Goal: Transaction & Acquisition: Book appointment/travel/reservation

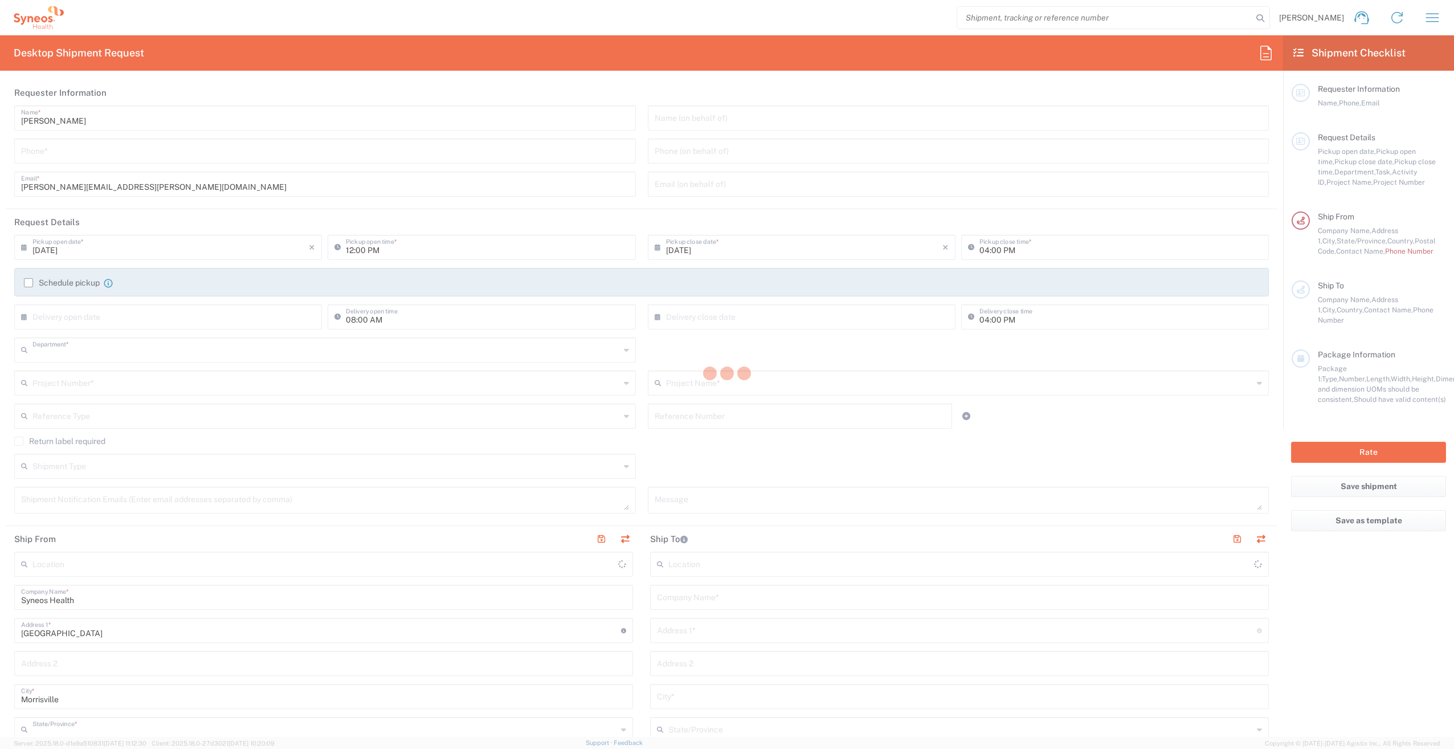
type input "3210"
type input "[US_STATE]"
type input "[GEOGRAPHIC_DATA]"
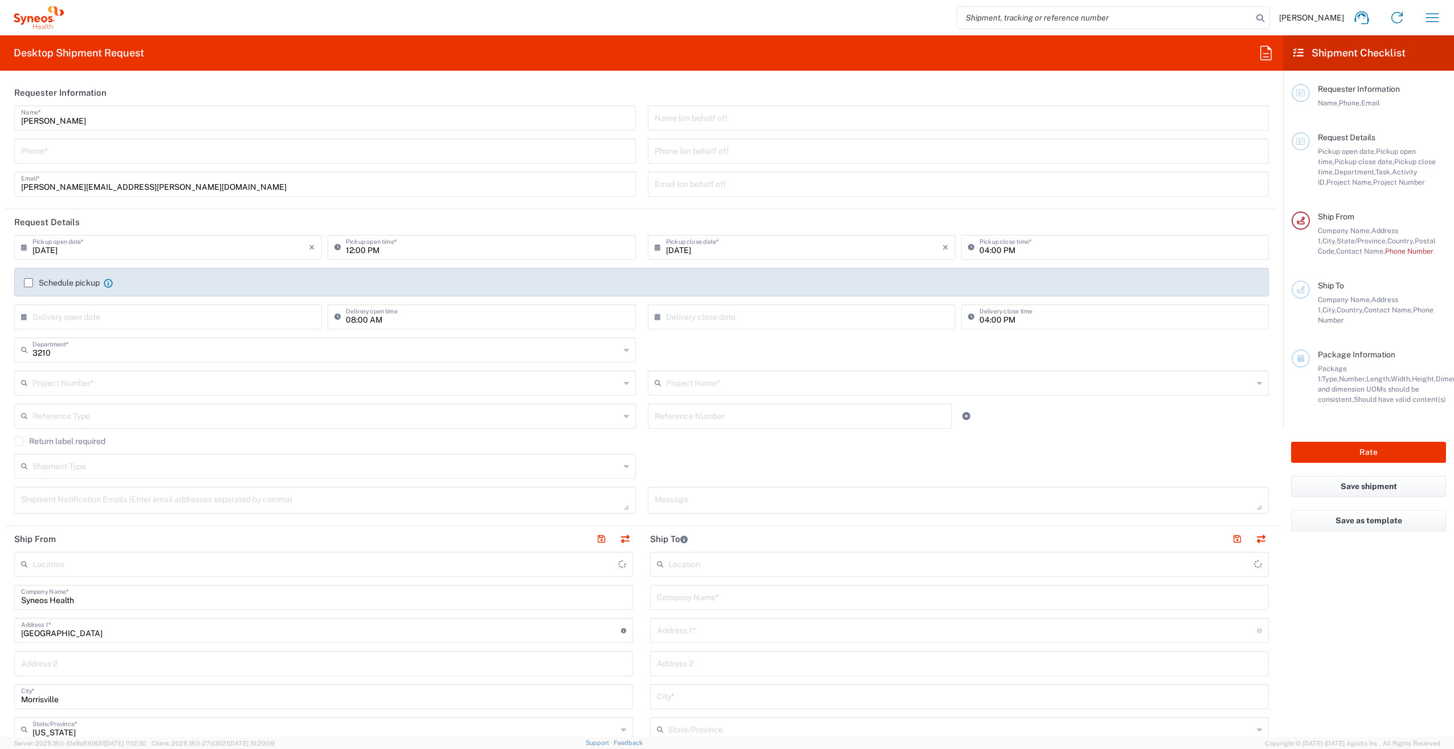
type input "Syneos Health, LLC-[GEOGRAPHIC_DATA] [GEOGRAPHIC_DATA] [GEOGRAPHIC_DATA]"
click at [88, 149] on input "tel" at bounding box center [325, 150] width 608 height 20
type input "4705868029"
click at [184, 249] on input "[DATE]" at bounding box center [170, 247] width 276 height 20
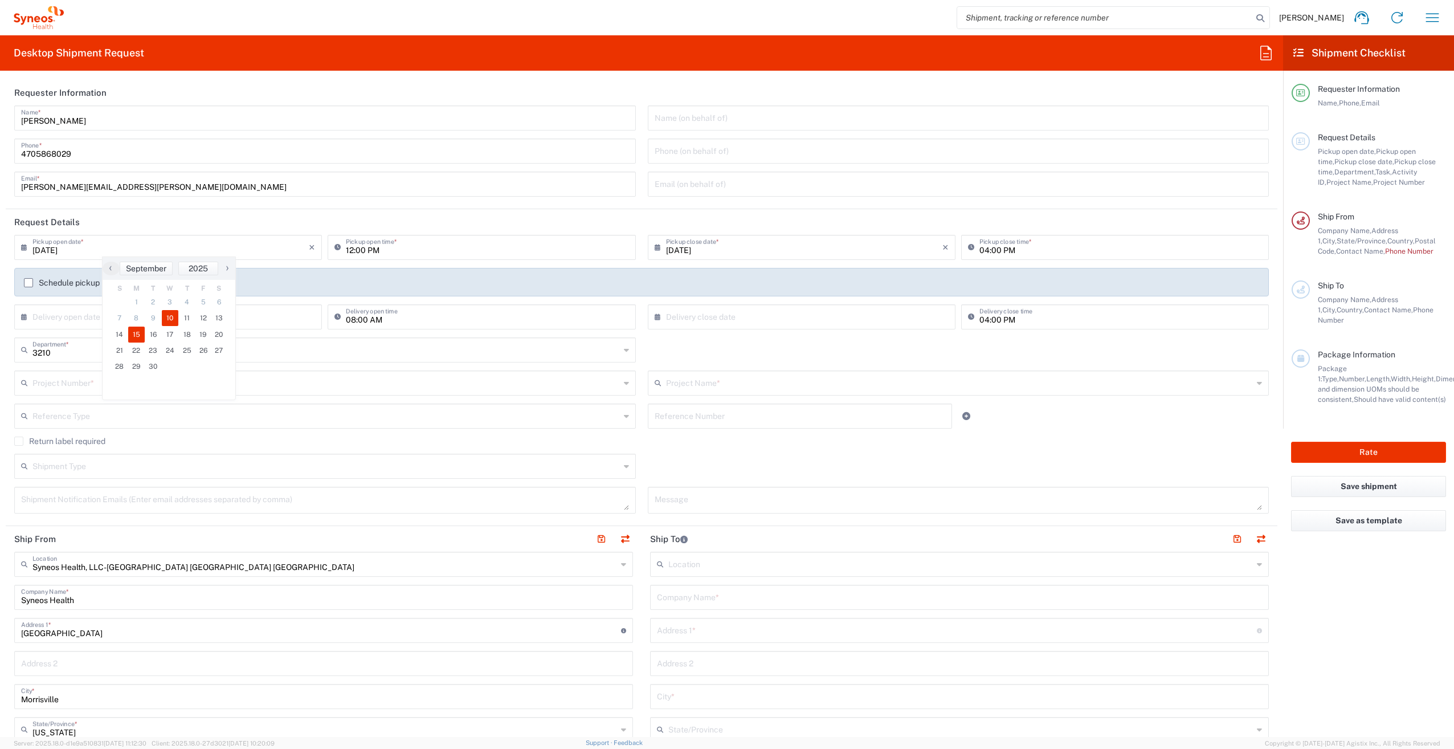
click at [137, 339] on span "15" at bounding box center [136, 335] width 17 height 16
type input "[DATE]"
click at [501, 247] on input "12:00 PM" at bounding box center [487, 247] width 283 height 20
click at [467, 266] on div "12:00 PM Pickup open time *" at bounding box center [481, 251] width 313 height 33
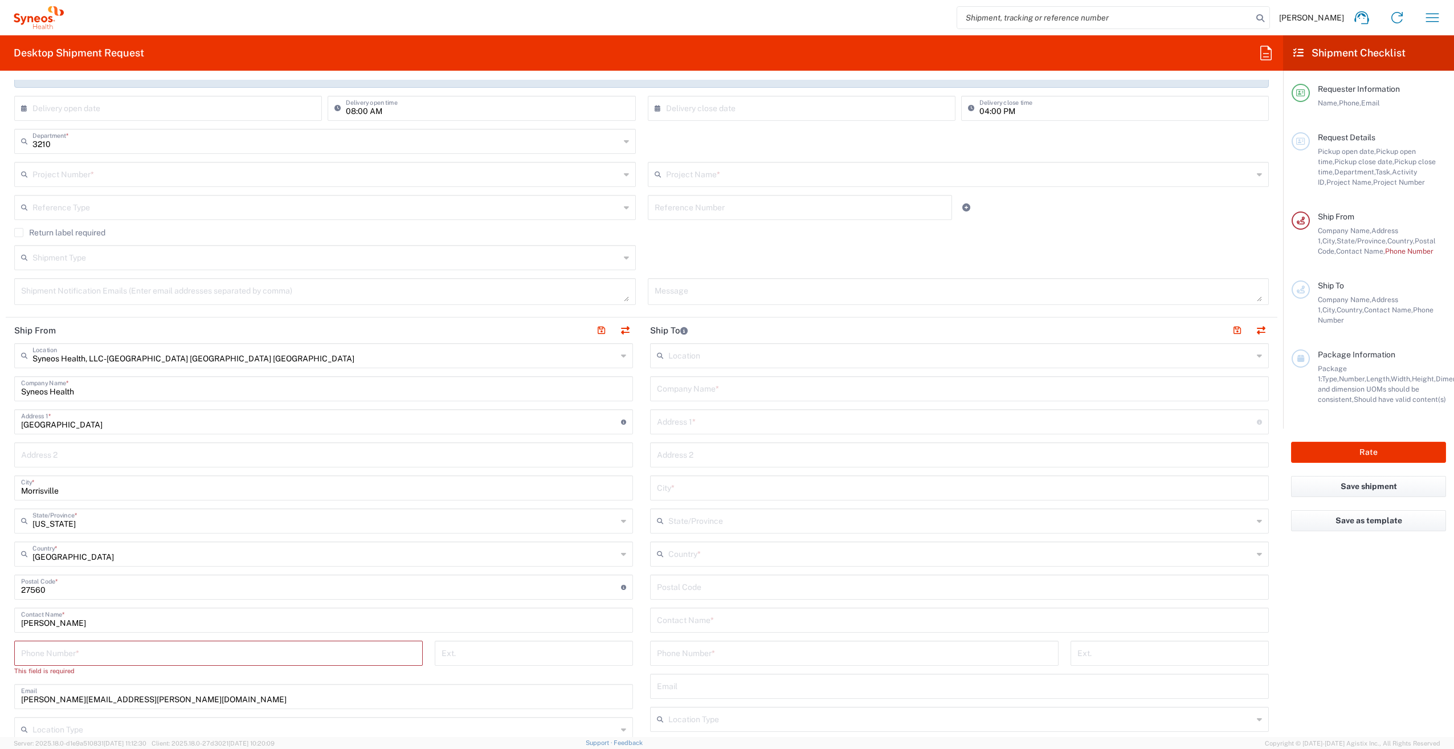
scroll to position [285, 0]
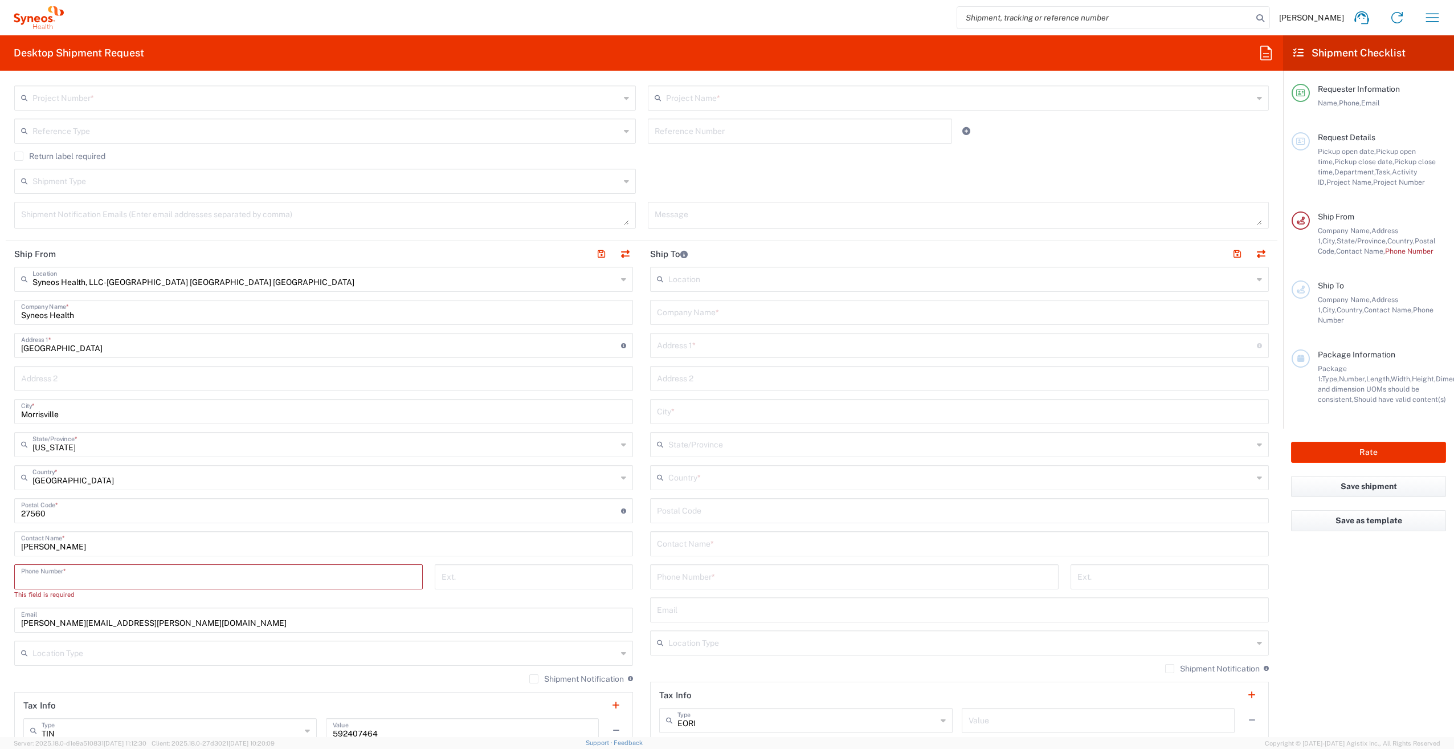
click at [141, 577] on input "tel" at bounding box center [218, 576] width 395 height 20
type input "4705868029"
type input "[PERSON_NAME][EMAIL_ADDRESS][PERSON_NAME][DOMAIN_NAME]"
type input "UNIT 6401"
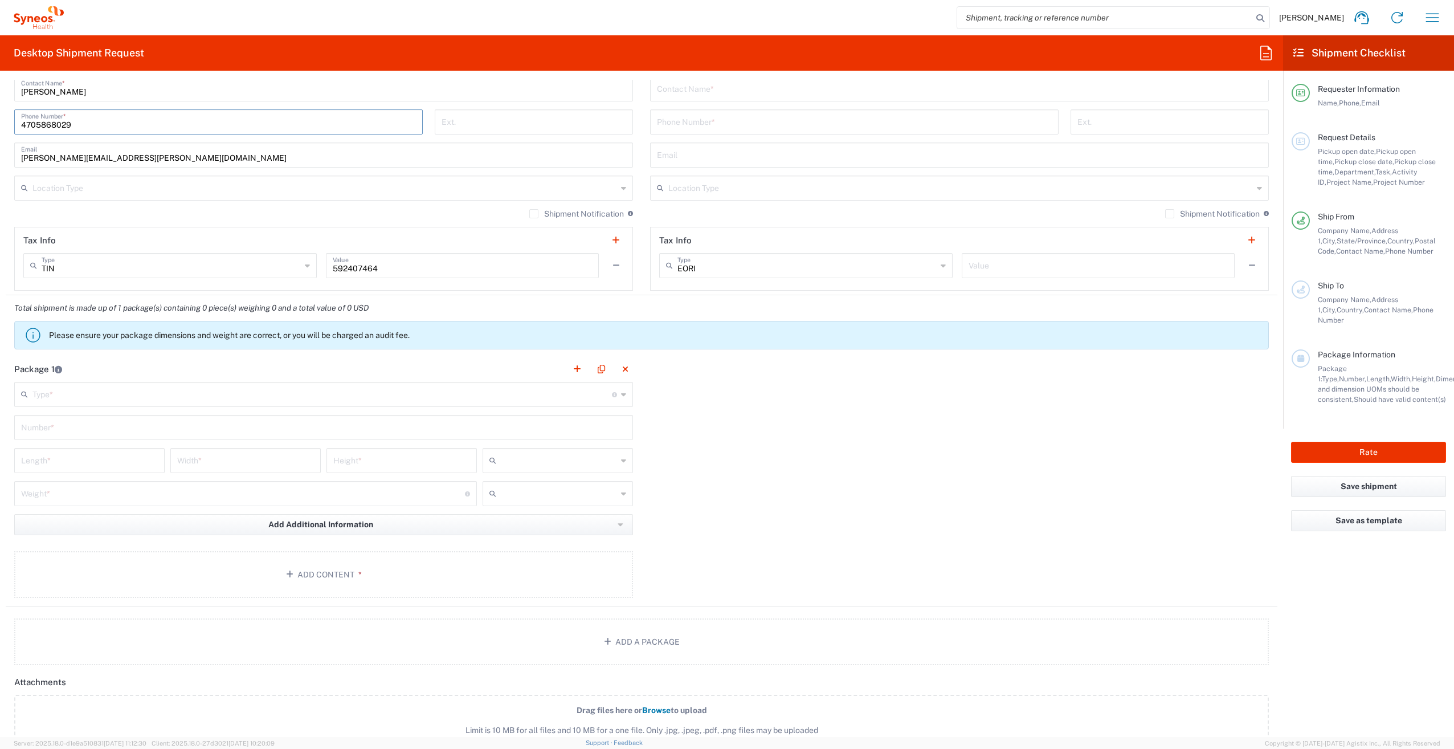
scroll to position [741, 0]
click at [191, 397] on input "text" at bounding box center [322, 392] width 580 height 20
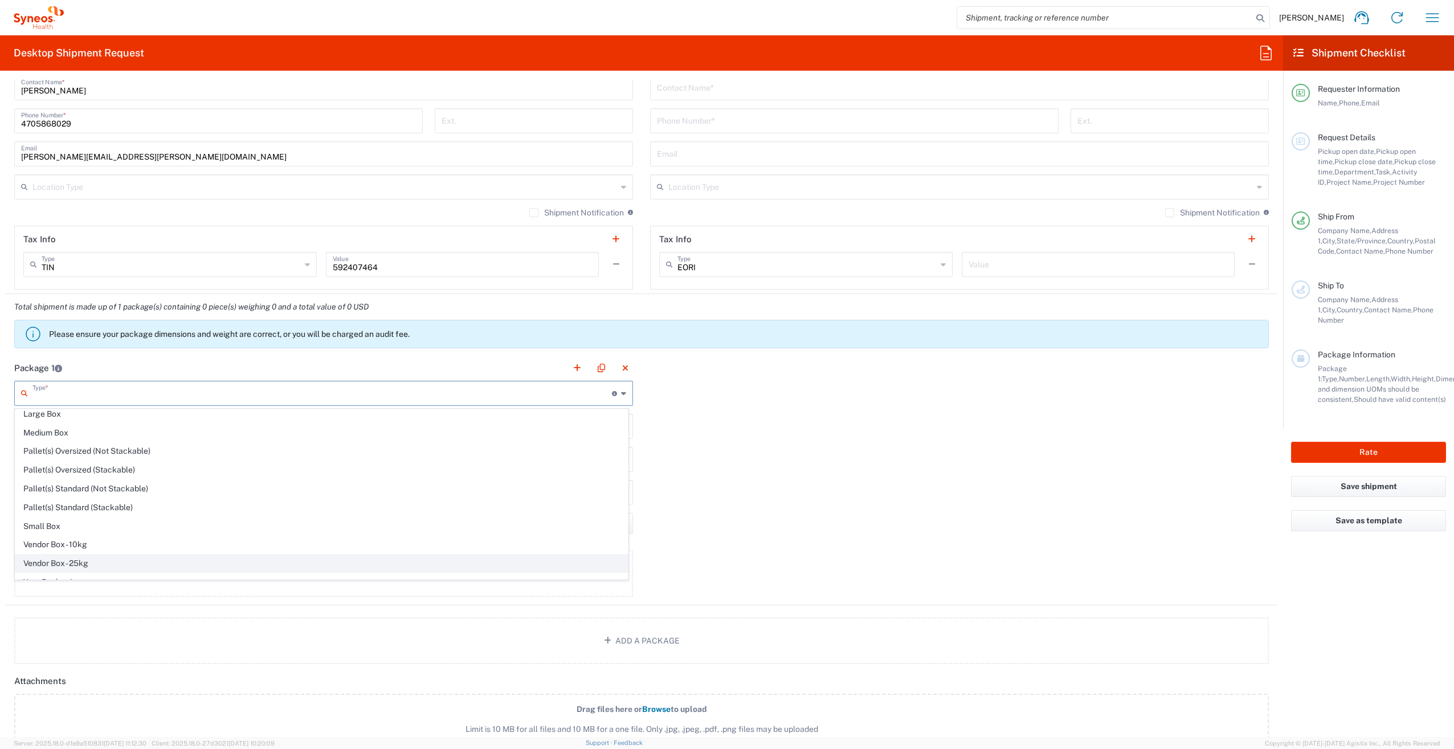
scroll to position [35, 0]
click at [96, 574] on span "Your Packaging" at bounding box center [321, 570] width 613 height 18
type input "Your Packaging"
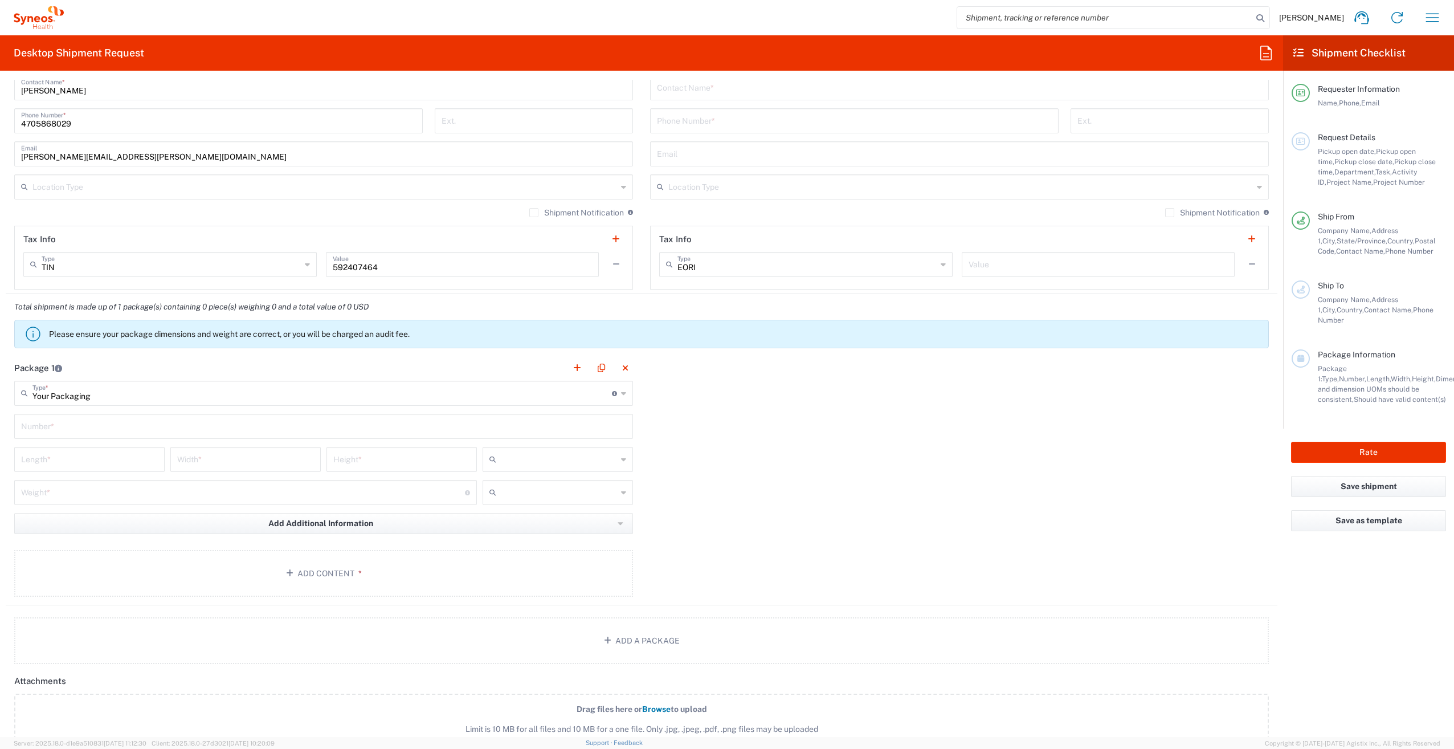
click at [72, 424] on input "text" at bounding box center [323, 425] width 605 height 20
type input "1"
click at [76, 458] on input "number" at bounding box center [89, 458] width 137 height 20
click at [218, 463] on input "number" at bounding box center [245, 458] width 137 height 20
drag, startPoint x: 57, startPoint y: 458, endPoint x: -81, endPoint y: 461, distance: 137.9
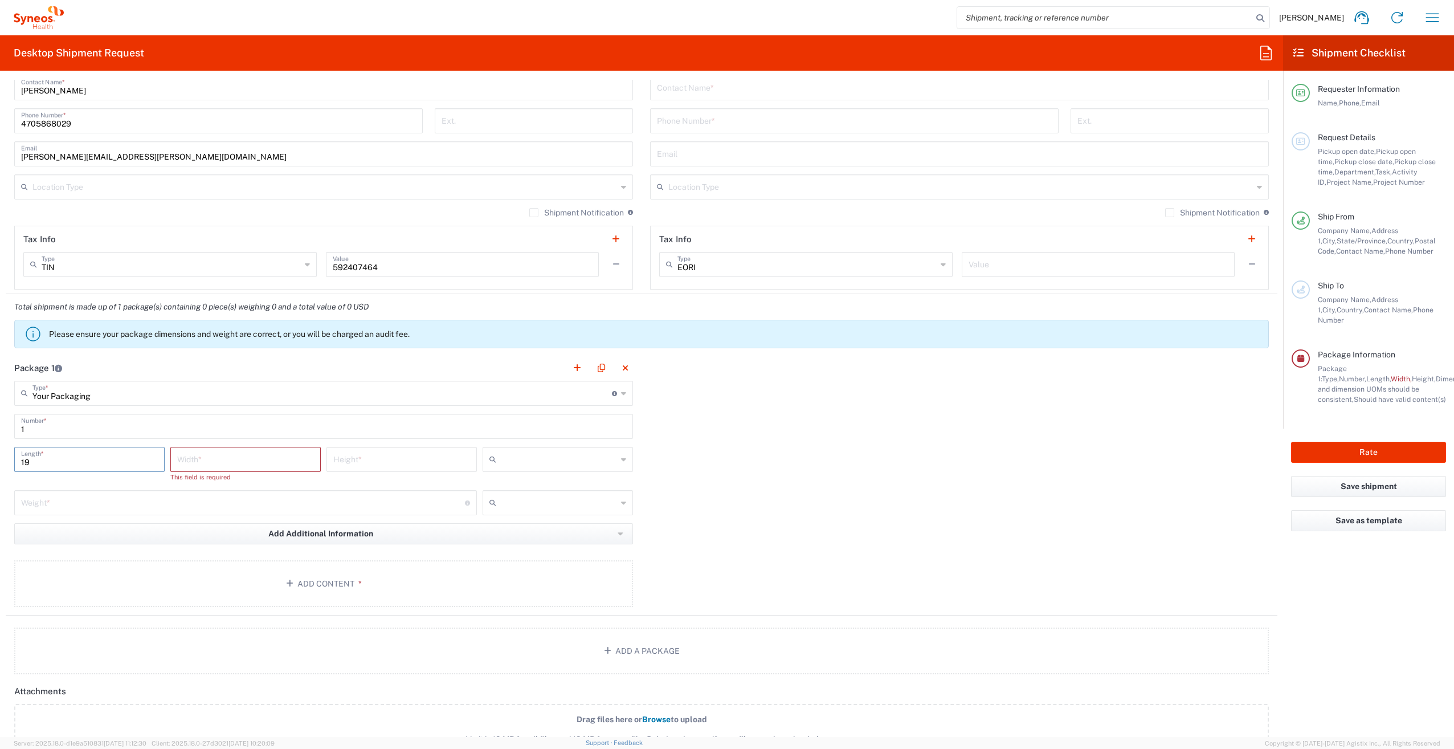
click at [0, 461] on html "[PERSON_NAME] Home Shipment estimator Shipment tracking Desktop shipment reques…" at bounding box center [727, 374] width 1454 height 749
type input "12"
click at [210, 469] on div "Width *" at bounding box center [245, 459] width 150 height 25
type input "9"
click at [377, 465] on input "number" at bounding box center [401, 458] width 137 height 20
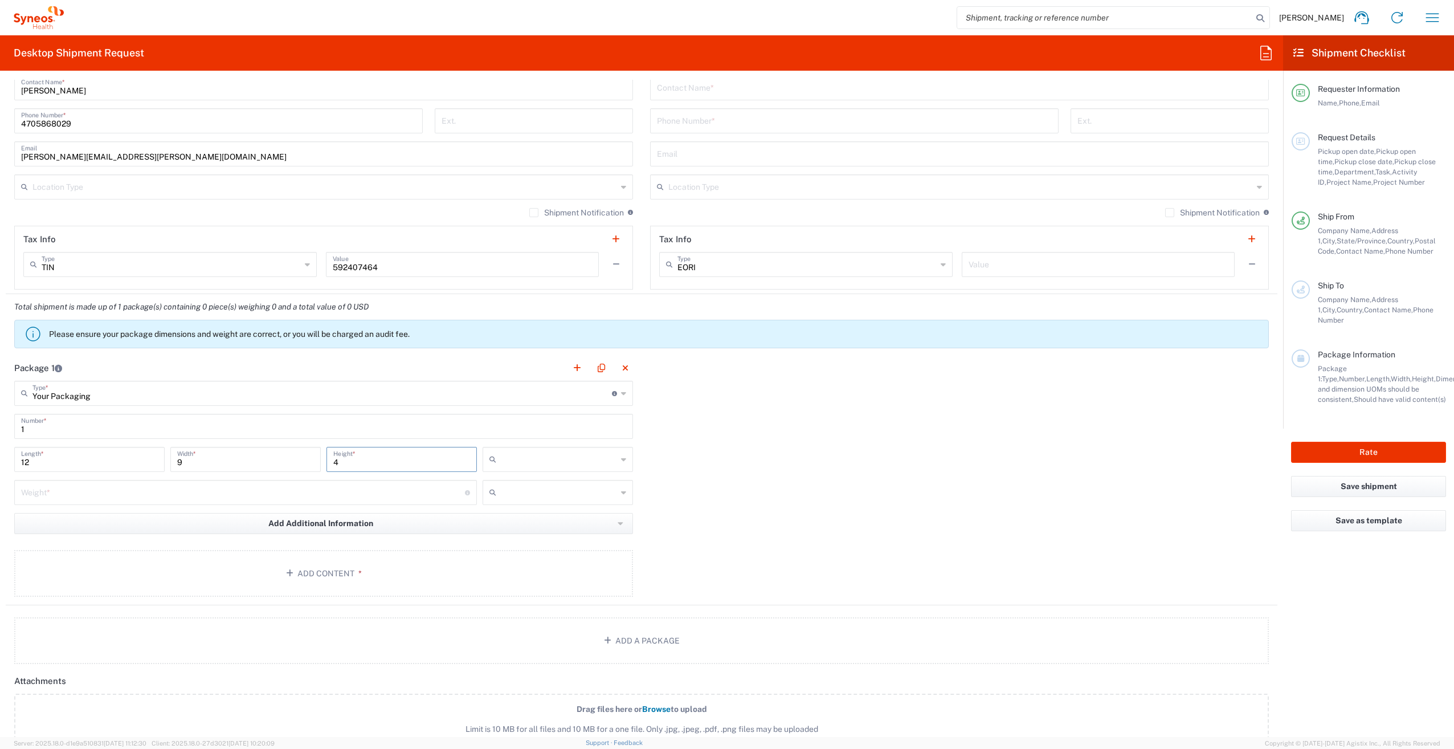
type input "4"
click at [569, 464] on input "text" at bounding box center [559, 459] width 116 height 18
click at [447, 541] on div "Add Additional Information Package material Package temperature Temperature dev…" at bounding box center [323, 527] width 619 height 29
click at [355, 496] on input "number" at bounding box center [243, 492] width 444 height 20
type input "2"
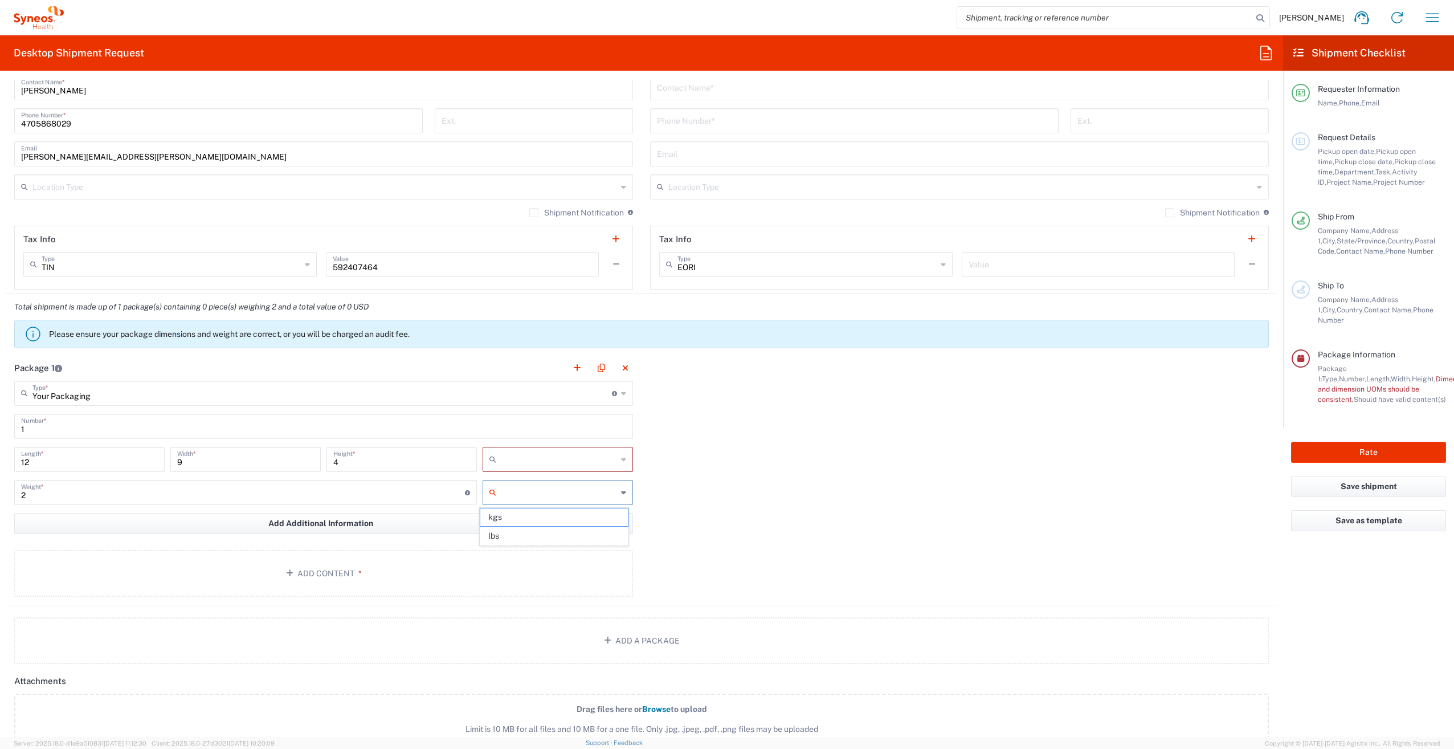
click at [525, 498] on input "text" at bounding box center [559, 492] width 116 height 18
click at [515, 540] on span "lbs" at bounding box center [553, 536] width 147 height 18
type input "lbs"
click at [731, 507] on div "Package 1 Your Packaging Type * Material used to package goods Envelope Large B…" at bounding box center [642, 480] width 1272 height 250
click at [601, 462] on input "text" at bounding box center [559, 459] width 116 height 18
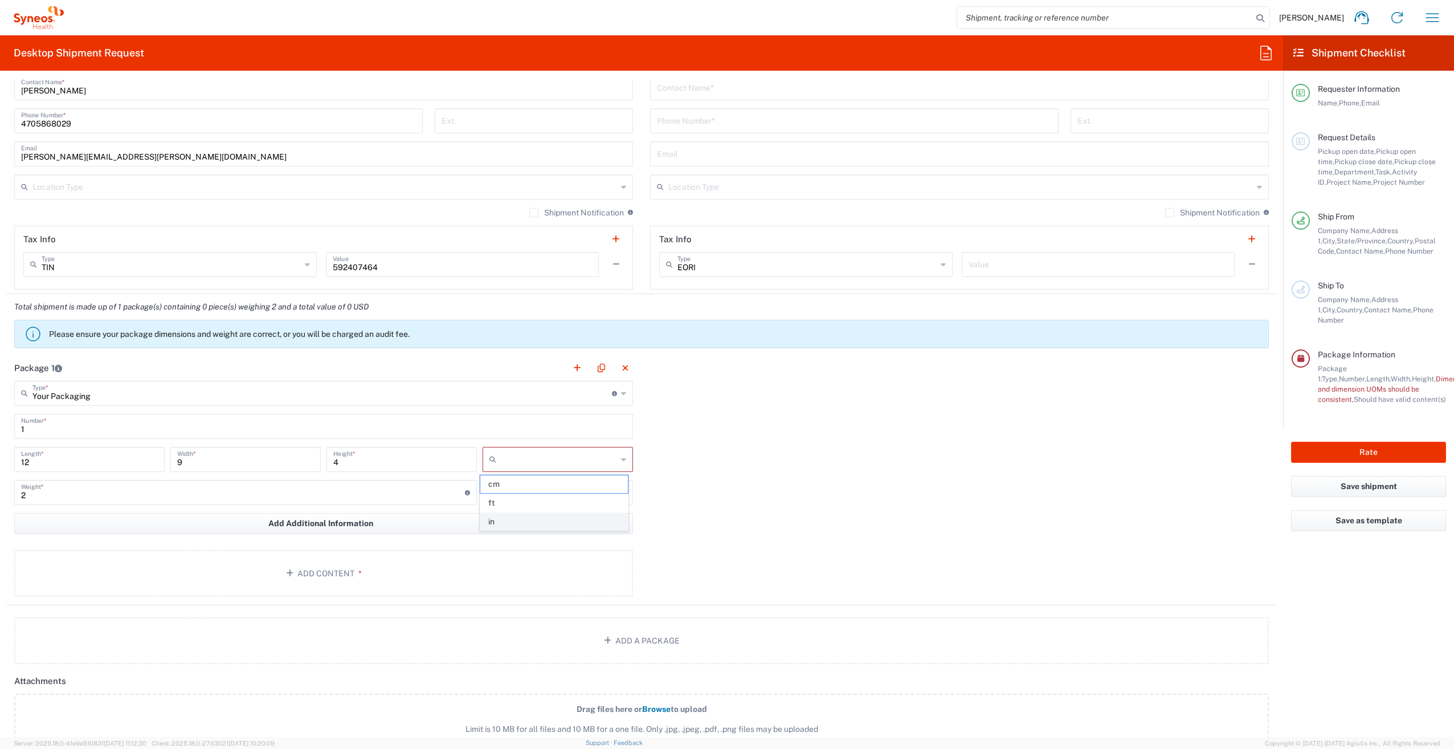
click at [565, 517] on span "in" at bounding box center [553, 522] width 147 height 18
type input "in"
click at [756, 546] on div "Package 1 Your Packaging Type * Material used to package goods Envelope Large B…" at bounding box center [642, 480] width 1272 height 250
click at [325, 570] on button "Add Content *" at bounding box center [323, 573] width 619 height 47
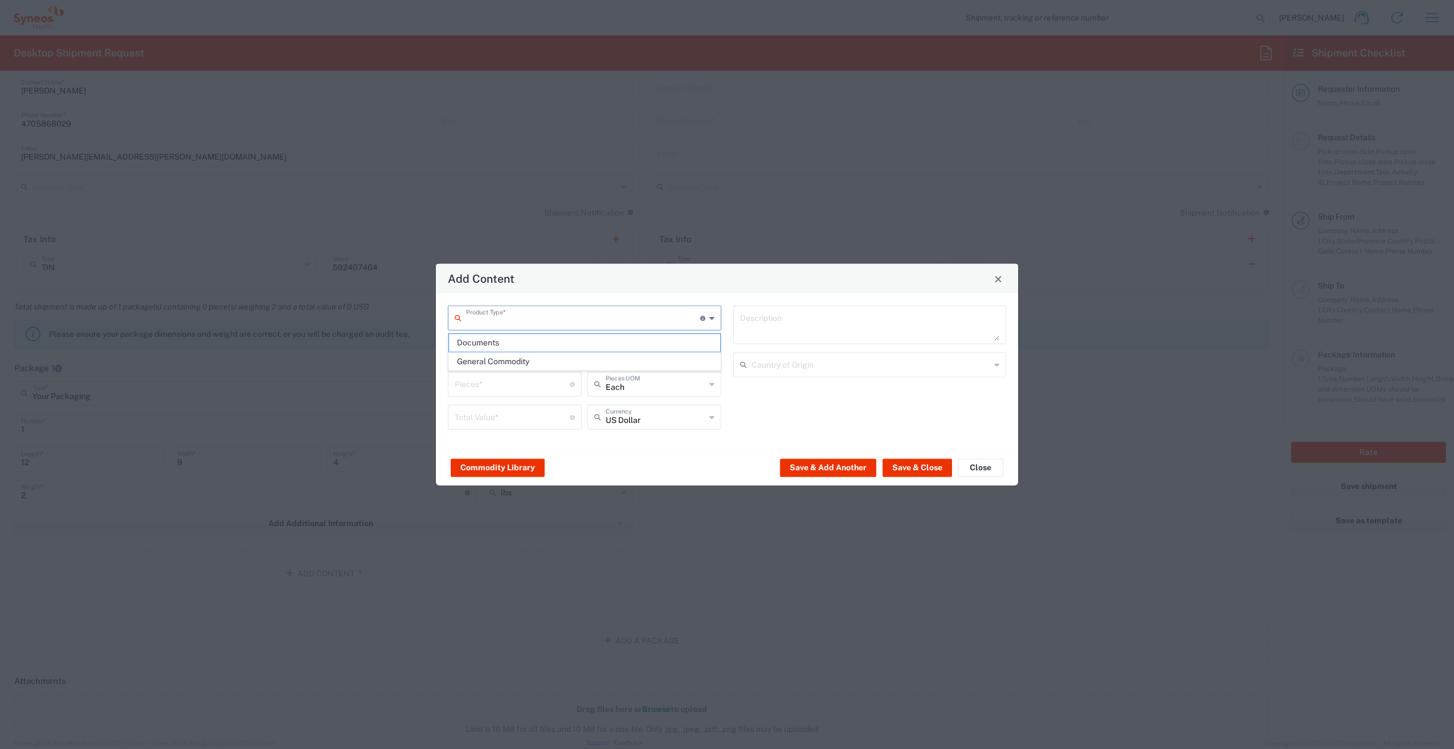
click at [517, 317] on input "text" at bounding box center [583, 317] width 234 height 20
click at [503, 360] on span "General Commodity" at bounding box center [584, 362] width 271 height 18
type input "General Commodity"
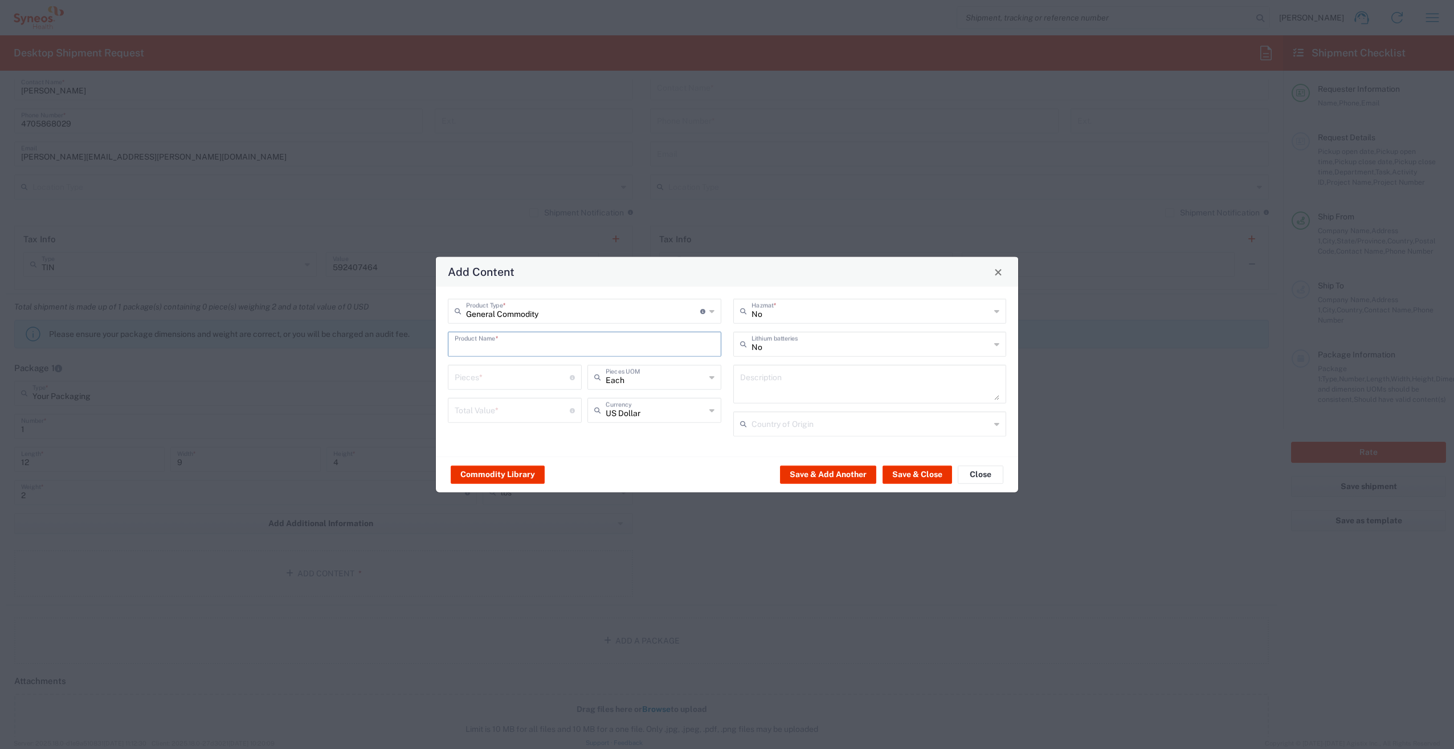
click at [498, 349] on input "text" at bounding box center [585, 343] width 260 height 20
click at [471, 345] on input "017 retention" at bounding box center [585, 343] width 260 height 20
click at [514, 347] on input "017 retention" at bounding box center [585, 343] width 260 height 20
click at [513, 379] on input "number" at bounding box center [512, 376] width 115 height 20
click at [474, 344] on input "017 retention items" at bounding box center [585, 343] width 260 height 20
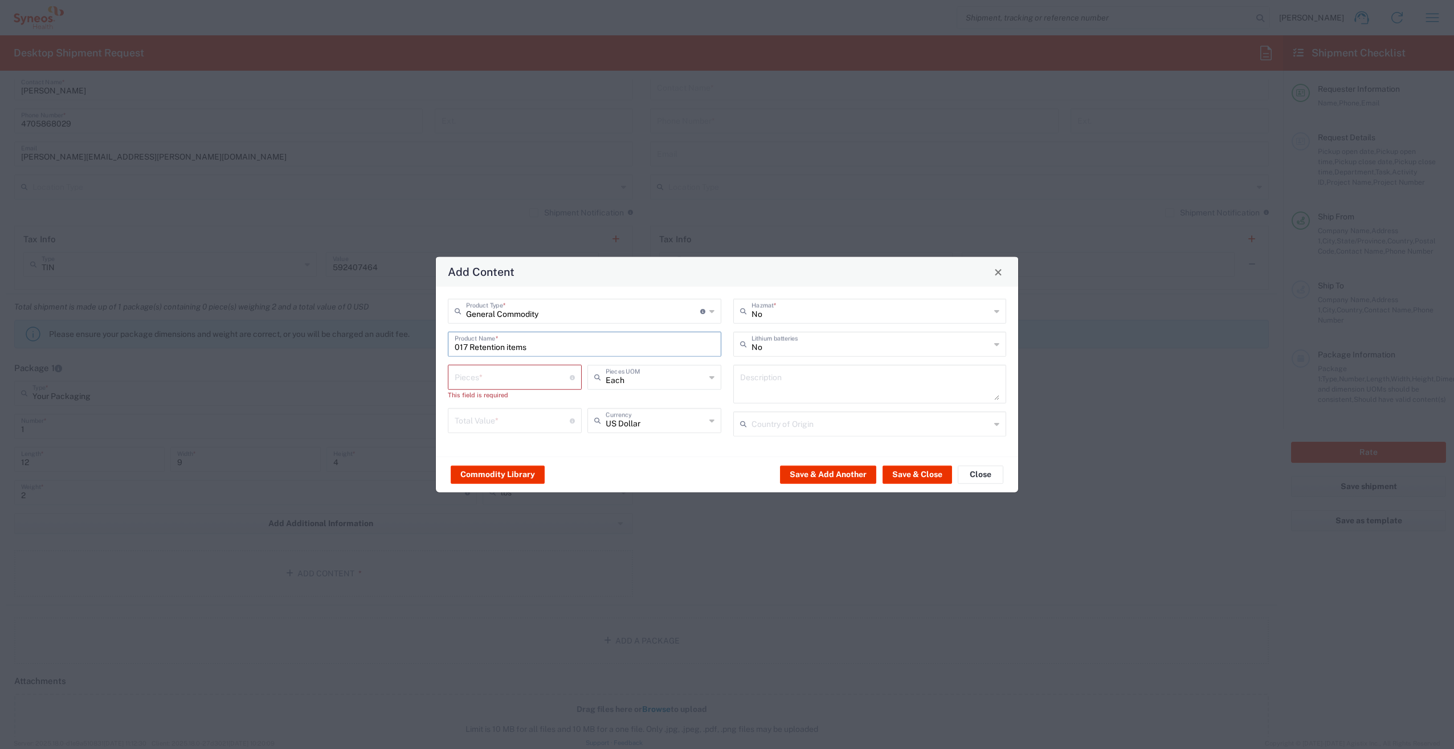
click at [511, 344] on input "017 Retention items" at bounding box center [585, 343] width 260 height 20
type input "017 Retention Items"
click at [525, 378] on input "number" at bounding box center [512, 376] width 115 height 20
click at [535, 425] on input "number" at bounding box center [512, 420] width 115 height 20
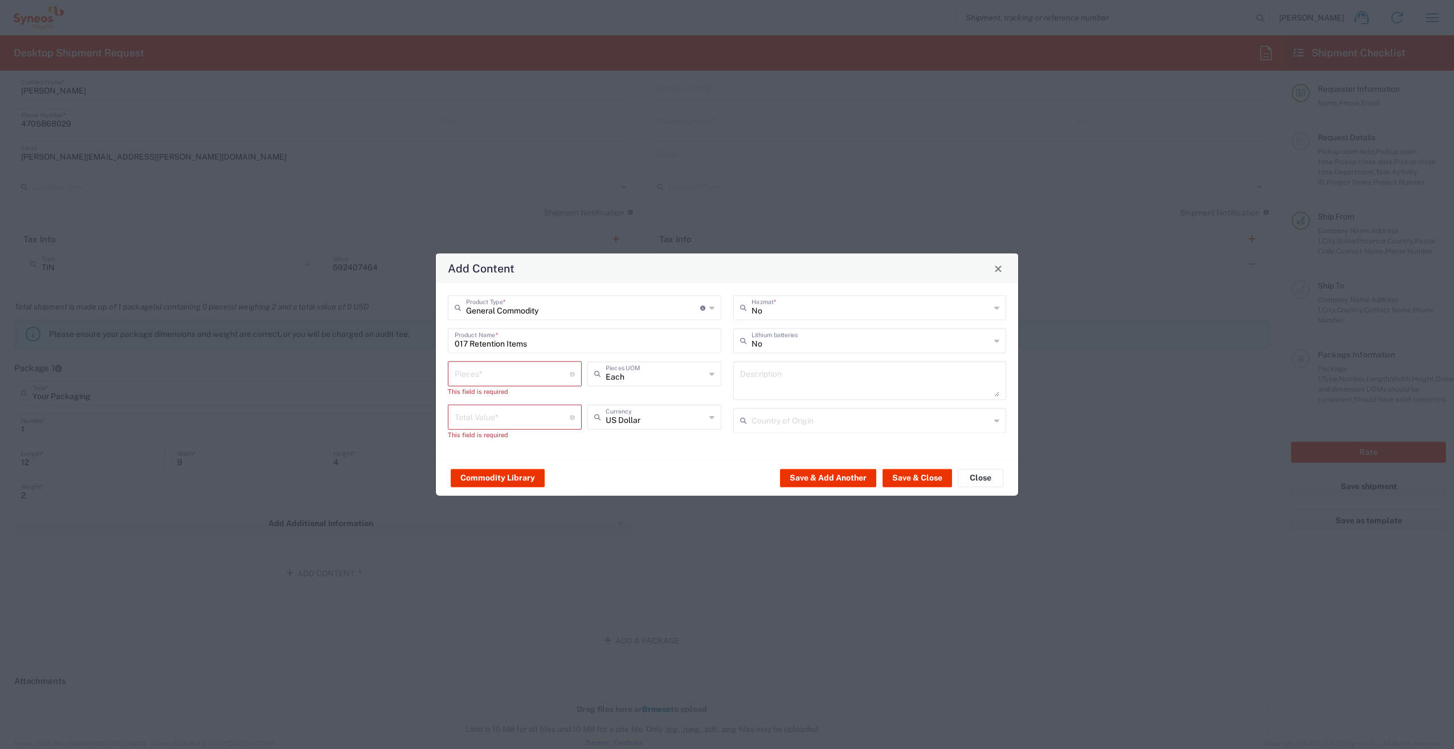
click at [558, 452] on div "General Commodity Product Type * Document: Paper document generated internally …" at bounding box center [727, 371] width 582 height 177
click at [497, 377] on input "number" at bounding box center [512, 373] width 115 height 20
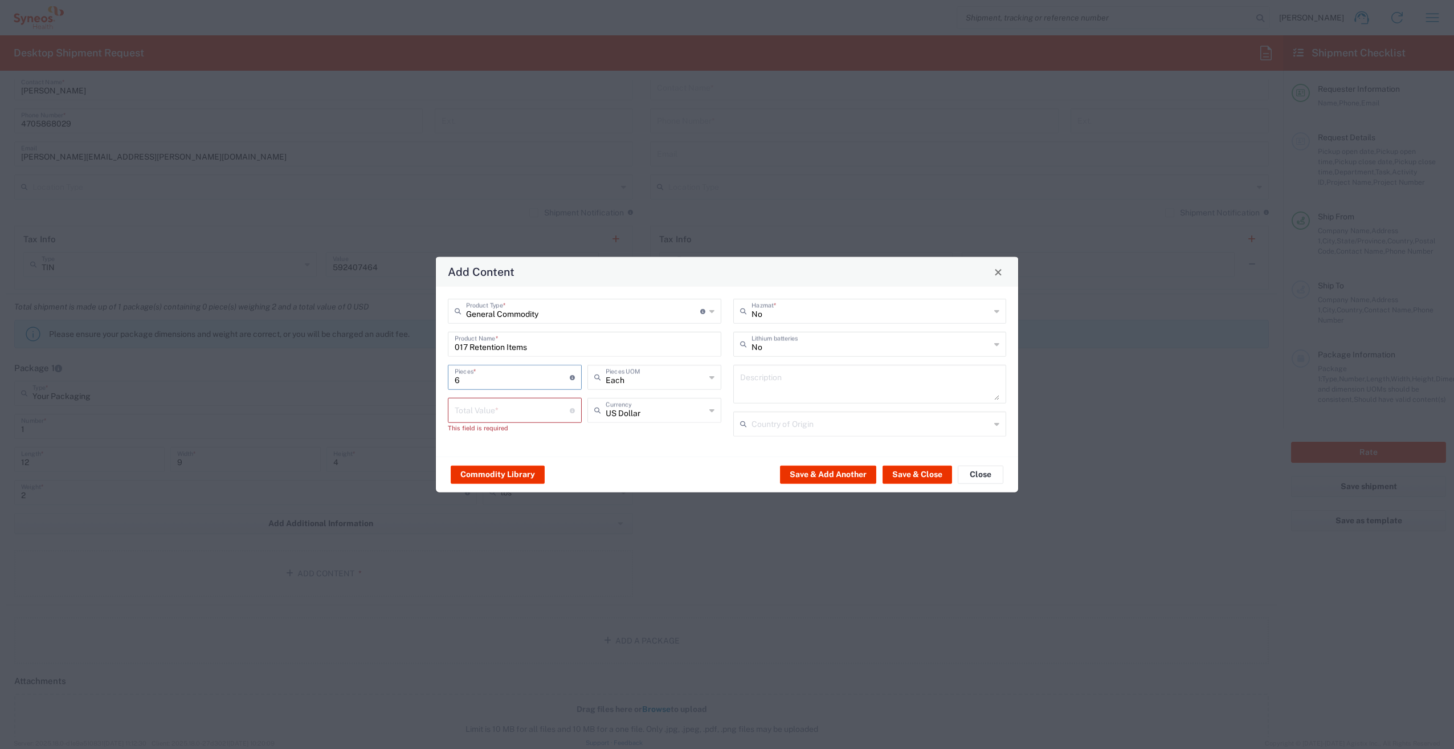
type input "6"
click at [506, 419] on div "Total Value * Total value of all the pieces" at bounding box center [515, 410] width 134 height 25
drag, startPoint x: 494, startPoint y: 418, endPoint x: 425, endPoint y: 414, distance: 69.1
click at [425, 414] on div "Add Content General Commodity Product Type * Document: Paper document generated…" at bounding box center [727, 374] width 1454 height 749
click at [478, 414] on input "6" at bounding box center [512, 409] width 115 height 20
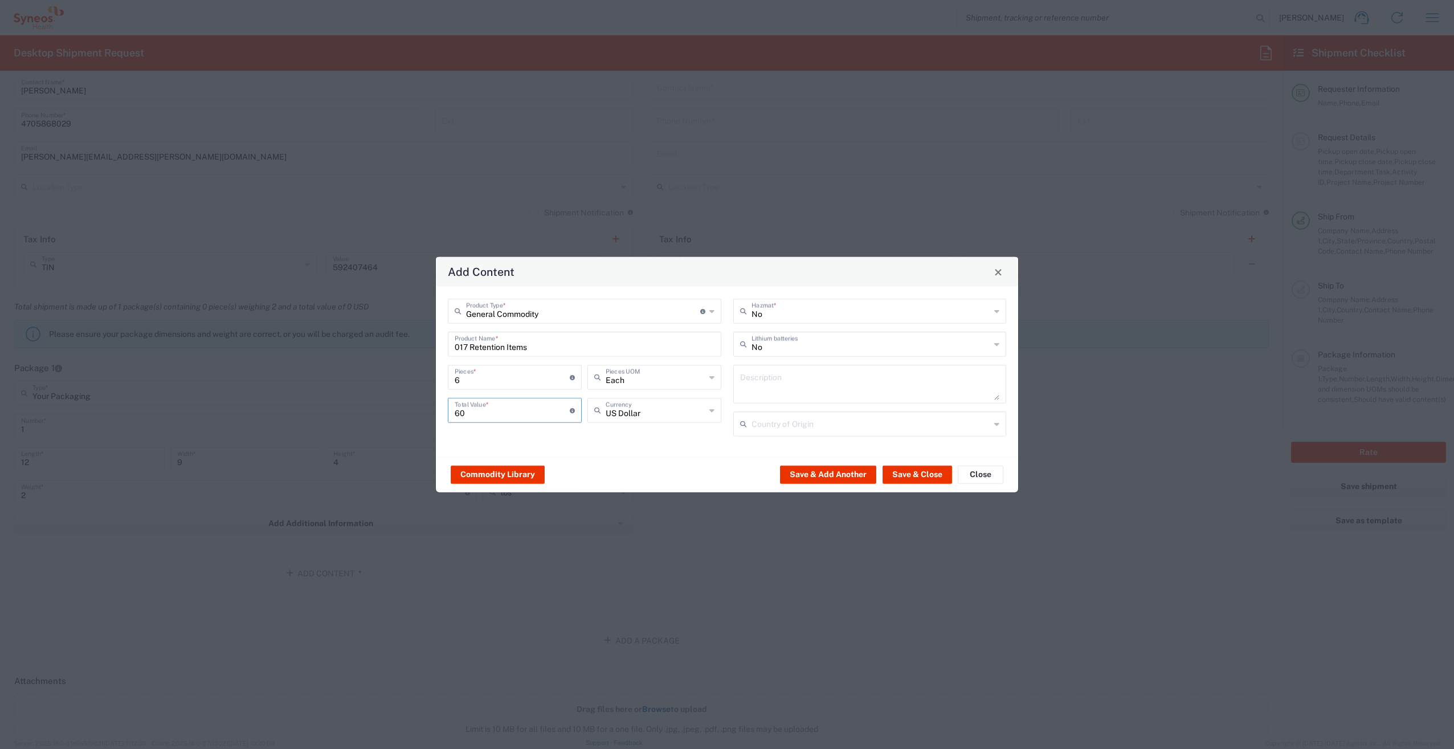
type input "60"
click at [598, 451] on div "General Commodity Product Type * Document: Paper document generated internally …" at bounding box center [727, 372] width 582 height 170
click at [928, 474] on button "Save & Close" at bounding box center [918, 474] width 70 height 18
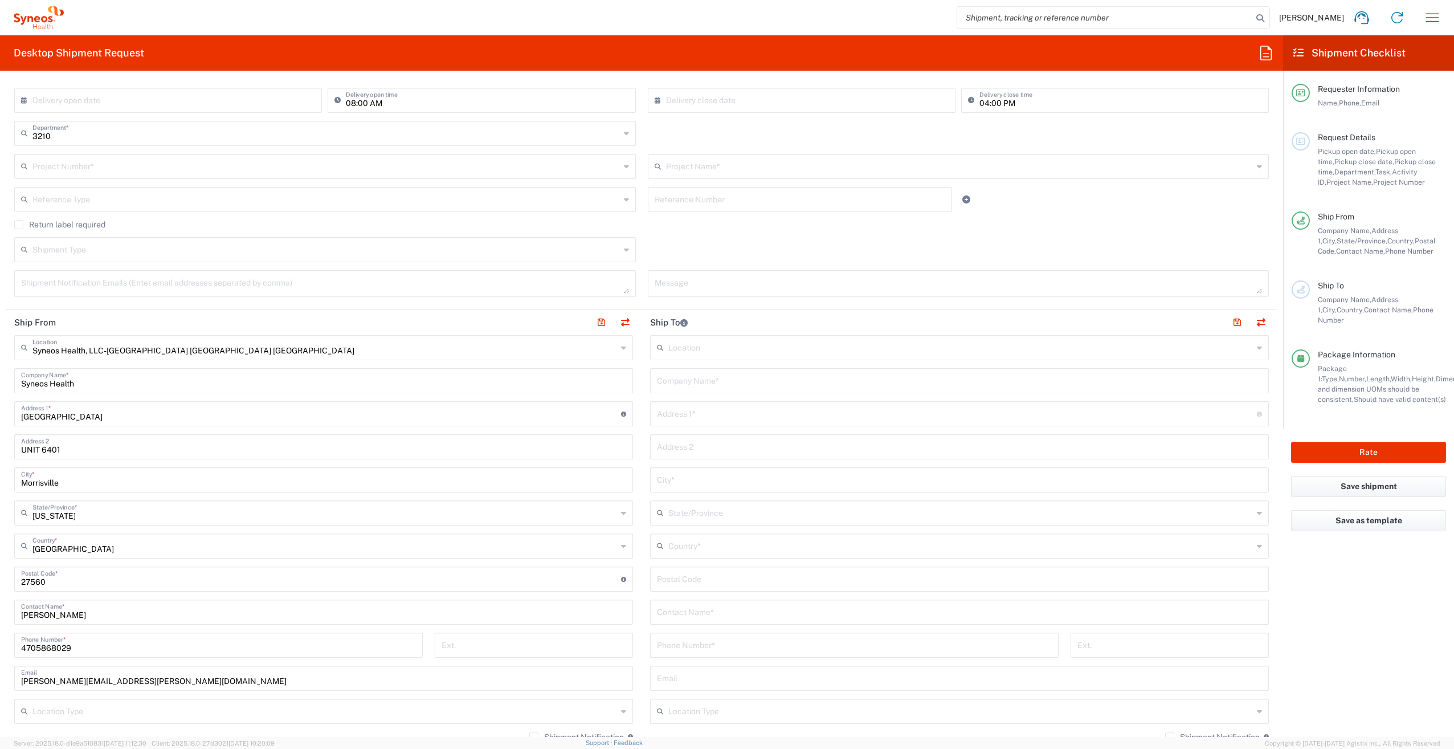
scroll to position [285, 0]
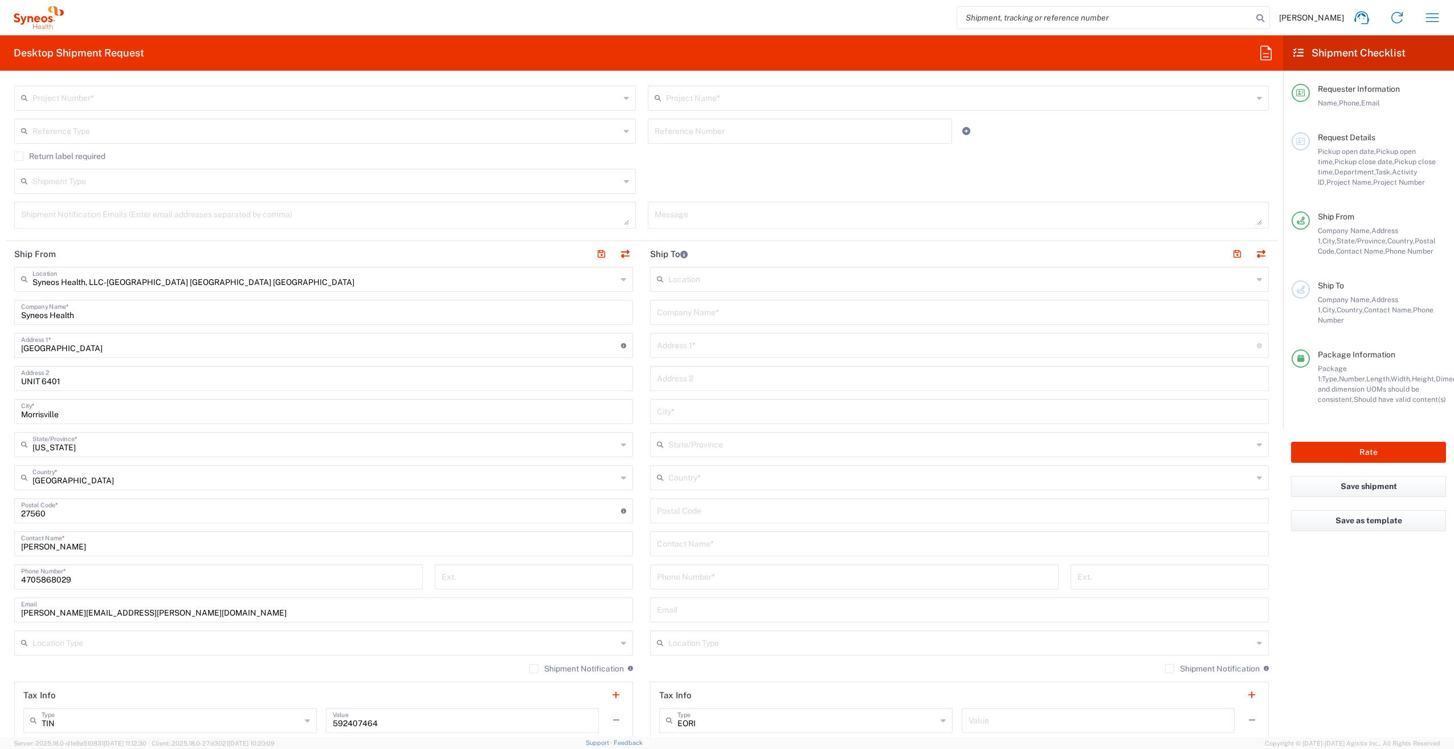
click at [694, 319] on input "text" at bounding box center [959, 311] width 605 height 20
paste input "Clinical Neuroscience Solutions Inc"
type input "Clinical Neuroscience Solutions Inc"
click at [701, 348] on input "text" at bounding box center [957, 345] width 600 height 20
paste input ""[STREET_ADDRESS] Suite 420""
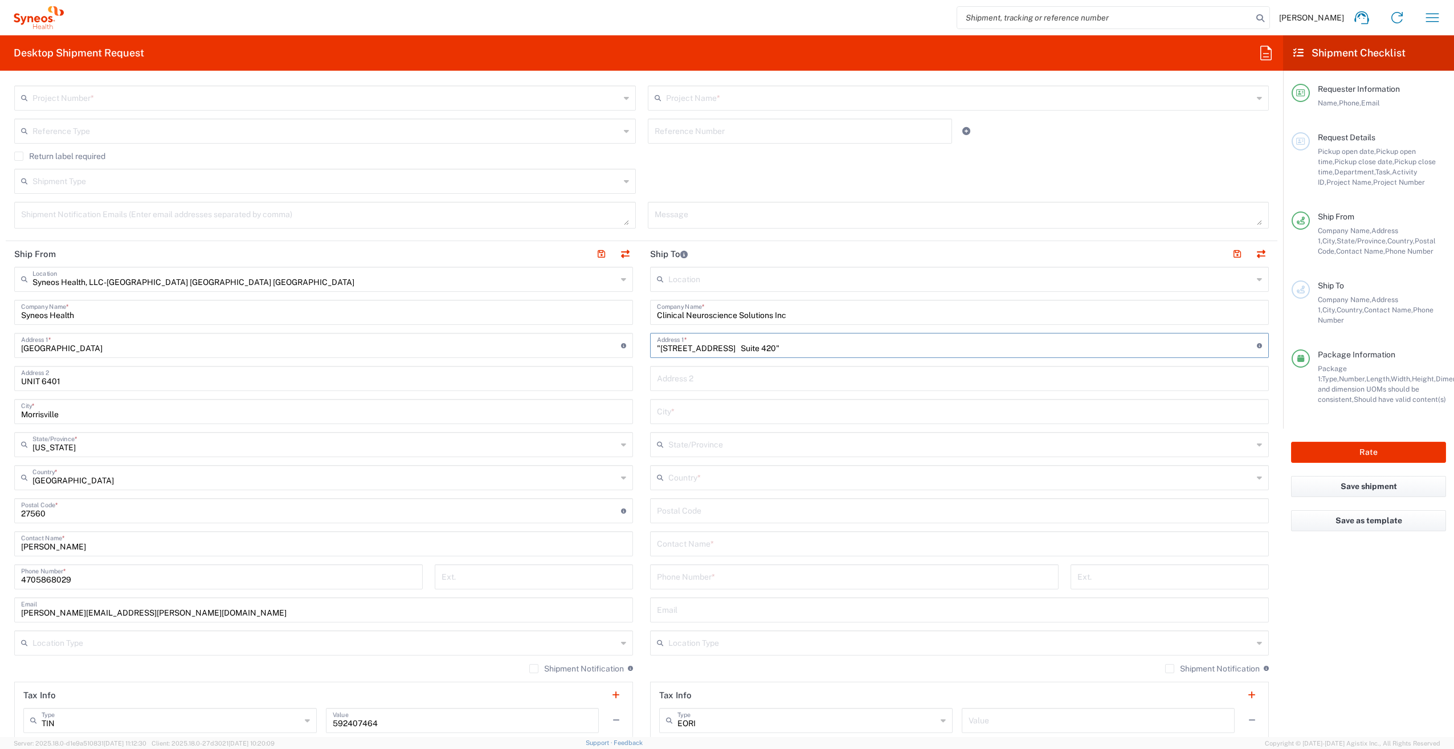
drag, startPoint x: 657, startPoint y: 348, endPoint x: 639, endPoint y: 347, distance: 17.1
click at [642, 347] on main "Location [PERSON_NAME] LLC-[GEOGRAPHIC_DATA] [GEOGRAPHIC_DATA] [GEOGRAPHIC_DATA…" at bounding box center [960, 506] width 636 height 479
click at [763, 345] on input "[STREET_ADDRESS] Suite 420"" at bounding box center [957, 345] width 600 height 20
drag, startPoint x: 762, startPoint y: 347, endPoint x: 721, endPoint y: 351, distance: 40.7
click at [721, 352] on input "[STREET_ADDRESS] Suite 420" at bounding box center [957, 345] width 600 height 20
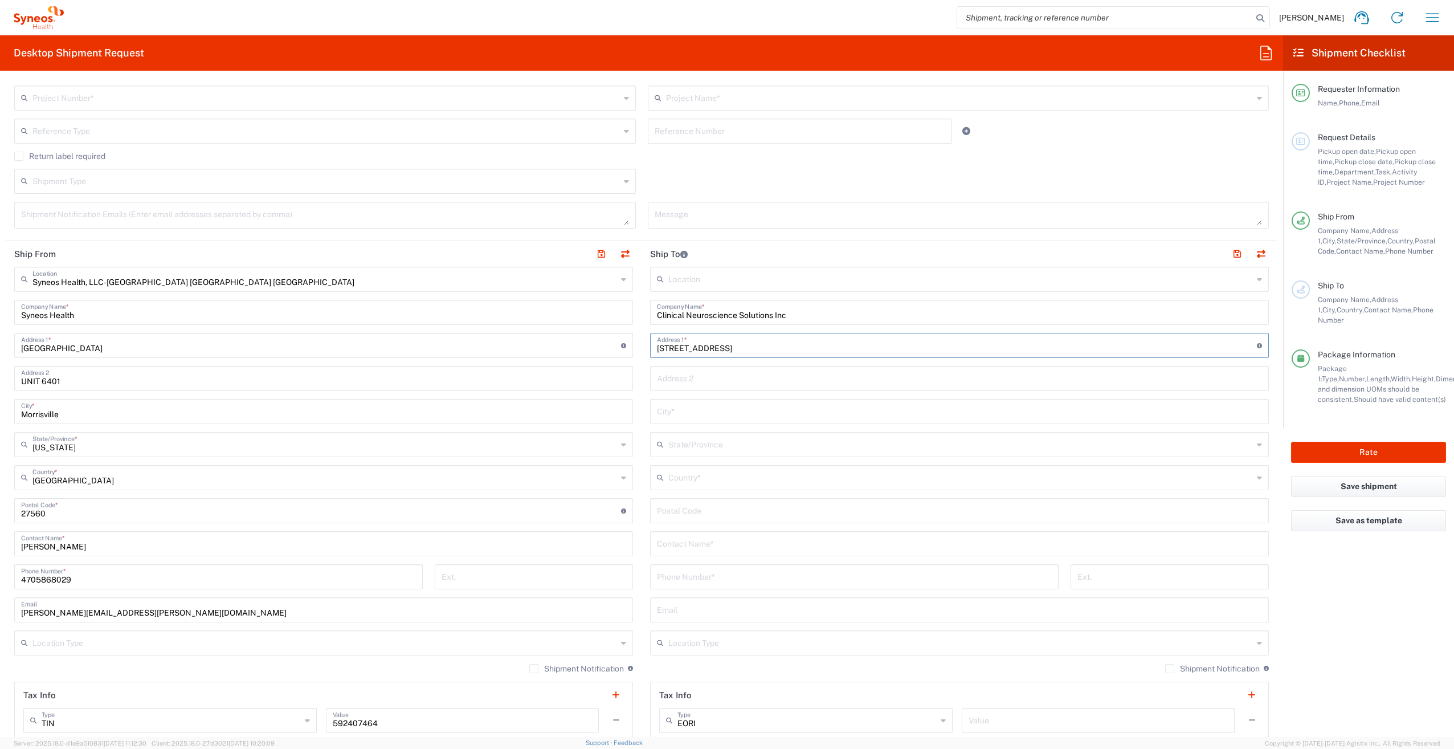
type input "[STREET_ADDRESS]"
click at [664, 383] on input "text" at bounding box center [959, 378] width 605 height 20
paste input "Suite 420"
type input "Suite 420 Site 032"
type input "[GEOGRAPHIC_DATA]"
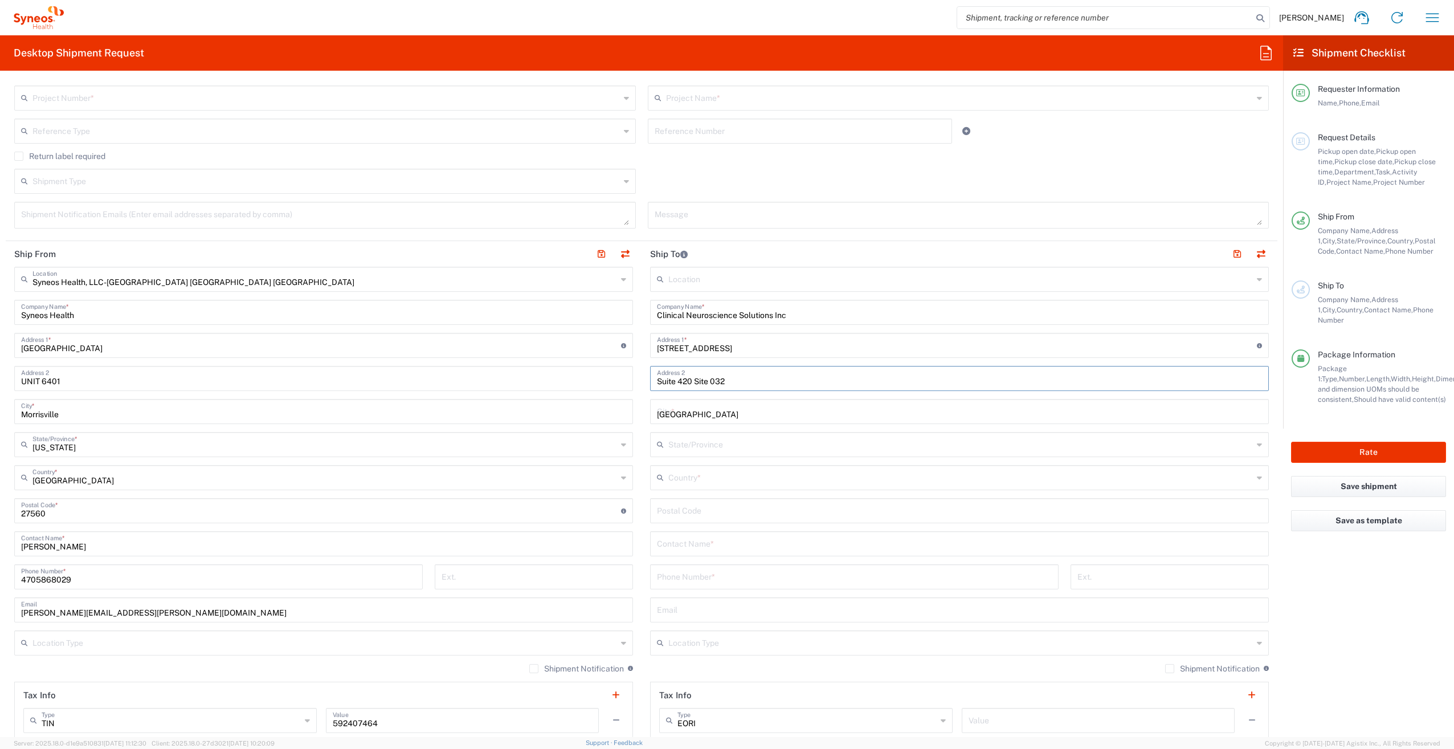
type input "[US_STATE]"
type input "[GEOGRAPHIC_DATA]"
type input "38119"
type input "9018431045"
click at [698, 530] on span "[GEOGRAPHIC_DATA]" at bounding box center [953, 532] width 613 height 18
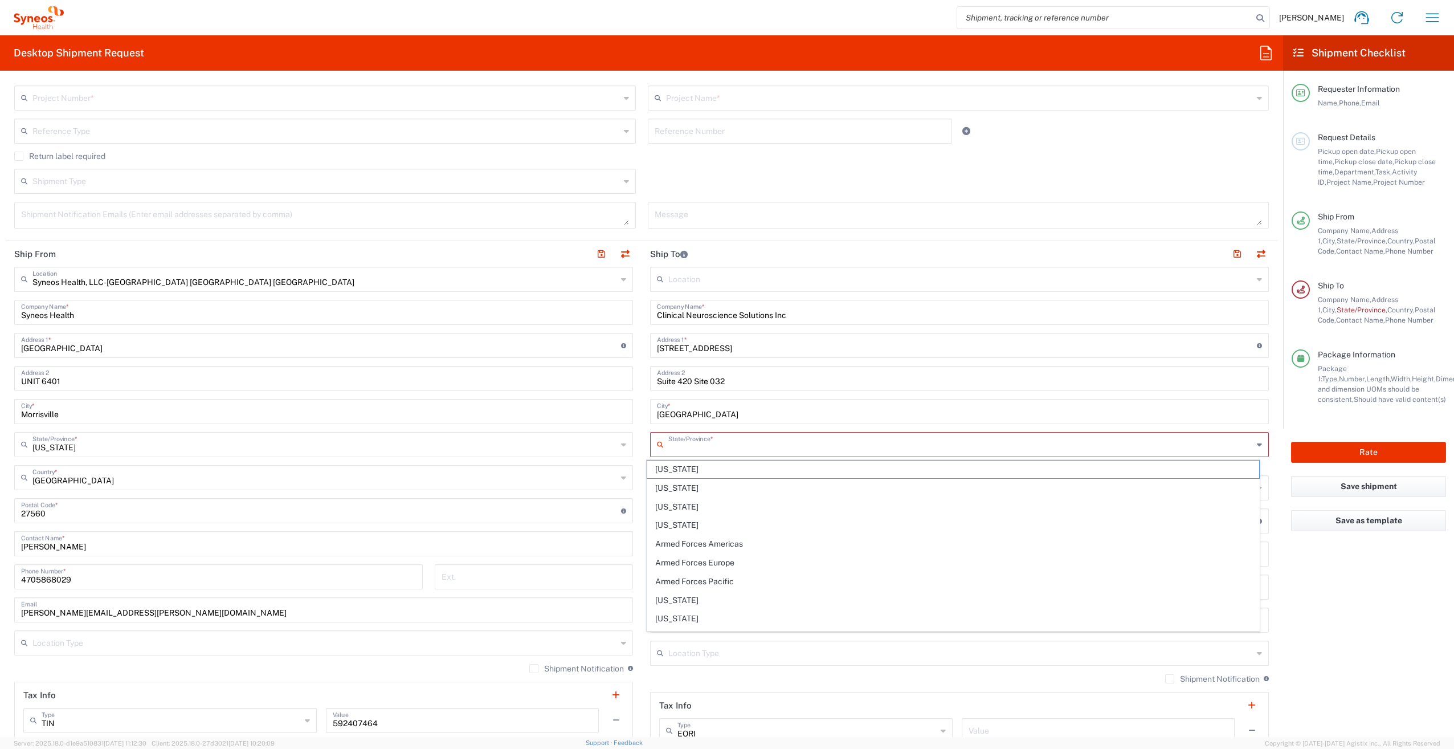
click at [715, 447] on input "text" at bounding box center [960, 444] width 585 height 20
type input "[US_STATE]"
type input "[PERSON_NAME]"
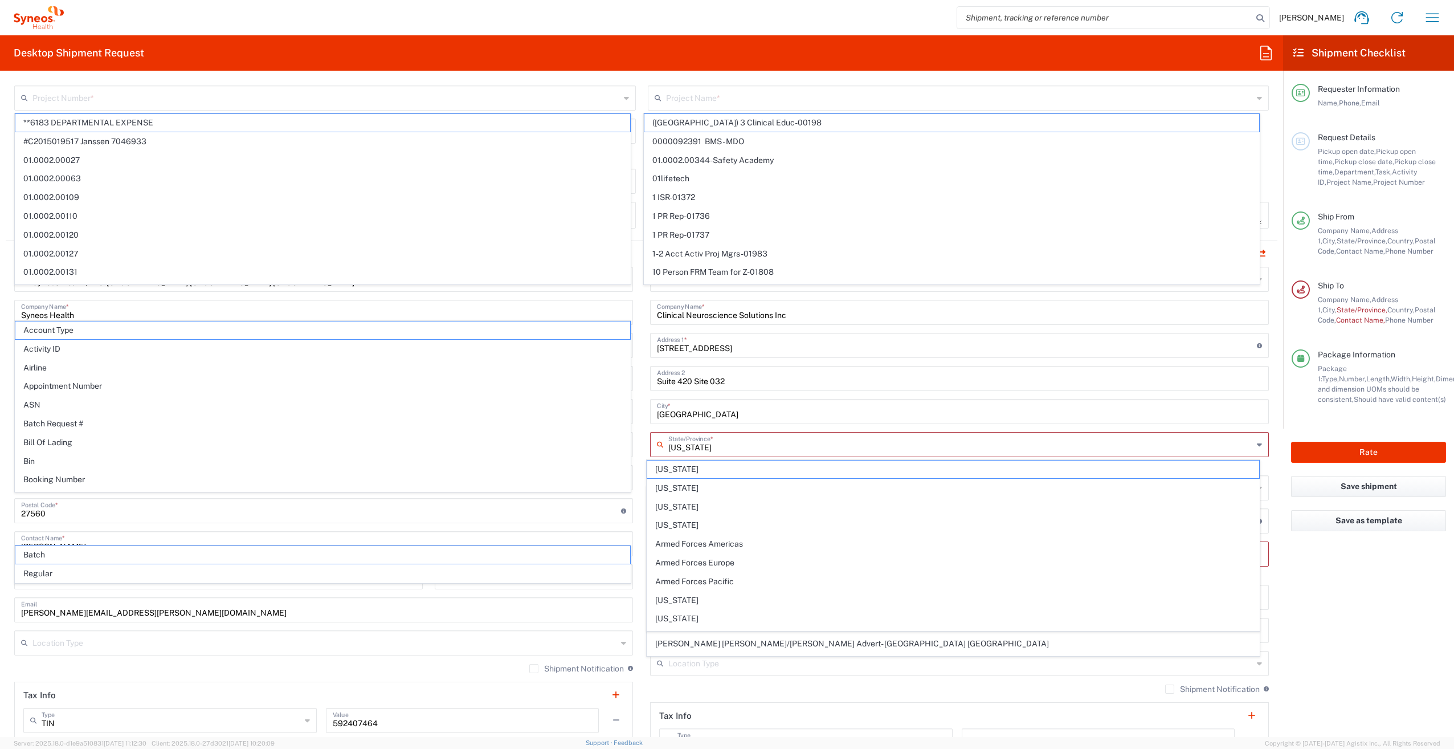
click at [1097, 342] on input "[STREET_ADDRESS]" at bounding box center [957, 345] width 600 height 20
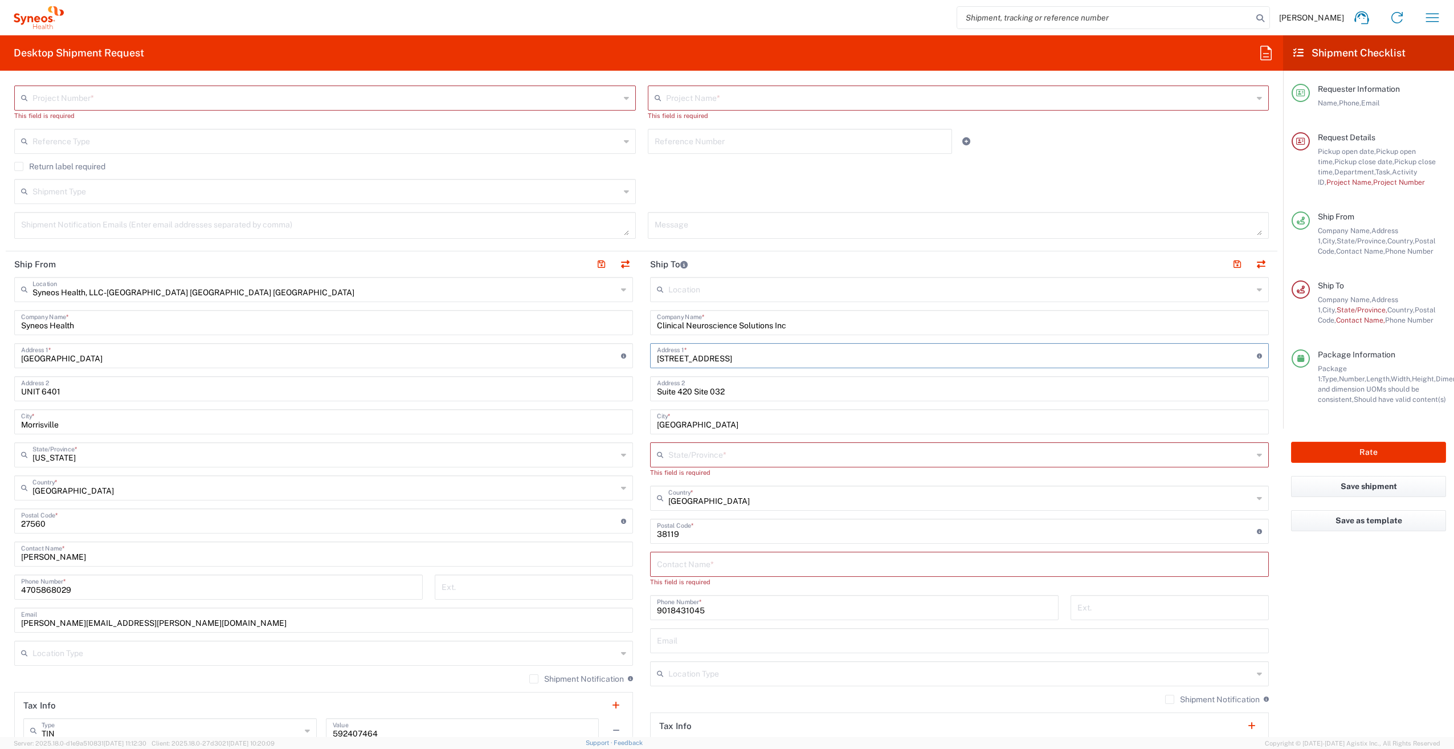
type input "[STREET_ADDRESS]"
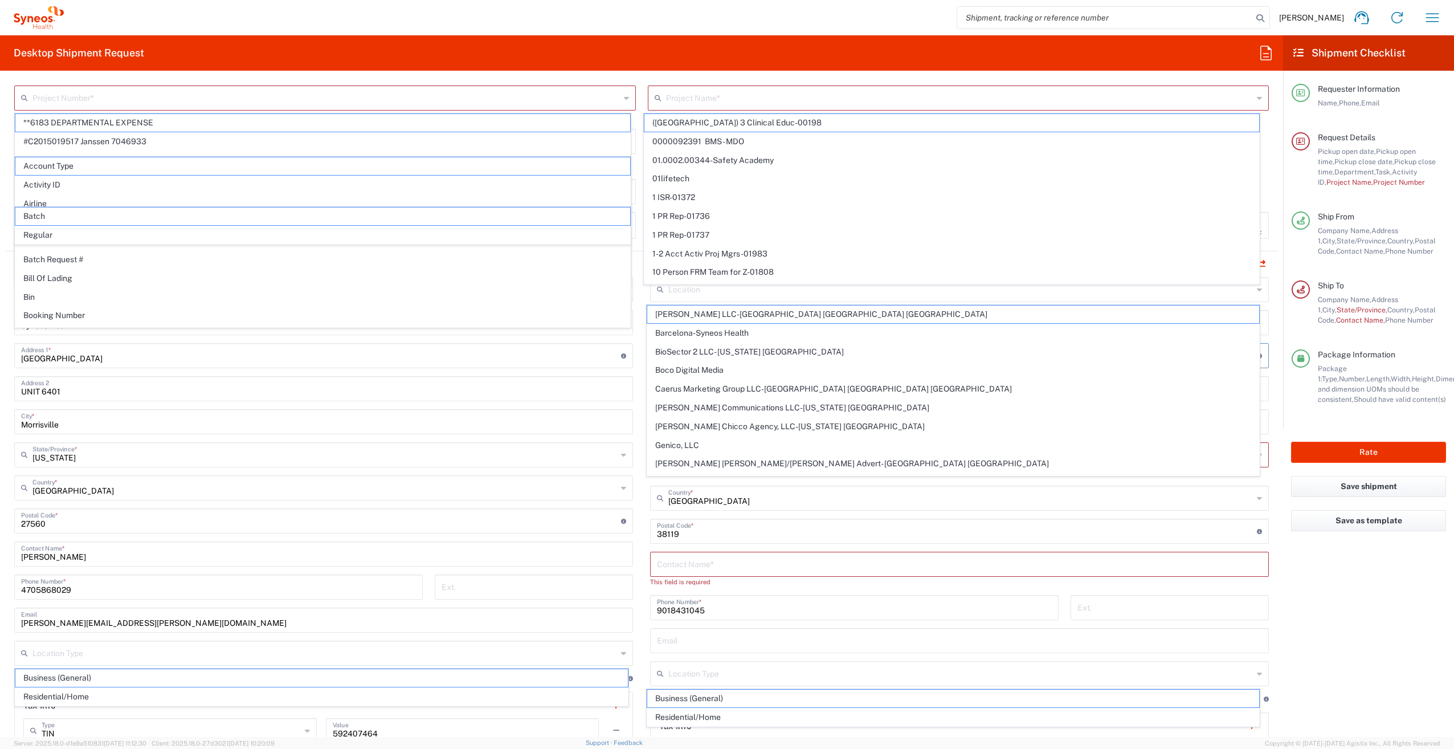
type input "[US_STATE]"
click at [1324, 629] on agx-form-checklist "Shipment Checklist Requester Information Name, Phone, Email Request Details Pic…" at bounding box center [1368, 386] width 171 height 702
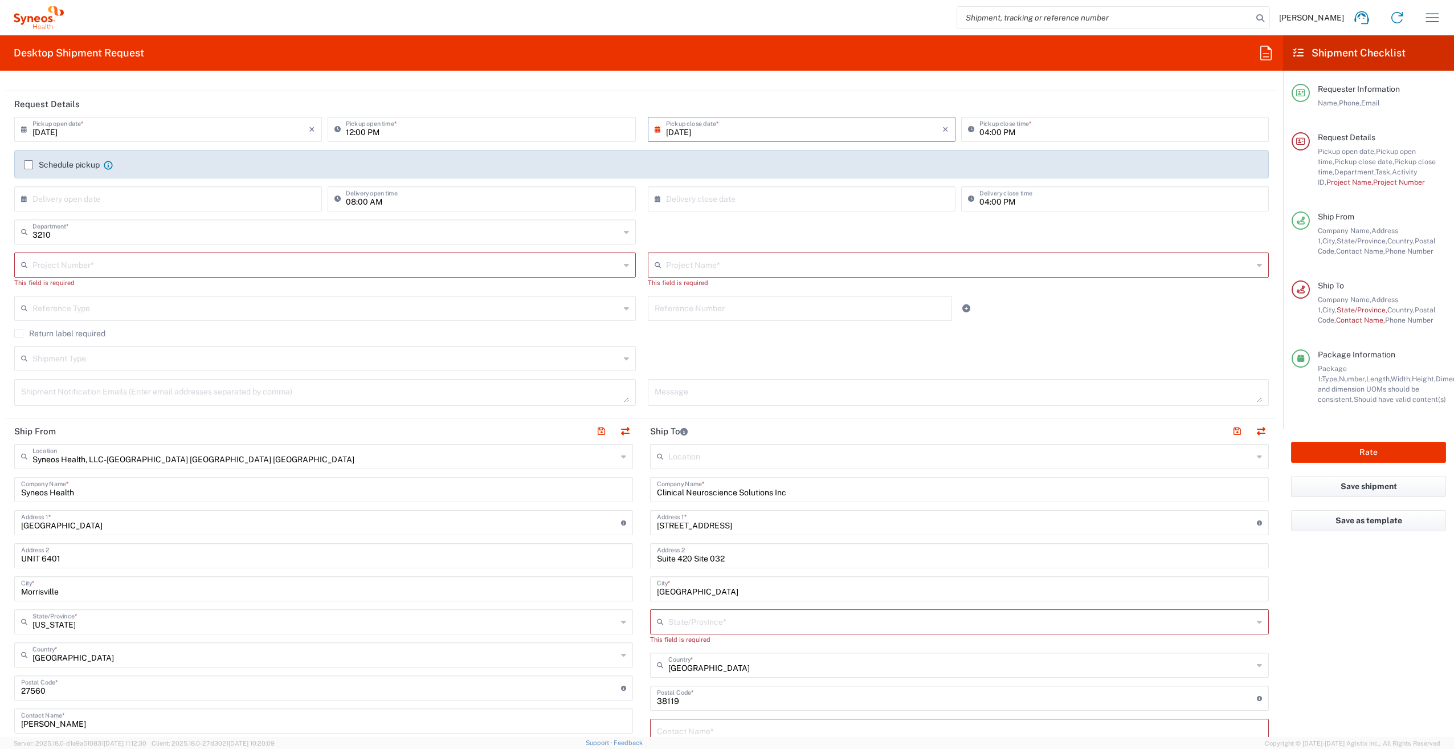
scroll to position [114, 0]
click at [483, 272] on input "text" at bounding box center [326, 268] width 588 height 20
paste input "1012518"
type input "1012518"
click at [80, 296] on span "1012518" at bounding box center [322, 294] width 615 height 18
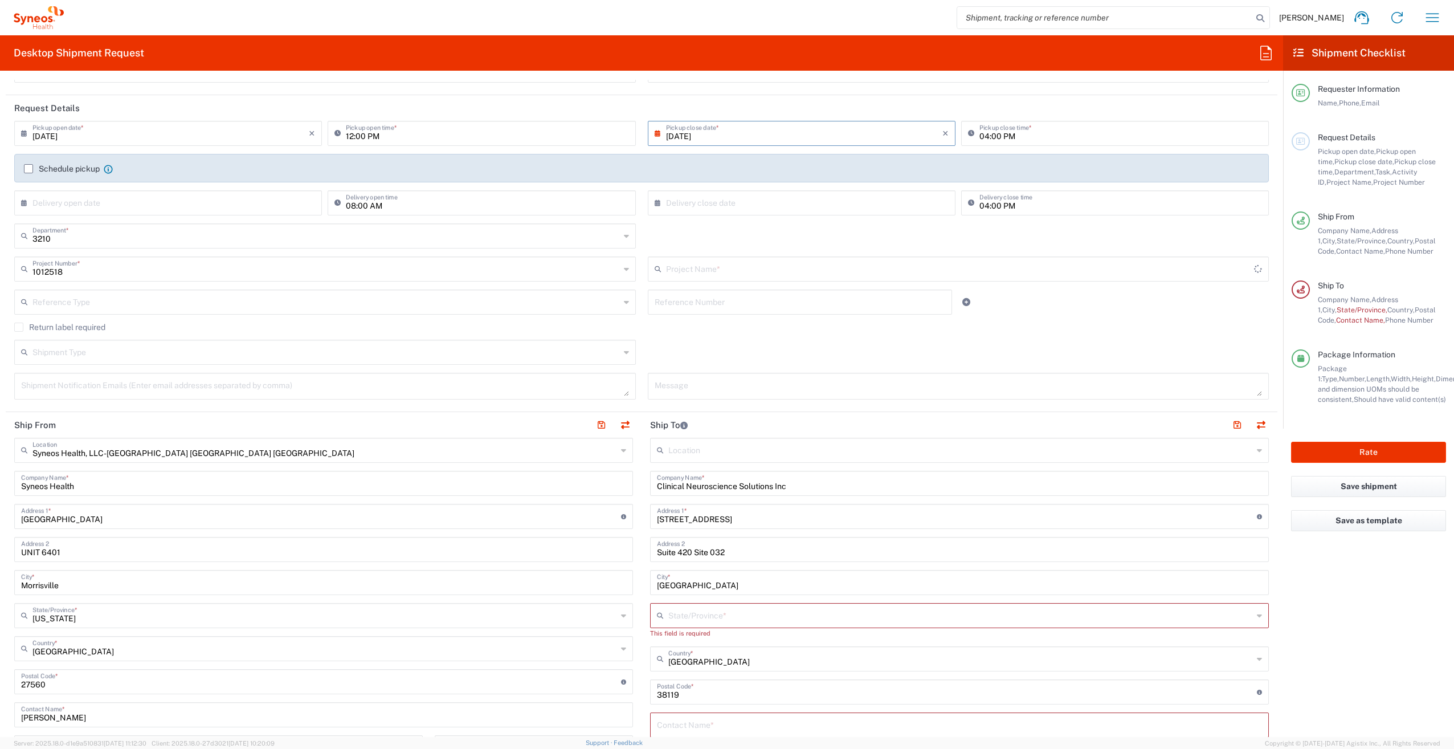
type input "Otsuka 1012518"
click at [691, 626] on div "State/Province *" at bounding box center [959, 615] width 619 height 25
click at [664, 573] on span "[US_STATE]" at bounding box center [953, 574] width 613 height 18
type input "[US_STATE]"
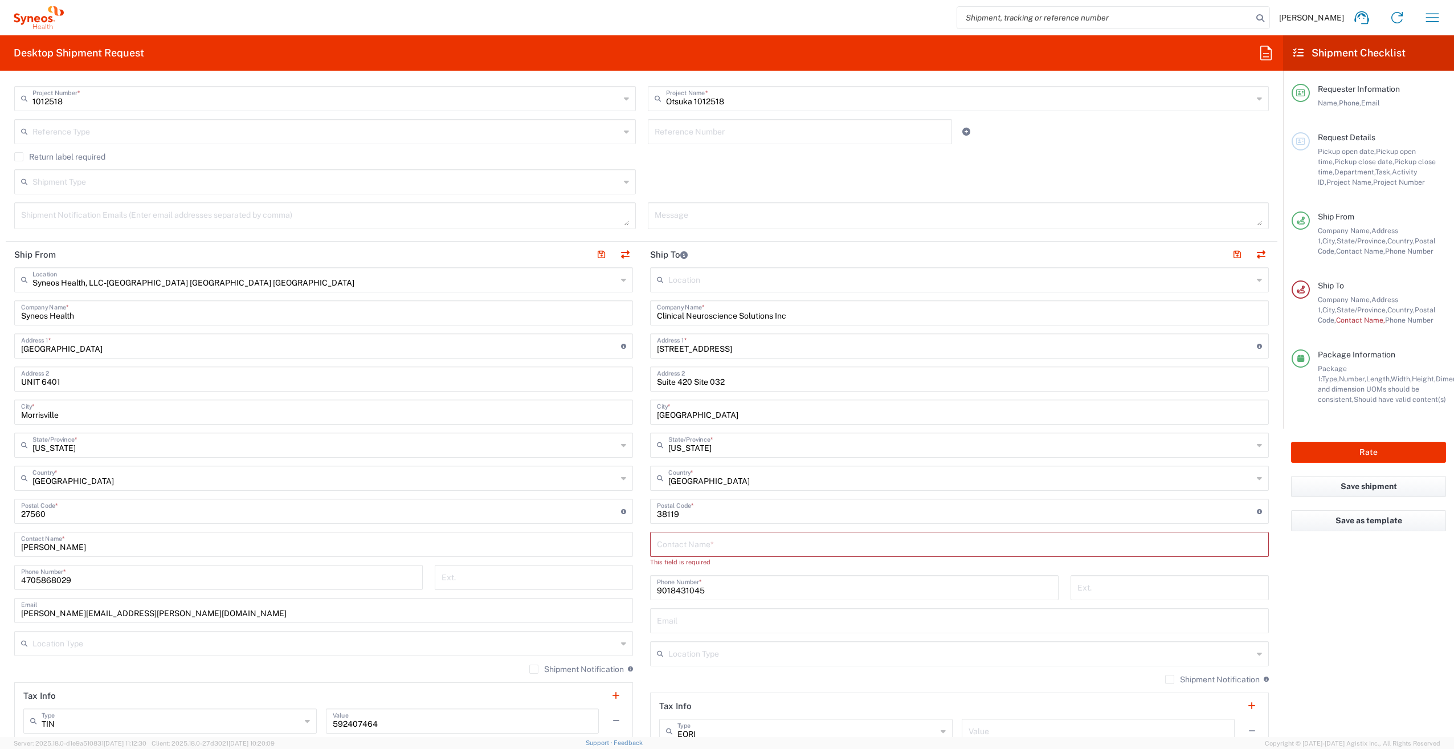
scroll to position [285, 0]
click at [718, 544] on input "text" at bounding box center [959, 543] width 605 height 20
paste input "[PHONE_NUMBER]"
type input "[PHONE_NUMBER]"
click at [1307, 581] on agx-form-checklist "Shipment Checklist Requester Information Name, Phone, Email Request Details Pic…" at bounding box center [1368, 386] width 171 height 702
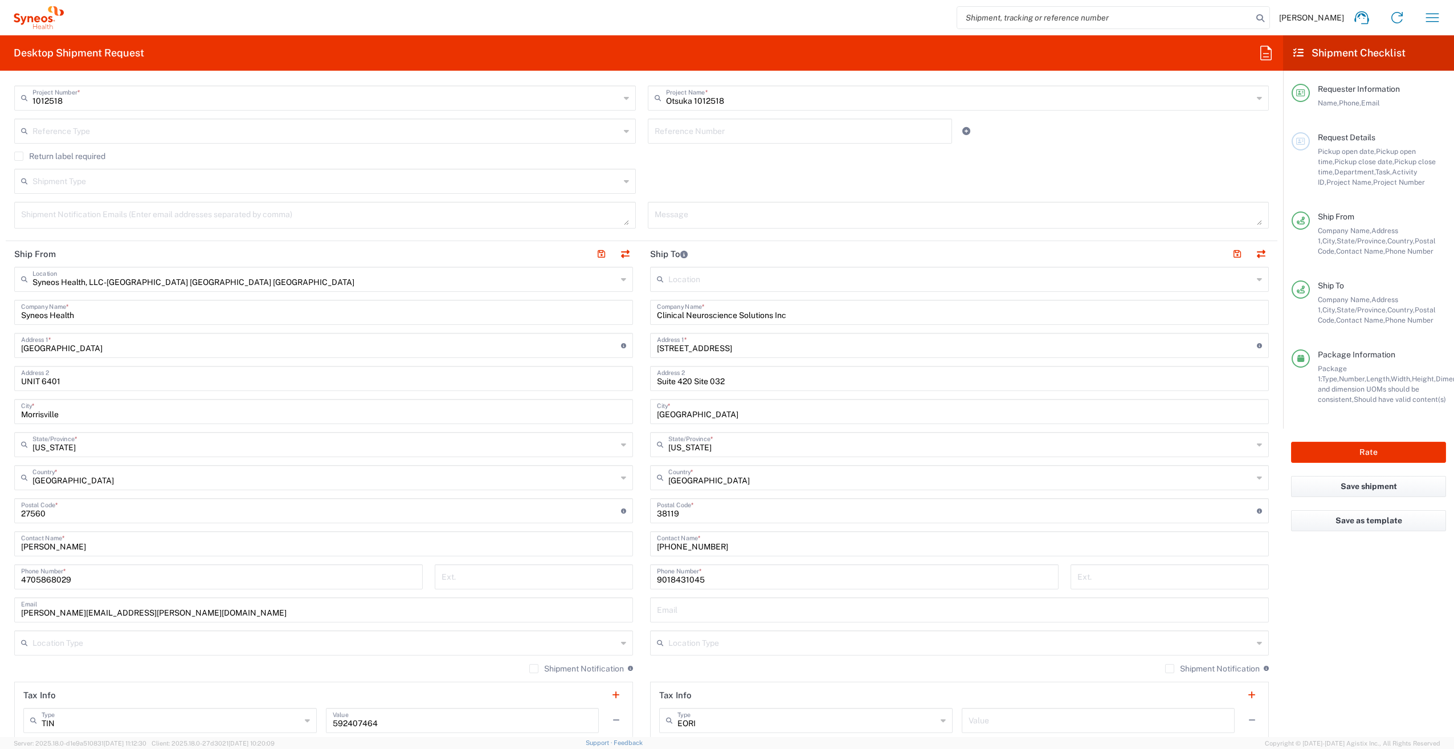
click at [708, 607] on input "text" at bounding box center [959, 609] width 605 height 20
paste input "[EMAIL_ADDRESS][DOMAIN_NAME]"
type input "[EMAIL_ADDRESS][DOMAIN_NAME]"
click at [1340, 646] on agx-form-checklist "Shipment Checklist Requester Information Name, Phone, Email Request Details Pic…" at bounding box center [1368, 386] width 171 height 702
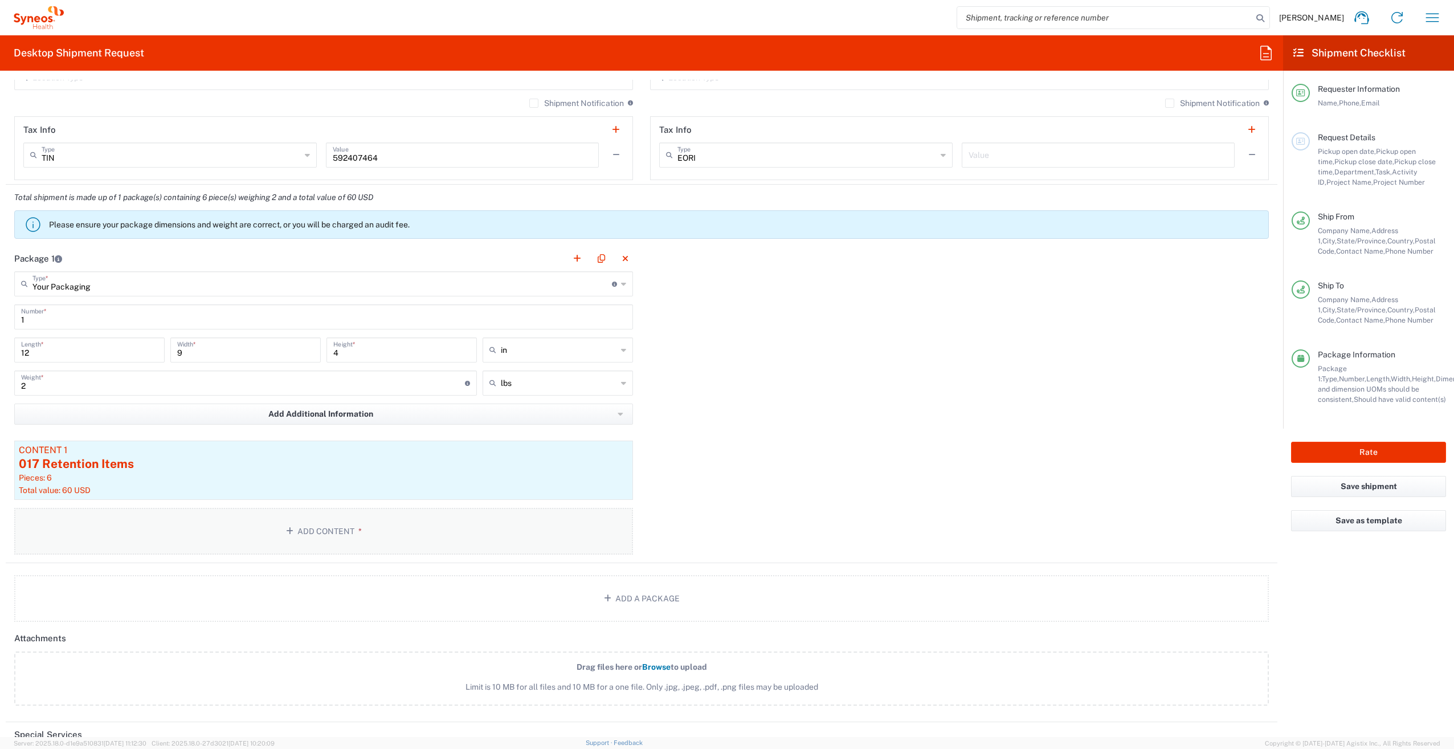
scroll to position [855, 0]
click at [96, 459] on div "017 Retention Items" at bounding box center [324, 459] width 610 height 17
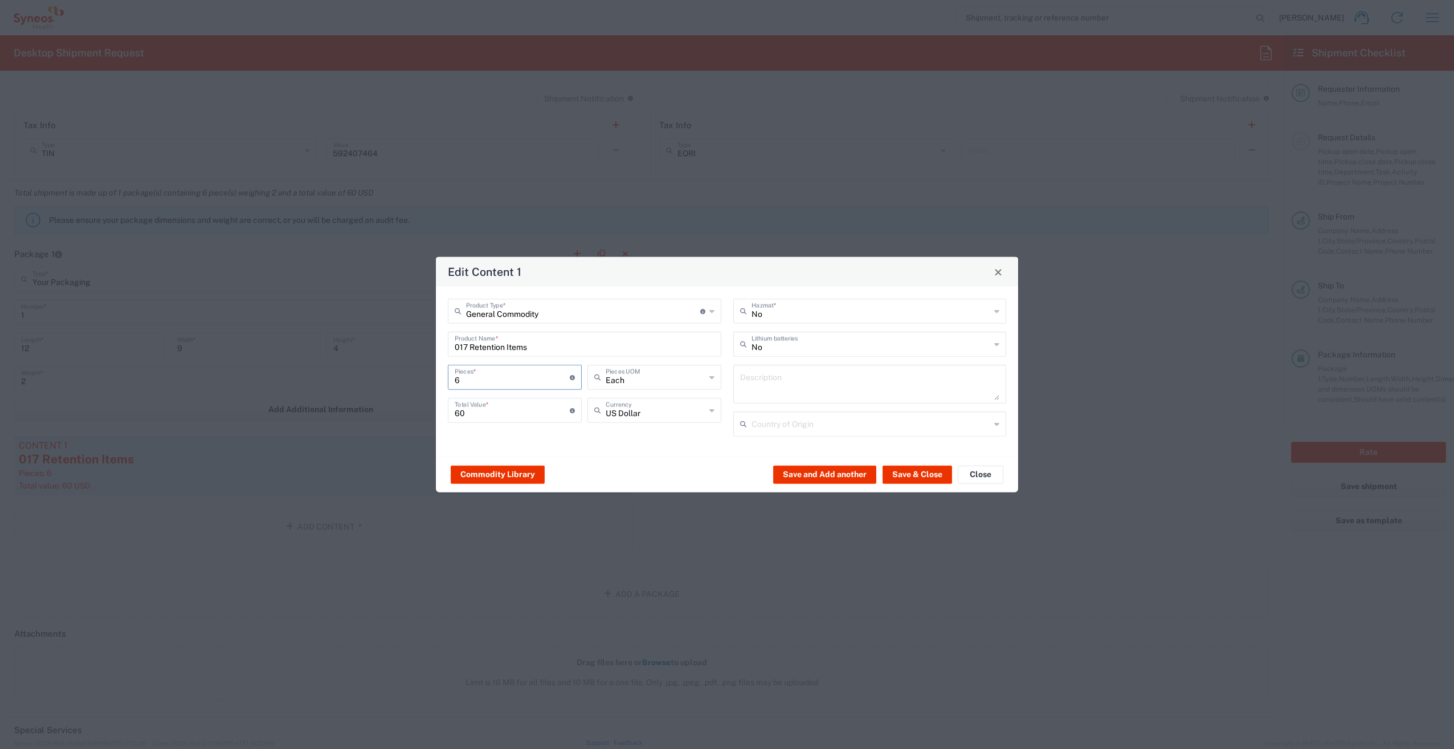
drag, startPoint x: 464, startPoint y: 380, endPoint x: 438, endPoint y: 381, distance: 26.2
click at [438, 381] on div "General Commodity Product Type * Document: Paper document generated internally …" at bounding box center [727, 372] width 582 height 170
type input "1"
type input "10"
type input "13"
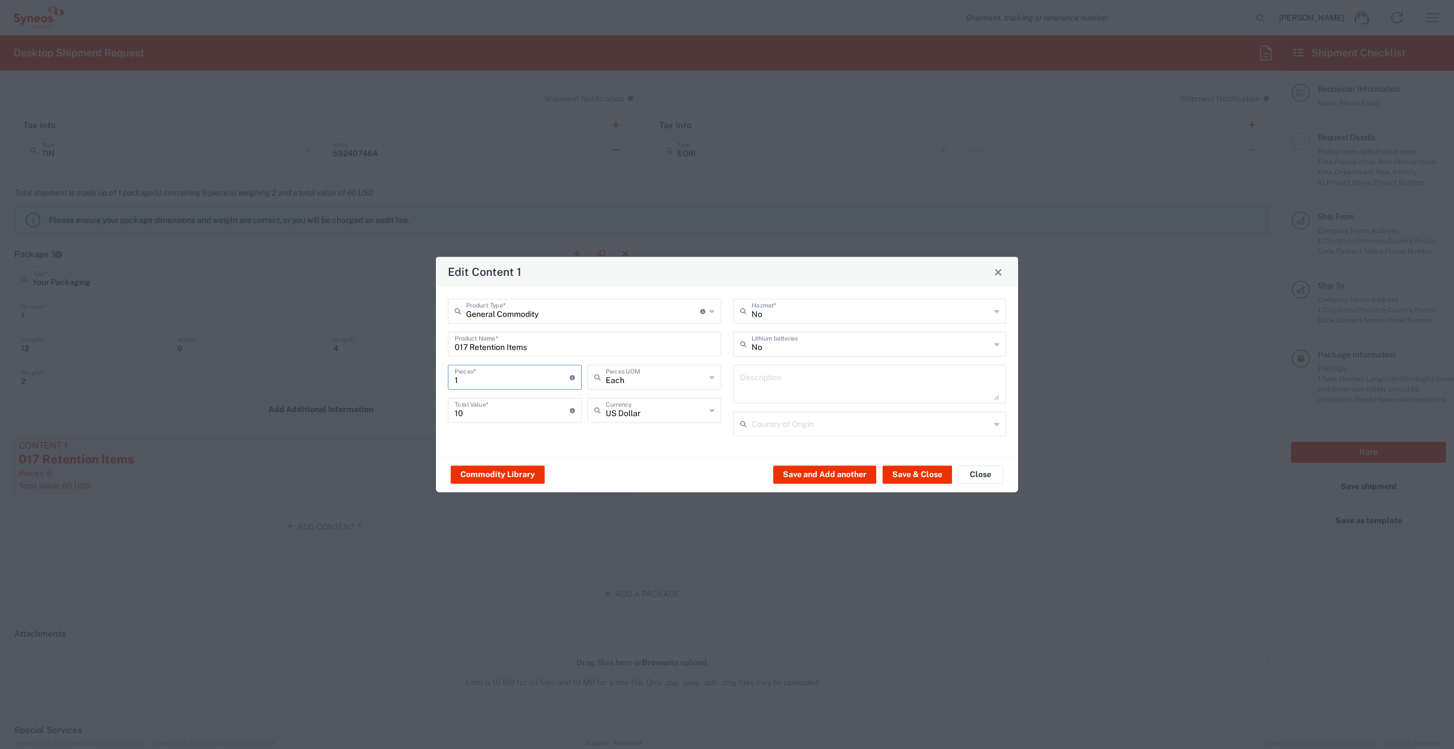
type input "130"
type input "13"
click at [516, 534] on div "Edit Content 1 General Commodity Product Type * Document: Paper document genera…" at bounding box center [727, 374] width 1454 height 749
click at [929, 477] on button "Save & Close" at bounding box center [918, 474] width 70 height 18
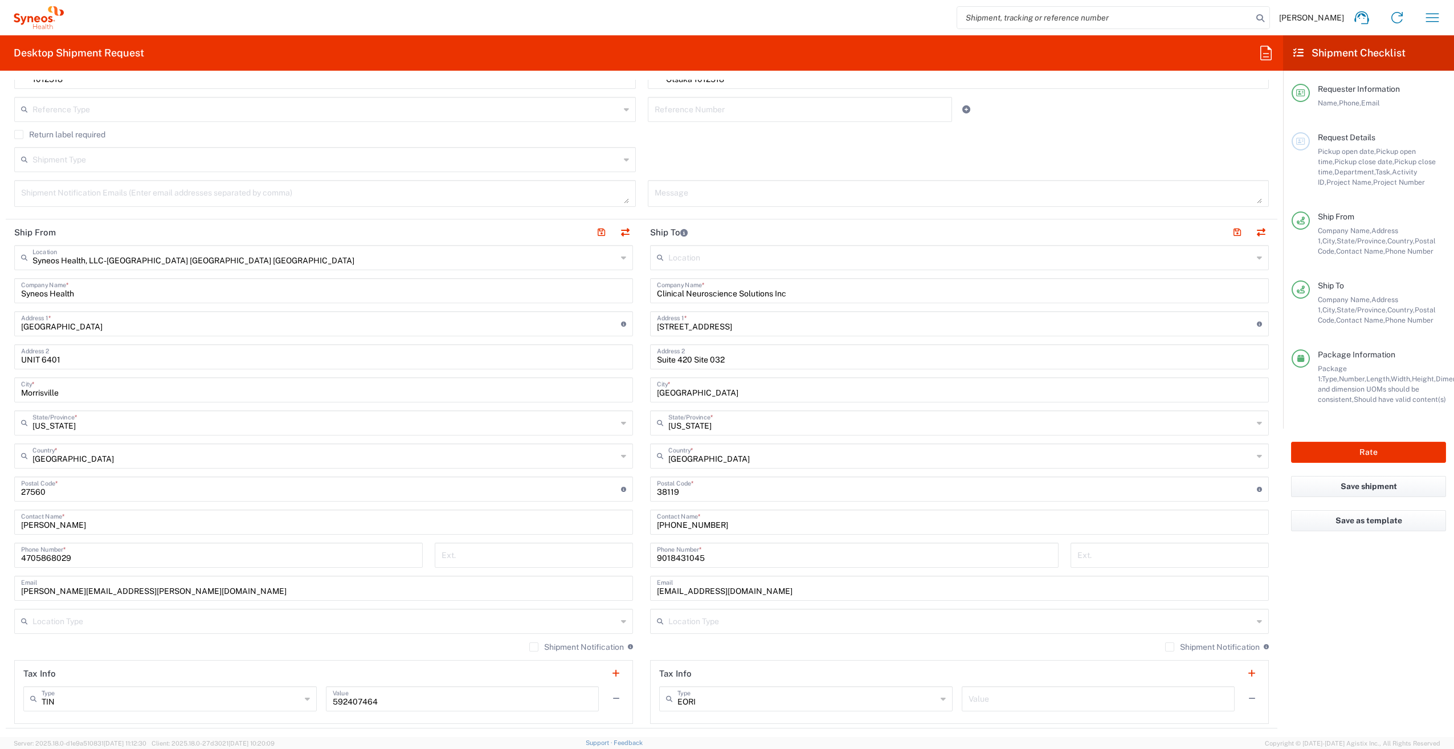
scroll to position [342, 0]
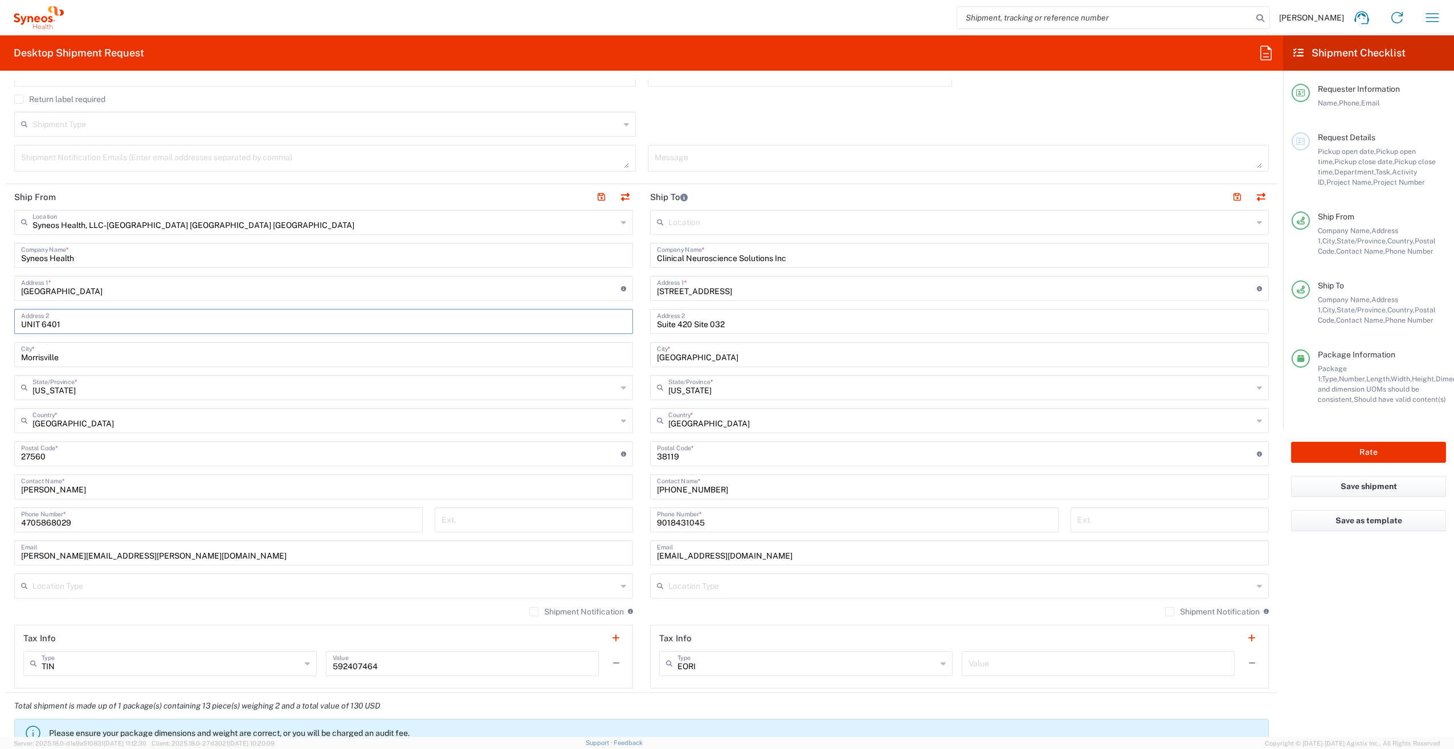
click at [195, 323] on input "UNIT 6401" at bounding box center [323, 321] width 605 height 20
type input "U"
click at [751, 588] on input "text" at bounding box center [960, 585] width 585 height 20
click at [1379, 610] on agx-form-checklist "Shipment Checklist Requester Information Name, Phone, Email Request Details Pic…" at bounding box center [1368, 386] width 171 height 702
click at [1154, 584] on input "text" at bounding box center [960, 585] width 585 height 20
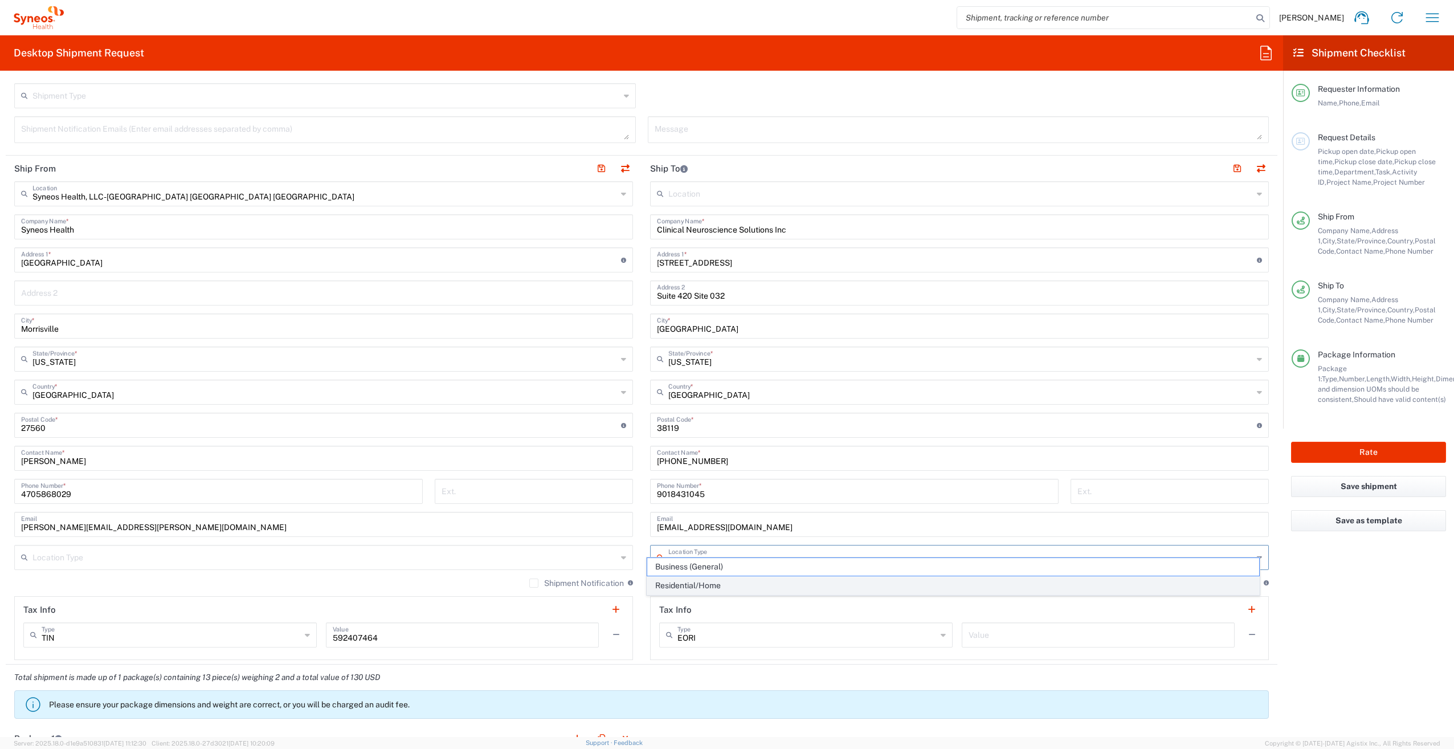
scroll to position [399, 0]
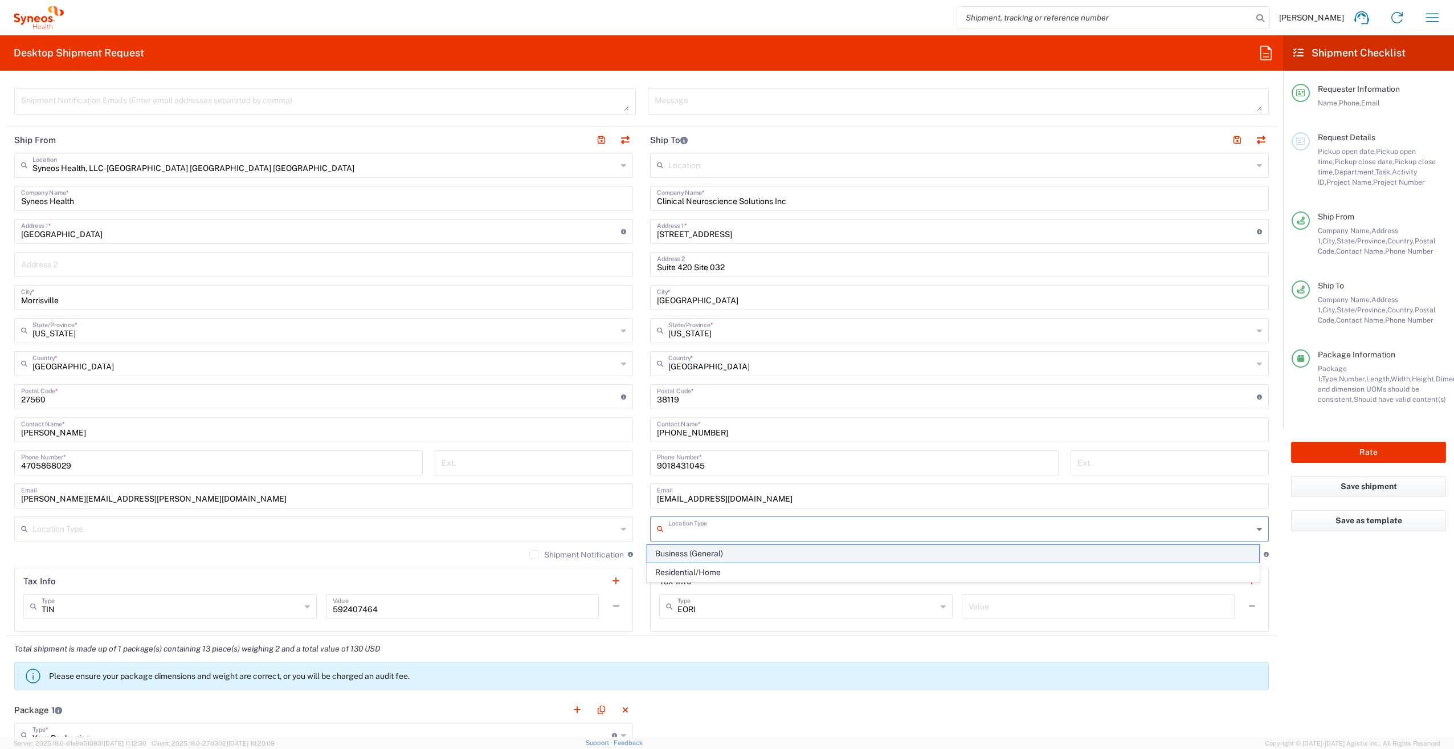
click at [919, 556] on span "Business (General)" at bounding box center [953, 554] width 613 height 18
type input "Business (General)"
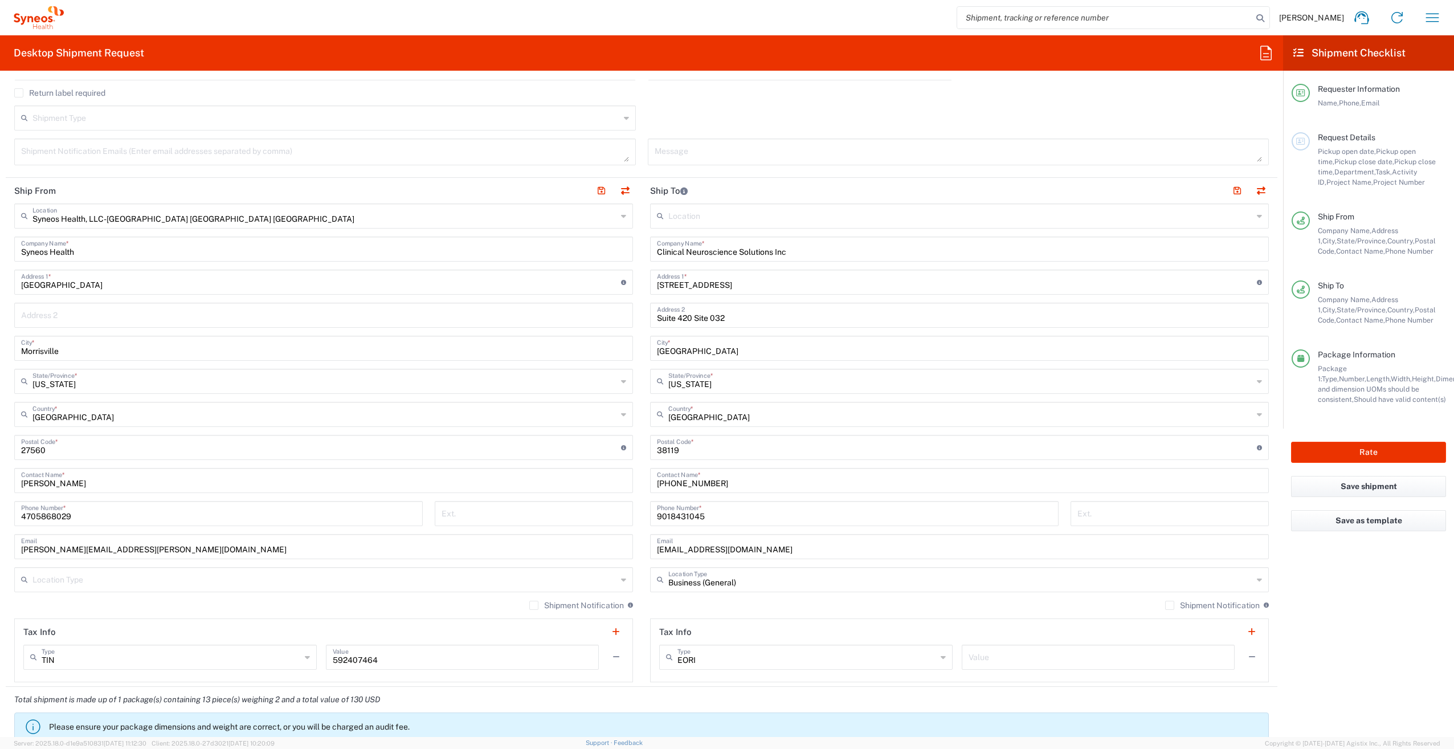
scroll to position [342, 0]
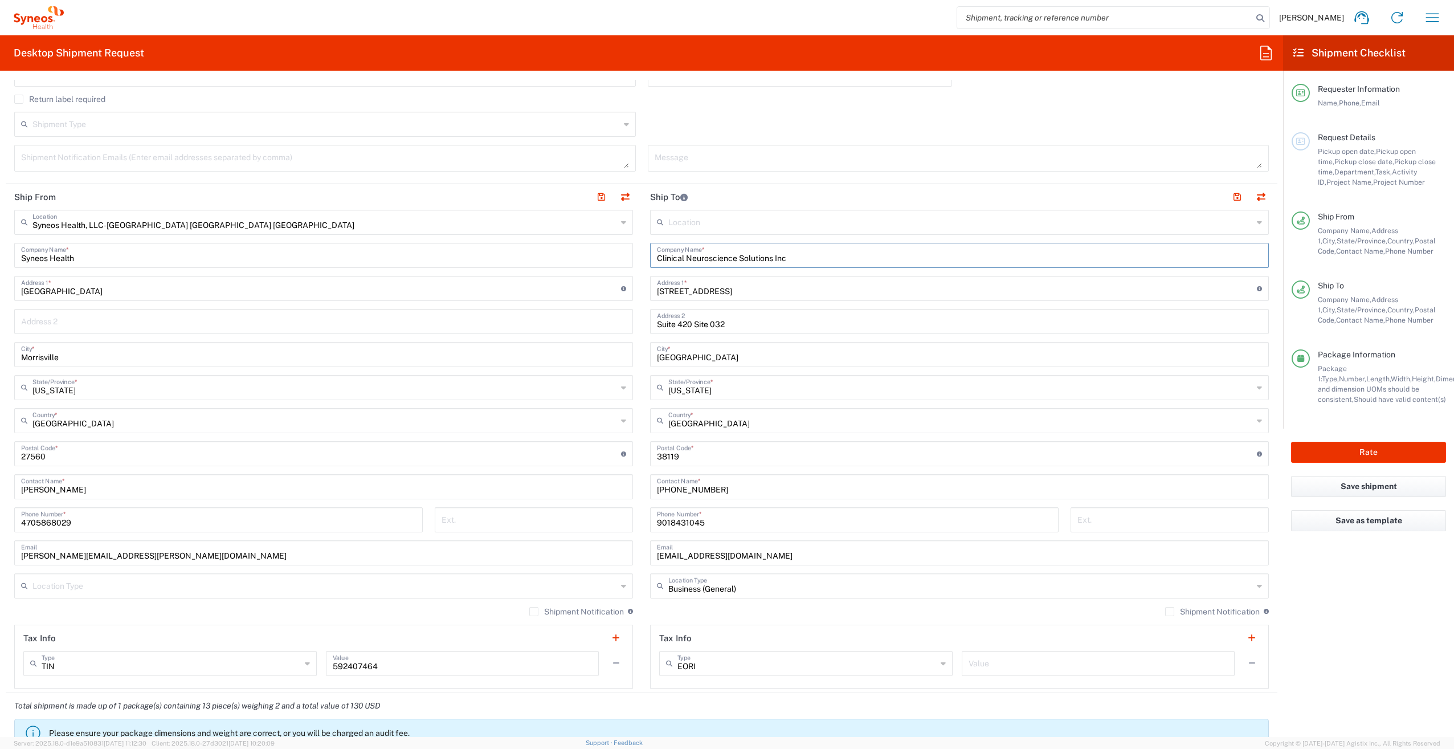
click at [842, 258] on input "Clinical Neuroscience Solutions Inc" at bounding box center [959, 254] width 605 height 20
drag, startPoint x: 692, startPoint y: 323, endPoint x: 729, endPoint y: 320, distance: 37.8
click at [729, 320] on input "Suite 420 Site 032" at bounding box center [959, 321] width 605 height 20
click at [809, 259] on input "Clinical Neuroscience Solutions Inc" at bounding box center [959, 254] width 605 height 20
click at [1326, 566] on agx-form-checklist "Shipment Checklist Requester Information Name, Phone, Email Request Details Pic…" at bounding box center [1368, 386] width 171 height 702
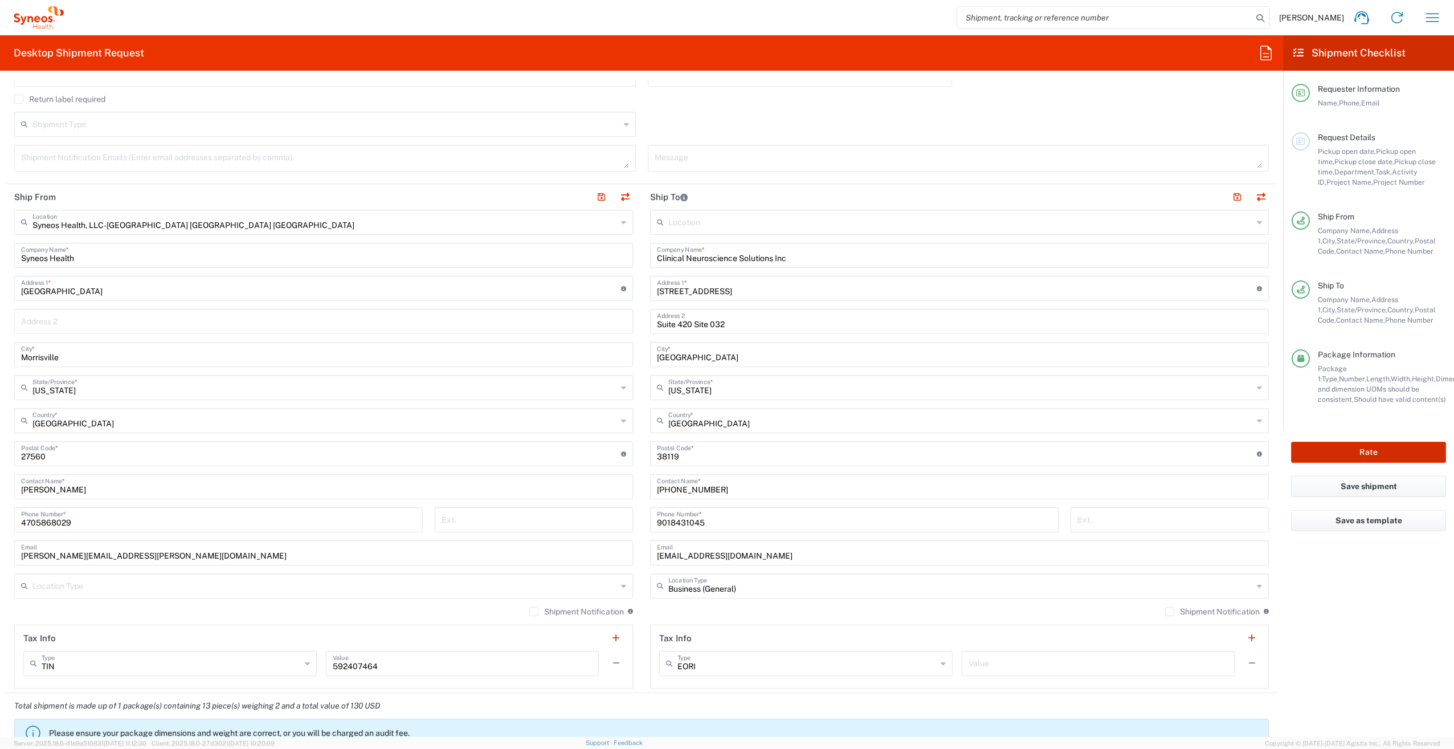
click at [1370, 452] on button "Rate" at bounding box center [1368, 452] width 155 height 21
click at [1375, 449] on button "Rate" at bounding box center [1368, 452] width 155 height 21
type input "1012518"
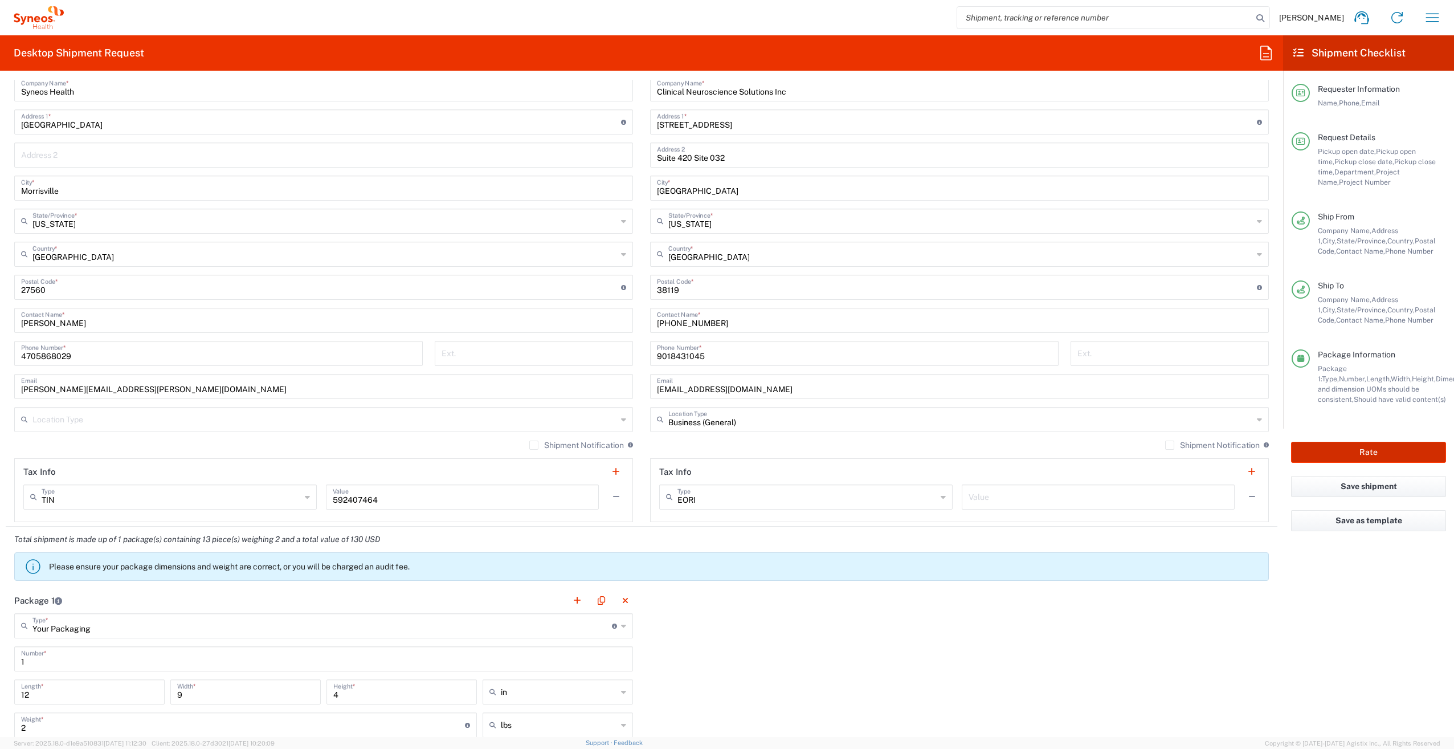
scroll to position [513, 0]
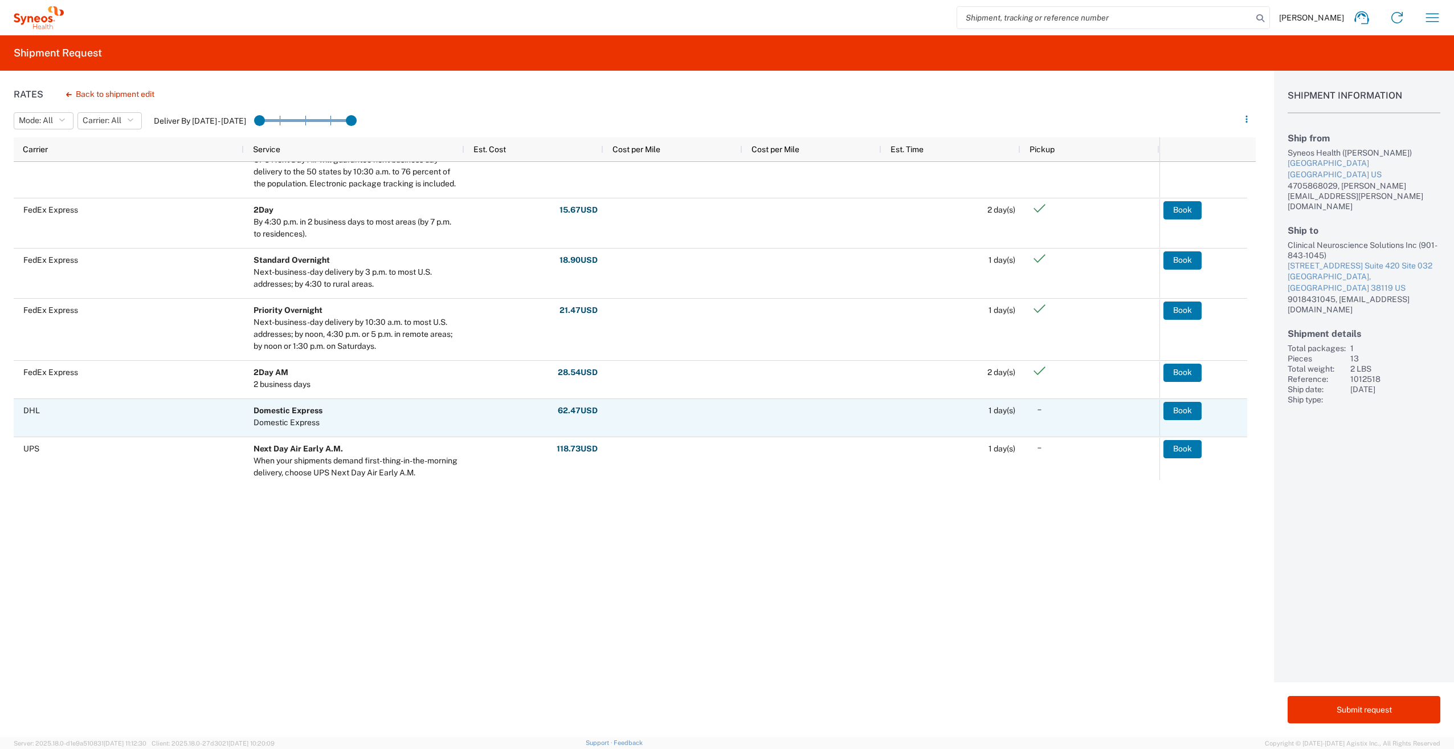
scroll to position [468, 0]
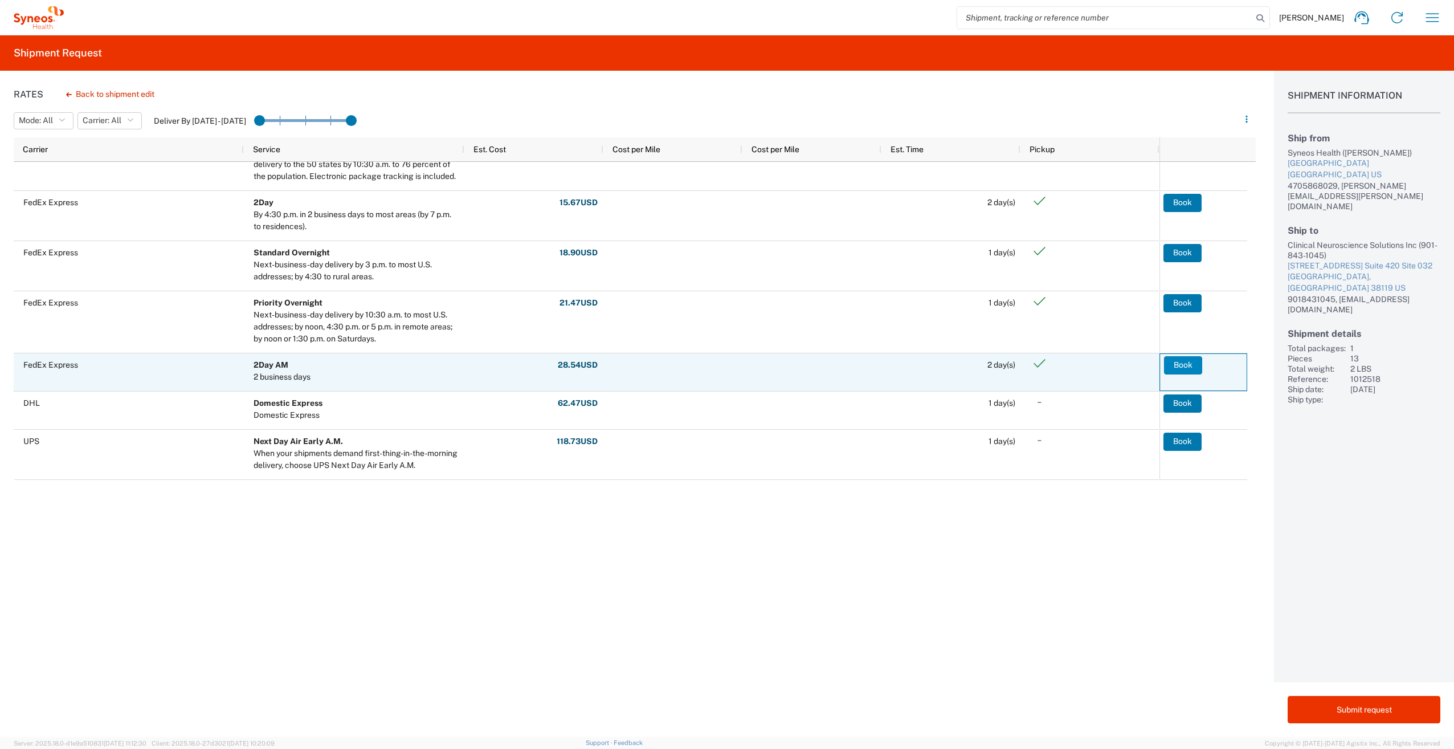
click at [1188, 366] on button "Book" at bounding box center [1183, 365] width 38 height 18
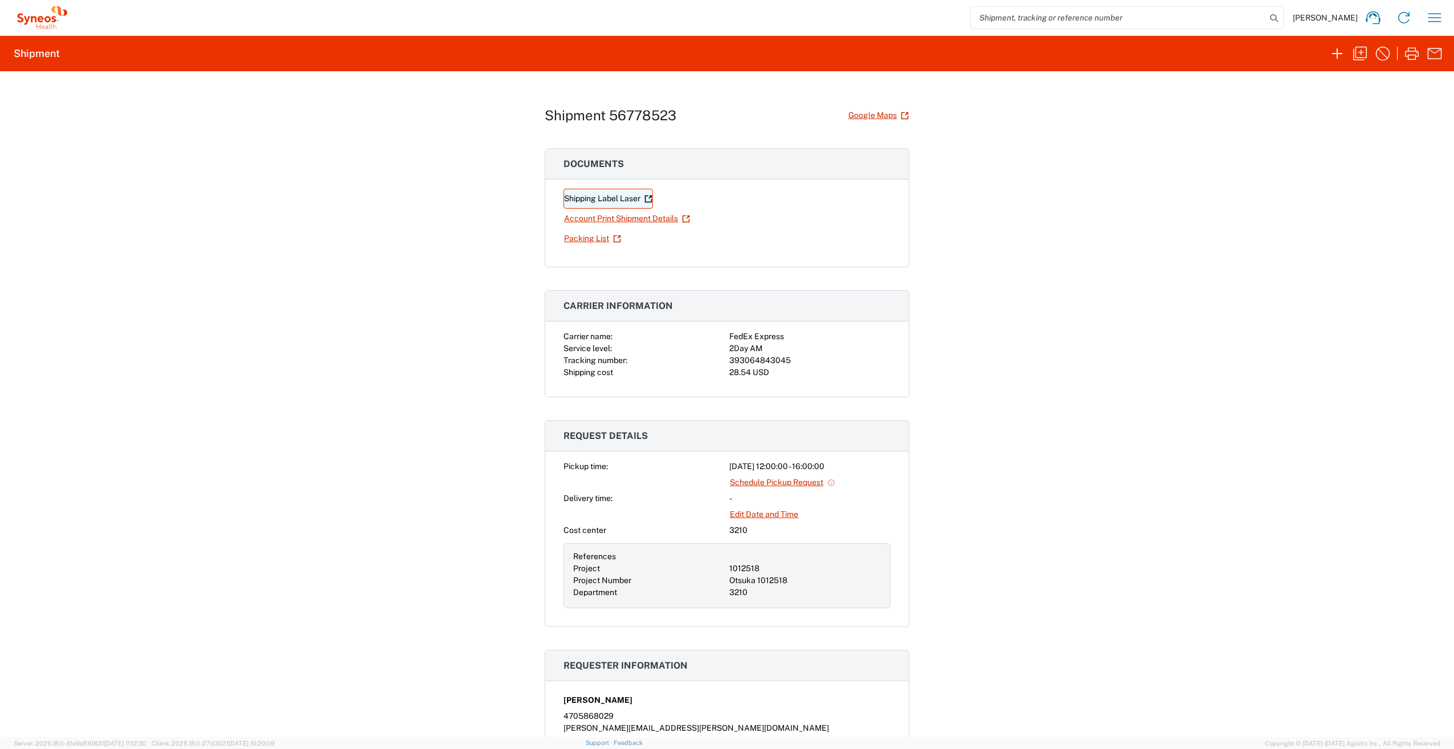
click at [599, 198] on link "Shipping Label Laser" at bounding box center [608, 199] width 89 height 20
click at [627, 219] on link "Account Print Shipment Details" at bounding box center [627, 219] width 127 height 20
click at [1357, 55] on icon "button" at bounding box center [1360, 53] width 18 height 18
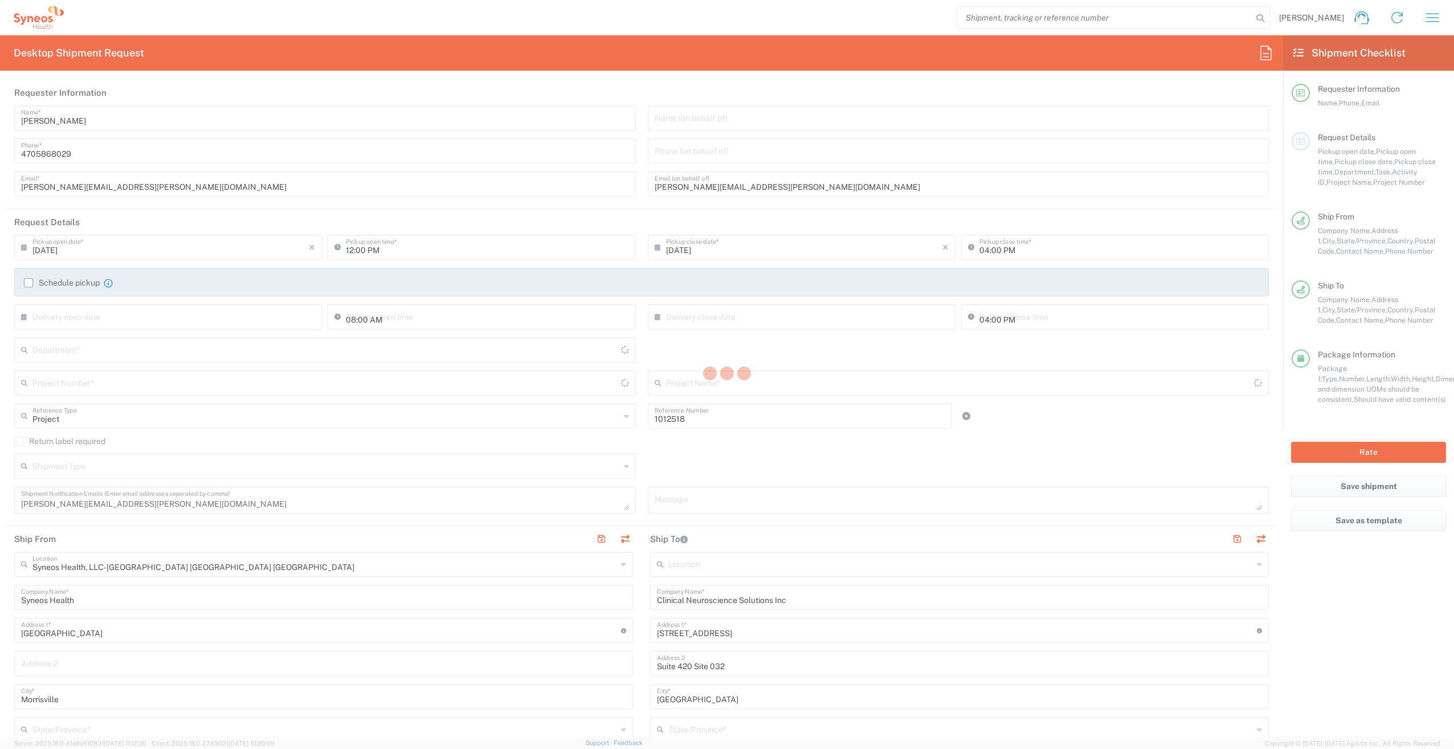
type input "[US_STATE]"
type input "Your Packaging"
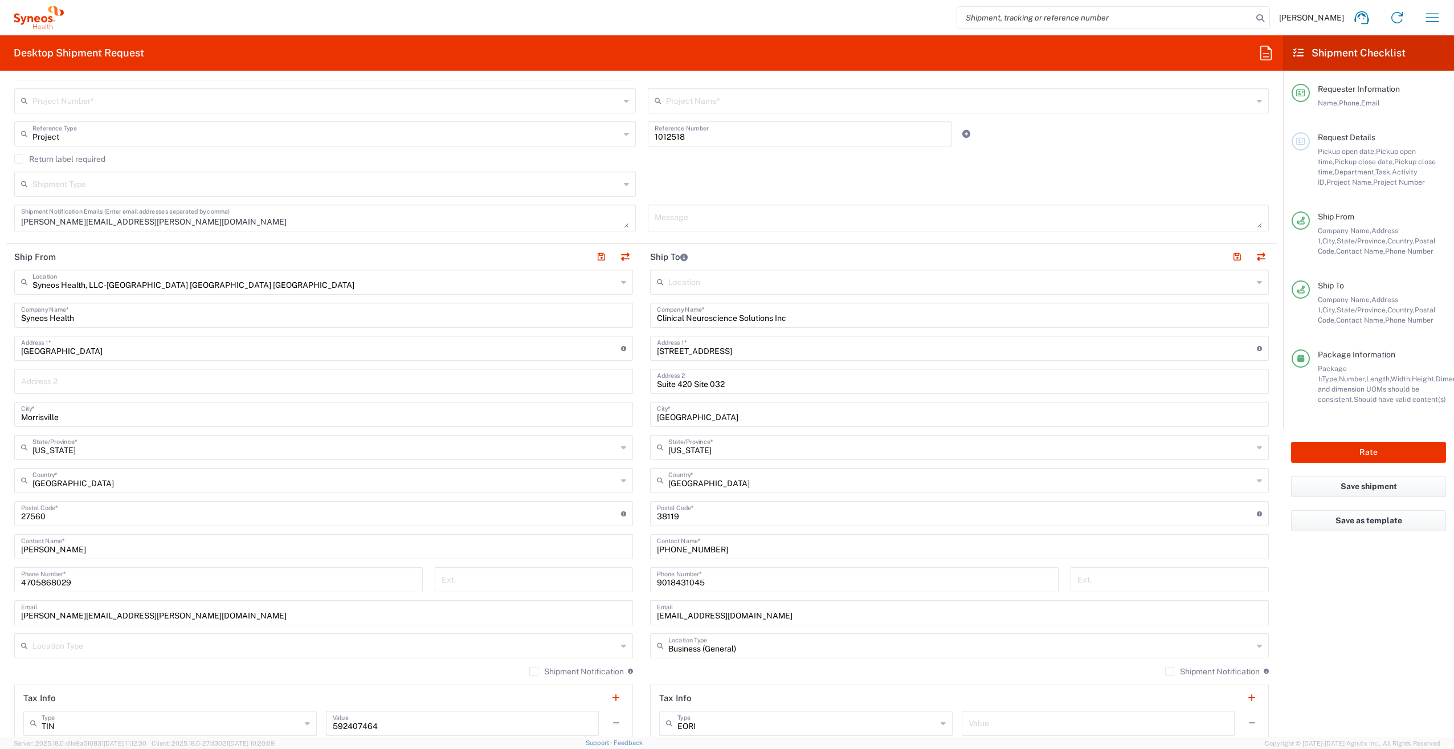
scroll to position [285, 0]
drag, startPoint x: 797, startPoint y: 315, endPoint x: 644, endPoint y: 316, distance: 152.7
click at [644, 316] on main "Location [PERSON_NAME] LLC-[GEOGRAPHIC_DATA] [GEOGRAPHIC_DATA] [GEOGRAPHIC_DATA…" at bounding box center [960, 506] width 636 height 479
paste input "Sisu BHR, LLC"
type input "Sisu BHR, LLC"
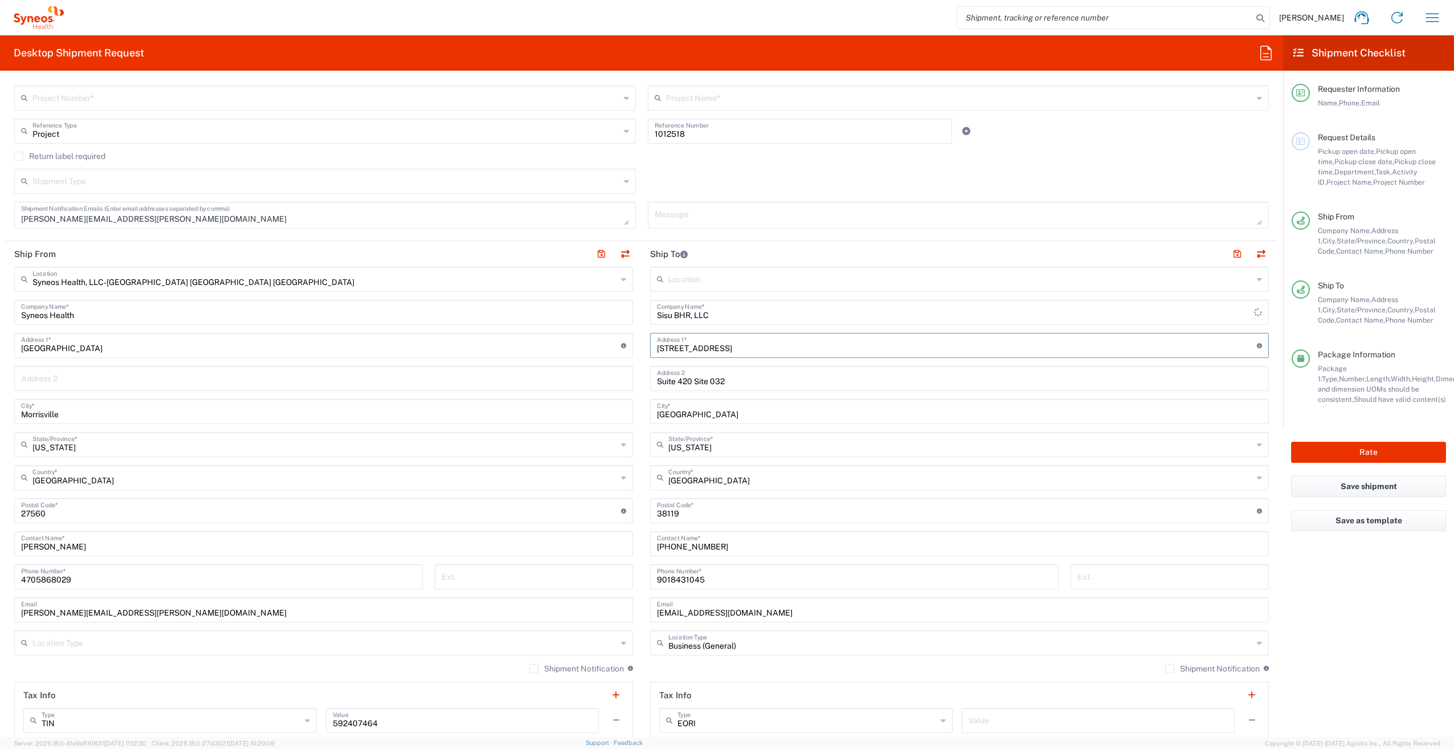
drag, startPoint x: 735, startPoint y: 350, endPoint x: 647, endPoint y: 350, distance: 87.8
click at [650, 350] on div "[STREET_ADDRESS] Address 1 * For cross streets use street names with '&' or 'an…" at bounding box center [959, 345] width 619 height 25
paste input "[STREET_ADDRESS][PERSON_NAME]"
type input "[STREET_ADDRESS][PERSON_NAME]"
drag, startPoint x: 756, startPoint y: 379, endPoint x: 645, endPoint y: 380, distance: 110.6
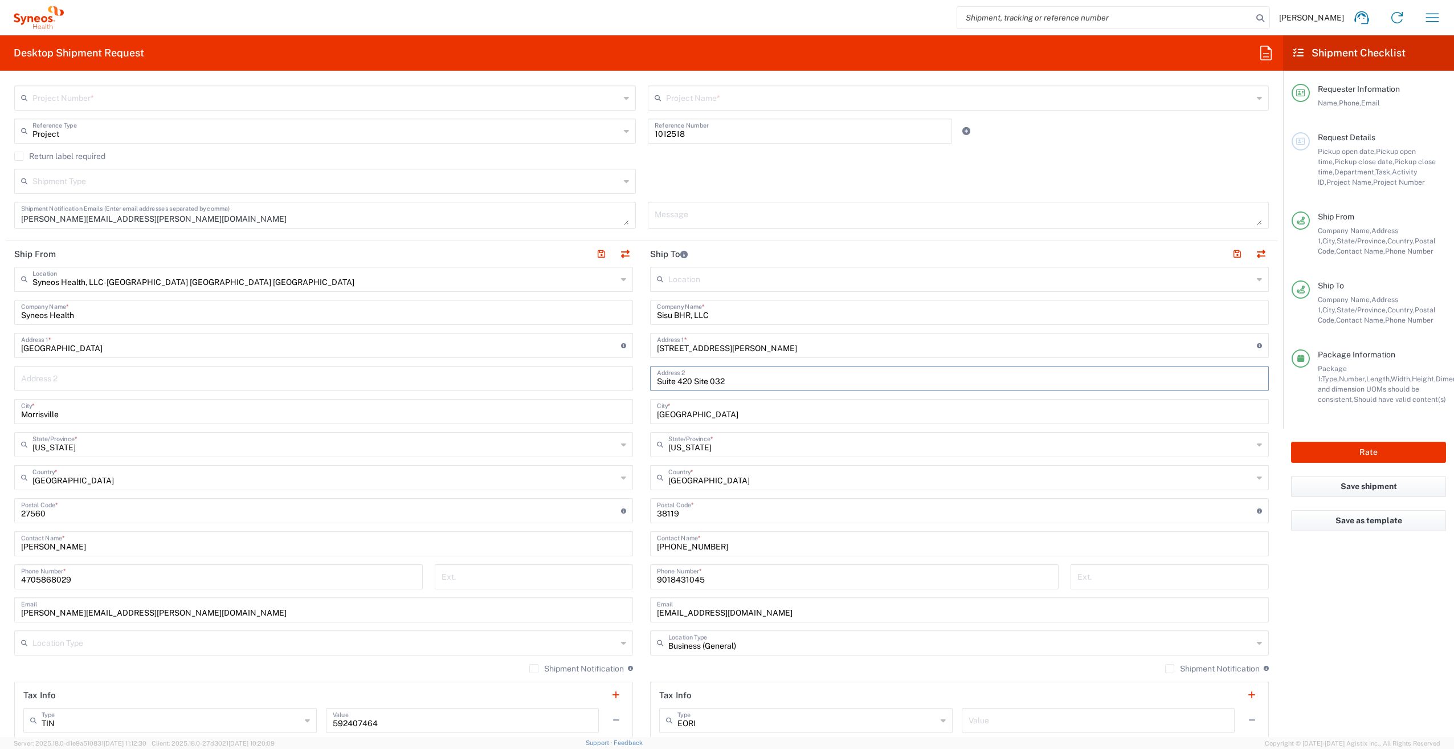
click at [645, 380] on main "Location [PERSON_NAME] LLC-[GEOGRAPHIC_DATA] [GEOGRAPHIC_DATA] [GEOGRAPHIC_DATA…" at bounding box center [960, 506] width 636 height 479
drag, startPoint x: 706, startPoint y: 415, endPoint x: 627, endPoint y: 414, distance: 78.6
click at [627, 414] on div "Ship From Syneos Health, LLC-[GEOGRAPHIC_DATA] [GEOGRAPHIC_DATA] [GEOGRAPHIC_DA…" at bounding box center [642, 495] width 1272 height 509
paste input "[GEOGRAPHIC_DATA]"
type input "[GEOGRAPHIC_DATA]"
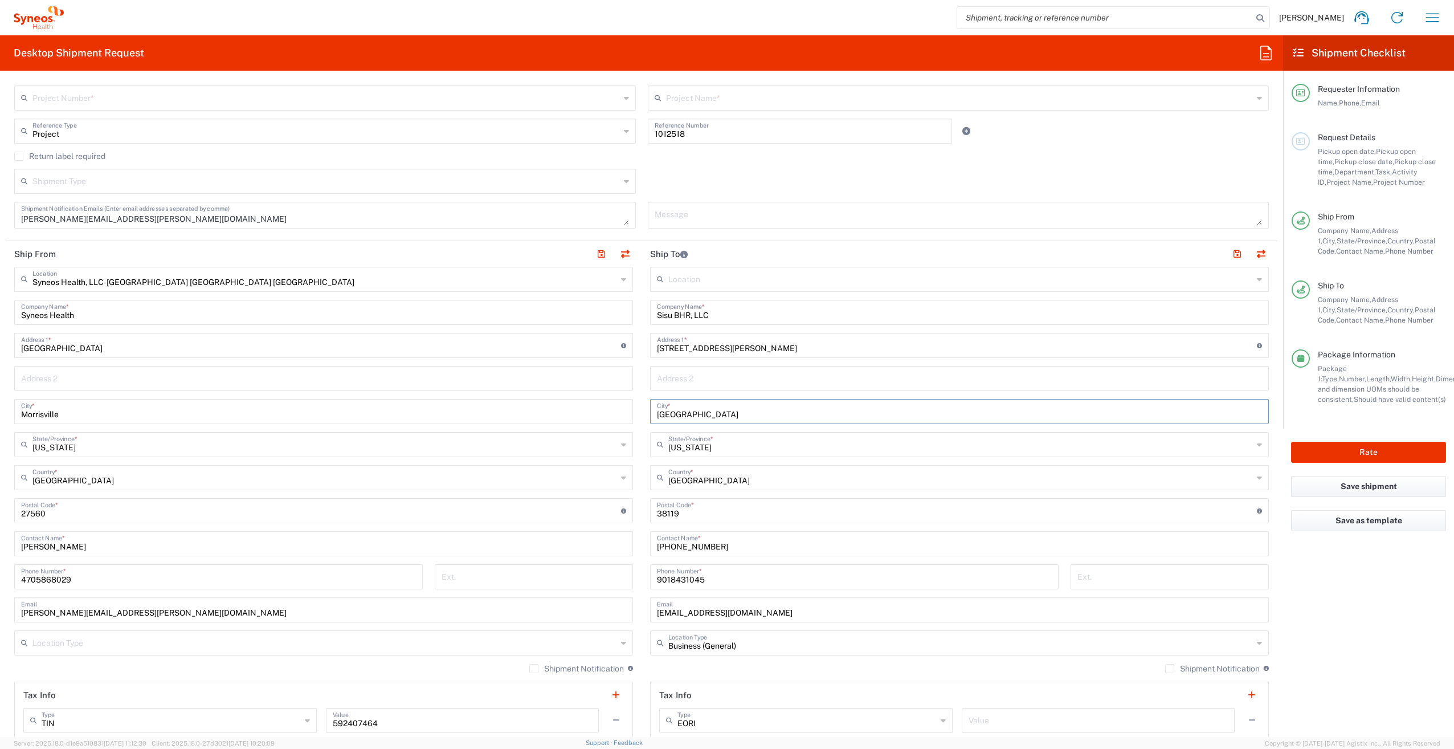
click at [695, 380] on input "text" at bounding box center [959, 378] width 605 height 20
click at [664, 388] on div "Address 2" at bounding box center [959, 378] width 619 height 25
type input "Site 038"
click at [1271, 560] on form "Requester Information [PERSON_NAME] Name * [PHONE_NUMBER] Phone * [PERSON_NAME]…" at bounding box center [641, 408] width 1283 height 657
drag, startPoint x: 684, startPoint y: 507, endPoint x: 631, endPoint y: 512, distance: 53.2
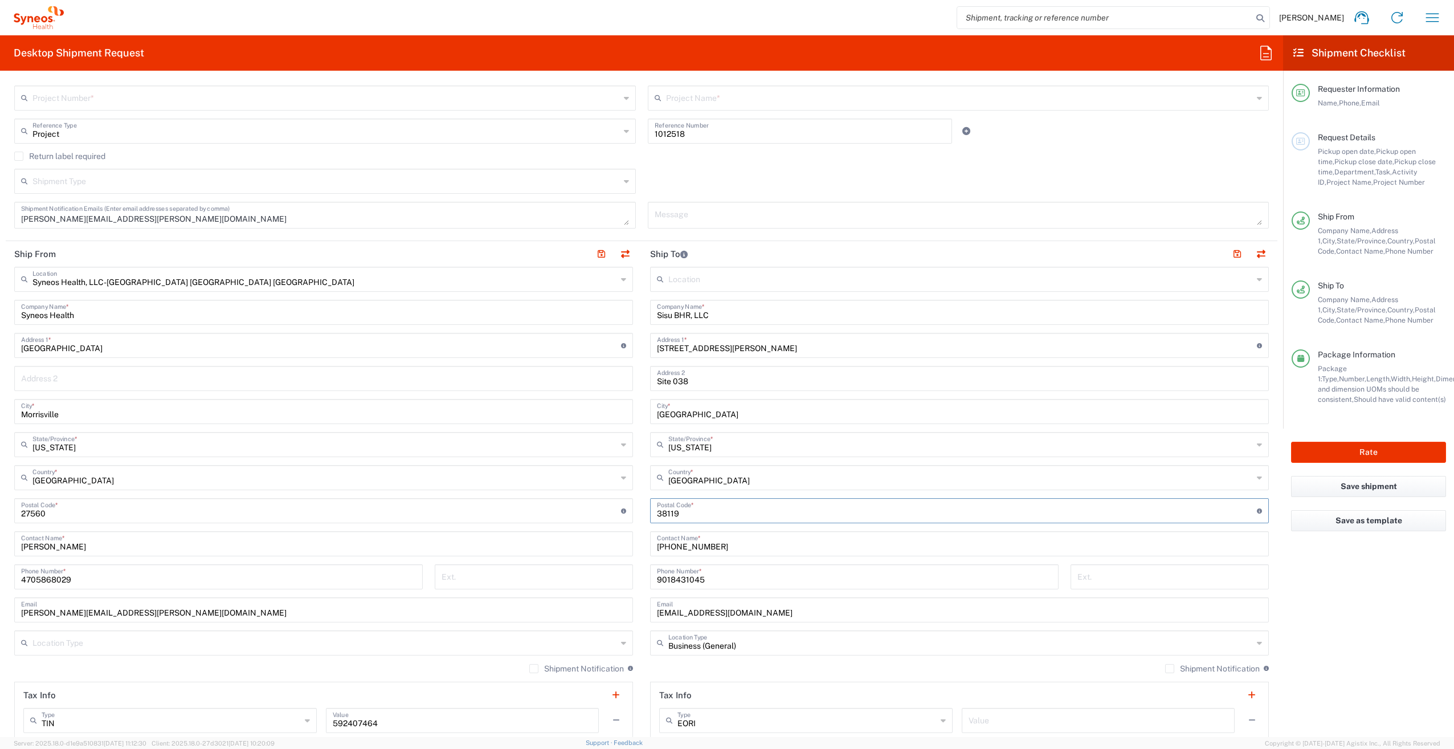
click at [631, 512] on div "Ship From Syneos Health, LLC-[GEOGRAPHIC_DATA] [GEOGRAPHIC_DATA] [GEOGRAPHIC_DA…" at bounding box center [642, 495] width 1272 height 509
paste input "01103"
type input "01103"
drag, startPoint x: 733, startPoint y: 449, endPoint x: 656, endPoint y: 449, distance: 77.5
click at [656, 449] on div "State/Province *" at bounding box center [959, 444] width 619 height 25
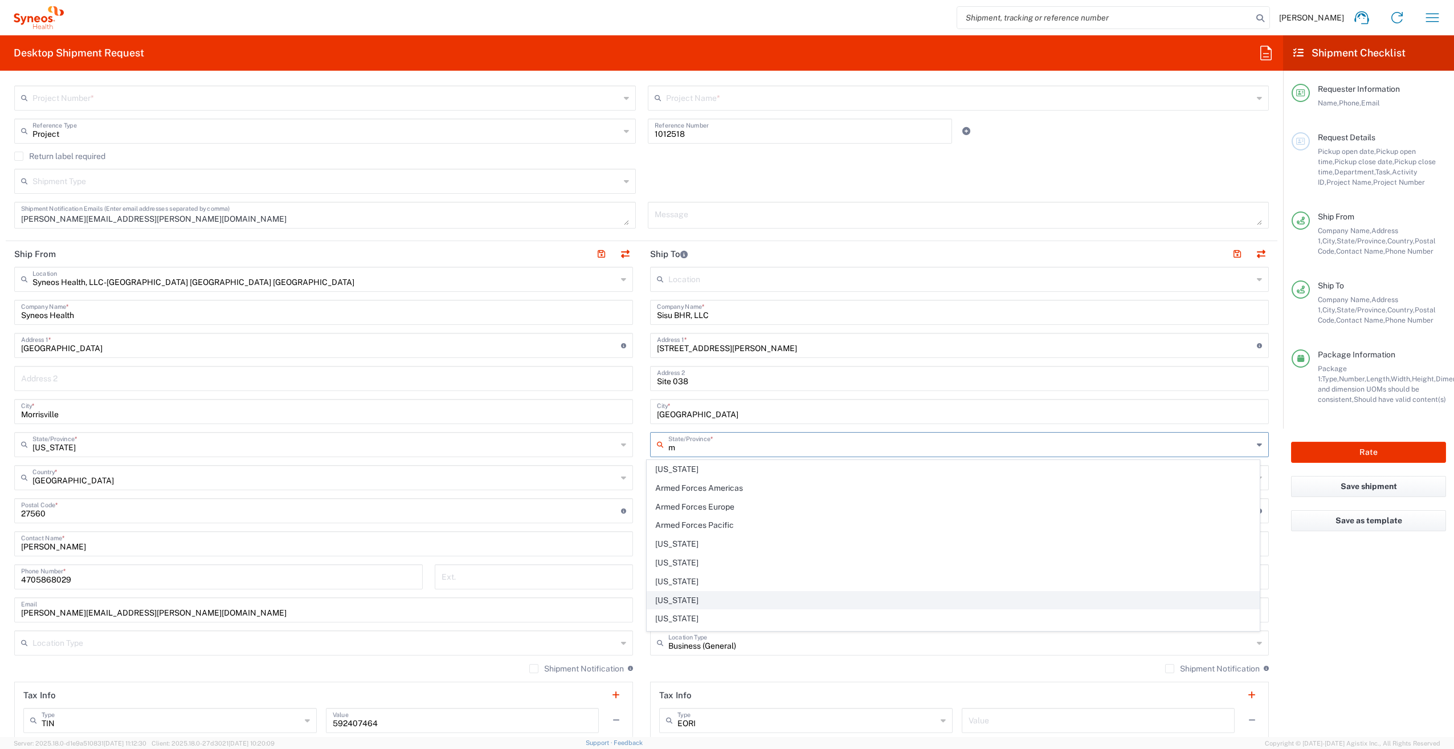
click at [682, 598] on span "[US_STATE]" at bounding box center [953, 601] width 613 height 18
type input "[US_STATE]"
drag, startPoint x: 725, startPoint y: 550, endPoint x: 626, endPoint y: 549, distance: 99.2
click at [626, 549] on div "Ship From Syneos Health, LLC-[GEOGRAPHIC_DATA] [GEOGRAPHIC_DATA] [GEOGRAPHIC_DA…" at bounding box center [642, 495] width 1272 height 509
drag, startPoint x: 719, startPoint y: 580, endPoint x: 644, endPoint y: 577, distance: 75.3
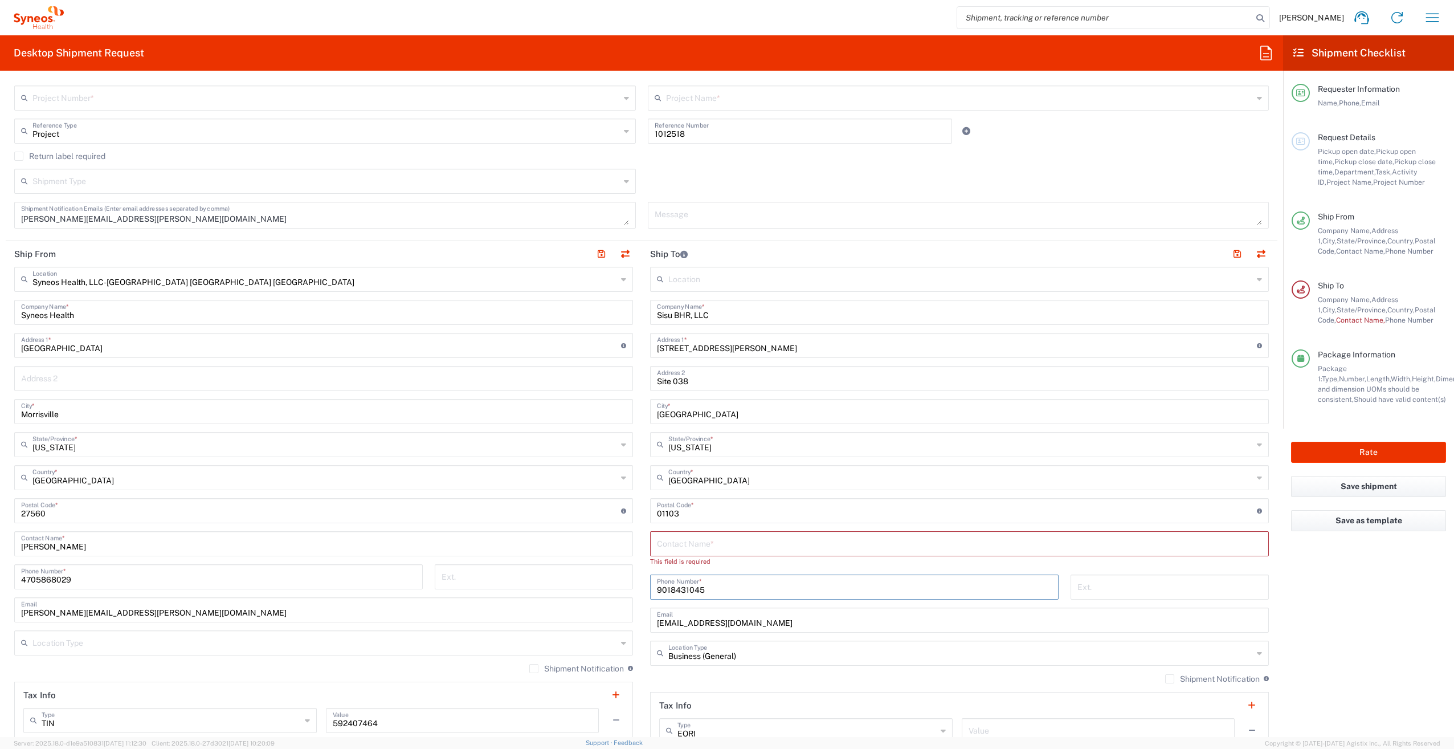
click at [645, 577] on div "[PHONE_NUMBER] Phone Number *" at bounding box center [855, 590] width 421 height 33
drag, startPoint x: 764, startPoint y: 622, endPoint x: 641, endPoint y: 623, distance: 123.1
click at [642, 623] on main "Location [PERSON_NAME] LLC-[GEOGRAPHIC_DATA] [GEOGRAPHIC_DATA] [GEOGRAPHIC_DATA…" at bounding box center [960, 516] width 636 height 499
click at [1307, 627] on agx-form-checklist "Shipment Checklist Requester Information Name, Phone, Email Request Details Pic…" at bounding box center [1368, 386] width 171 height 702
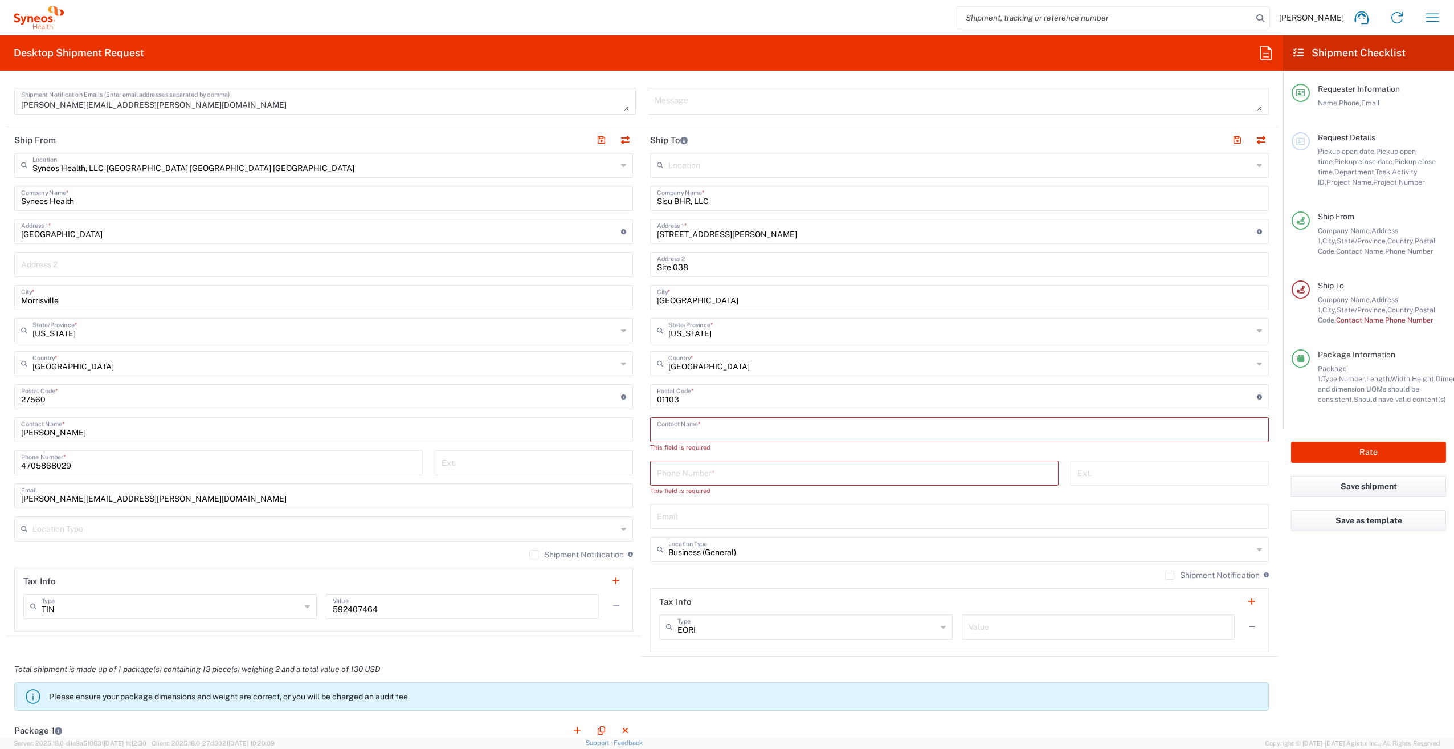
click at [720, 431] on input "text" at bounding box center [959, 429] width 605 height 20
paste input "[PHONE_NUMBER]"
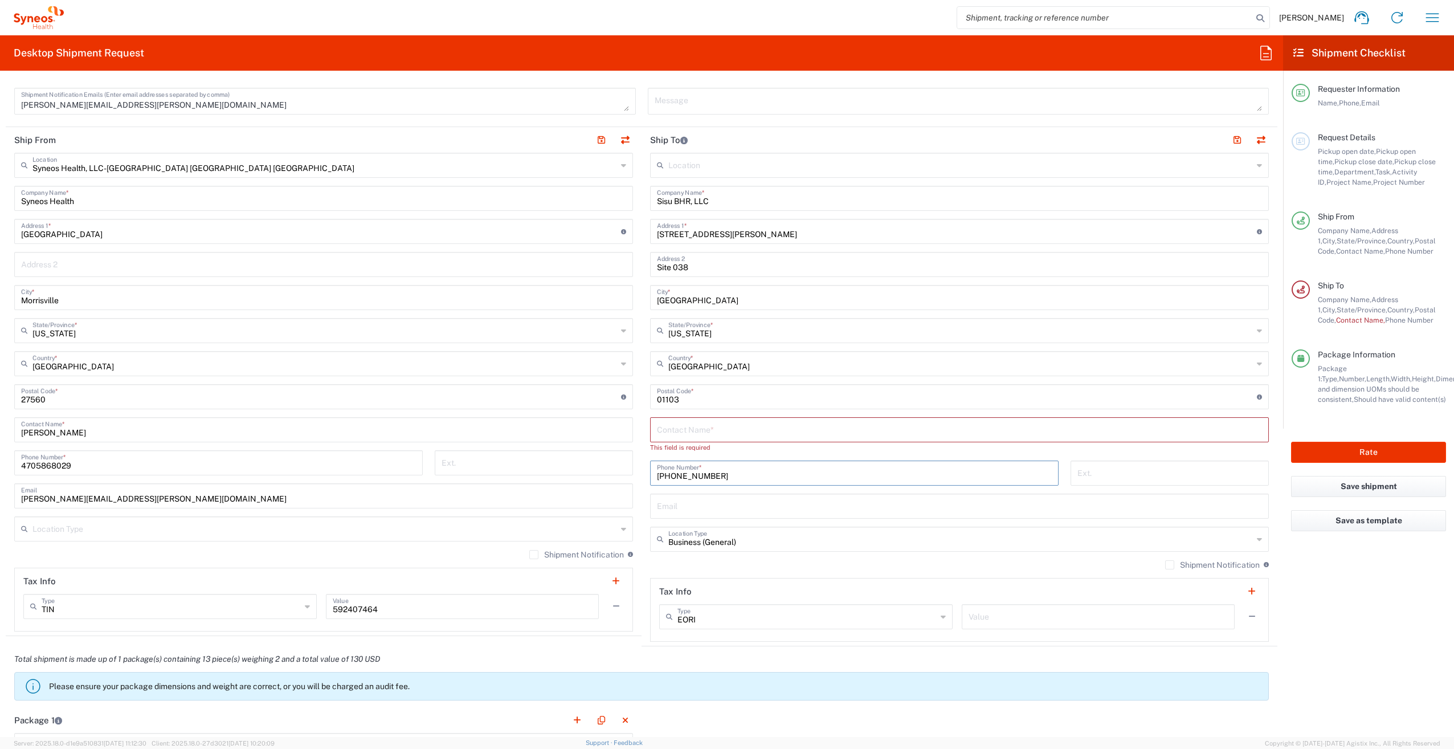
type input "[PHONE_NUMBER]"
click at [699, 507] on input "text" at bounding box center [959, 505] width 605 height 20
paste input "[PHONE_NUMBER]"
type input "[PHONE_NUMBER]"
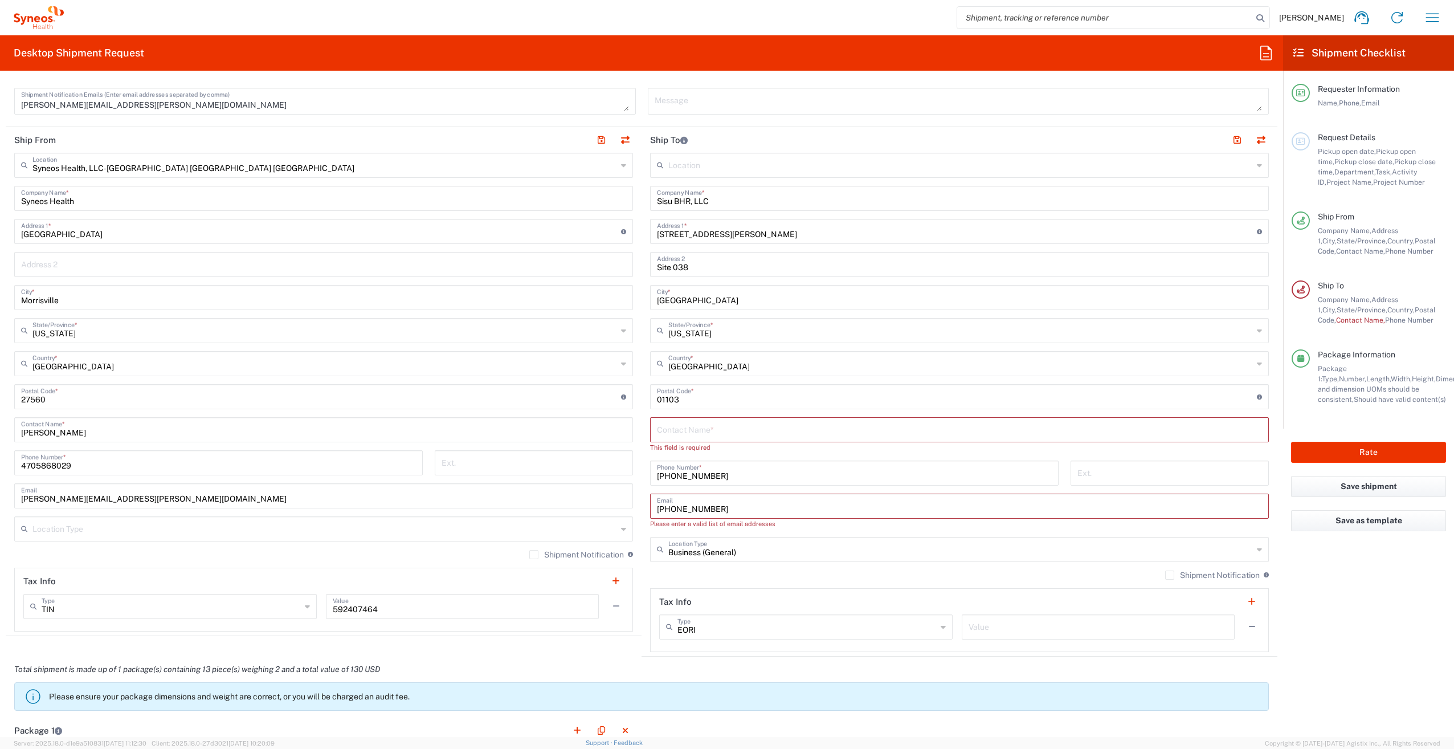
drag, startPoint x: 715, startPoint y: 508, endPoint x: 590, endPoint y: 498, distance: 124.7
click at [593, 501] on div "Ship From Syneos Health, LLC-[GEOGRAPHIC_DATA] [GEOGRAPHIC_DATA] [GEOGRAPHIC_DA…" at bounding box center [642, 391] width 1272 height 529
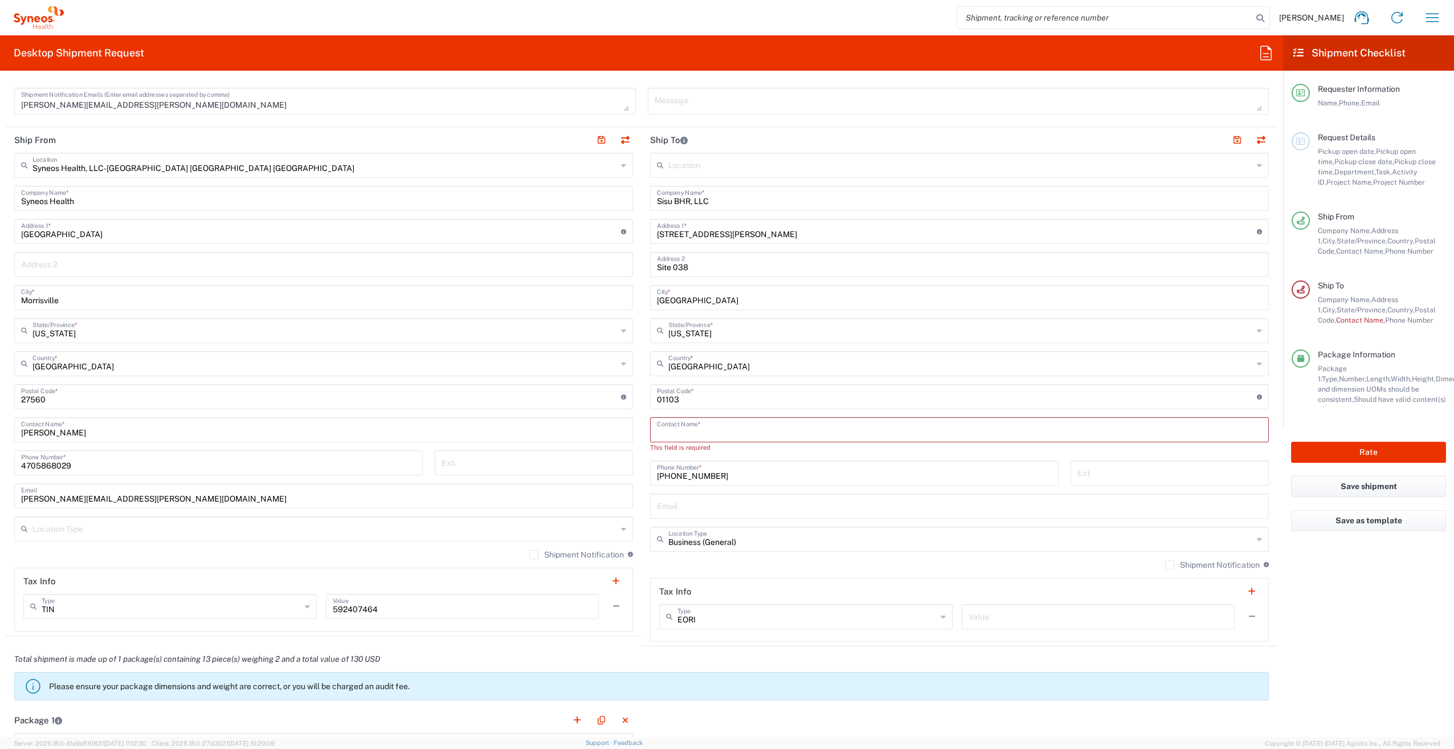
drag, startPoint x: 680, startPoint y: 429, endPoint x: 658, endPoint y: 501, distance: 75.9
click at [658, 501] on input "text" at bounding box center [959, 505] width 605 height 20
paste input "[EMAIL_ADDRESS][DOMAIN_NAME]"
type input "[EMAIL_ADDRESS][DOMAIN_NAME]"
click at [723, 430] on input "text" at bounding box center [959, 429] width 605 height 20
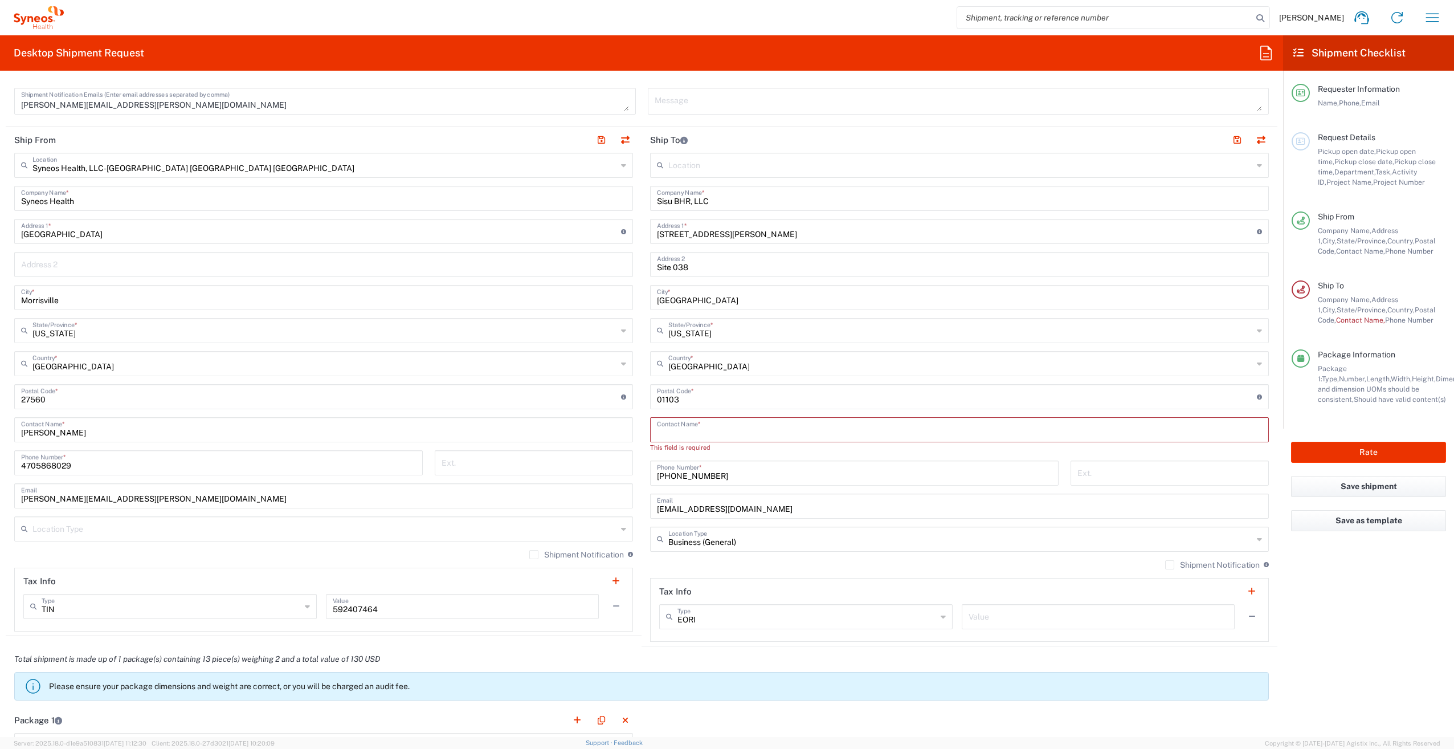
paste input "[PERSON_NAME]"
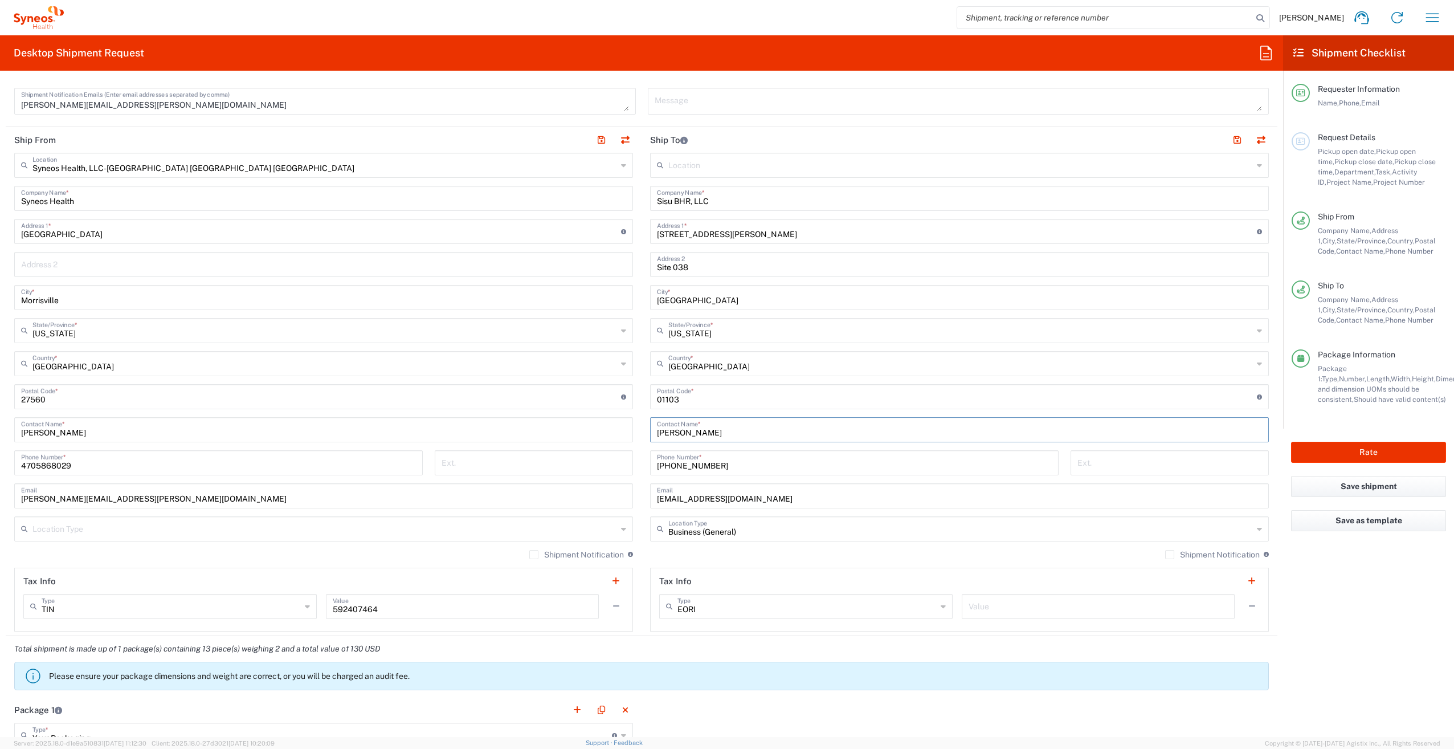
type input "[PERSON_NAME]"
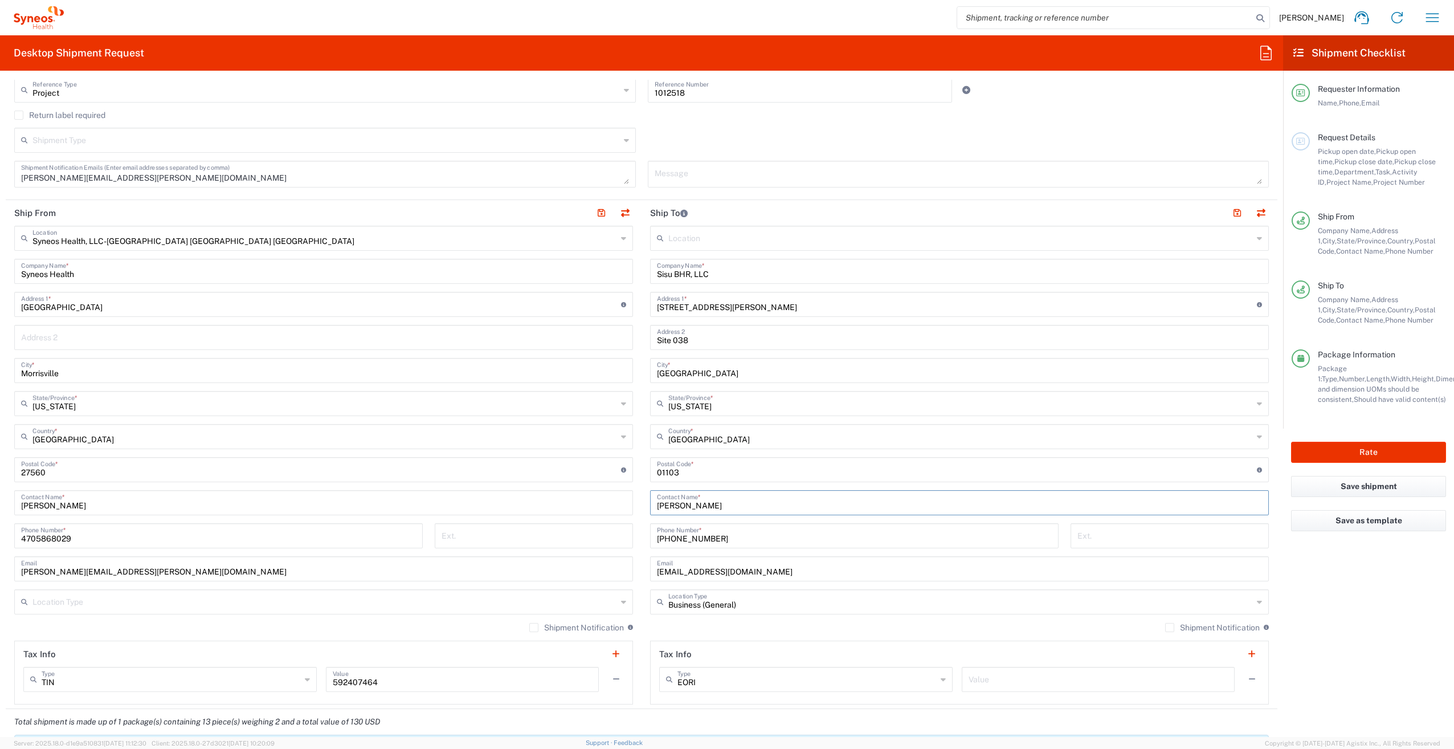
scroll to position [342, 0]
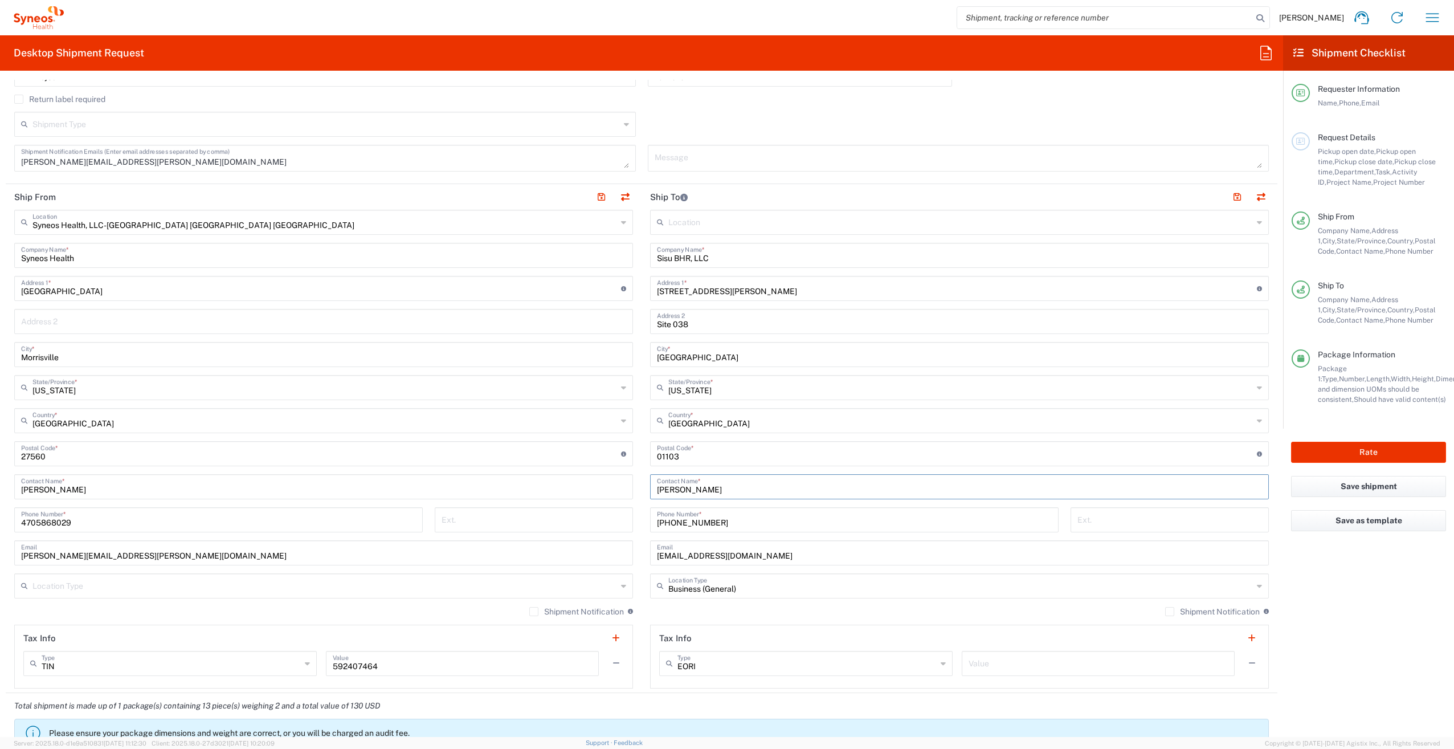
click at [718, 326] on input "Site 038" at bounding box center [959, 321] width 605 height 20
click at [714, 322] on input "Site 038" at bounding box center [959, 321] width 605 height 20
type input "Site 038"
click at [1096, 108] on div "Return label required" at bounding box center [641, 103] width 1255 height 17
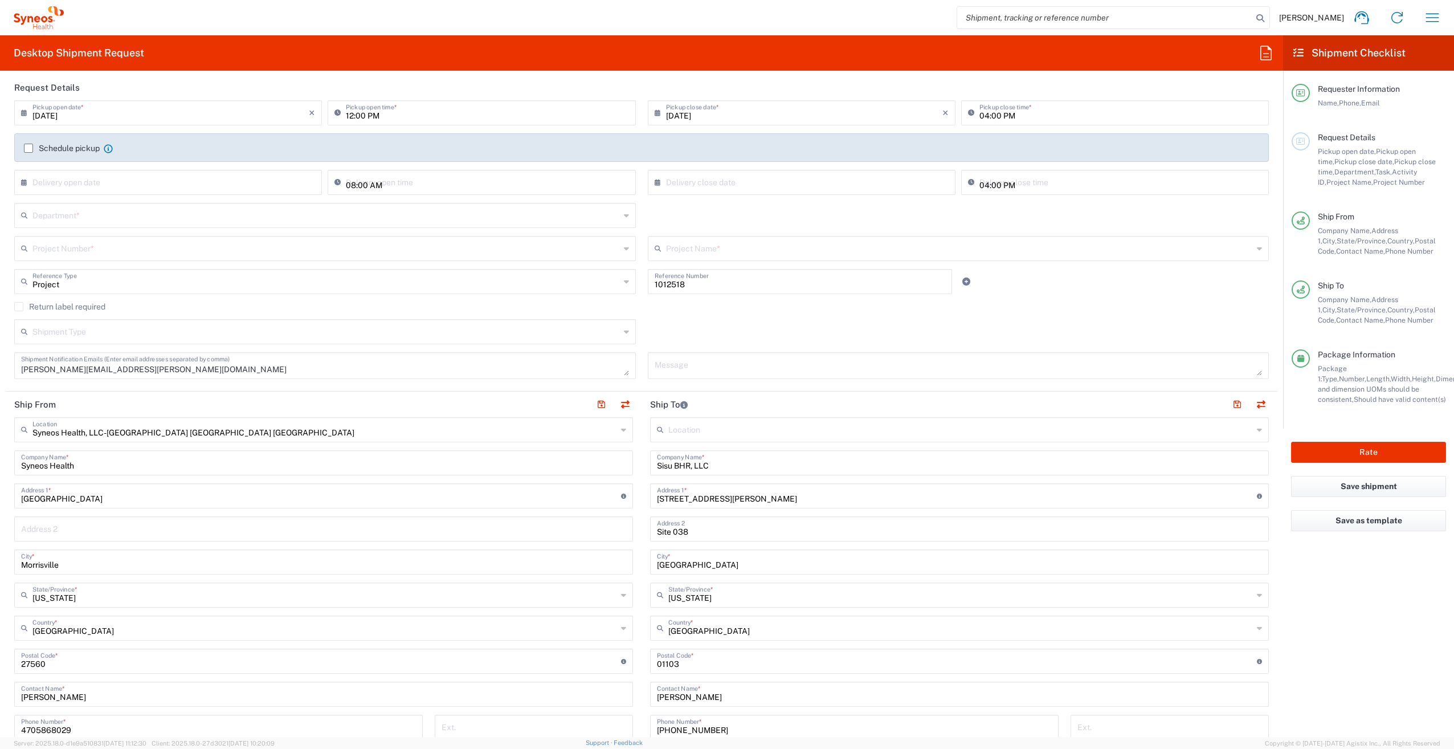
scroll to position [43, 0]
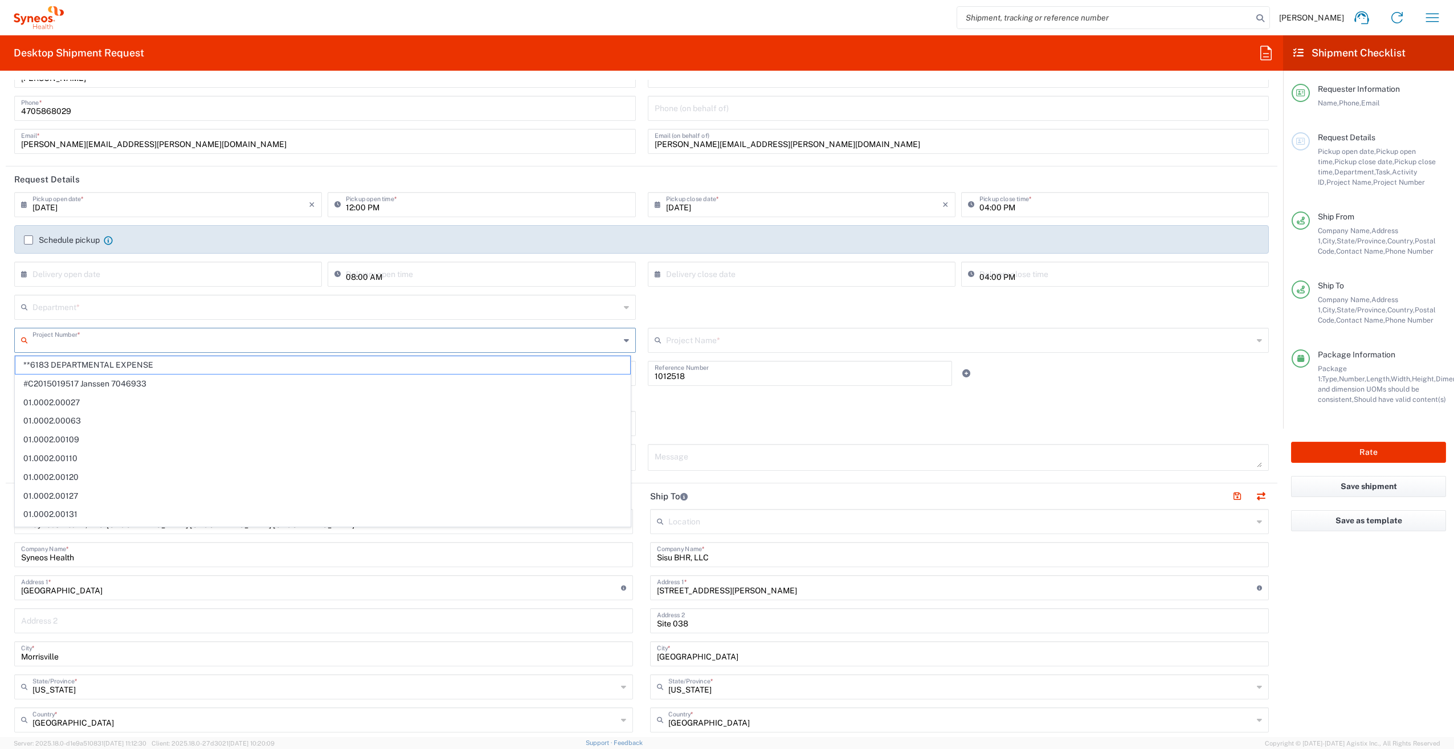
click at [132, 342] on input "text" at bounding box center [326, 339] width 588 height 20
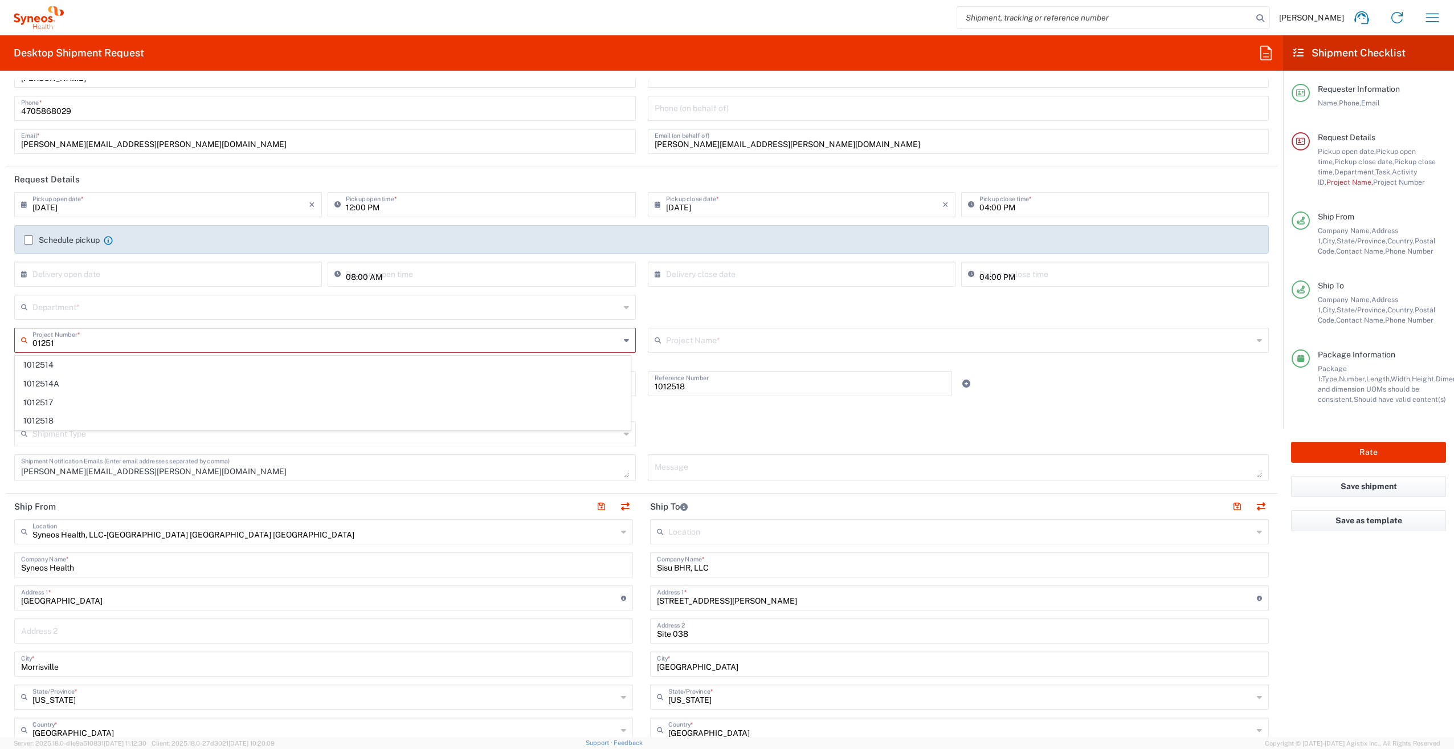
click at [33, 341] on input "01251" at bounding box center [326, 339] width 588 height 20
click at [81, 345] on input "101251" at bounding box center [326, 339] width 588 height 20
click at [54, 419] on span "1012518" at bounding box center [322, 421] width 615 height 18
type input "1012518"
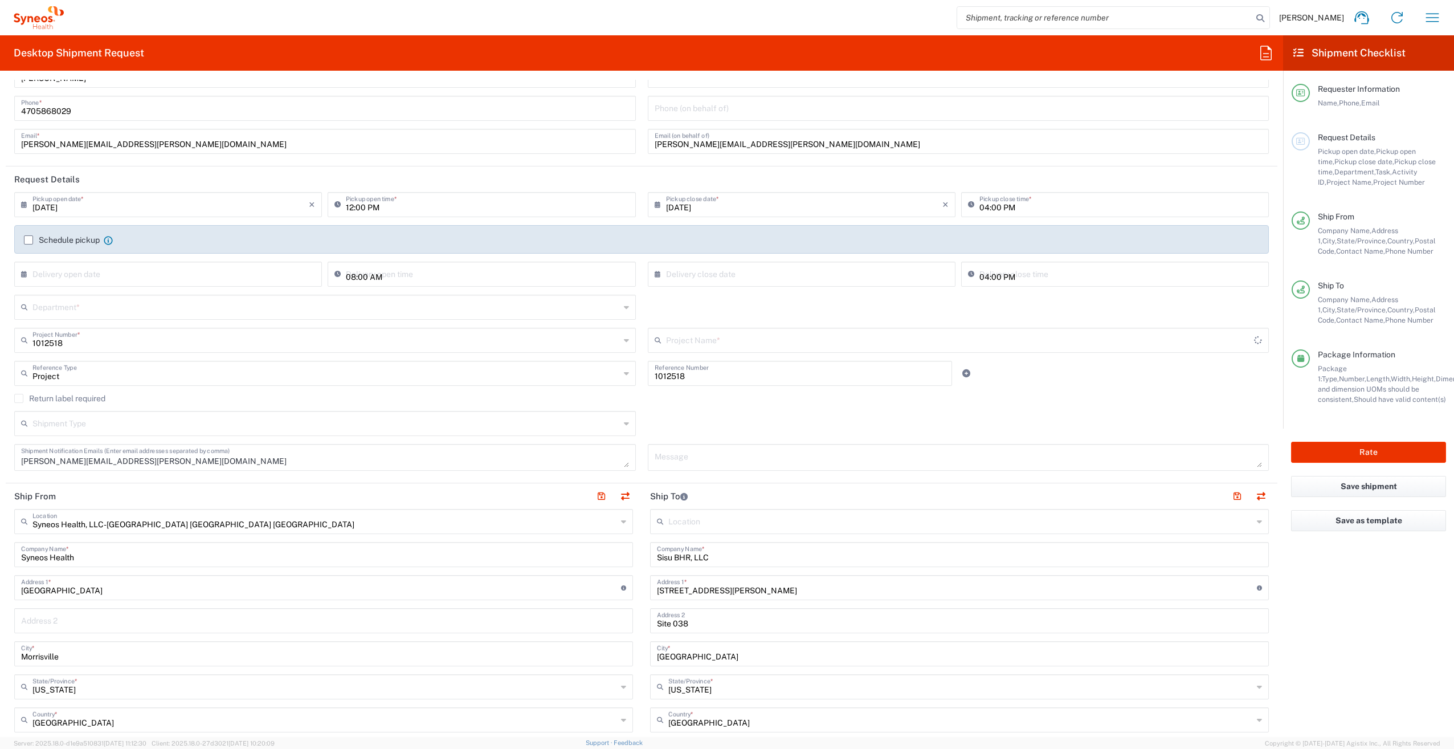
type input "Otsuka 1012518"
click at [1045, 388] on div "Project Reference Type Project Account Type Activity ID Airline Appointment Num…" at bounding box center [642, 377] width 1267 height 33
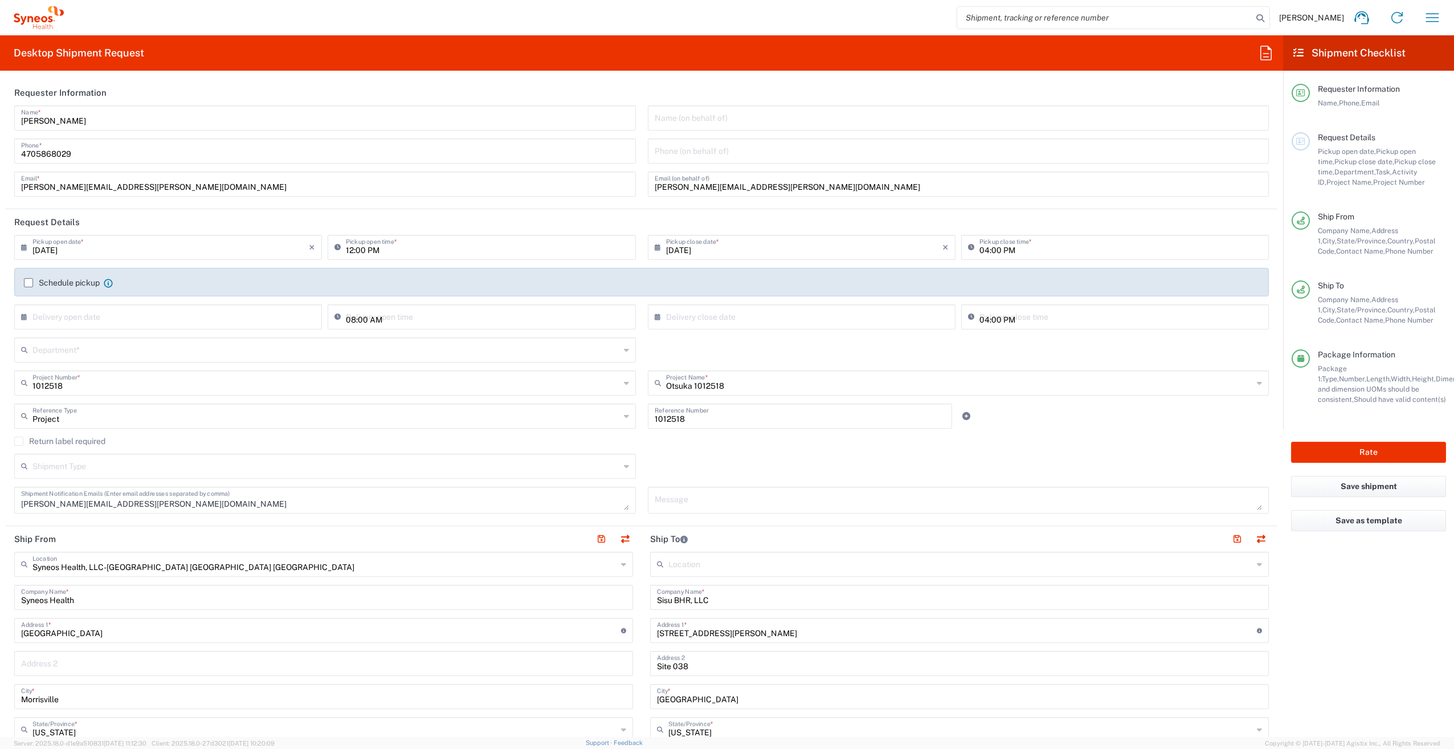
click at [624, 350] on icon at bounding box center [626, 350] width 5 height 18
click at [794, 353] on div "Department * 3000 3100 3109 3110 3111 3112 3125 3130 3135 3136 3150 3155 3165 3…" at bounding box center [642, 353] width 1267 height 33
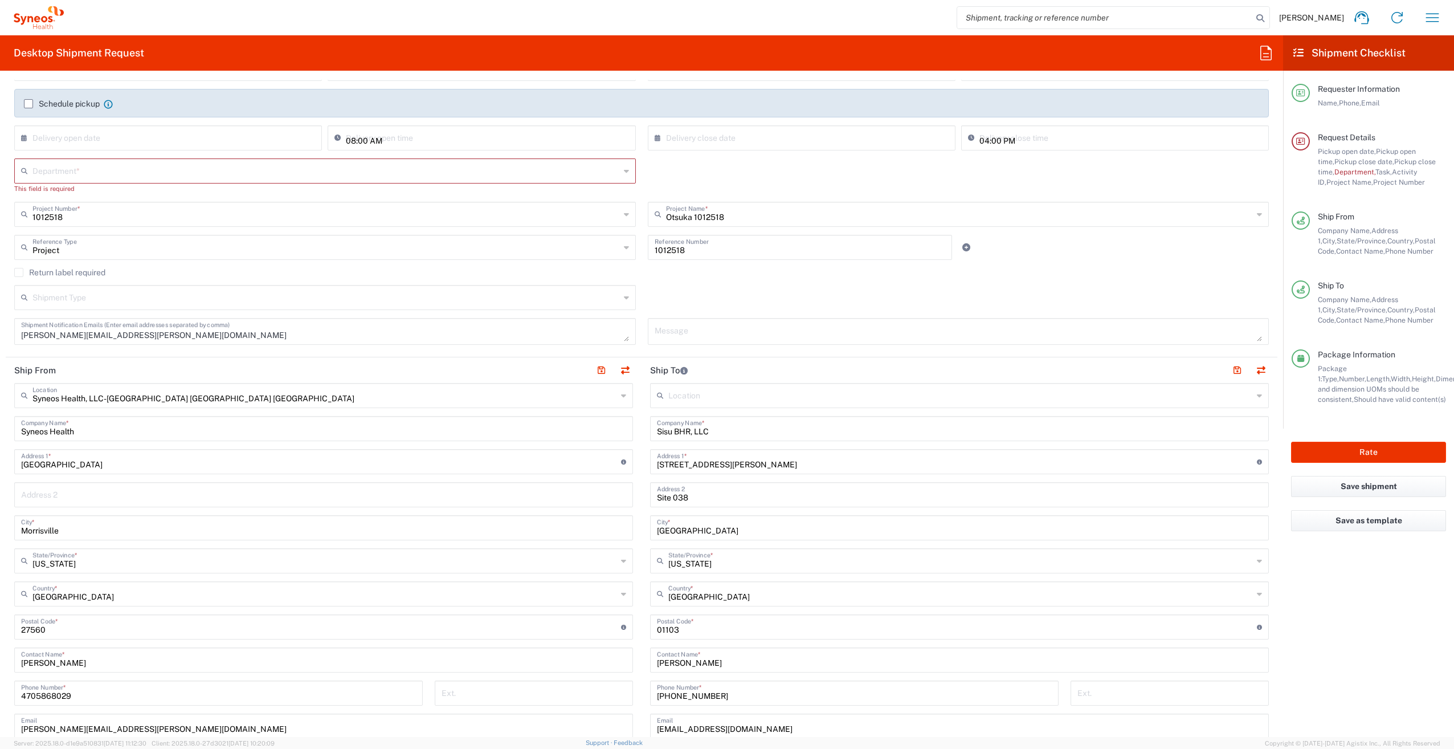
scroll to position [167, 0]
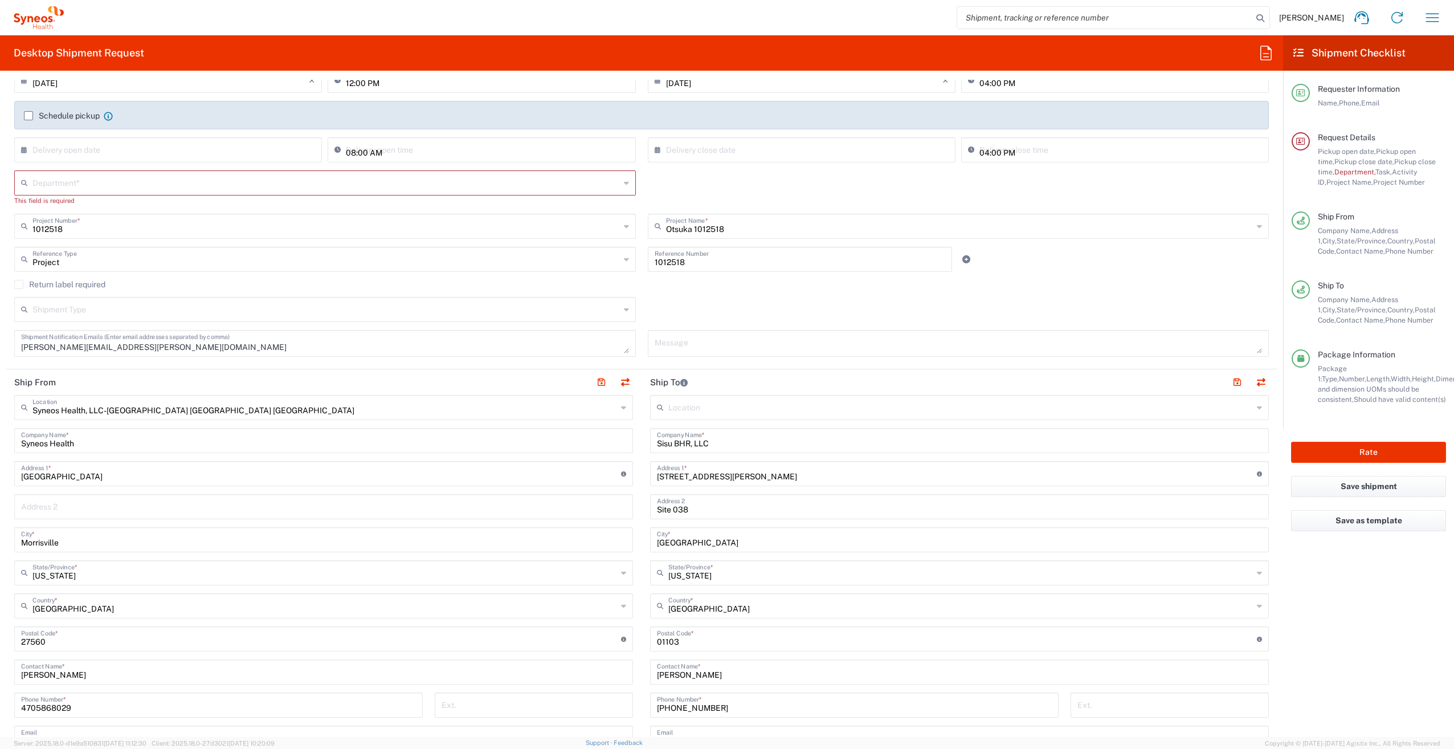
click at [127, 183] on input "text" at bounding box center [326, 182] width 588 height 20
type input "3210"
click at [44, 206] on span "3210" at bounding box center [322, 208] width 615 height 18
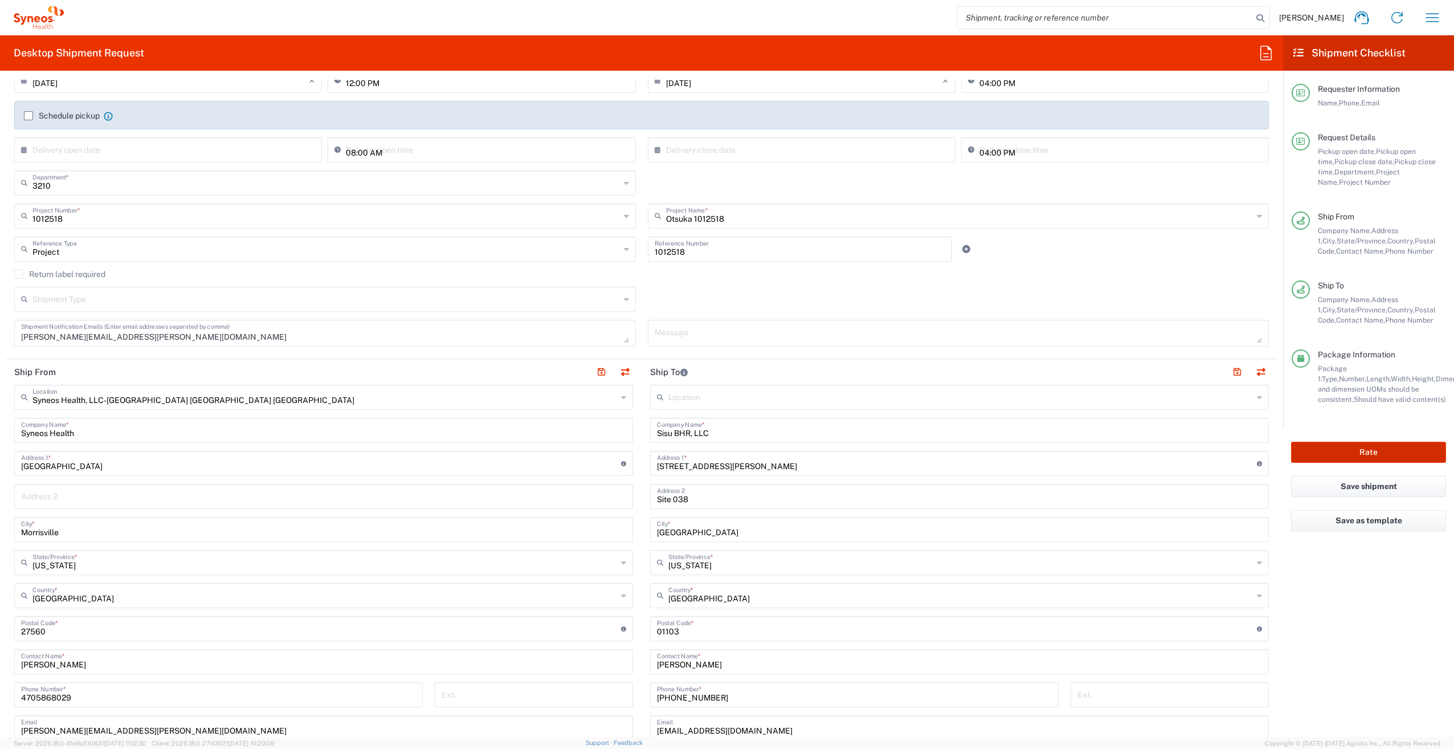
click at [1385, 454] on button "Rate" at bounding box center [1368, 452] width 155 height 21
type input "1012518"
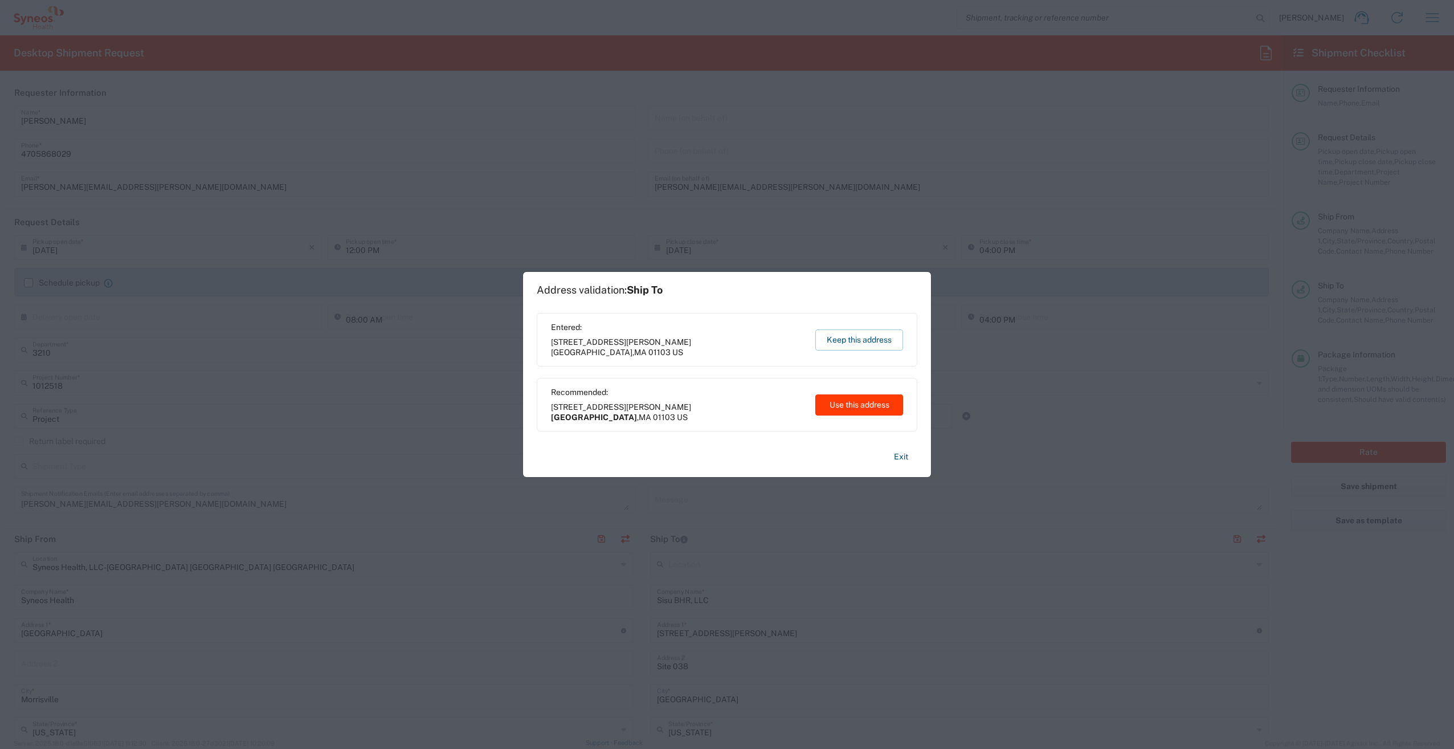
click at [858, 407] on button "Use this address" at bounding box center [860, 404] width 88 height 21
type input "[GEOGRAPHIC_DATA]"
type input "[US_STATE]"
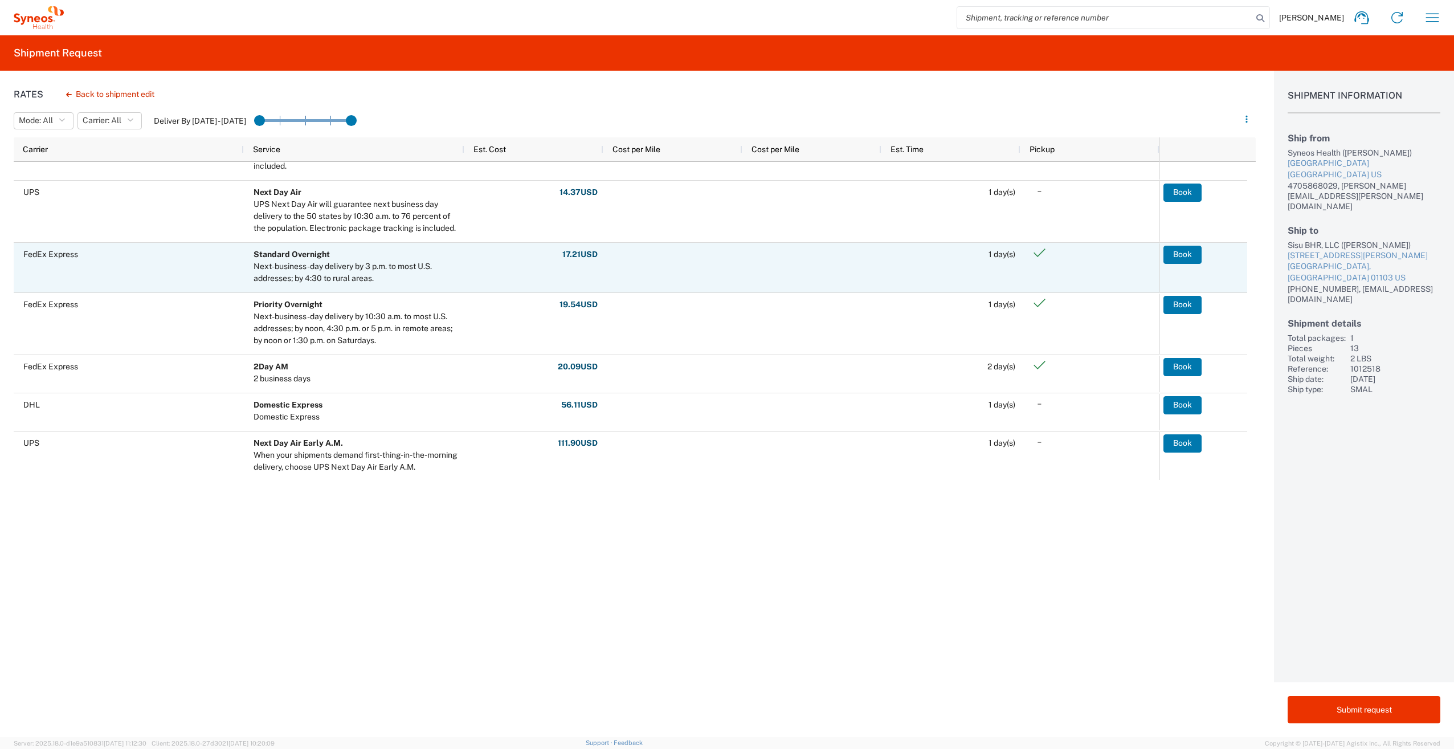
scroll to position [468, 0]
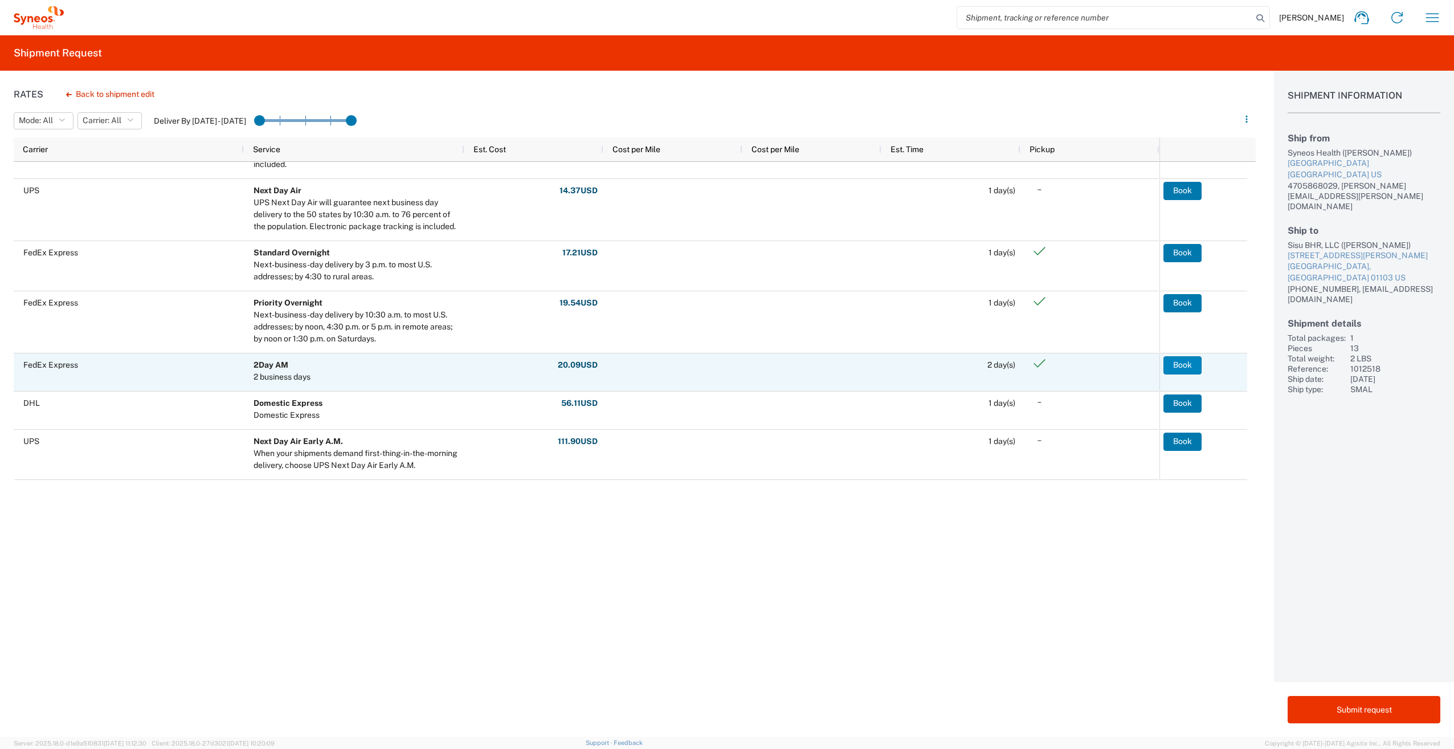
click at [1186, 366] on button "Book" at bounding box center [1183, 365] width 38 height 18
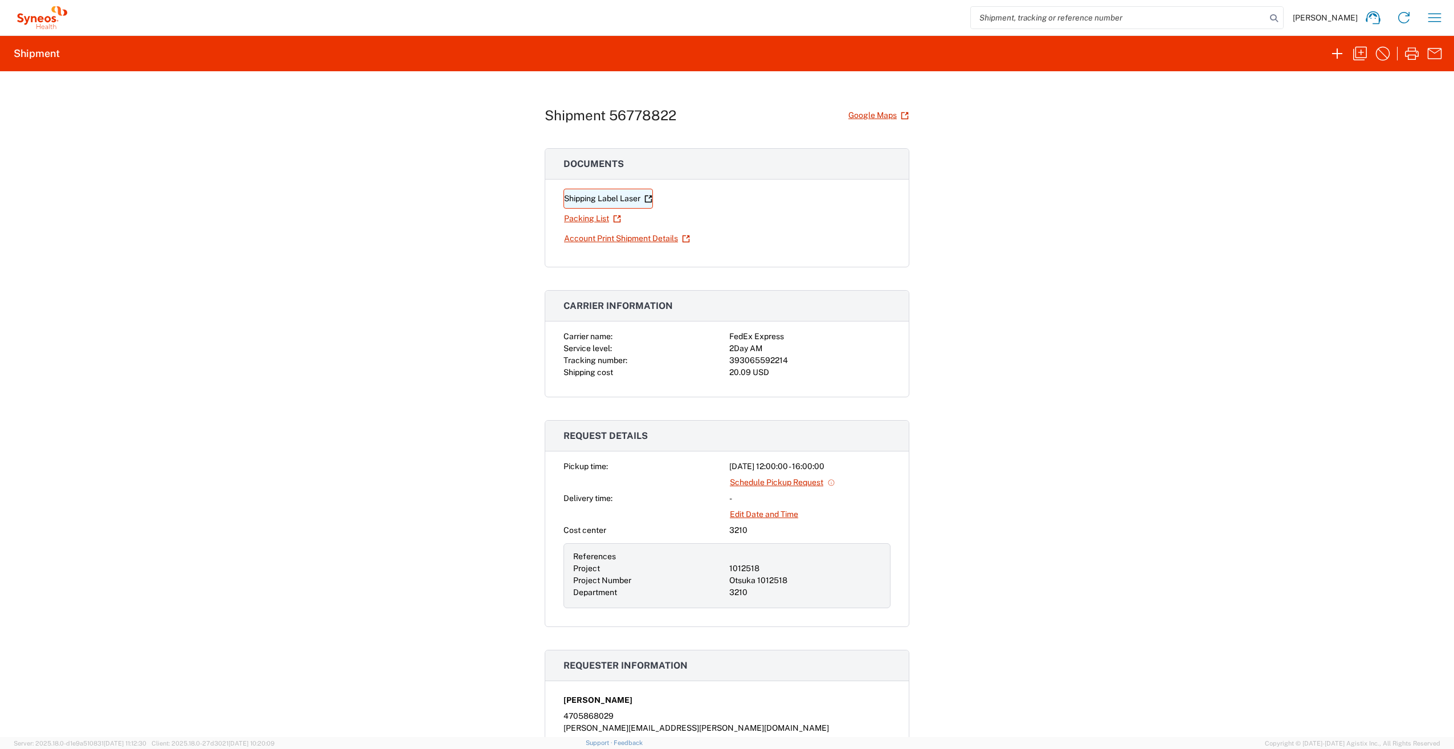
click at [621, 199] on link "Shipping Label Laser" at bounding box center [608, 199] width 89 height 20
click at [597, 217] on link "Packing List" at bounding box center [593, 219] width 58 height 20
click at [588, 237] on link "Account Print Shipment Details" at bounding box center [627, 239] width 127 height 20
click at [1359, 51] on icon "button" at bounding box center [1360, 53] width 18 height 18
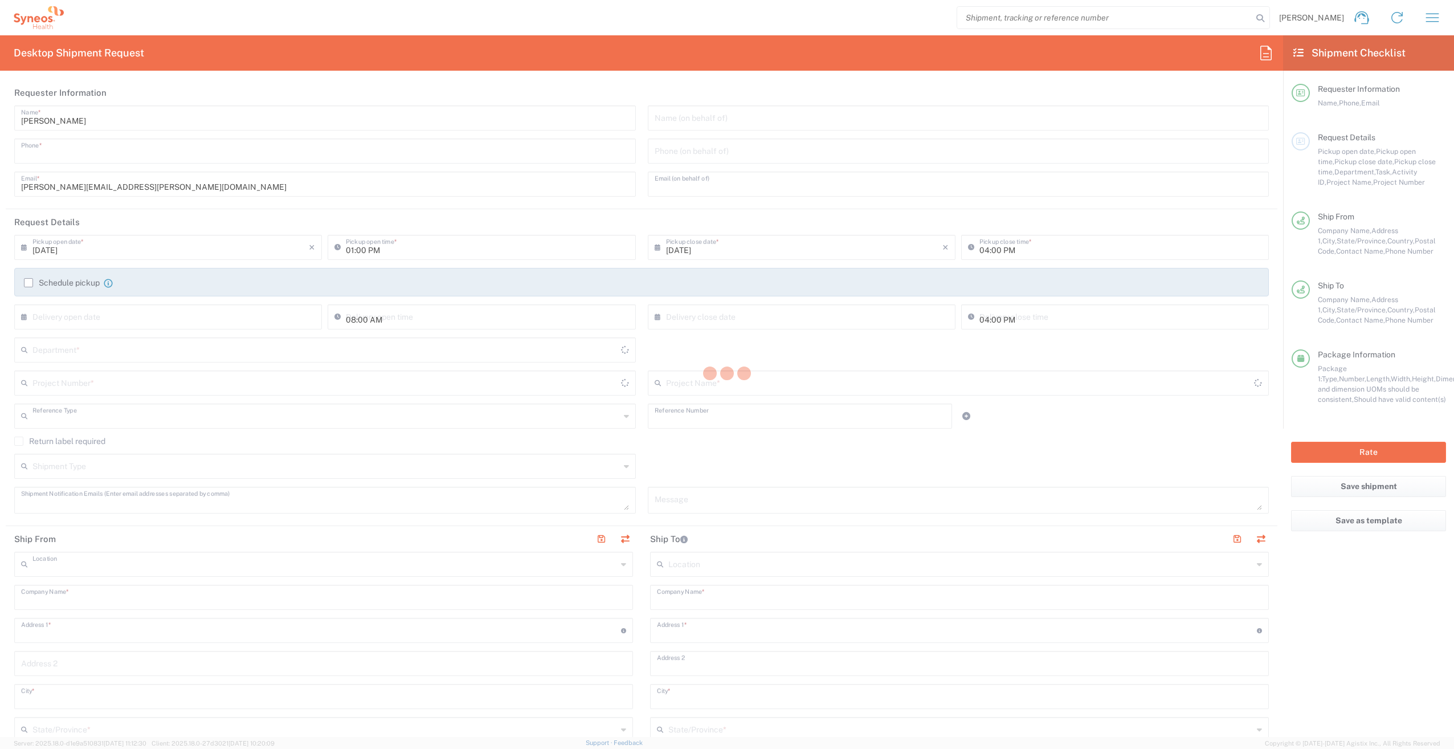
type input "4705868029"
type input "[PERSON_NAME][EMAIL_ADDRESS][PERSON_NAME][DOMAIN_NAME]"
type input "[DATE]"
type input "12:00 PM"
type input "[DATE]"
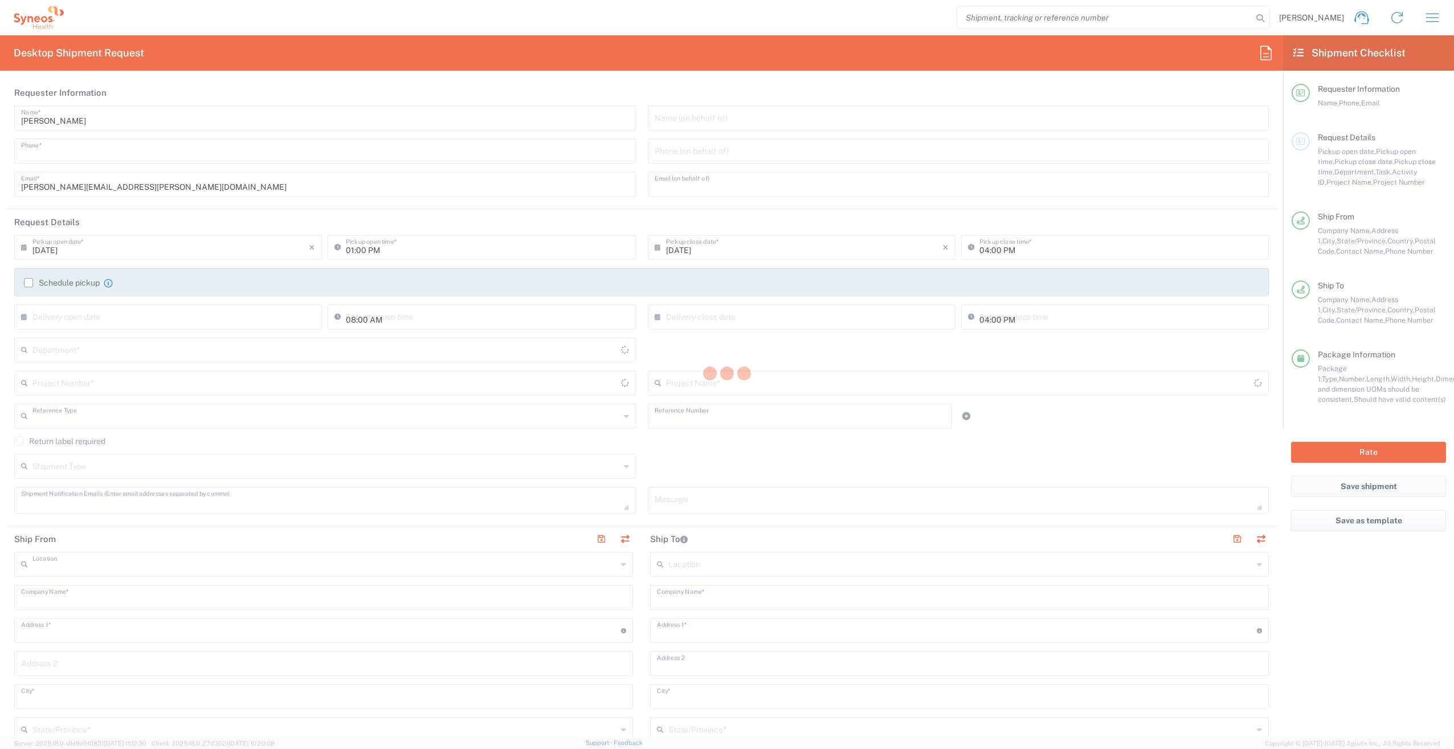
type input "Project"
type input "1012518"
type textarea "[PERSON_NAME][EMAIL_ADDRESS][PERSON_NAME][DOMAIN_NAME]"
type input "Syneos Health, LLC-[GEOGRAPHIC_DATA] [GEOGRAPHIC_DATA] [GEOGRAPHIC_DATA]"
type input "Syneos Health"
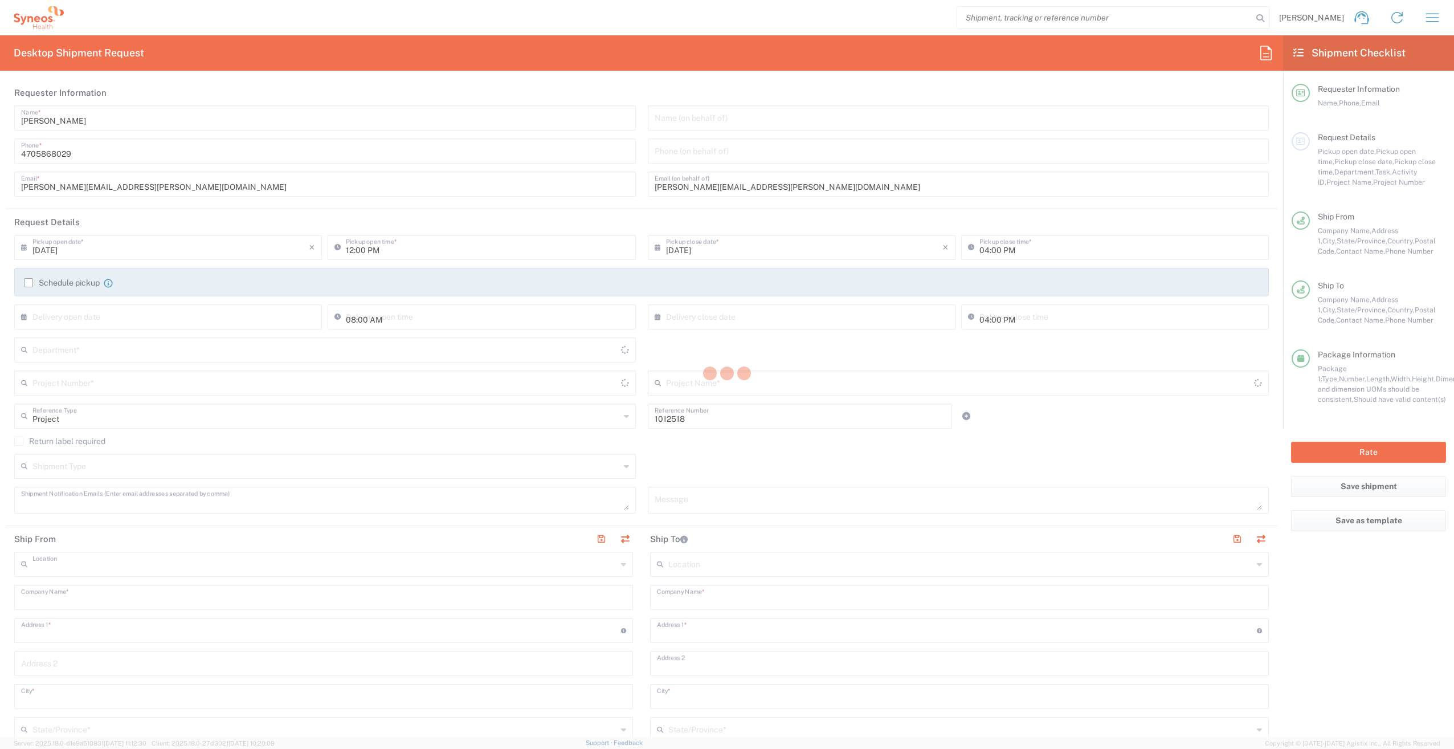
type input "[GEOGRAPHIC_DATA]"
type input "Morrisville"
type input "27560"
type input "[PERSON_NAME]"
type input "4705868029"
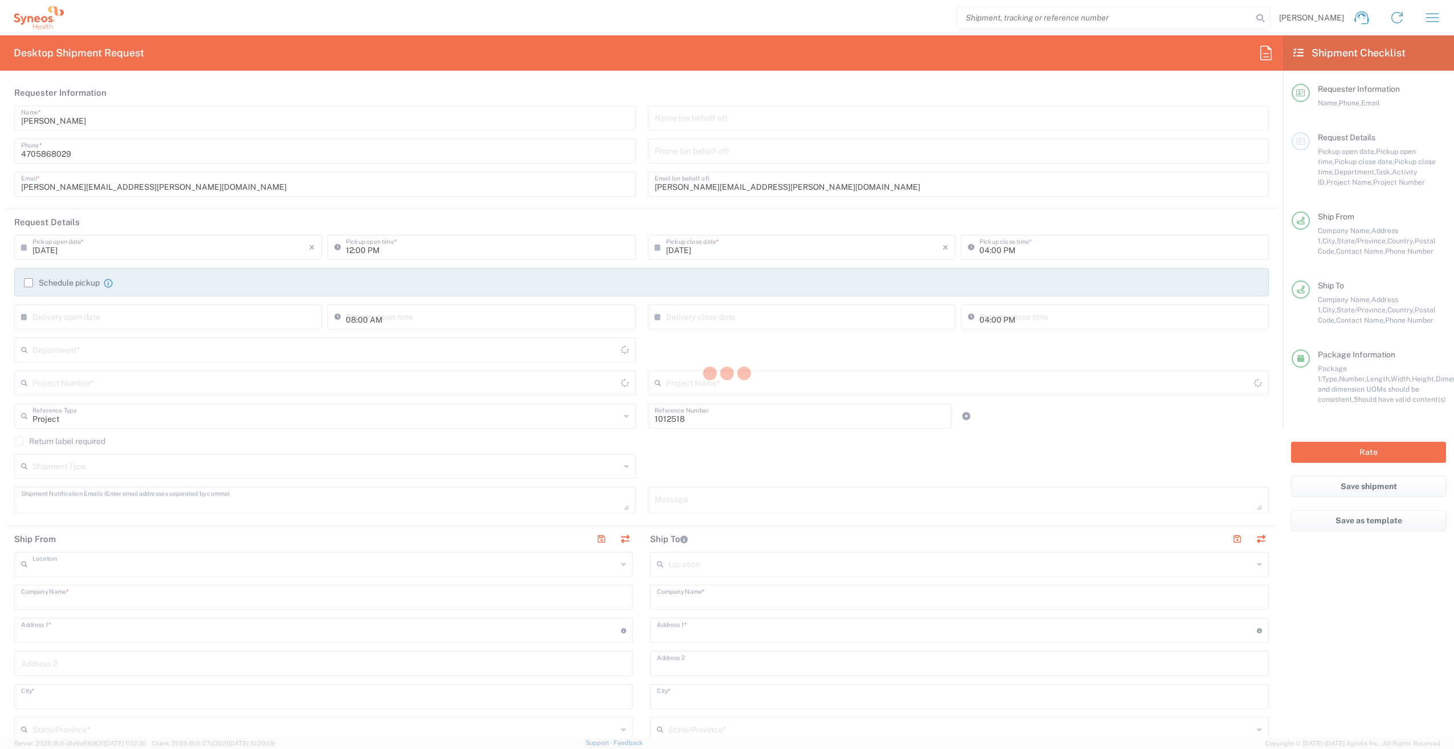
type input "[PERSON_NAME][EMAIL_ADDRESS][PERSON_NAME][DOMAIN_NAME]"
type input "Sisu BHR, LLC"
type input "[STREET_ADDRESS][PERSON_NAME]"
type input "Site 038"
type input "[GEOGRAPHIC_DATA]"
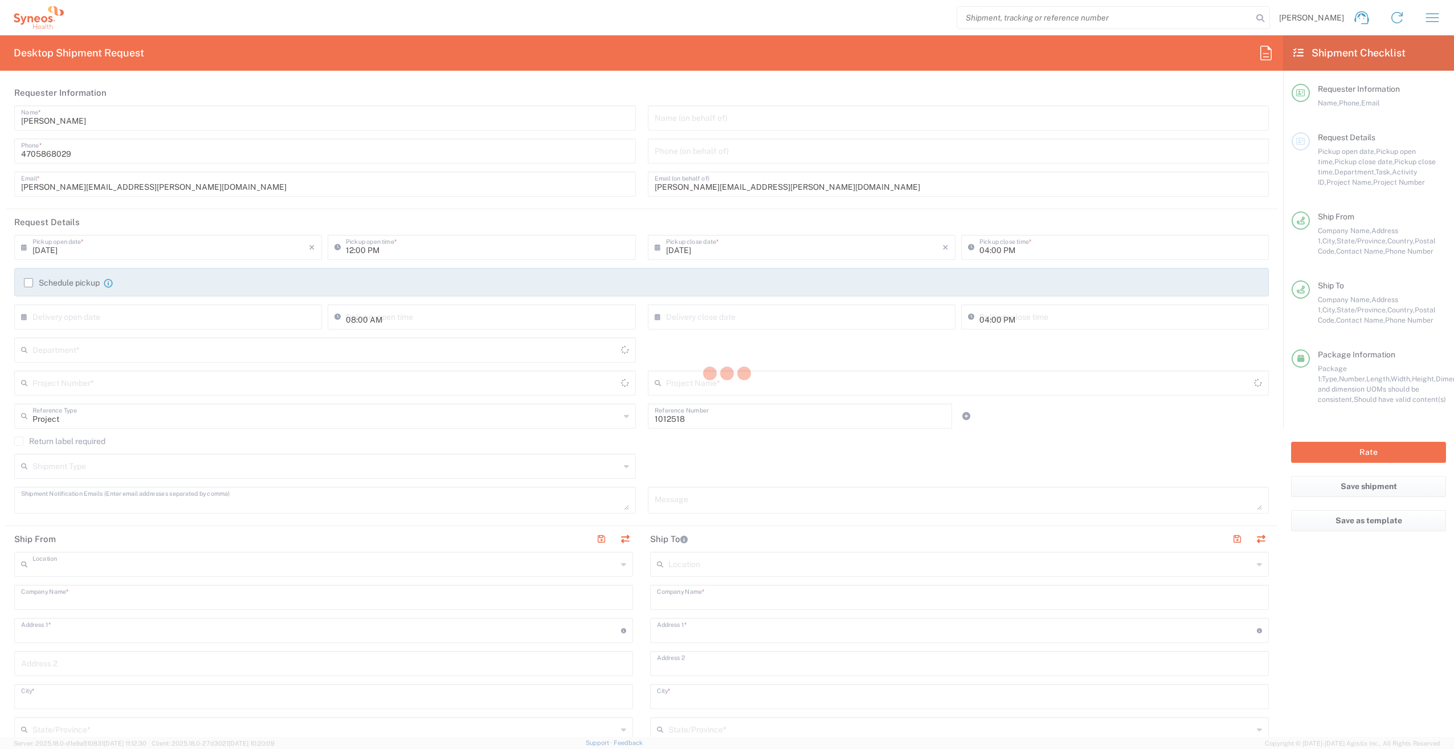
type input "[GEOGRAPHIC_DATA]"
type input "01103"
type input "[PERSON_NAME]"
type input "[PHONE_NUMBER]"
type input "[EMAIL_ADDRESS][DOMAIN_NAME]"
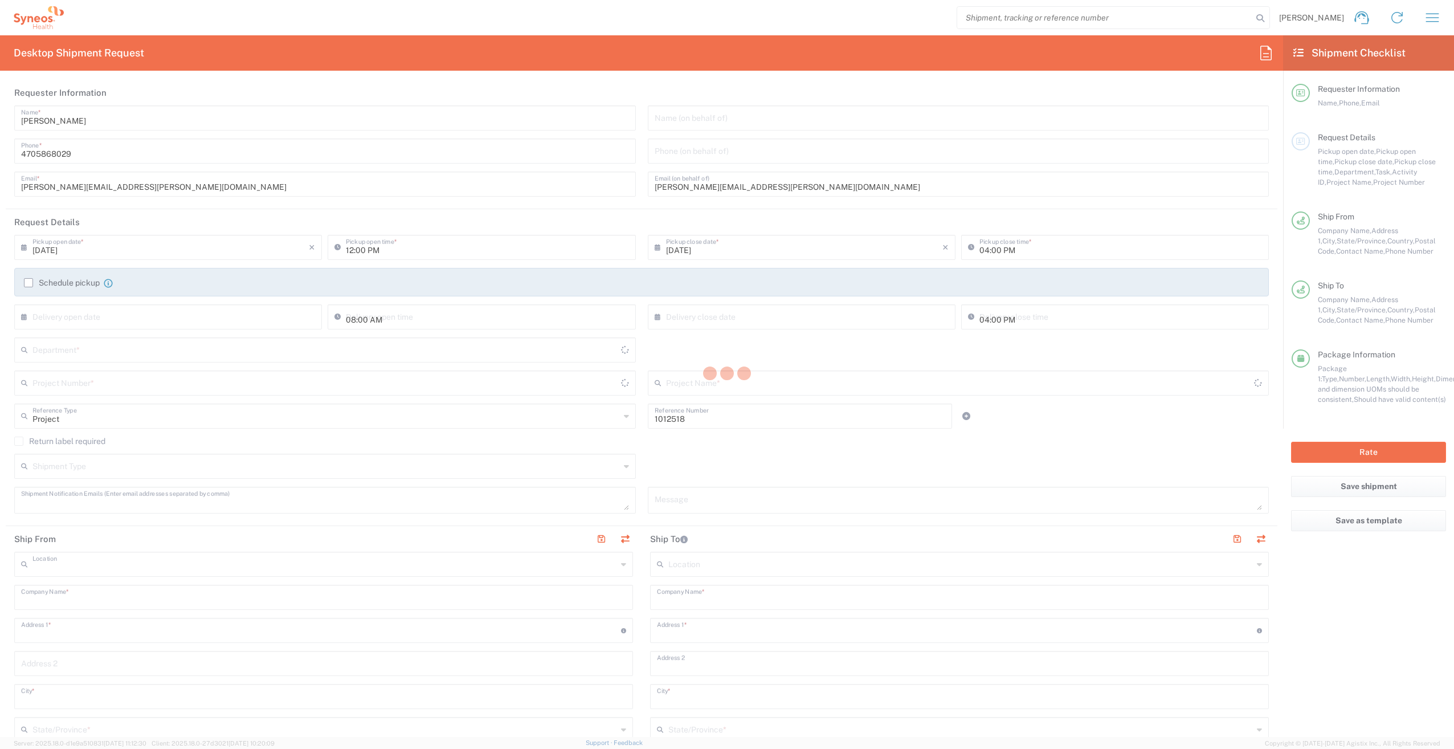
type input "Business (General)"
type input "Sender/Shipper"
type input "[PERSON_NAME]"
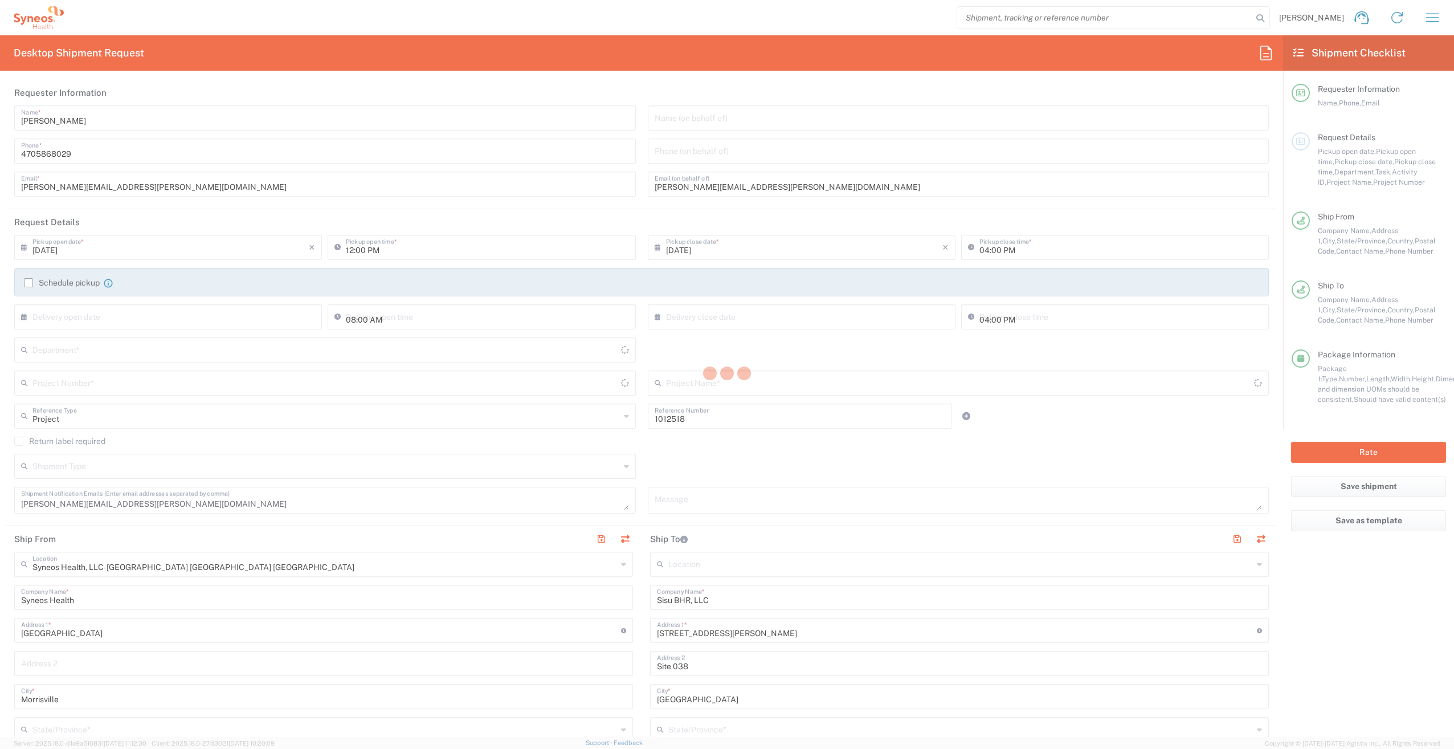
type input "[US_STATE]"
type input "Your Packaging"
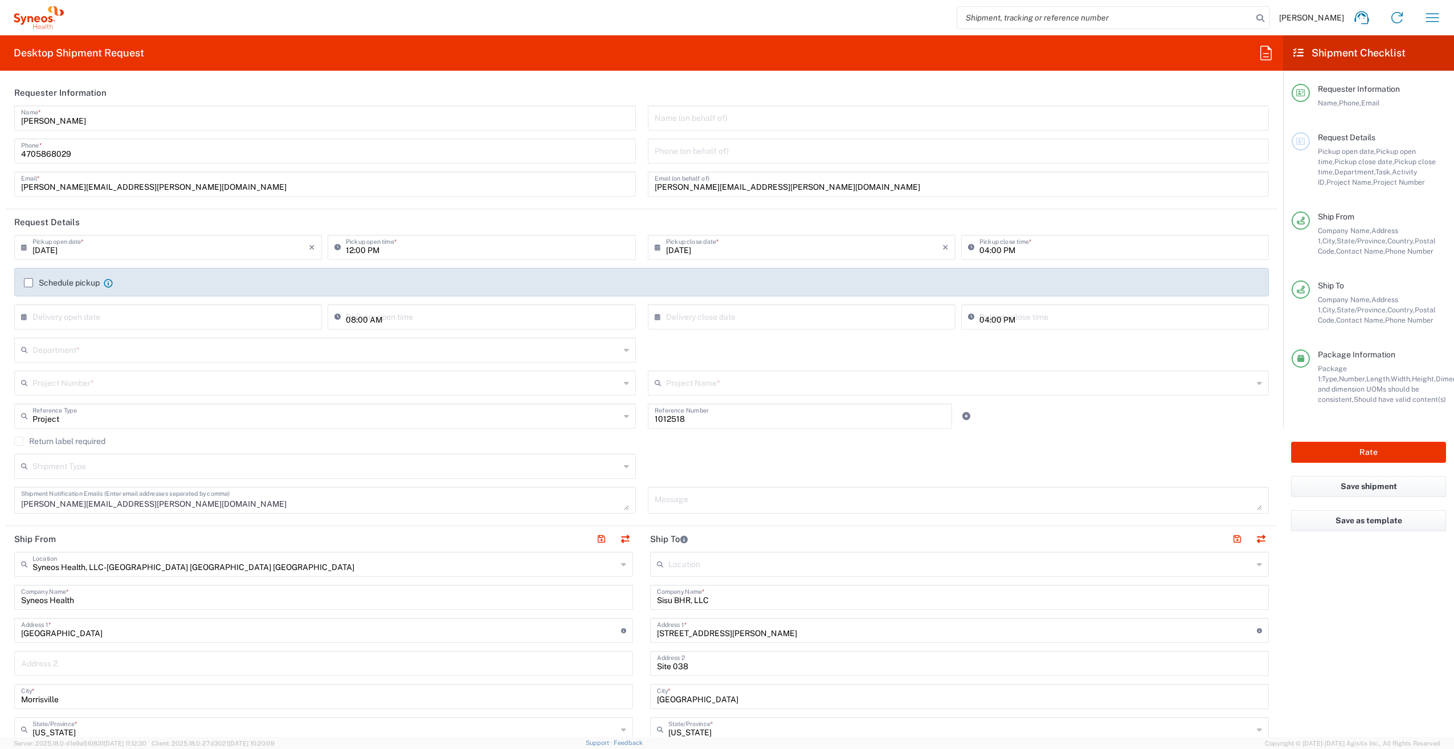
click at [690, 460] on div "Shipment Type Batch Regular" at bounding box center [642, 470] width 1267 height 33
click at [62, 376] on input "text" at bounding box center [326, 382] width 588 height 20
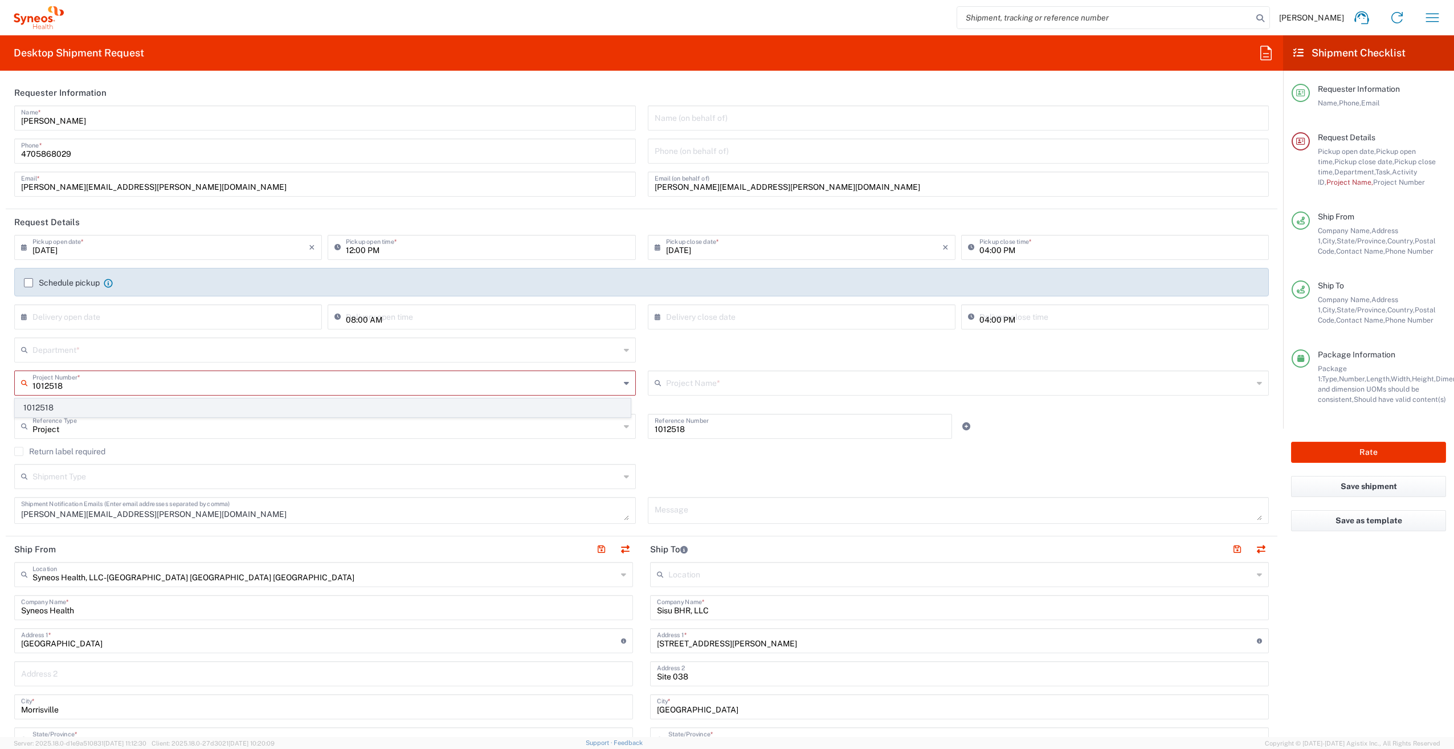
type input "1012518"
click at [47, 401] on span "1012518" at bounding box center [322, 408] width 615 height 18
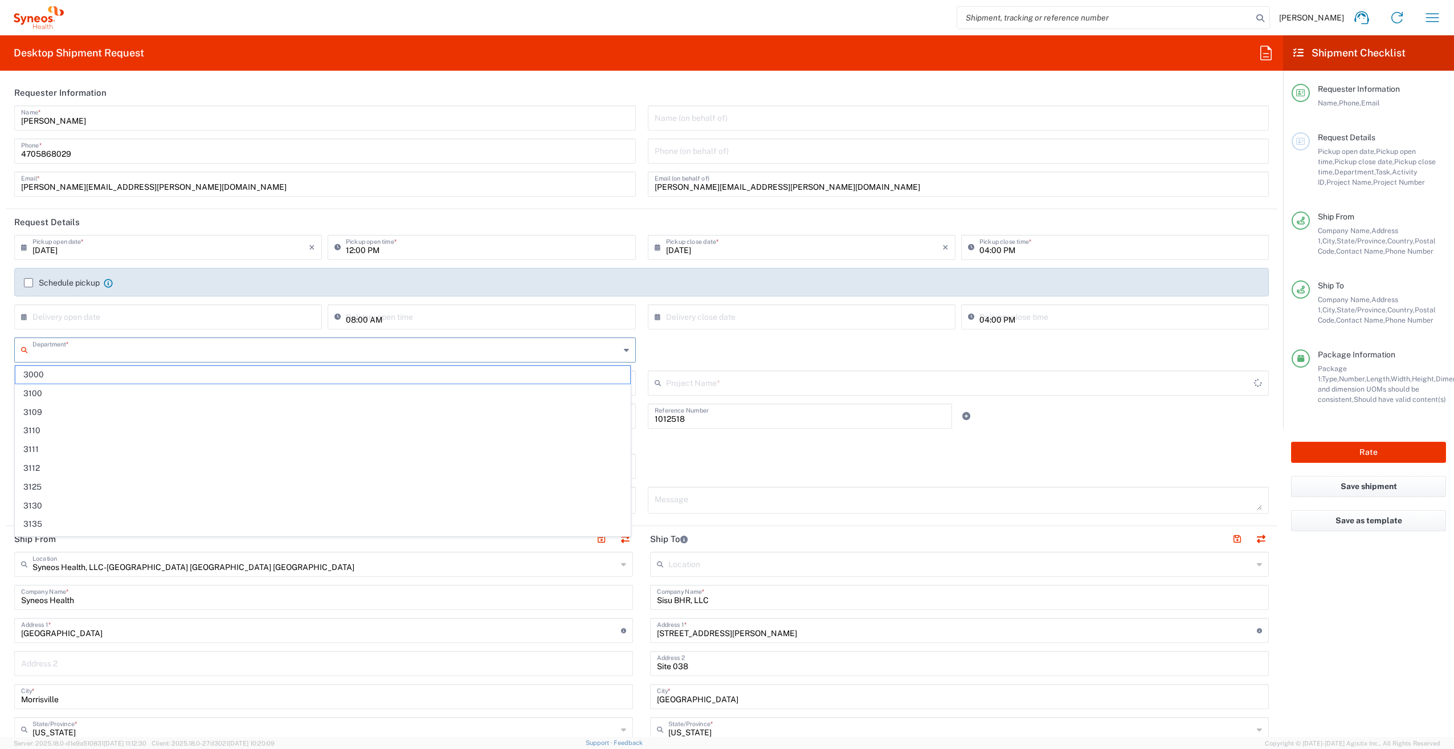
click at [62, 354] on input "text" at bounding box center [326, 349] width 588 height 20
type input "Otsuka 1012518"
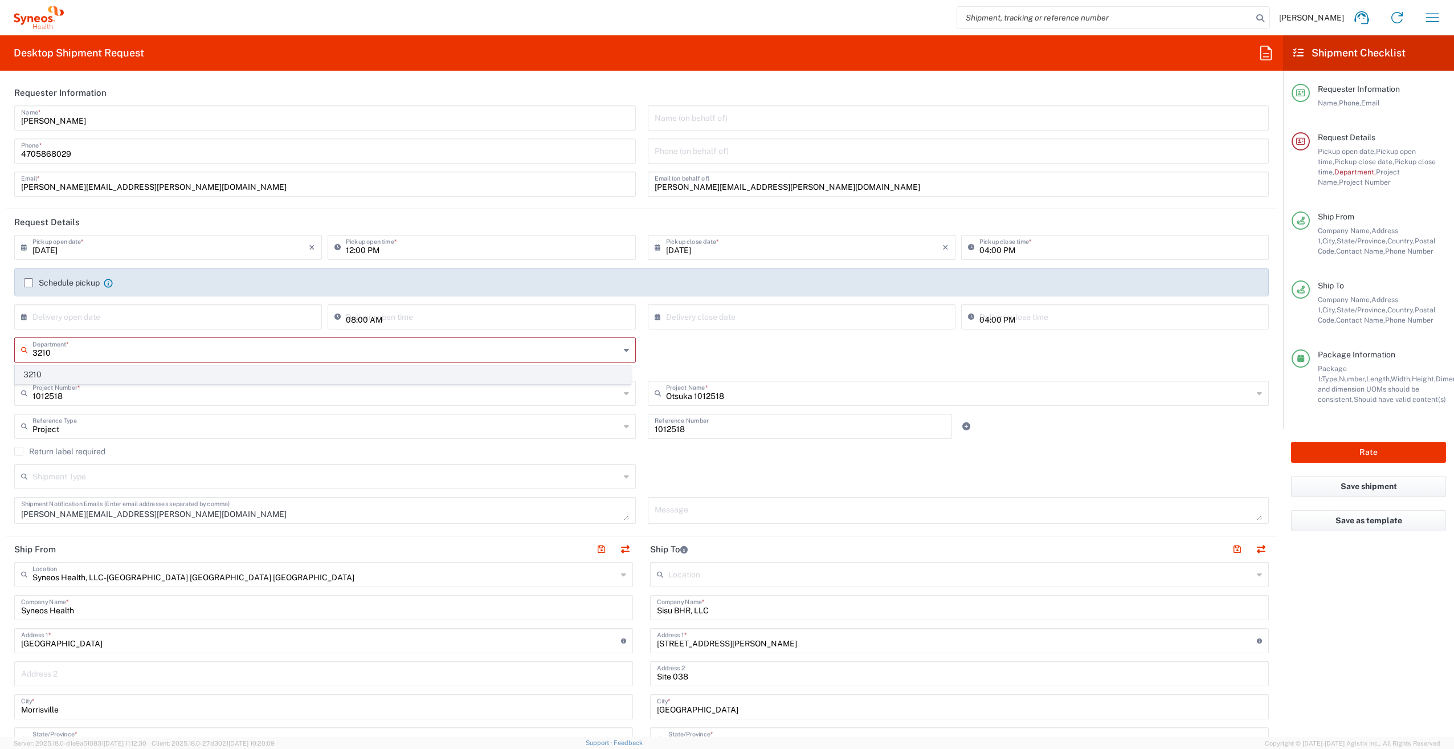
type input "3210"
click at [53, 370] on span "3210" at bounding box center [322, 375] width 615 height 18
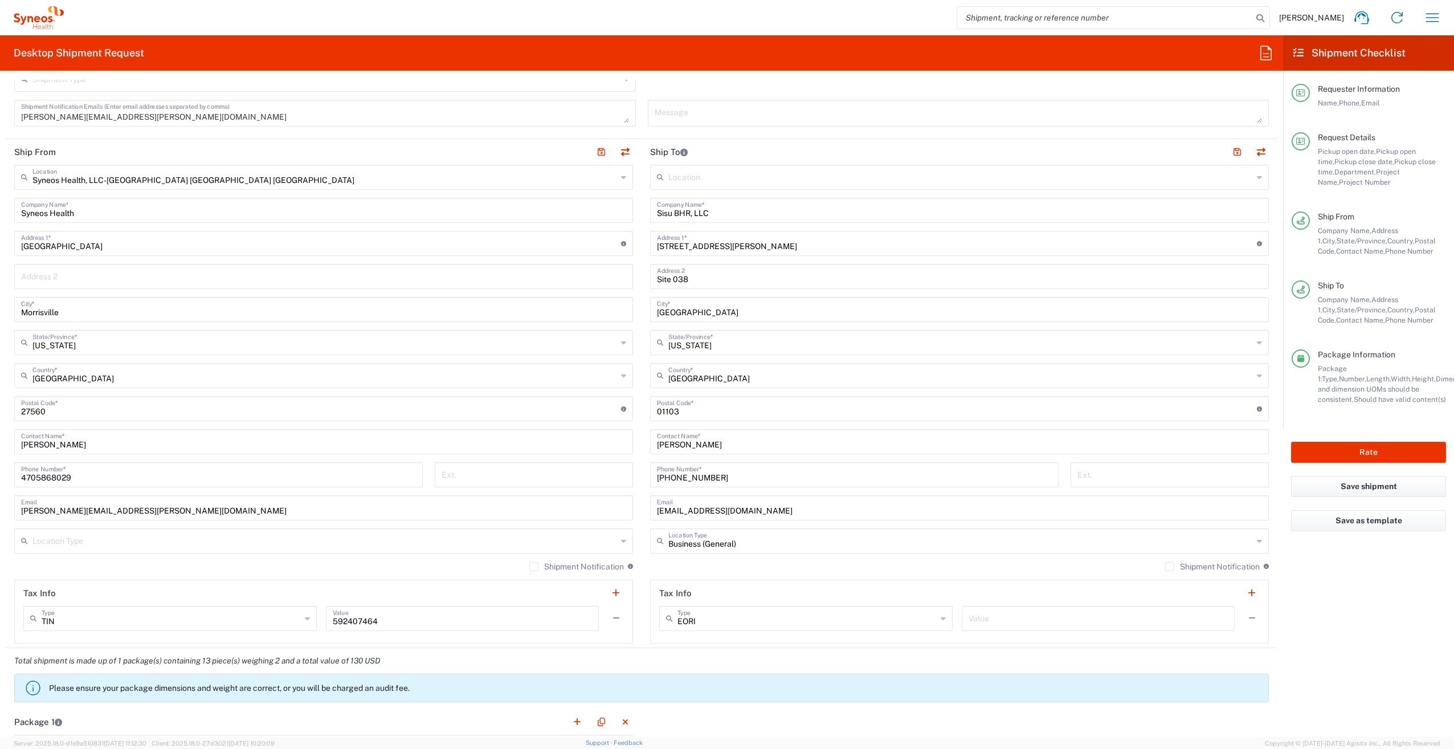
scroll to position [385, 0]
drag, startPoint x: 763, startPoint y: 512, endPoint x: 612, endPoint y: 509, distance: 151.1
click at [612, 509] on div "Ship From Syneos Health, LLC-[GEOGRAPHIC_DATA] [GEOGRAPHIC_DATA] [GEOGRAPHIC_DA…" at bounding box center [642, 395] width 1272 height 509
drag, startPoint x: 715, startPoint y: 481, endPoint x: 628, endPoint y: 466, distance: 88.5
click at [628, 466] on div "Ship From Syneos Health, LLC-[GEOGRAPHIC_DATA] [GEOGRAPHIC_DATA] [GEOGRAPHIC_DA…" at bounding box center [642, 395] width 1272 height 509
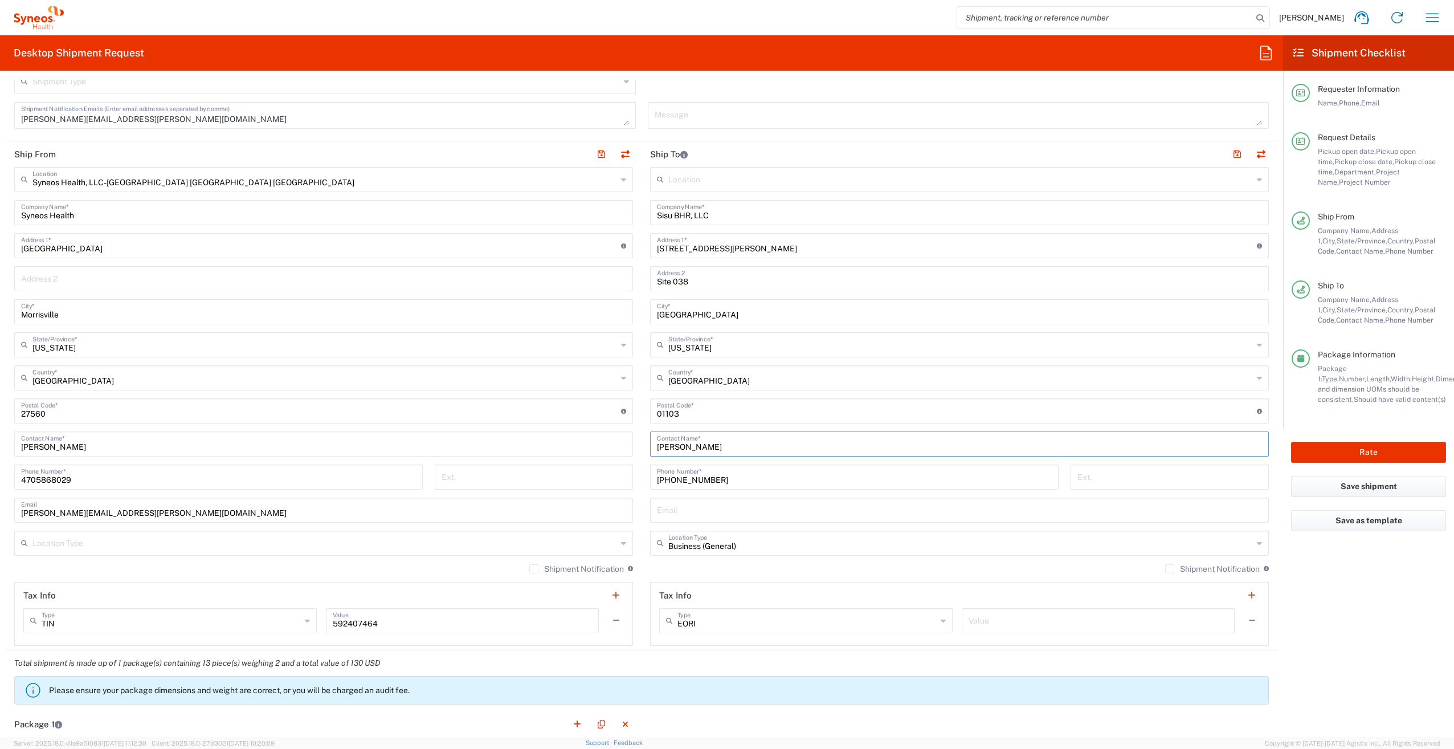
drag, startPoint x: 707, startPoint y: 445, endPoint x: 642, endPoint y: 445, distance: 65.5
click at [642, 445] on main "Location [PERSON_NAME] LLC-[GEOGRAPHIC_DATA] [GEOGRAPHIC_DATA] [GEOGRAPHIC_DATA…" at bounding box center [960, 406] width 636 height 479
drag, startPoint x: 715, startPoint y: 479, endPoint x: 615, endPoint y: 471, distance: 100.7
click at [617, 471] on div "Ship From Syneos Health, LLC-[GEOGRAPHIC_DATA] [GEOGRAPHIC_DATA] [GEOGRAPHIC_DA…" at bounding box center [642, 395] width 1272 height 509
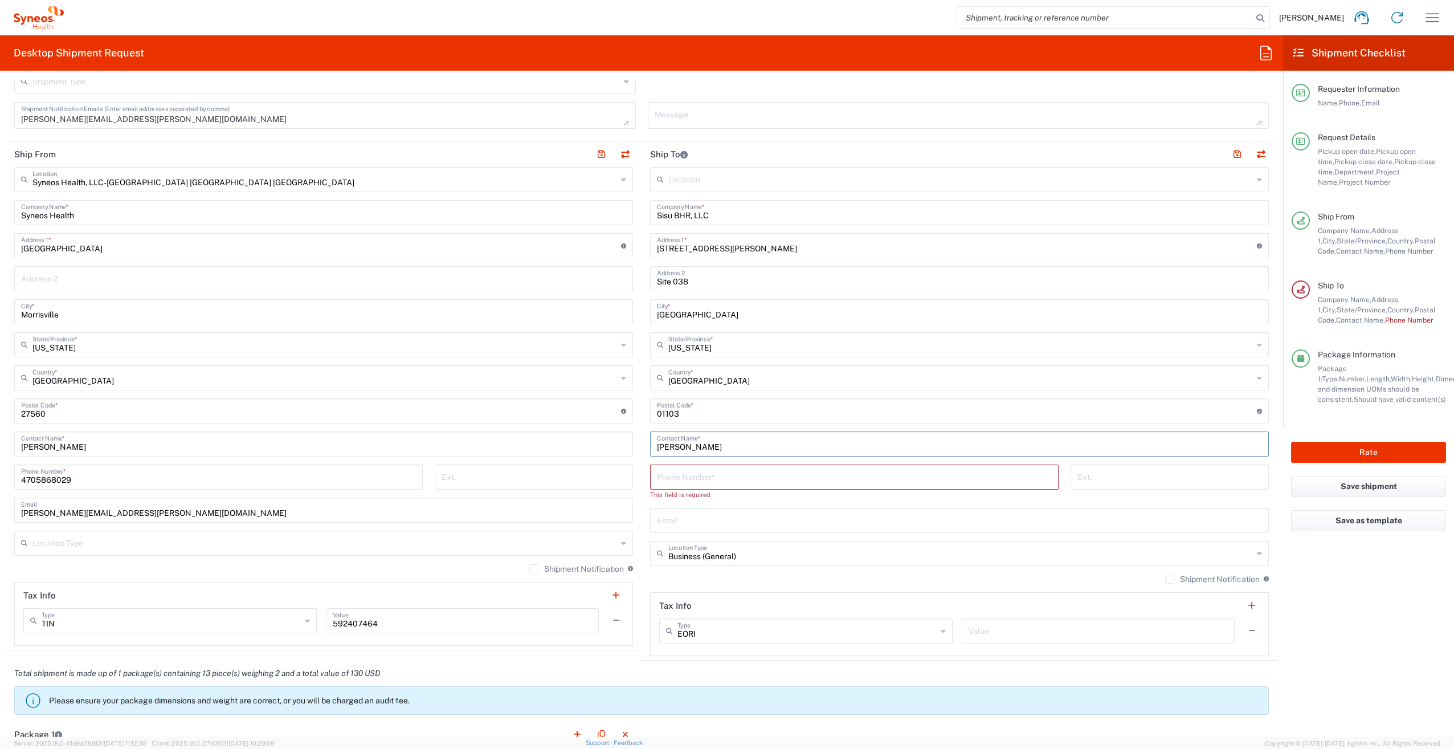
drag, startPoint x: 714, startPoint y: 445, endPoint x: 632, endPoint y: 443, distance: 82.1
click at [632, 443] on div "Ship From Syneos Health, LLC-[GEOGRAPHIC_DATA] [GEOGRAPHIC_DATA] [GEOGRAPHIC_DA…" at bounding box center [642, 400] width 1272 height 519
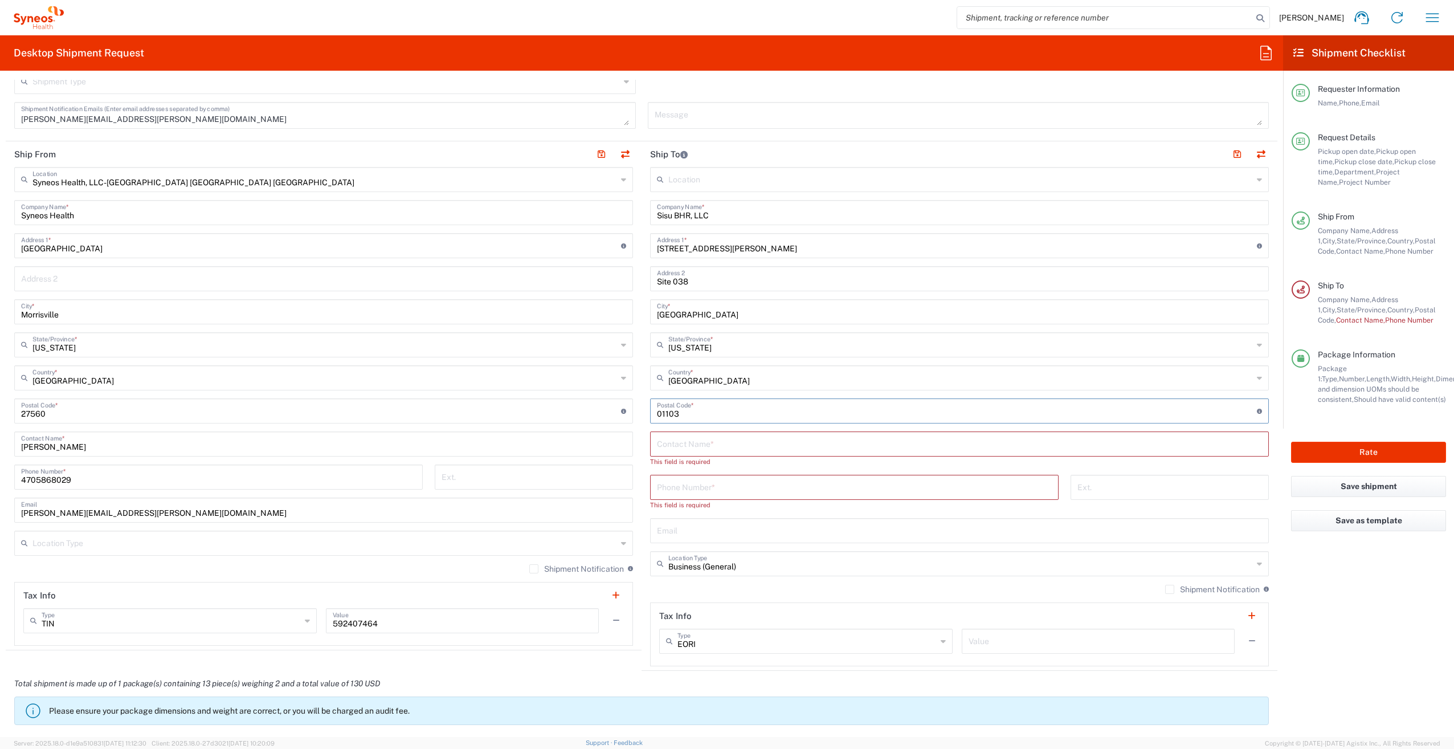
drag, startPoint x: 710, startPoint y: 410, endPoint x: 633, endPoint y: 407, distance: 77.5
click at [633, 407] on div "Ship From Syneos Health, LLC-[GEOGRAPHIC_DATA] [GEOGRAPHIC_DATA] [GEOGRAPHIC_DA…" at bounding box center [642, 405] width 1272 height 529
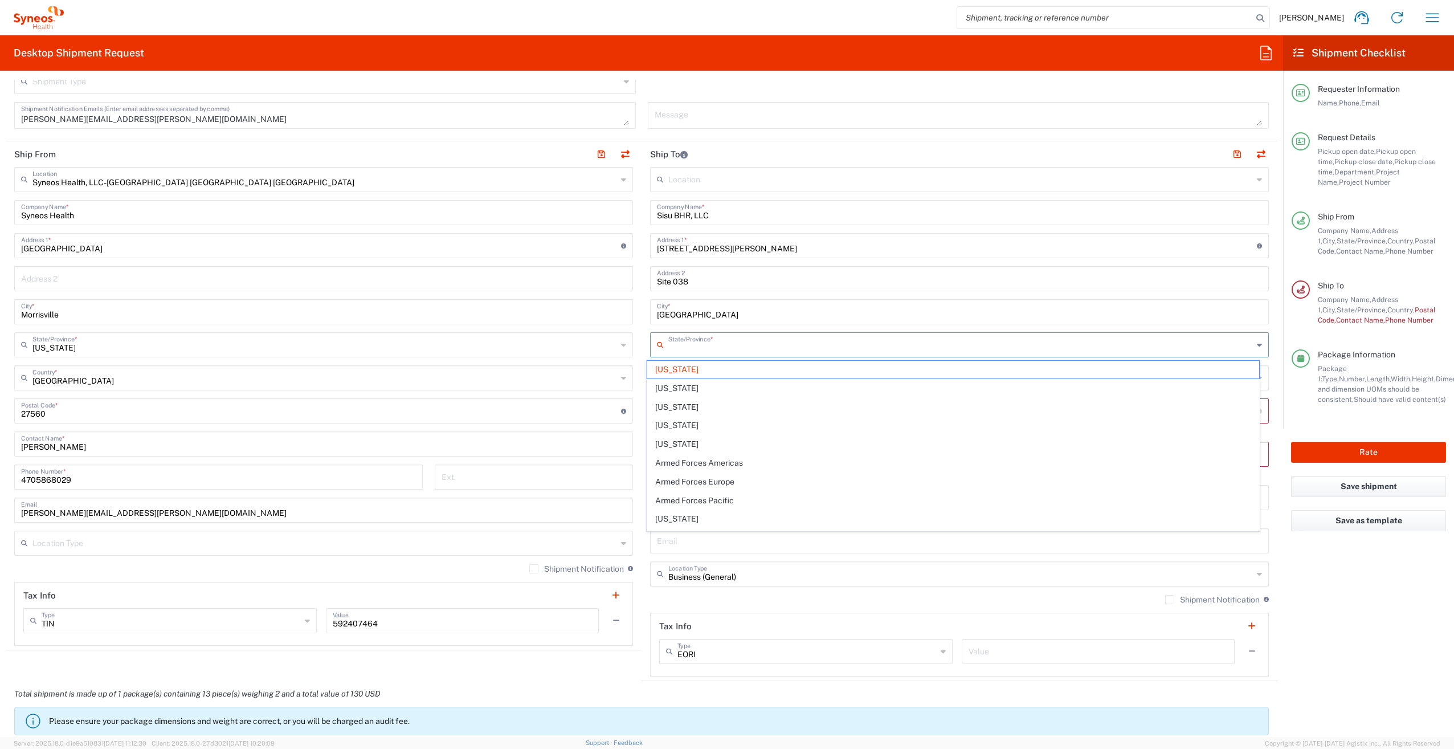
drag, startPoint x: 745, startPoint y: 348, endPoint x: 649, endPoint y: 343, distance: 95.9
click at [650, 343] on div "State/Province *" at bounding box center [959, 344] width 619 height 25
drag, startPoint x: 713, startPoint y: 313, endPoint x: 633, endPoint y: 313, distance: 80.9
click at [633, 313] on div "Ship From Syneos Health, LLC-[GEOGRAPHIC_DATA] [GEOGRAPHIC_DATA] [GEOGRAPHIC_DA…" at bounding box center [642, 411] width 1272 height 540
type input "[US_STATE]"
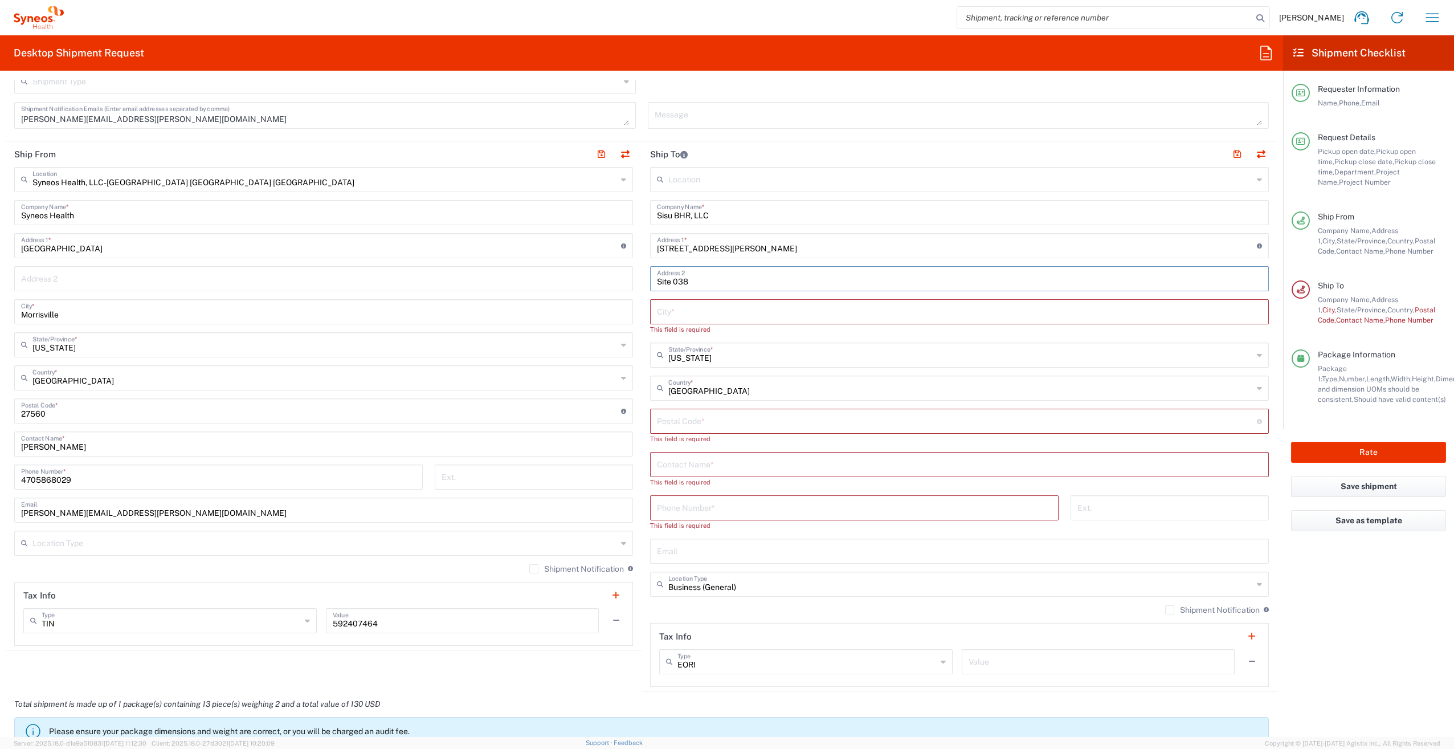
drag, startPoint x: 694, startPoint y: 280, endPoint x: 674, endPoint y: 279, distance: 20.0
click at [674, 279] on input "Site 038" at bounding box center [959, 278] width 605 height 20
click at [691, 283] on input "Site 038" at bounding box center [959, 278] width 605 height 20
drag, startPoint x: 690, startPoint y: 282, endPoint x: 674, endPoint y: 281, distance: 16.0
click at [674, 281] on input "Site 038" at bounding box center [959, 278] width 605 height 20
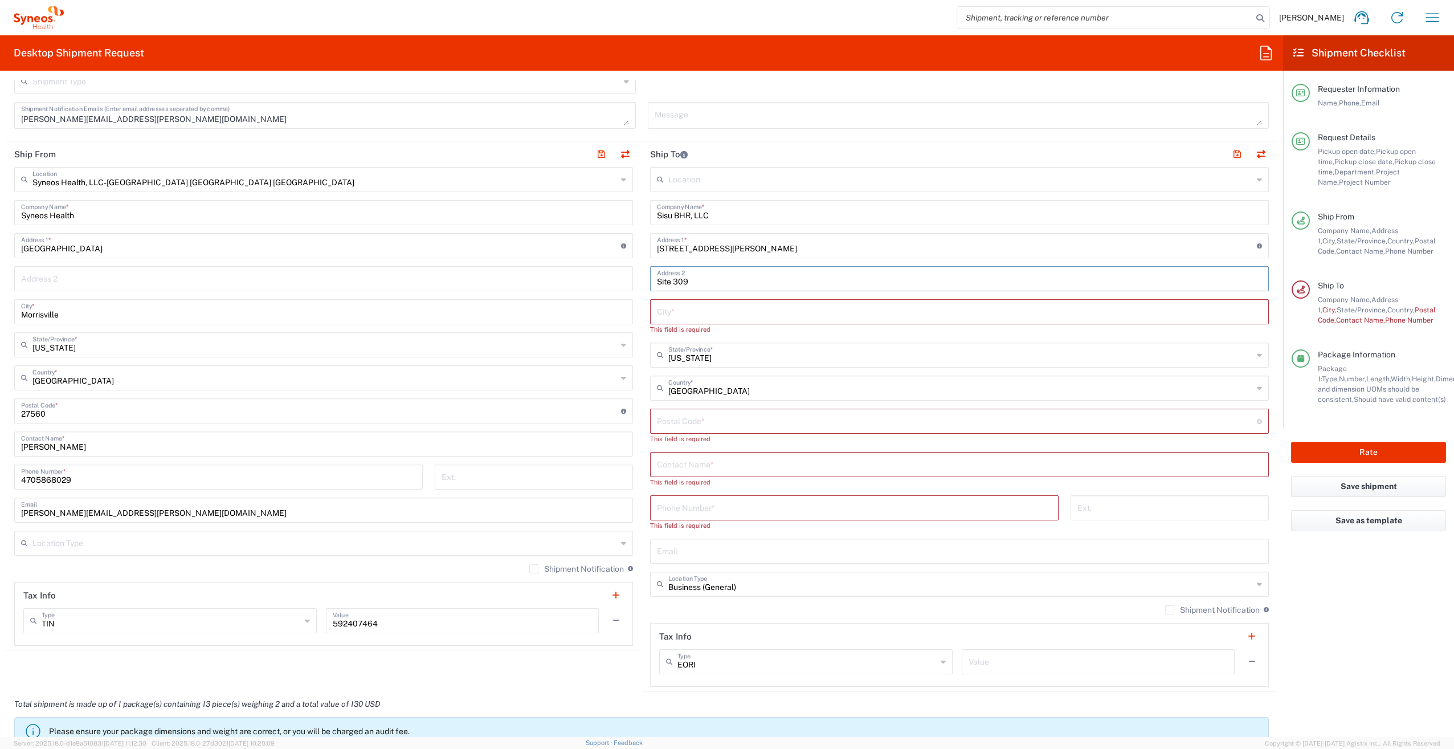
type input "Site 309"
drag, startPoint x: 752, startPoint y: 244, endPoint x: 637, endPoint y: 245, distance: 114.6
click at [642, 245] on main "Location [PERSON_NAME] LLC-[GEOGRAPHIC_DATA] [GEOGRAPHIC_DATA] [GEOGRAPHIC_DATA…" at bounding box center [960, 427] width 636 height 520
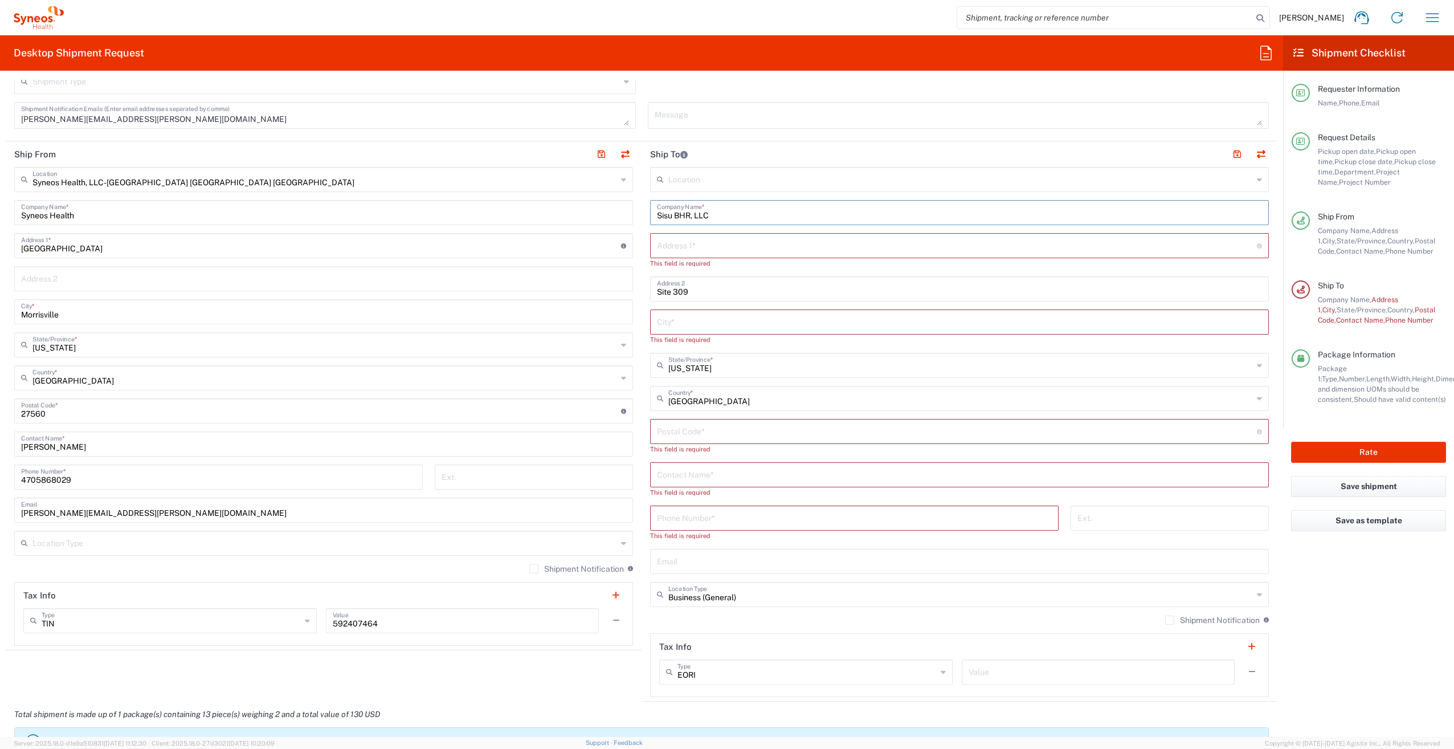
drag, startPoint x: 718, startPoint y: 217, endPoint x: 625, endPoint y: 215, distance: 92.9
click at [625, 215] on div "Ship From Syneos Health, LLC-[GEOGRAPHIC_DATA] [GEOGRAPHIC_DATA] [GEOGRAPHIC_DA…" at bounding box center [642, 421] width 1272 height 560
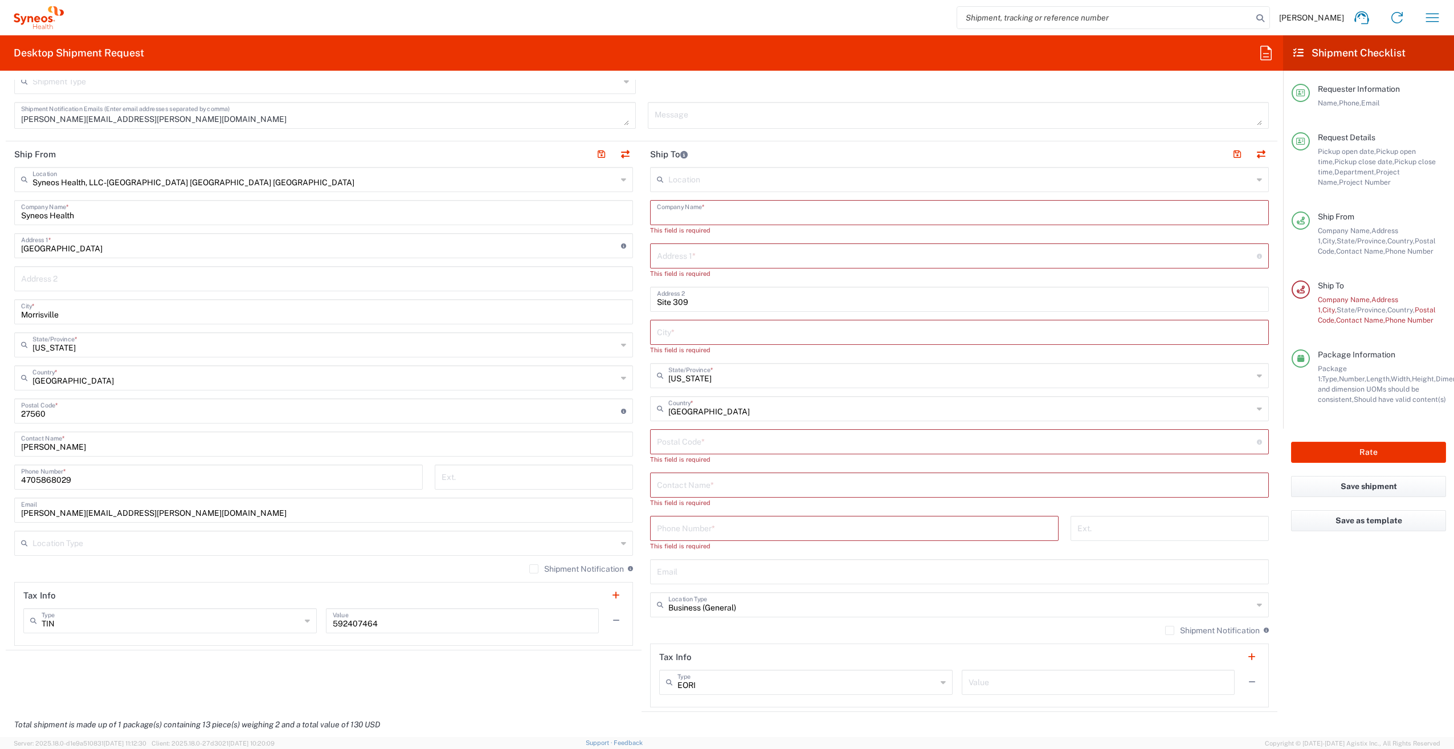
paste input "St. [PERSON_NAME] Associates / Midwest Research Group"
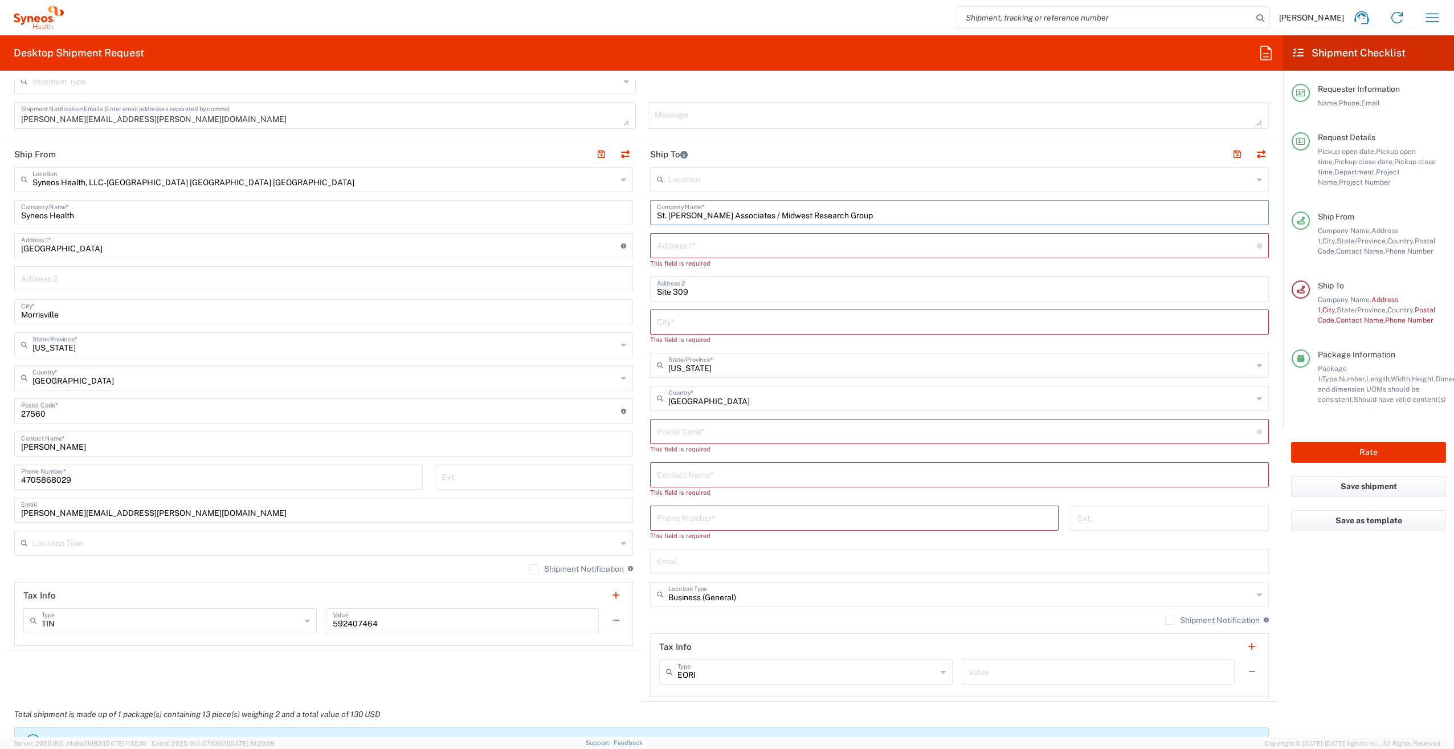
type input "St. [PERSON_NAME] Associates / Midwest Research Group"
click at [704, 245] on input "text" at bounding box center [957, 245] width 600 height 20
paste input ""[STREET_ADDRESS][PERSON_NAME]""
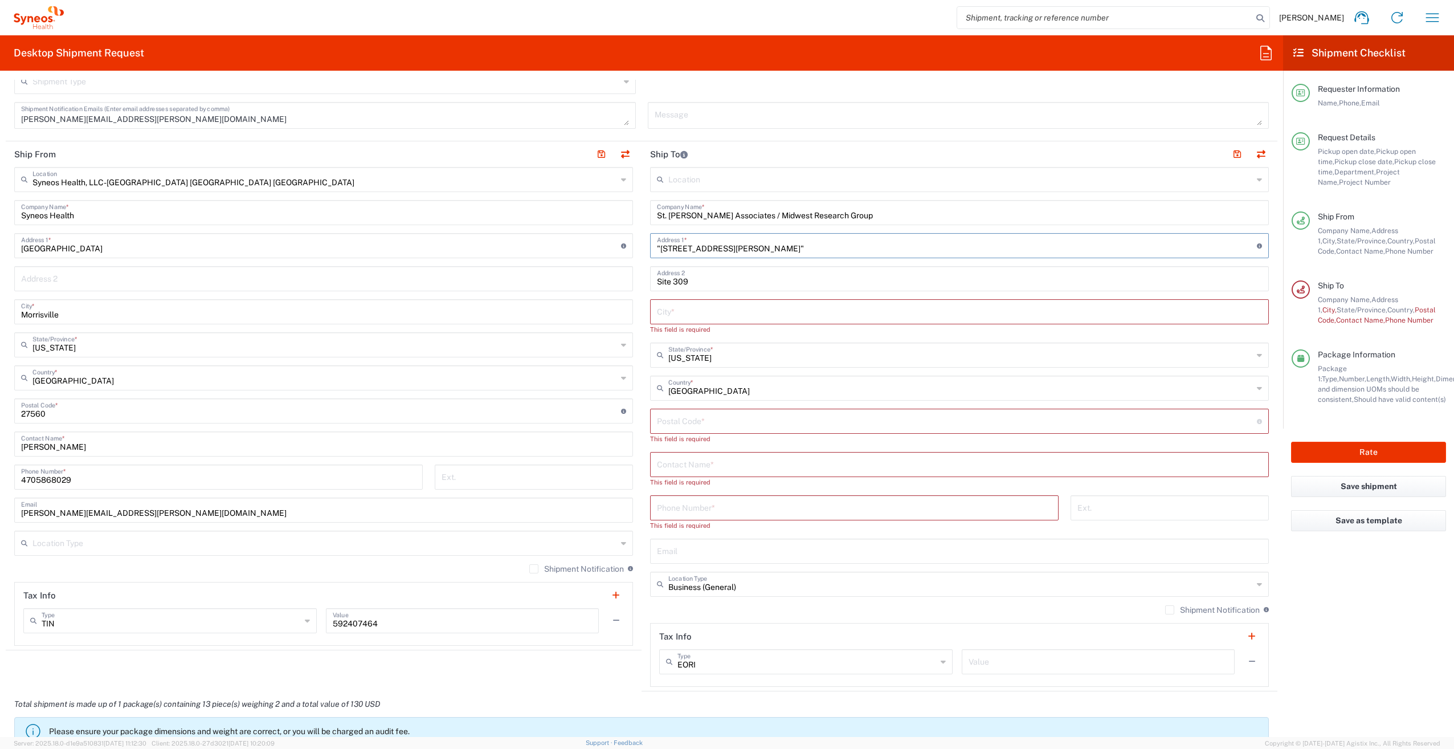
click at [658, 243] on input ""[STREET_ADDRESS][PERSON_NAME]"" at bounding box center [957, 245] width 600 height 20
click at [812, 246] on input "[STREET_ADDRESS][PERSON_NAME]"" at bounding box center [957, 245] width 600 height 20
drag, startPoint x: 809, startPoint y: 247, endPoint x: 765, endPoint y: 251, distance: 44.6
click at [765, 251] on input "[STREET_ADDRESS][PERSON_NAME]" at bounding box center [957, 245] width 600 height 20
type input "[STREET_ADDRESS][PERSON_NAME]"
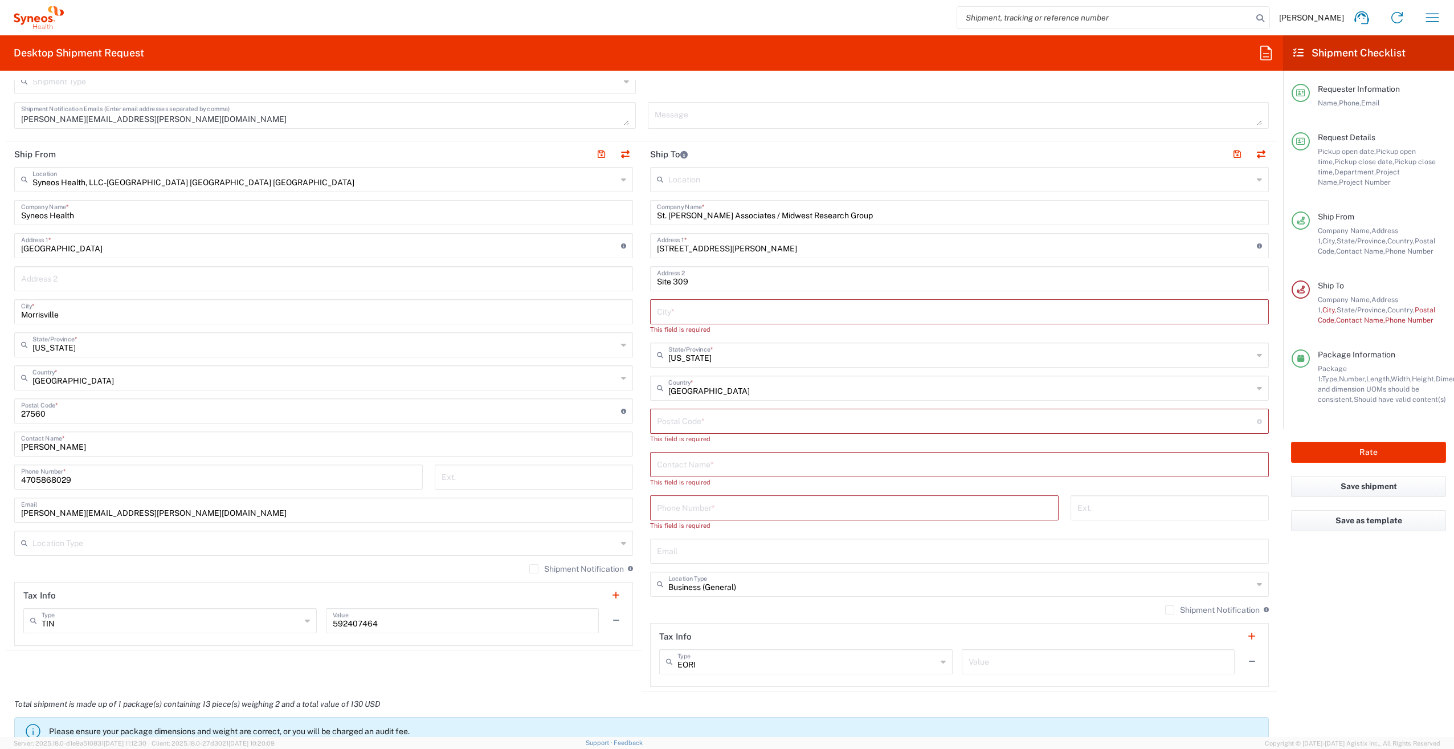
click at [651, 279] on div "Site 309 Address 2" at bounding box center [959, 278] width 619 height 25
click at [651, 285] on div "Site 309 Address 2" at bounding box center [959, 278] width 619 height 25
click at [657, 283] on input "Site 309" at bounding box center [959, 278] width 605 height 20
paste input "Suite 300"
type input "Suite 300 Site 309"
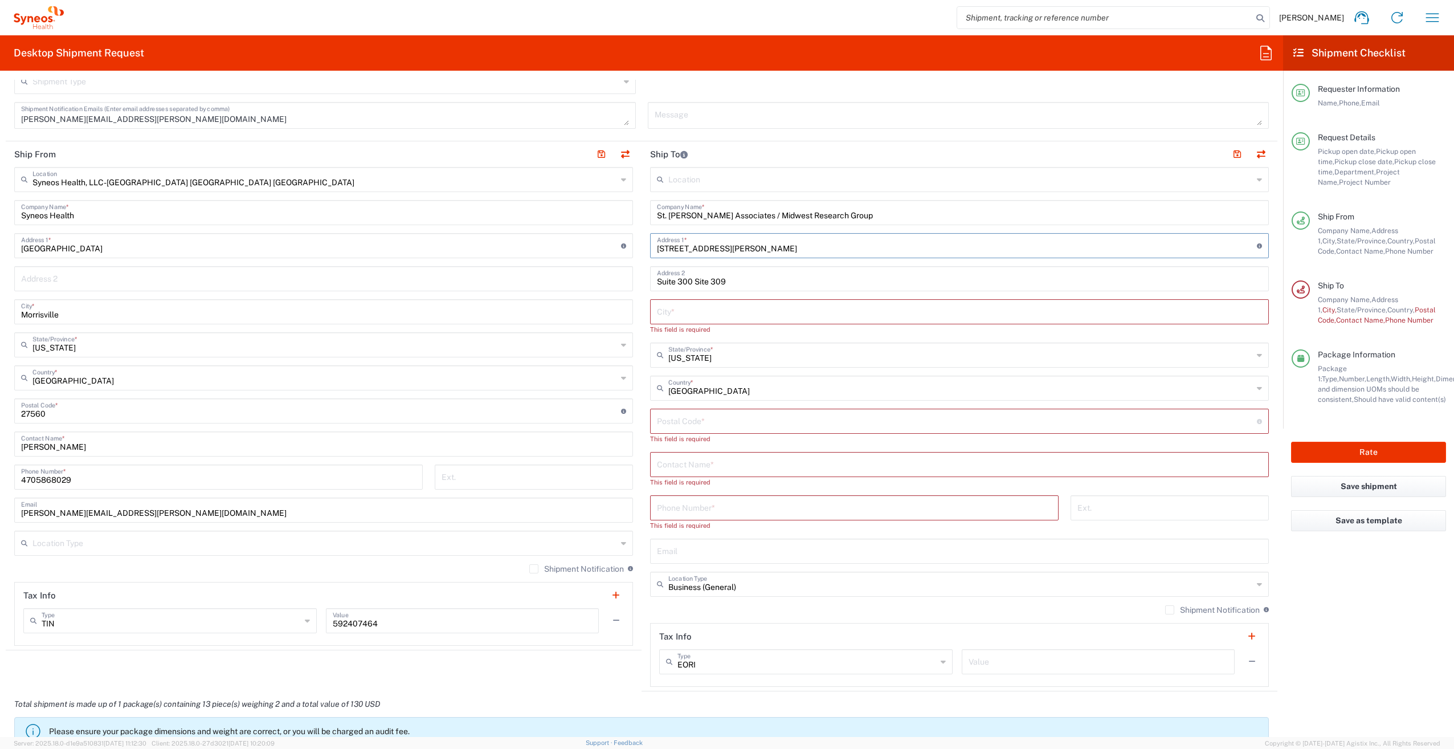
click at [801, 250] on input "[STREET_ADDRESS][PERSON_NAME]" at bounding box center [957, 245] width 600 height 20
type input "[STREET_ADDRESS][PERSON_NAME]"
click at [714, 306] on input "text" at bounding box center [959, 311] width 605 height 20
paste input "St. [PERSON_NAME]"
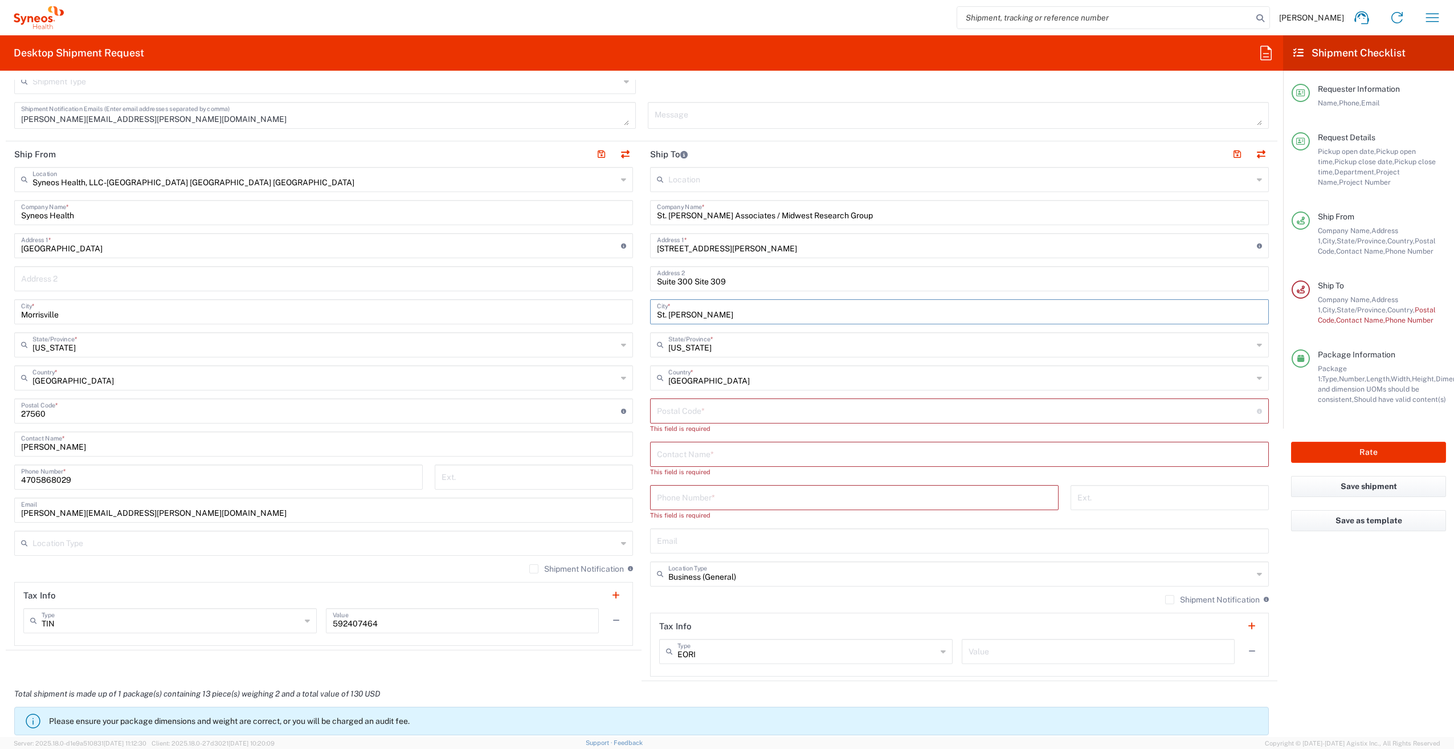
type input "St. [PERSON_NAME]"
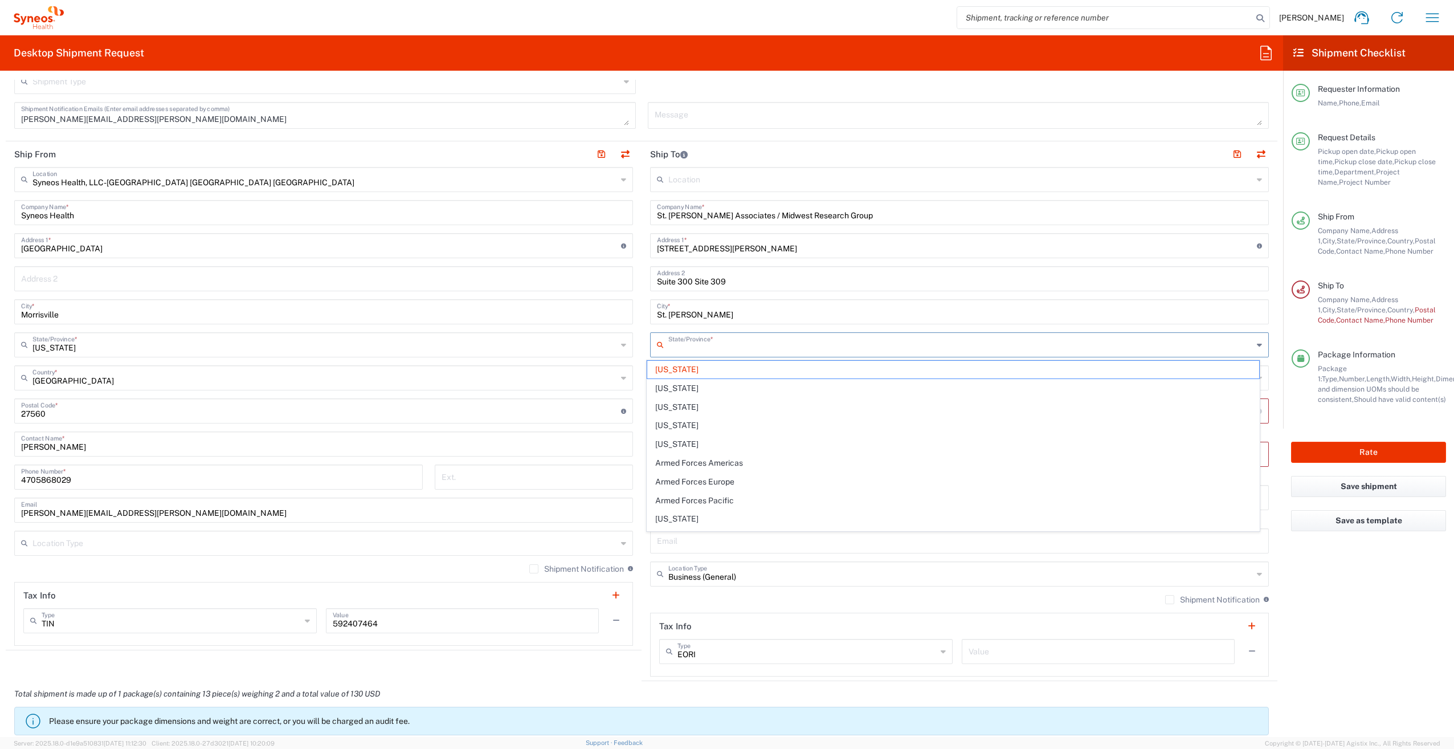
drag, startPoint x: 751, startPoint y: 348, endPoint x: 637, endPoint y: 345, distance: 113.4
click at [642, 345] on main "Location [PERSON_NAME] LLC-[GEOGRAPHIC_DATA] [GEOGRAPHIC_DATA] [GEOGRAPHIC_DATA…" at bounding box center [960, 421] width 636 height 509
type input "Massachusettsmi"
drag, startPoint x: 748, startPoint y: 348, endPoint x: 601, endPoint y: 350, distance: 147.0
click at [601, 350] on div "Ship From Syneos Health, LLC-[GEOGRAPHIC_DATA] [GEOGRAPHIC_DATA] [GEOGRAPHIC_DA…" at bounding box center [642, 411] width 1272 height 540
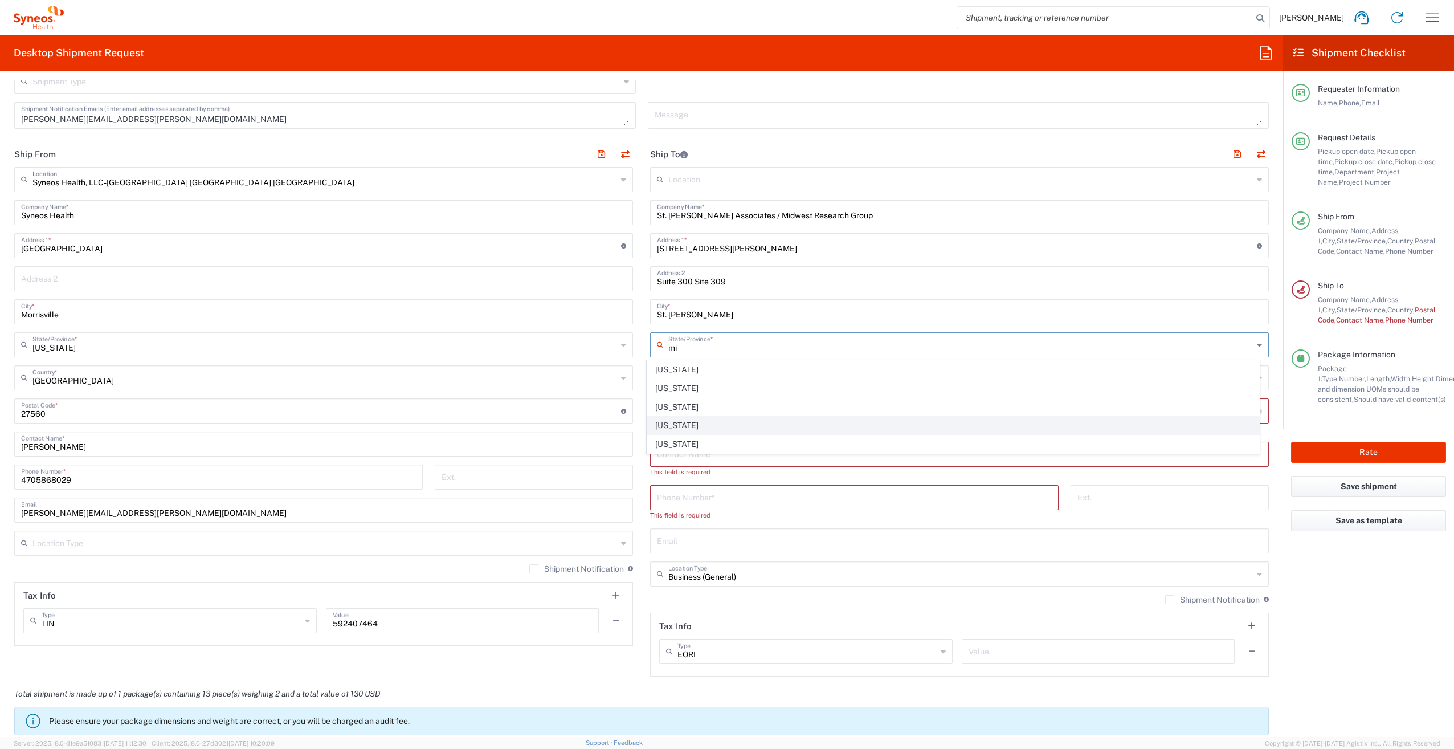
click at [666, 426] on span "[US_STATE]" at bounding box center [953, 426] width 613 height 18
type input "[US_STATE]"
paste input "63304"
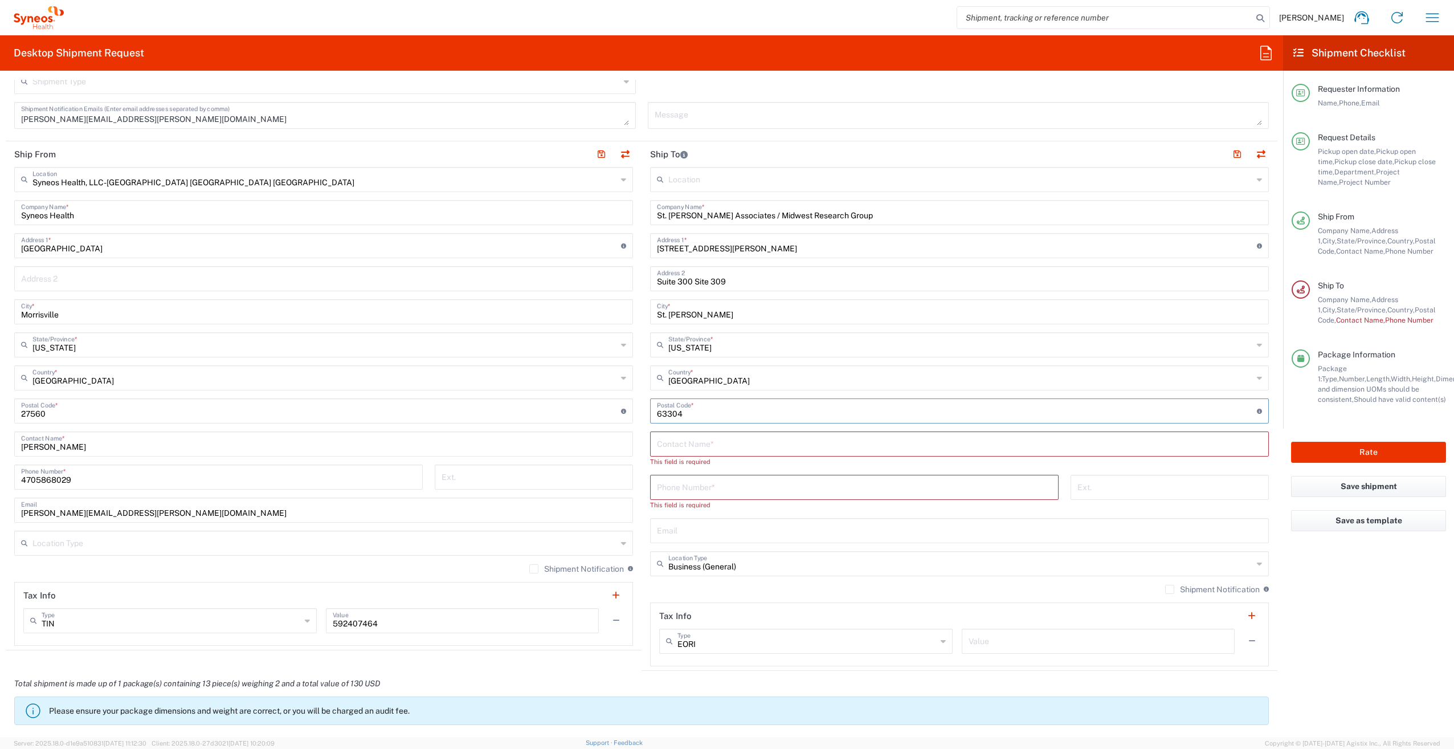
type input "63304"
click at [679, 450] on input "text" at bounding box center [959, 443] width 605 height 20
click at [679, 486] on input "tel" at bounding box center [854, 486] width 395 height 20
paste input "[PHONE_NUMBER]"
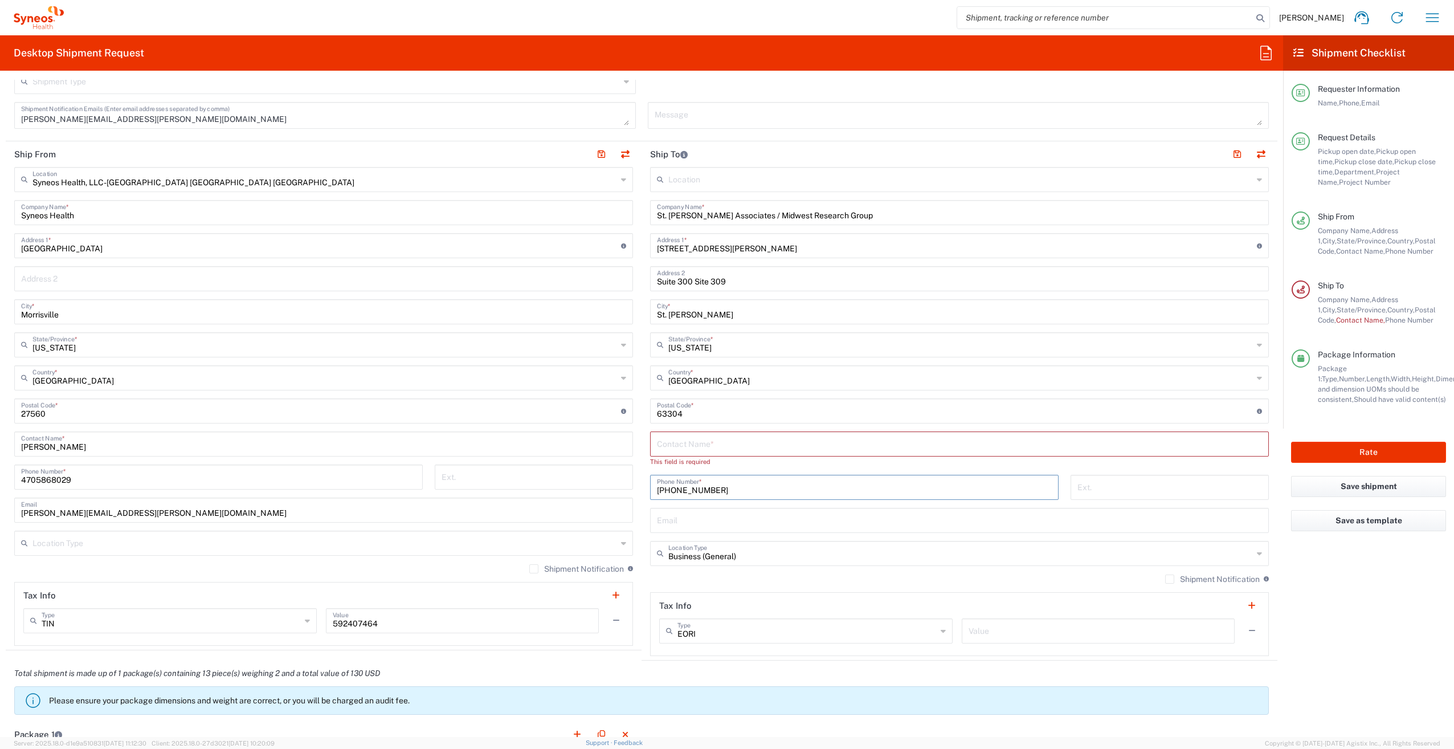
type input "[PHONE_NUMBER]"
click at [704, 526] on input "text" at bounding box center [959, 519] width 605 height 20
click at [684, 521] on input "text" at bounding box center [959, 519] width 605 height 20
click at [676, 444] on input "text" at bounding box center [959, 443] width 605 height 20
paste input "[PERSON_NAME]"
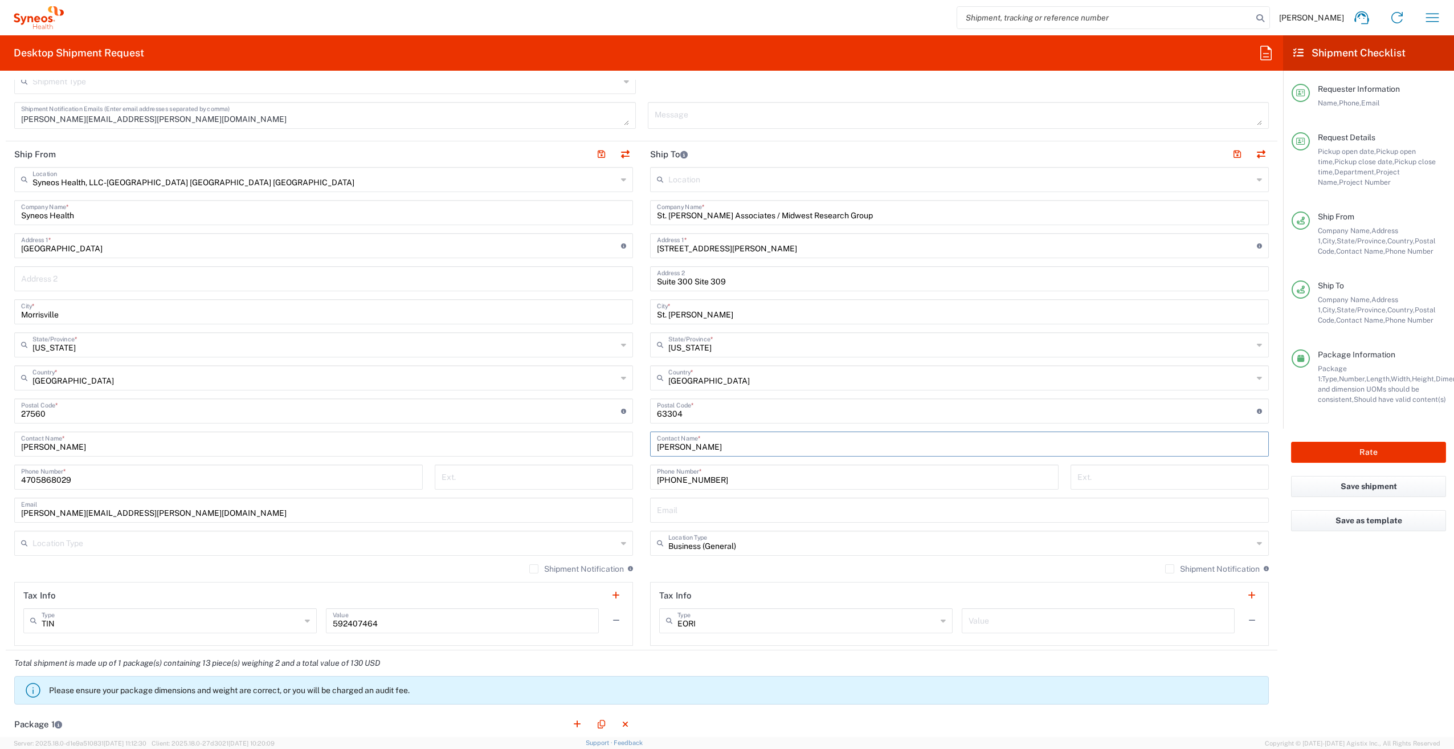
type input "[PERSON_NAME]"
click at [688, 505] on input "text" at bounding box center [959, 509] width 605 height 20
click at [696, 508] on input "text" at bounding box center [959, 509] width 605 height 20
paste input "[EMAIL_ADDRESS][DOMAIN_NAME]"
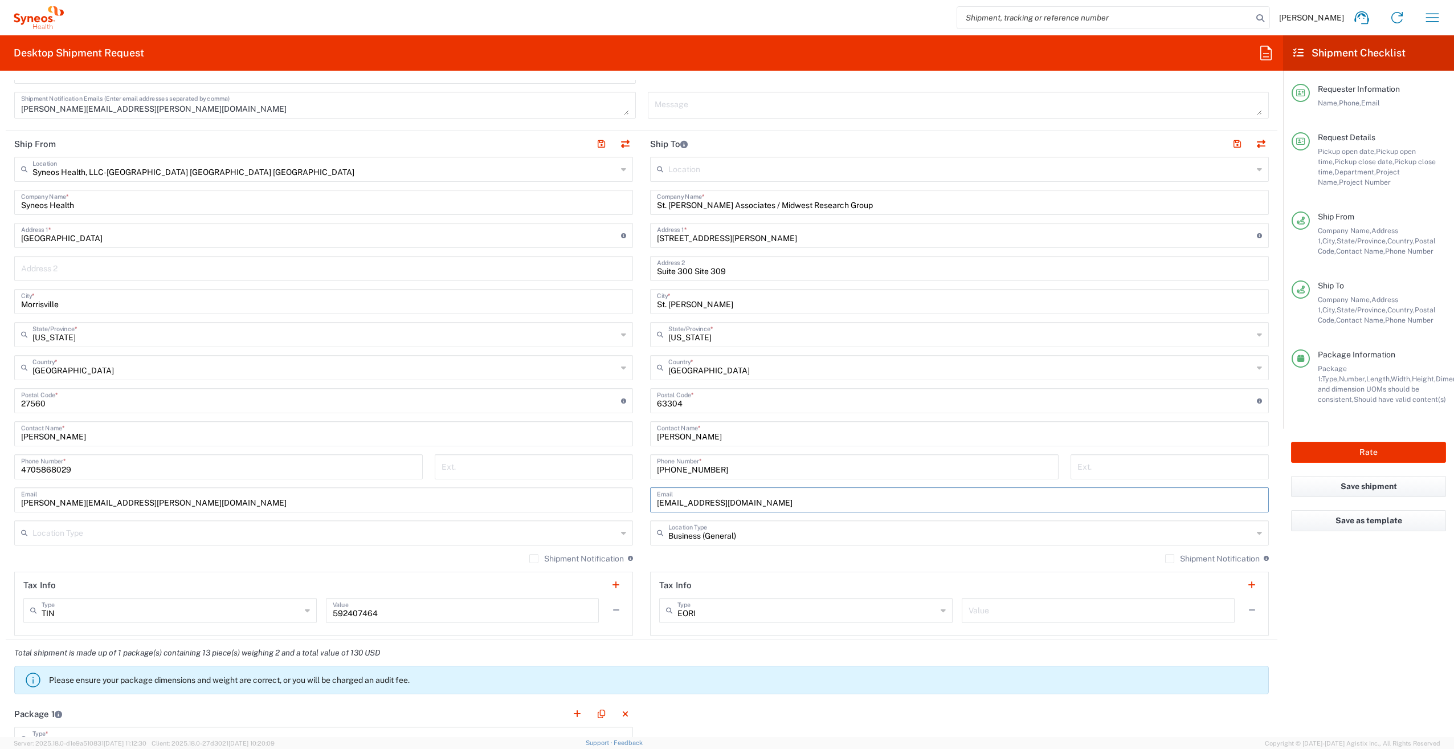
scroll to position [499, 0]
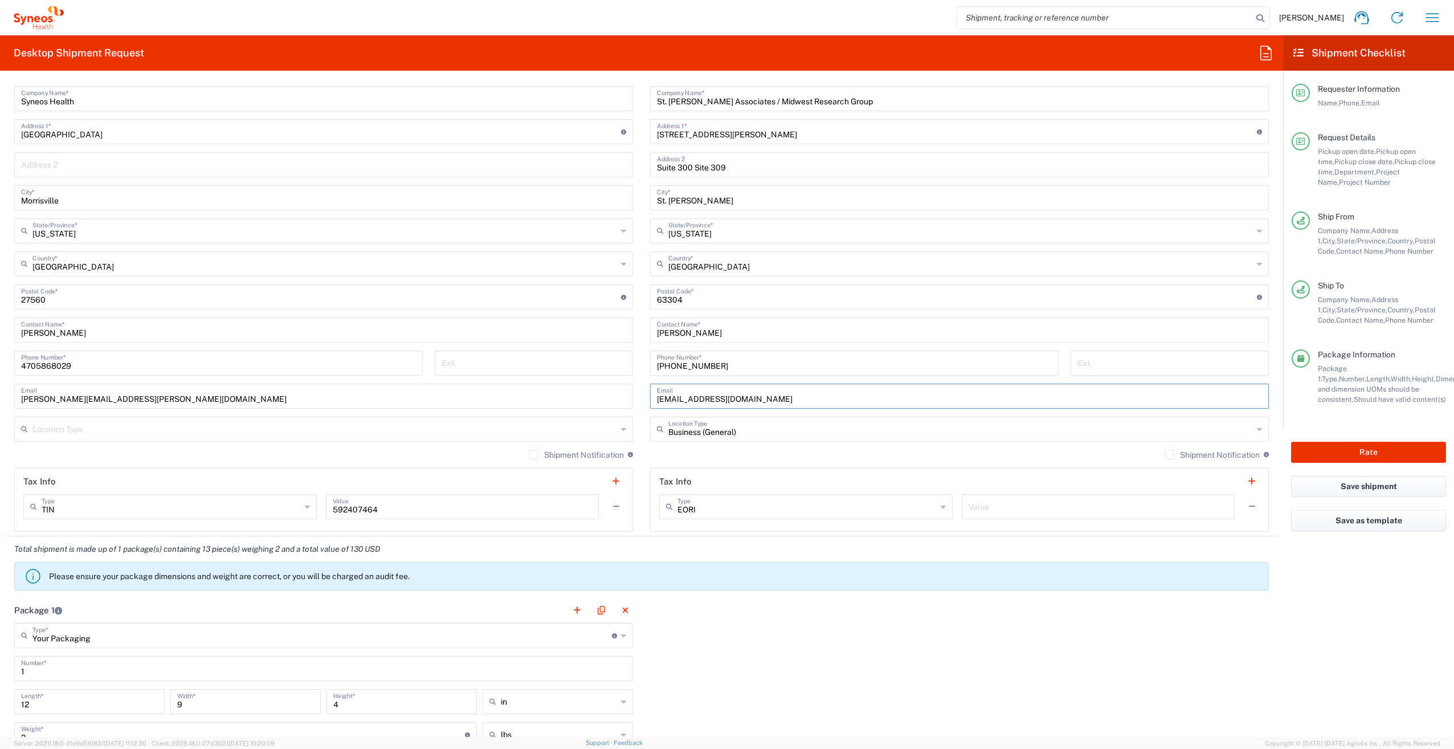
type input "[EMAIL_ADDRESS][DOMAIN_NAME]"
click at [913, 644] on div "Package 1 Your Packaging Type * Material used to package goods Your Packaging E…" at bounding box center [642, 755] width 1272 height 317
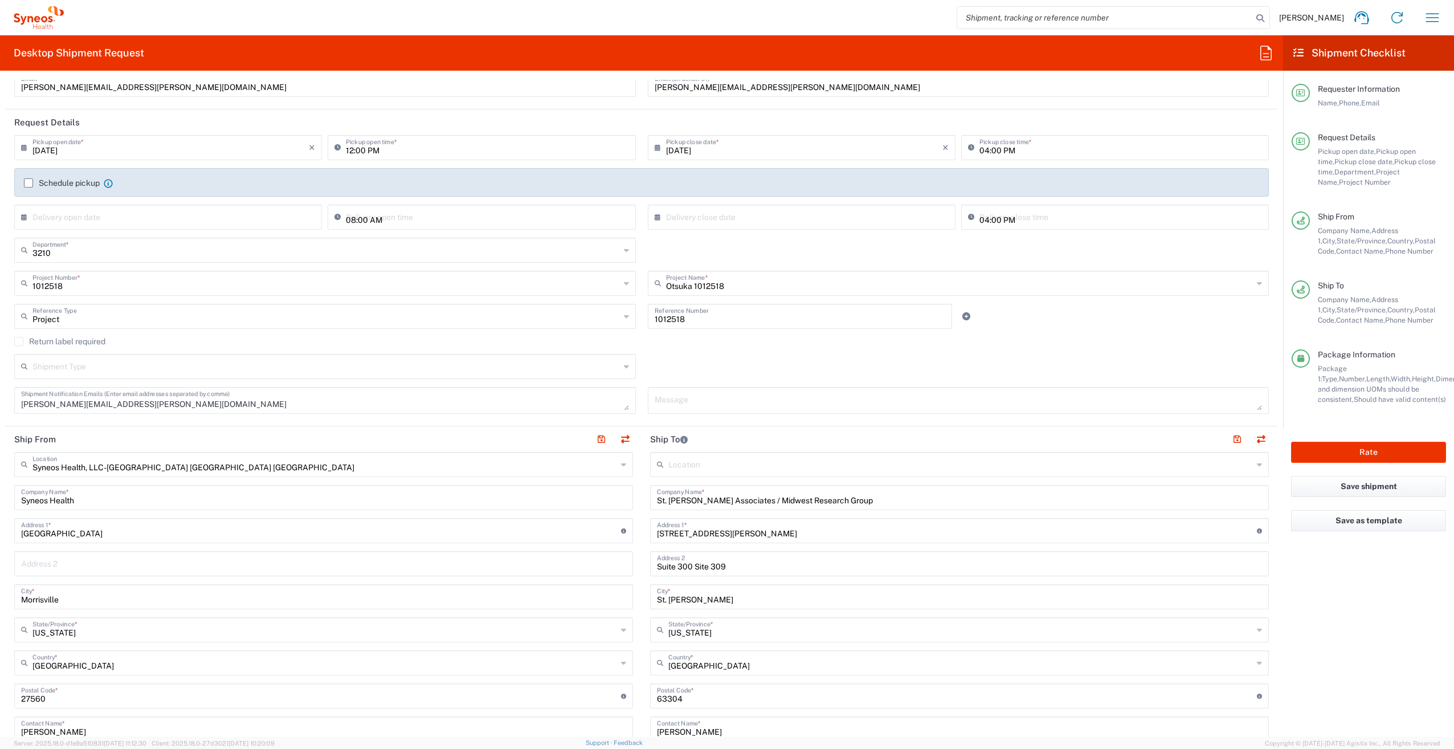
scroll to position [0, 0]
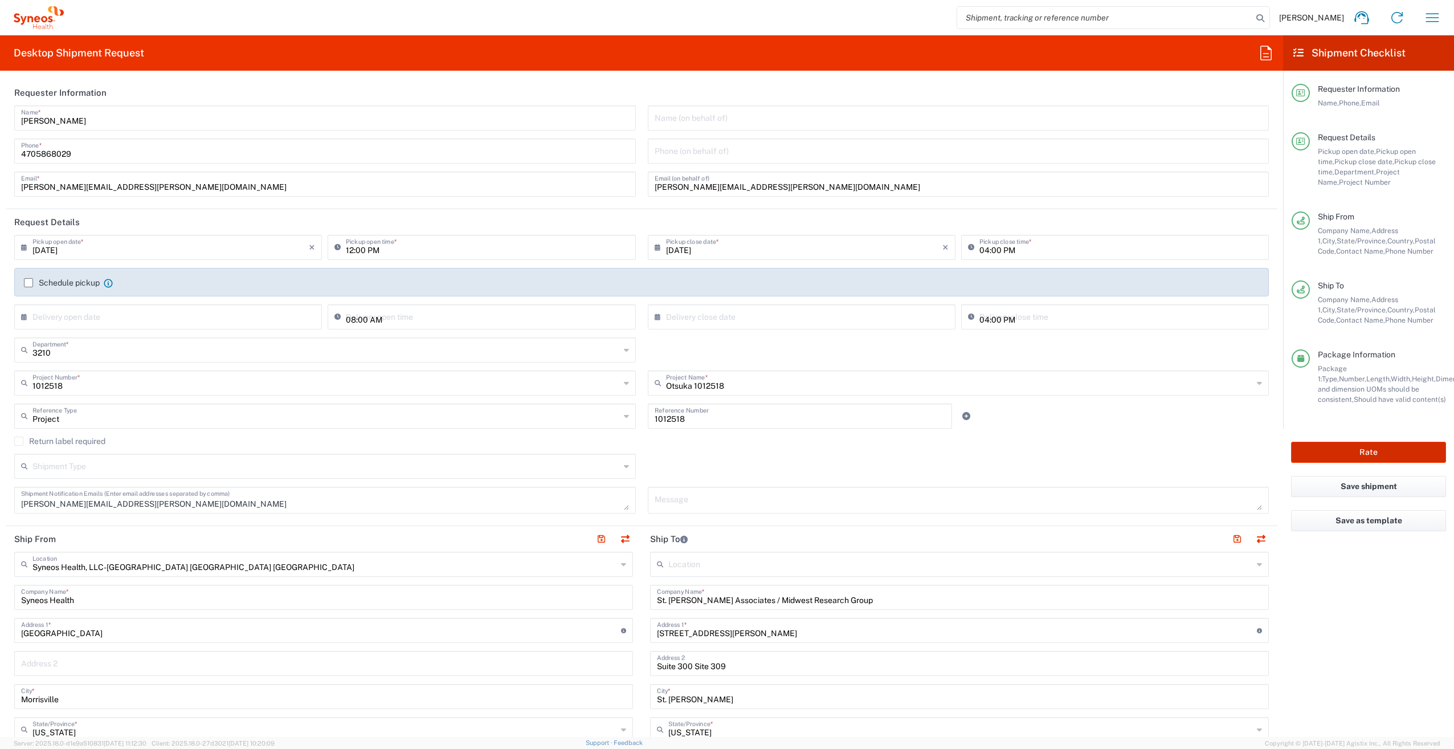
click at [1390, 454] on button "Rate" at bounding box center [1368, 452] width 155 height 21
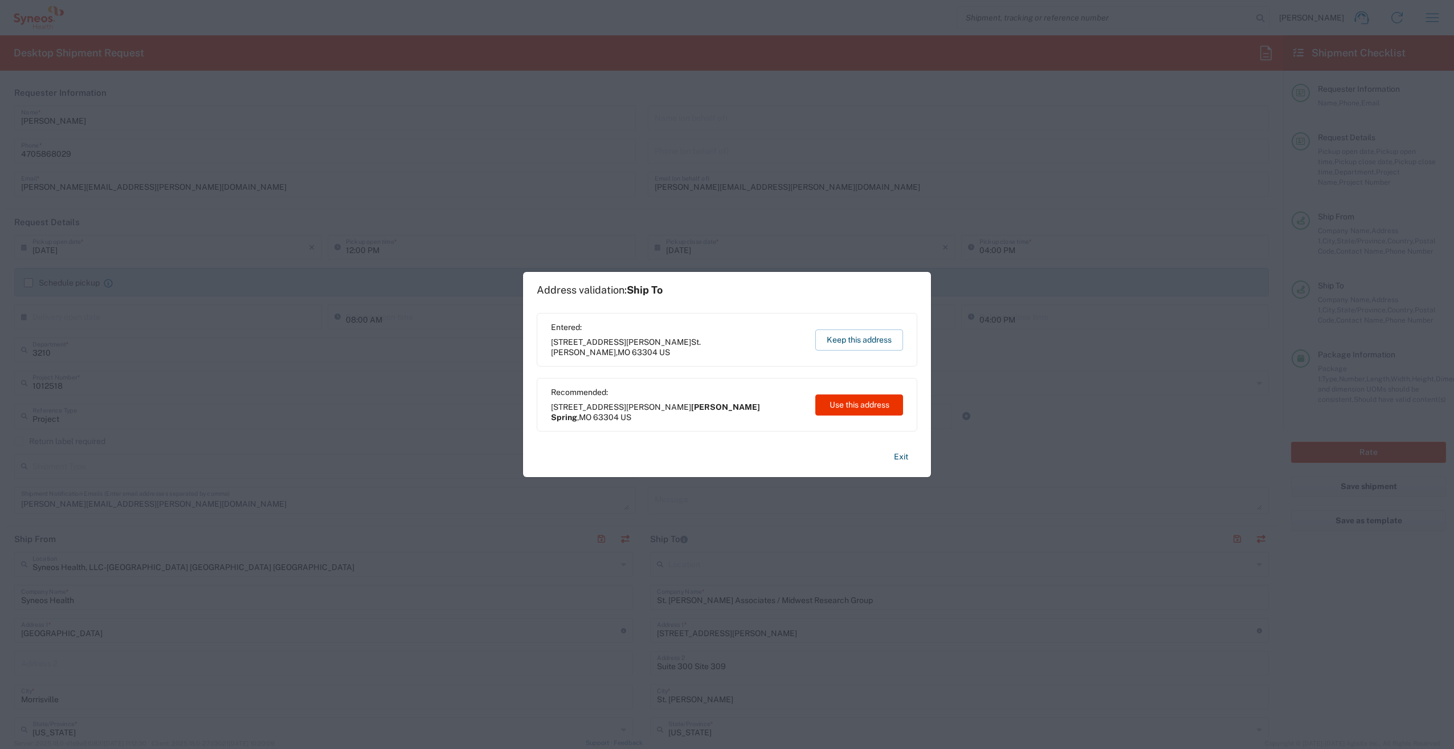
type input "1012518"
click at [868, 405] on button "Use this address" at bounding box center [860, 404] width 88 height 21
type input "[PERSON_NAME] Spring"
type input "[US_STATE]"
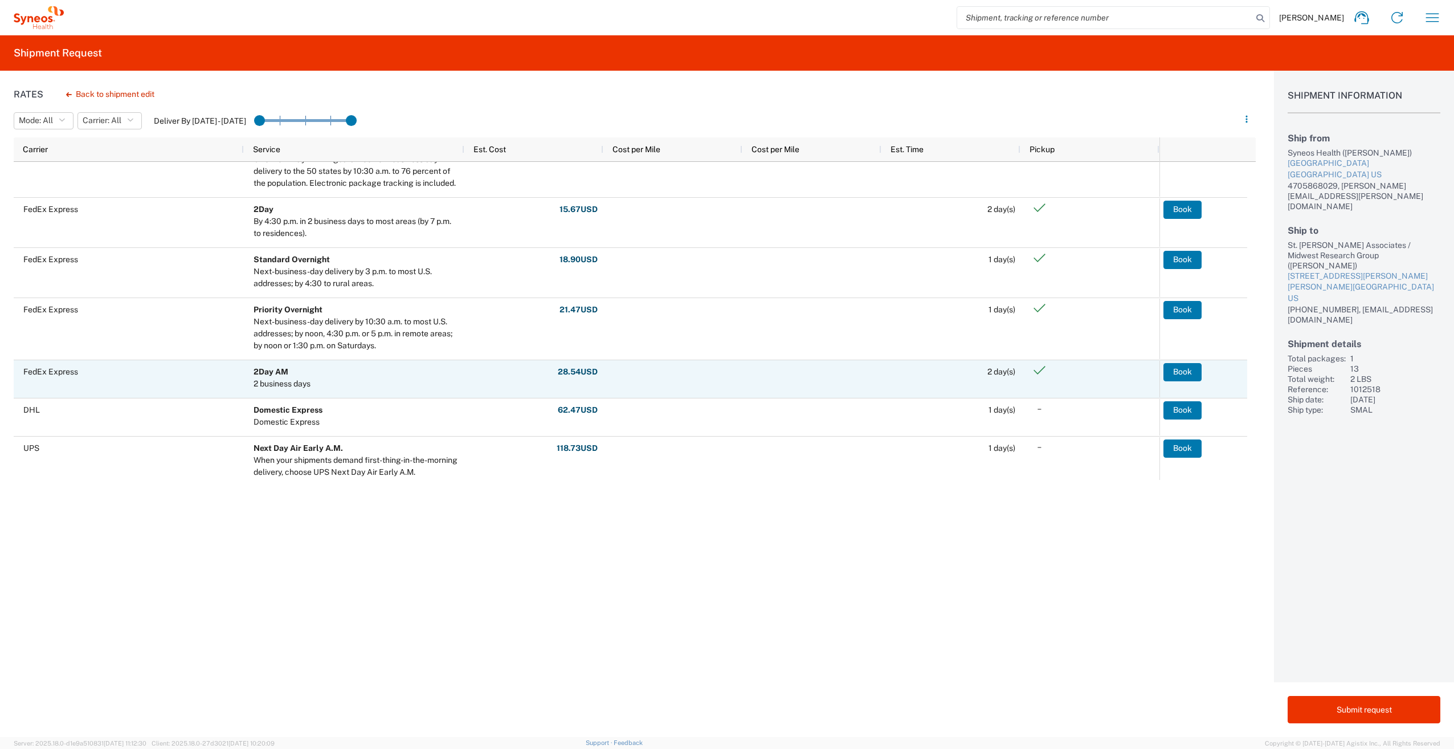
scroll to position [468, 0]
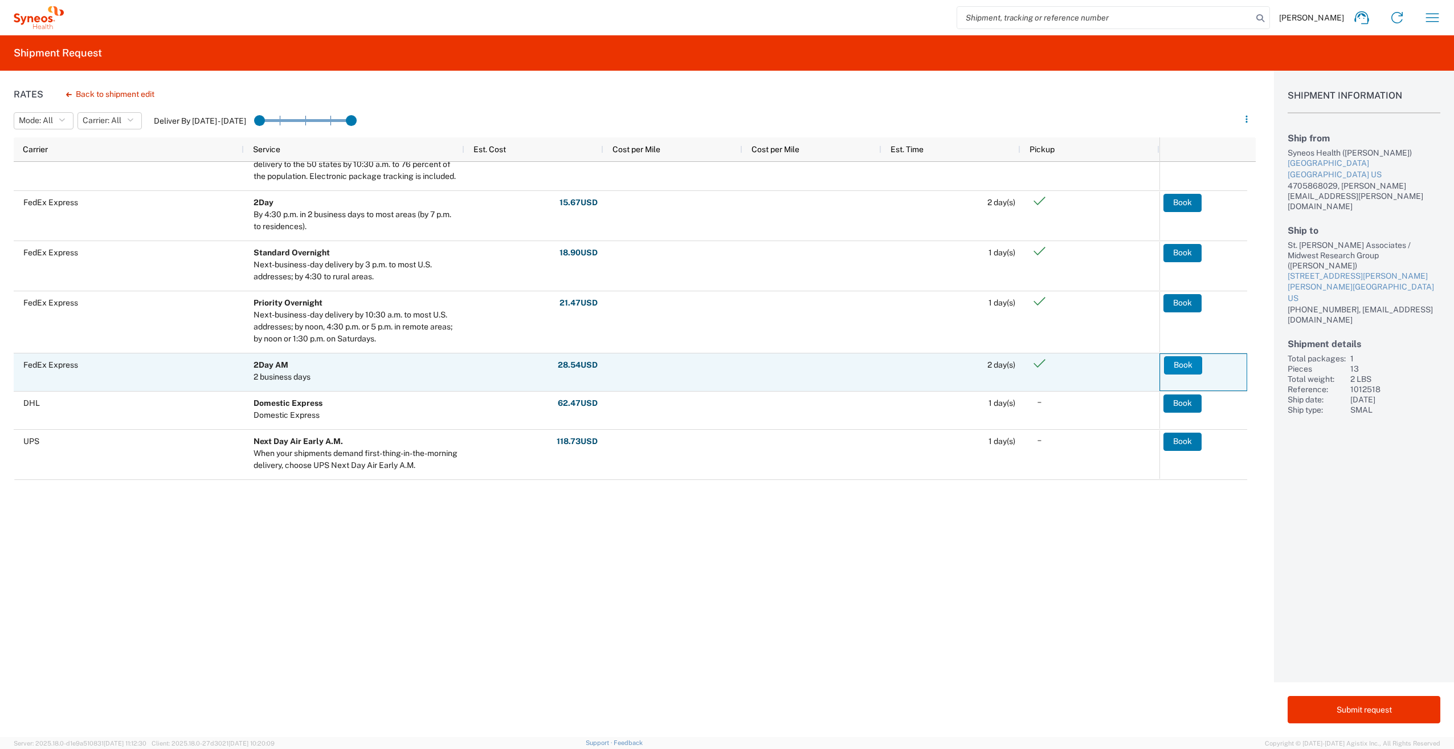
click at [1188, 363] on button "Book" at bounding box center [1183, 365] width 38 height 18
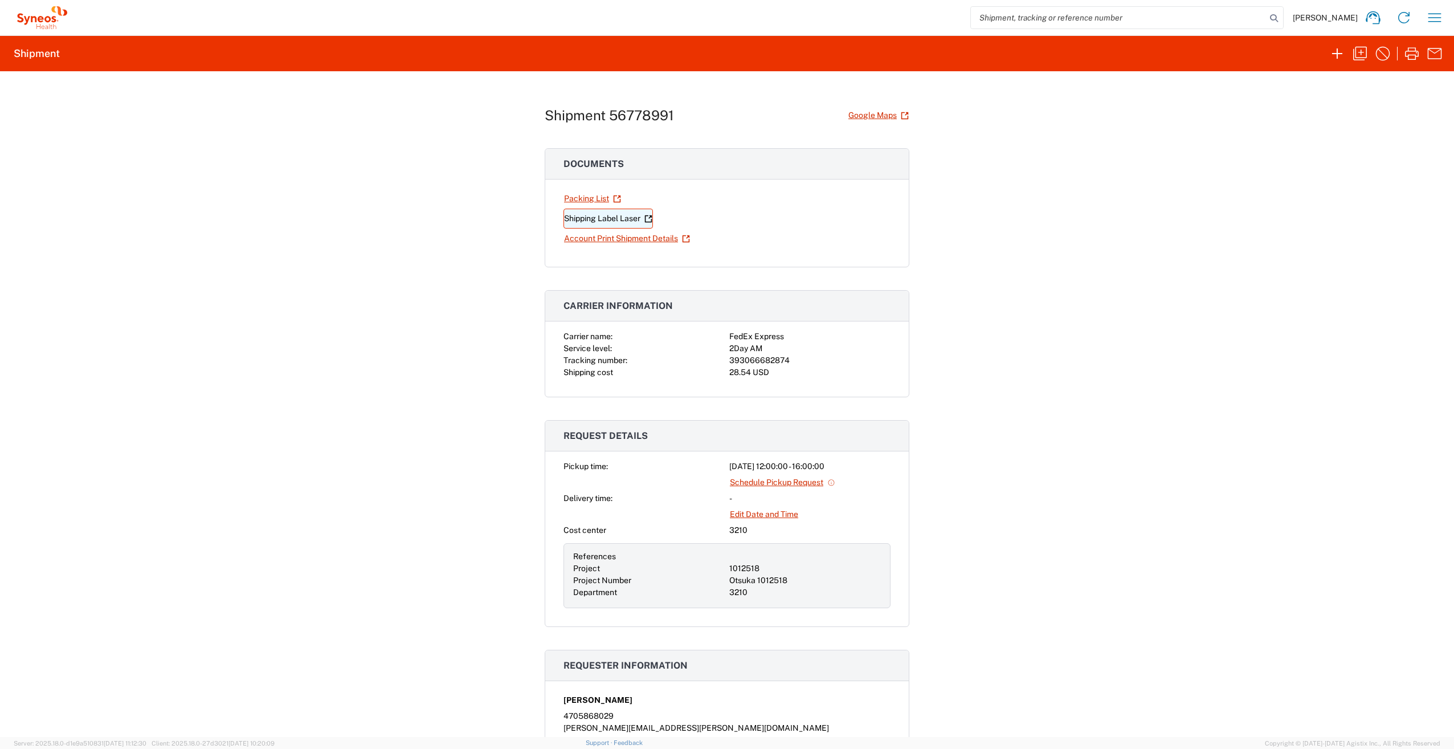
click at [586, 220] on link "Shipping Label Laser" at bounding box center [608, 219] width 89 height 20
click at [596, 234] on link "Account Print Shipment Details" at bounding box center [627, 239] width 127 height 20
click at [1360, 52] on icon "button" at bounding box center [1360, 53] width 18 height 18
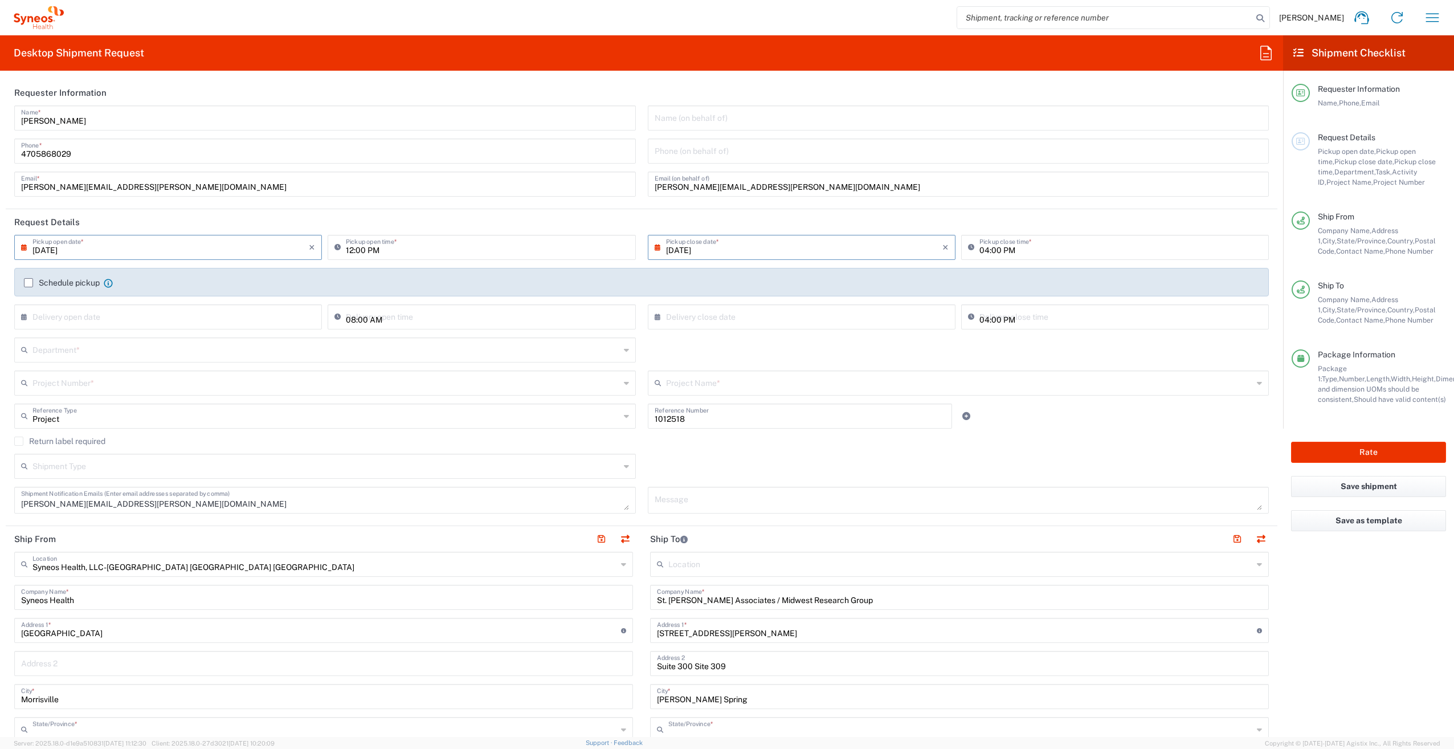
type input "[US_STATE]"
type input "Your Packaging"
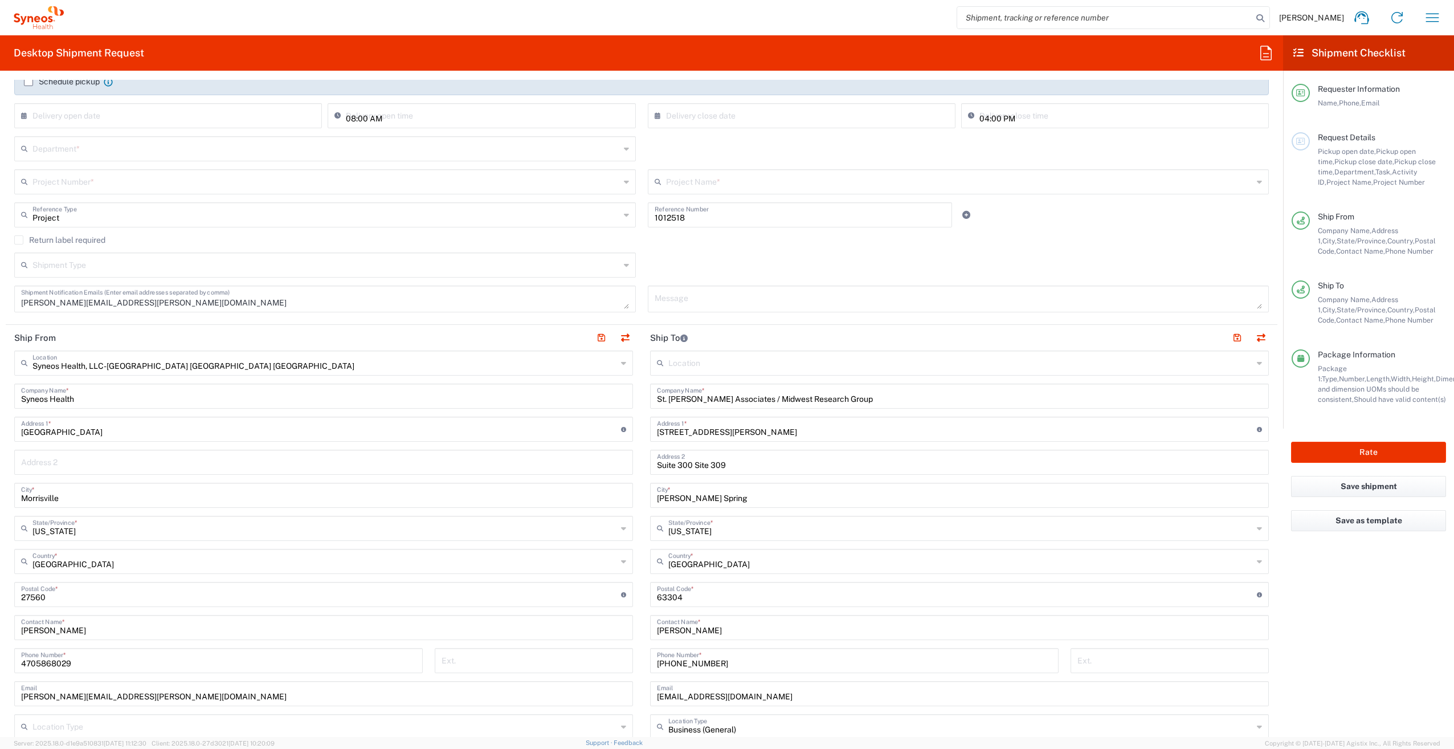
scroll to position [171, 0]
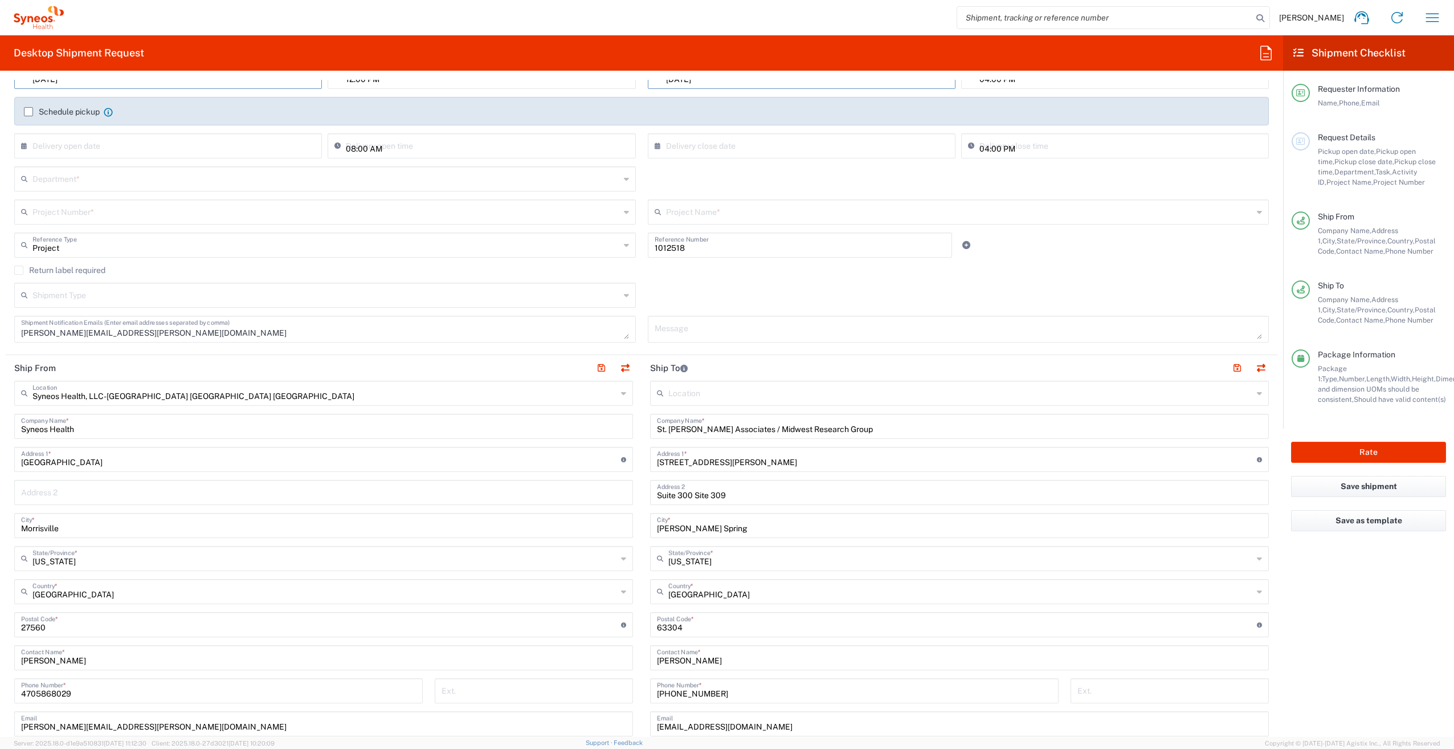
click at [111, 296] on input "text" at bounding box center [326, 294] width 588 height 20
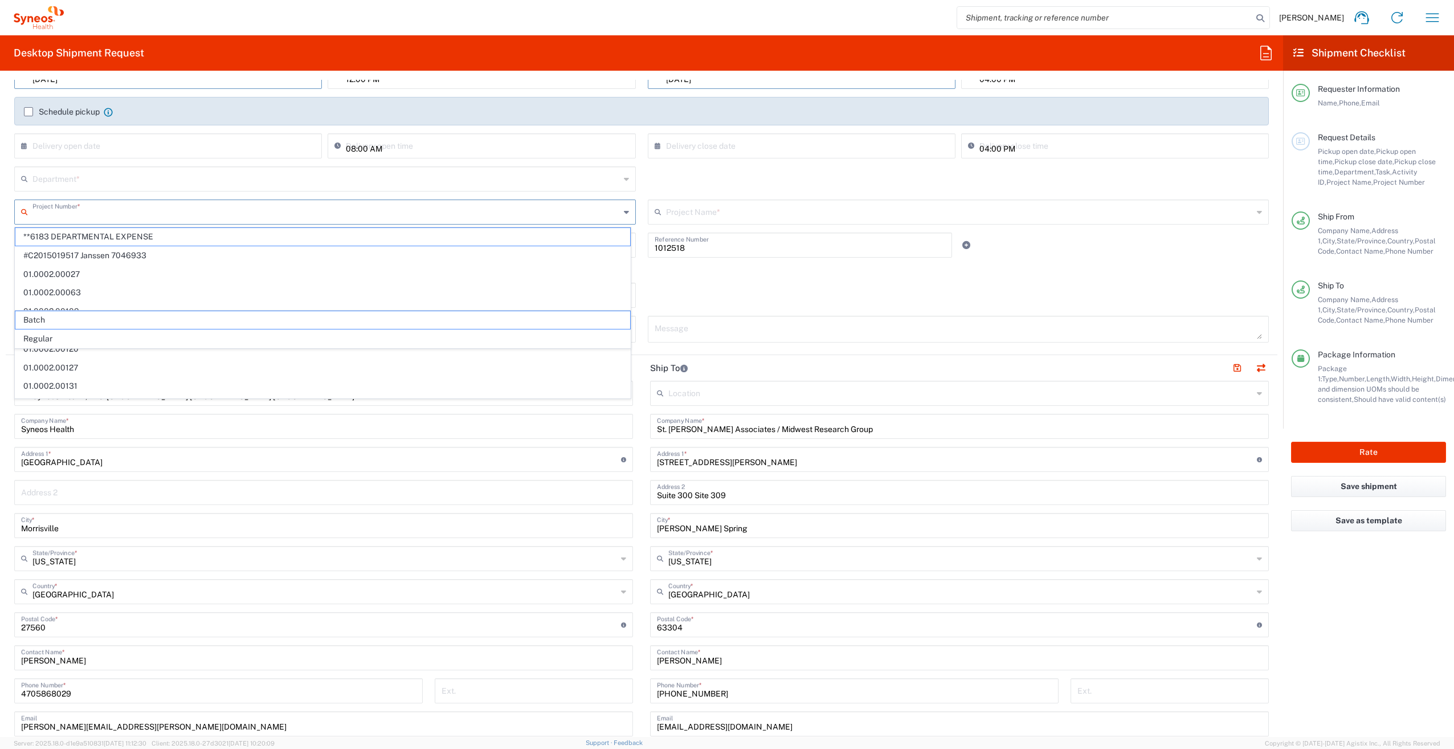
click at [121, 216] on input "text" at bounding box center [326, 211] width 588 height 20
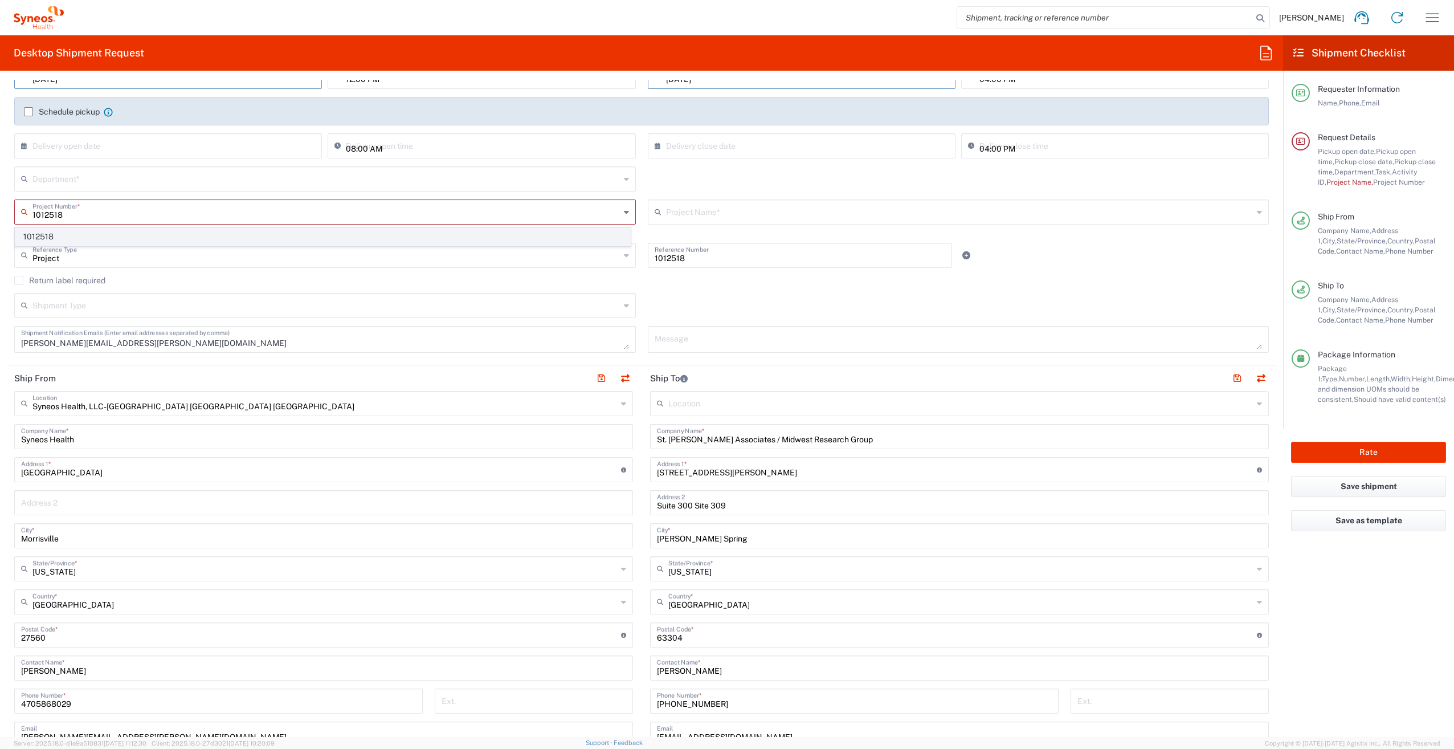
type input "1012518"
click at [68, 233] on span "1012518" at bounding box center [322, 237] width 615 height 18
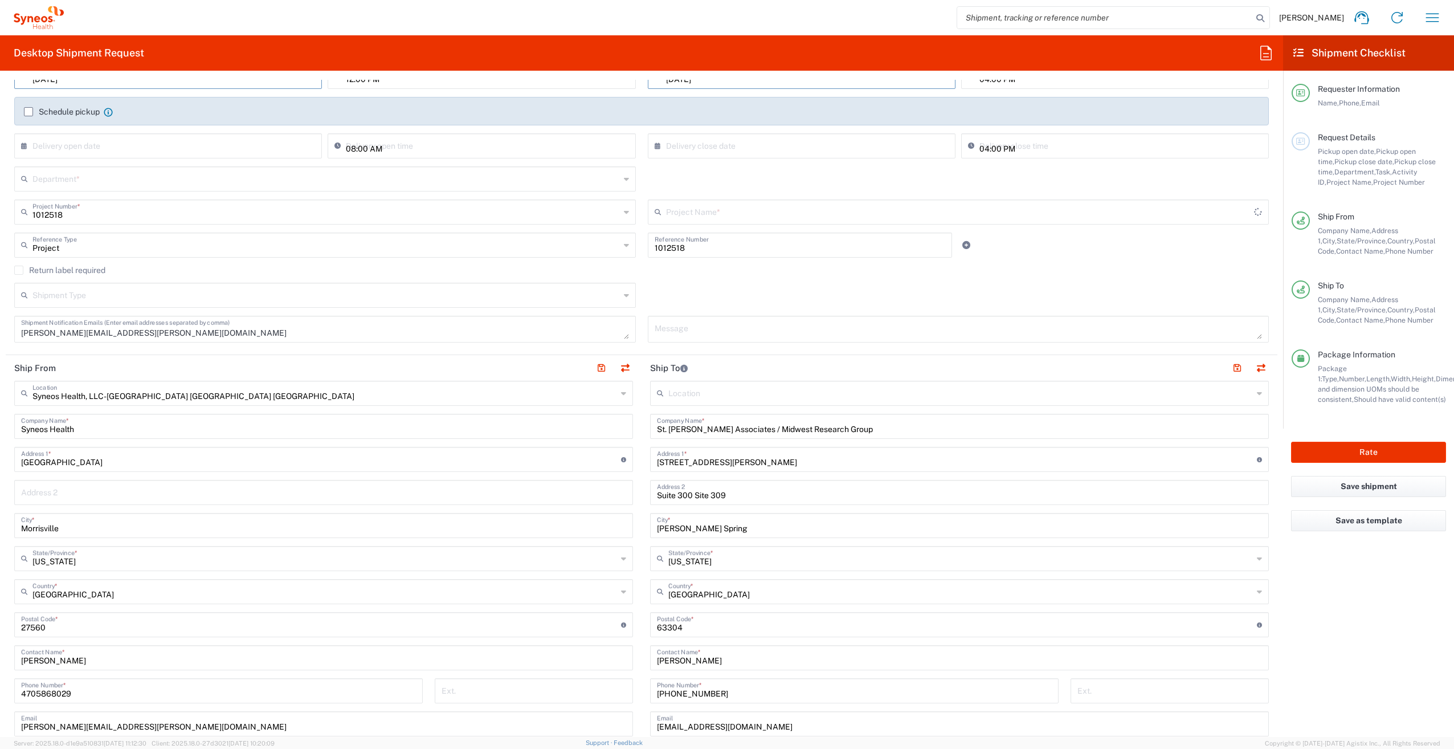
type input "Otsuka 1012518"
click at [63, 184] on input "text" at bounding box center [326, 178] width 588 height 20
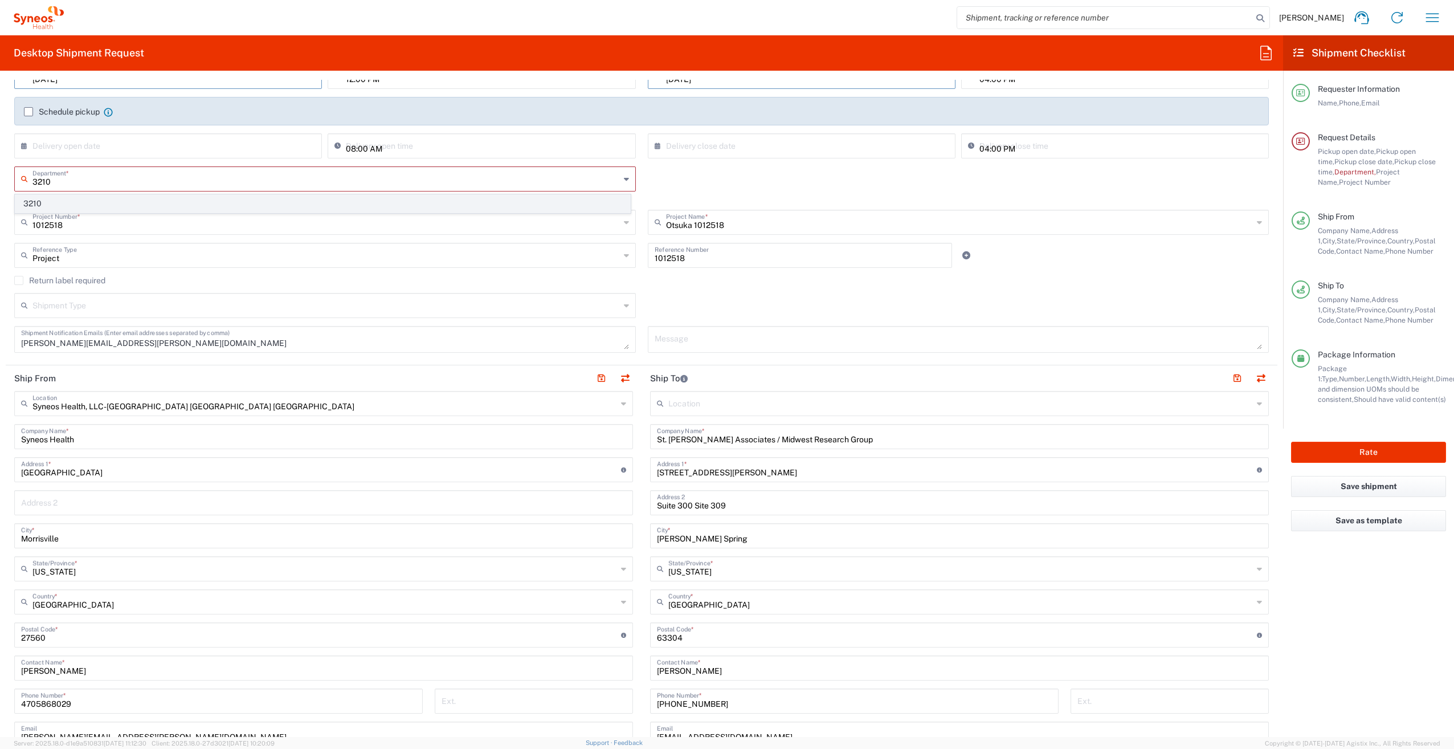
type input "3210"
click at [48, 204] on span "3210" at bounding box center [322, 204] width 615 height 18
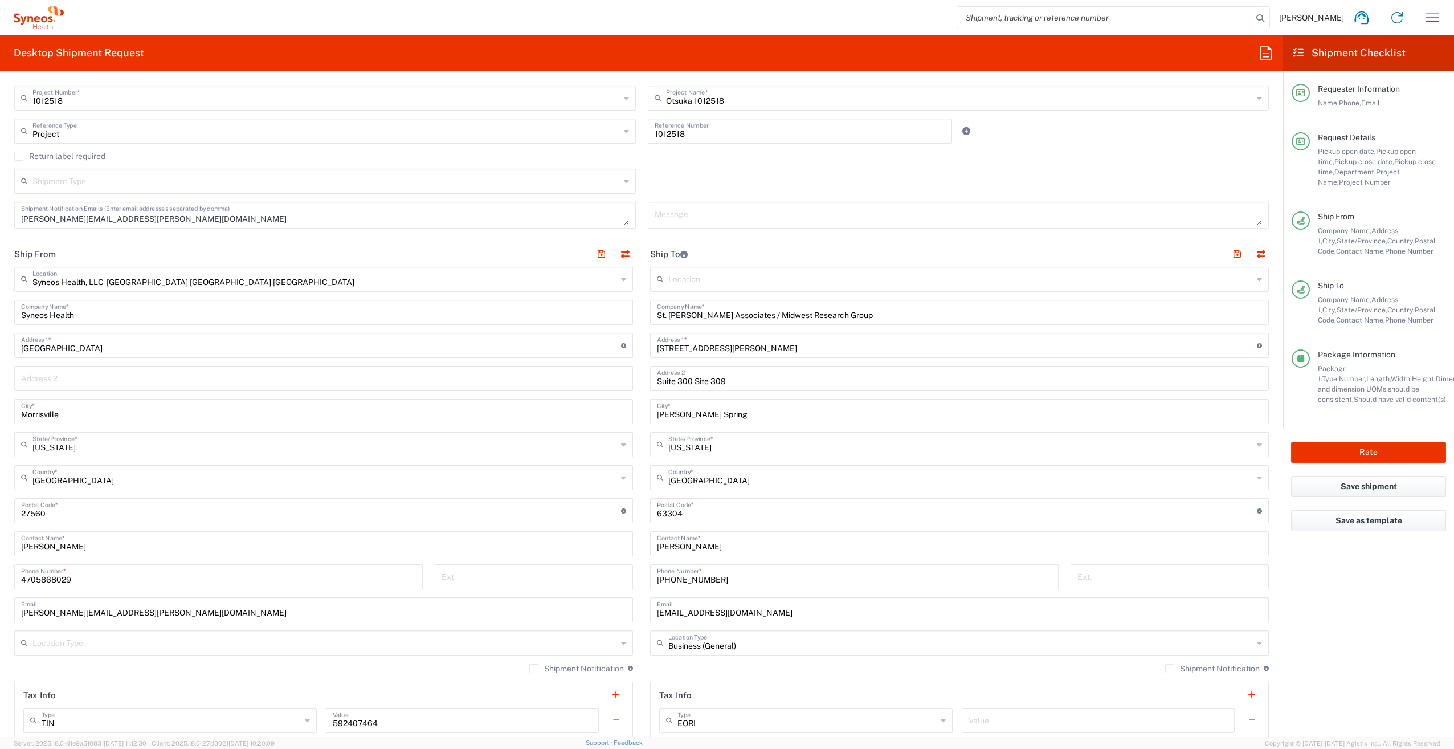
scroll to position [342, 0]
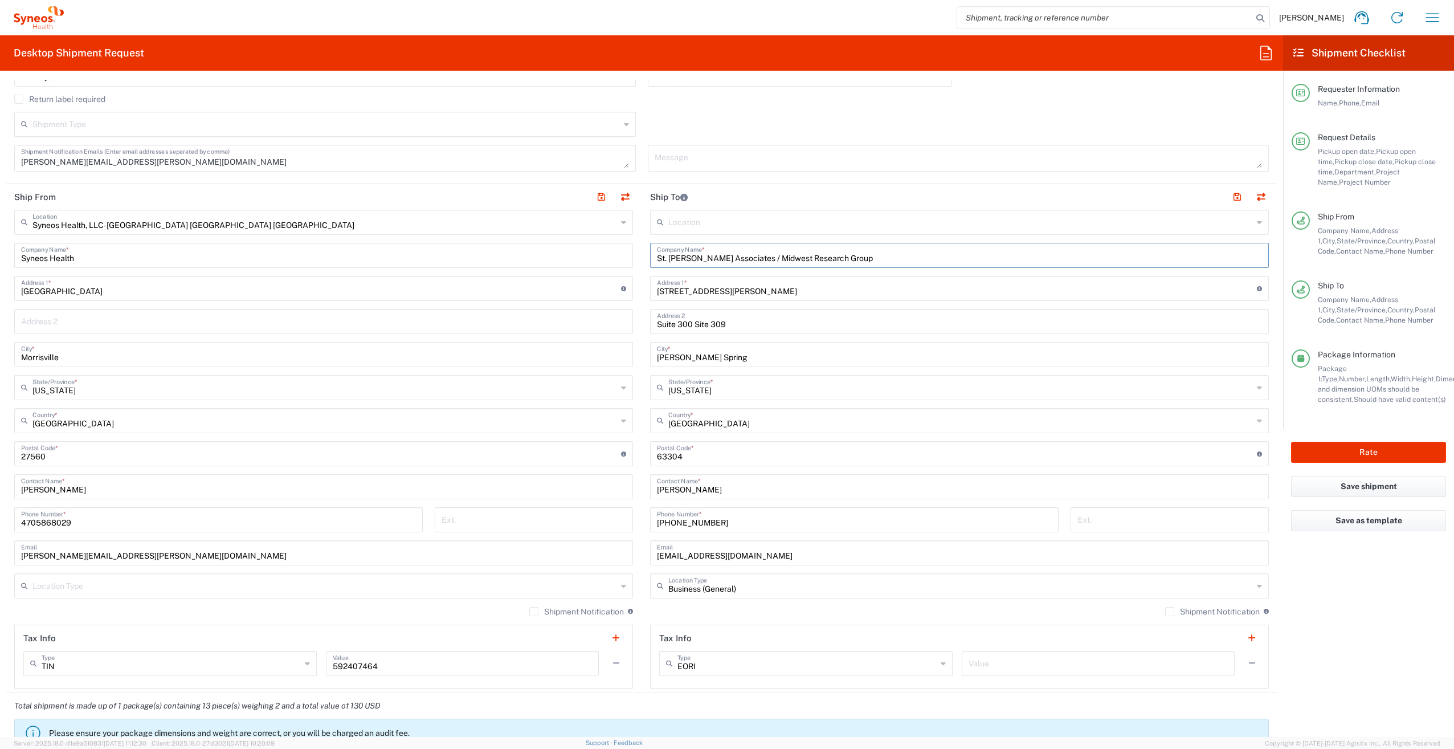
drag, startPoint x: 948, startPoint y: 261, endPoint x: 615, endPoint y: 255, distance: 332.9
click at [615, 255] on div "Ship From Syneos Health, LLC-[GEOGRAPHIC_DATA] [GEOGRAPHIC_DATA] [GEOGRAPHIC_DA…" at bounding box center [642, 438] width 1272 height 509
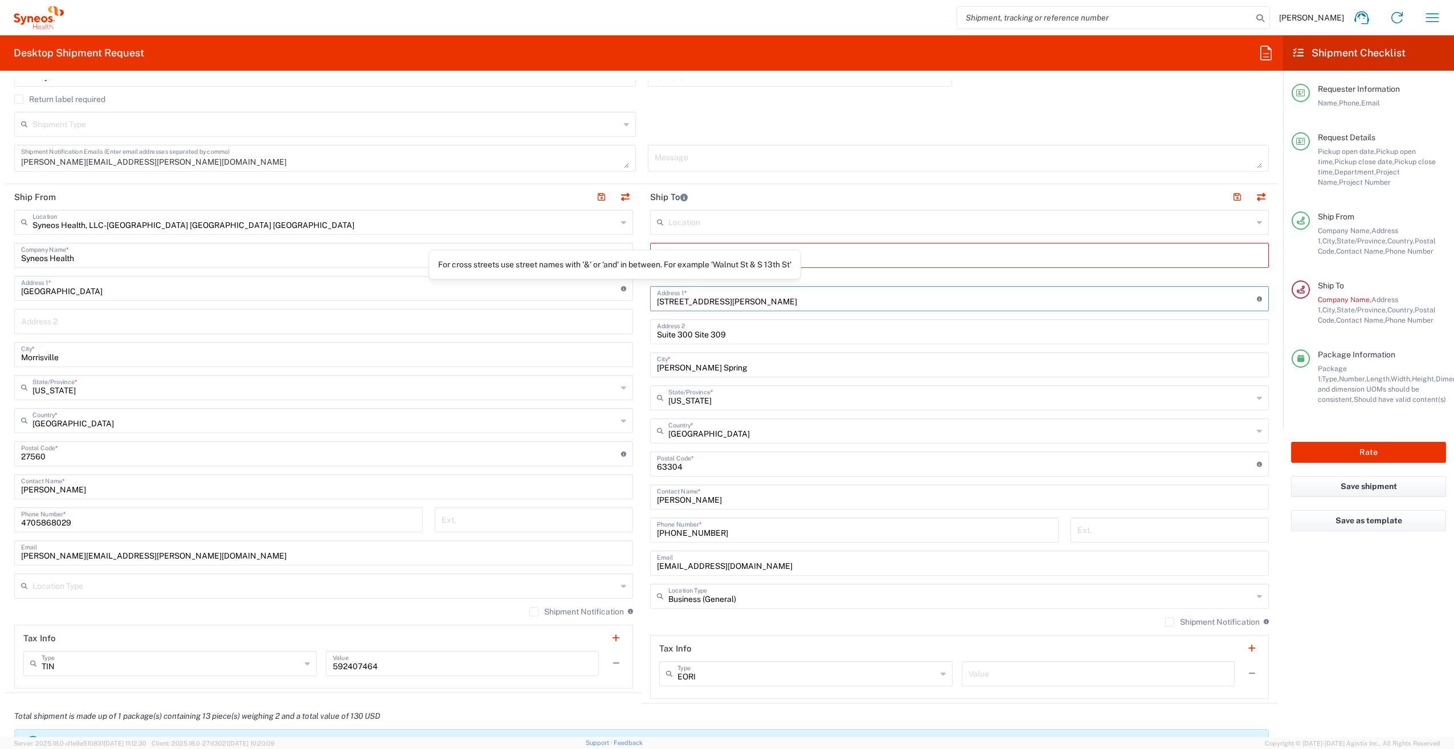
drag, startPoint x: 791, startPoint y: 295, endPoint x: 610, endPoint y: 288, distance: 181.3
click at [610, 288] on div "Ship From Syneos Health, LLC-[GEOGRAPHIC_DATA] [GEOGRAPHIC_DATA] [GEOGRAPHIC_DA…" at bounding box center [642, 443] width 1272 height 519
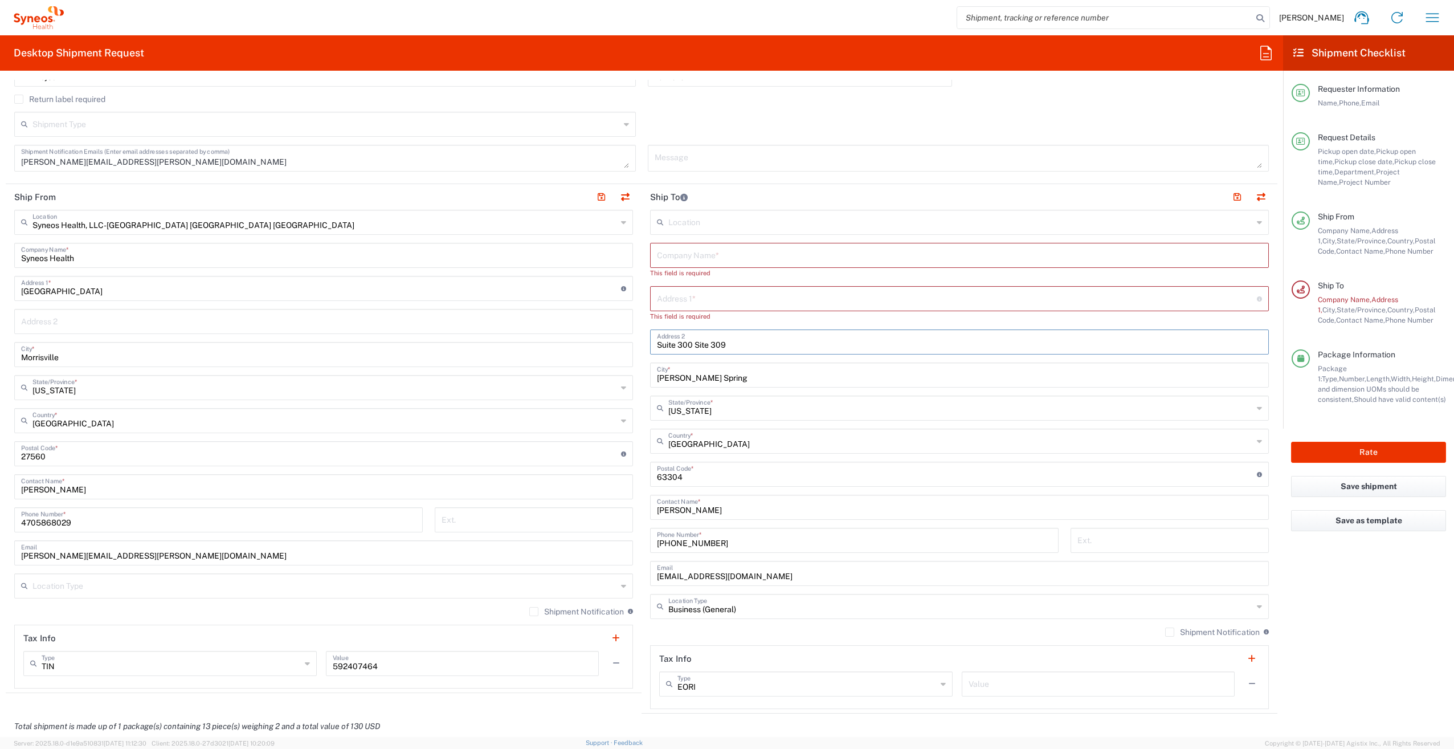
drag, startPoint x: 774, startPoint y: 340, endPoint x: 649, endPoint y: 337, distance: 124.9
click at [650, 337] on div "Suite 300 Site 309 Address 2" at bounding box center [959, 341] width 619 height 25
click at [702, 342] on input "Suite 300 Site 309" at bounding box center [959, 341] width 605 height 20
drag, startPoint x: 692, startPoint y: 343, endPoint x: 632, endPoint y: 344, distance: 59.8
click at [632, 344] on div "Ship From Syneos Health, LLC-[GEOGRAPHIC_DATA] [GEOGRAPHIC_DATA] [GEOGRAPHIC_DA…" at bounding box center [642, 448] width 1272 height 529
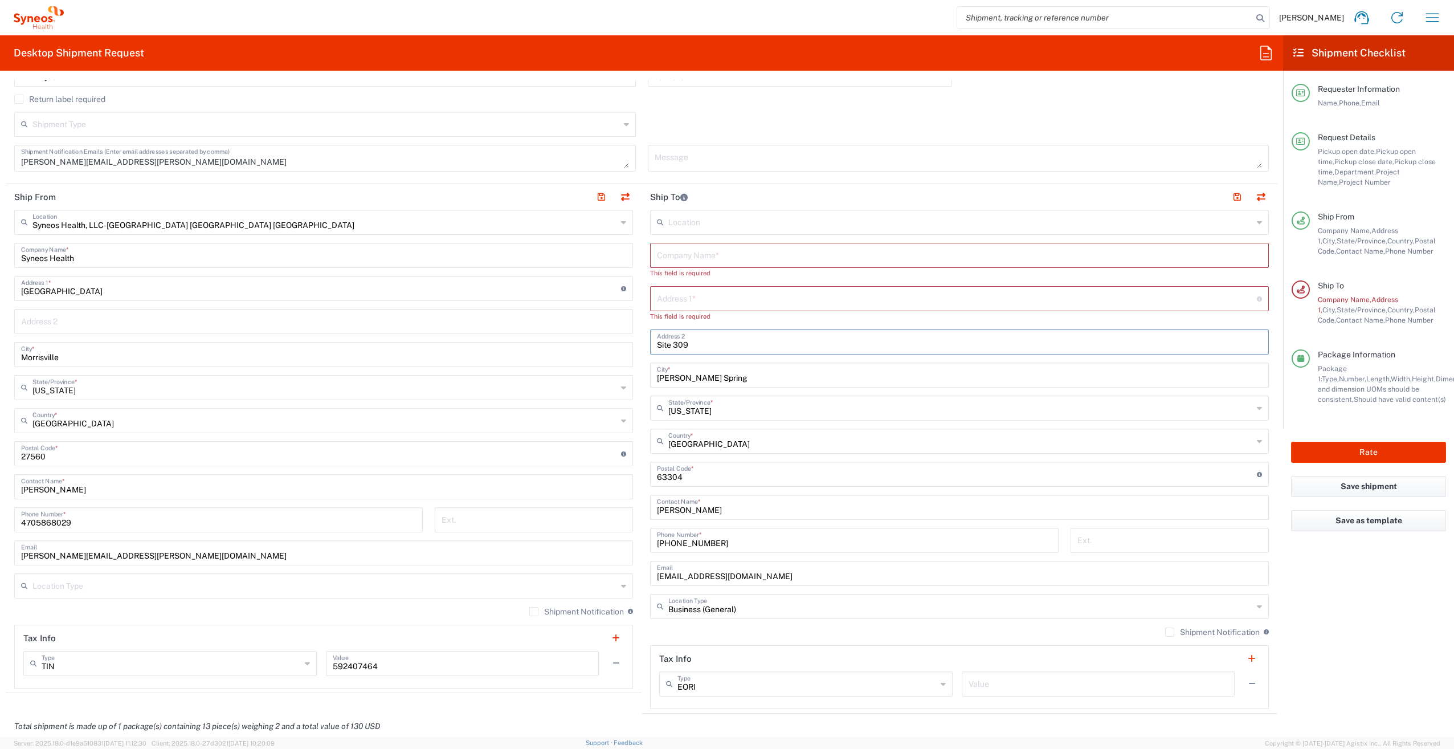
drag, startPoint x: 691, startPoint y: 344, endPoint x: 668, endPoint y: 344, distance: 22.8
click at [668, 344] on input "Site 309" at bounding box center [959, 341] width 605 height 20
type input "Site 003"
drag, startPoint x: 717, startPoint y: 378, endPoint x: 623, endPoint y: 376, distance: 94.6
click at [623, 376] on div "Ship From Syneos Health, LLC-[GEOGRAPHIC_DATA] [GEOGRAPHIC_DATA] [GEOGRAPHIC_DA…" at bounding box center [642, 448] width 1272 height 529
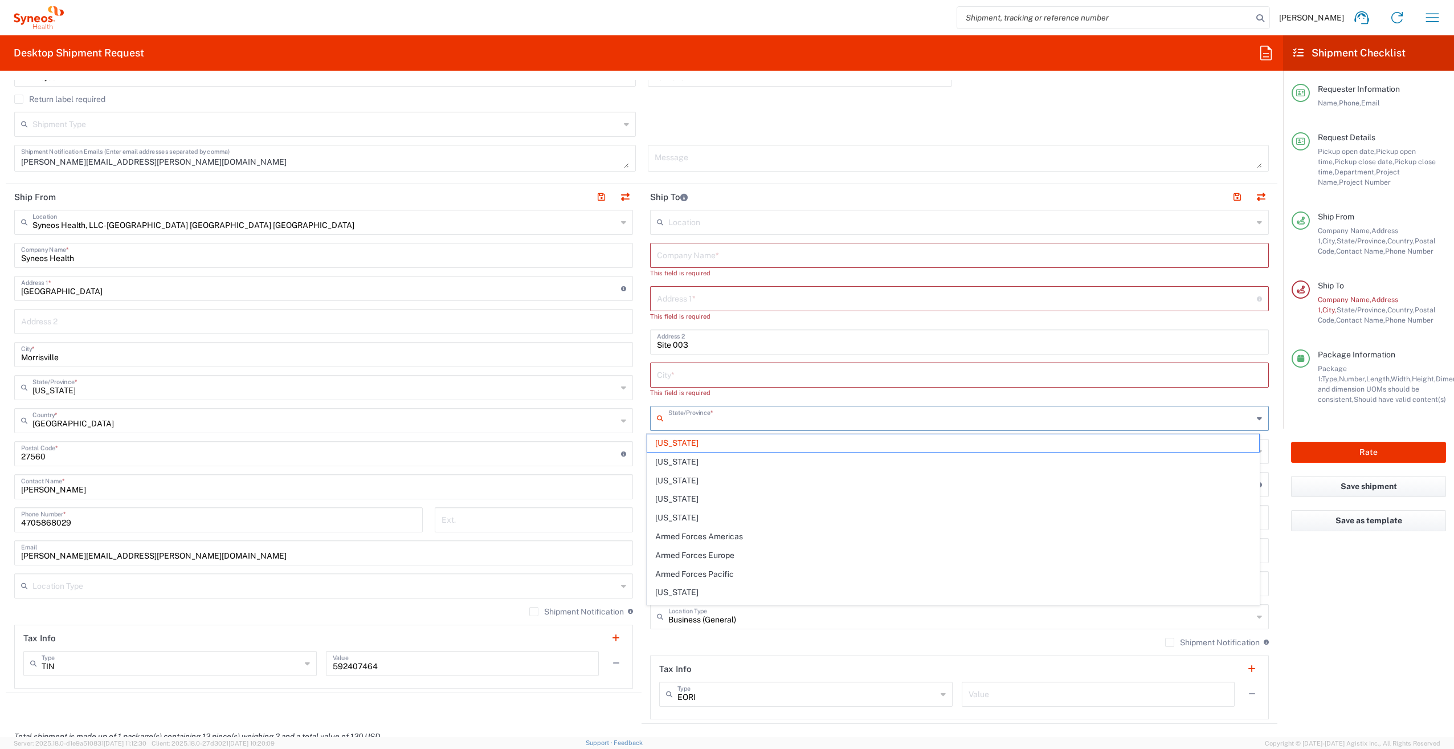
drag, startPoint x: 691, startPoint y: 412, endPoint x: 658, endPoint y: 411, distance: 33.1
click at [658, 411] on div "State/Province *" at bounding box center [959, 418] width 619 height 25
click at [788, 621] on input "text" at bounding box center [960, 616] width 585 height 20
type input "[US_STATE]"
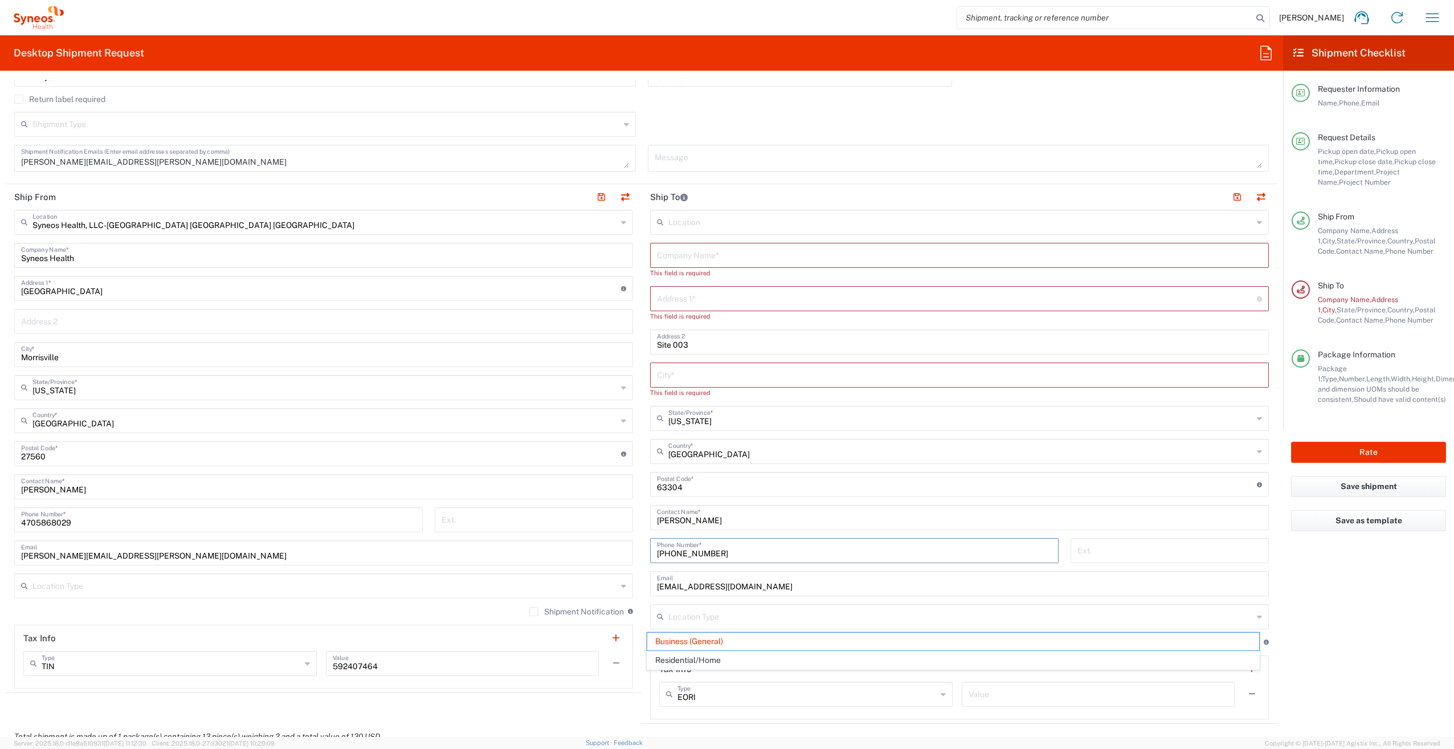
drag, startPoint x: 744, startPoint y: 548, endPoint x: 635, endPoint y: 549, distance: 108.9
click at [635, 549] on div "Ship From Syneos Health, LLC-[GEOGRAPHIC_DATA] [GEOGRAPHIC_DATA] [GEOGRAPHIC_DA…" at bounding box center [642, 454] width 1272 height 540
type input "Business (General)"
drag, startPoint x: 833, startPoint y: 584, endPoint x: 596, endPoint y: 577, distance: 237.2
click at [596, 578] on div "Ship From Syneos Health, LLC-[GEOGRAPHIC_DATA] [GEOGRAPHIC_DATA] [GEOGRAPHIC_DA…" at bounding box center [642, 459] width 1272 height 550
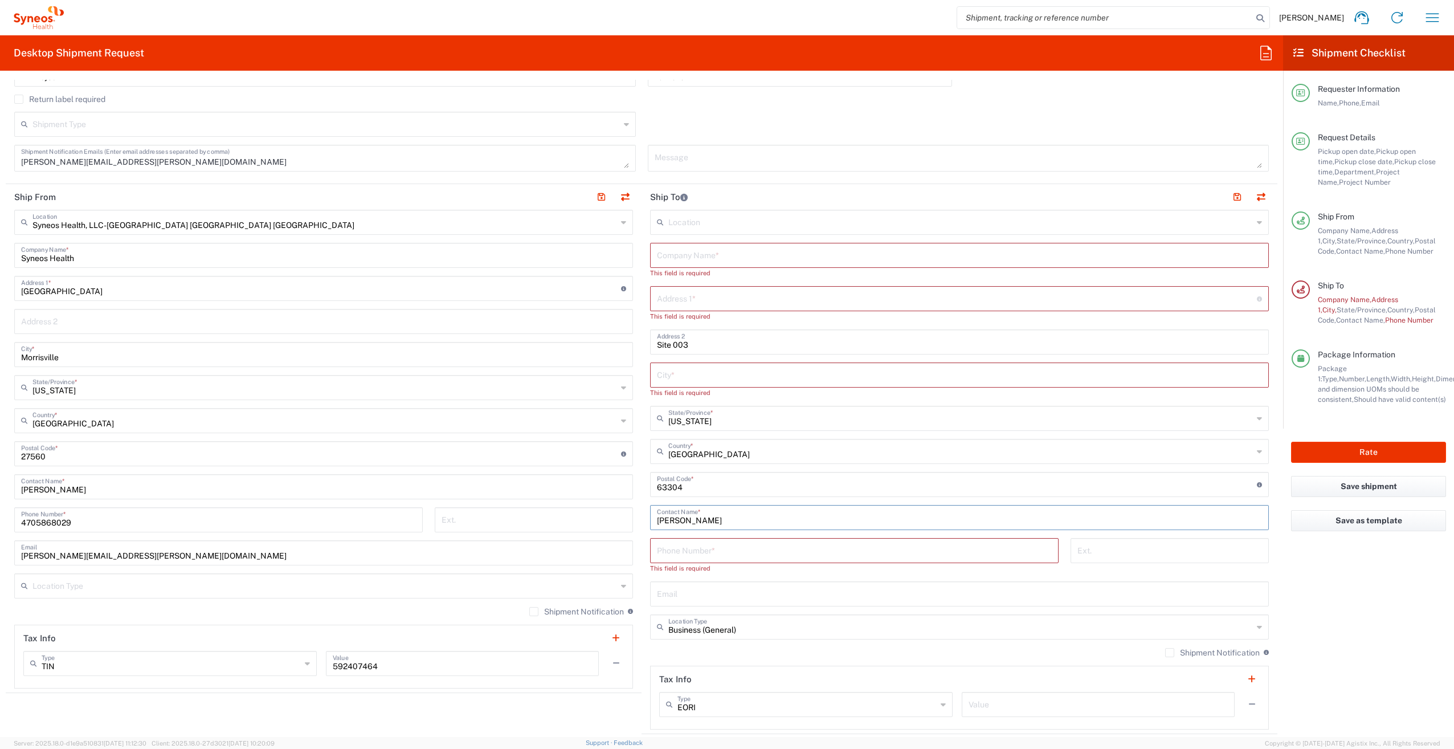
drag, startPoint x: 739, startPoint y: 519, endPoint x: 612, endPoint y: 517, distance: 127.1
click at [612, 517] on div "Ship From Syneos Health, LLC-[GEOGRAPHIC_DATA] [GEOGRAPHIC_DATA] [GEOGRAPHIC_DA…" at bounding box center [642, 459] width 1272 height 550
drag, startPoint x: 686, startPoint y: 487, endPoint x: 638, endPoint y: 486, distance: 47.9
click at [642, 486] on main "Location [PERSON_NAME] LLC-[GEOGRAPHIC_DATA] [GEOGRAPHIC_DATA] [GEOGRAPHIC_DATA…" at bounding box center [960, 475] width 636 height 530
paste input "[PERSON_NAME] Clinical Trials"
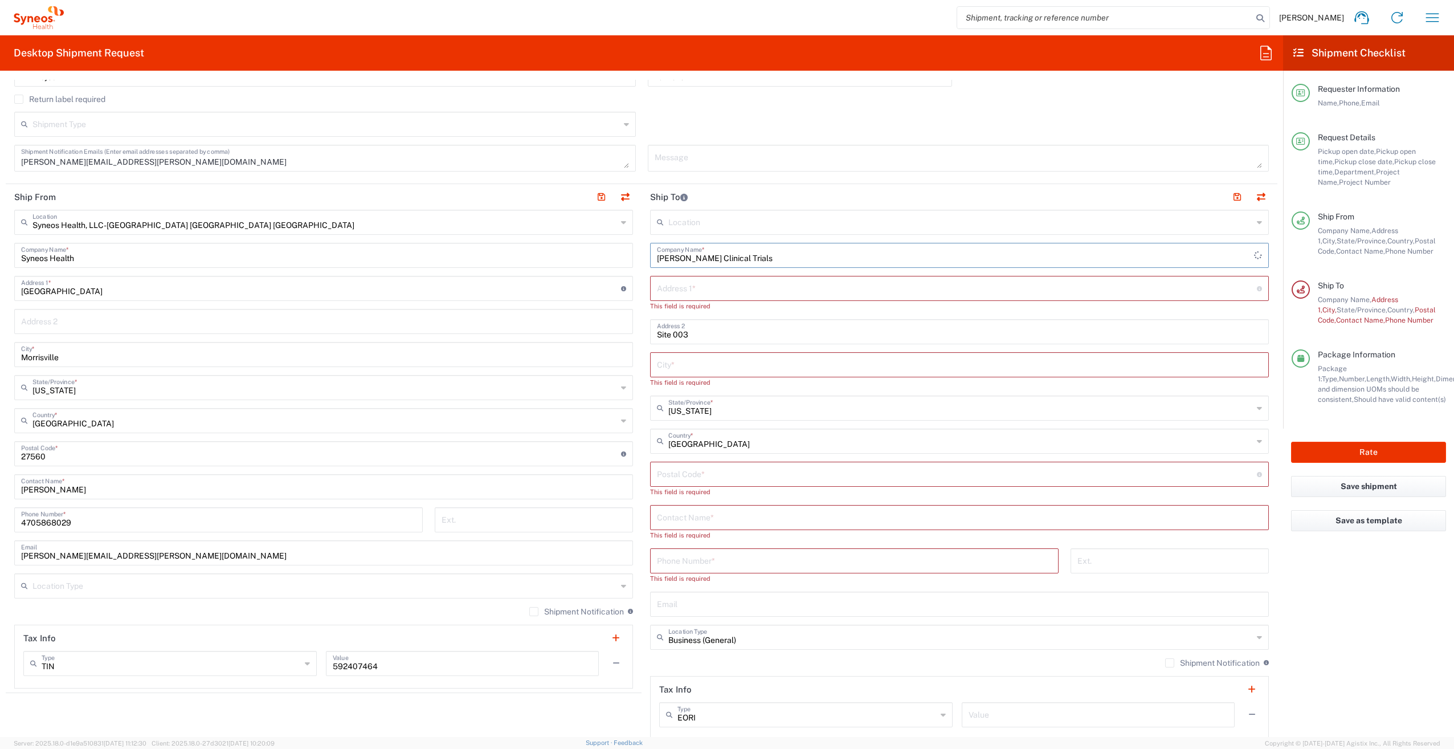
type input "[PERSON_NAME] Clinical Trials"
paste input ""[STREET_ADDRESS]""
drag, startPoint x: 763, startPoint y: 288, endPoint x: 733, endPoint y: 289, distance: 29.1
click at [732, 289] on input ""[STREET_ADDRESS]"" at bounding box center [957, 288] width 600 height 20
type input ""[STREET_ADDRESS]"
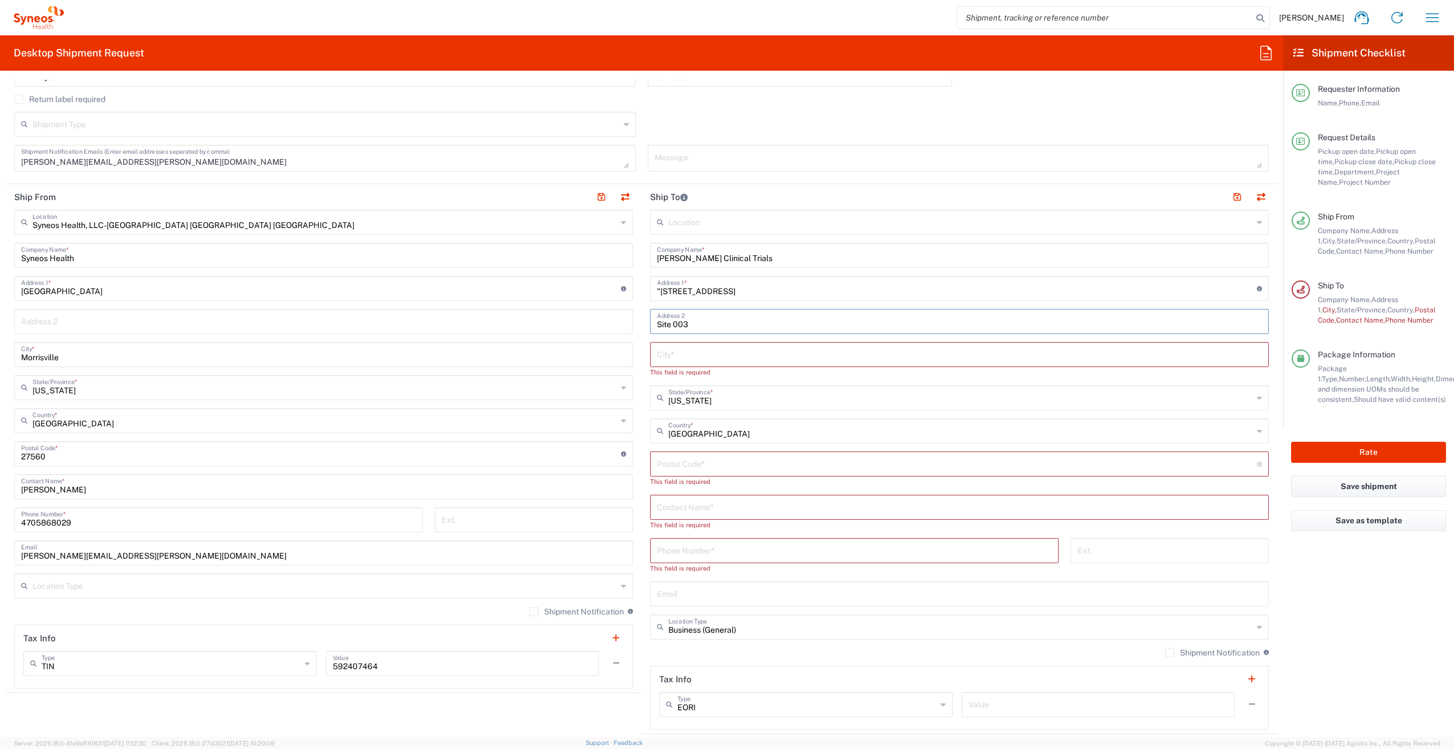
click at [657, 324] on input "Site 003" at bounding box center [959, 321] width 605 height 20
paste input "Suite C""
type input "Suite C Site 003"
click at [657, 290] on input ""[STREET_ADDRESS]" at bounding box center [957, 288] width 600 height 20
type input "[STREET_ADDRESS]"
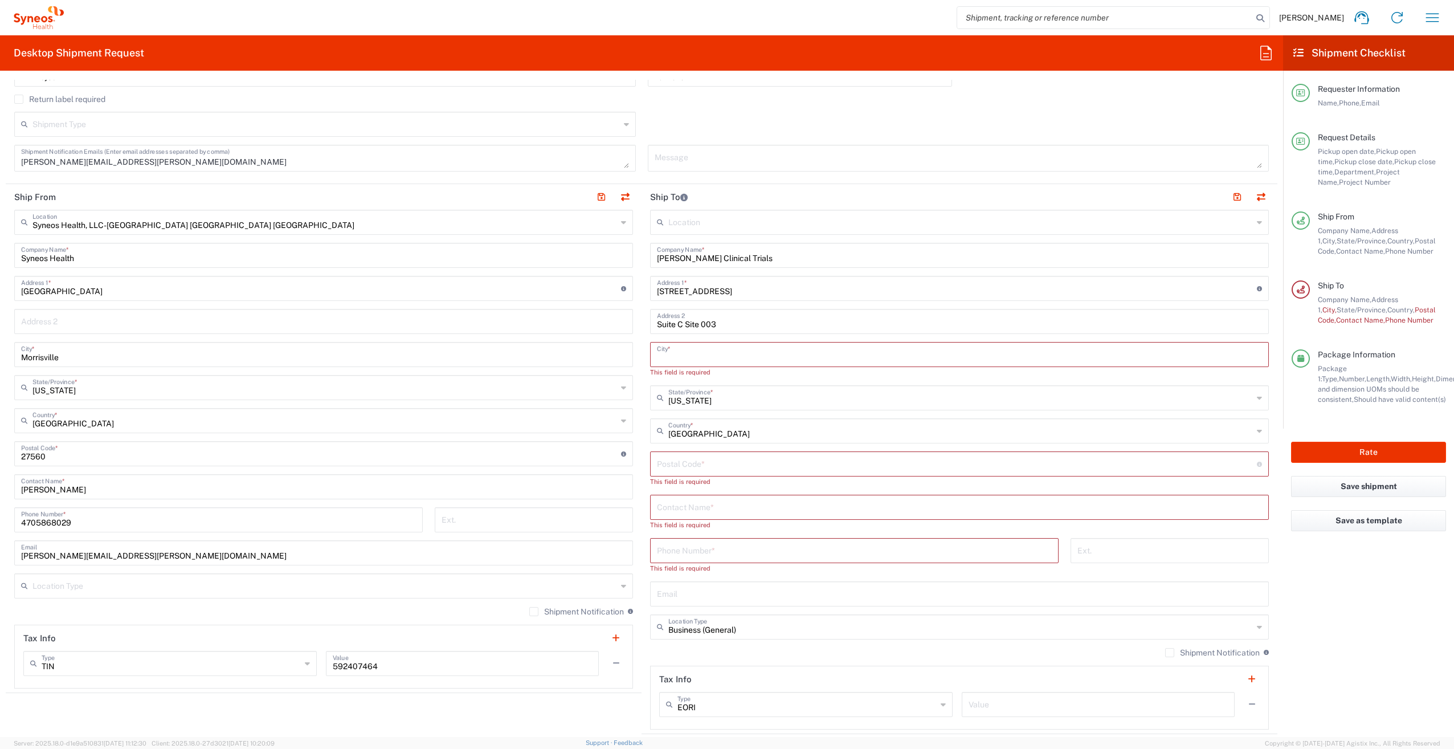
paste input "[GEOGRAPHIC_DATA]"
type input "[GEOGRAPHIC_DATA]"
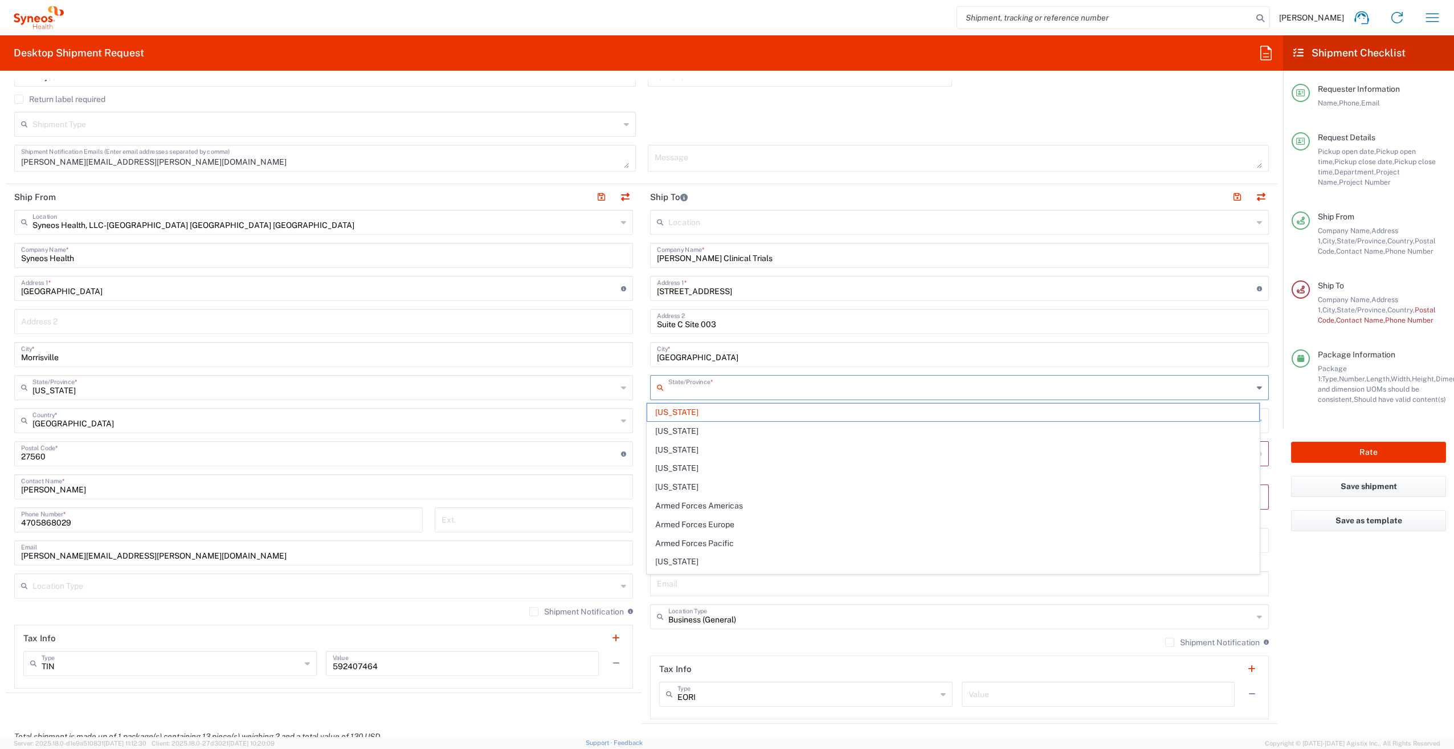
drag, startPoint x: 707, startPoint y: 388, endPoint x: 650, endPoint y: 387, distance: 57.0
click at [650, 387] on div "State/Province *" at bounding box center [959, 387] width 619 height 25
click at [668, 415] on span "[US_STATE]" at bounding box center [953, 412] width 613 height 18
type input "[US_STATE]"
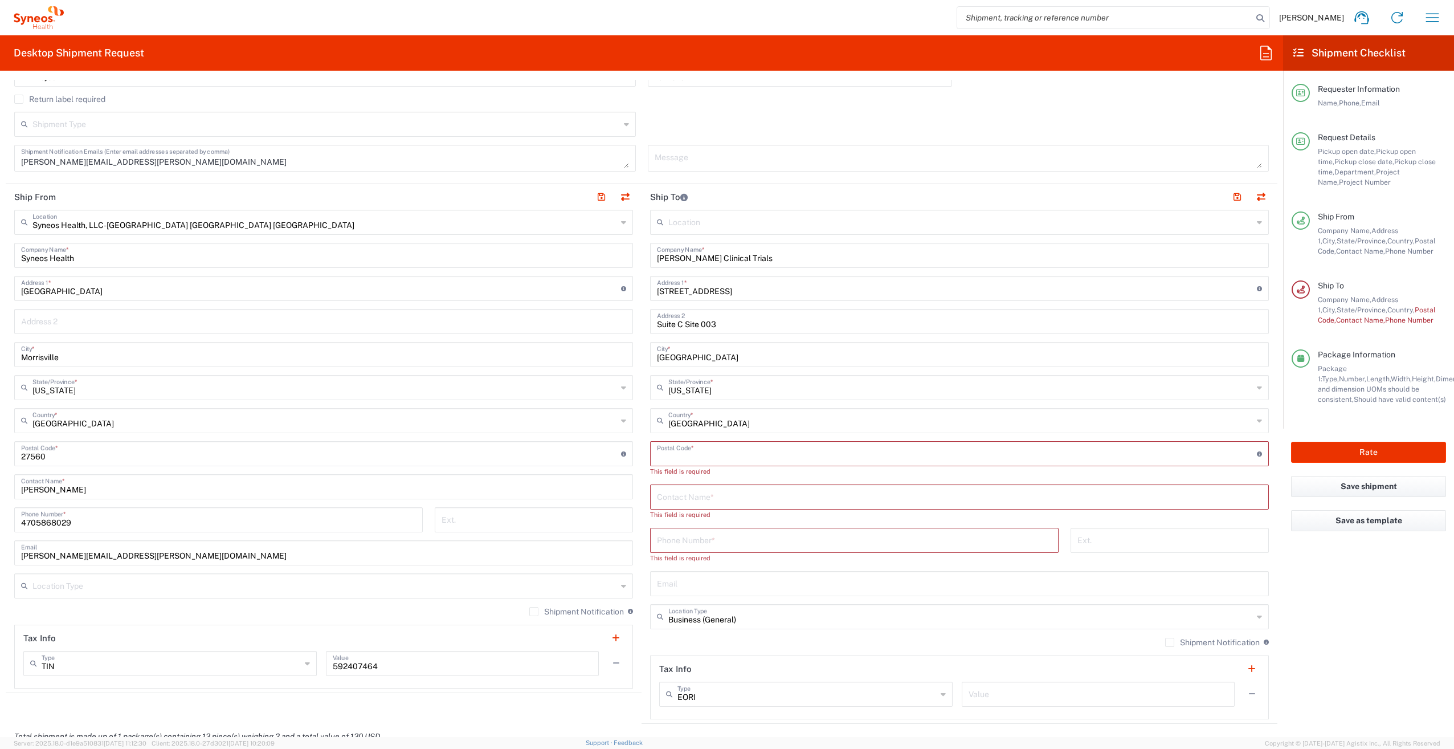
paste input "32607"
type input "32607"
click at [658, 486] on input "text" at bounding box center [959, 486] width 605 height 20
paste input "[PHONE_NUMBER]"
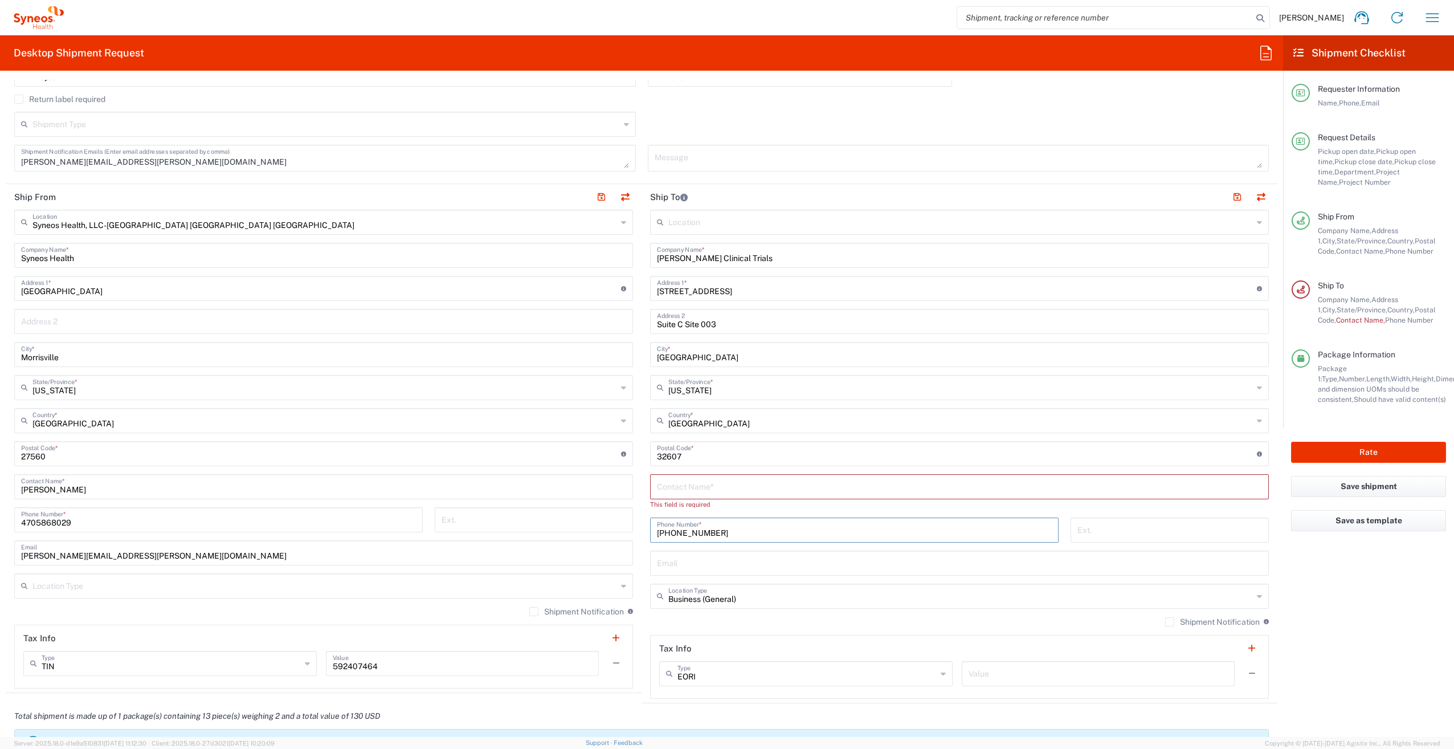
type input "[PHONE_NUMBER]"
click at [719, 484] on input "text" at bounding box center [959, 486] width 605 height 20
click at [699, 489] on input "text" at bounding box center [959, 486] width 605 height 20
drag, startPoint x: 699, startPoint y: 487, endPoint x: 690, endPoint y: 355, distance: 132.5
click at [680, 490] on input "text" at bounding box center [959, 486] width 605 height 20
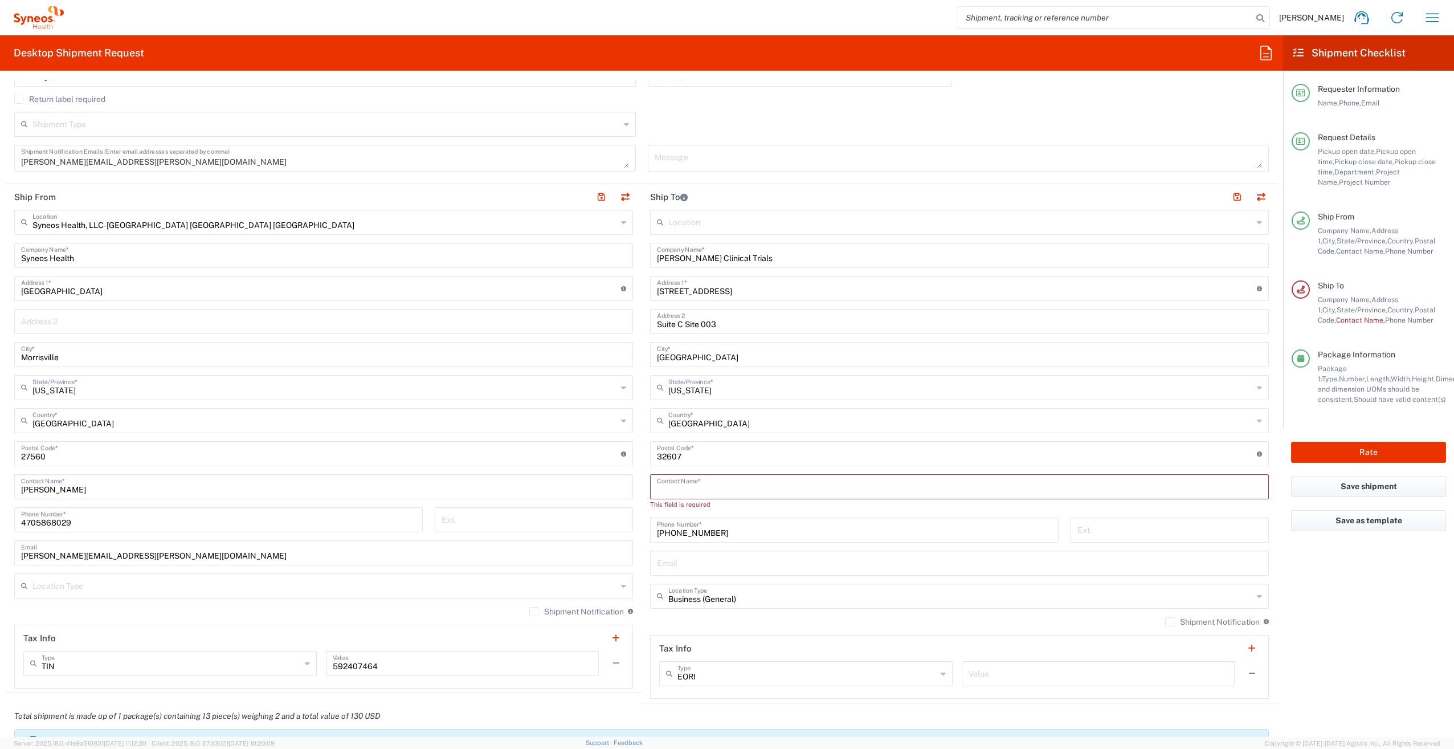
click at [695, 487] on input "text" at bounding box center [959, 486] width 605 height 20
paste input "[PERSON_NAME]"
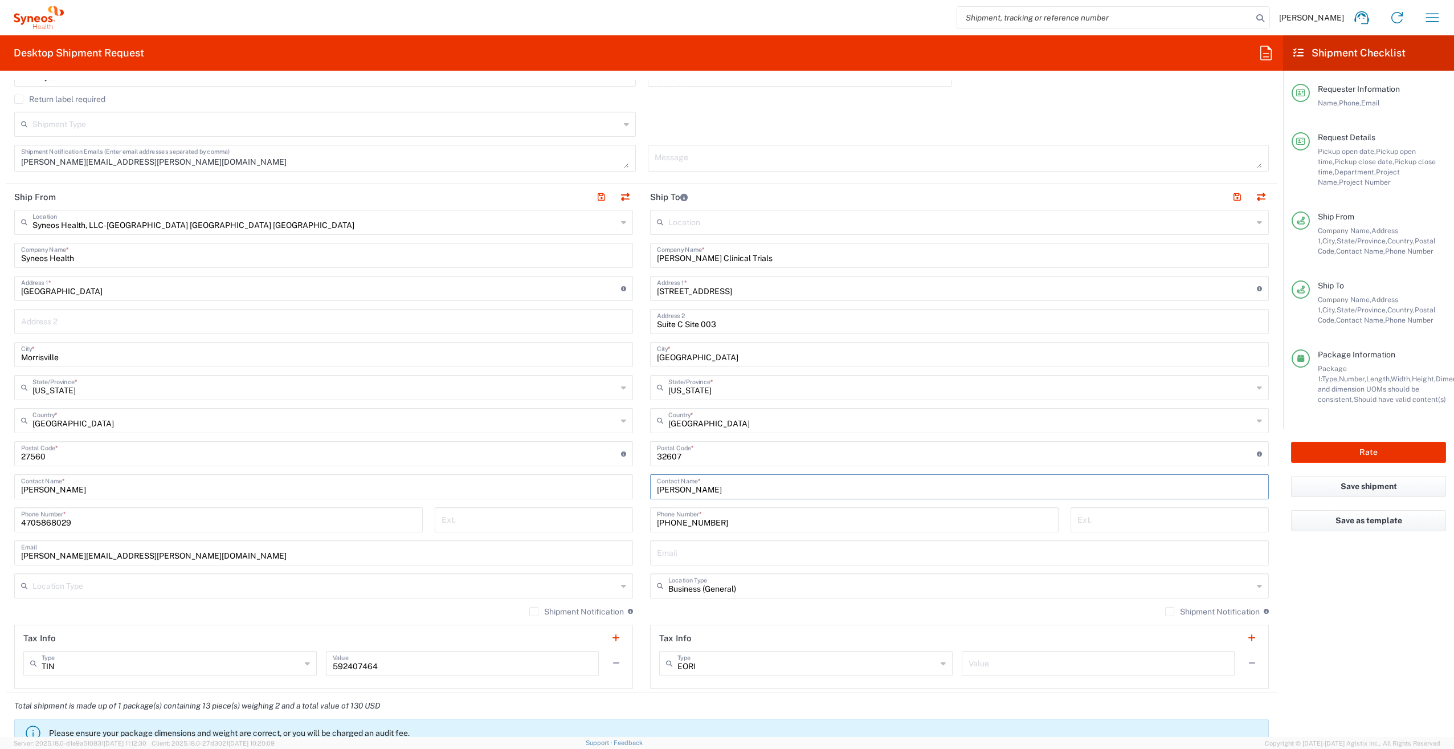
type input "[PERSON_NAME]"
click at [694, 552] on input "text" at bounding box center [959, 552] width 605 height 20
click at [686, 553] on input "text" at bounding box center [959, 552] width 605 height 20
paste input "[PERSON_NAME][EMAIL_ADDRESS][DOMAIN_NAME]"
type input "[PERSON_NAME][EMAIL_ADDRESS][DOMAIN_NAME]"
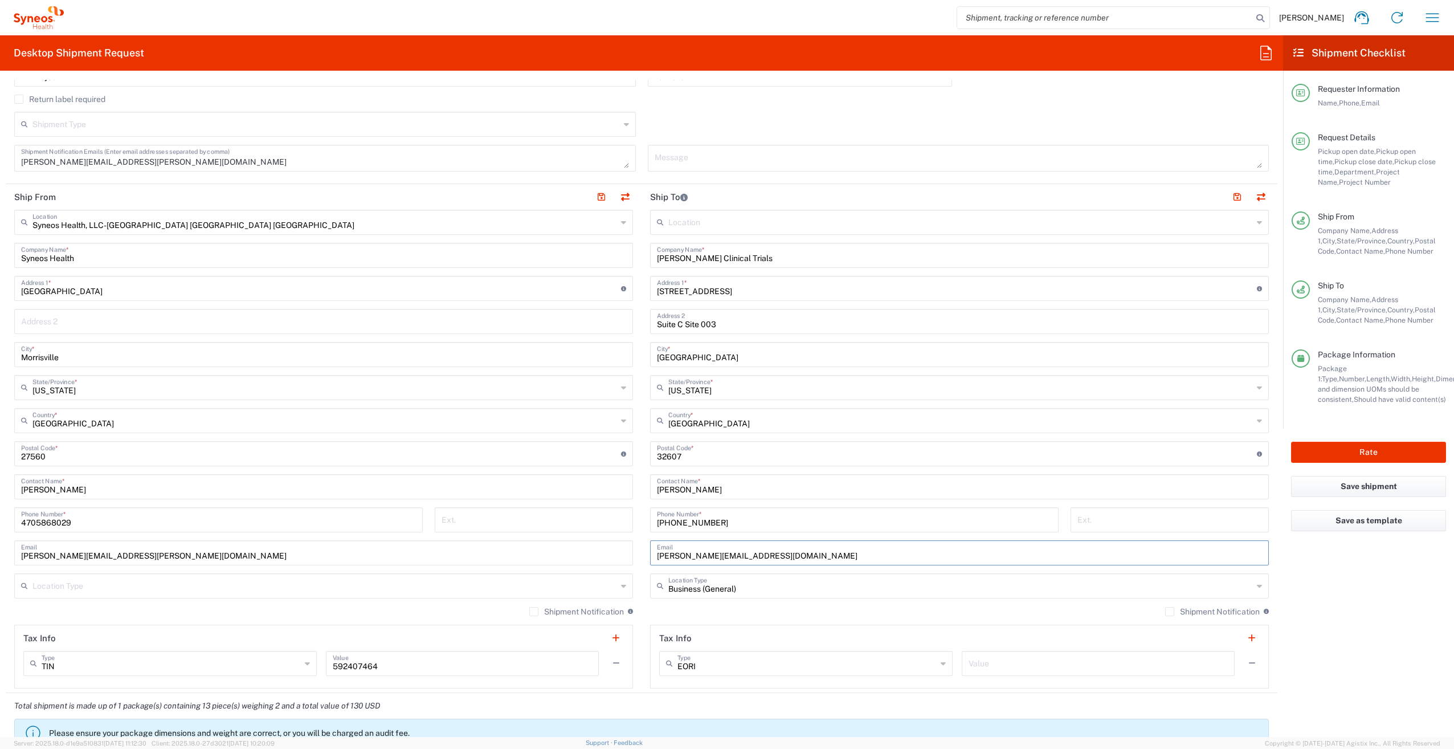
click at [1303, 600] on agx-form-checklist "Shipment Checklist Requester Information Name, Phone, Email Request Details Pic…" at bounding box center [1368, 386] width 171 height 702
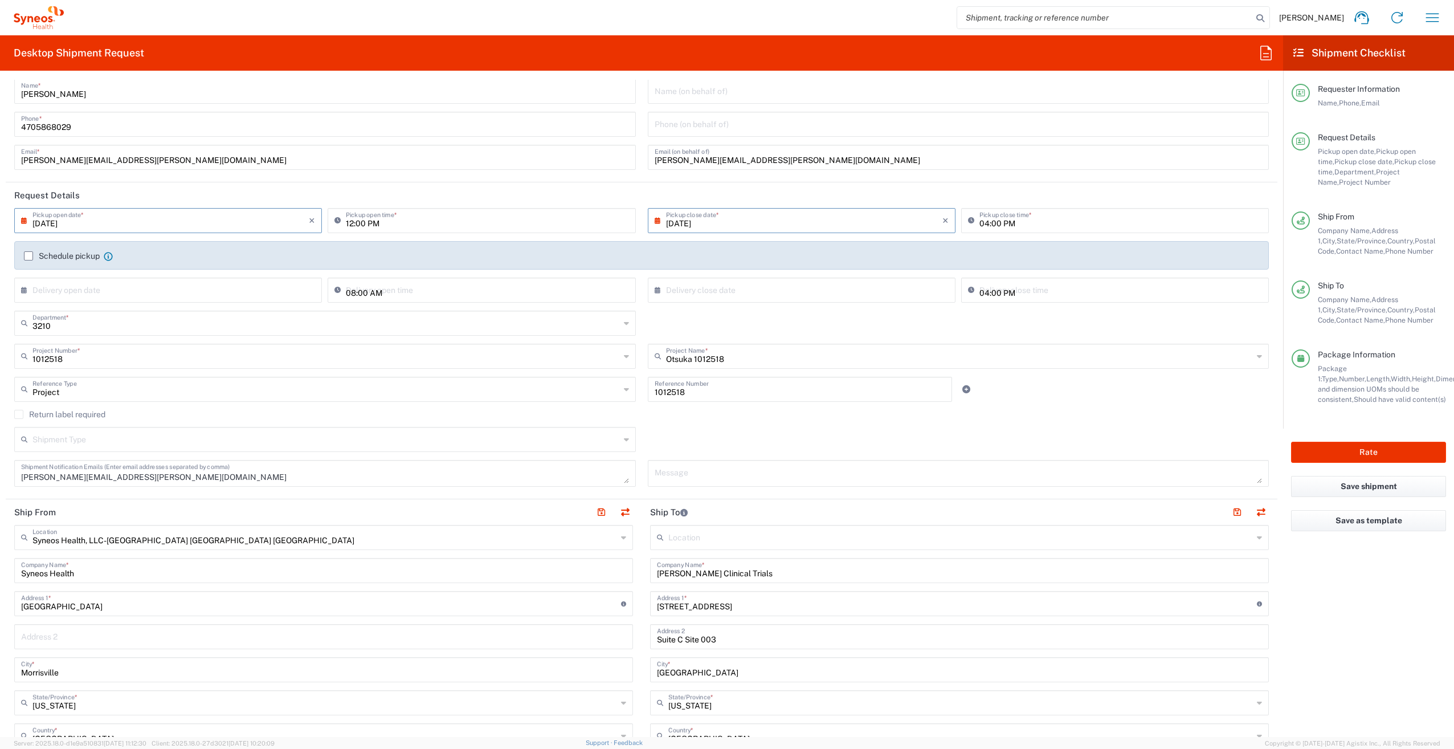
scroll to position [0, 0]
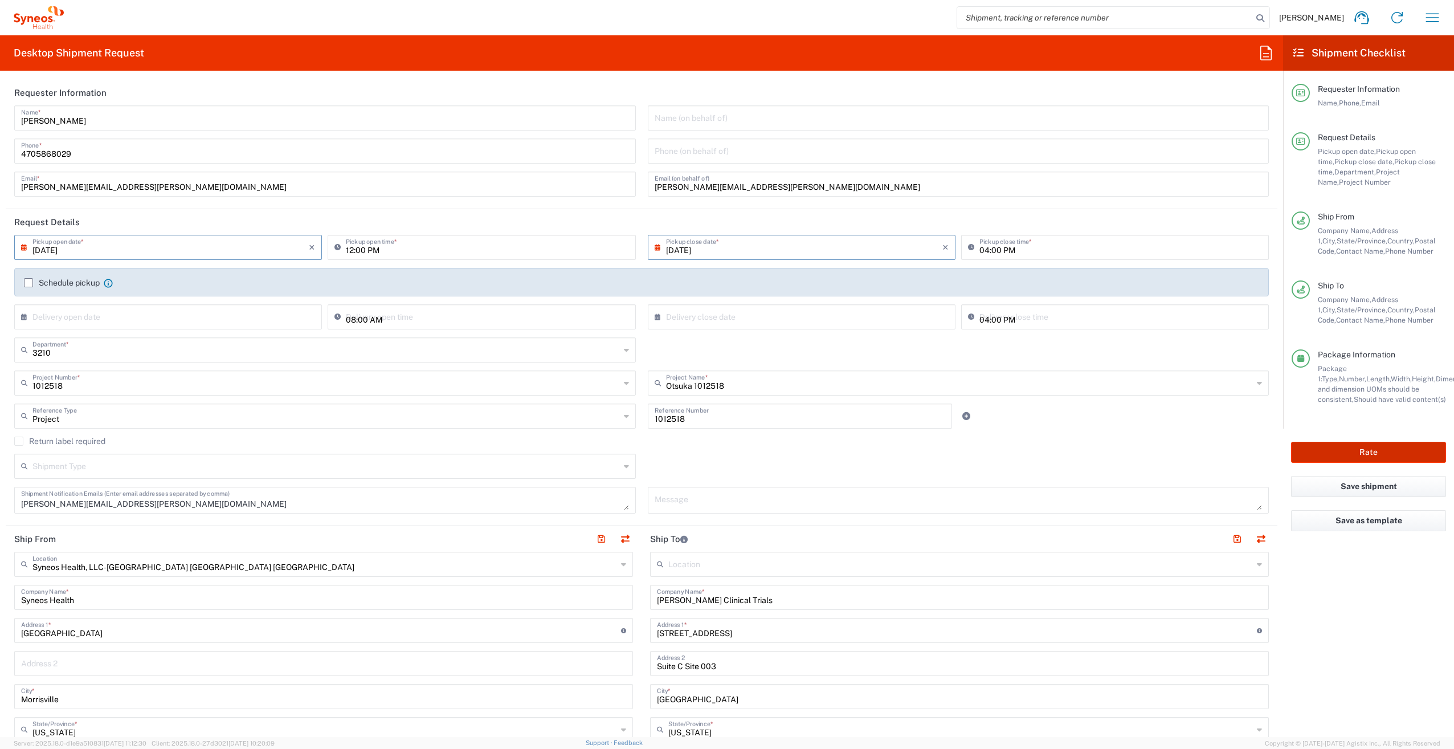
click at [1365, 455] on button "Rate" at bounding box center [1368, 452] width 155 height 21
type input "1012518"
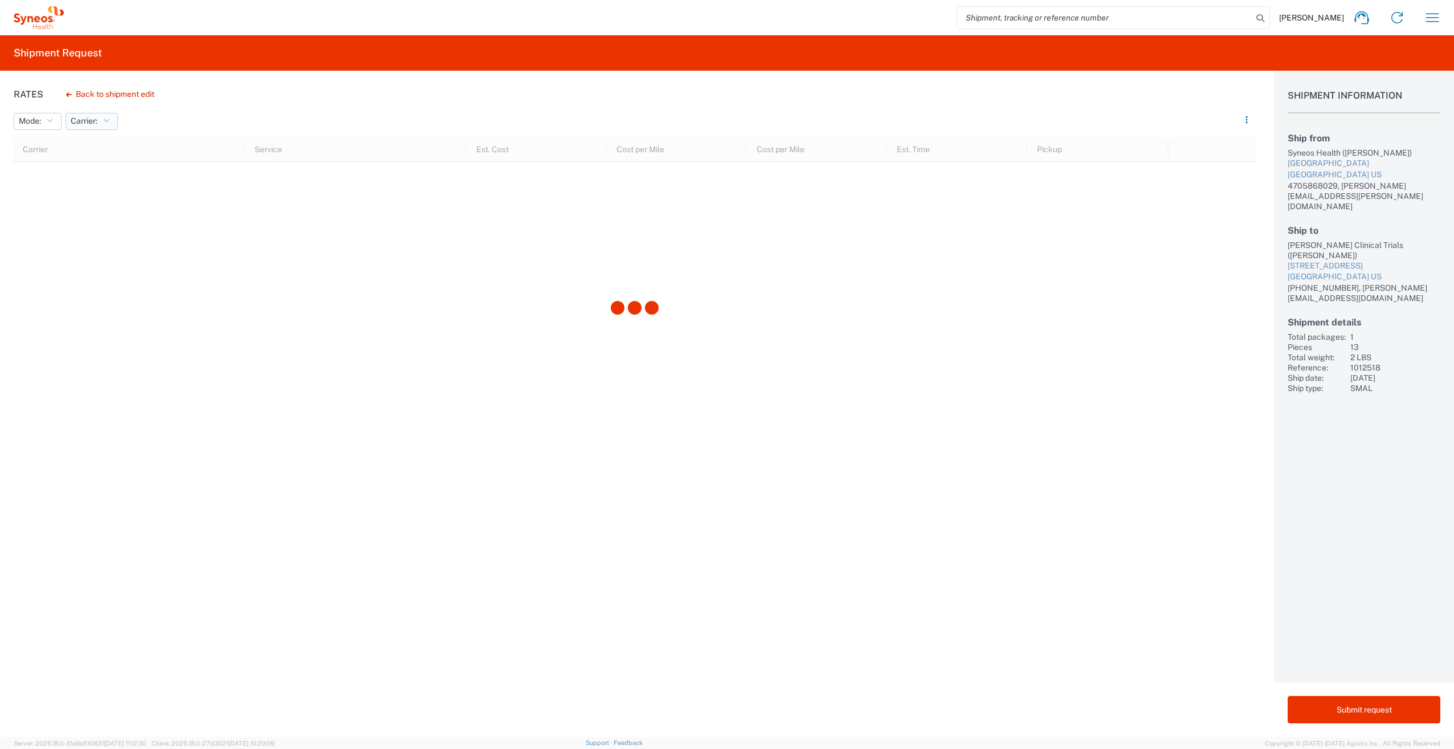
click at [105, 120] on icon "button" at bounding box center [106, 121] width 6 height 8
click at [133, 119] on icon "button" at bounding box center [130, 121] width 6 height 8
click at [107, 181] on span "FedEx Express" at bounding box center [145, 181] width 133 height 18
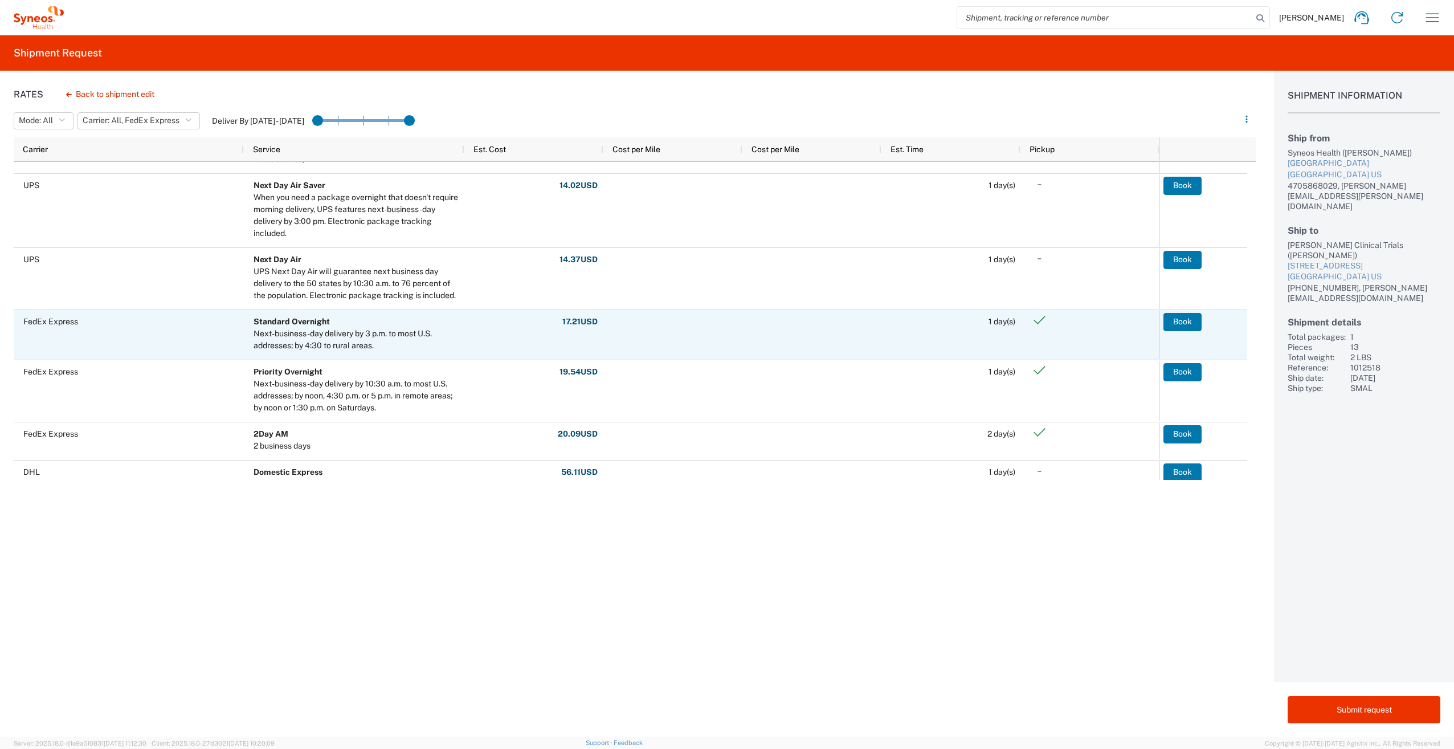
scroll to position [293, 0]
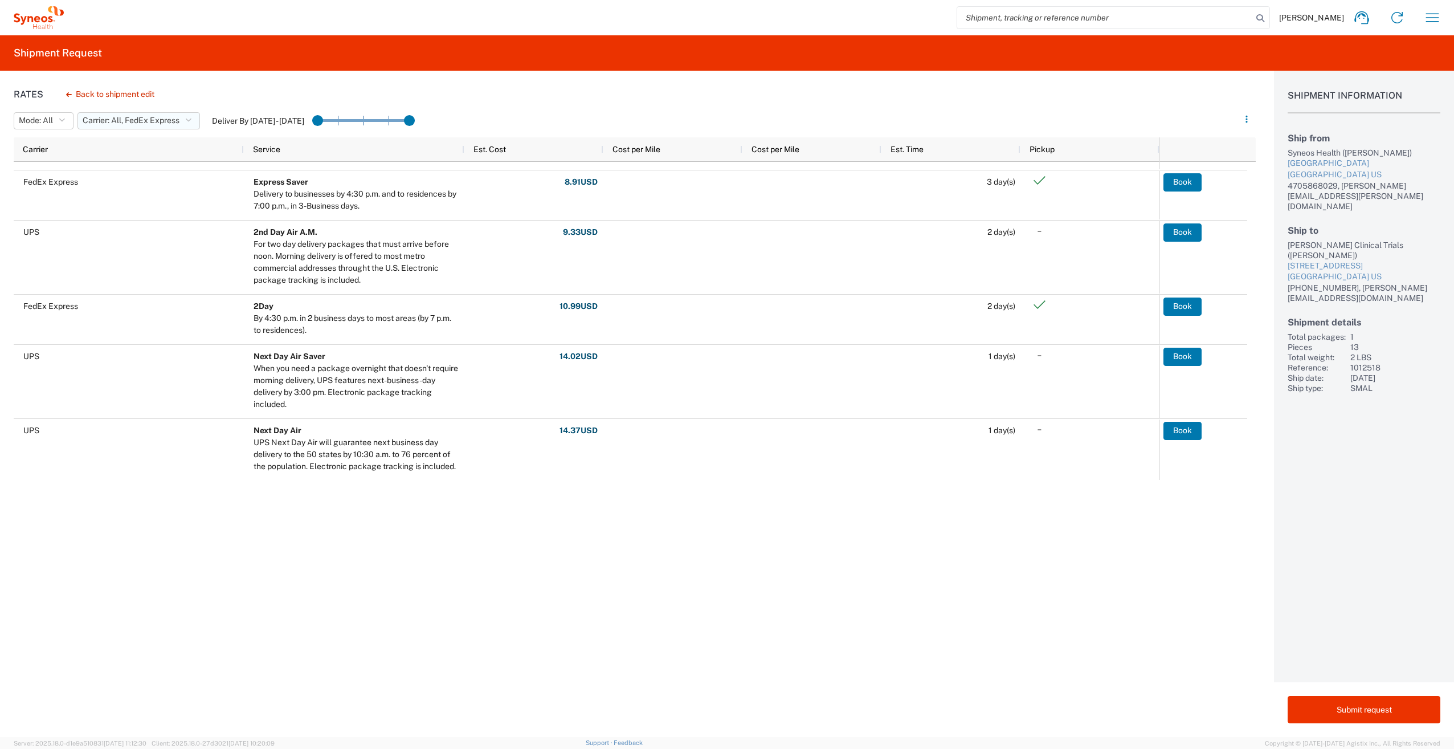
click at [190, 119] on icon "button" at bounding box center [188, 121] width 6 height 8
click at [150, 178] on span "FedEx Express" at bounding box center [145, 181] width 133 height 18
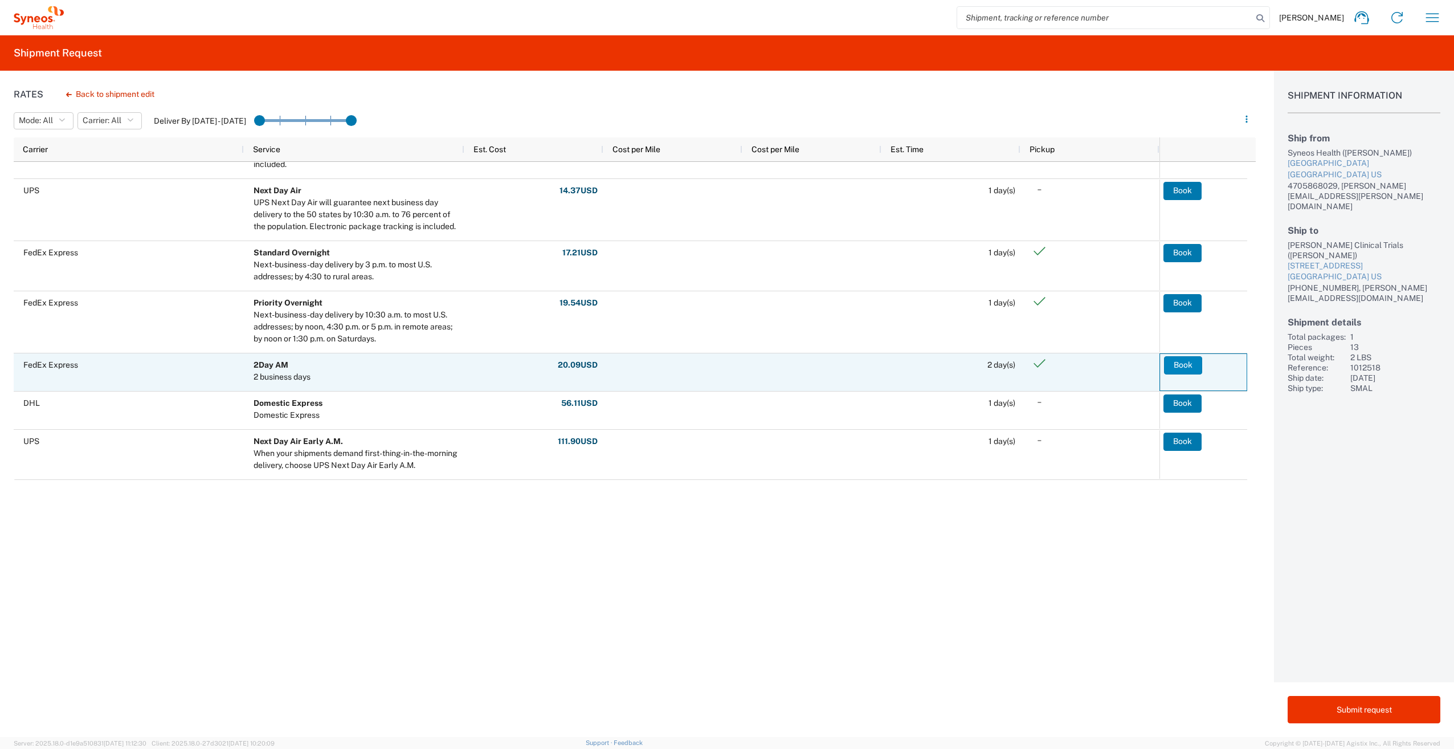
click at [1184, 366] on button "Book" at bounding box center [1183, 365] width 38 height 18
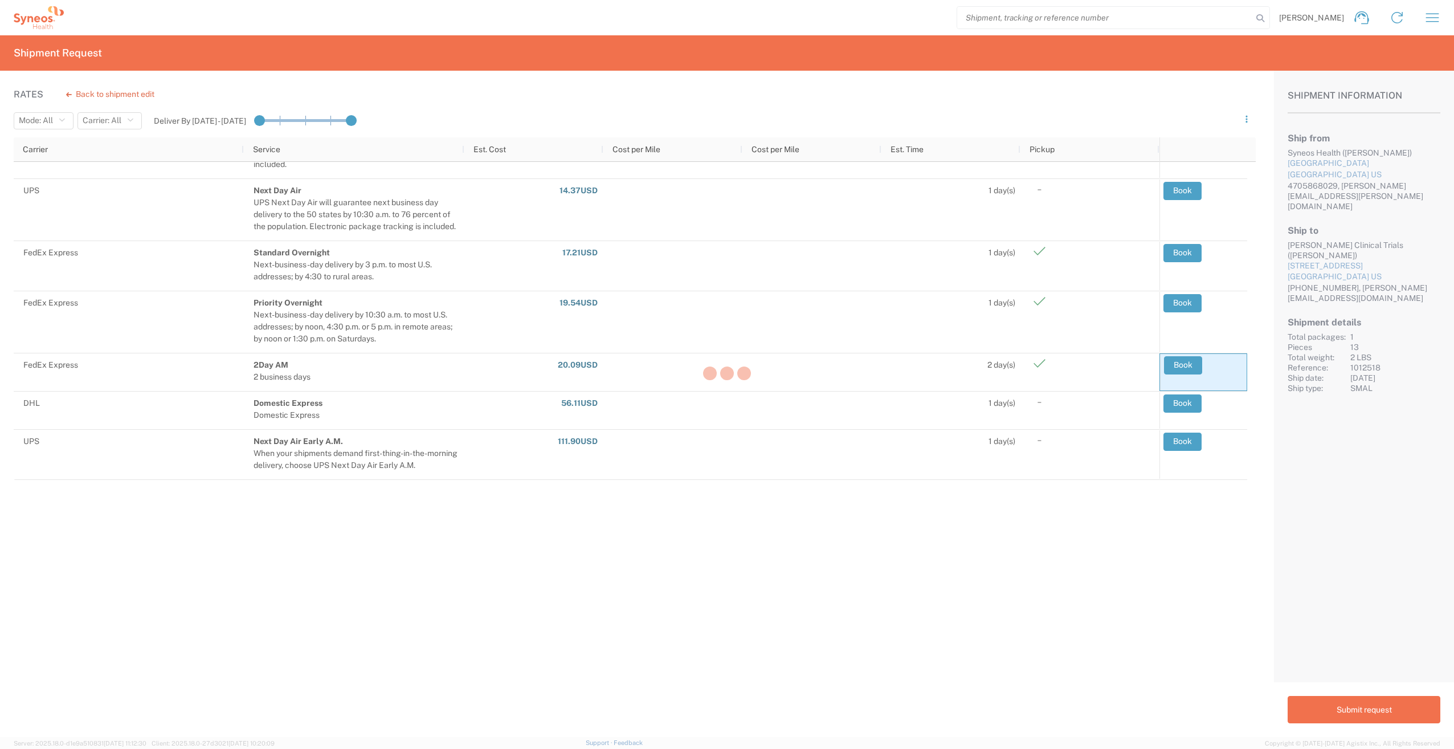
click at [1181, 366] on div at bounding box center [727, 374] width 1454 height 749
click at [1018, 27] on div at bounding box center [727, 374] width 1454 height 749
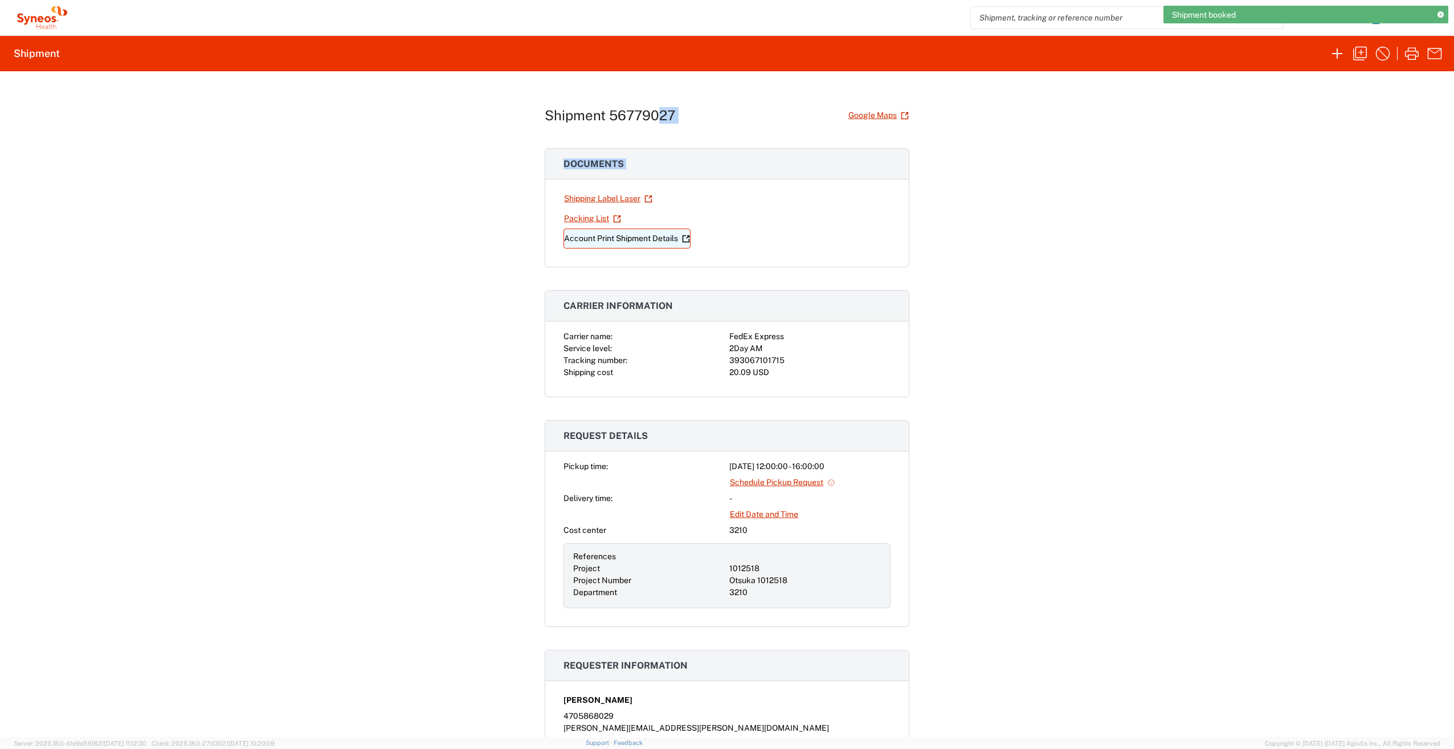
drag, startPoint x: 649, startPoint y: 125, endPoint x: 569, endPoint y: 240, distance: 140.9
click at [570, 238] on div "Shipment 56779027 Google Maps Documents Shipping Label Laser Packing List Accou…" at bounding box center [727, 404] width 365 height 666
drag, startPoint x: 569, startPoint y: 240, endPoint x: 554, endPoint y: 189, distance: 53.9
click at [557, 190] on div "Shipping Label Laser Packing List Account Print Shipment Details" at bounding box center [727, 228] width 364 height 78
click at [594, 197] on link "Shipping Label Laser" at bounding box center [608, 199] width 89 height 20
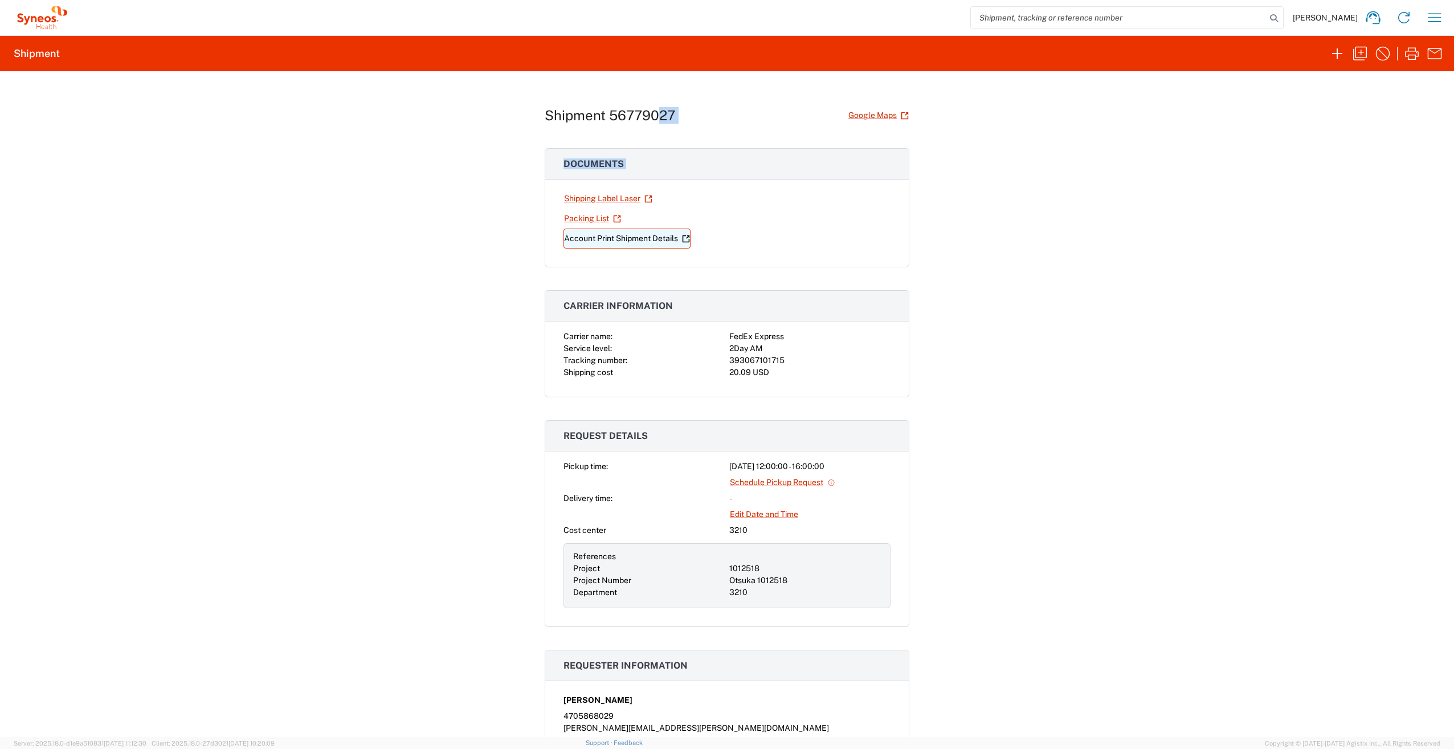
click at [597, 232] on link "Account Print Shipment Details" at bounding box center [627, 239] width 127 height 20
click at [1359, 50] on icon "button" at bounding box center [1360, 53] width 18 height 18
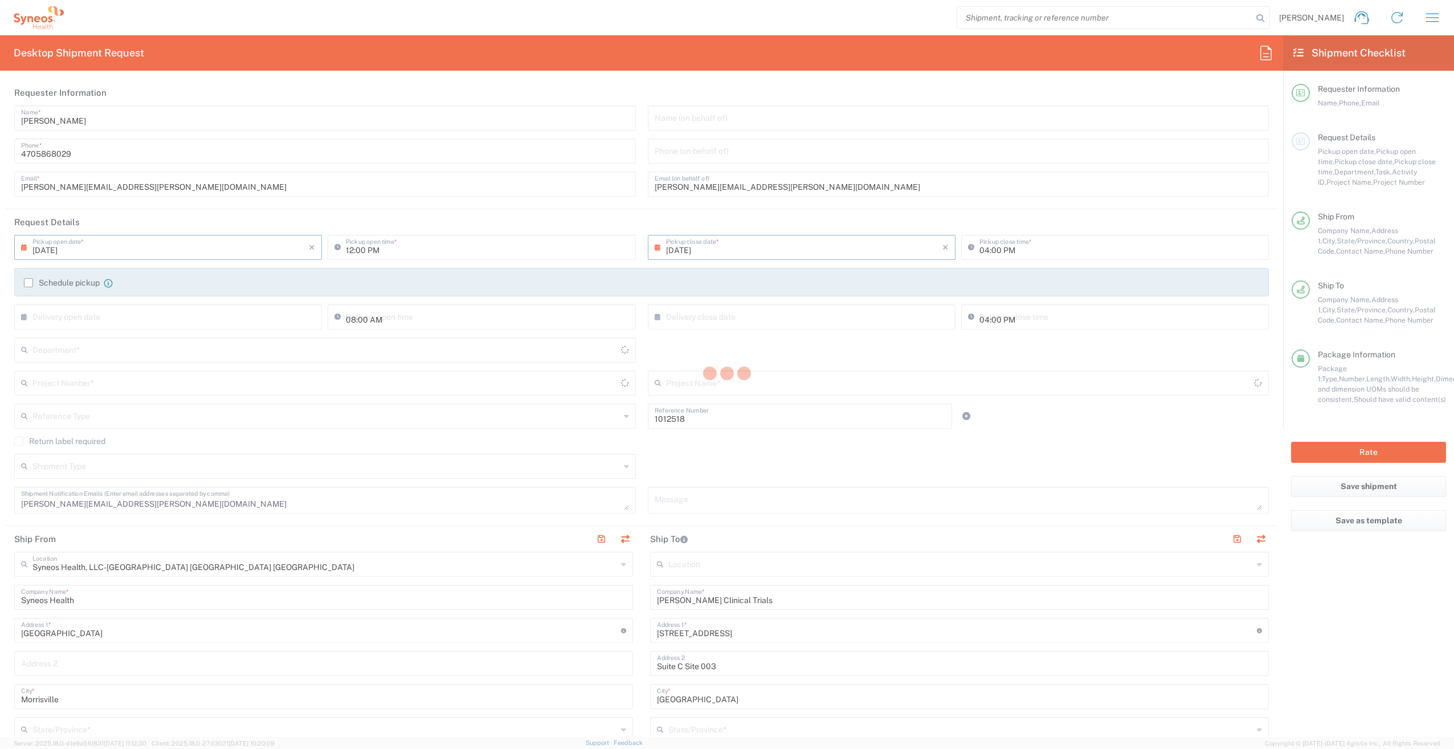
type input "Project"
type input "[GEOGRAPHIC_DATA]"
type input "Business (General)"
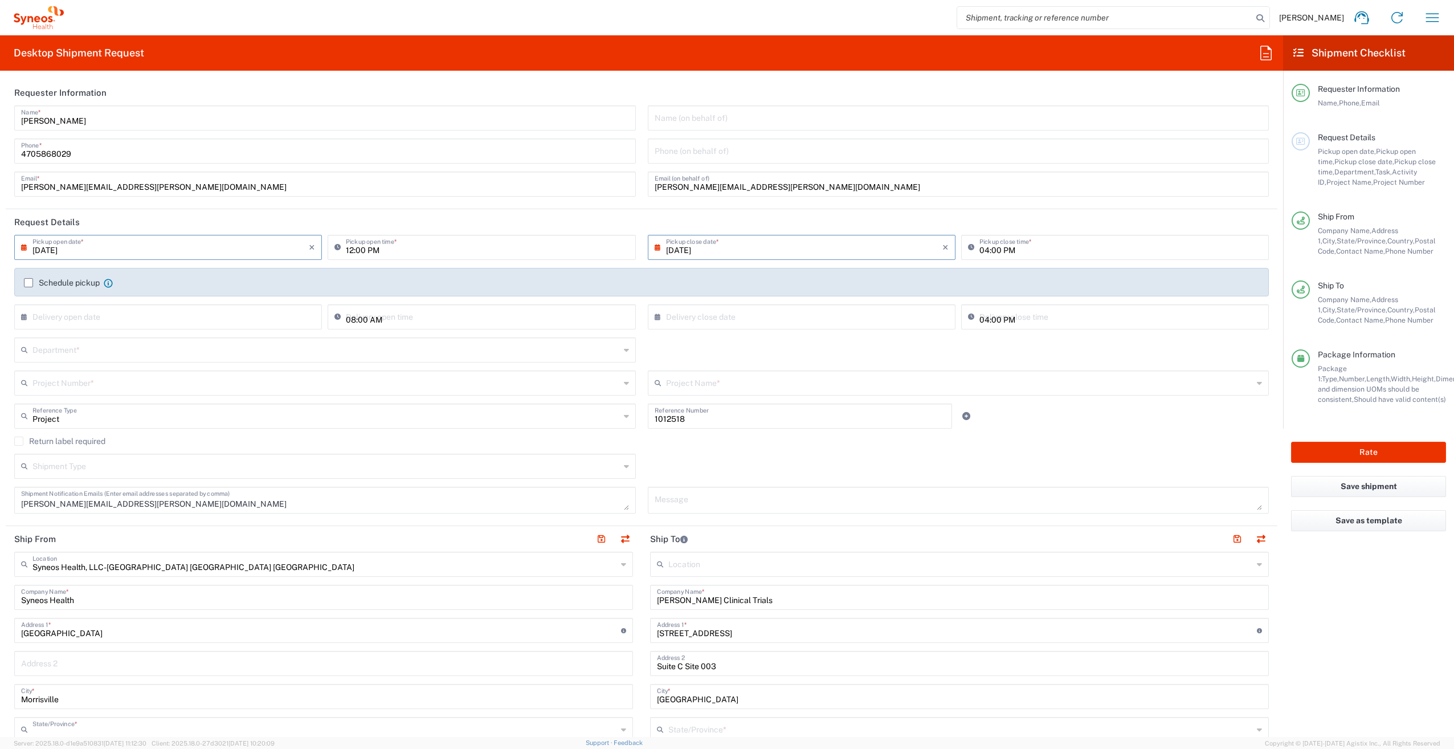
type input "[US_STATE]"
type input "[GEOGRAPHIC_DATA]"
type input "[US_STATE]"
type input "Your Packaging"
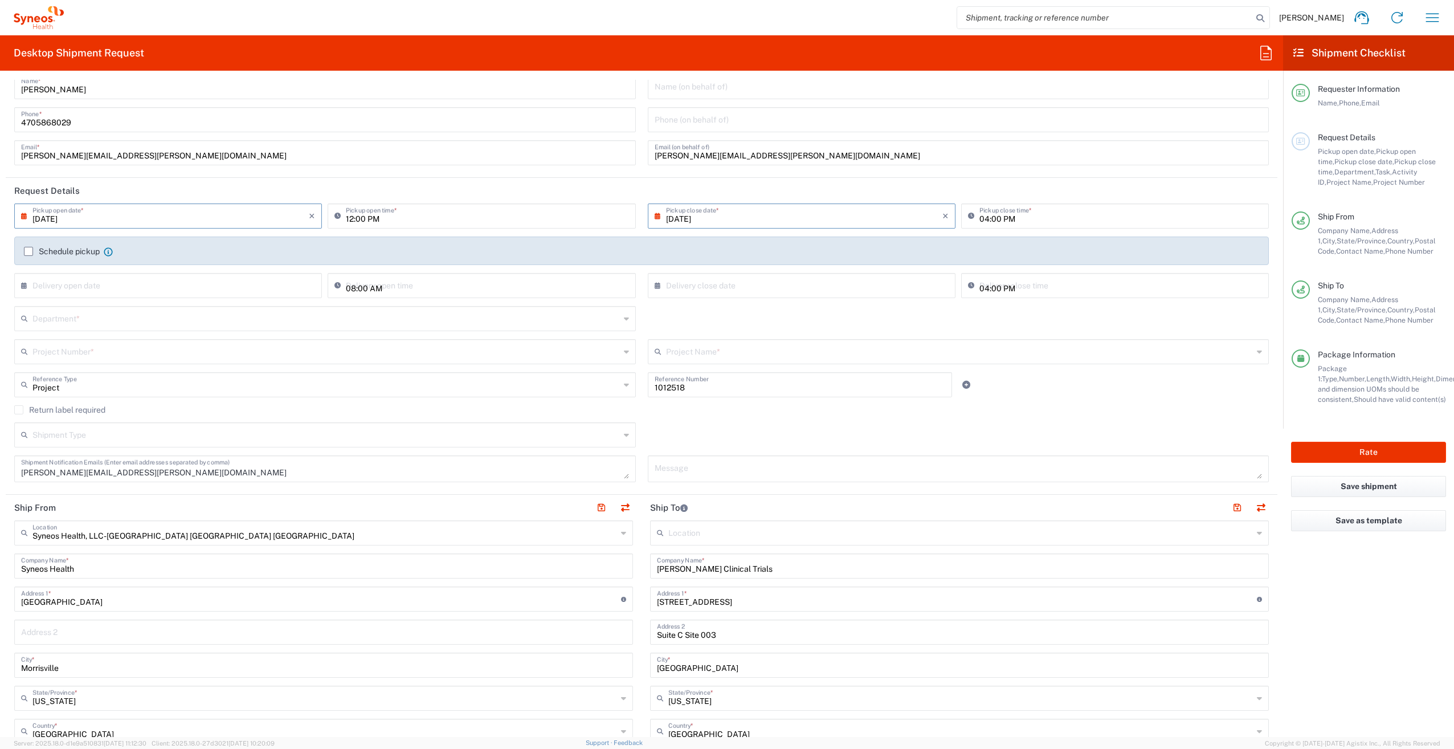
scroll to position [114, 0]
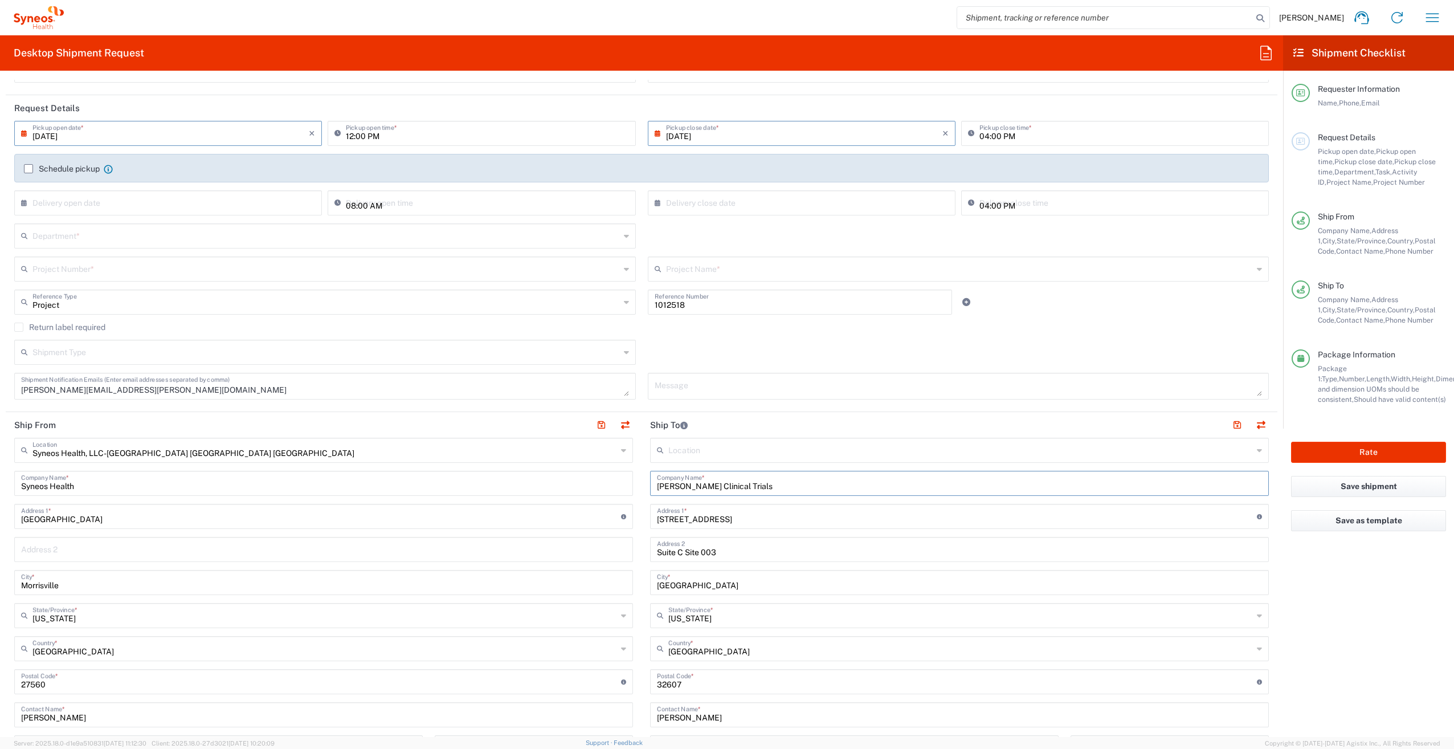
drag, startPoint x: 744, startPoint y: 483, endPoint x: 633, endPoint y: 484, distance: 111.7
click at [633, 484] on div "Ship From Syneos Health, LLC-[GEOGRAPHIC_DATA] [GEOGRAPHIC_DATA] [GEOGRAPHIC_DA…" at bounding box center [642, 666] width 1272 height 509
drag, startPoint x: 736, startPoint y: 514, endPoint x: 623, endPoint y: 511, distance: 113.5
click at [623, 511] on div "Ship From Syneos Health, LLC-[GEOGRAPHIC_DATA] [GEOGRAPHIC_DATA] [GEOGRAPHIC_DA…" at bounding box center [642, 671] width 1272 height 519
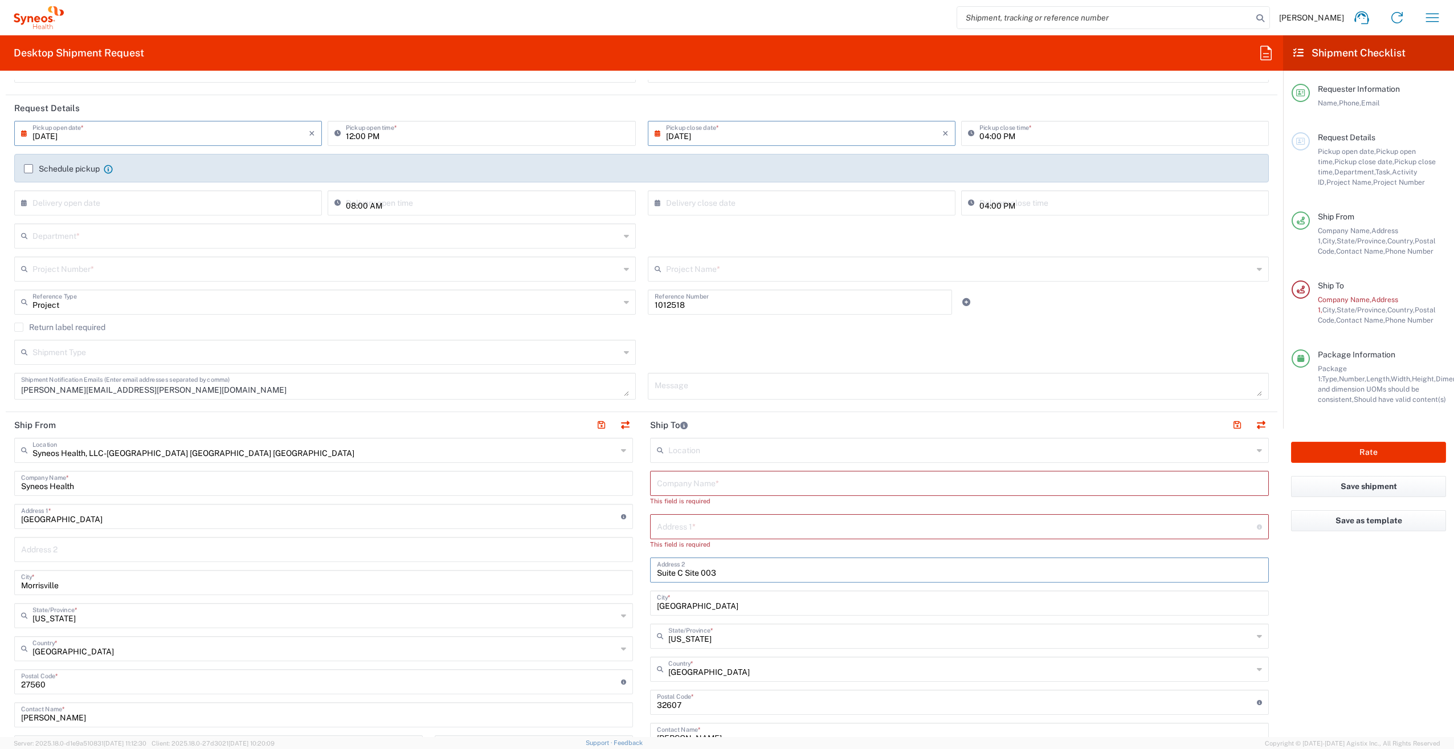
drag, startPoint x: 679, startPoint y: 561, endPoint x: 645, endPoint y: 561, distance: 34.2
click at [645, 561] on main "Location [PERSON_NAME] LLC-[GEOGRAPHIC_DATA] [GEOGRAPHIC_DATA] [GEOGRAPHIC_DATA…" at bounding box center [960, 687] width 636 height 499
drag, startPoint x: 689, startPoint y: 570, endPoint x: 670, endPoint y: 572, distance: 18.9
click at [670, 572] on input "Site 003" at bounding box center [959, 569] width 605 height 20
click at [670, 571] on input "Site504" at bounding box center [959, 569] width 605 height 20
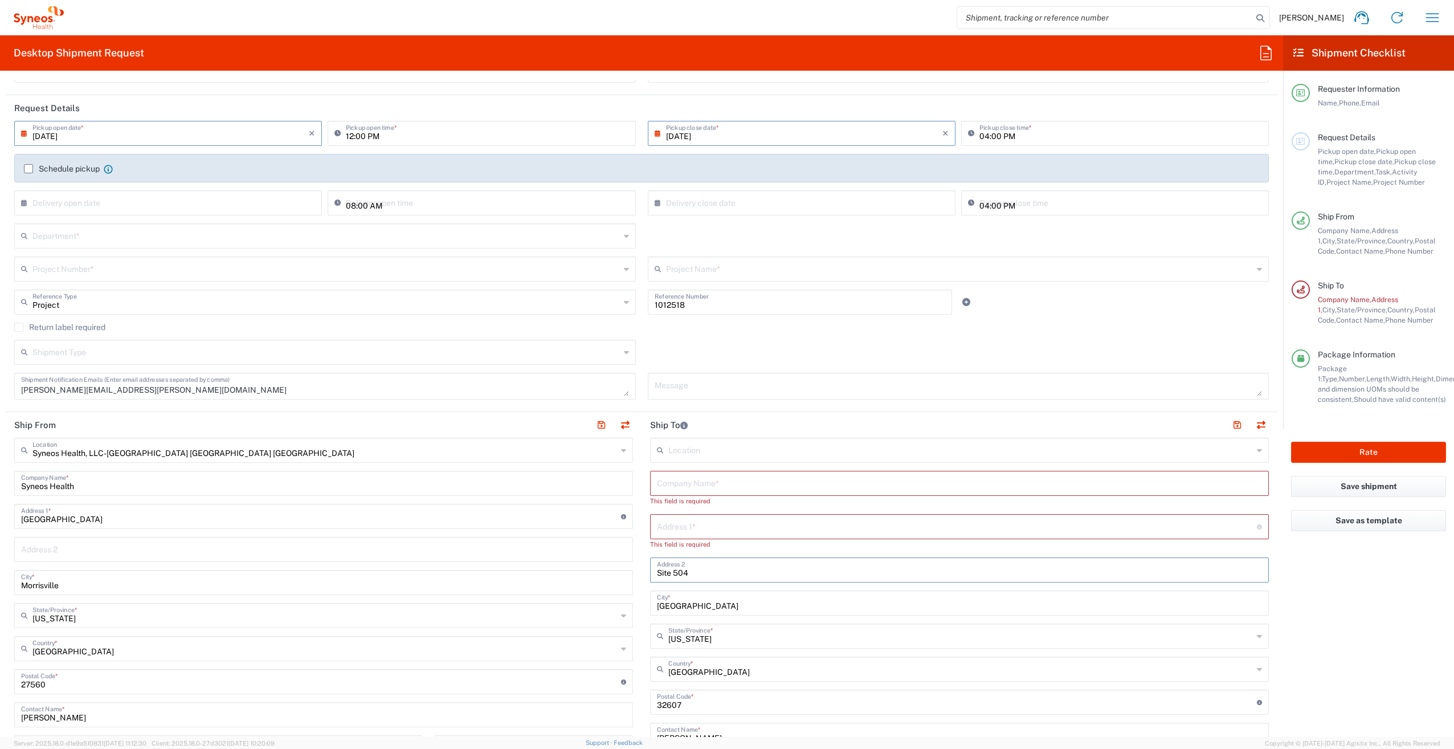
type input "Site 504"
drag, startPoint x: 719, startPoint y: 606, endPoint x: 624, endPoint y: 604, distance: 95.2
click at [624, 604] on div "Ship From Syneos Health, LLC-[GEOGRAPHIC_DATA] [GEOGRAPHIC_DATA] [GEOGRAPHIC_DA…" at bounding box center [642, 676] width 1272 height 529
drag, startPoint x: 699, startPoint y: 640, endPoint x: 646, endPoint y: 637, distance: 53.1
click at [650, 637] on div "State/Province *" at bounding box center [959, 646] width 619 height 25
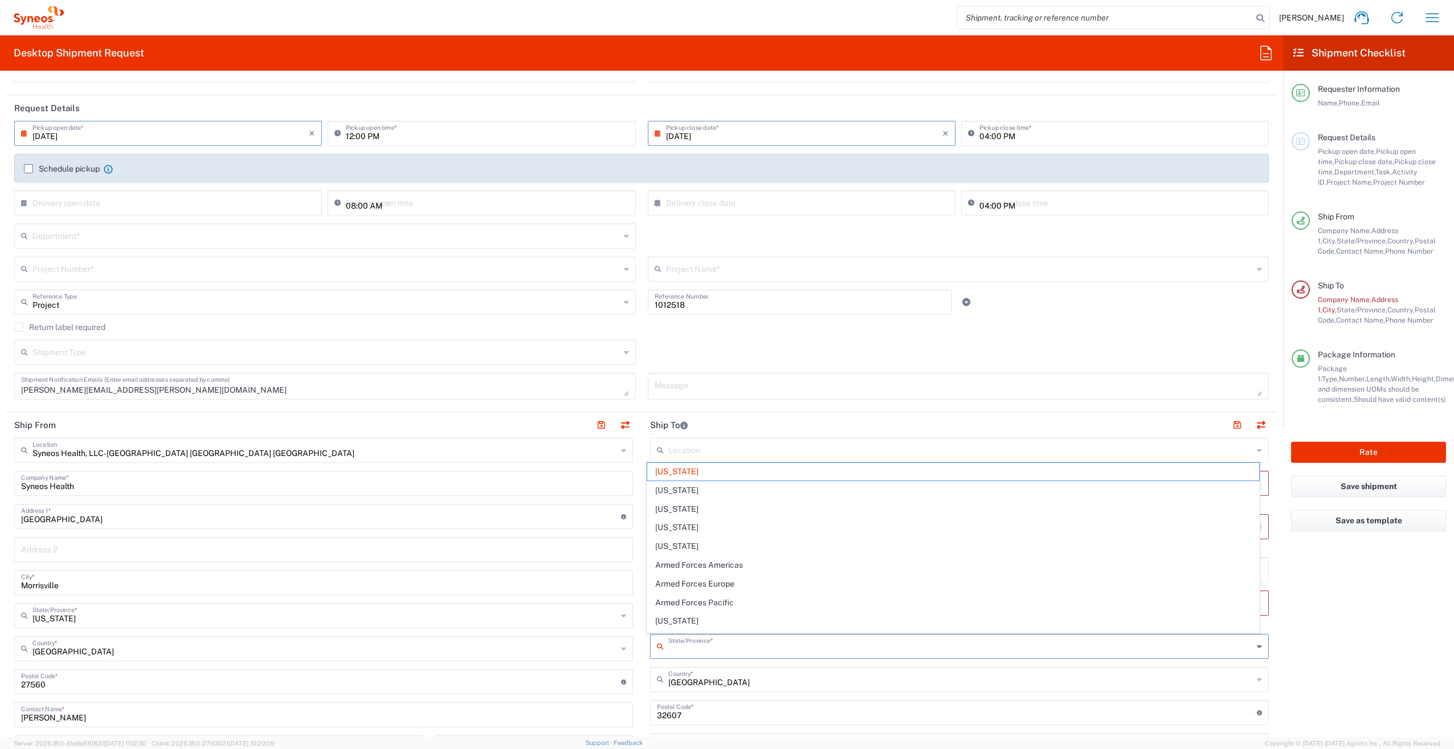
click at [635, 639] on main "Syneos Health, LLC-[GEOGRAPHIC_DATA] [GEOGRAPHIC_DATA] [GEOGRAPHIC_DATA] Locati…" at bounding box center [324, 677] width 636 height 479
type input "[US_STATE]"
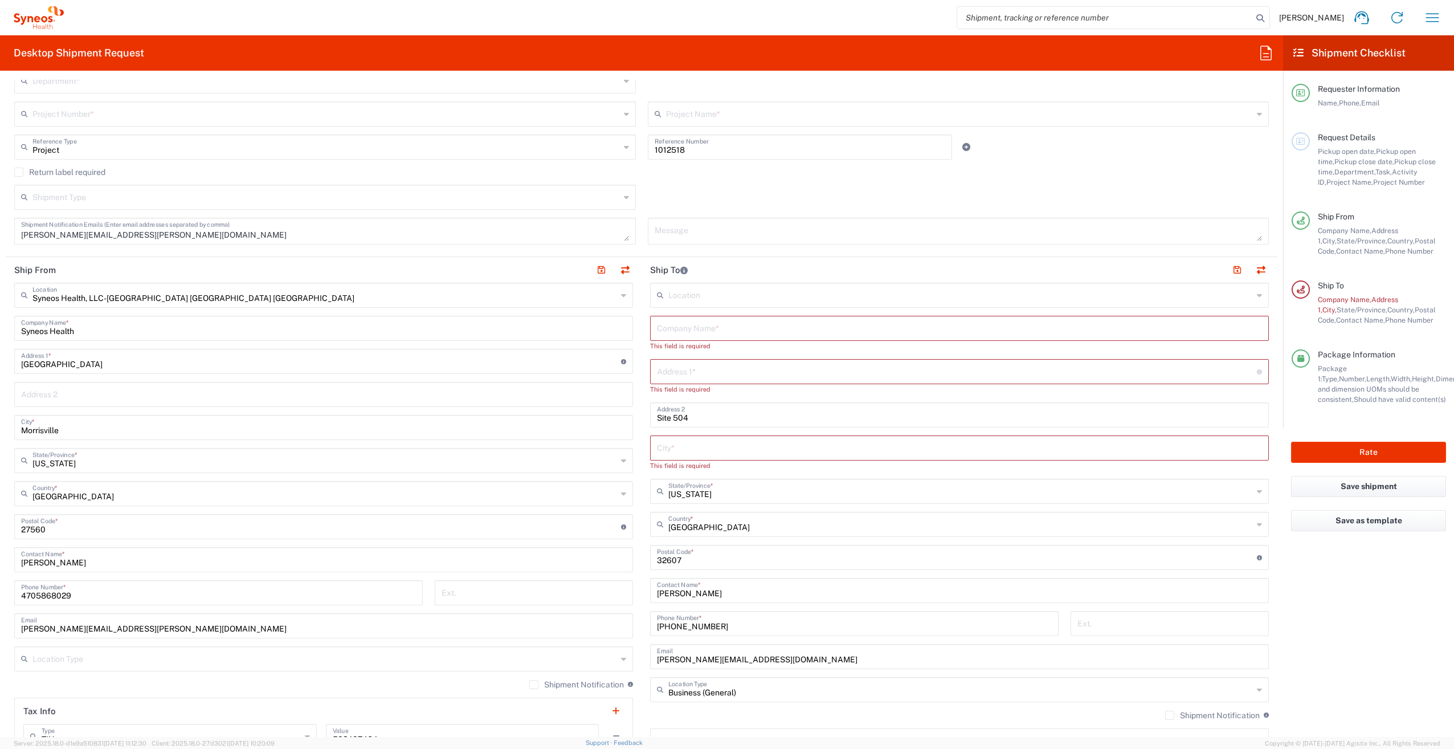
scroll to position [285, 0]
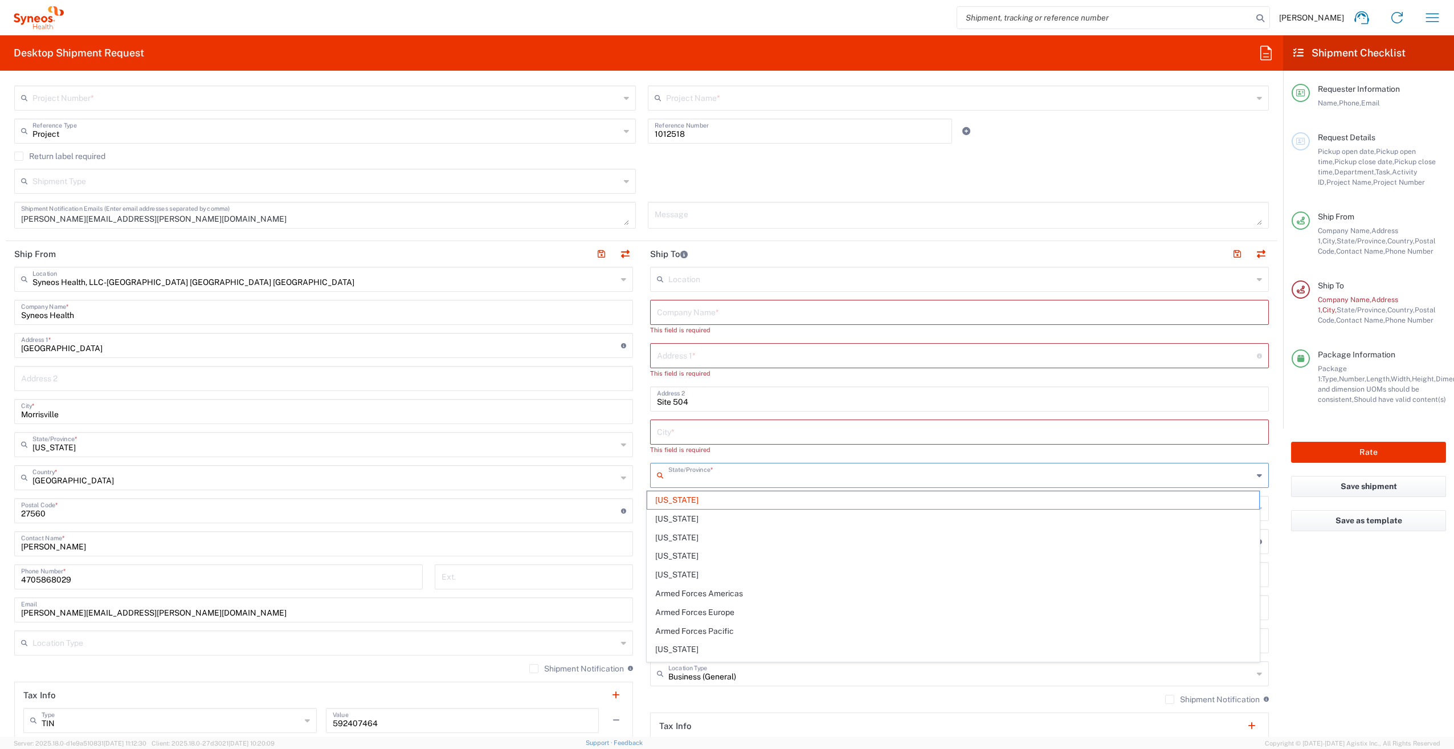
drag, startPoint x: 710, startPoint y: 479, endPoint x: 668, endPoint y: 478, distance: 41.6
click at [668, 478] on input "text" at bounding box center [960, 474] width 585 height 20
drag, startPoint x: 631, startPoint y: 475, endPoint x: 633, endPoint y: 485, distance: 9.8
click at [630, 475] on main "Syneos Health, LLC-[GEOGRAPHIC_DATA] [GEOGRAPHIC_DATA] [GEOGRAPHIC_DATA] Locati…" at bounding box center [324, 506] width 636 height 479
type input "[US_STATE]"
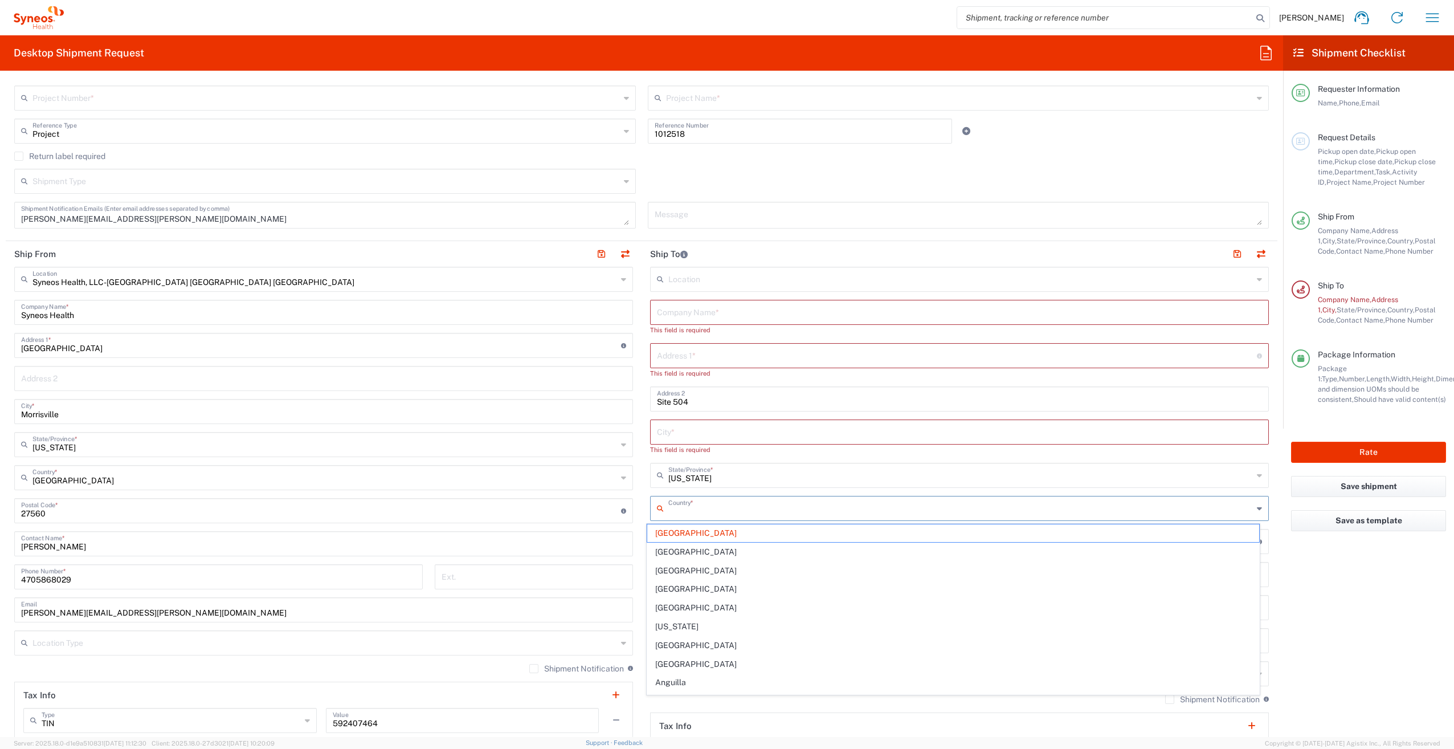
click at [723, 505] on input "text" at bounding box center [960, 508] width 585 height 20
click at [636, 529] on main "Syneos Health, LLC-[GEOGRAPHIC_DATA] [GEOGRAPHIC_DATA] [GEOGRAPHIC_DATA] Locati…" at bounding box center [324, 506] width 636 height 479
type input "[GEOGRAPHIC_DATA]"
drag, startPoint x: 698, startPoint y: 547, endPoint x: 645, endPoint y: 547, distance: 53.6
click at [645, 547] on main "Location [PERSON_NAME] LLC-[GEOGRAPHIC_DATA] [GEOGRAPHIC_DATA] [GEOGRAPHIC_DATA…" at bounding box center [960, 521] width 636 height 509
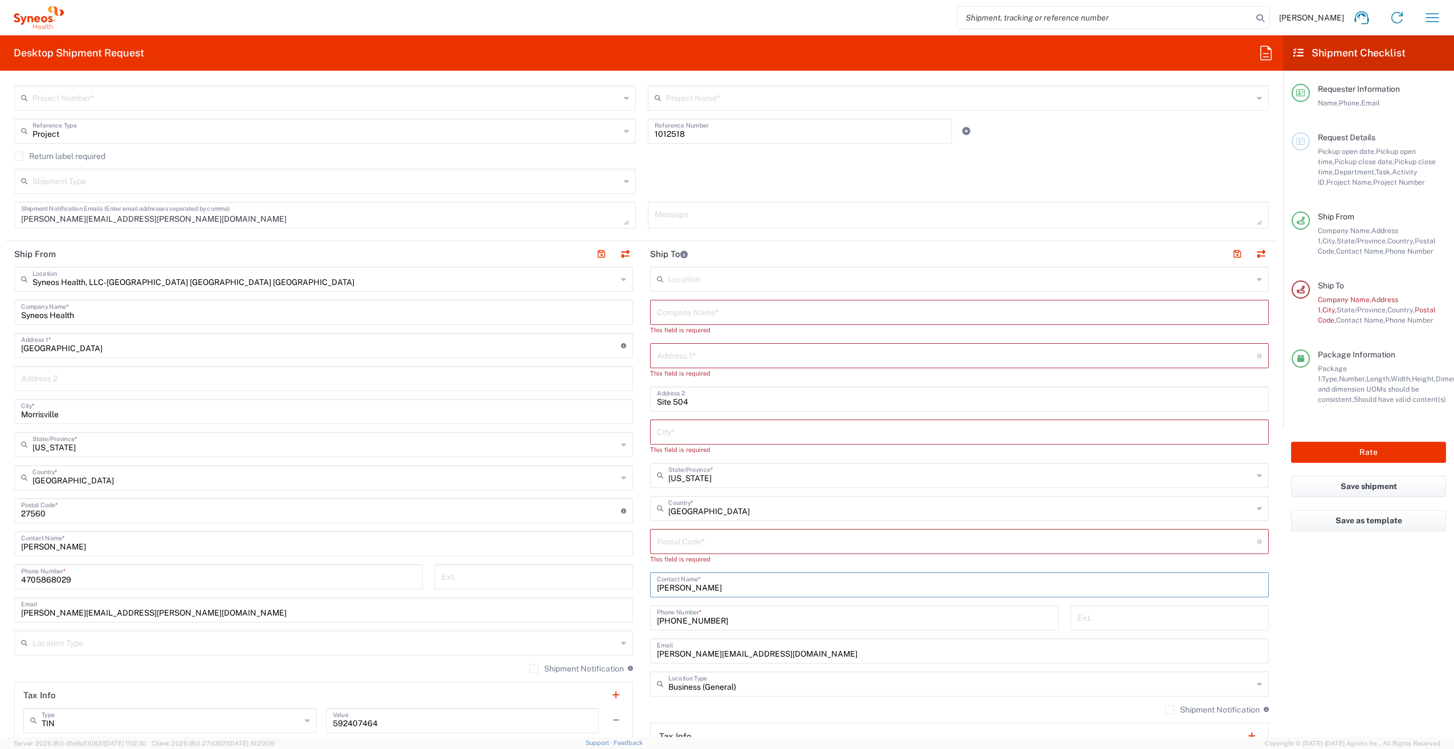
drag, startPoint x: 722, startPoint y: 588, endPoint x: 637, endPoint y: 589, distance: 85.5
click at [637, 589] on div "Ship From Syneos Health, LLC-[GEOGRAPHIC_DATA] [GEOGRAPHIC_DATA] [GEOGRAPHIC_DA…" at bounding box center [642, 516] width 1272 height 550
drag, startPoint x: 720, startPoint y: 620, endPoint x: 641, endPoint y: 619, distance: 79.2
click at [645, 619] on div "[PHONE_NUMBER] Phone Number *" at bounding box center [855, 631] width 421 height 33
drag, startPoint x: 742, startPoint y: 664, endPoint x: 615, endPoint y: 662, distance: 126.5
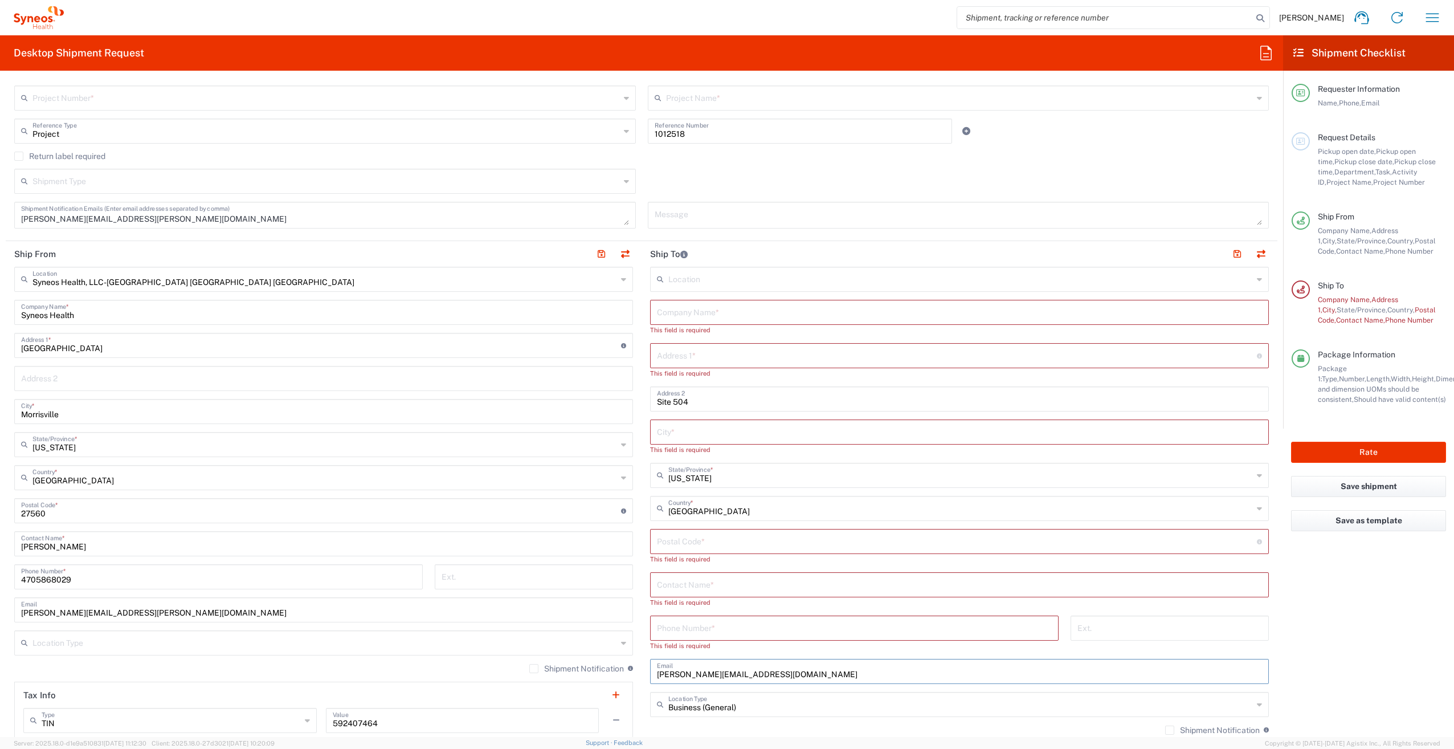
click at [615, 662] on div "Ship From Syneos Health, LLC-[GEOGRAPHIC_DATA] [GEOGRAPHIC_DATA] [GEOGRAPHIC_DA…" at bounding box center [642, 526] width 1272 height 570
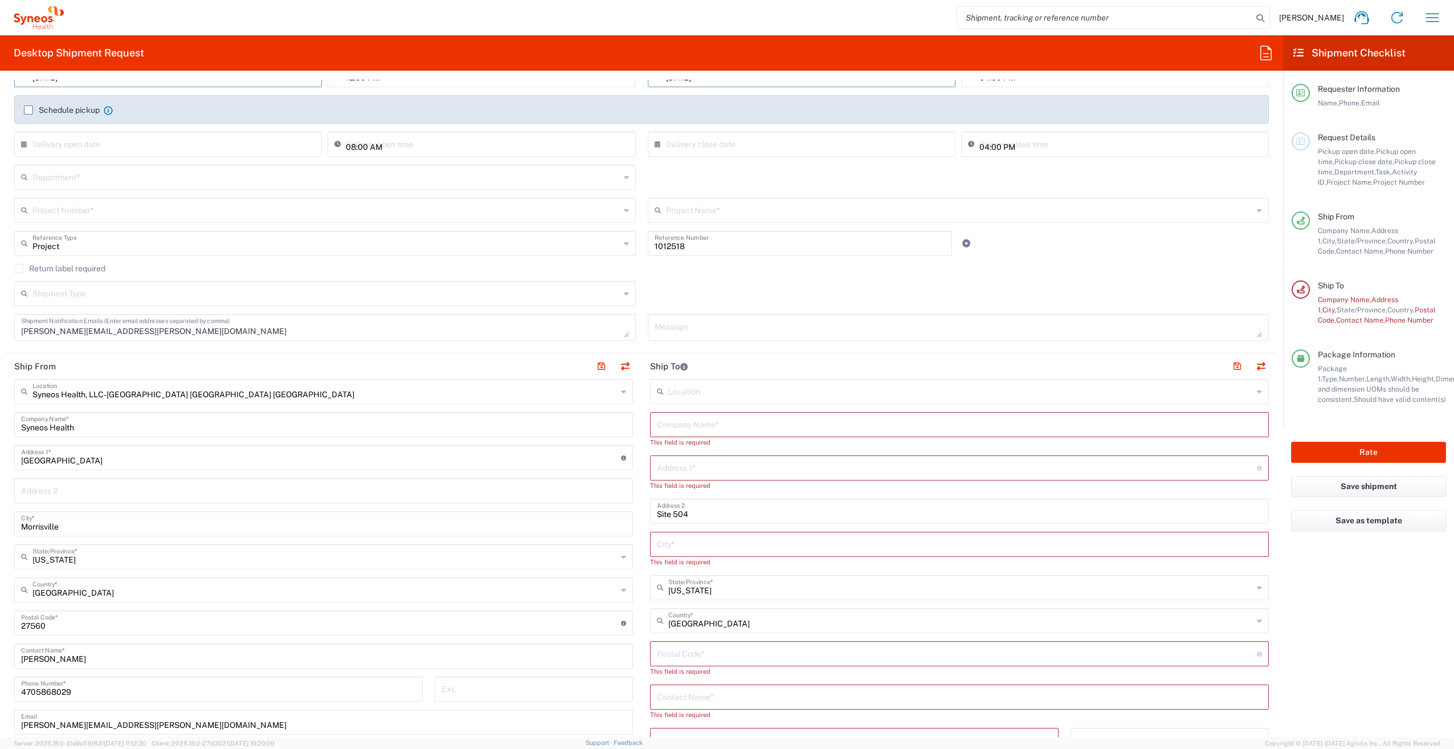
scroll to position [171, 0]
paste input "Qualmedica Research, LLC"
type input "Qualmedica Research, LLC"
click at [684, 465] on input "text" at bounding box center [957, 458] width 600 height 20
paste input ""[STREET_ADDRESS]""
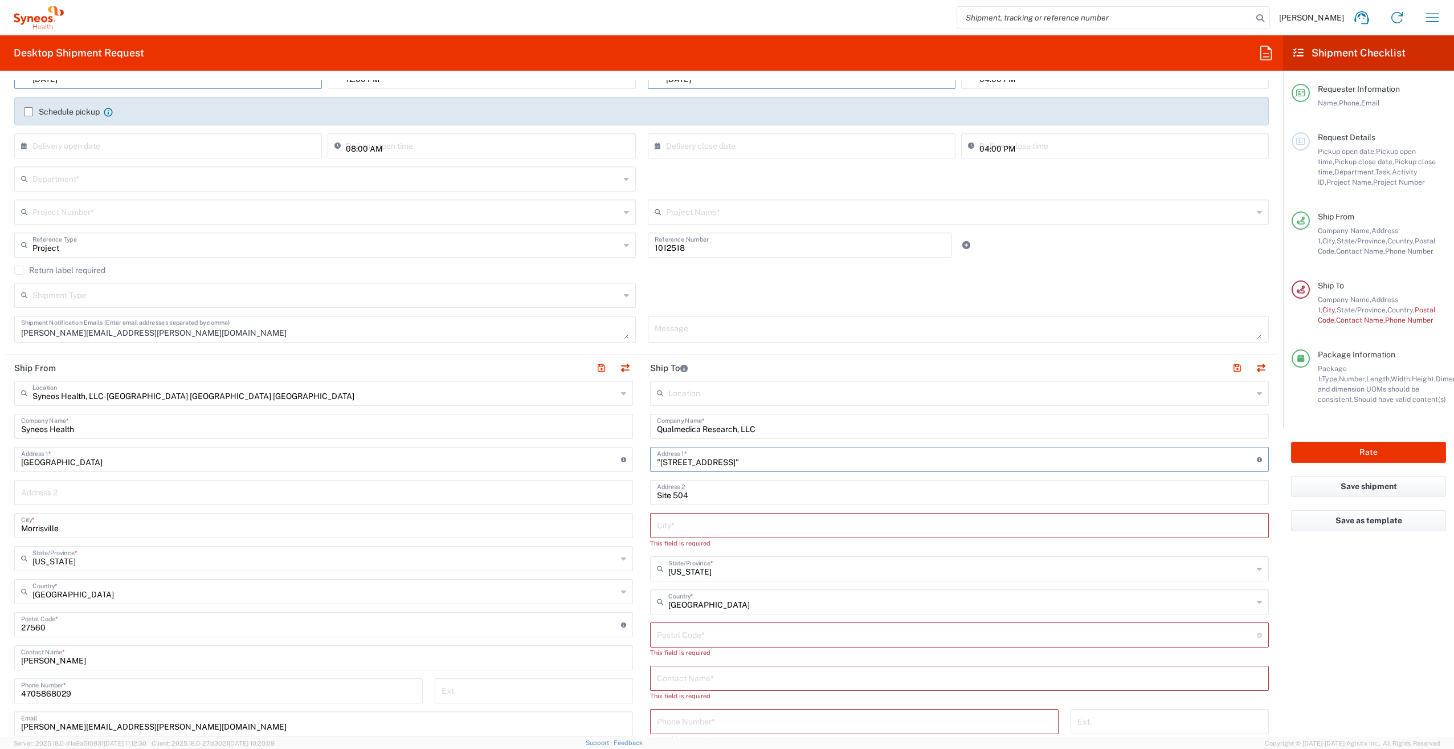
drag, startPoint x: 726, startPoint y: 460, endPoint x: 765, endPoint y: 457, distance: 38.9
click at [765, 457] on input ""[STREET_ADDRESS]"" at bounding box center [957, 458] width 600 height 20
type input ""[STREET_ADDRESS]"
click at [651, 494] on div "Site 504 Address 2" at bounding box center [959, 492] width 619 height 25
click at [657, 494] on input "Site 504" at bounding box center [959, 492] width 605 height 20
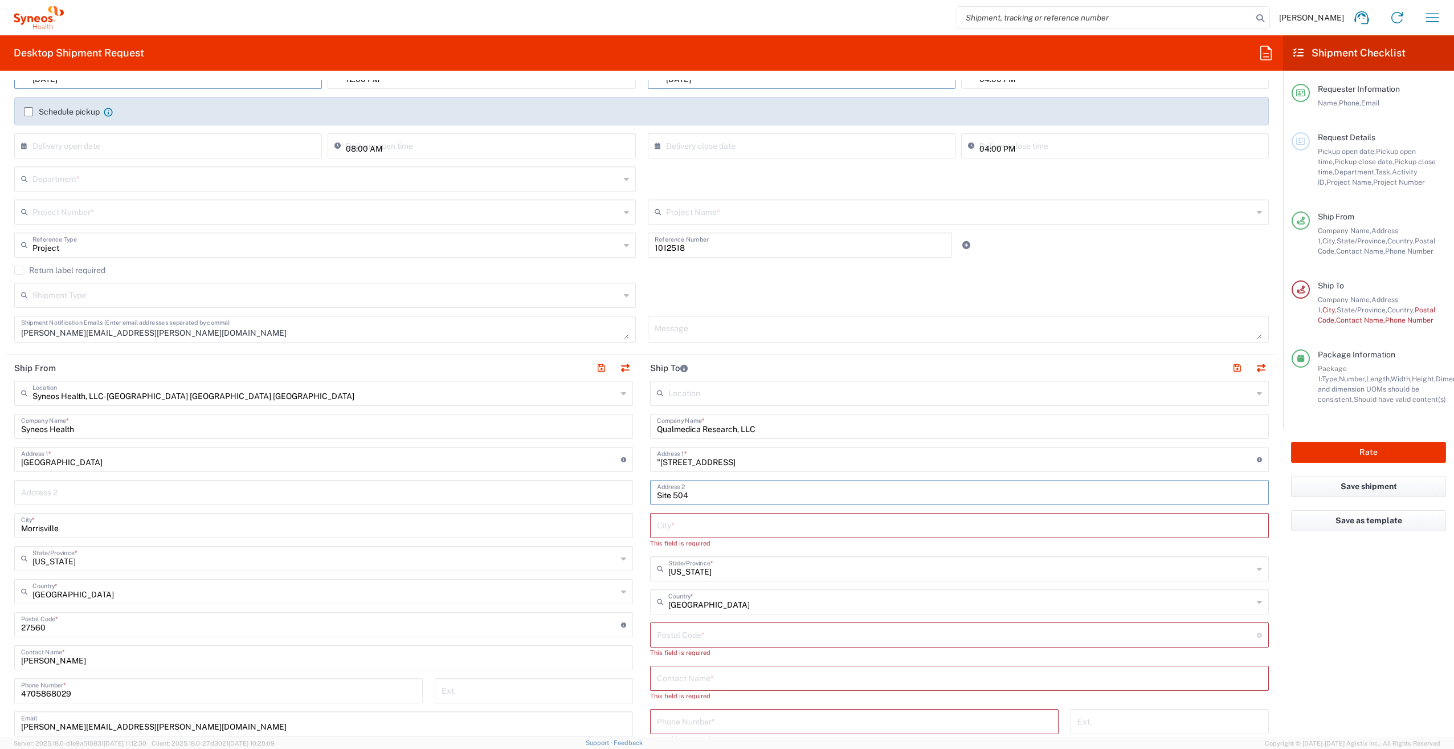
paste input "uite 1010"S"
type input "Suite 1010 Site 504"
drag, startPoint x: 656, startPoint y: 459, endPoint x: 641, endPoint y: 460, distance: 15.4
click at [642, 460] on main "Location [PERSON_NAME] LLC-[GEOGRAPHIC_DATA] [GEOGRAPHIC_DATA] [GEOGRAPHIC_DATA…" at bounding box center [960, 641] width 636 height 520
type input "[STREET_ADDRESS]"
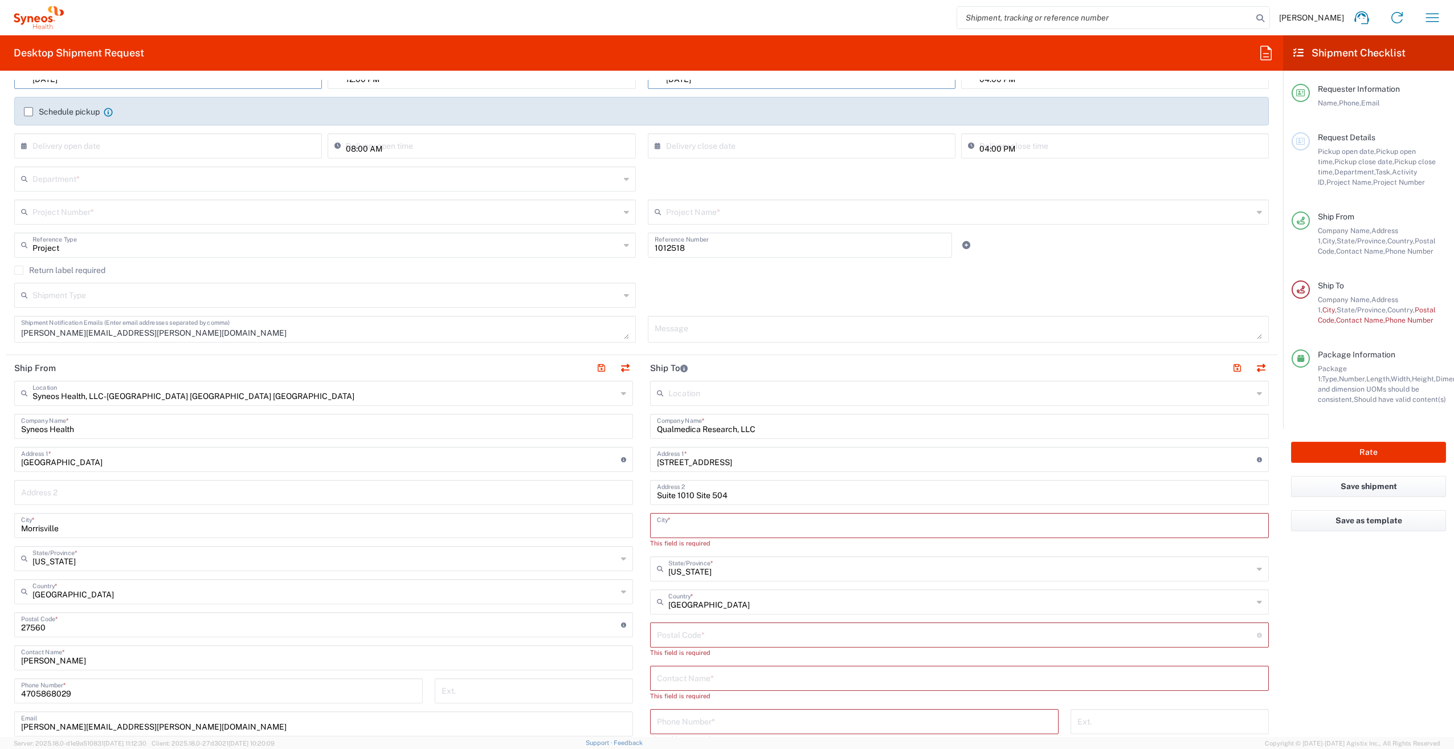
paste input "[GEOGRAPHIC_DATA]"
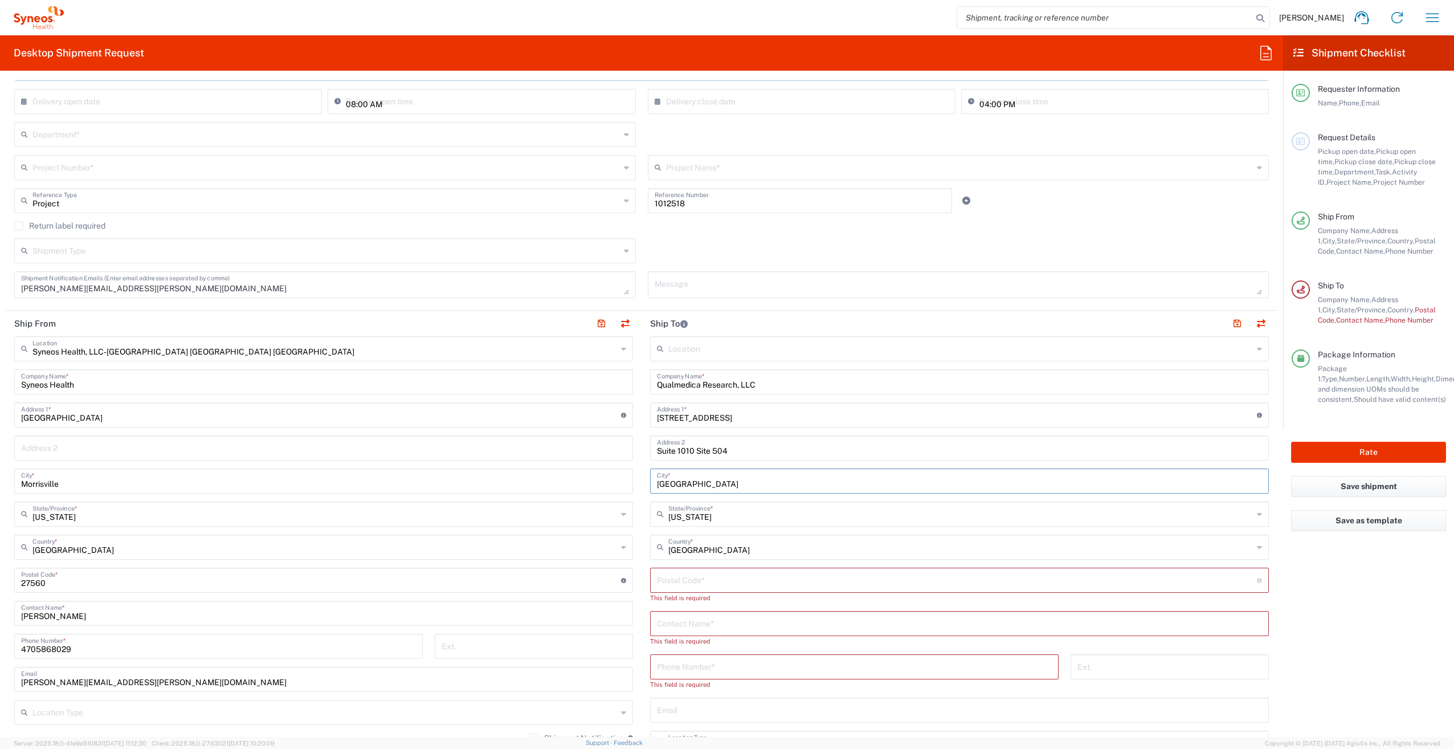
scroll to position [285, 0]
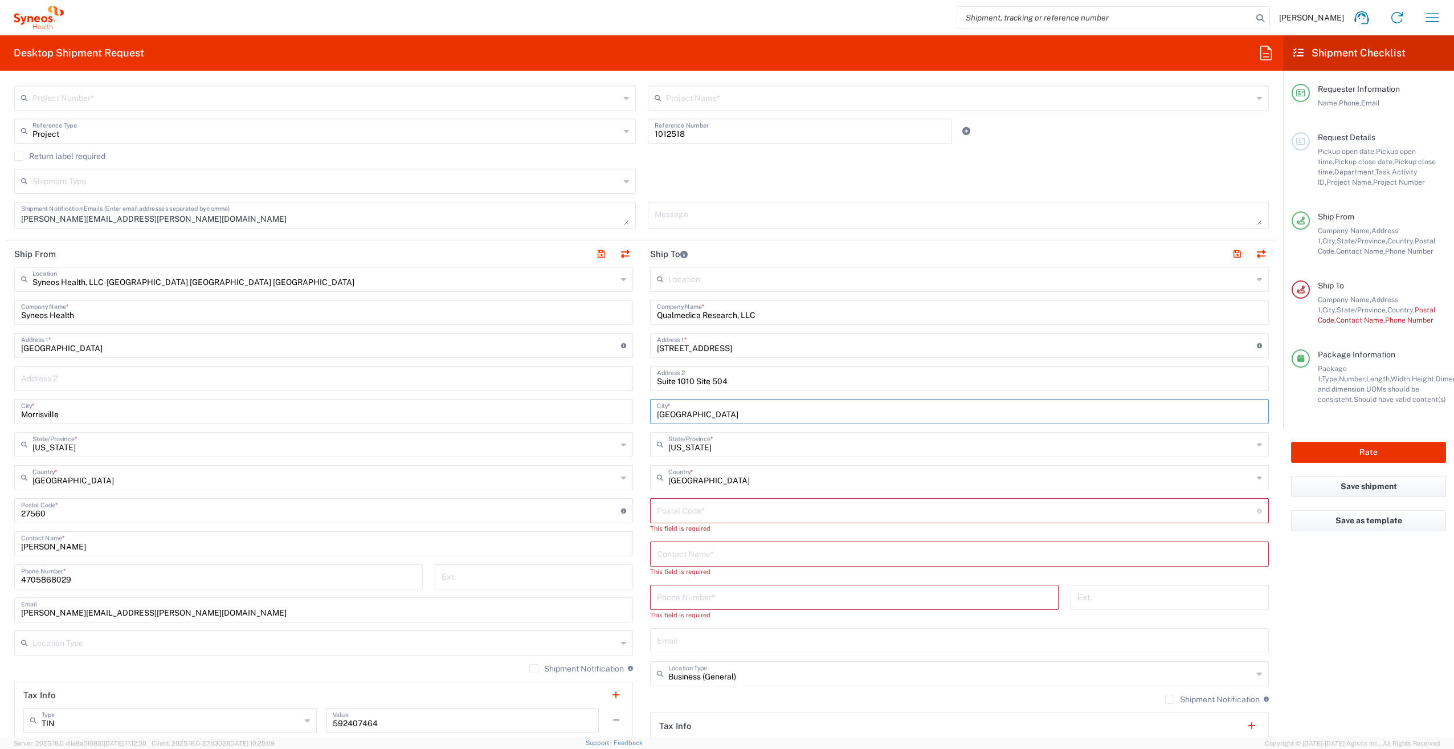
type input "[GEOGRAPHIC_DATA]"
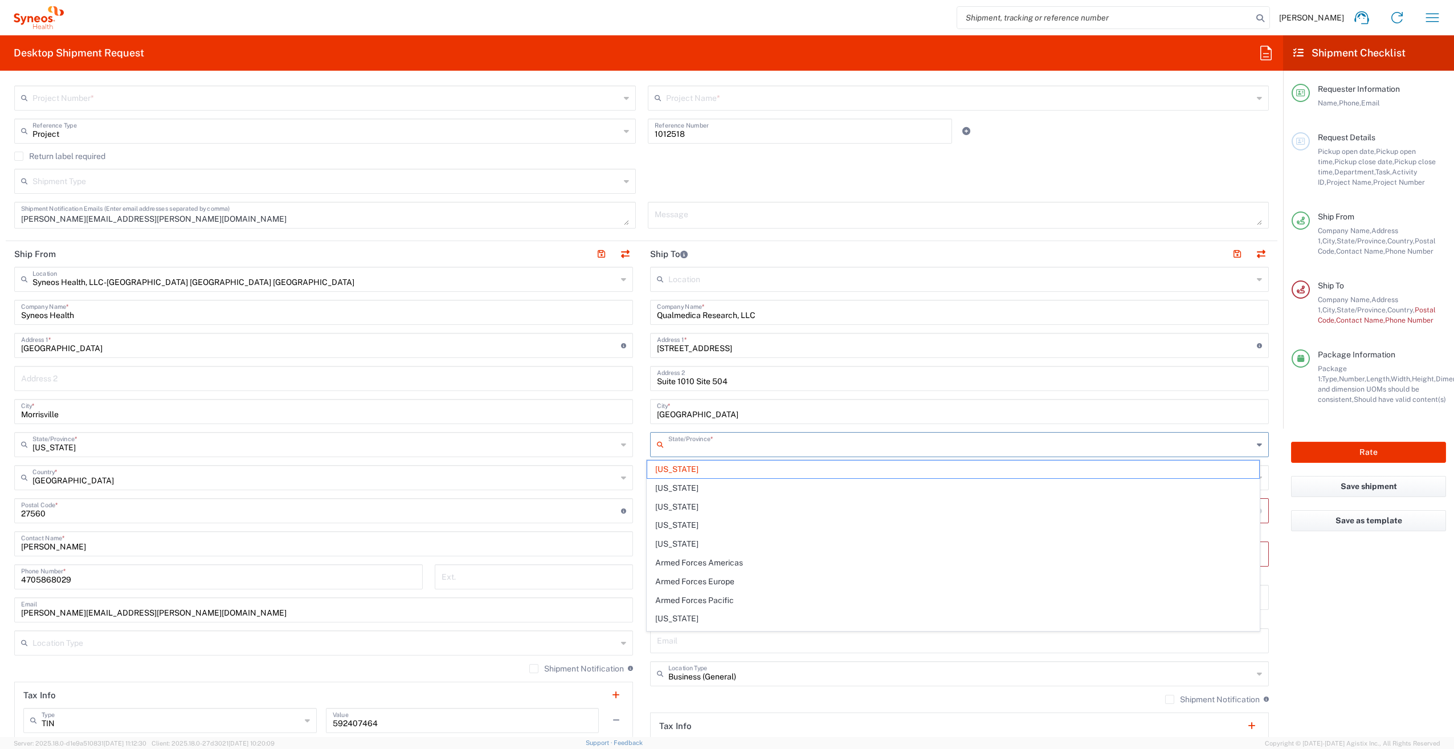
drag, startPoint x: 700, startPoint y: 448, endPoint x: 661, endPoint y: 442, distance: 39.2
click at [661, 442] on div "State/Province *" at bounding box center [959, 444] width 619 height 25
click at [668, 447] on input "[PERSON_NAME]" at bounding box center [960, 444] width 585 height 20
click at [662, 465] on span "[US_STATE]" at bounding box center [953, 469] width 613 height 18
type input "[US_STATE]"
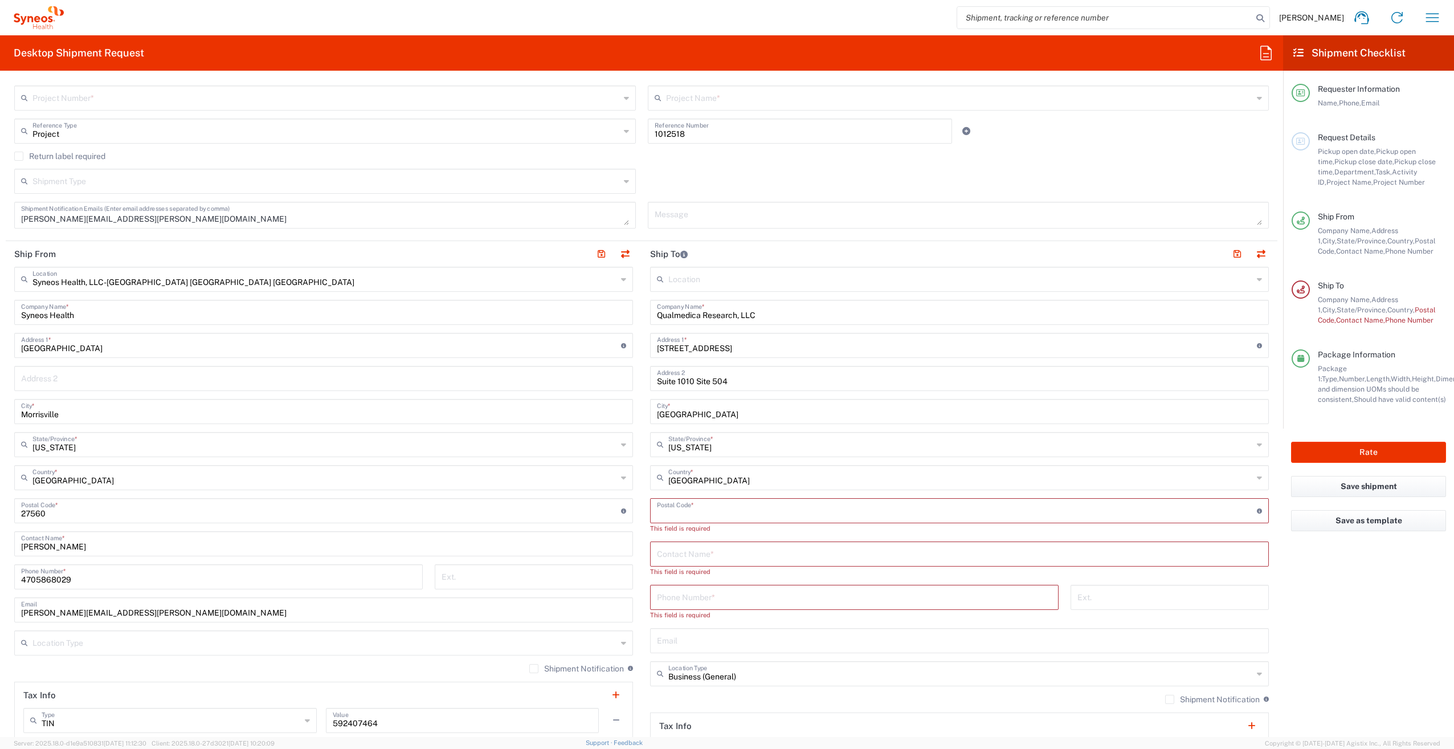
paste input "42301"
type input "42301"
click at [663, 545] on input "text" at bounding box center [959, 543] width 605 height 20
click at [696, 544] on input "text" at bounding box center [959, 543] width 605 height 20
paste input "[PHONE_NUMBER]"
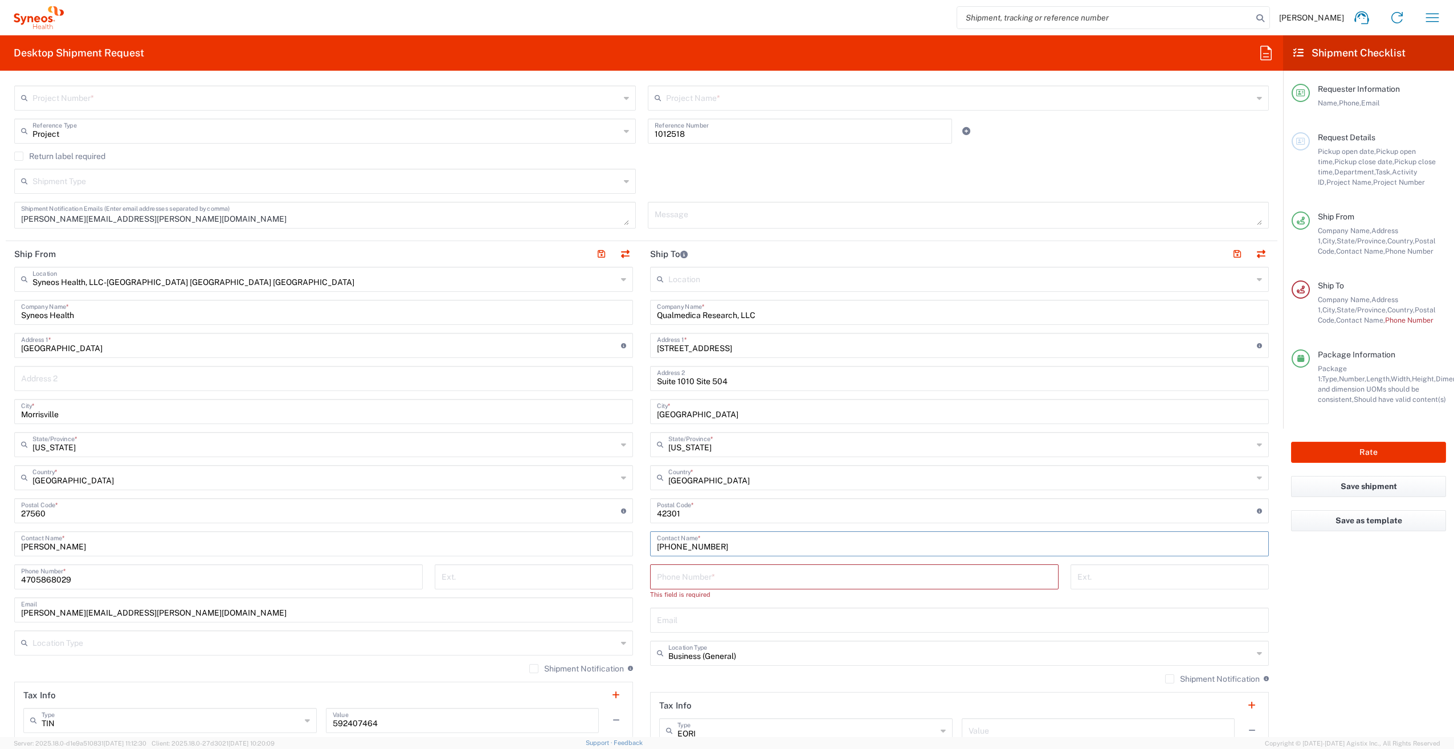
type input "[PHONE_NUMBER]"
click at [707, 585] on input "tel" at bounding box center [854, 576] width 395 height 20
drag, startPoint x: 729, startPoint y: 549, endPoint x: 631, endPoint y: 543, distance: 98.2
click at [631, 543] on div "Ship From Syneos Health, LLC-[GEOGRAPHIC_DATA] [GEOGRAPHIC_DATA] [GEOGRAPHIC_DA…" at bounding box center [642, 500] width 1272 height 519
click at [671, 585] on input "tel" at bounding box center [854, 586] width 395 height 20
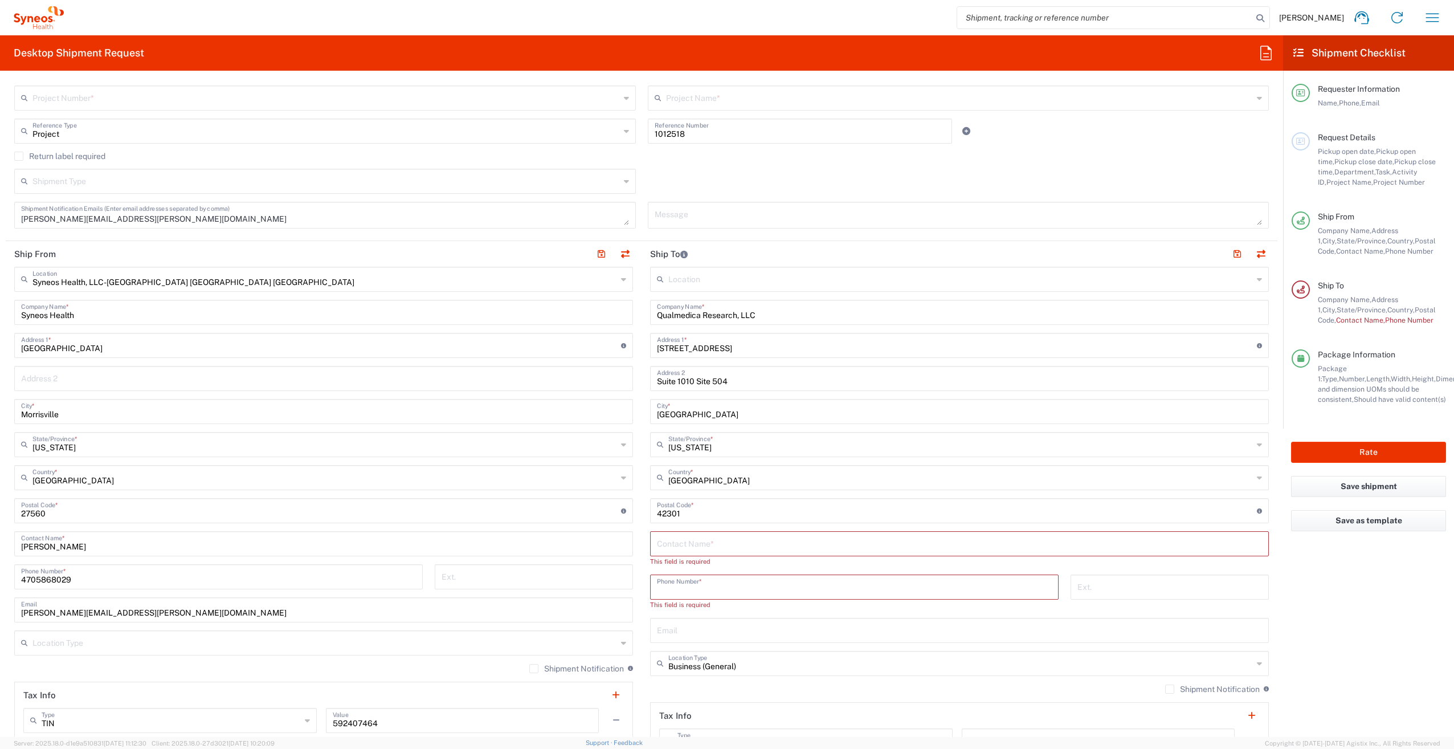
paste input "[PHONE_NUMBER]"
type input "[PHONE_NUMBER]"
click at [697, 623] on input "text" at bounding box center [959, 619] width 605 height 20
click at [657, 541] on input "text" at bounding box center [959, 543] width 605 height 20
click at [693, 545] on input "text" at bounding box center [959, 543] width 605 height 20
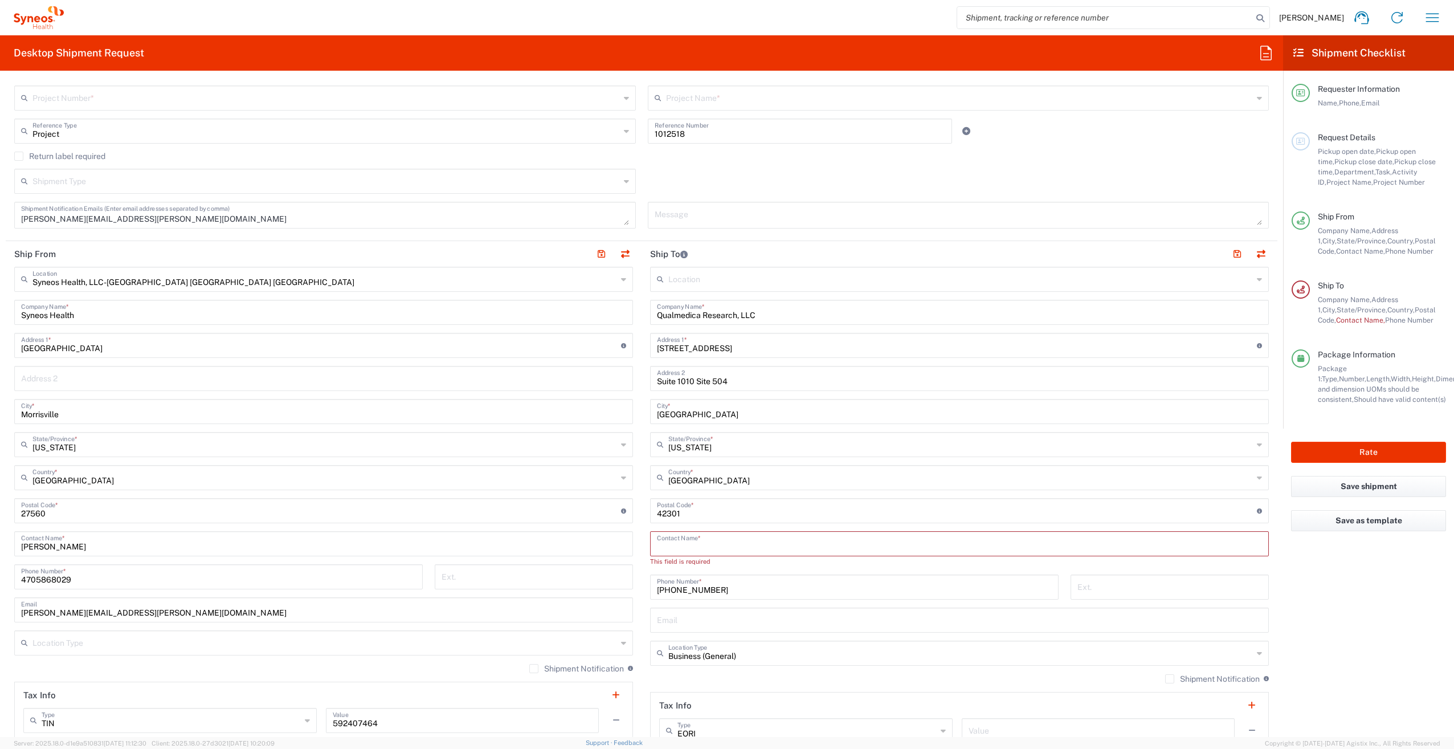
paste input "[PERSON_NAME]"
type input "[PERSON_NAME]"
click at [695, 604] on input "text" at bounding box center [959, 609] width 605 height 20
click at [681, 613] on input "text" at bounding box center [959, 609] width 605 height 20
paste input "[EMAIL_ADDRESS][DOMAIN_NAME]"
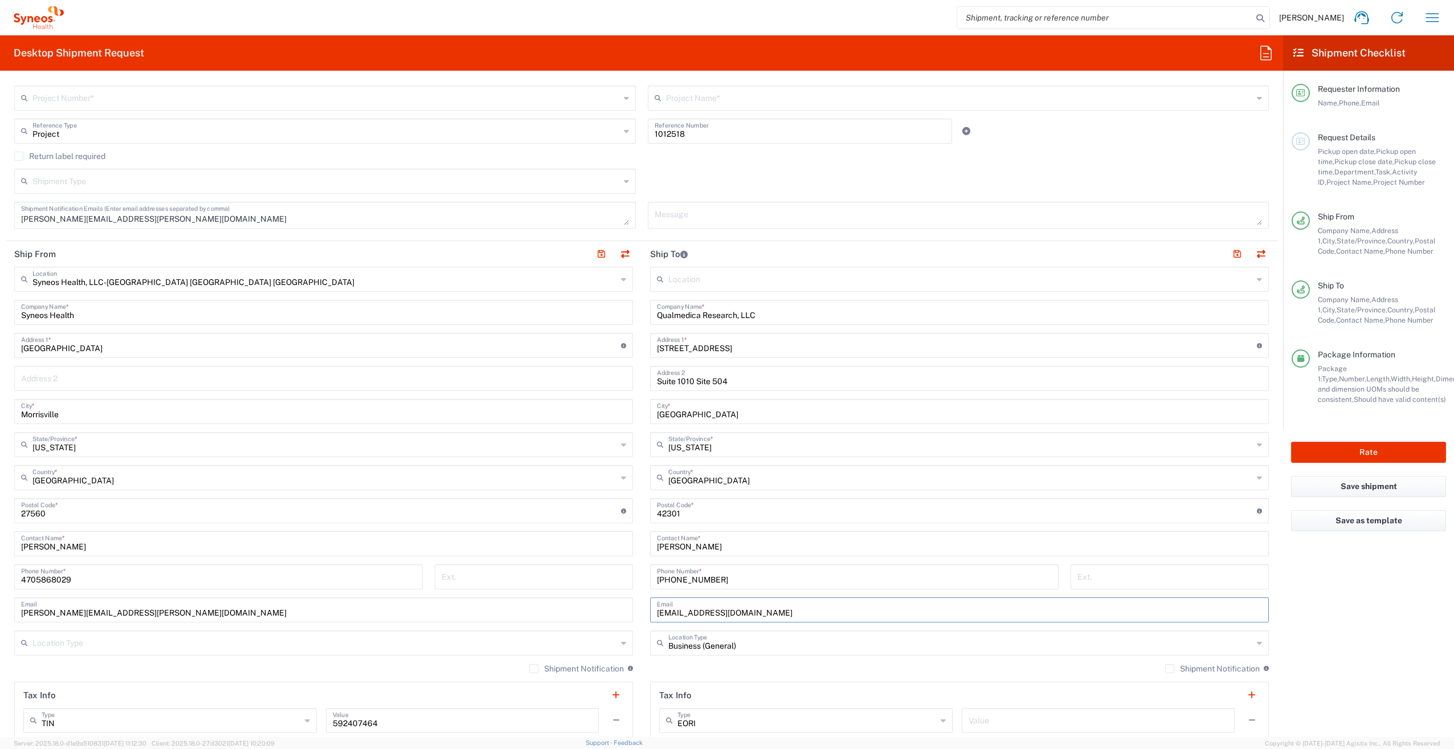
type input "[EMAIL_ADDRESS][DOMAIN_NAME]"
click at [1310, 620] on agx-form-checklist "Shipment Checklist Requester Information Name, Phone, Email Request Details Pic…" at bounding box center [1368, 386] width 171 height 702
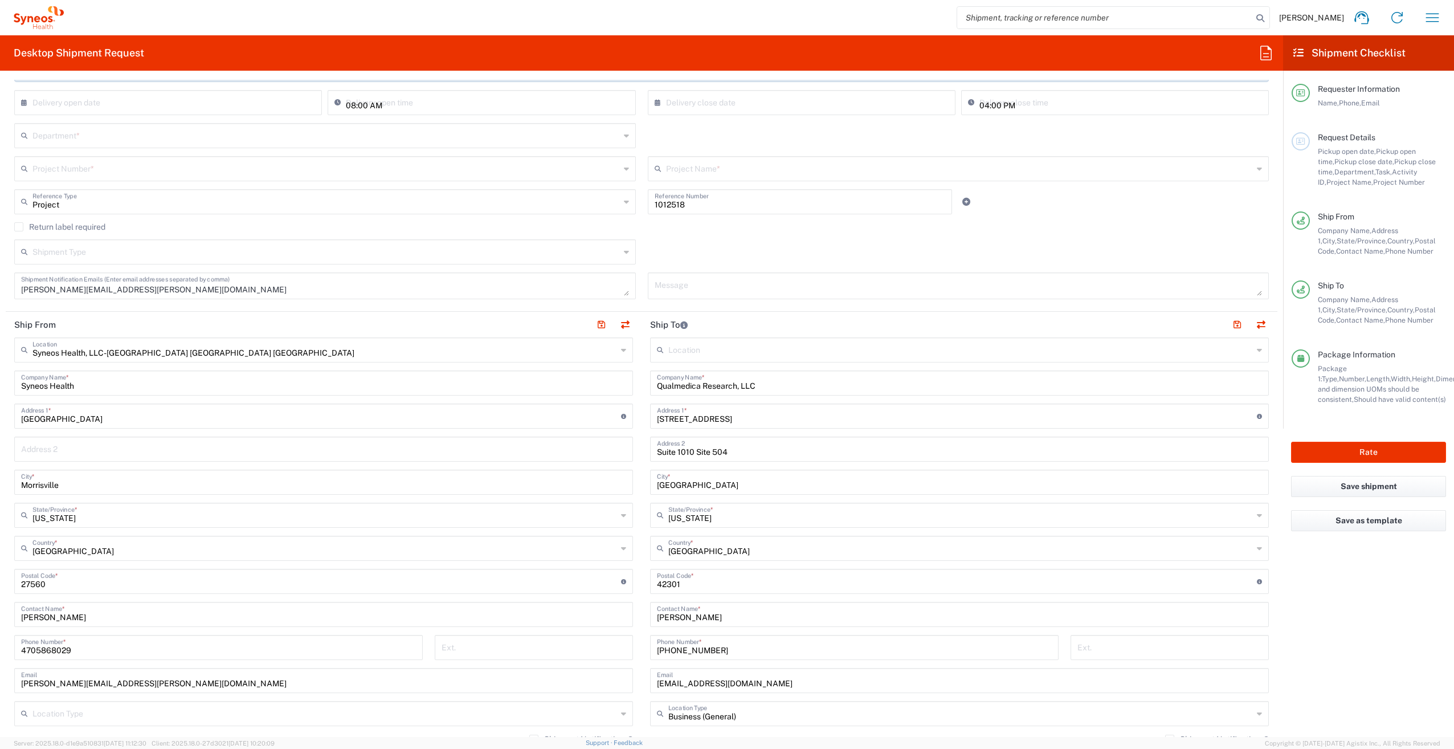
scroll to position [114, 0]
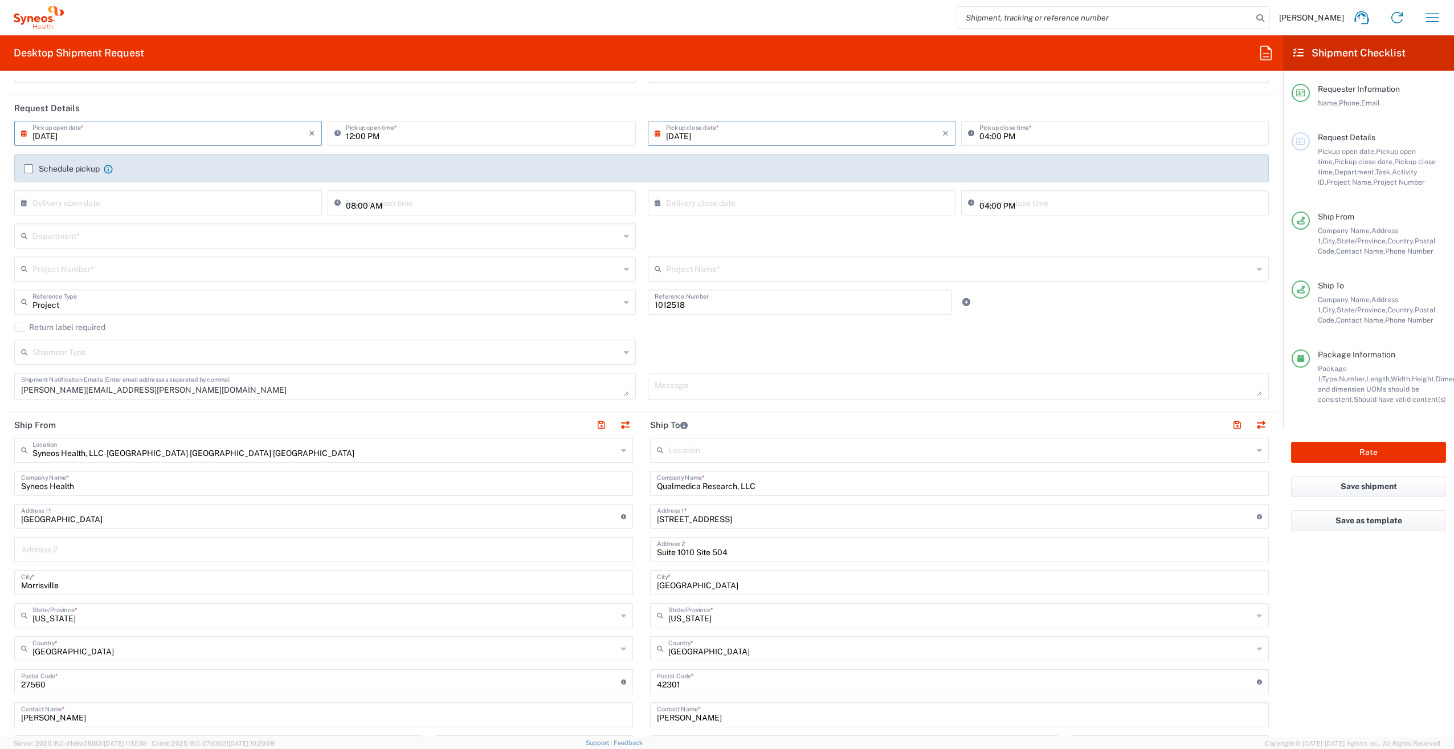
click at [60, 268] on input "text" at bounding box center [326, 268] width 588 height 20
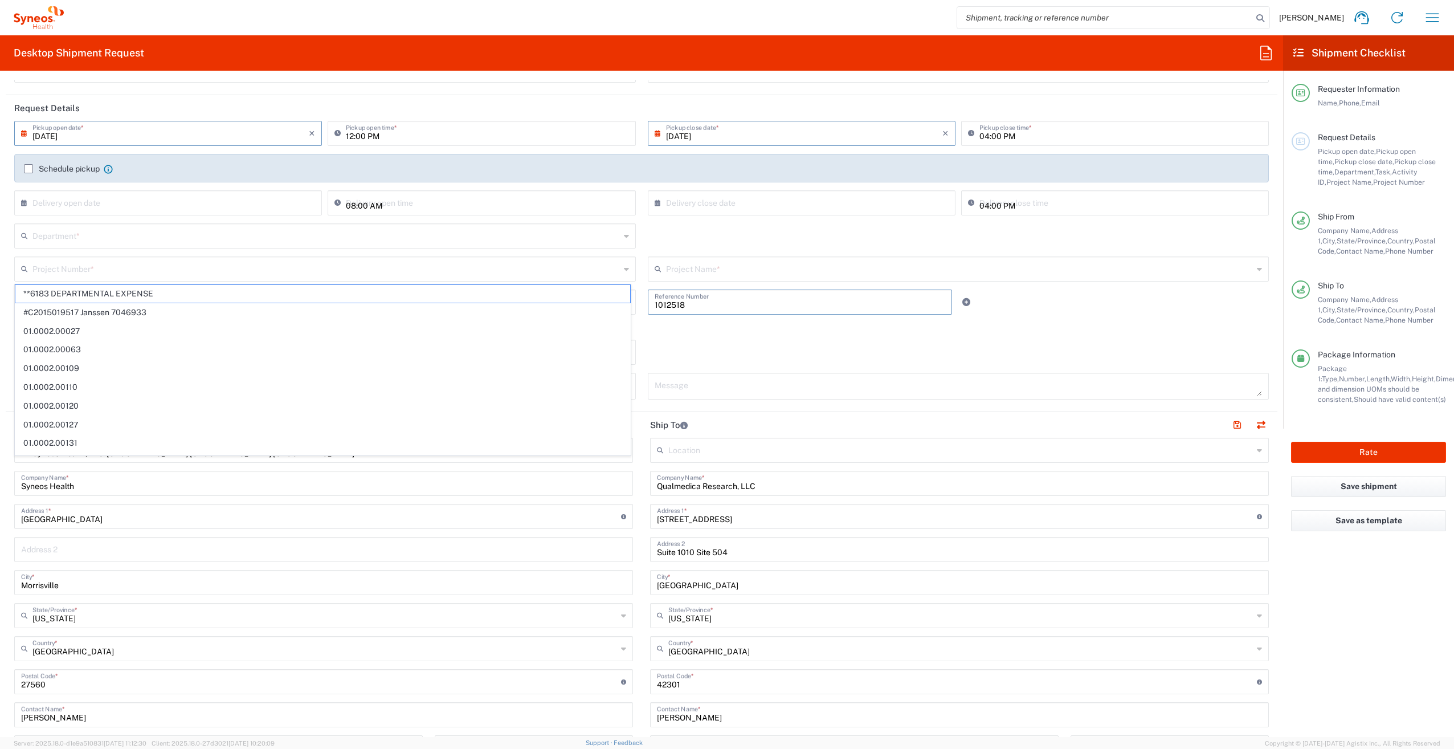
drag, startPoint x: 680, startPoint y: 304, endPoint x: 646, endPoint y: 302, distance: 33.7
click at [648, 302] on div "1012518 Reference Number" at bounding box center [800, 301] width 305 height 25
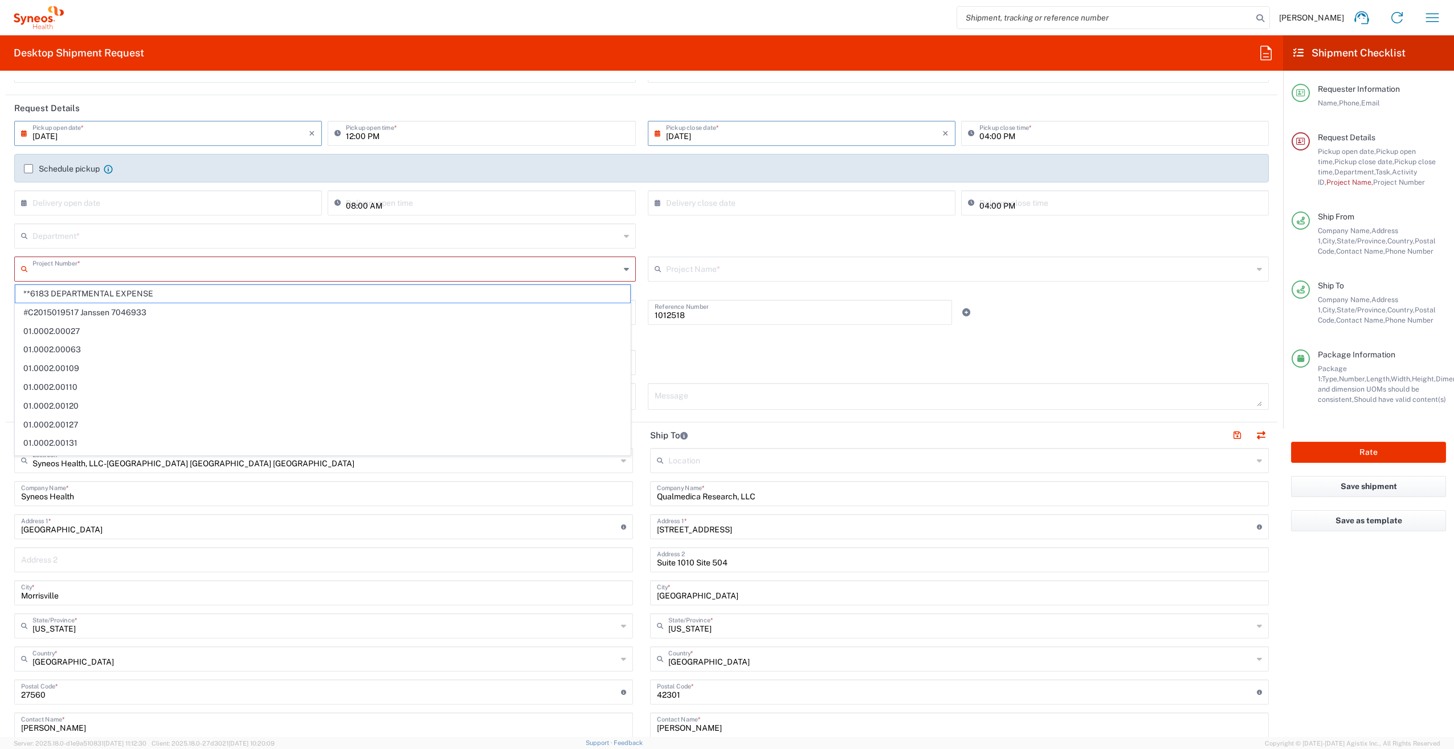
paste input "1012518"
type input "1012518"
click at [70, 293] on span "1012518" at bounding box center [322, 294] width 615 height 18
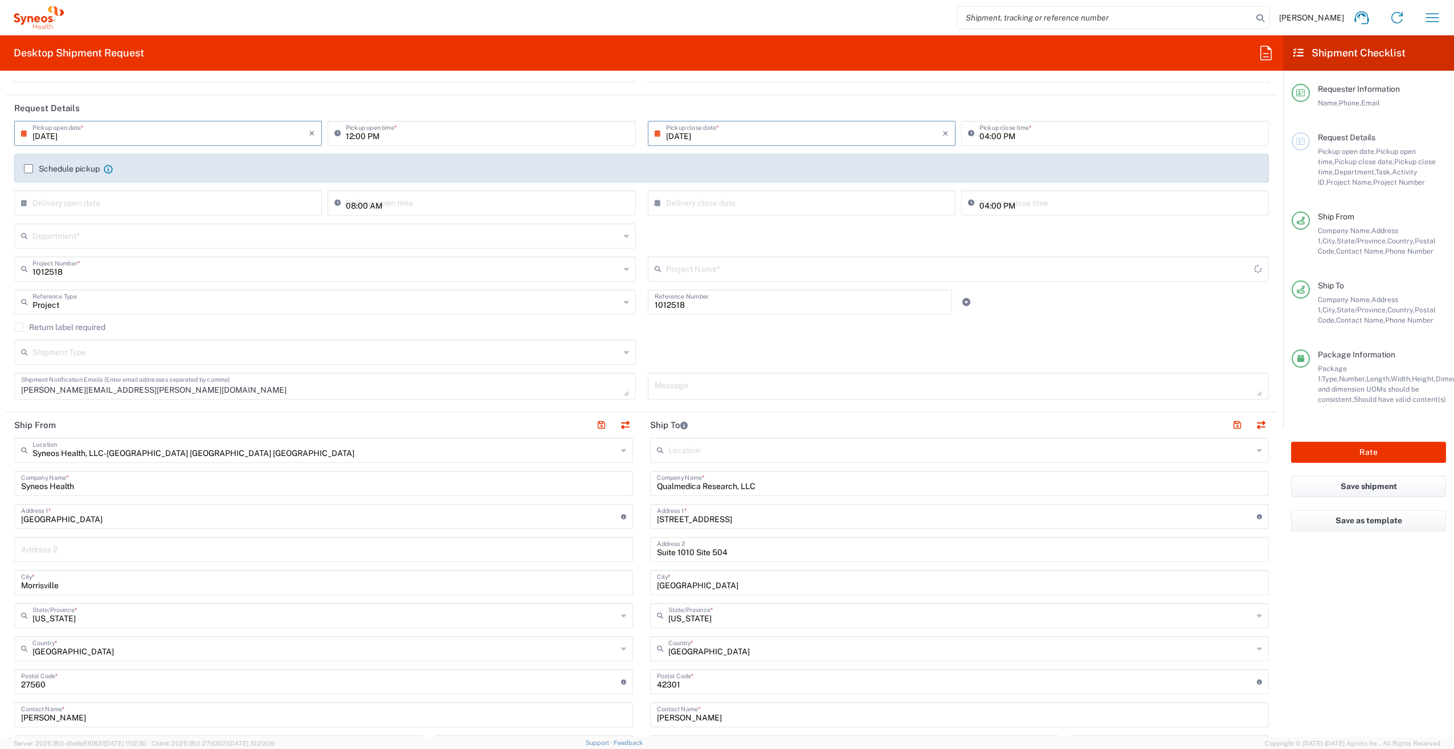
type input "Otsuka 1012518"
click at [83, 237] on input "text" at bounding box center [326, 235] width 588 height 20
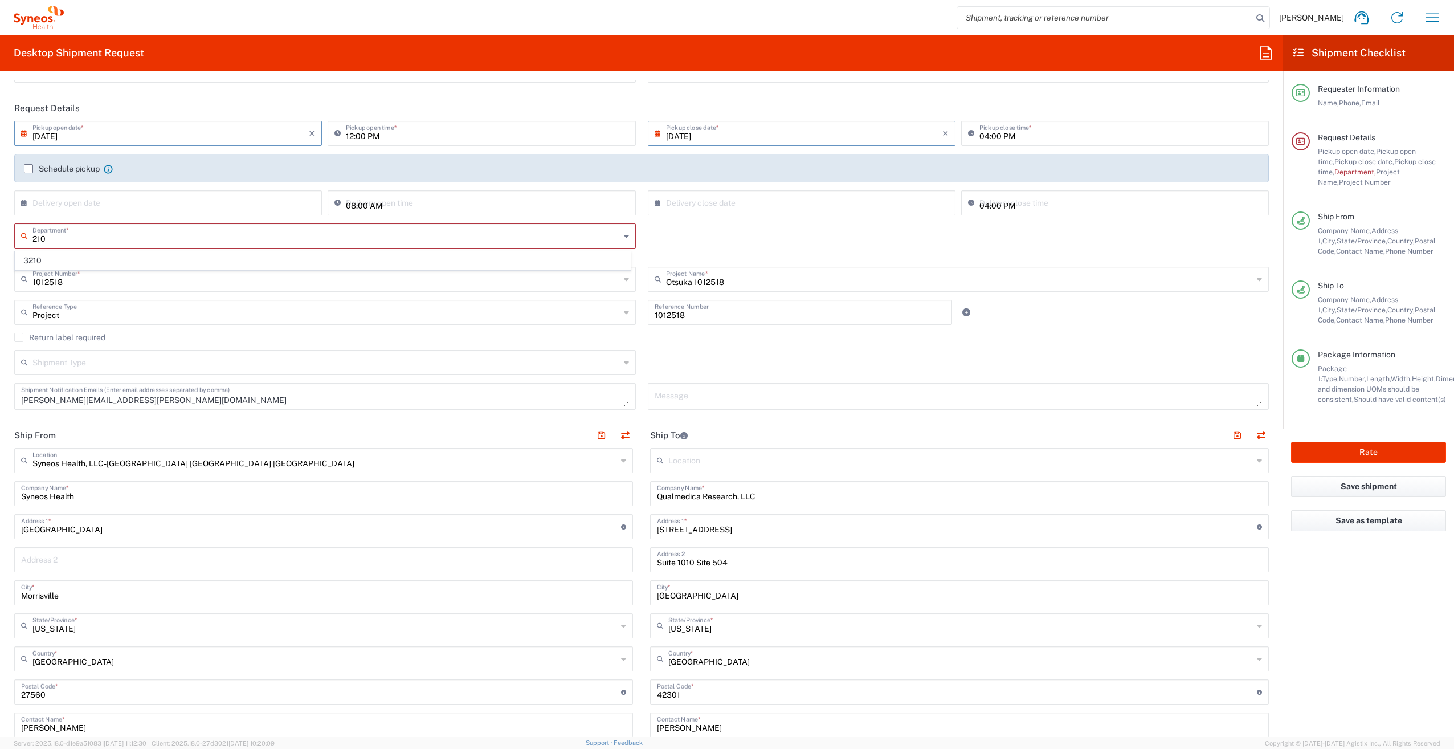
click at [33, 237] on input "210" at bounding box center [326, 235] width 588 height 20
click at [27, 258] on span "3210" at bounding box center [322, 261] width 615 height 18
type input "3210"
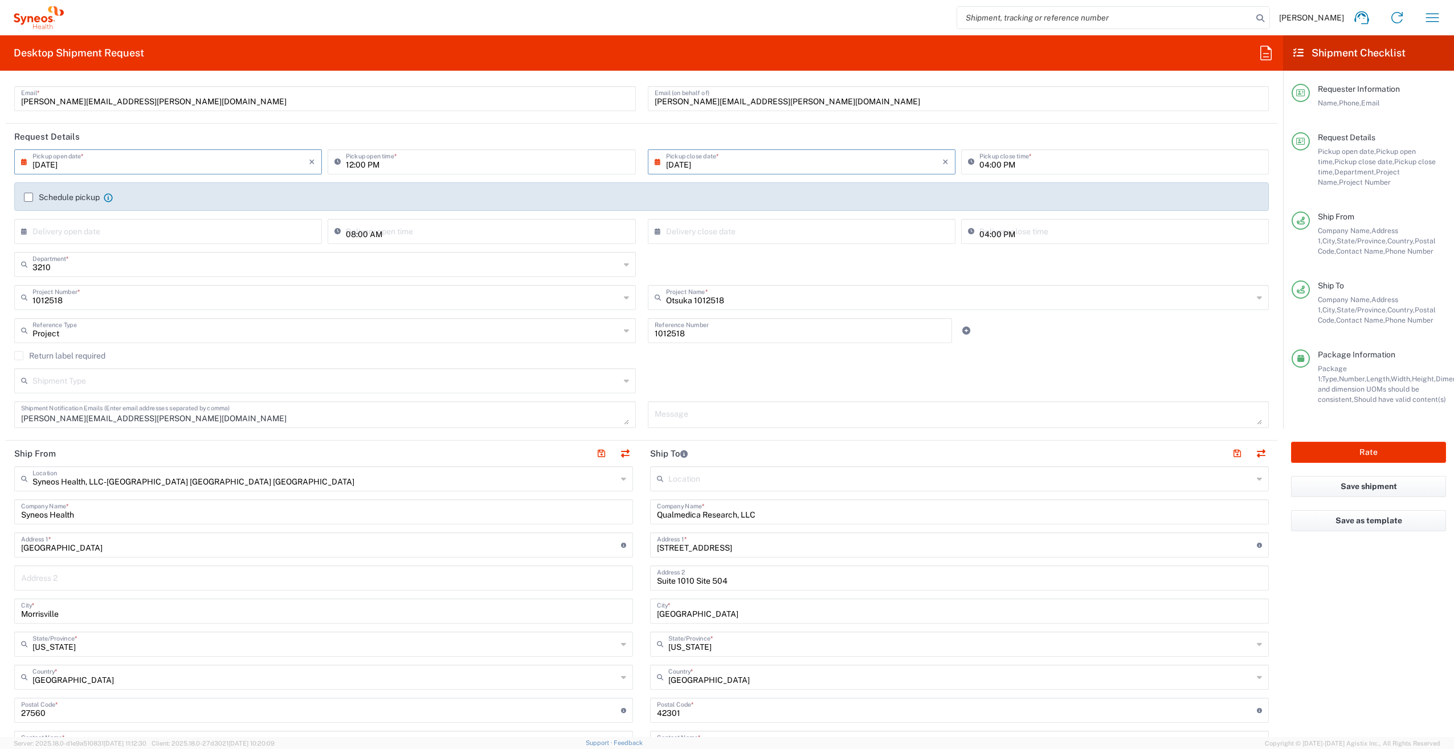
scroll to position [0, 0]
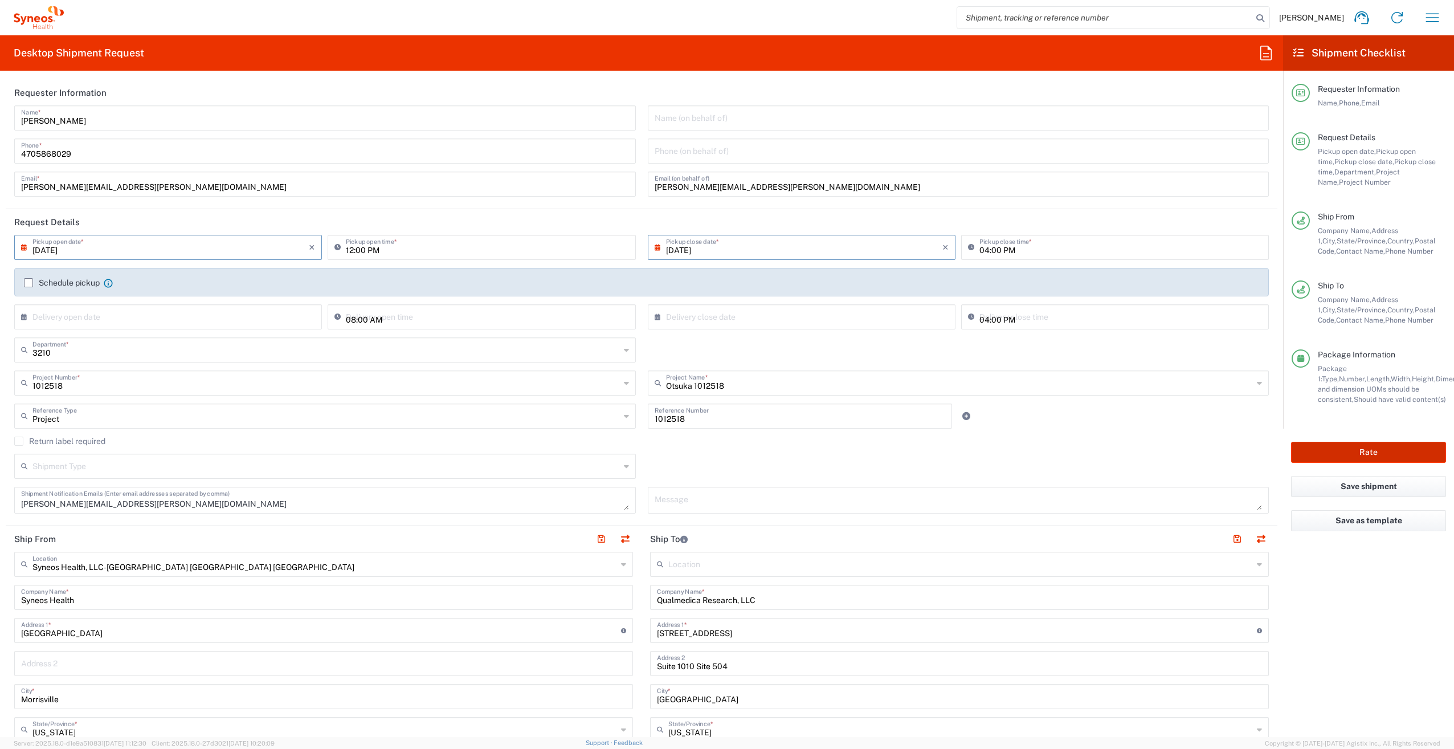
click at [1397, 451] on button "Rate" at bounding box center [1368, 452] width 155 height 21
type input "1012518"
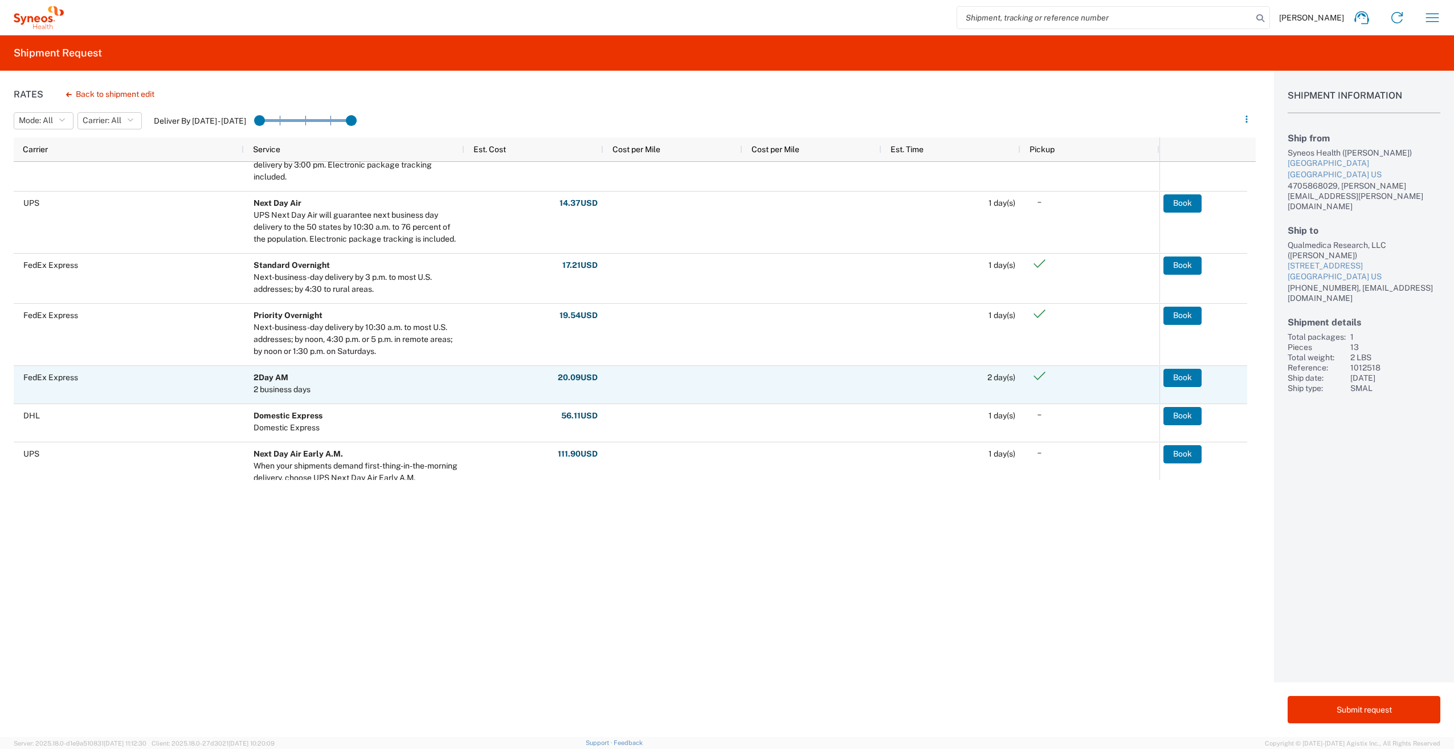
scroll to position [456, 0]
click at [1177, 375] on button "Book" at bounding box center [1183, 377] width 38 height 18
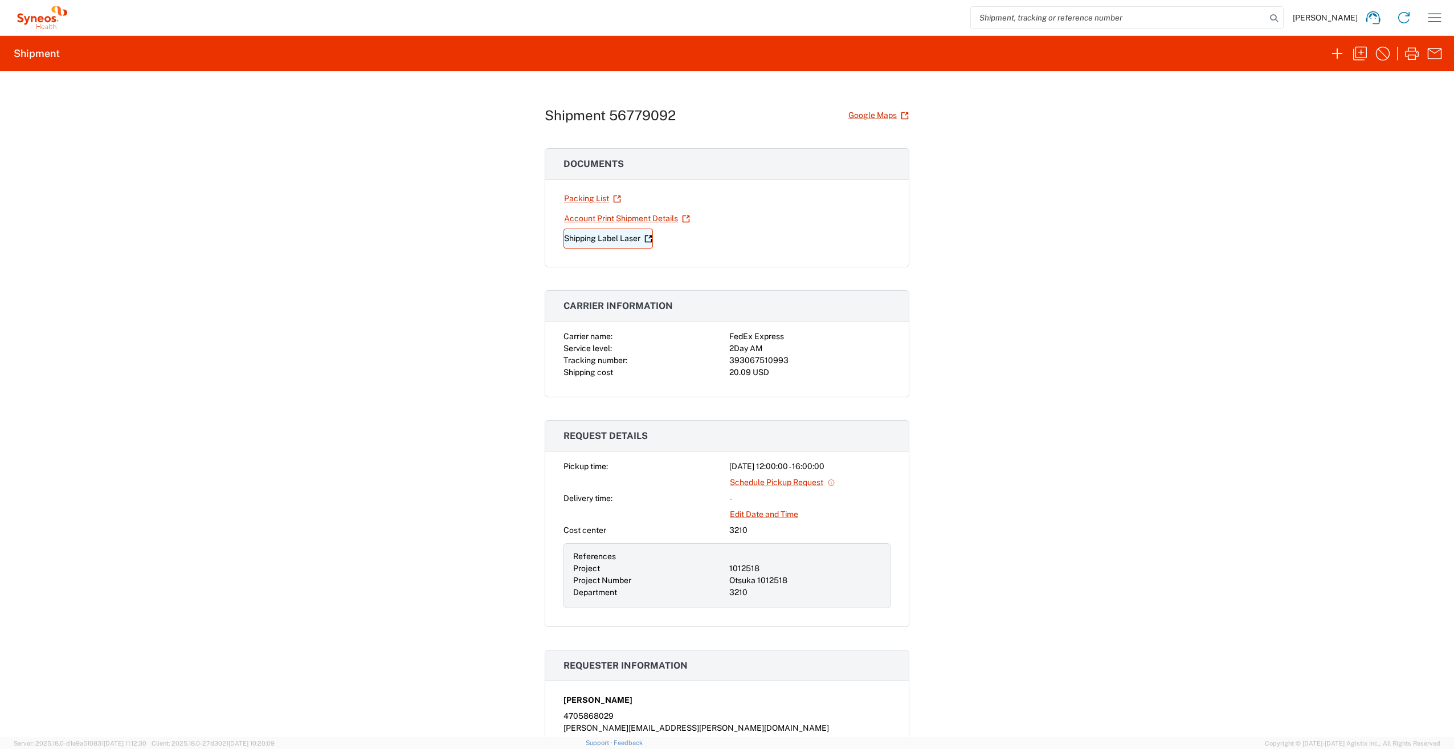
click at [597, 238] on link "Shipping Label Laser" at bounding box center [608, 239] width 89 height 20
click at [586, 214] on link "Account Print Shipment Details" at bounding box center [627, 219] width 127 height 20
click at [1362, 51] on icon "button" at bounding box center [1360, 53] width 18 height 18
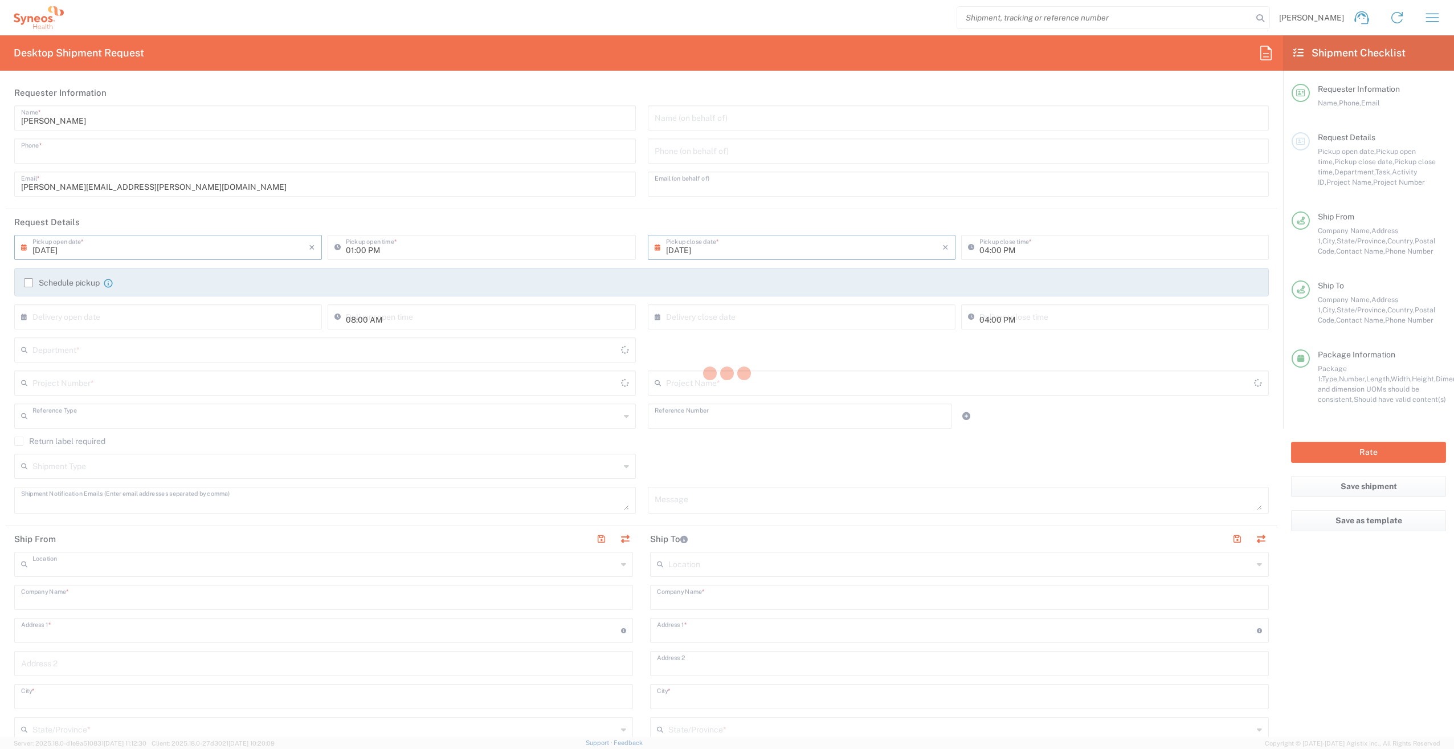
type input "4705868029"
type input "[PERSON_NAME][EMAIL_ADDRESS][PERSON_NAME][DOMAIN_NAME]"
type input "[DATE]"
type input "12:00 PM"
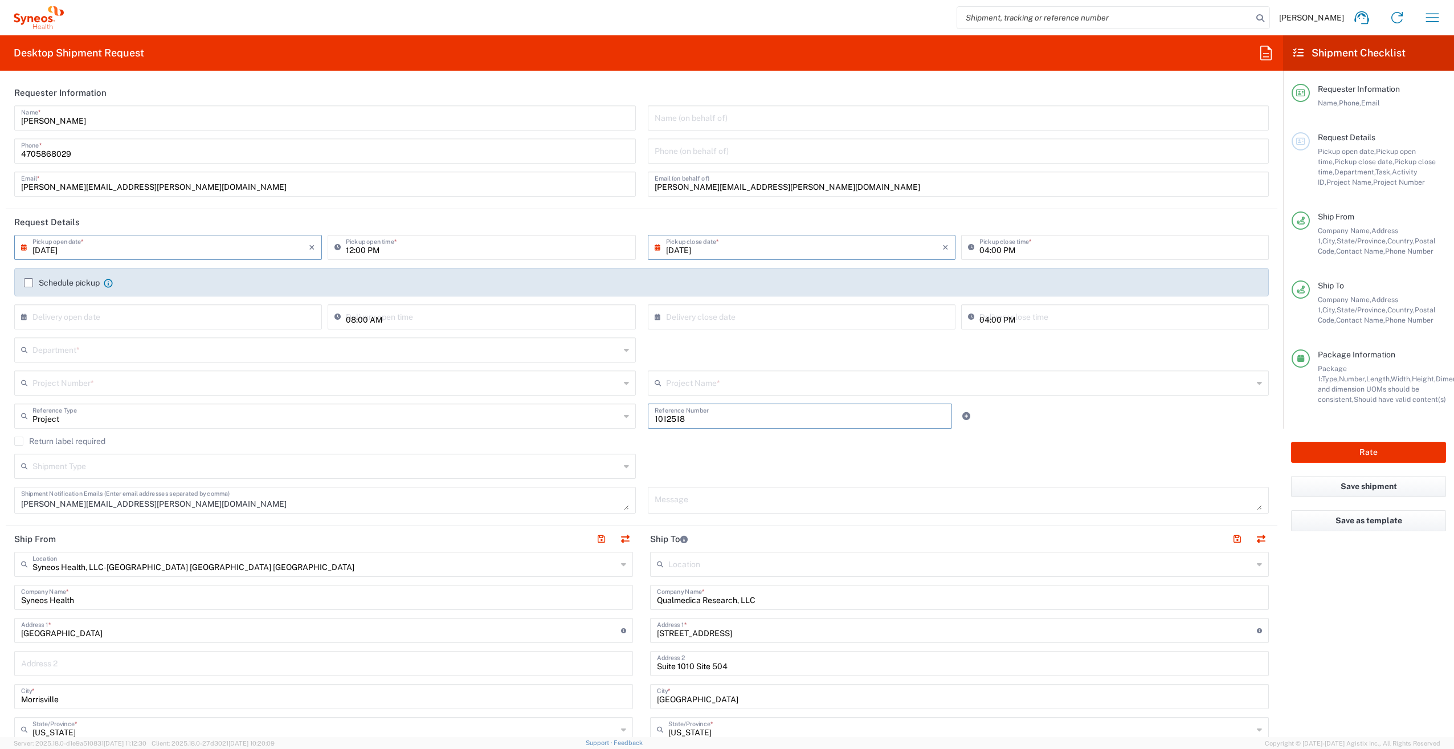
drag, startPoint x: 701, startPoint y: 419, endPoint x: 658, endPoint y: 416, distance: 42.8
click at [648, 414] on div "1012518 Reference Number" at bounding box center [800, 415] width 305 height 25
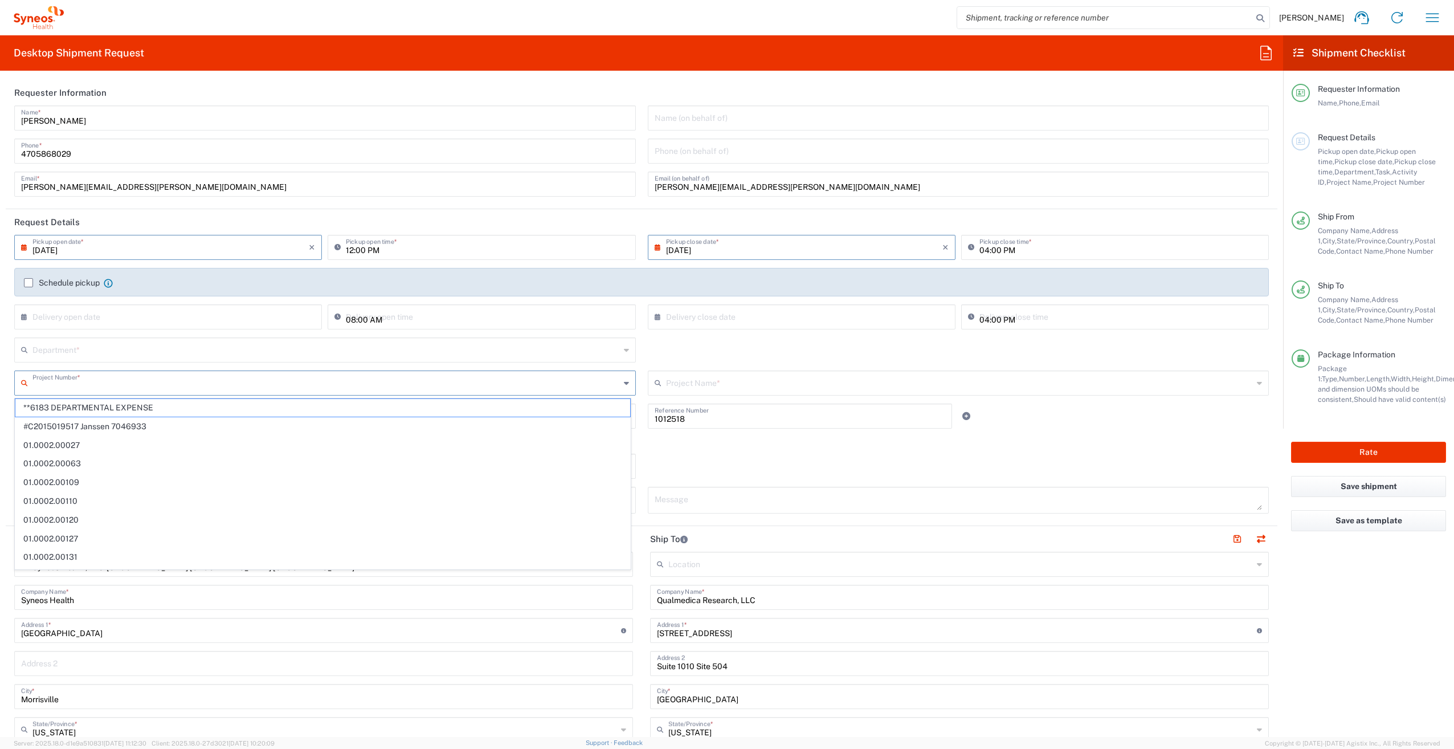
click at [89, 381] on input "text" at bounding box center [326, 382] width 588 height 20
paste input "1012518"
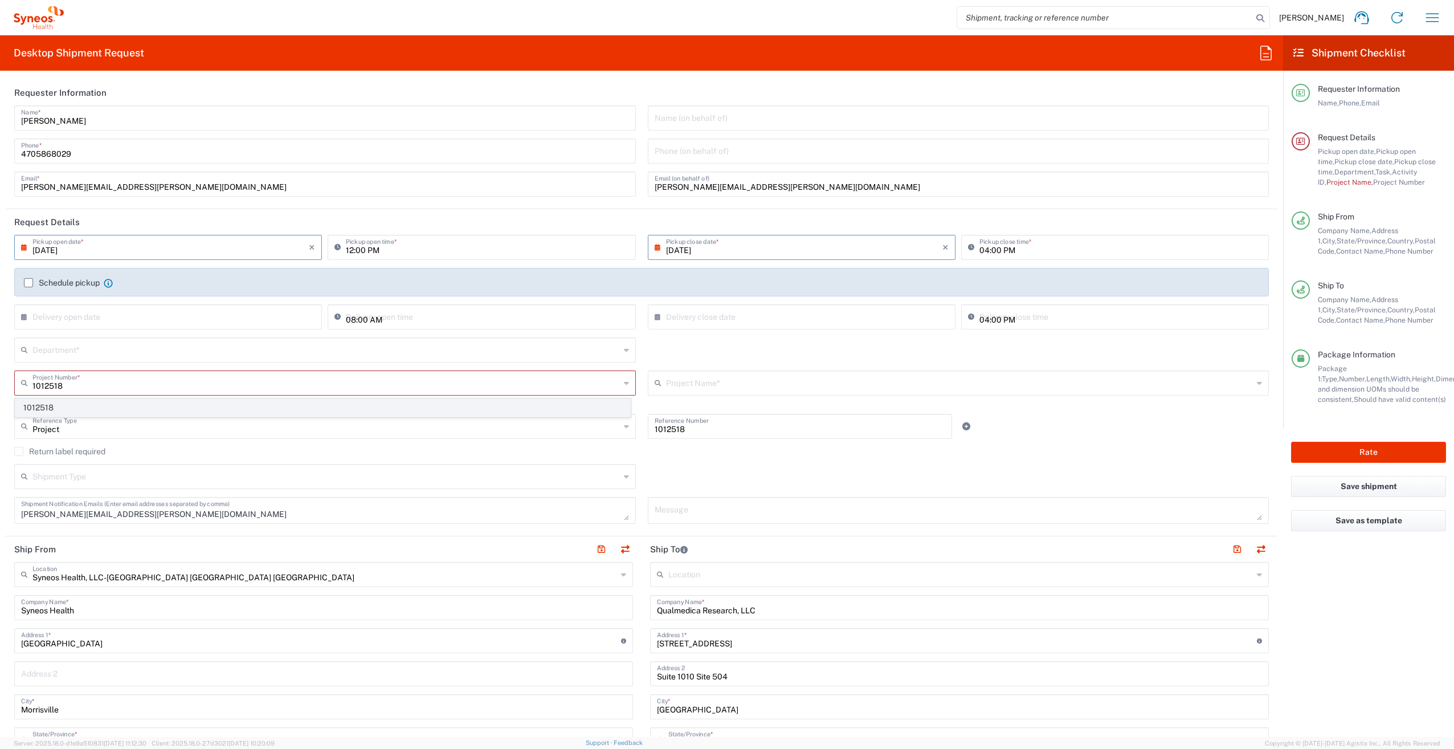
click at [120, 409] on span "1012518" at bounding box center [322, 408] width 615 height 18
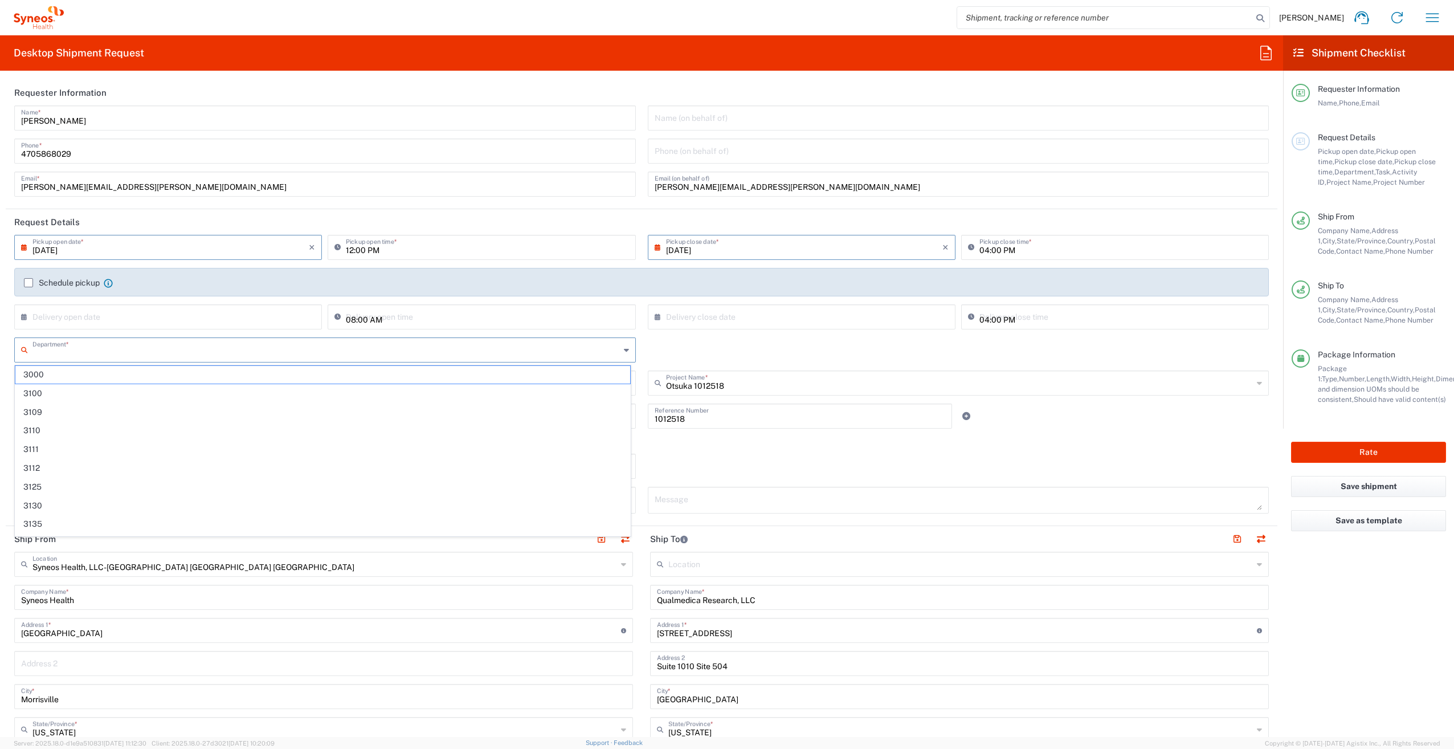
click at [73, 352] on input "text" at bounding box center [326, 349] width 588 height 20
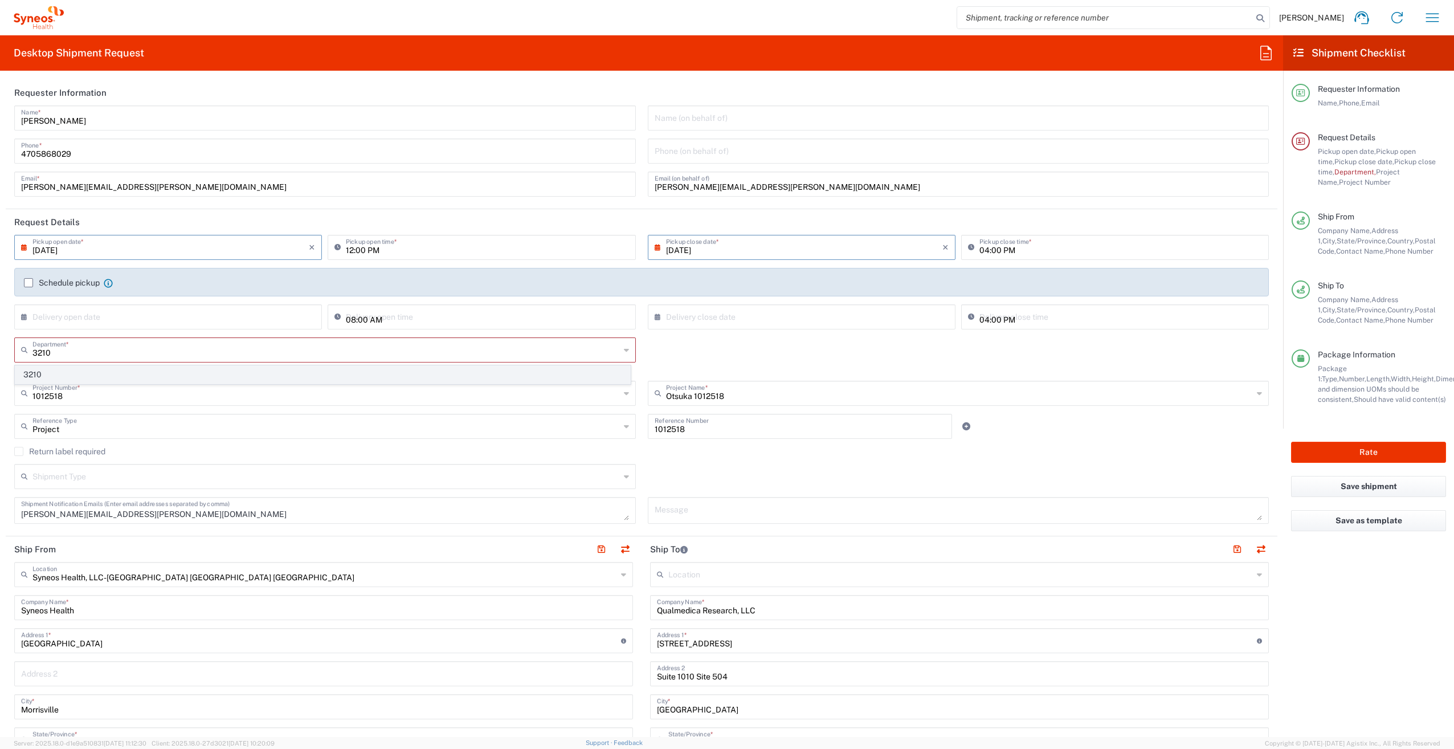
click at [74, 375] on span "3210" at bounding box center [322, 375] width 615 height 18
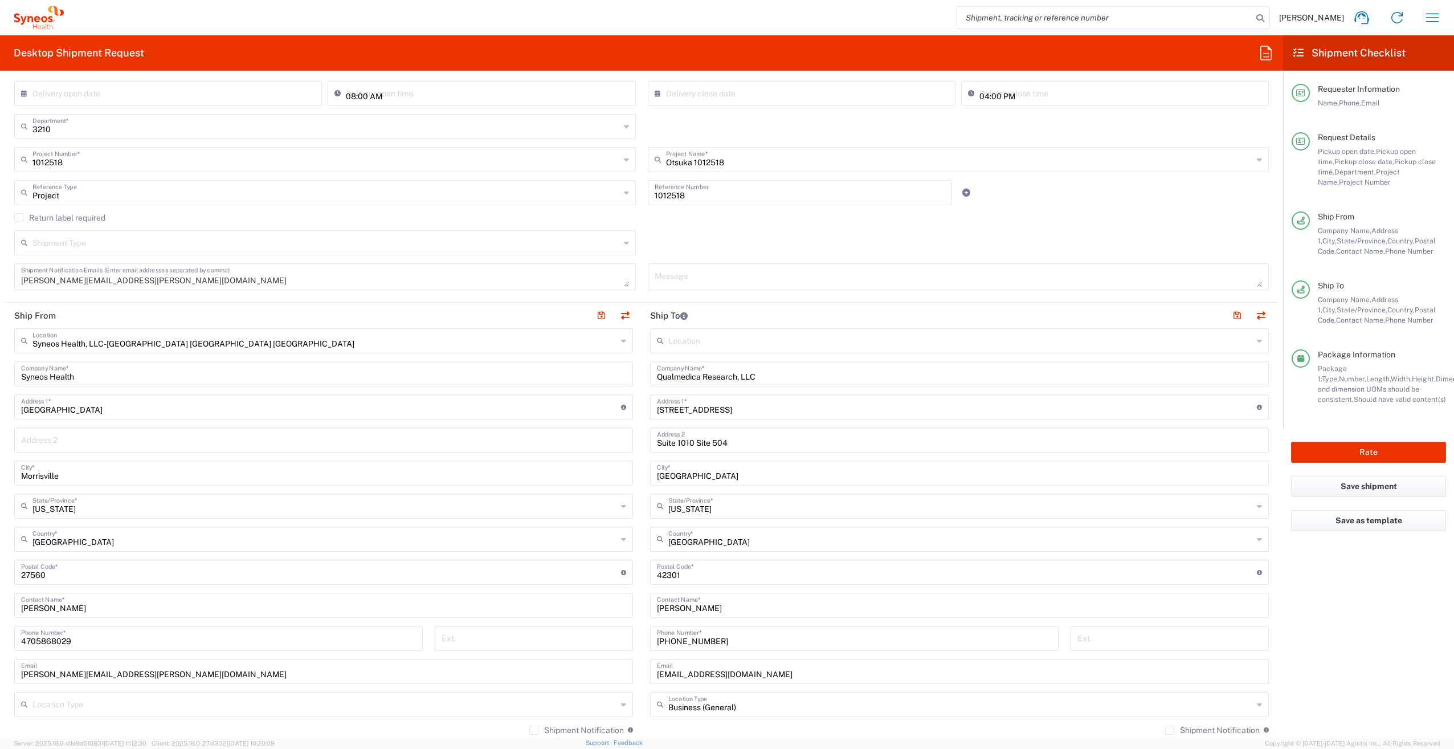
scroll to position [228, 0]
drag, startPoint x: 762, startPoint y: 370, endPoint x: 642, endPoint y: 368, distance: 120.3
click at [642, 368] on main "Location [PERSON_NAME] LLC-[GEOGRAPHIC_DATA] [GEOGRAPHIC_DATA] [GEOGRAPHIC_DATA…" at bounding box center [960, 563] width 636 height 479
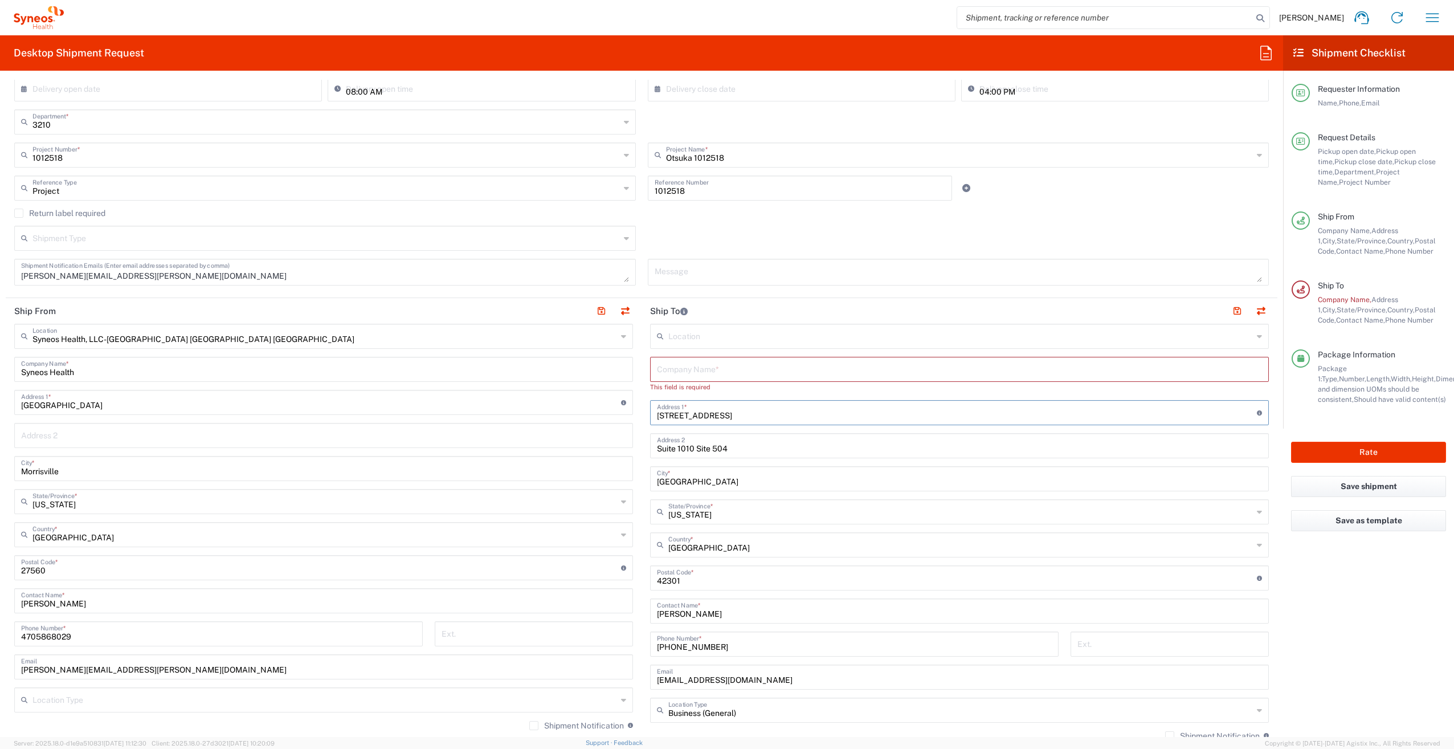
drag, startPoint x: 729, startPoint y: 406, endPoint x: 630, endPoint y: 406, distance: 99.2
click at [630, 406] on div "Ship From Syneos Health, LLC-[GEOGRAPHIC_DATA] [GEOGRAPHIC_DATA] [GEOGRAPHIC_DA…" at bounding box center [642, 557] width 1272 height 519
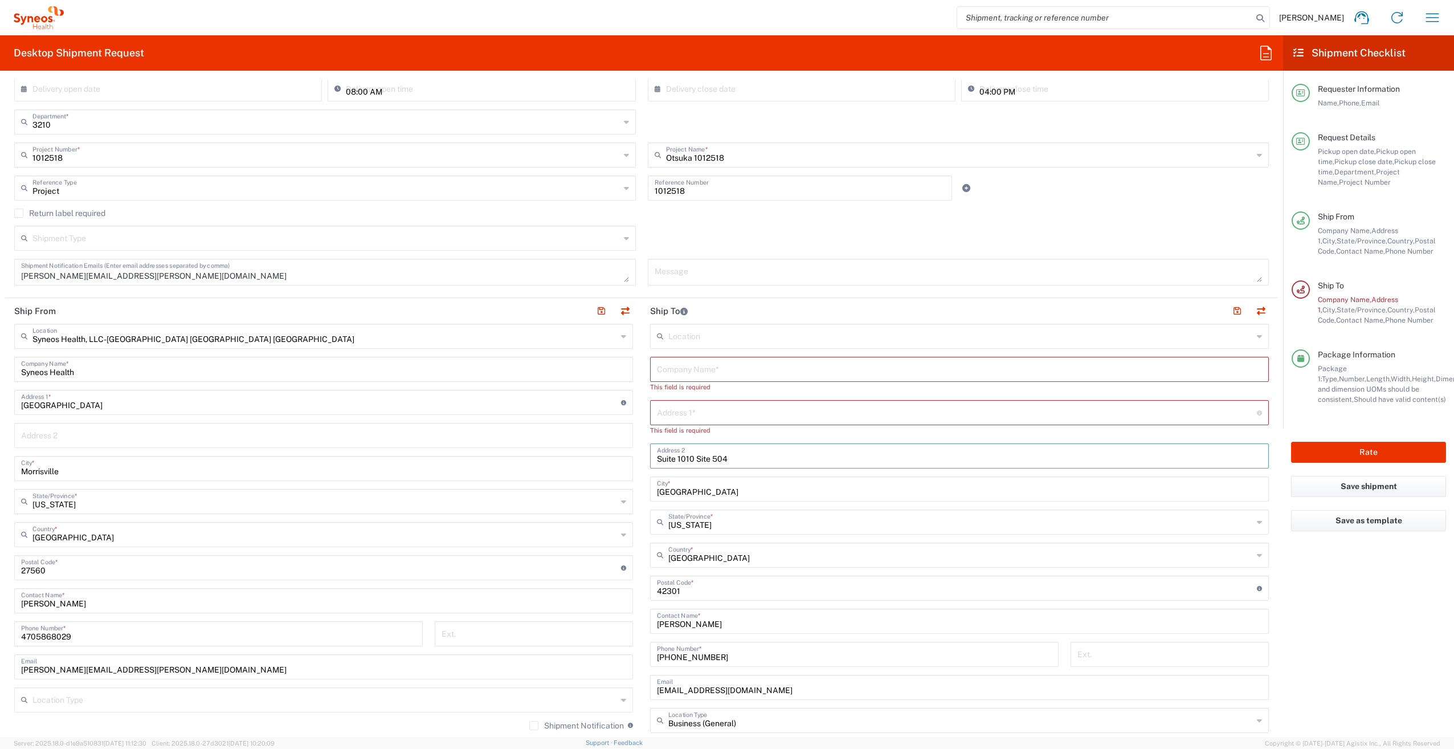
drag, startPoint x: 694, startPoint y: 447, endPoint x: 641, endPoint y: 447, distance: 52.4
click at [642, 447] on main "Location [PERSON_NAME] LLC-[GEOGRAPHIC_DATA] [GEOGRAPHIC_DATA] [GEOGRAPHIC_DATA…" at bounding box center [960, 573] width 636 height 499
drag, startPoint x: 685, startPoint y: 458, endPoint x: 674, endPoint y: 454, distance: 11.5
click at [674, 454] on input "Site 504" at bounding box center [959, 455] width 605 height 20
drag, startPoint x: 725, startPoint y: 491, endPoint x: 602, endPoint y: 491, distance: 123.1
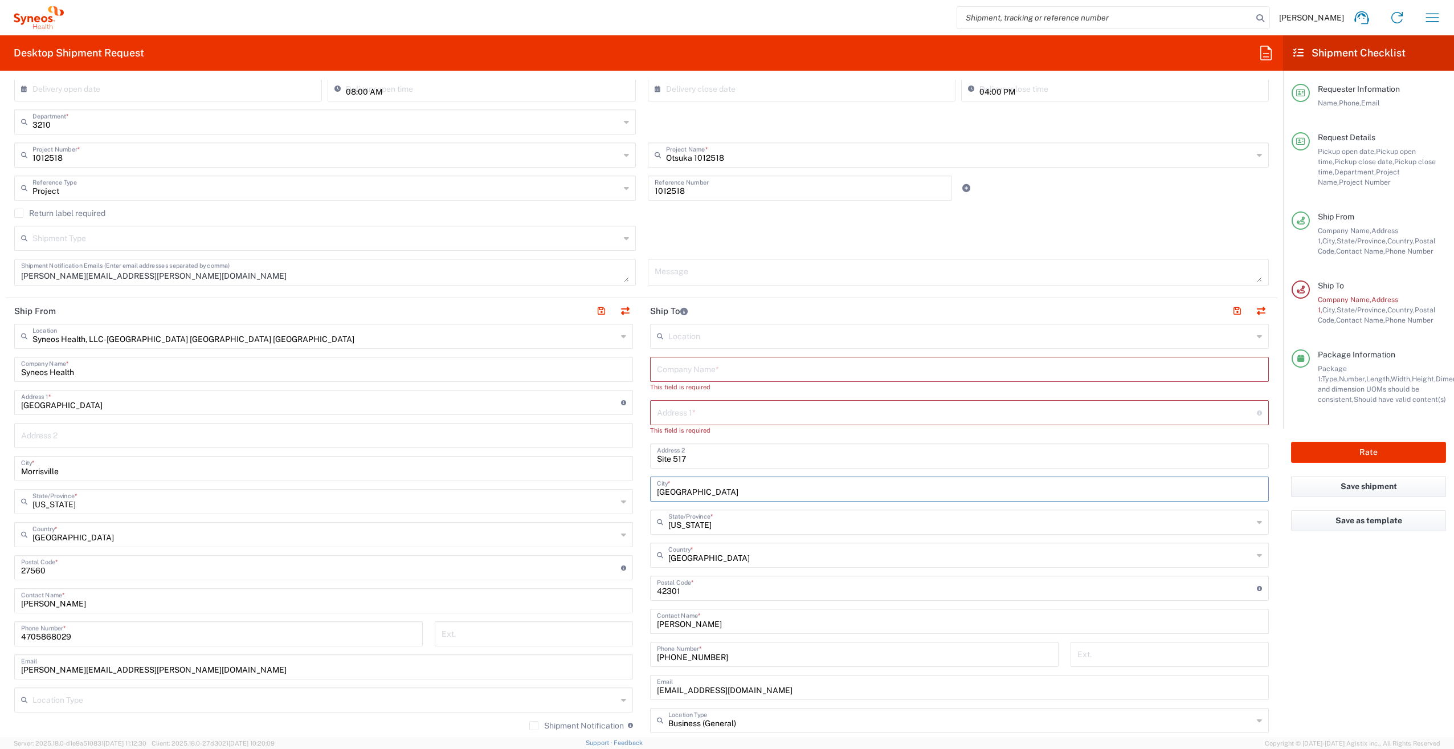
click at [602, 491] on div "Ship From Syneos Health, LLC-[GEOGRAPHIC_DATA] [GEOGRAPHIC_DATA] [GEOGRAPHIC_DA…" at bounding box center [642, 562] width 1272 height 529
drag, startPoint x: 693, startPoint y: 587, endPoint x: 631, endPoint y: 586, distance: 62.1
click at [631, 586] on div "Ship From Syneos Health, LLC-[GEOGRAPHIC_DATA] [GEOGRAPHIC_DATA] [GEOGRAPHIC_DA…" at bounding box center [642, 568] width 1272 height 540
drag, startPoint x: 725, startPoint y: 642, endPoint x: 690, endPoint y: 663, distance: 41.0
click at [643, 640] on main "Location [PERSON_NAME] LLC-[GEOGRAPHIC_DATA] [GEOGRAPHIC_DATA] [GEOGRAPHIC_DATA…" at bounding box center [960, 584] width 636 height 520
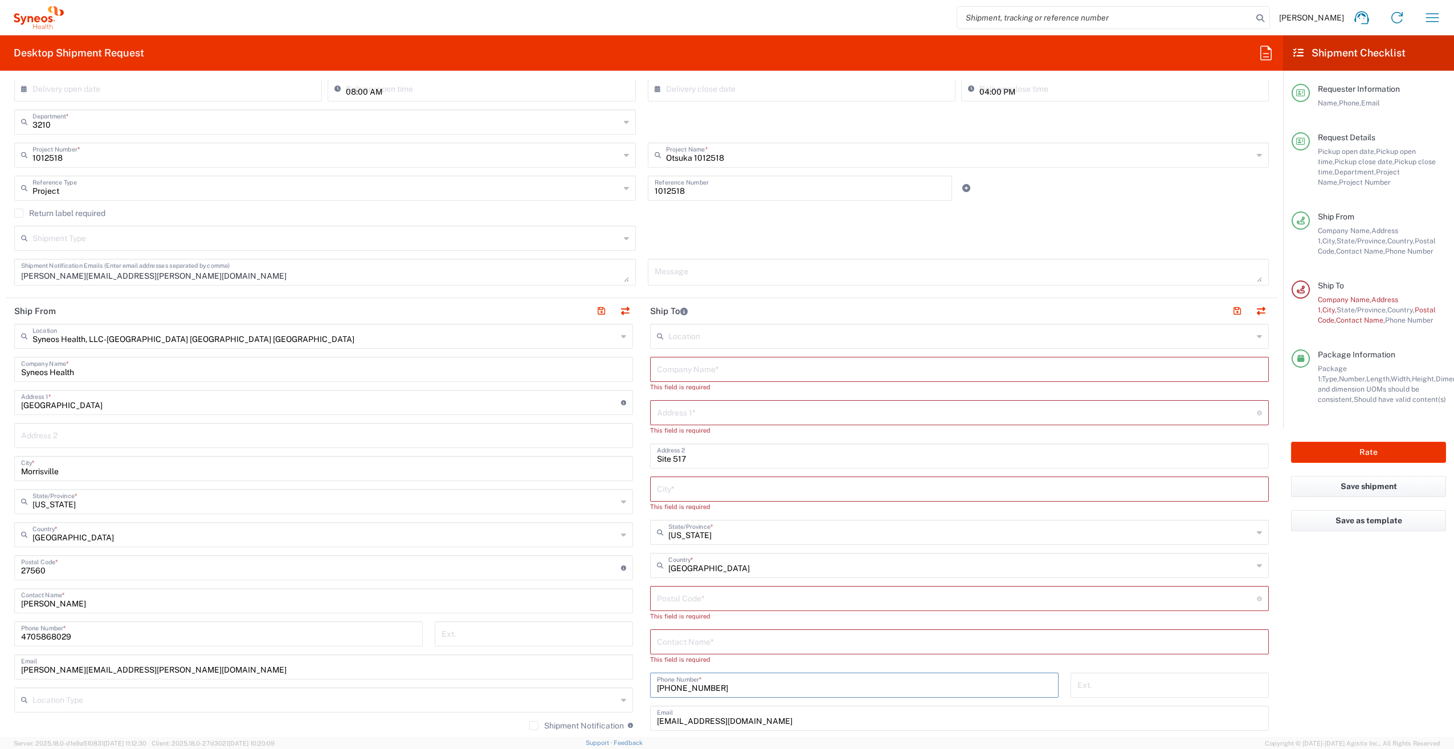
drag, startPoint x: 722, startPoint y: 673, endPoint x: 628, endPoint y: 672, distance: 94.0
click at [628, 672] on div "Ship From Syneos Health, LLC-[GEOGRAPHIC_DATA] [GEOGRAPHIC_DATA] [GEOGRAPHIC_DA…" at bounding box center [642, 578] width 1272 height 560
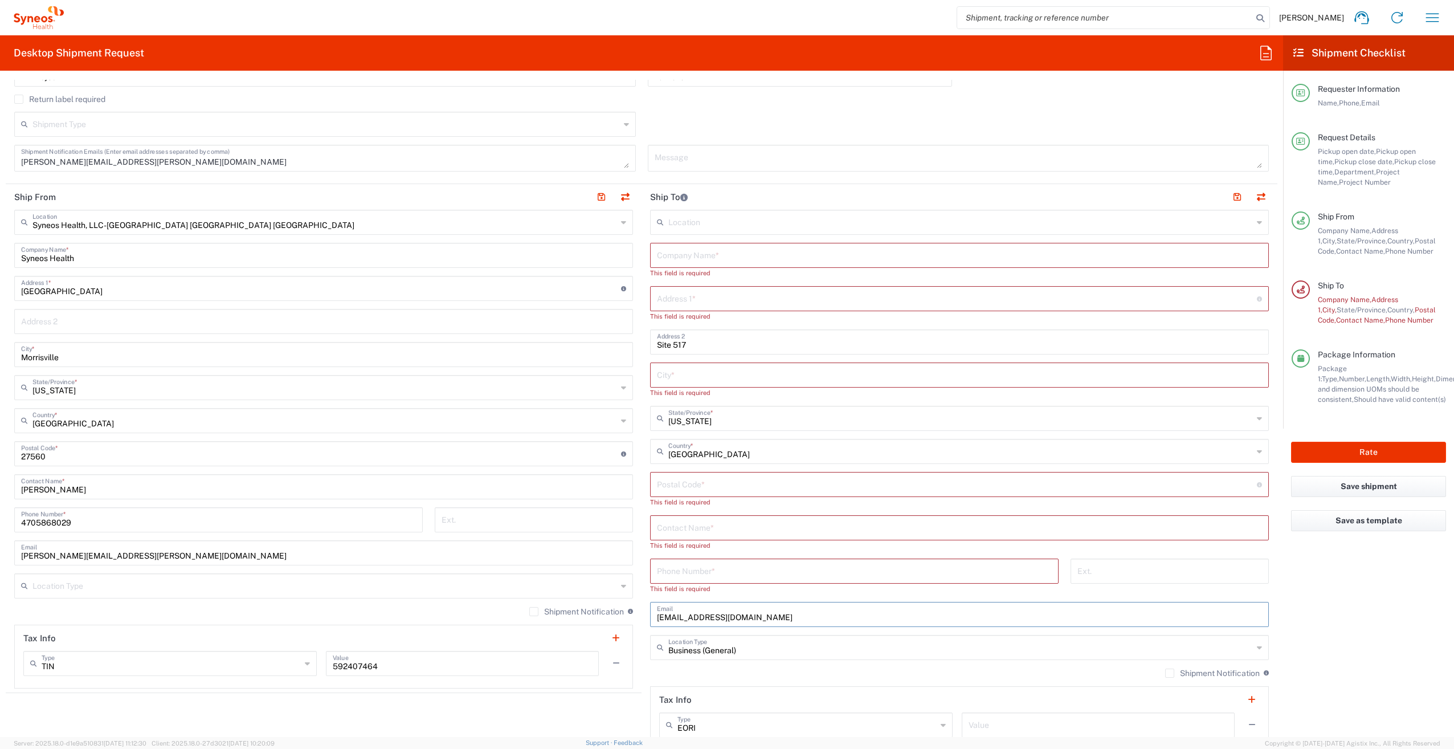
drag, startPoint x: 813, startPoint y: 609, endPoint x: 630, endPoint y: 605, distance: 182.4
click at [630, 605] on div "Ship From Syneos Health, LLC-[GEOGRAPHIC_DATA] [GEOGRAPHIC_DATA] [GEOGRAPHIC_DA…" at bounding box center [642, 469] width 1272 height 570
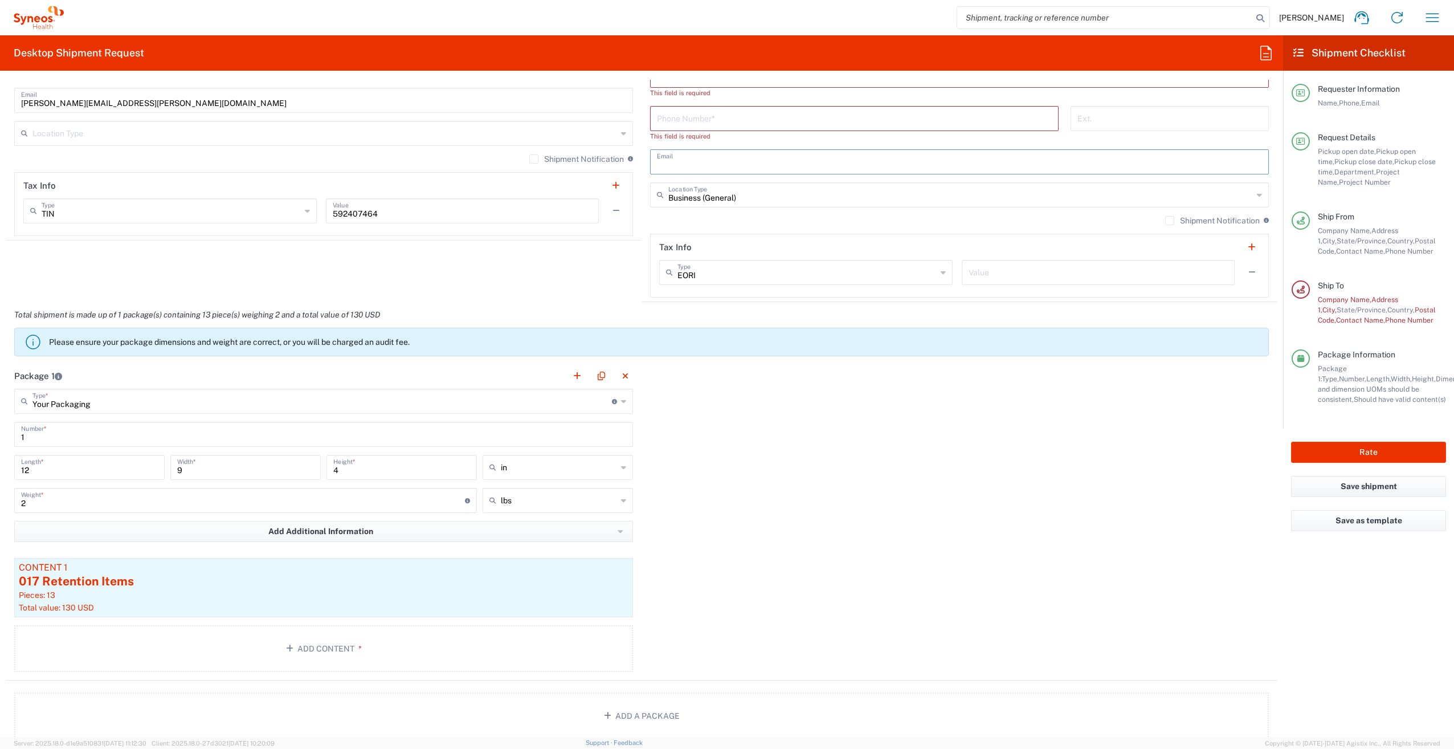
scroll to position [798, 0]
click at [316, 599] on div "Total value: 130 USD" at bounding box center [324, 604] width 610 height 10
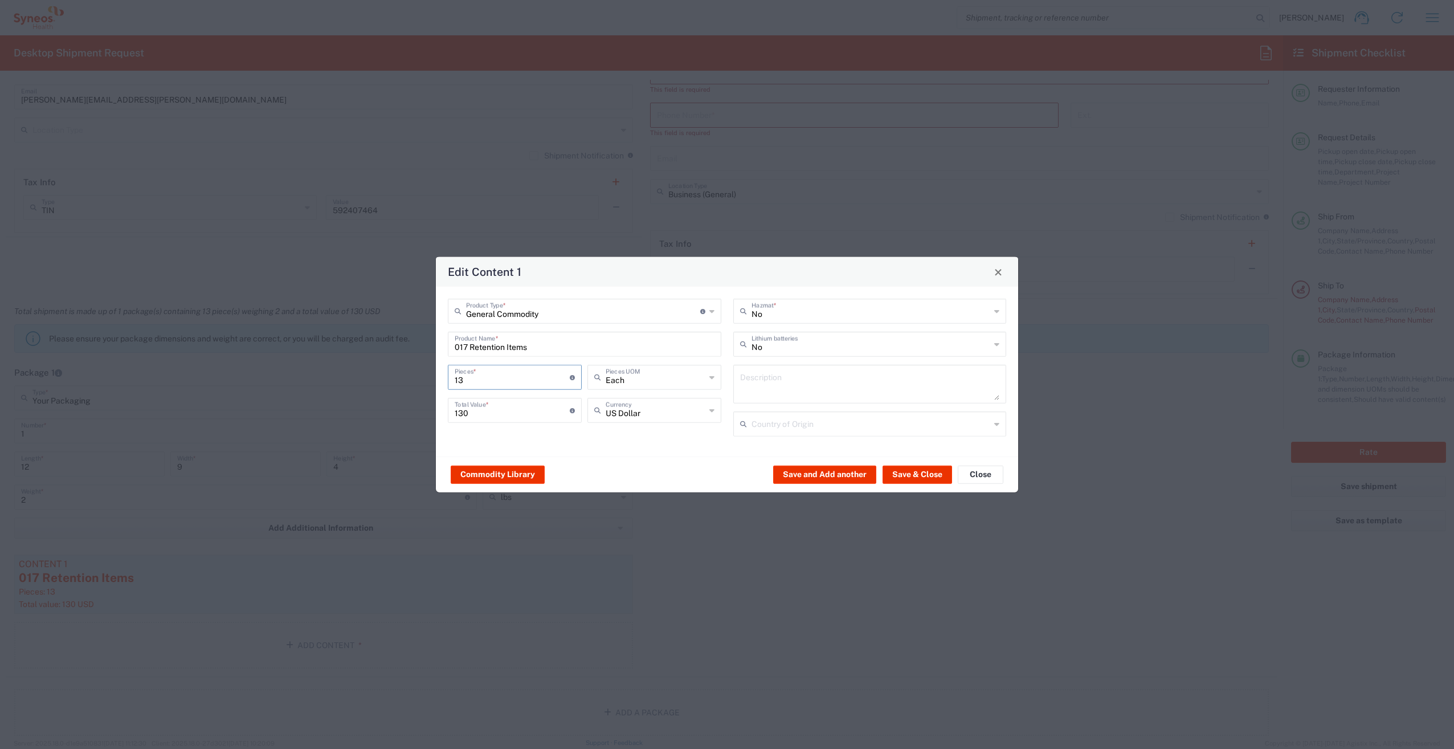
drag, startPoint x: 477, startPoint y: 380, endPoint x: 439, endPoint y: 378, distance: 38.2
click at [439, 378] on div "General Commodity Product Type * Document: Paper document generated internally …" at bounding box center [727, 372] width 582 height 170
click at [906, 474] on button "Save & Close" at bounding box center [918, 474] width 70 height 18
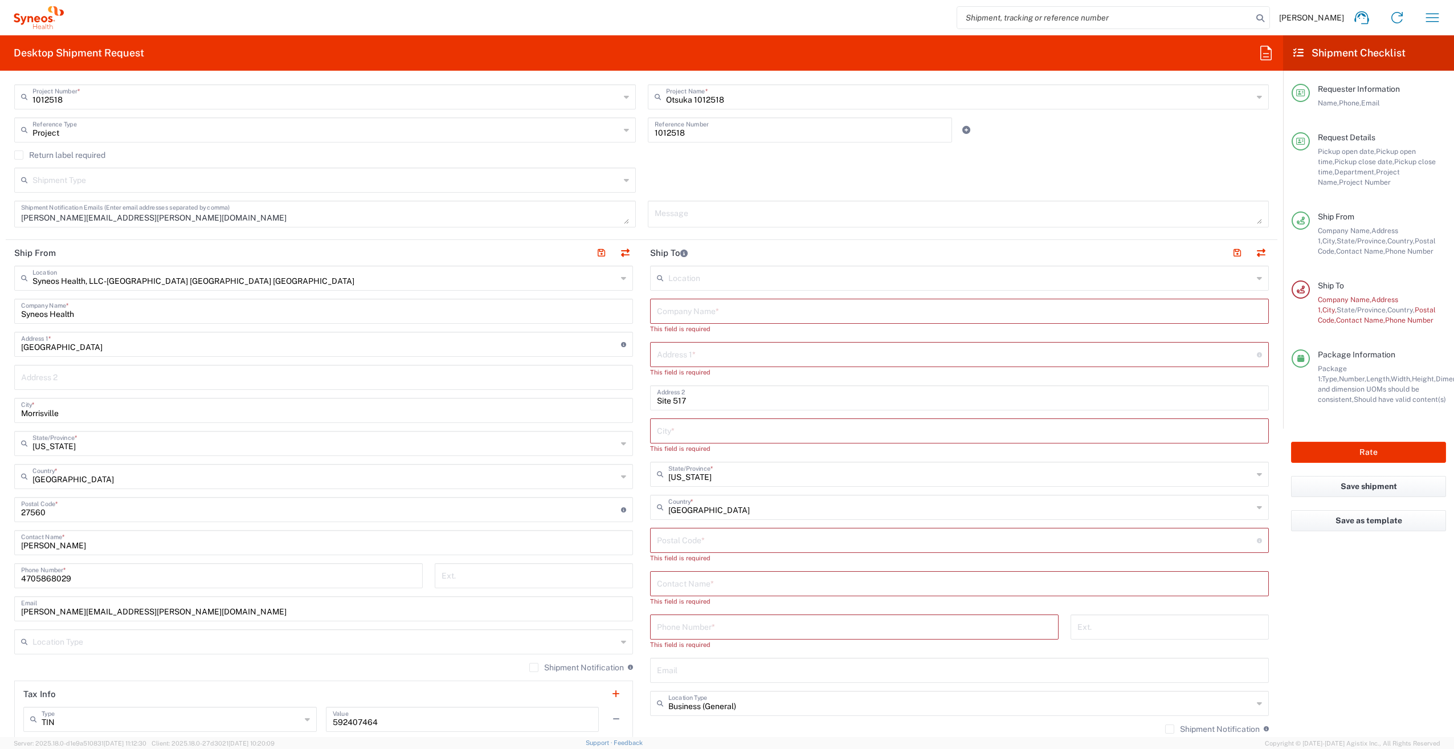
scroll to position [285, 0]
paste input "Cincy Science"
click at [678, 349] on input "text" at bounding box center [957, 345] width 600 height 20
paste input "[STREET_ADDRESS]"
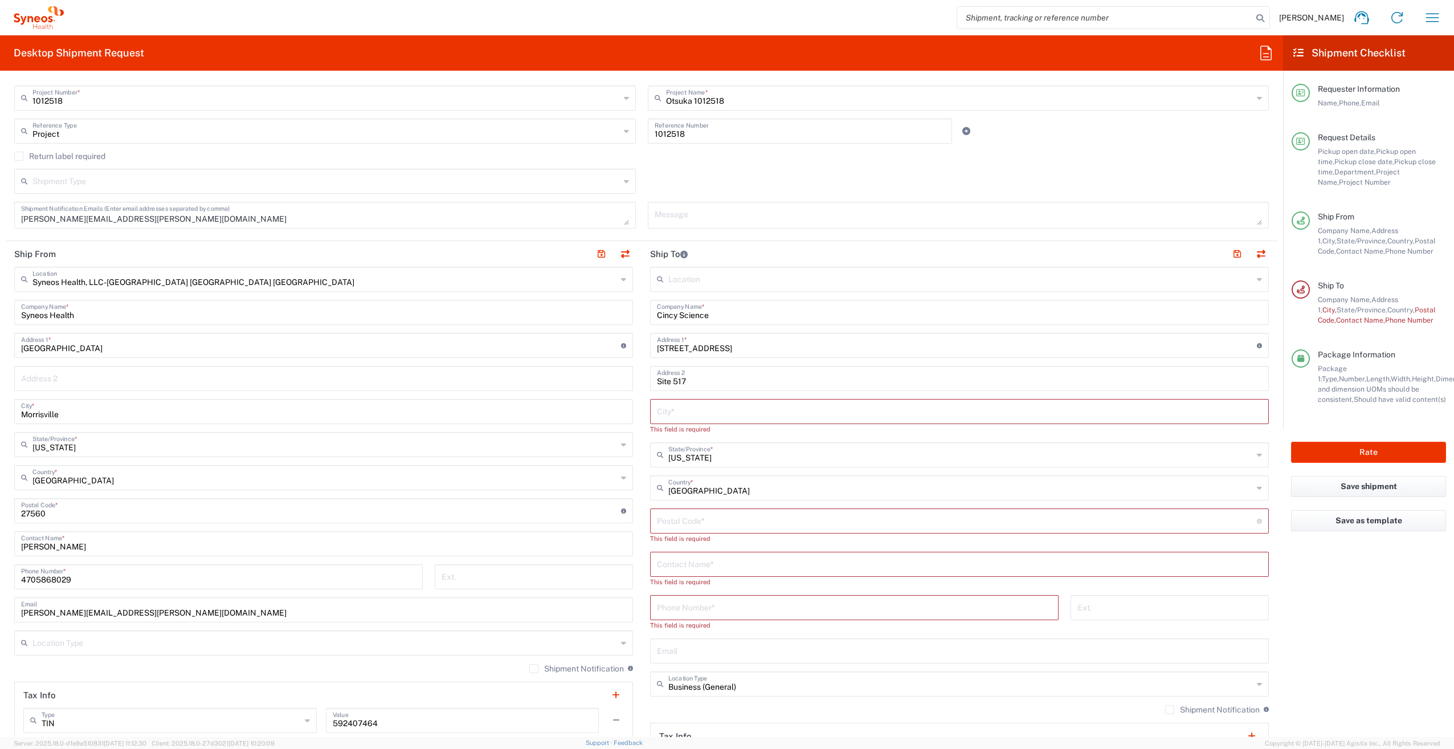
click at [767, 176] on div "Shipment Type Batch Regular" at bounding box center [642, 185] width 1267 height 33
paste input "[GEOGRAPHIC_DATA][PERSON_NAME]"
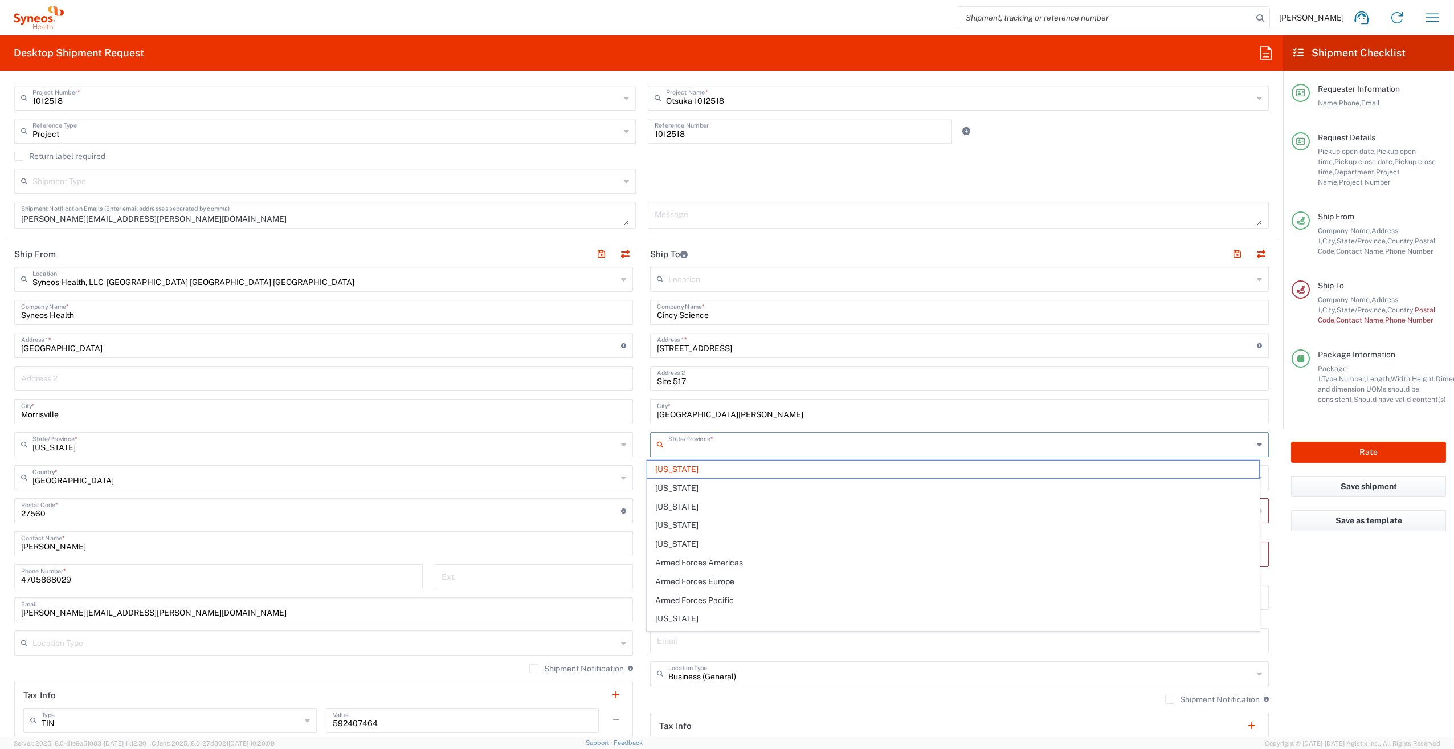
drag, startPoint x: 713, startPoint y: 445, endPoint x: 641, endPoint y: 445, distance: 72.4
click at [642, 445] on main "Location [PERSON_NAME] LLC-[GEOGRAPHIC_DATA] [GEOGRAPHIC_DATA] [GEOGRAPHIC_DATA…" at bounding box center [960, 521] width 636 height 509
drag, startPoint x: 711, startPoint y: 450, endPoint x: 645, endPoint y: 448, distance: 66.7
click at [645, 448] on main "Location [PERSON_NAME] LLC-[GEOGRAPHIC_DATA] [GEOGRAPHIC_DATA] [GEOGRAPHIC_DATA…" at bounding box center [960, 521] width 636 height 509
click at [672, 471] on span "[US_STATE]" at bounding box center [953, 469] width 613 height 18
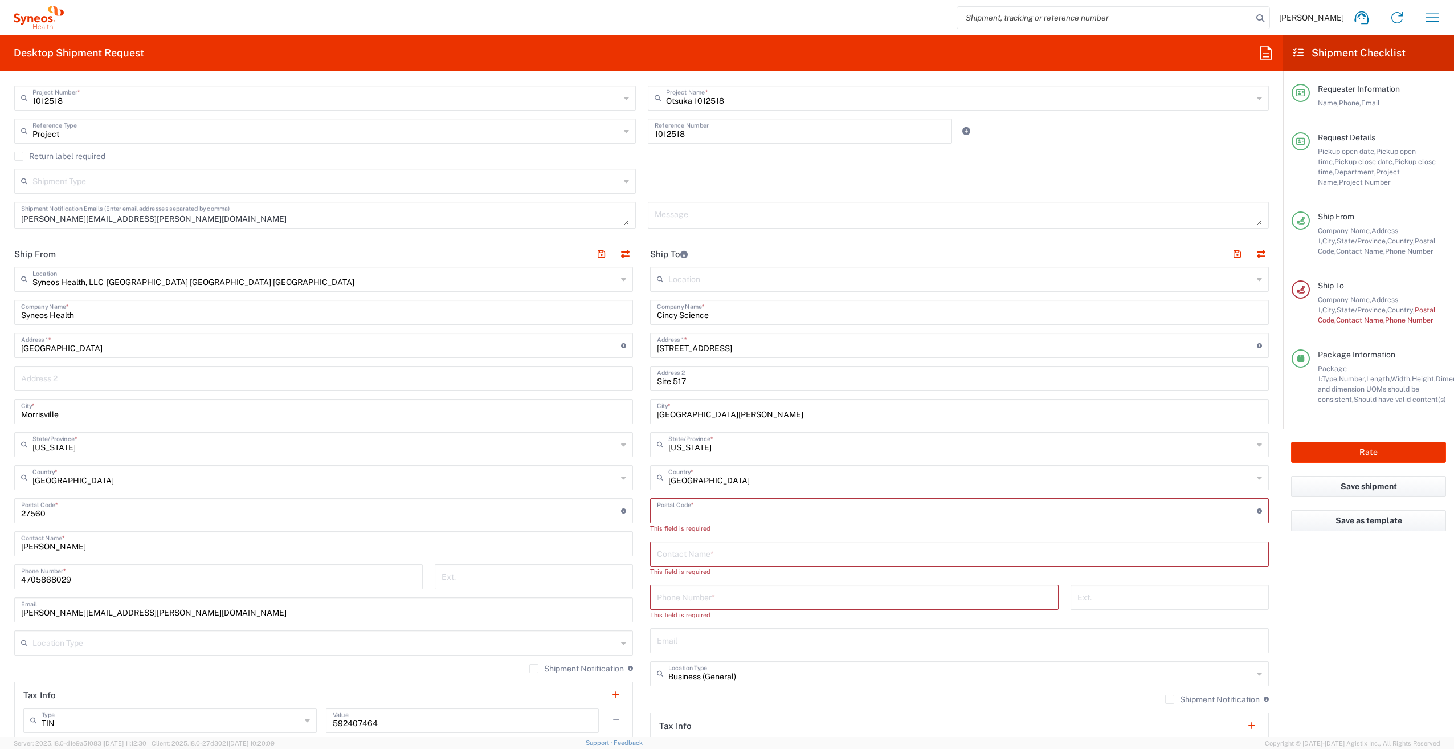
click at [695, 513] on input "undefined" at bounding box center [957, 510] width 600 height 20
paste input "45069"
click at [669, 541] on input "text" at bounding box center [959, 543] width 605 height 20
paste input "[PHONE_NUMBER]"
click at [686, 548] on input "text" at bounding box center [959, 543] width 605 height 20
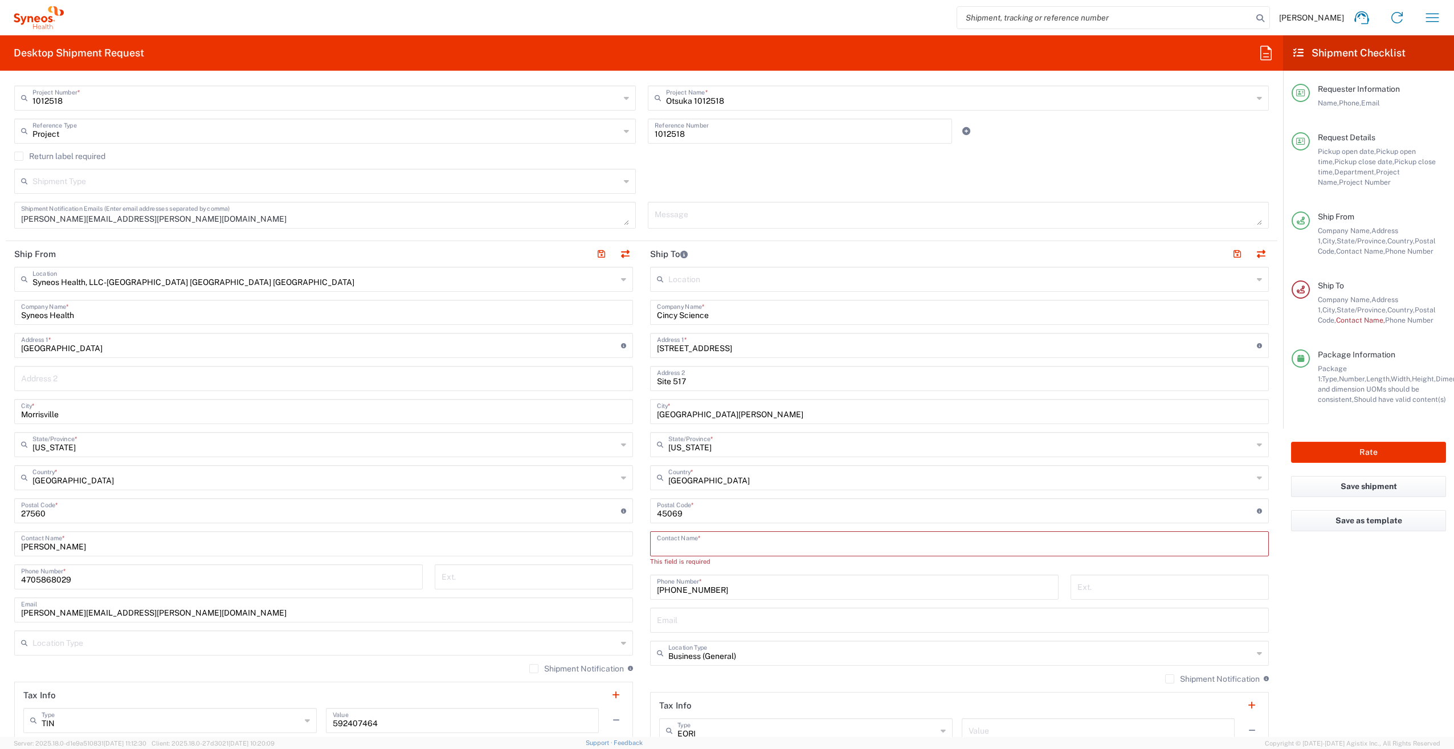
click at [692, 544] on input "text" at bounding box center [959, 543] width 605 height 20
click at [680, 546] on input "text" at bounding box center [959, 543] width 605 height 20
click at [671, 547] on input "text" at bounding box center [959, 543] width 605 height 20
click at [703, 548] on input "text" at bounding box center [959, 543] width 605 height 20
paste input "[PERSON_NAME]"
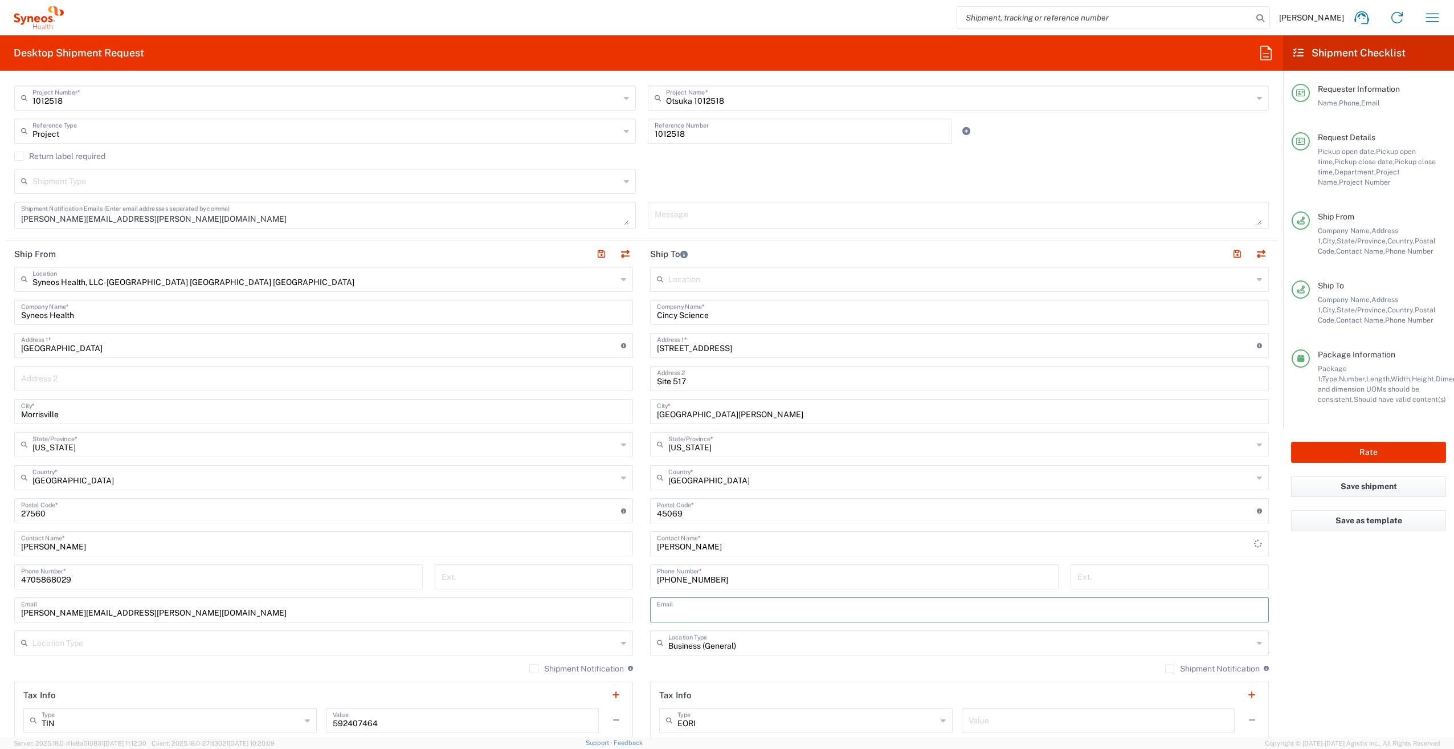
click at [684, 614] on input "text" at bounding box center [959, 609] width 605 height 20
click at [678, 614] on input "text" at bounding box center [959, 609] width 605 height 20
paste input "[EMAIL_ADDRESS][DOMAIN_NAME]"
click at [1335, 642] on agx-form-checklist "Shipment Checklist Requester Information Name, Phone, Email Request Details Pic…" at bounding box center [1368, 386] width 171 height 702
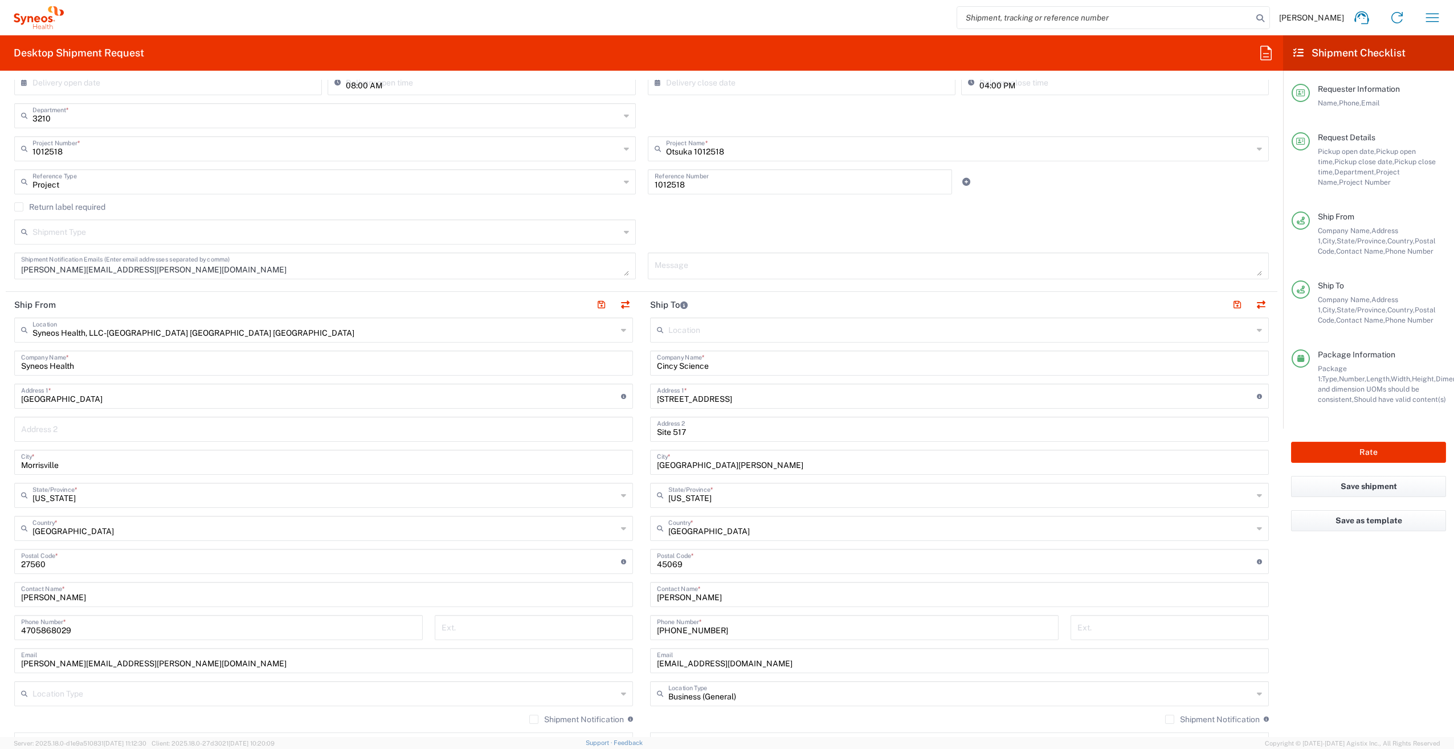
scroll to position [342, 0]
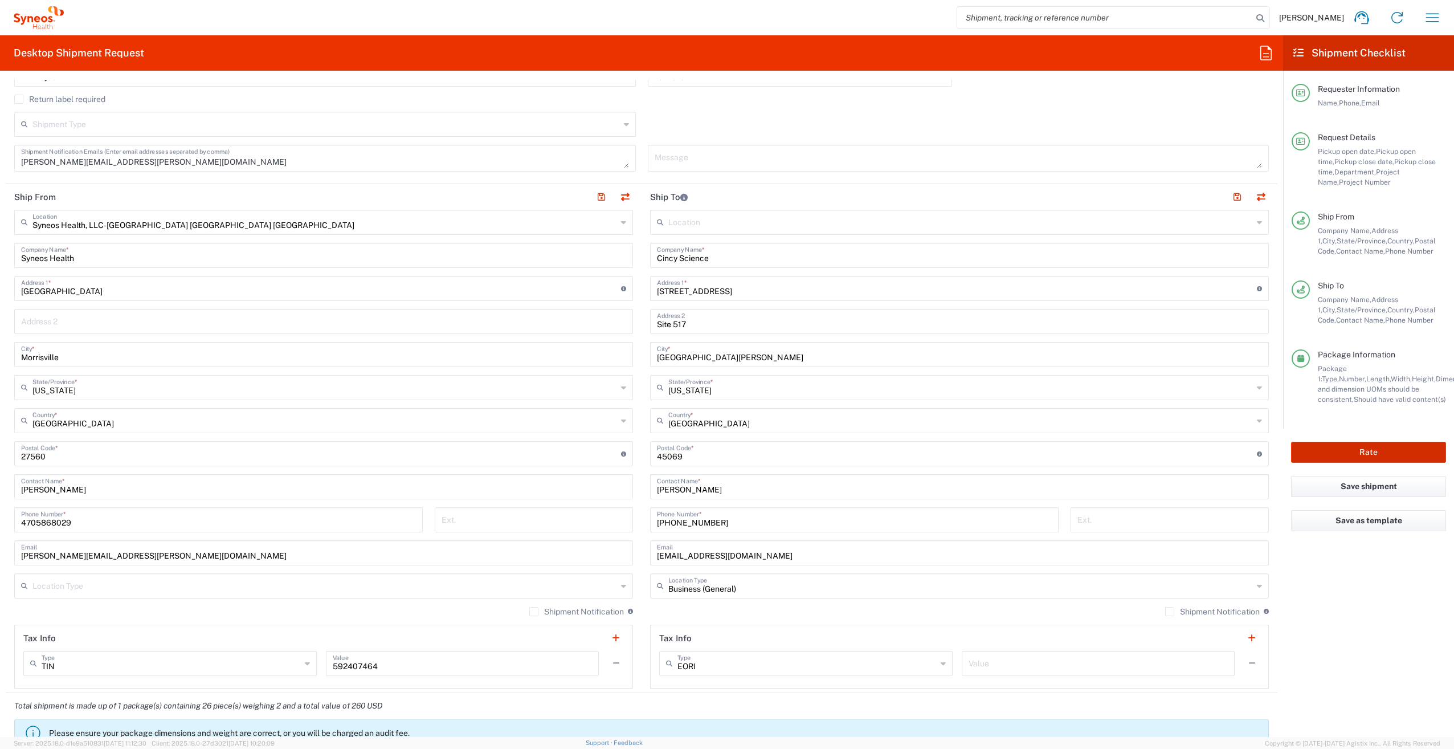
click at [1361, 450] on button "Rate" at bounding box center [1368, 452] width 155 height 21
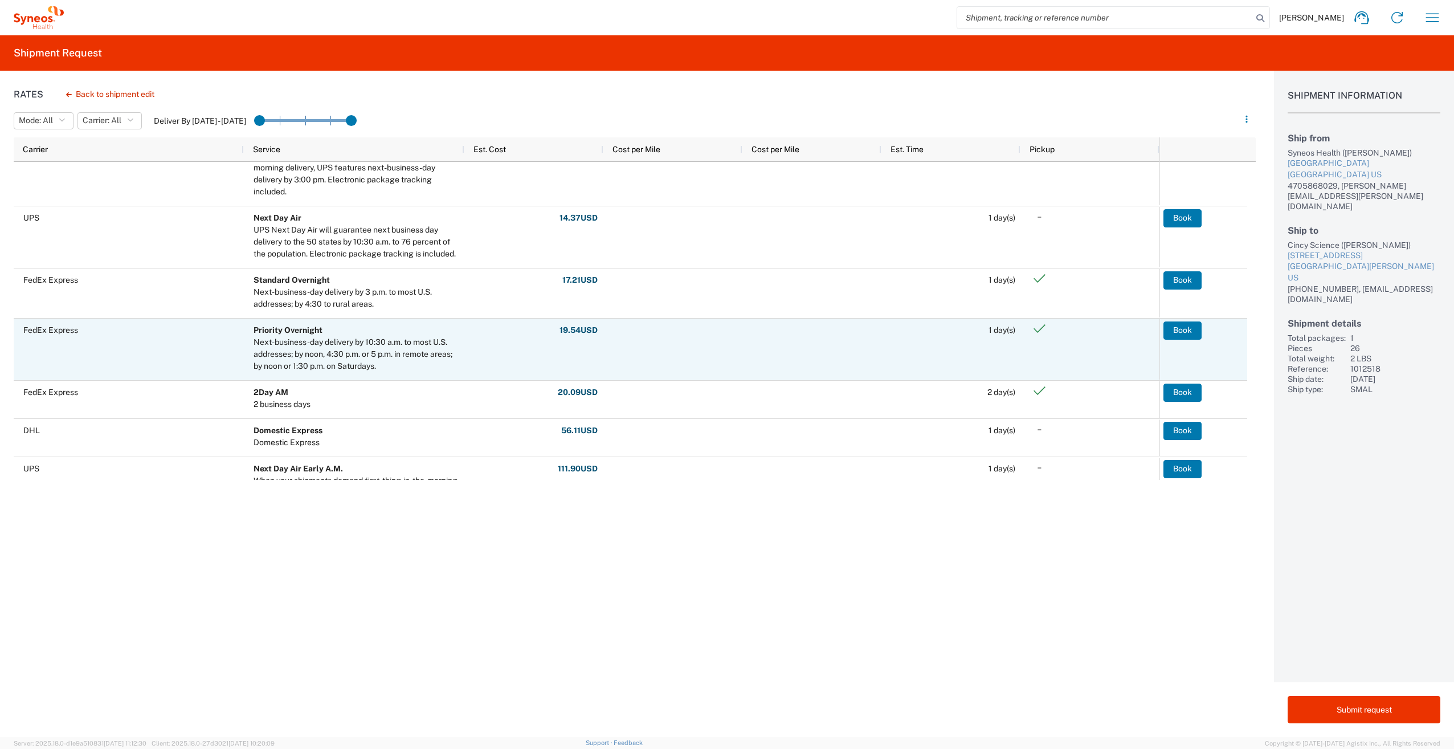
scroll to position [456, 0]
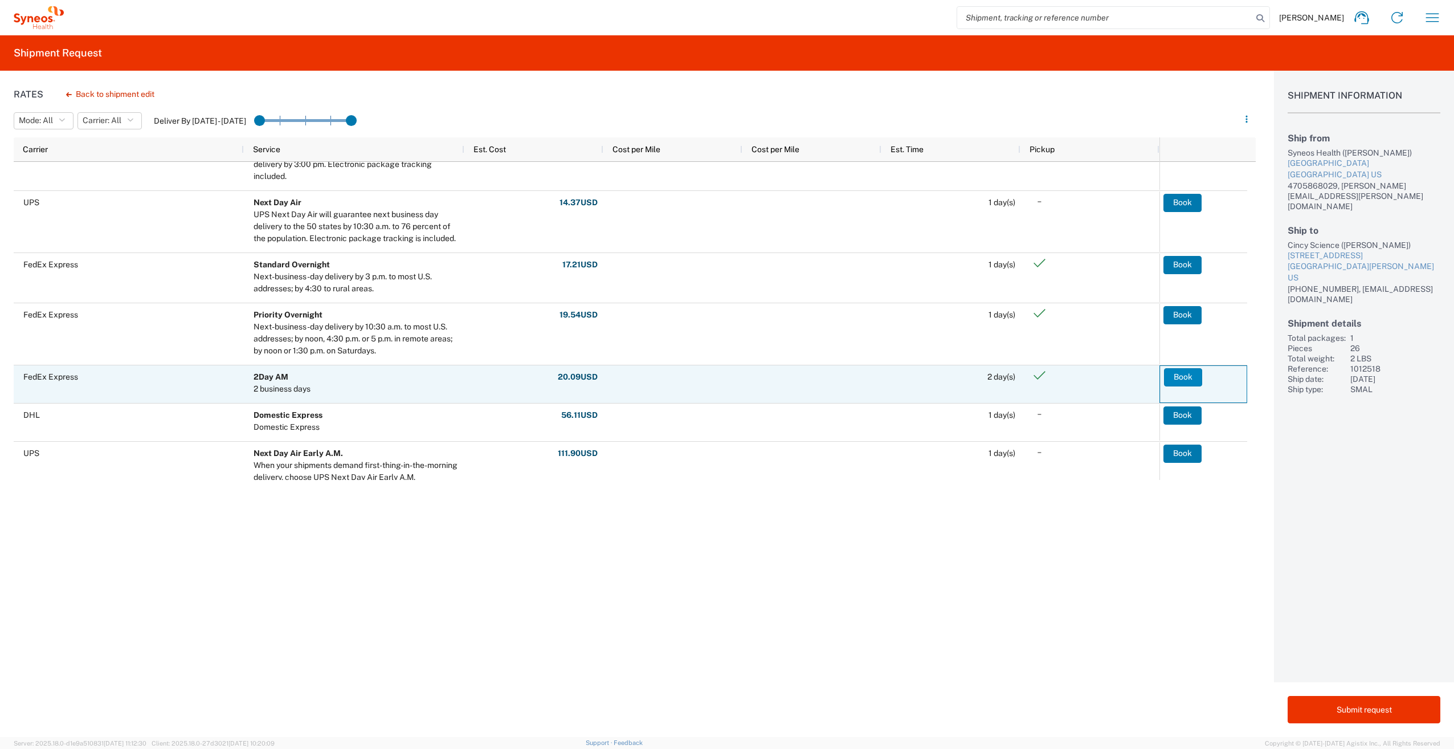
click at [1176, 378] on button "Book" at bounding box center [1183, 377] width 38 height 18
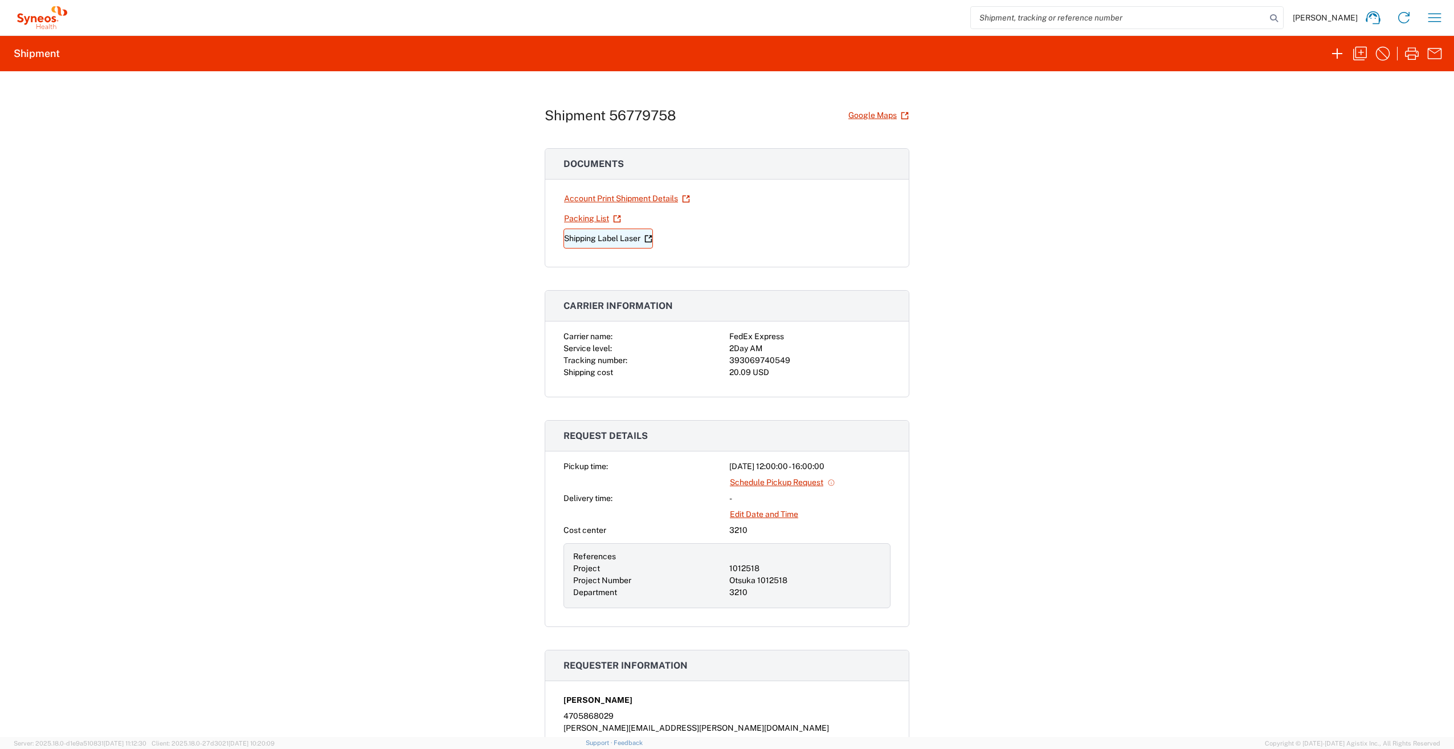
click at [590, 239] on link "Shipping Label Laser" at bounding box center [608, 239] width 89 height 20
click at [585, 196] on link "Account Print Shipment Details" at bounding box center [627, 199] width 127 height 20
click at [1362, 54] on icon "button" at bounding box center [1360, 53] width 18 height 18
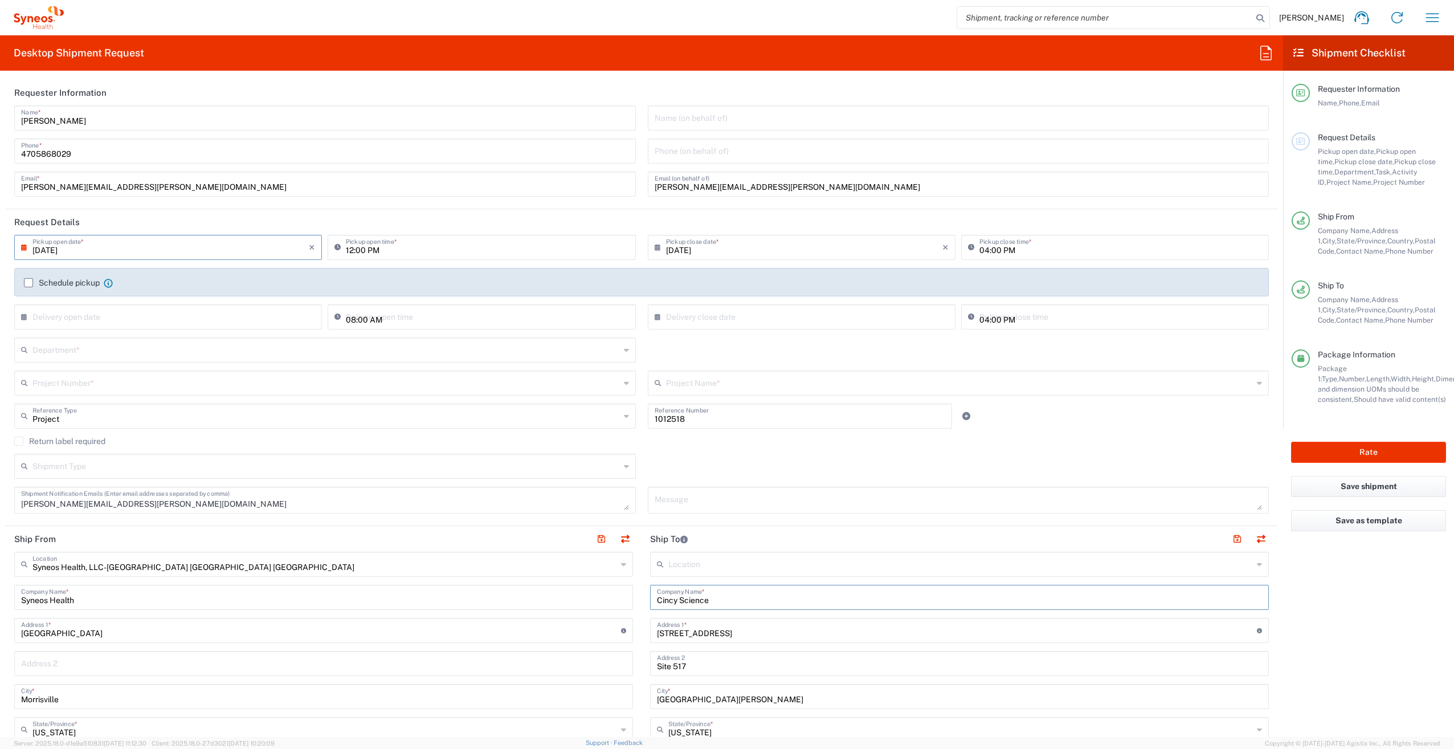
click at [739, 604] on input "Cincy Science" at bounding box center [959, 596] width 605 height 20
drag, startPoint x: 735, startPoint y: 603, endPoint x: 484, endPoint y: 592, distance: 250.4
drag, startPoint x: 765, startPoint y: 636, endPoint x: 679, endPoint y: 658, distance: 88.7
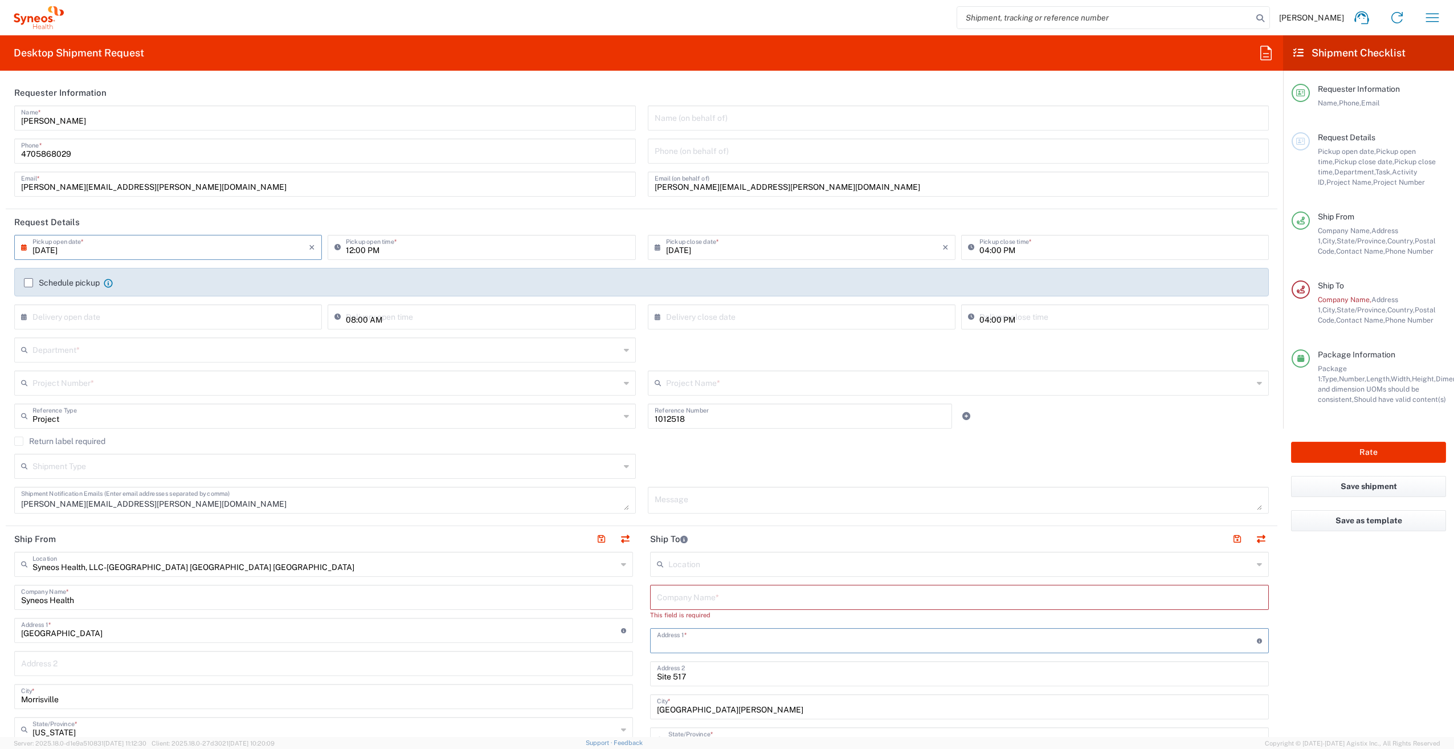
scroll to position [114, 0]
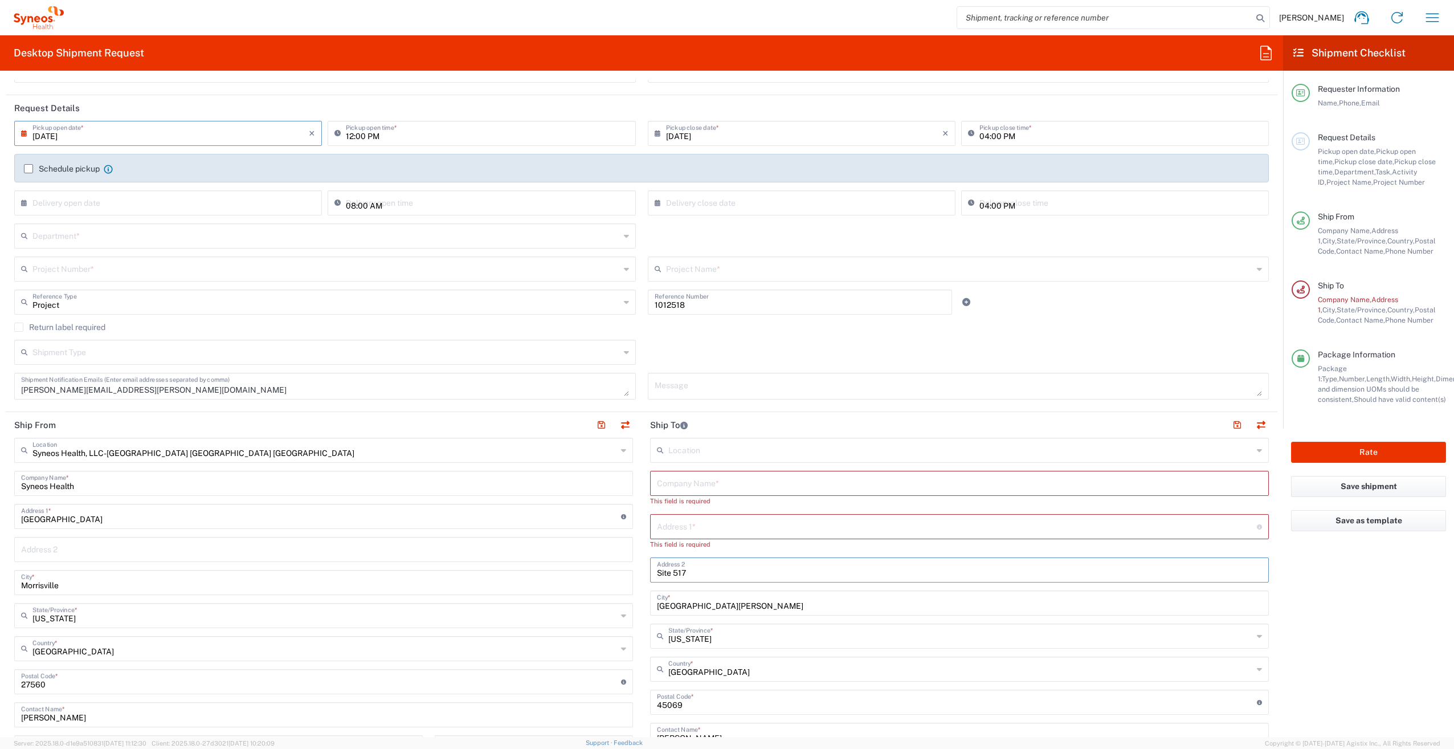
drag, startPoint x: 686, startPoint y: 561, endPoint x: 672, endPoint y: 573, distance: 18.2
click at [672, 573] on input "Site 517" at bounding box center [959, 569] width 605 height 20
click at [657, 605] on input "[GEOGRAPHIC_DATA][PERSON_NAME]" at bounding box center [959, 602] width 605 height 20
drag, startPoint x: 713, startPoint y: 608, endPoint x: 635, endPoint y: 614, distance: 78.3
click at [635, 614] on div "Ship From Syneos Health, LLC-[GEOGRAPHIC_DATA] [GEOGRAPHIC_DATA] [GEOGRAPHIC_DA…" at bounding box center [642, 676] width 1272 height 529
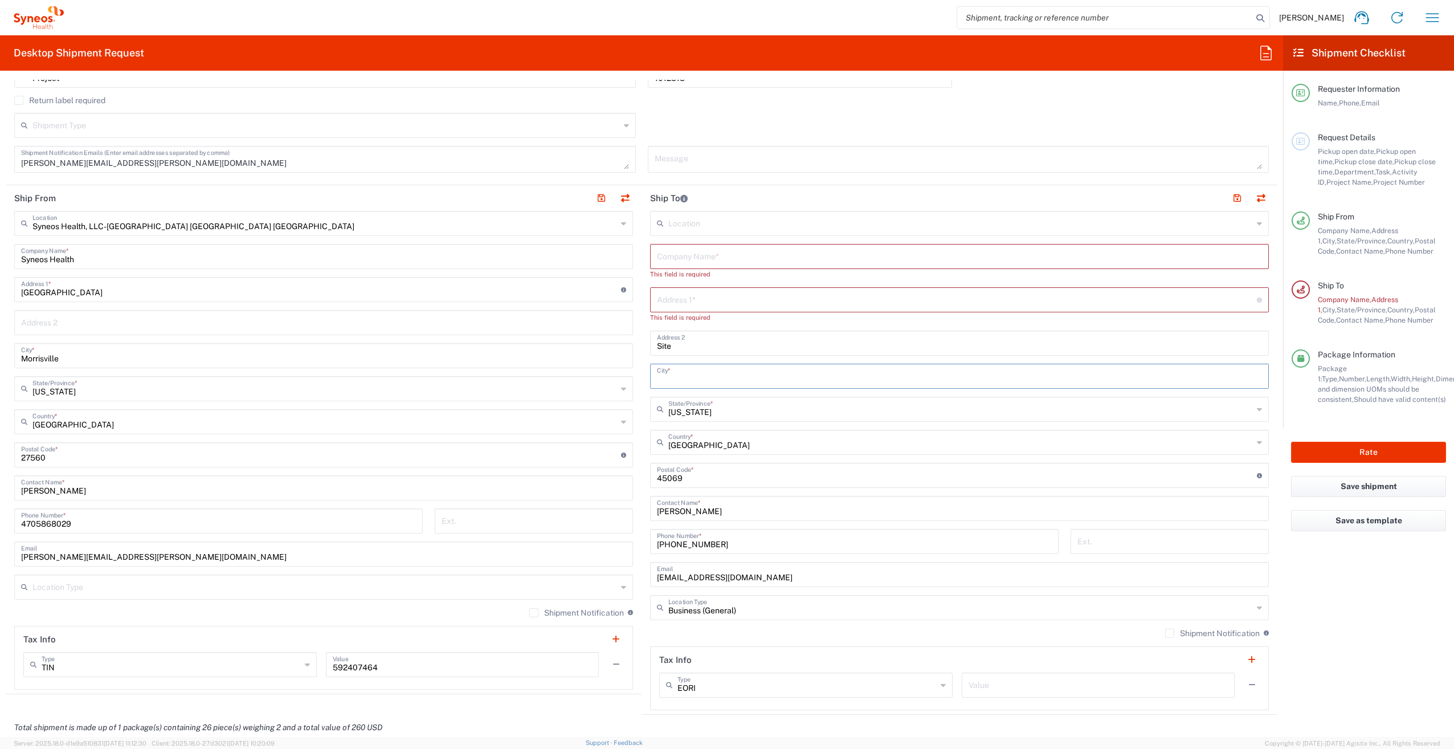
scroll to position [342, 0]
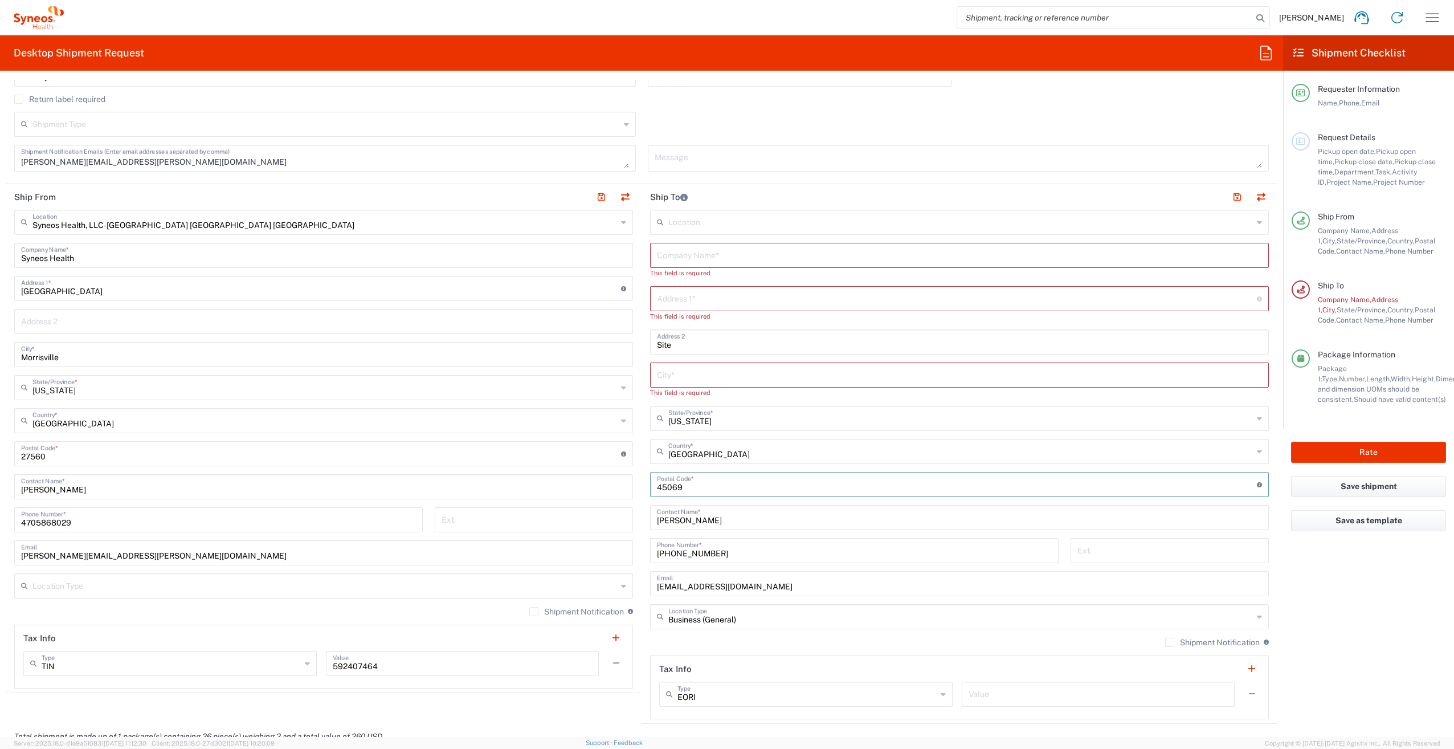
drag, startPoint x: 679, startPoint y: 474, endPoint x: 652, endPoint y: 486, distance: 29.3
click at [642, 476] on main "Location [PERSON_NAME] LLC-[GEOGRAPHIC_DATA] [GEOGRAPHIC_DATA] [GEOGRAPHIC_DATA…" at bounding box center [960, 464] width 636 height 509
drag, startPoint x: 720, startPoint y: 531, endPoint x: 604, endPoint y: 534, distance: 115.7
click at [604, 534] on div "Ship From Syneos Health, LLC-[GEOGRAPHIC_DATA] [GEOGRAPHIC_DATA] [GEOGRAPHIC_DA…" at bounding box center [642, 459] width 1272 height 550
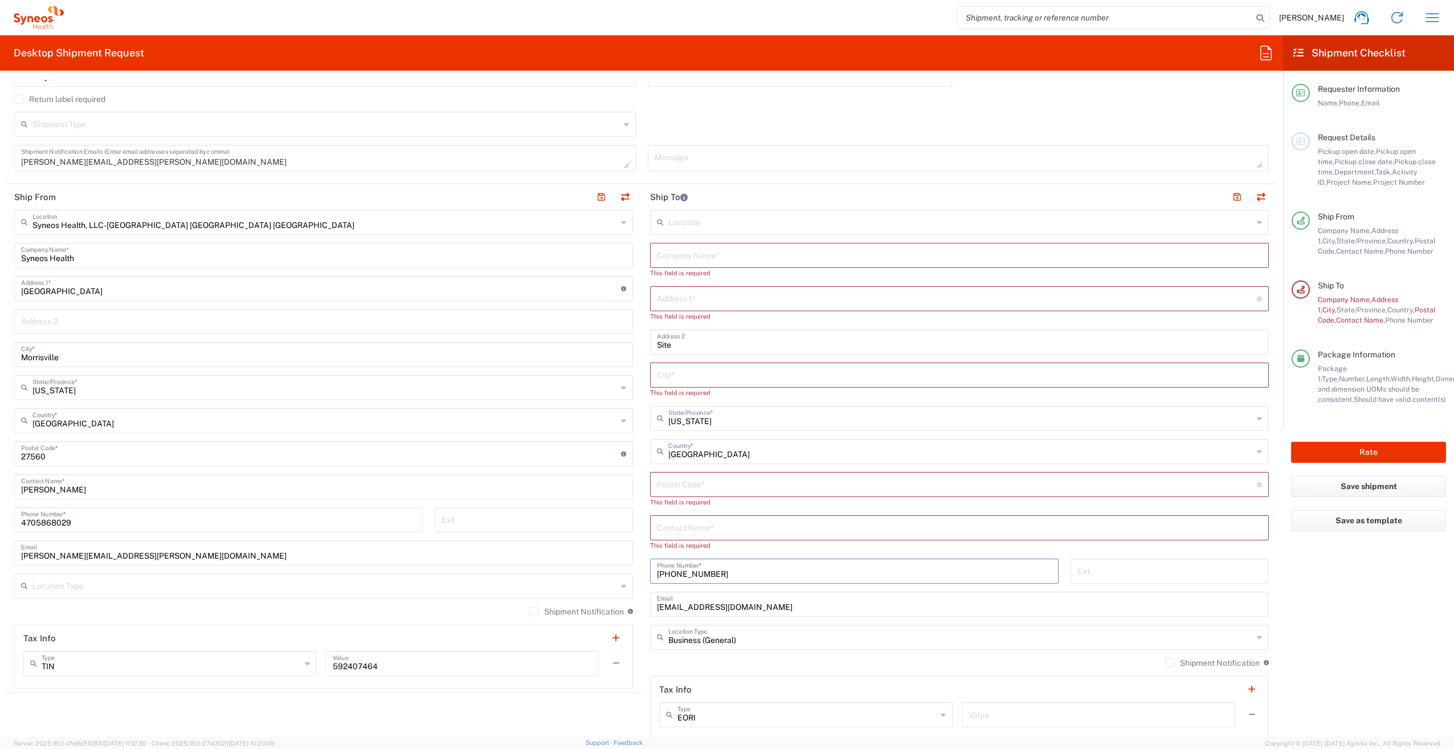
drag, startPoint x: 720, startPoint y: 565, endPoint x: 629, endPoint y: 571, distance: 91.4
click at [629, 571] on div "Ship From Syneos Health, LLC-[GEOGRAPHIC_DATA] [GEOGRAPHIC_DATA] [GEOGRAPHIC_DA…" at bounding box center [642, 464] width 1272 height 560
drag, startPoint x: 758, startPoint y: 607, endPoint x: 638, endPoint y: 619, distance: 120.2
click at [642, 619] on main "Location [PERSON_NAME] LLC-[GEOGRAPHIC_DATA] [GEOGRAPHIC_DATA] [GEOGRAPHIC_DATA…" at bounding box center [960, 480] width 636 height 540
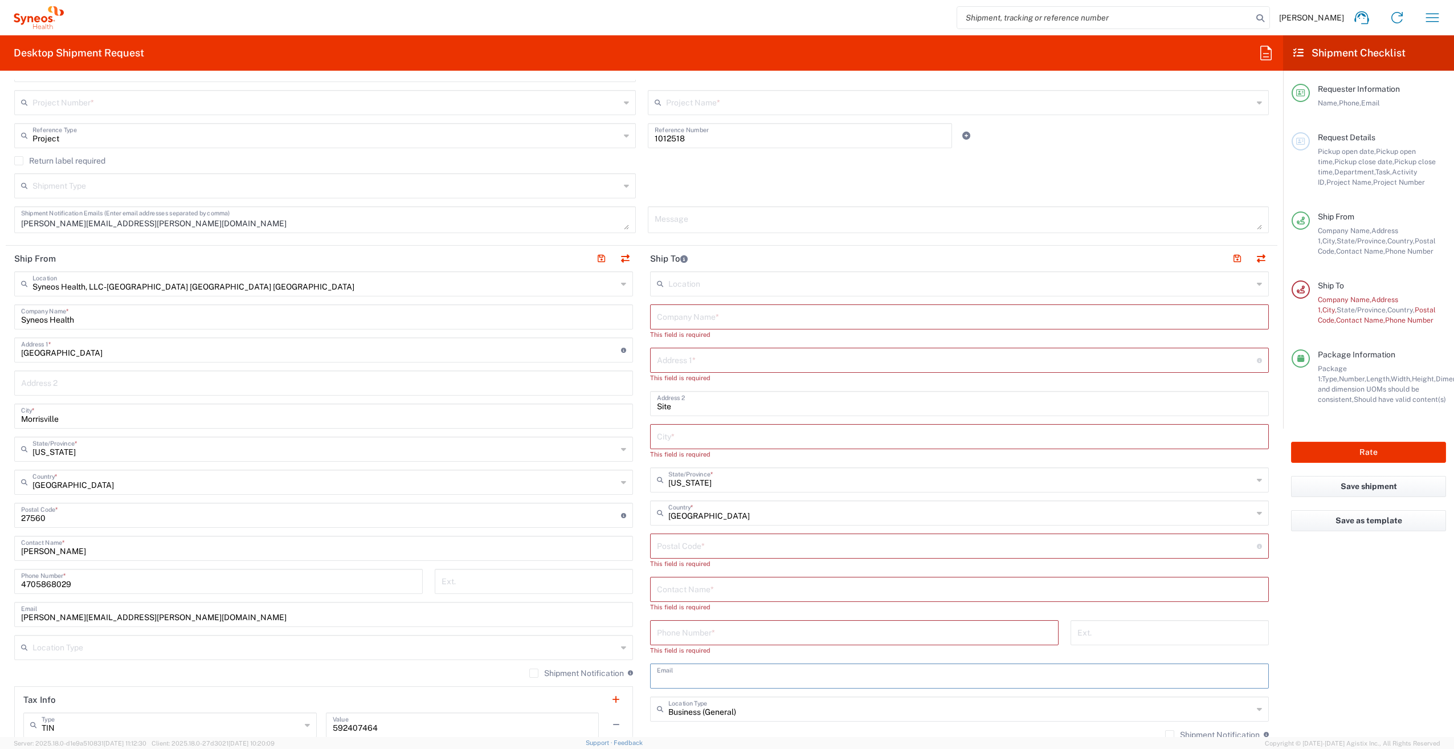
scroll to position [114, 0]
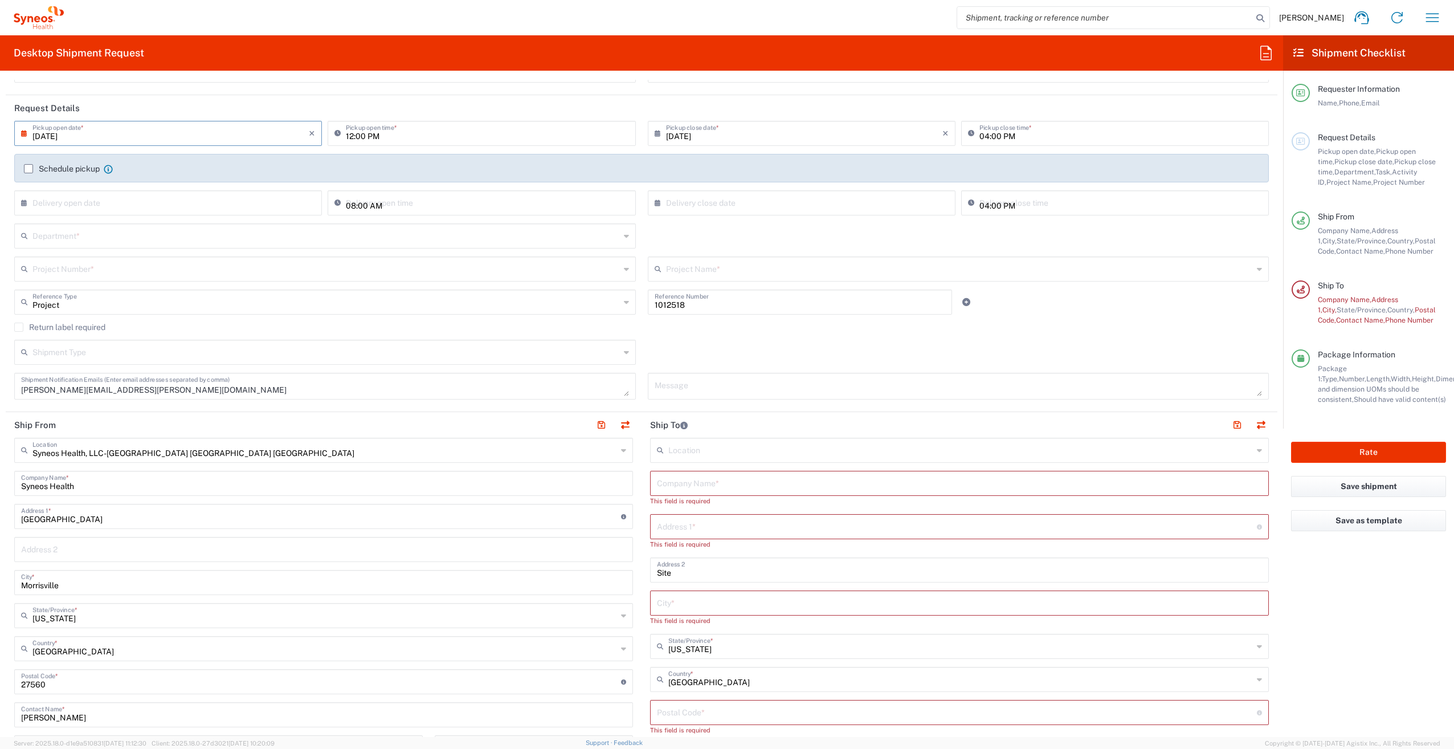
click at [92, 240] on input "text" at bounding box center [326, 235] width 588 height 20
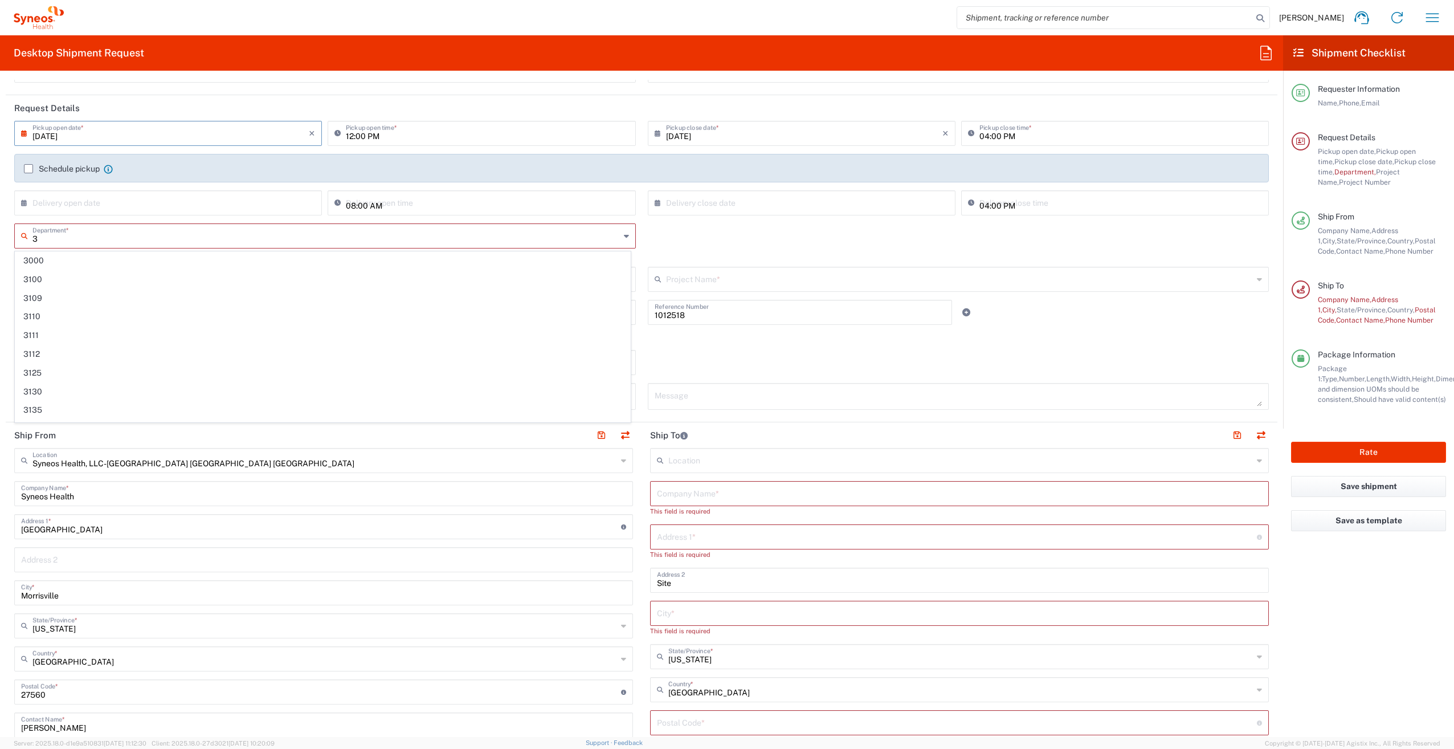
click at [79, 239] on input "3" at bounding box center [326, 235] width 588 height 20
click at [63, 260] on span "3210" at bounding box center [322, 261] width 615 height 18
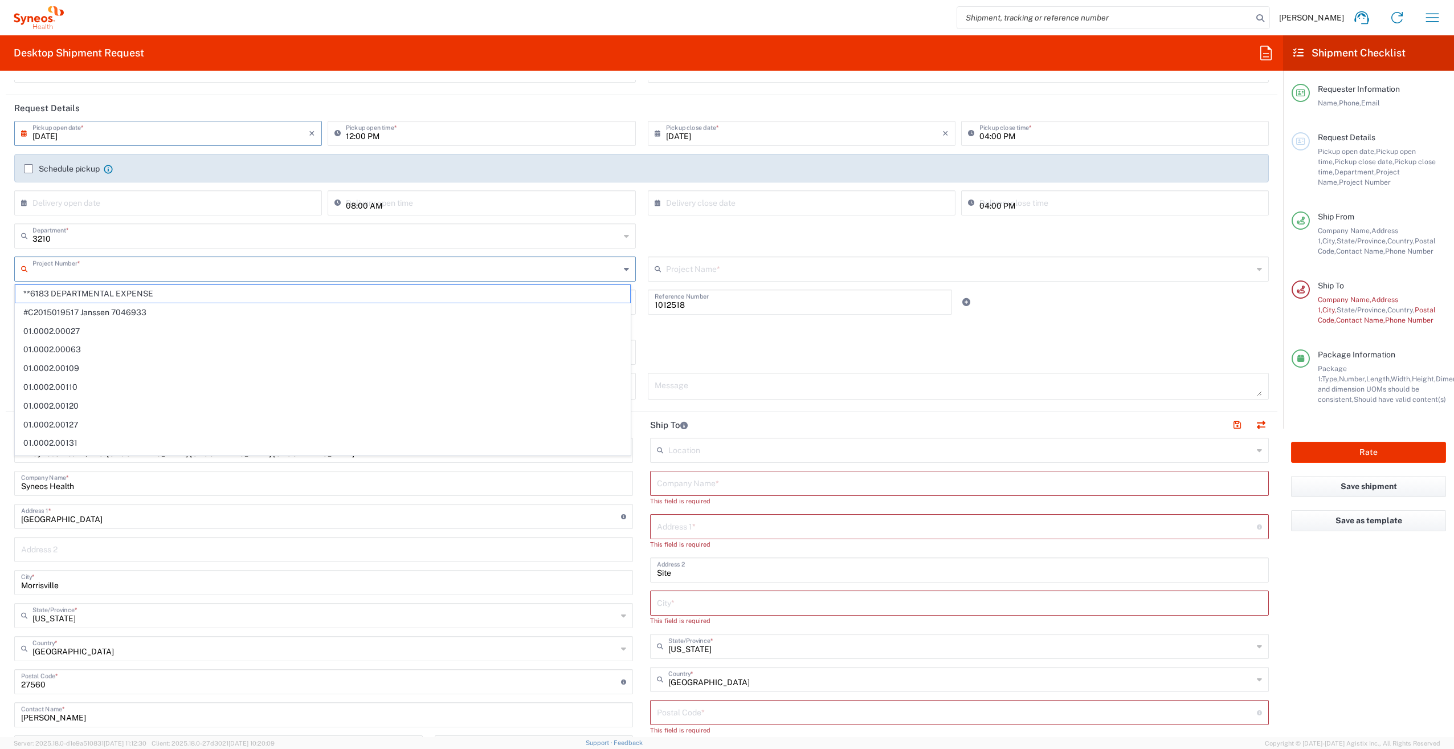
click at [69, 276] on input "text" at bounding box center [326, 268] width 588 height 20
drag, startPoint x: 681, startPoint y: 306, endPoint x: 637, endPoint y: 306, distance: 44.5
click at [637, 306] on div "Project Reference Type Project Account Type Activity ID Airline Appointment Num…" at bounding box center [642, 305] width 1267 height 33
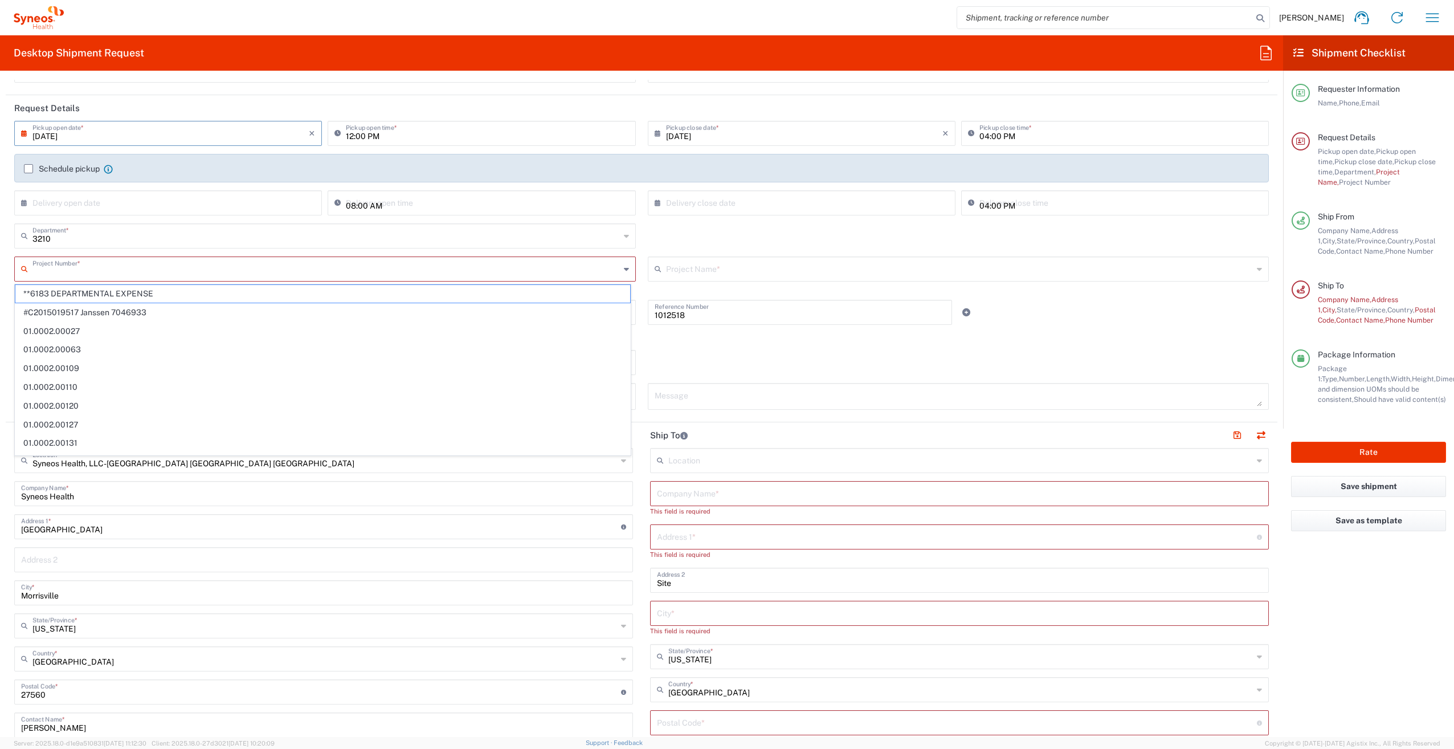
paste input "1012518"
click at [156, 293] on span "1012518" at bounding box center [322, 294] width 615 height 18
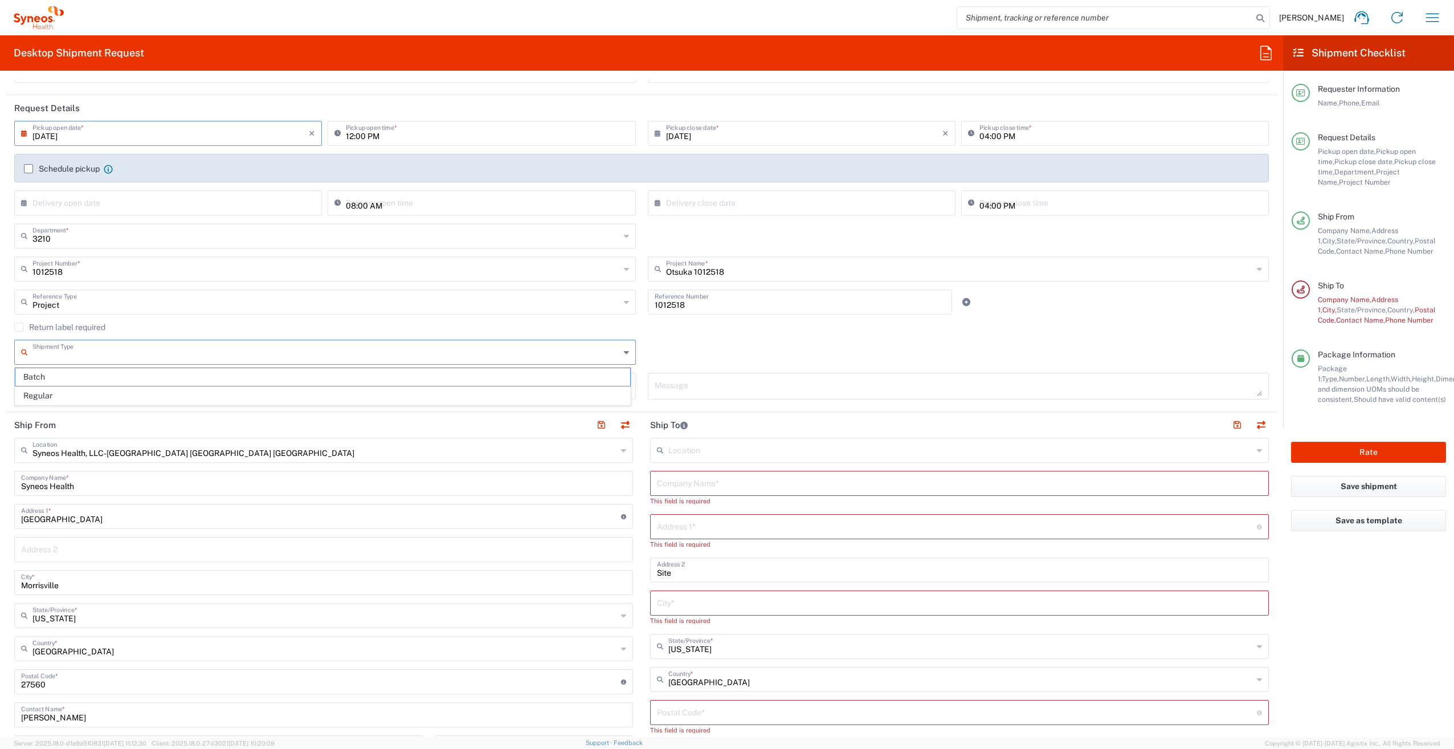
click at [131, 349] on input "text" at bounding box center [326, 351] width 588 height 20
click at [786, 359] on div "Shipment Type Batch Regular" at bounding box center [642, 356] width 1267 height 33
paste input "[PERSON_NAME] Clinical Research Associates"
click at [694, 516] on input "text" at bounding box center [957, 515] width 600 height 20
drag, startPoint x: 1324, startPoint y: 597, endPoint x: 1311, endPoint y: 597, distance: 13.1
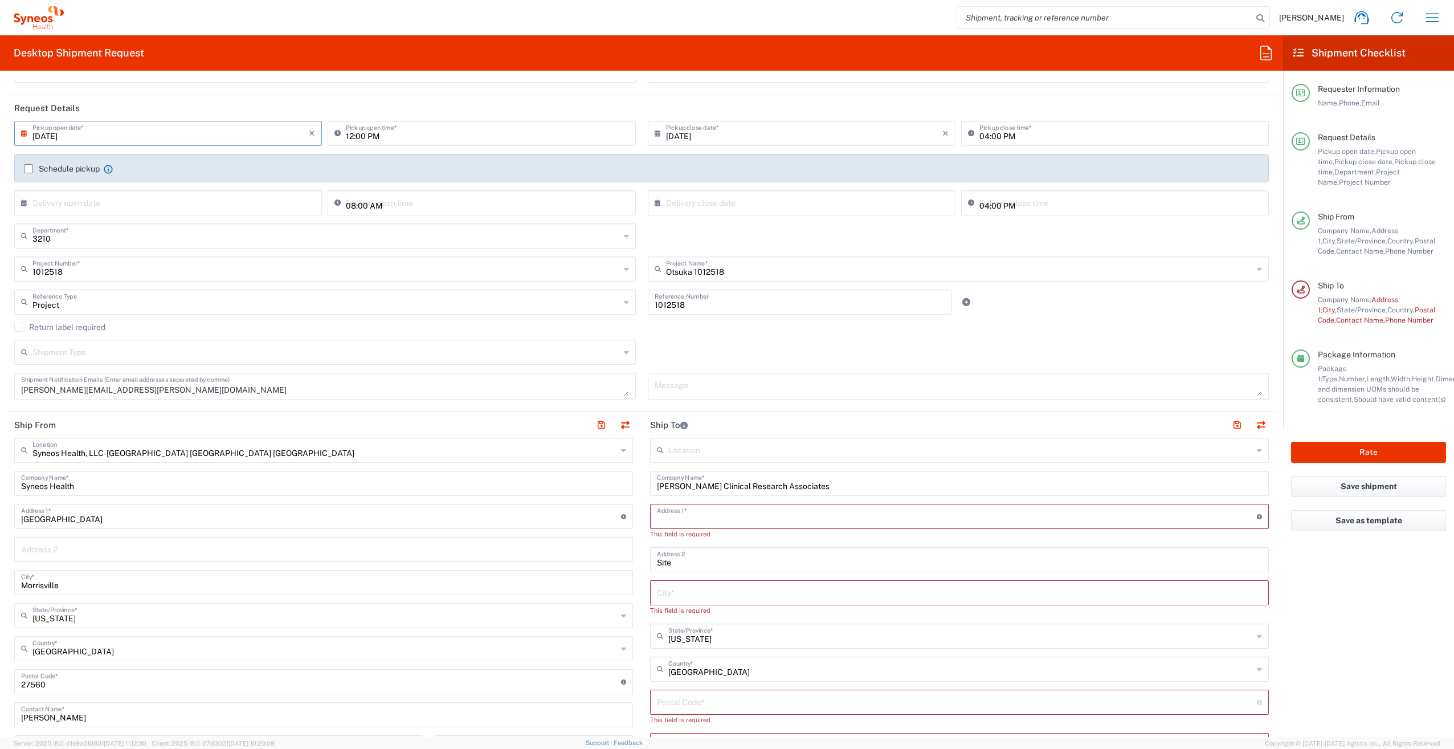
click at [1324, 597] on agx-form-checklist "Shipment Checklist Requester Information Name, Phone, Email Request Details Pic…" at bounding box center [1368, 386] width 171 height 702
paste input "[STREET_ADDRESS]"
click at [657, 547] on input "Site" at bounding box center [959, 549] width 605 height 20
click at [684, 551] on input "Site" at bounding box center [959, 549] width 605 height 20
click at [659, 580] on input "text" at bounding box center [959, 582] width 605 height 20
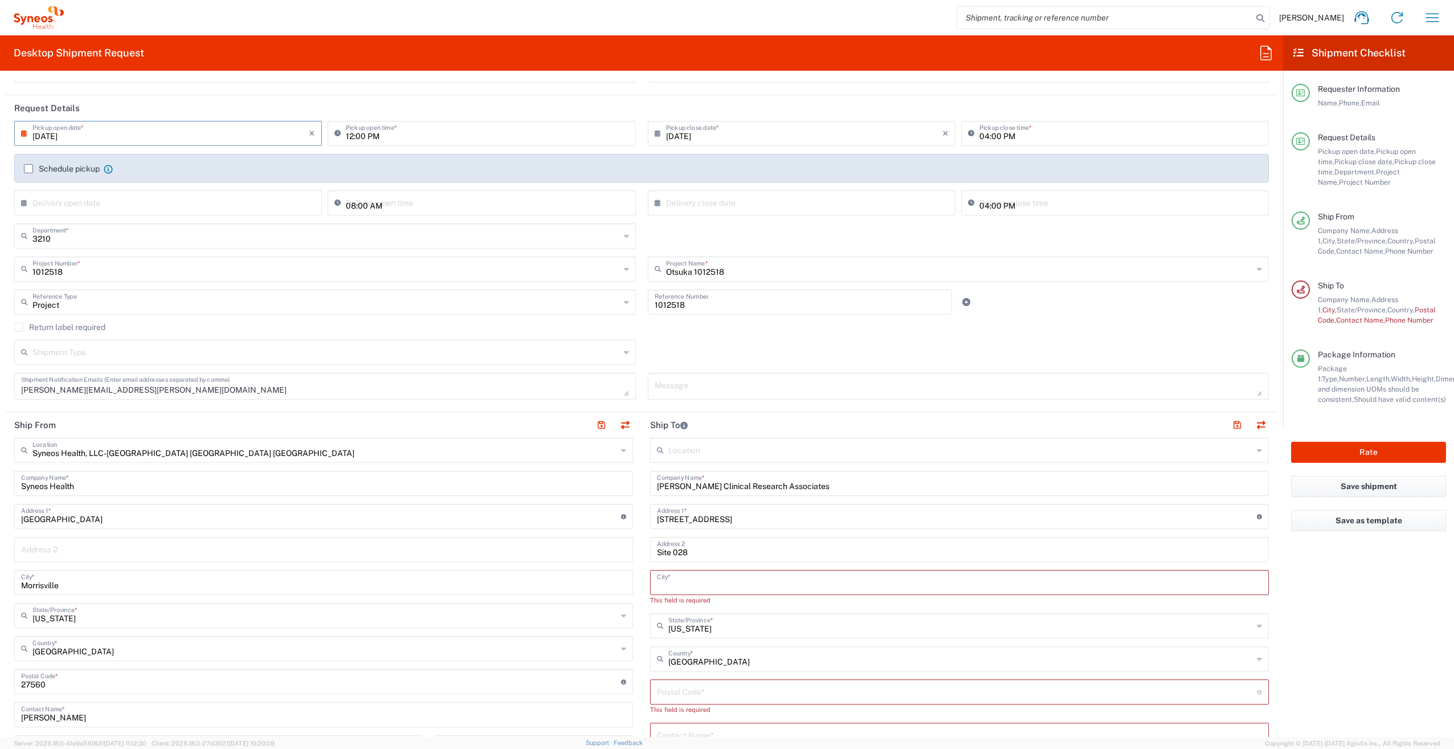
paste input "[GEOGRAPHIC_DATA]"
drag, startPoint x: 684, startPoint y: 618, endPoint x: 659, endPoint y: 617, distance: 25.7
click at [659, 617] on div "State/Province *" at bounding box center [959, 615] width 619 height 25
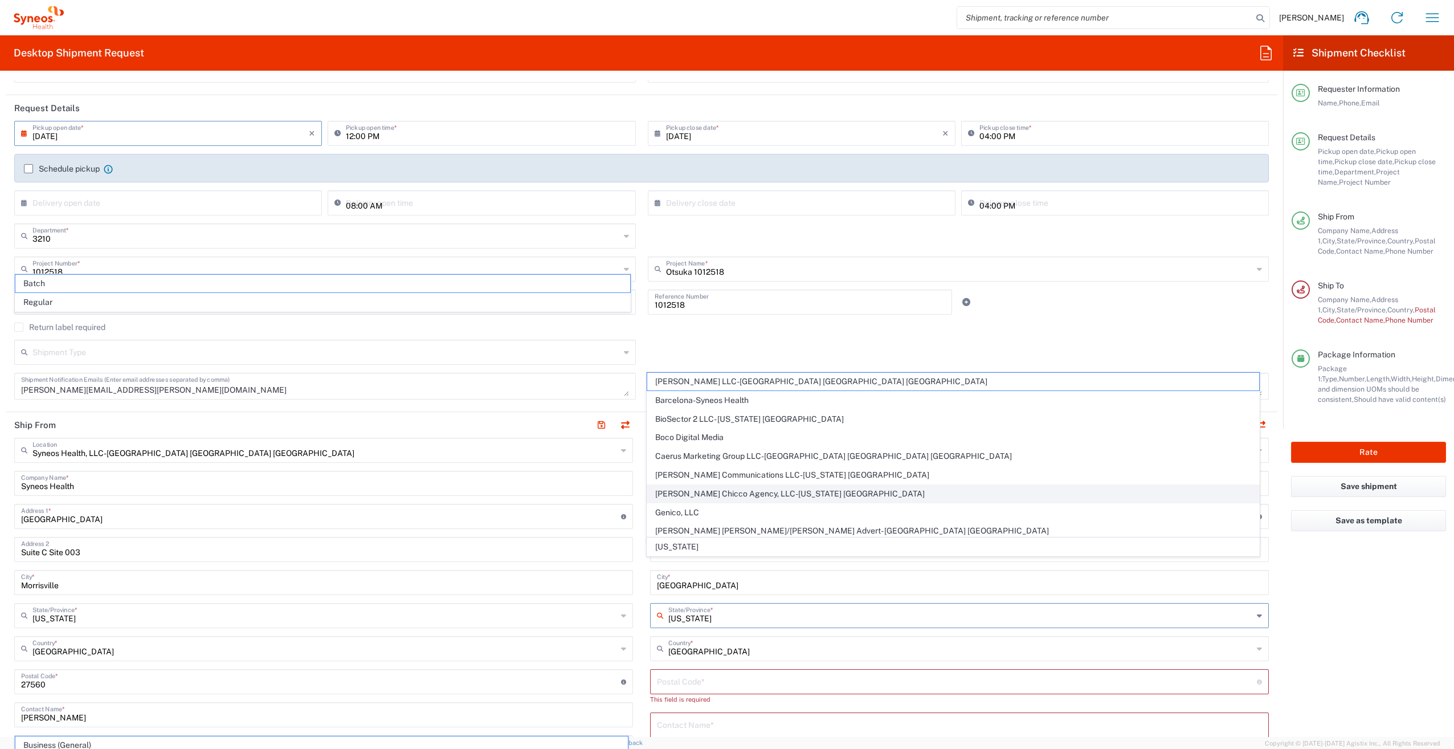
scroll to position [228, 0]
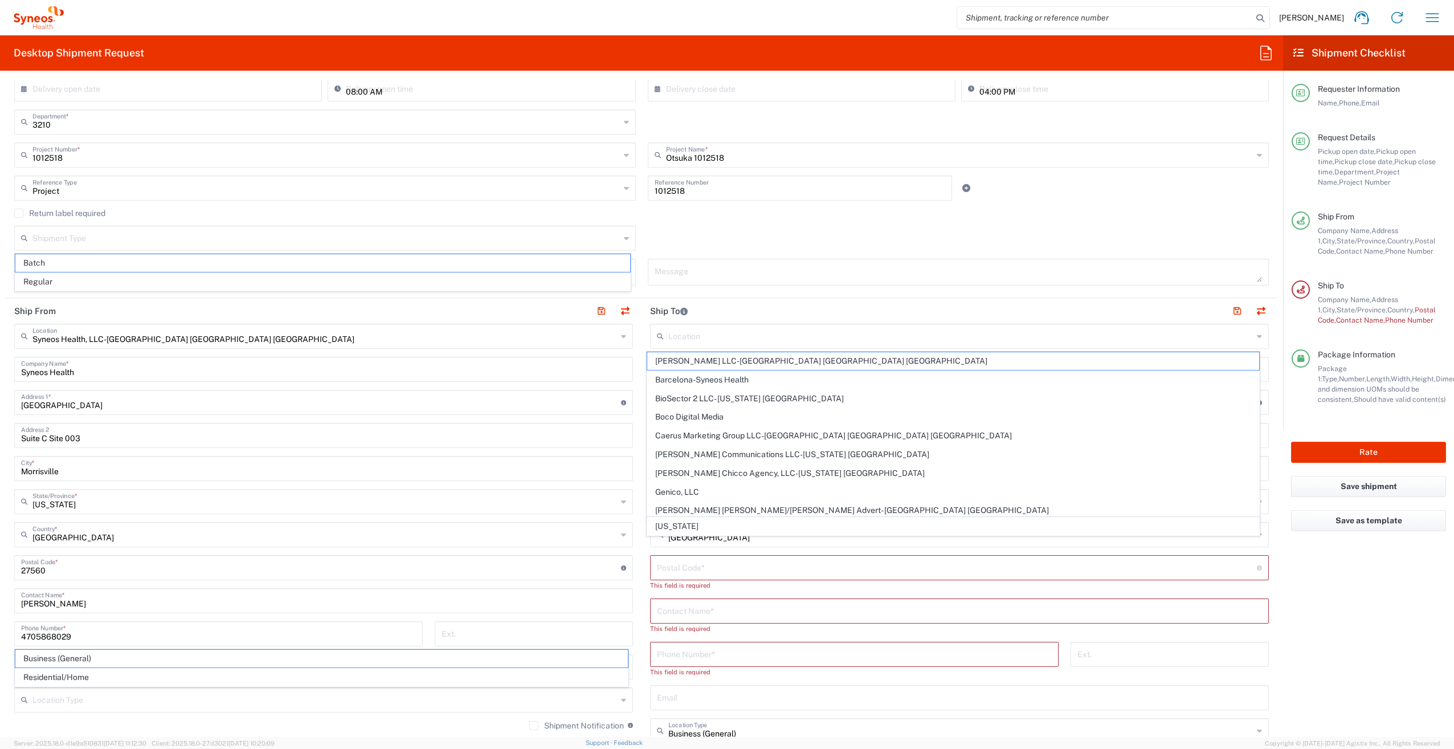
click at [1309, 604] on agx-form-checklist "Shipment Checklist Requester Information Name, Phone, Email Request Details Pic…" at bounding box center [1368, 386] width 171 height 702
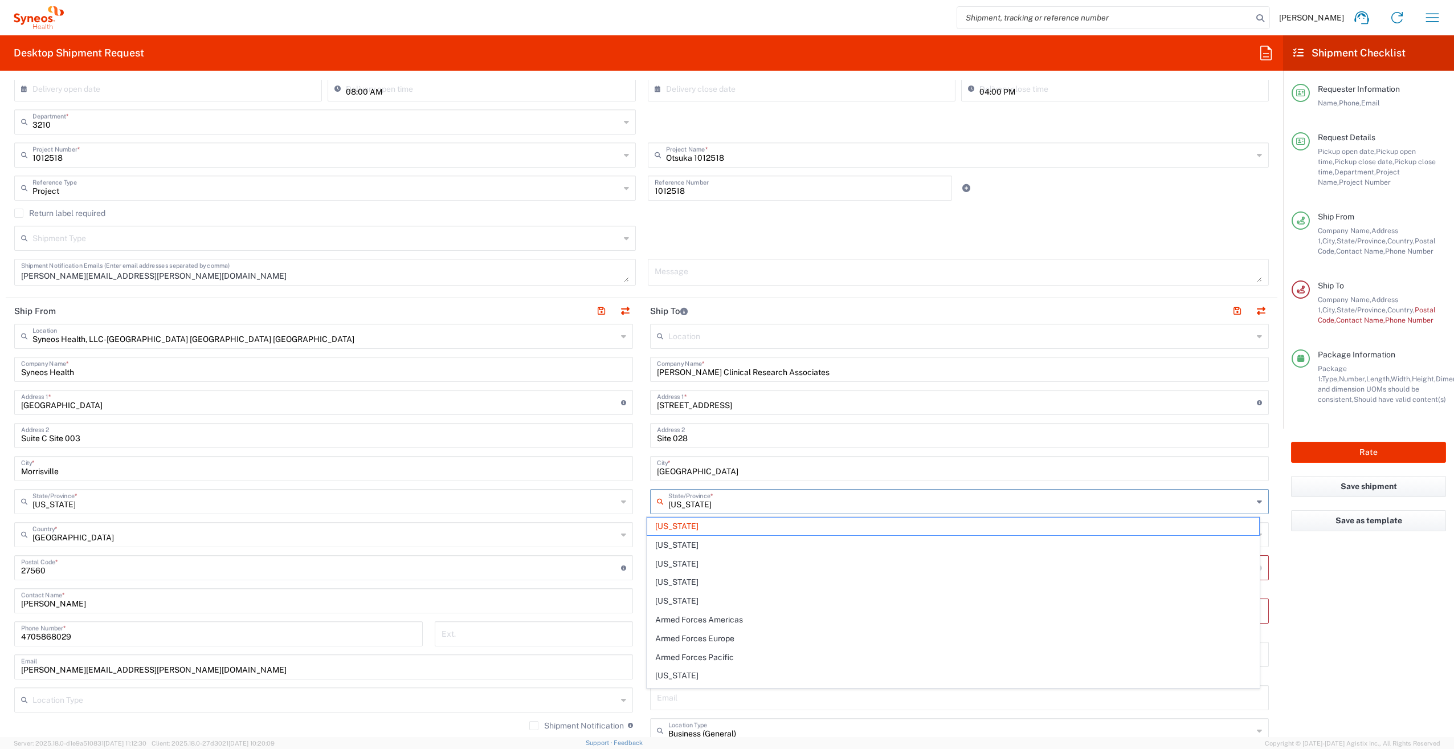
click at [688, 503] on input "[US_STATE]" at bounding box center [960, 501] width 585 height 20
drag, startPoint x: 680, startPoint y: 502, endPoint x: 654, endPoint y: 500, distance: 26.9
click at [654, 500] on div "[US_STATE] State/Province *" at bounding box center [959, 501] width 619 height 25
click at [660, 529] on span "[US_STATE]" at bounding box center [953, 526] width 613 height 18
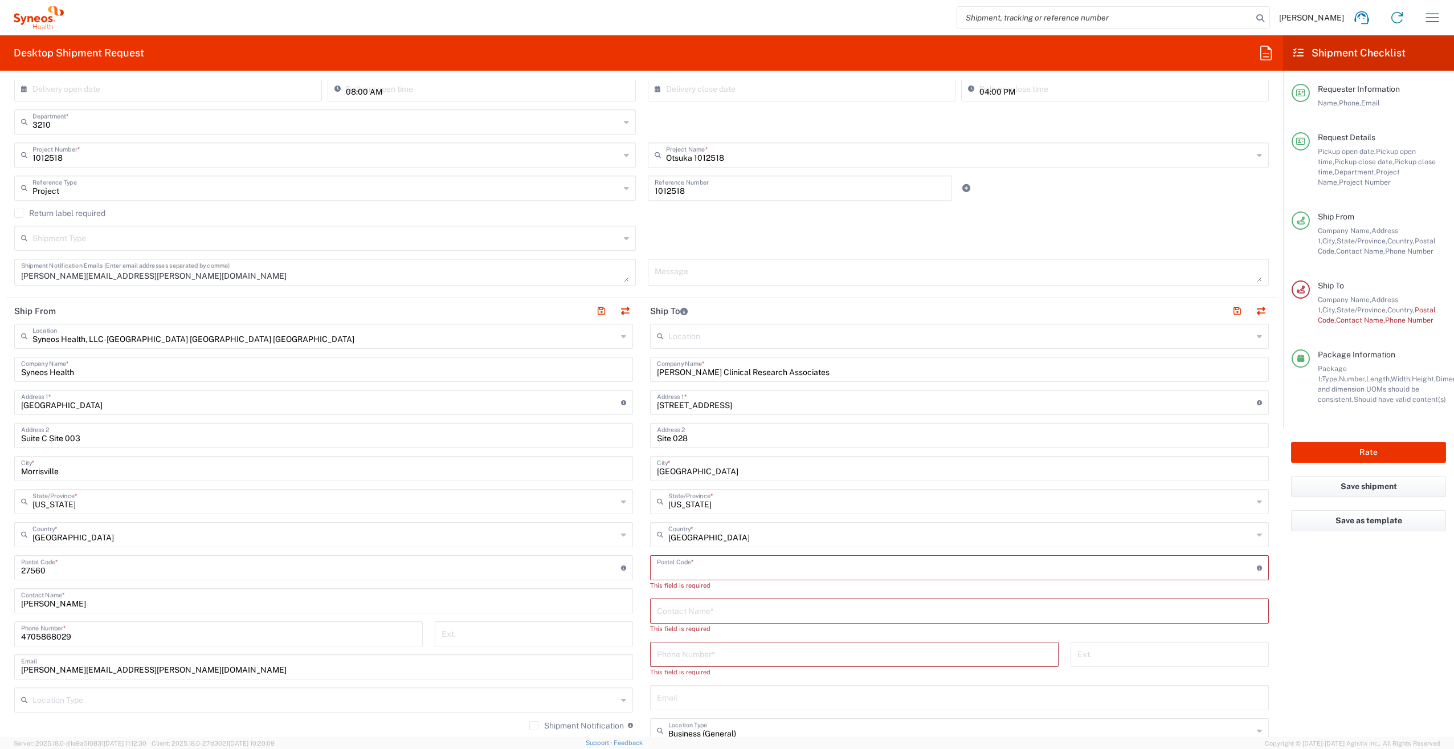
click at [686, 568] on input "undefined" at bounding box center [957, 567] width 600 height 20
click at [148, 437] on input "Suite C Site 003" at bounding box center [323, 435] width 605 height 20
click at [124, 435] on input "Suite C Site 003" at bounding box center [323, 435] width 605 height 20
drag, startPoint x: 124, startPoint y: 435, endPoint x: -26, endPoint y: 417, distance: 151.1
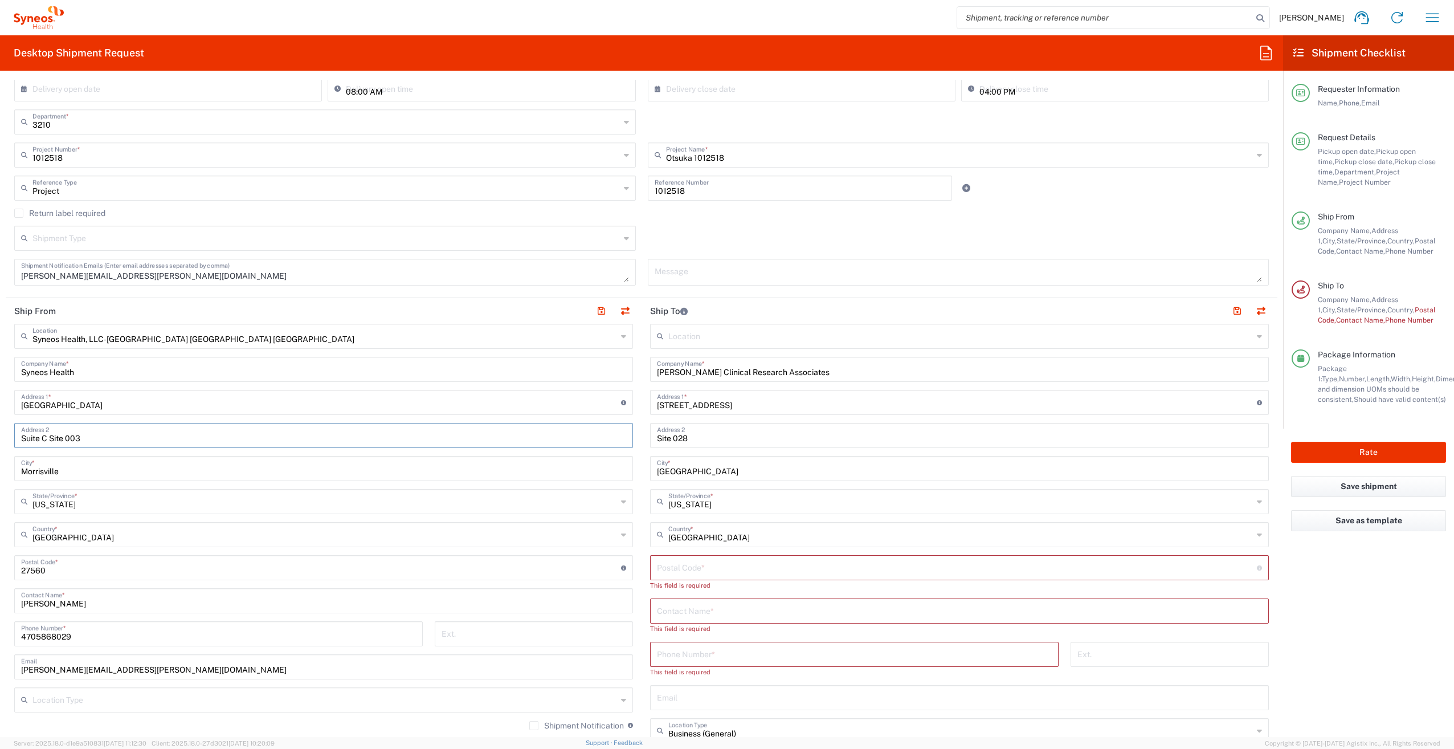
click at [0, 417] on html "[PERSON_NAME] Home Shipment estimator Shipment tracking Desktop shipment reques…" at bounding box center [727, 374] width 1454 height 749
click at [1293, 615] on agx-form-checklist "Shipment Checklist Requester Information Name, Phone, Email Request Details Pic…" at bounding box center [1368, 386] width 171 height 702
paste input "33142"
click at [1287, 611] on agx-form-checklist "Shipment Checklist Requester Information Name, Phone, Email Request Details Pic…" at bounding box center [1368, 386] width 171 height 702
paste input "[PHONE_NUMBER]"
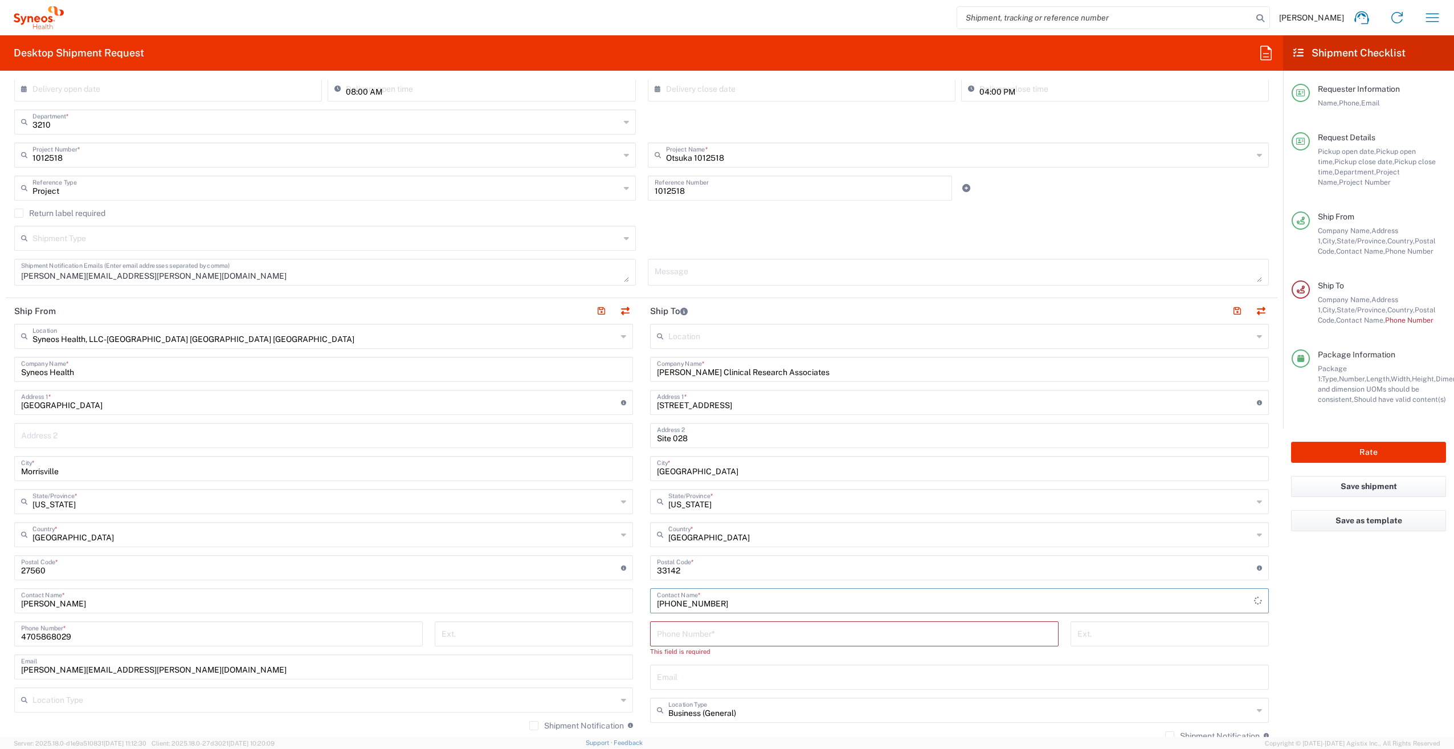
click at [679, 636] on input "tel" at bounding box center [854, 633] width 395 height 20
paste input "[PHONE_NUMBER]"
drag, startPoint x: 715, startPoint y: 601, endPoint x: 633, endPoint y: 597, distance: 82.7
click at [633, 597] on div "Ship From Syneos Health, LLC-[GEOGRAPHIC_DATA] [GEOGRAPHIC_DATA] [GEOGRAPHIC_DA…" at bounding box center [642, 552] width 1272 height 509
click at [1312, 617] on agx-form-checklist "Shipment Checklist Requester Information Name, Phone, Email Request Details Pic…" at bounding box center [1368, 386] width 171 height 702
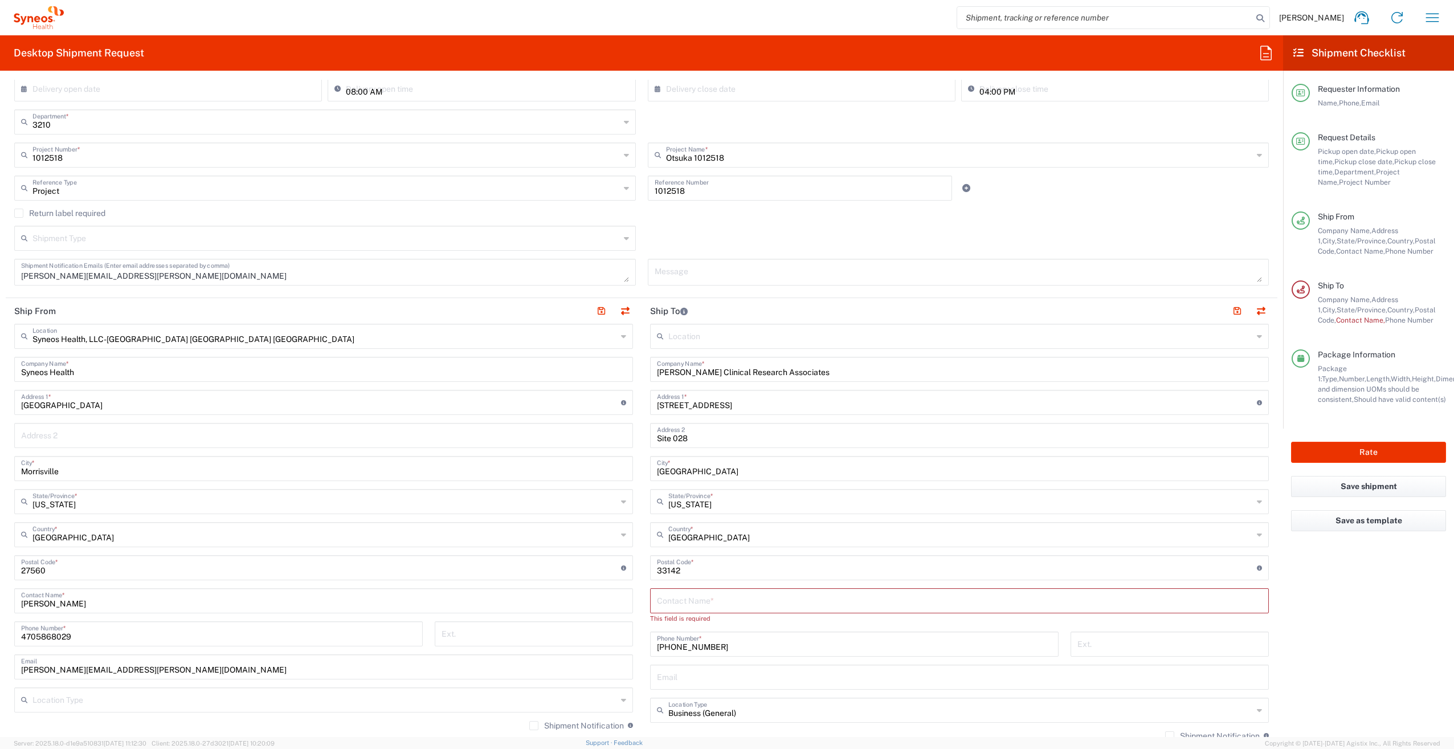
click at [713, 596] on input "text" at bounding box center [959, 600] width 605 height 20
paste input "[PERSON_NAME]"
click at [754, 637] on input "[PHONE_NUMBER]" at bounding box center [854, 633] width 395 height 20
drag, startPoint x: 707, startPoint y: 663, endPoint x: 727, endPoint y: 408, distance: 256.1
click at [707, 663] on input "text" at bounding box center [959, 666] width 605 height 20
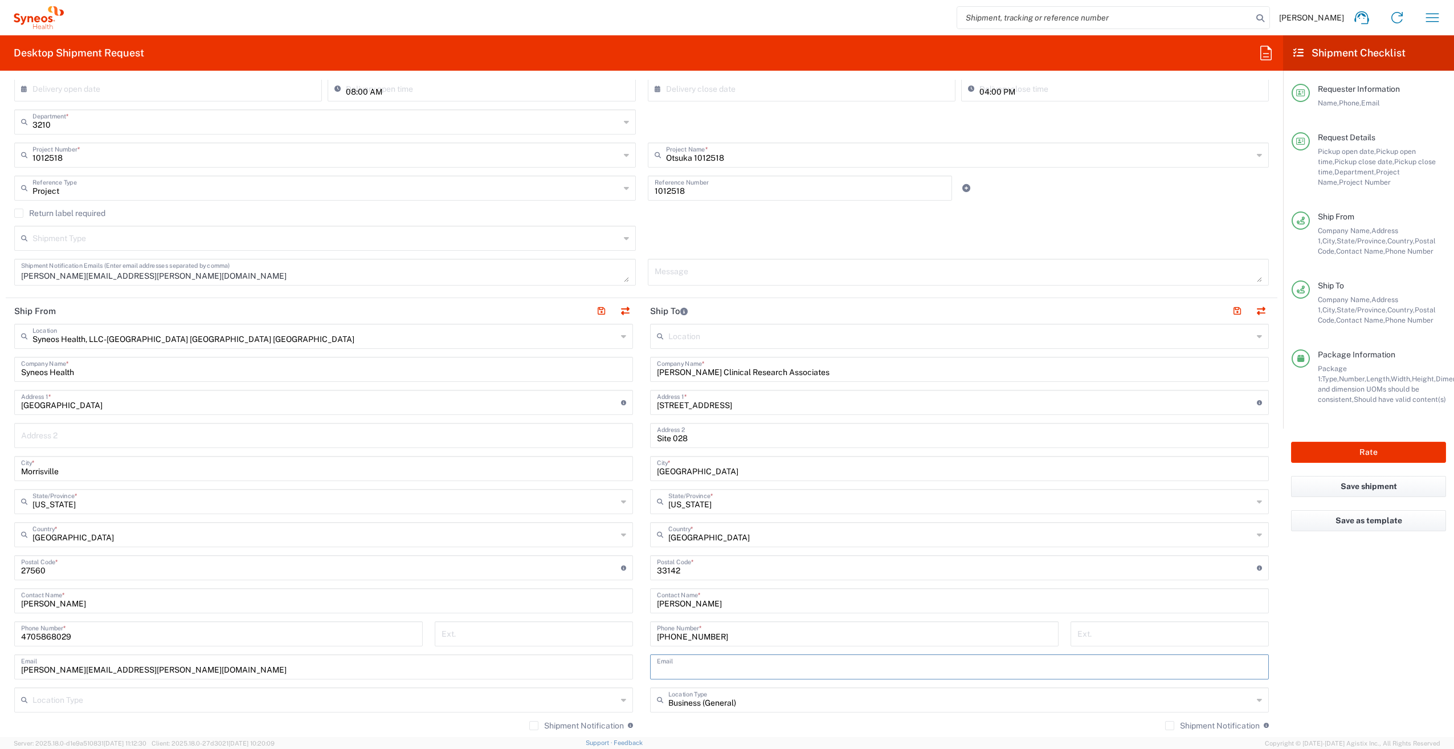
click at [658, 668] on input "text" at bounding box center [959, 666] width 605 height 20
paste input "[PERSON_NAME][EMAIL_ADDRESS][DOMAIN_NAME]"
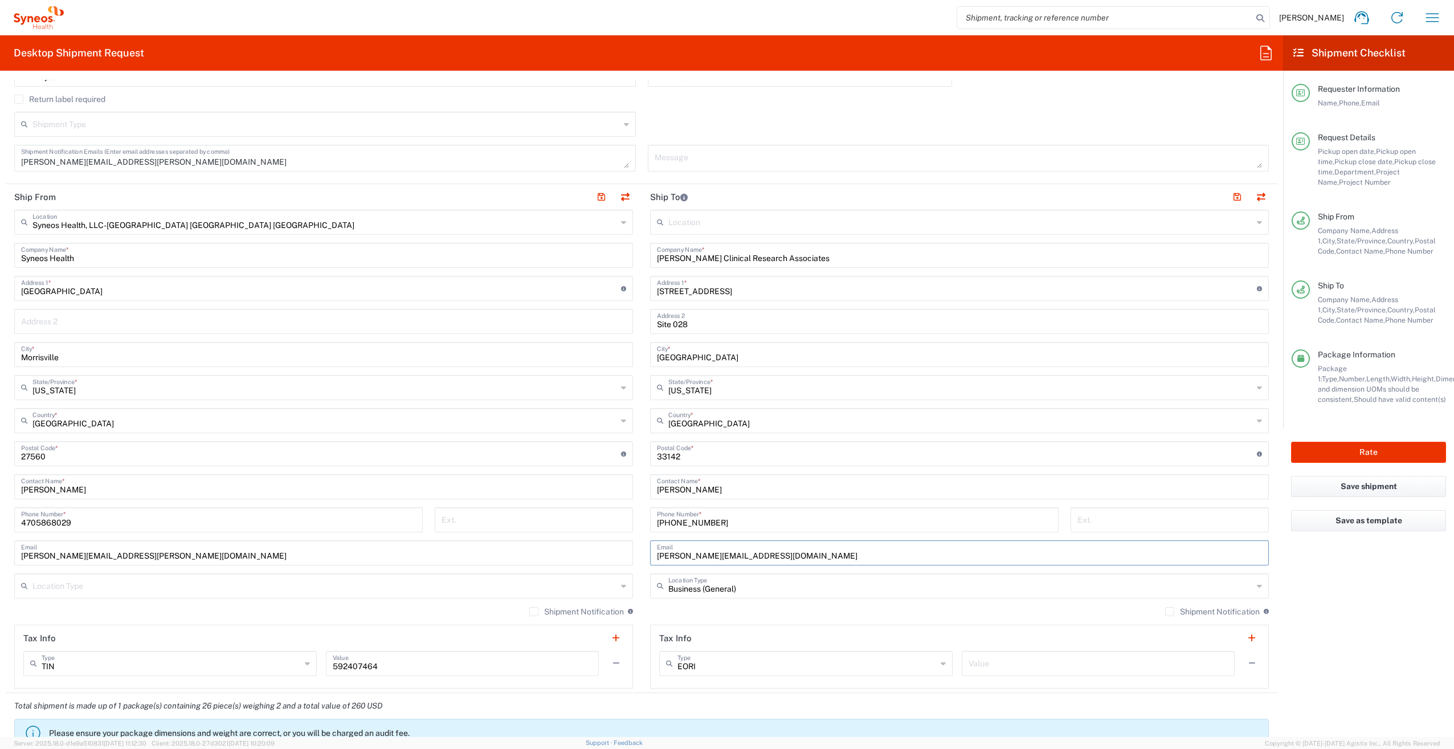
scroll to position [285, 0]
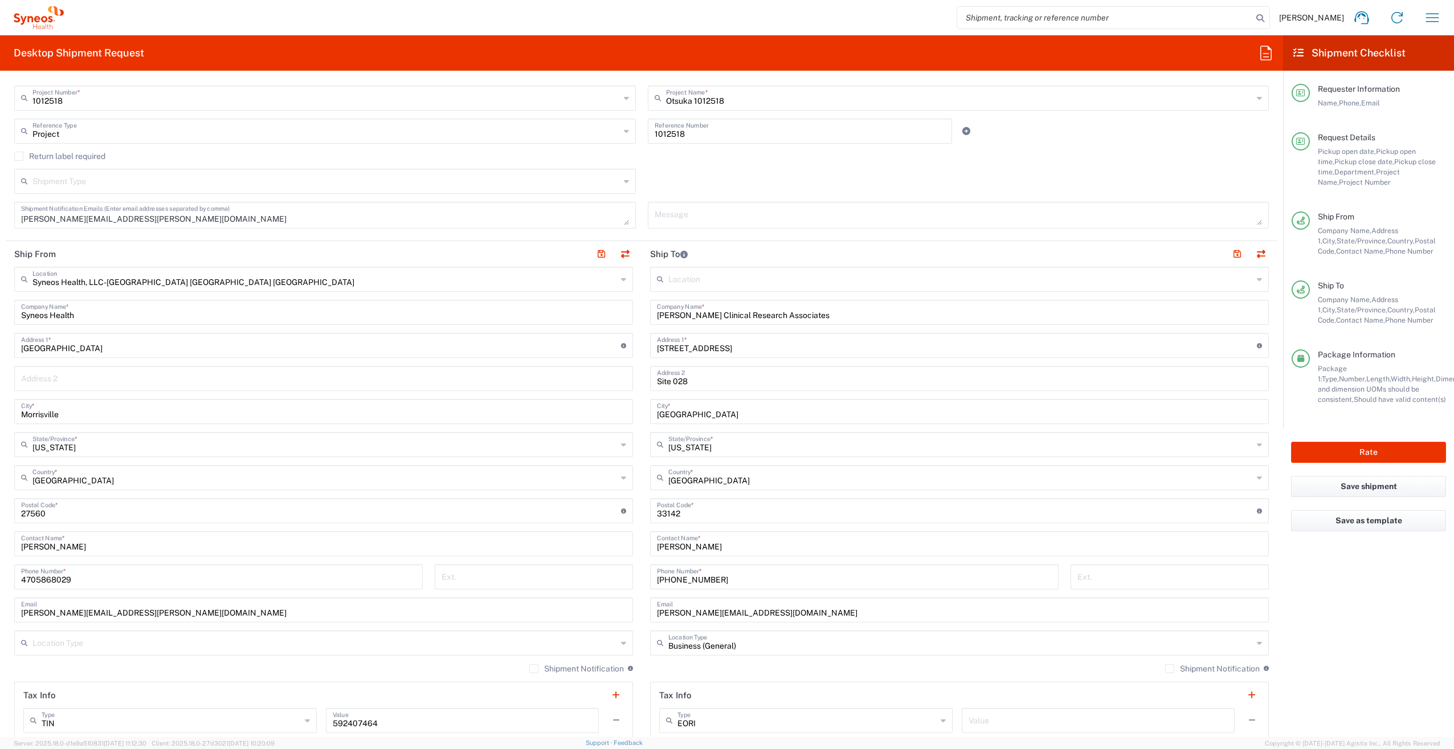
click at [1362, 639] on agx-form-checklist "Shipment Checklist Requester Information Name, Phone, Email Request Details Pic…" at bounding box center [1368, 386] width 171 height 702
drag, startPoint x: 1303, startPoint y: 576, endPoint x: 1293, endPoint y: 573, distance: 10.5
click at [1303, 576] on agx-form-checklist "Shipment Checklist Requester Information Name, Phone, Email Request Details Pic…" at bounding box center [1368, 386] width 171 height 702
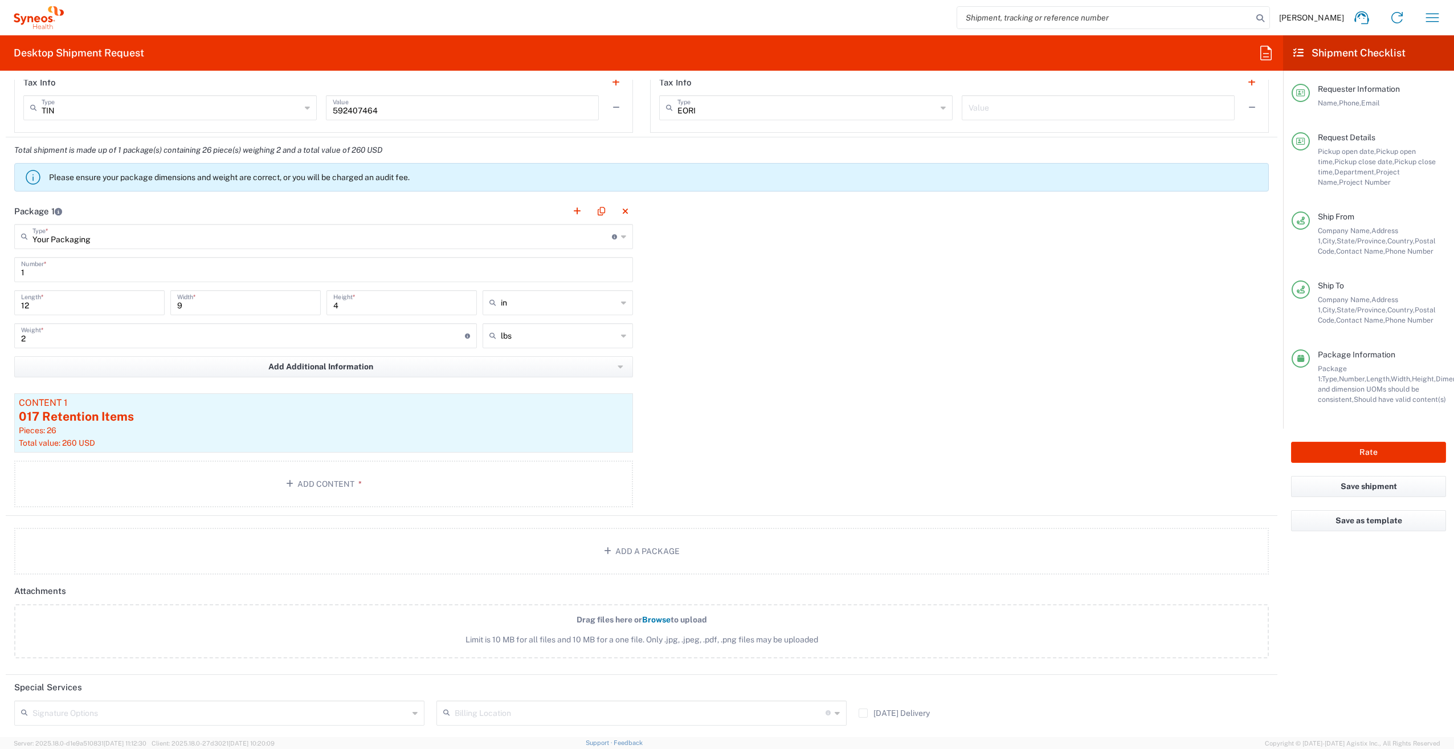
scroll to position [727, 0]
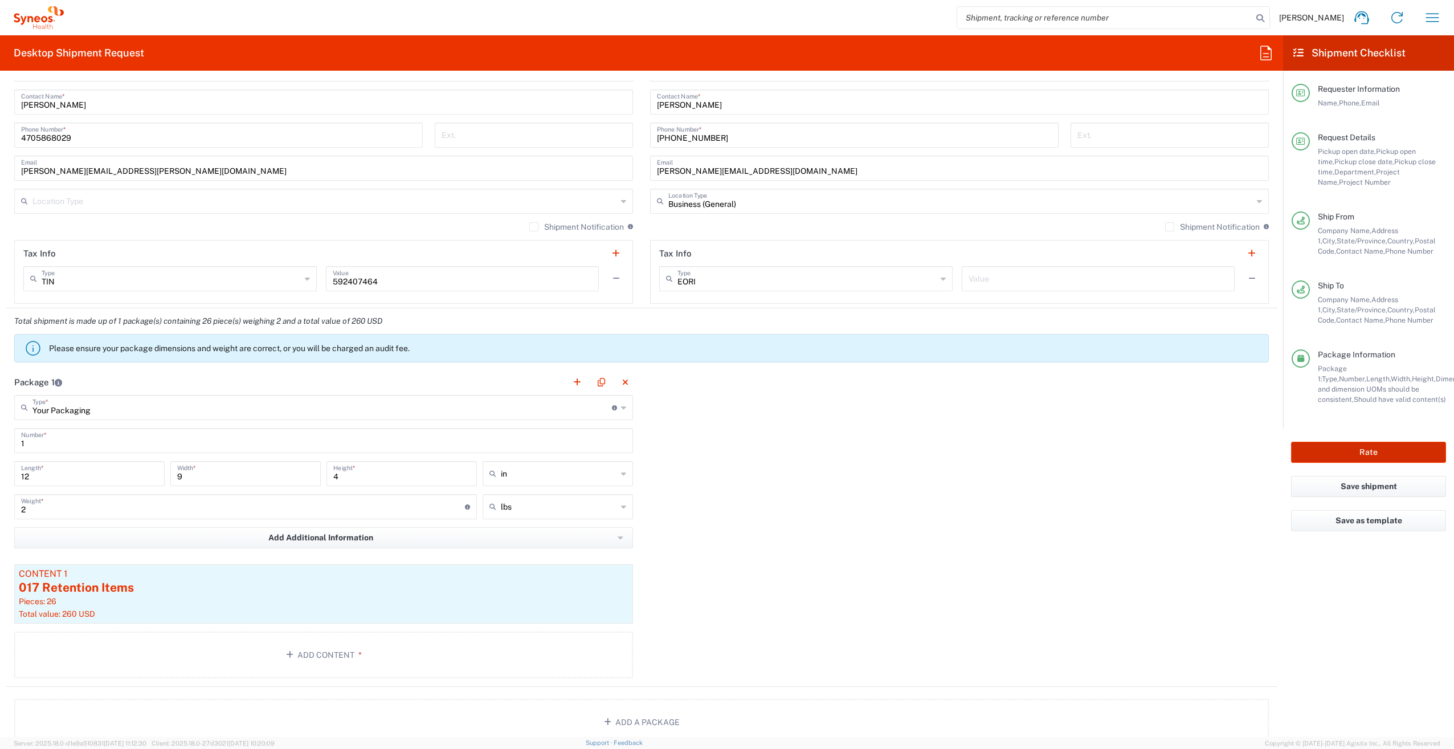
click at [1364, 450] on button "Rate" at bounding box center [1368, 452] width 155 height 21
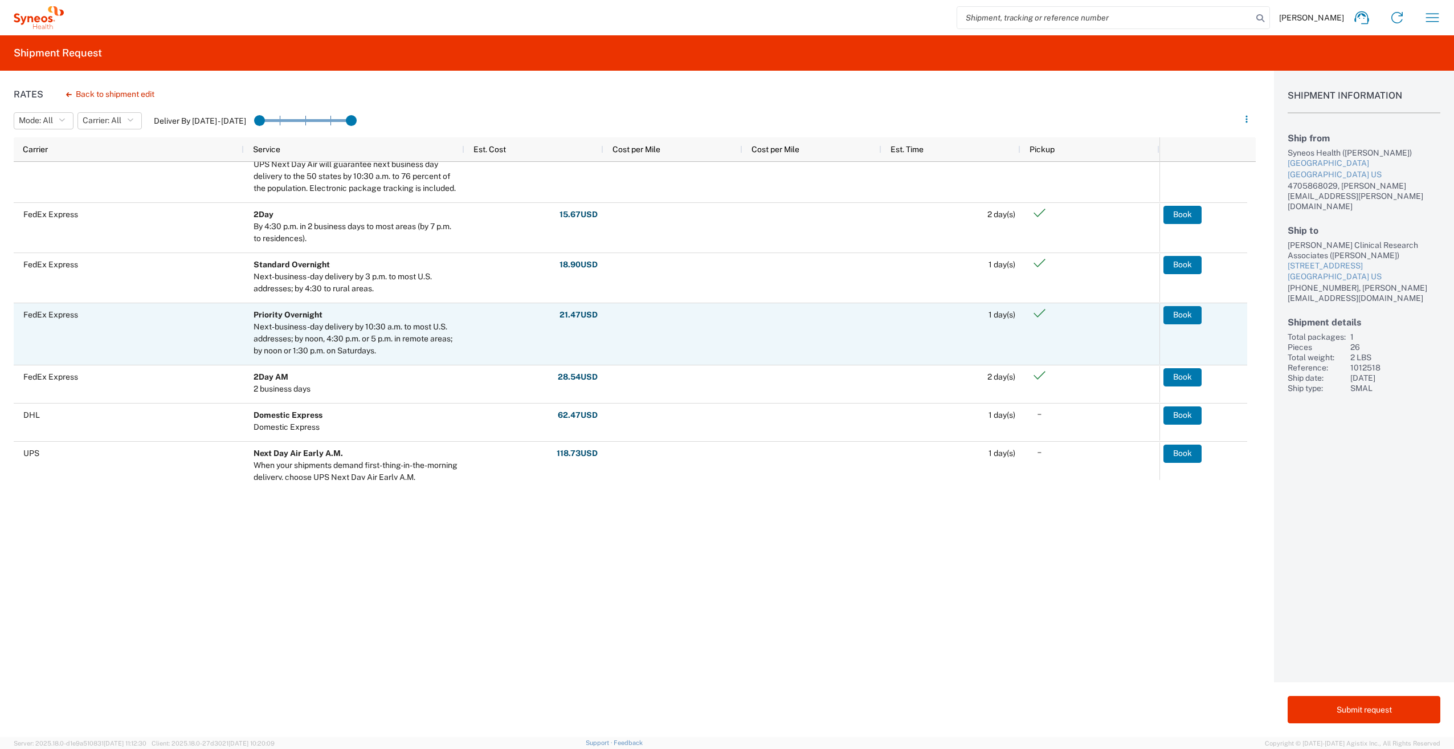
scroll to position [456, 0]
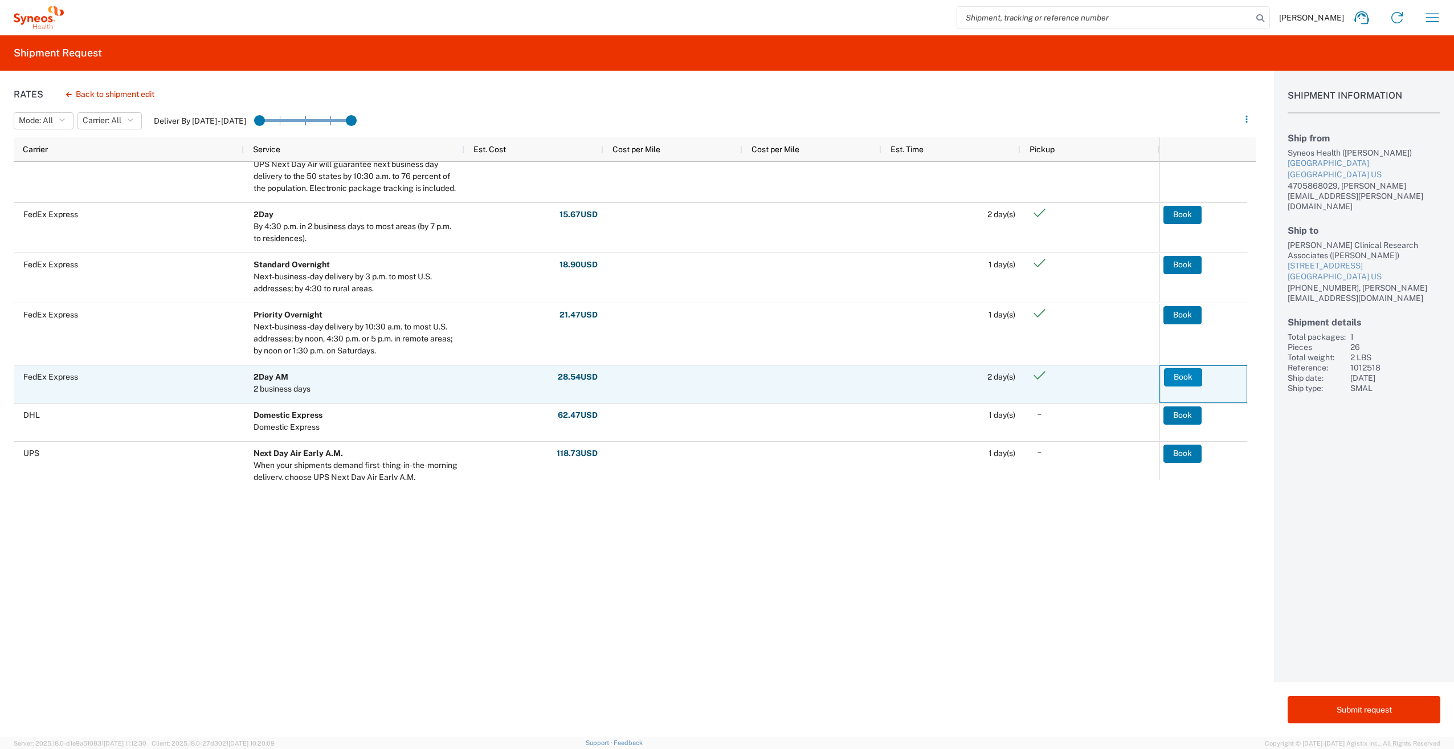
click at [1172, 377] on button "Book" at bounding box center [1183, 377] width 38 height 18
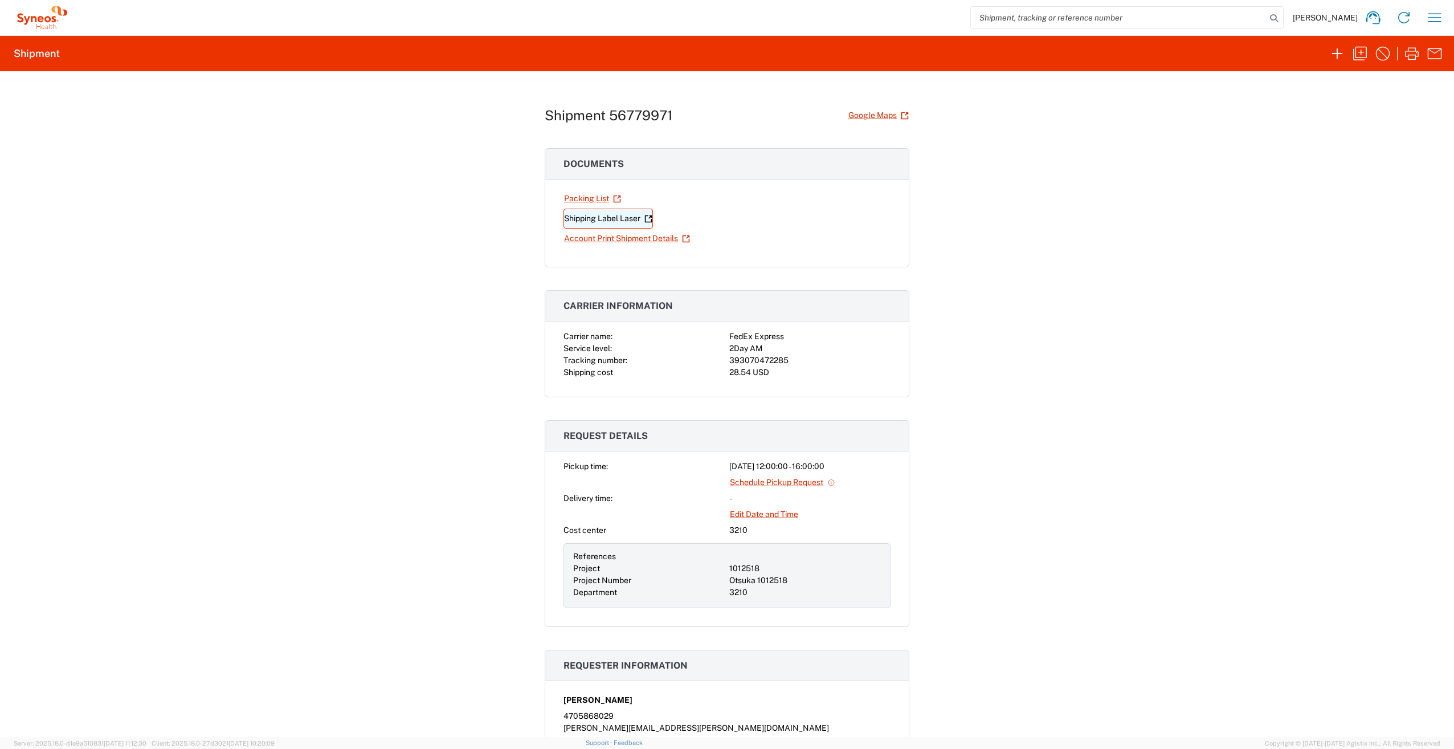
click at [594, 219] on link "Shipping Label Laser" at bounding box center [608, 219] width 89 height 20
click at [611, 236] on link "Account Print Shipment Details" at bounding box center [627, 239] width 127 height 20
click at [1359, 54] on icon "button" at bounding box center [1360, 53] width 18 height 18
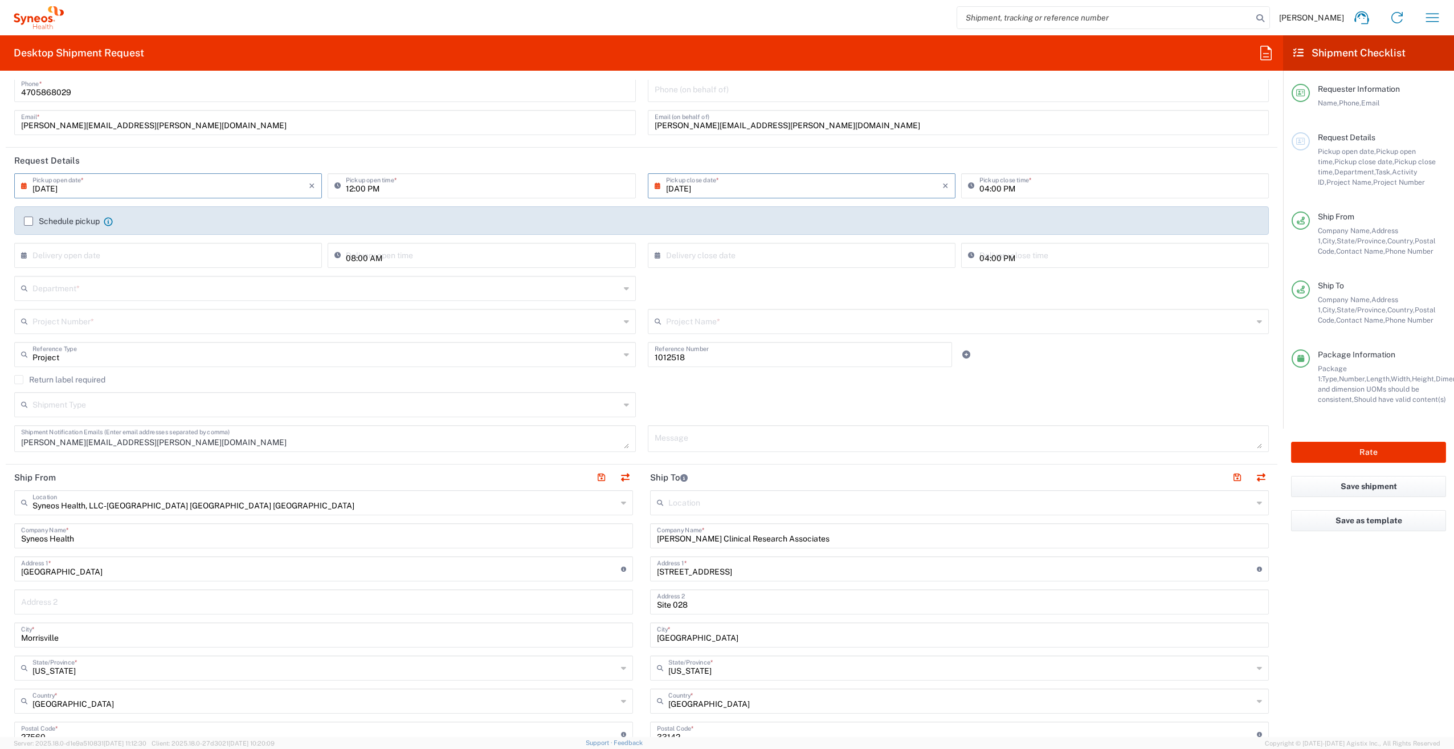
scroll to position [57, 0]
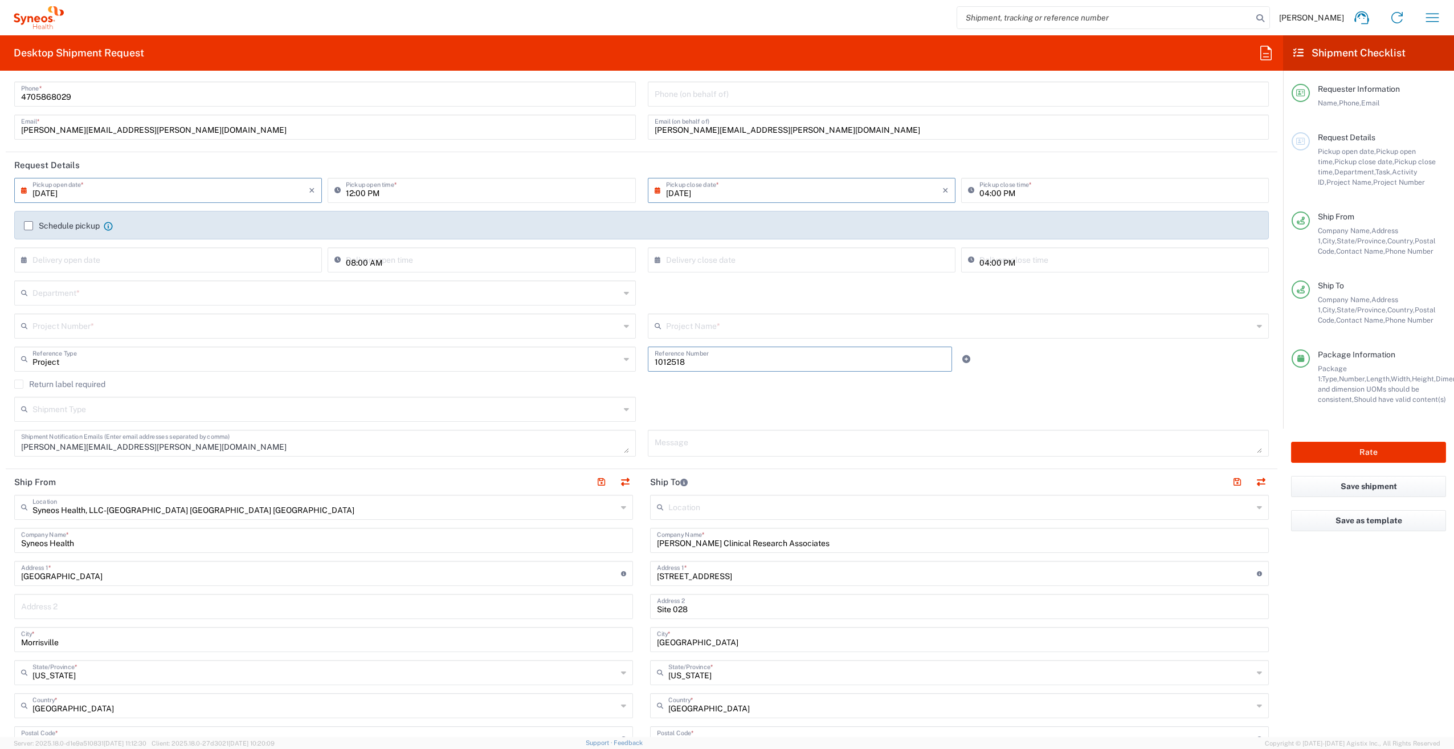
drag, startPoint x: 688, startPoint y: 362, endPoint x: 642, endPoint y: 361, distance: 45.6
click at [642, 361] on div "1012518 Reference Number" at bounding box center [800, 362] width 317 height 33
click at [83, 324] on input "text" at bounding box center [326, 325] width 588 height 20
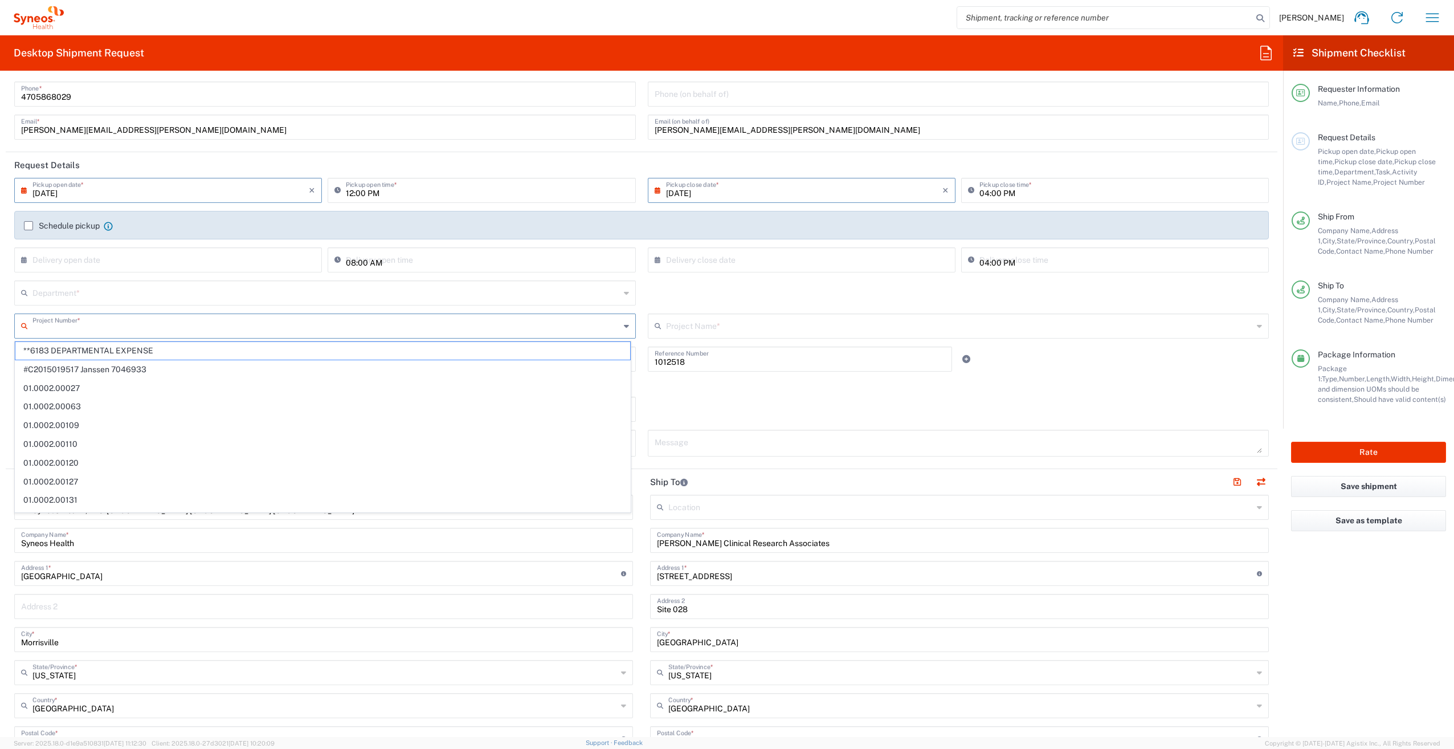
paste input "1012518"
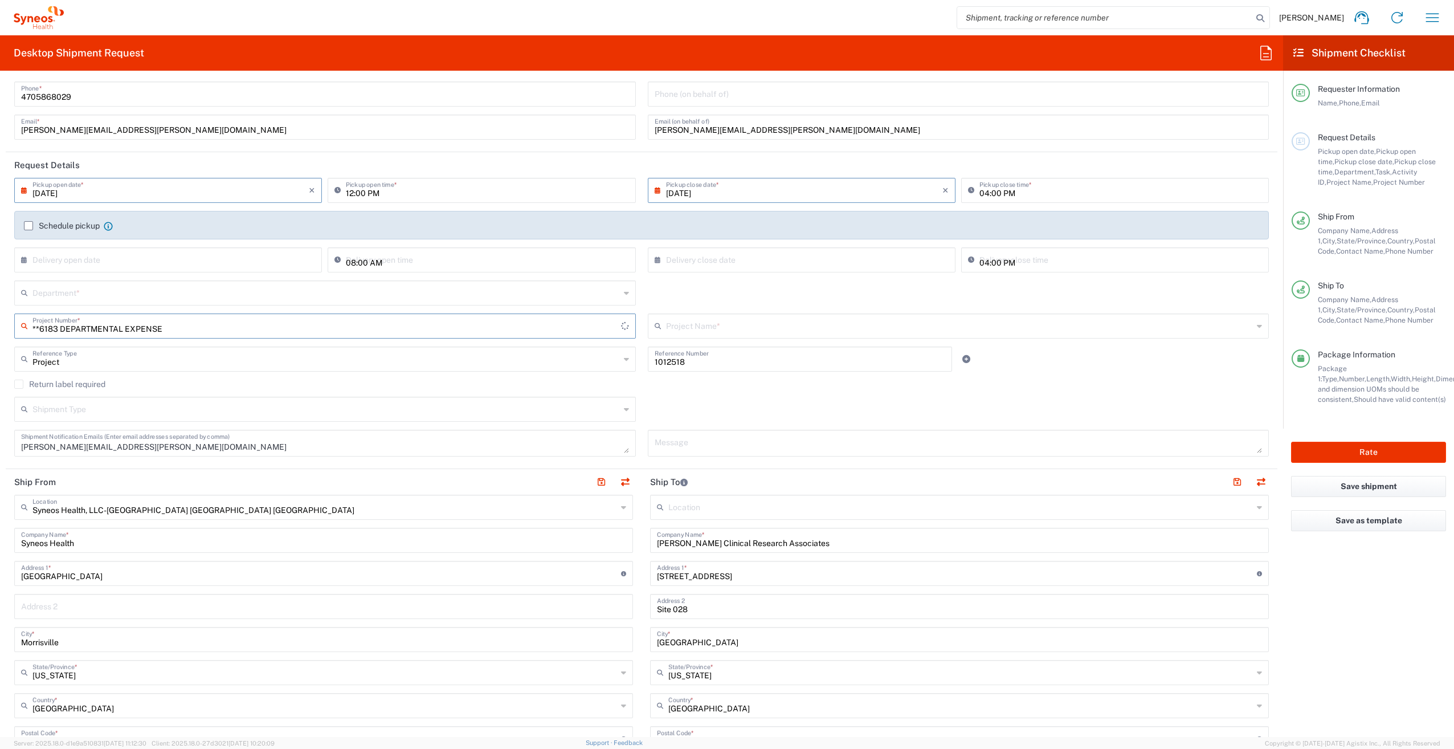
drag, startPoint x: 165, startPoint y: 329, endPoint x: 31, endPoint y: 324, distance: 133.5
click at [31, 324] on div "**6183 DEPARTMENTAL EXPENSE Project Number *" at bounding box center [325, 325] width 622 height 25
paste input "1012518"
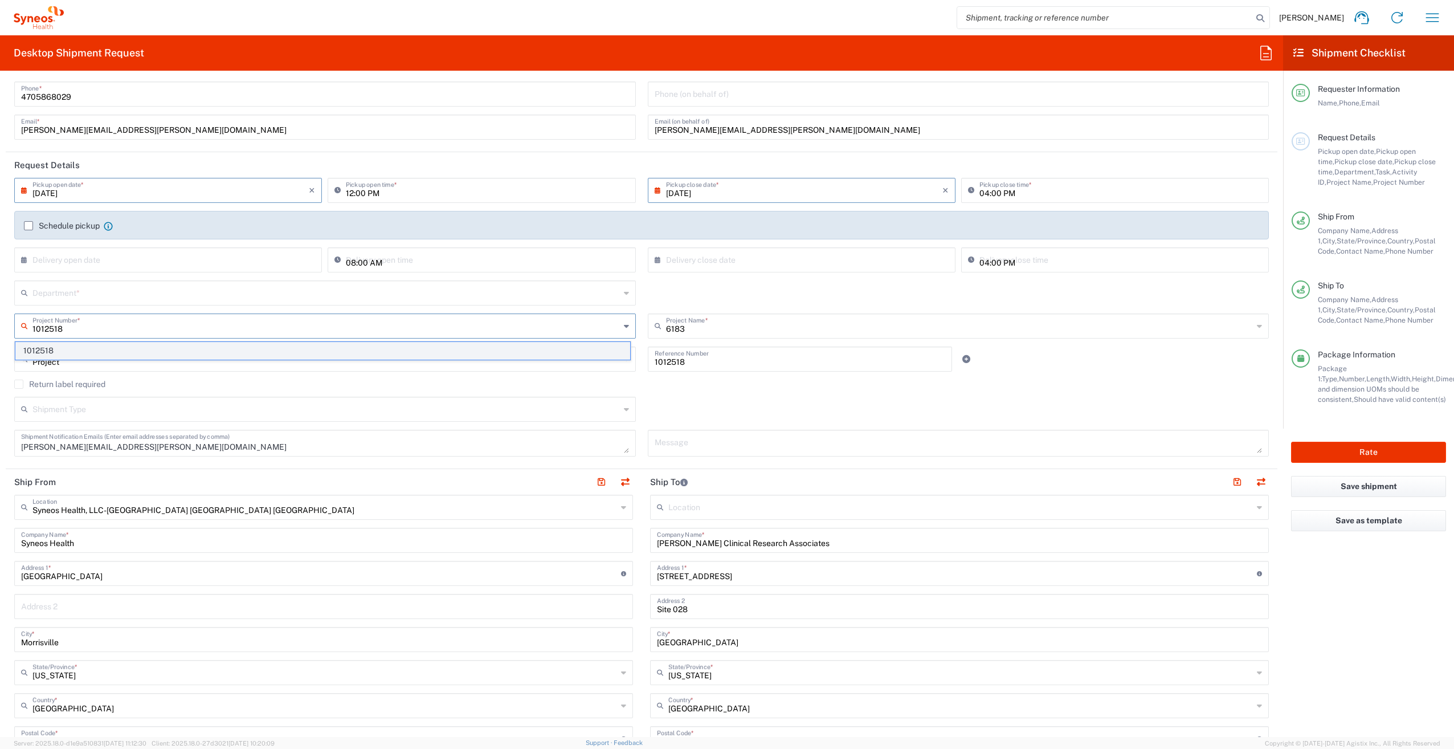
click at [43, 350] on span "1012518" at bounding box center [322, 351] width 615 height 18
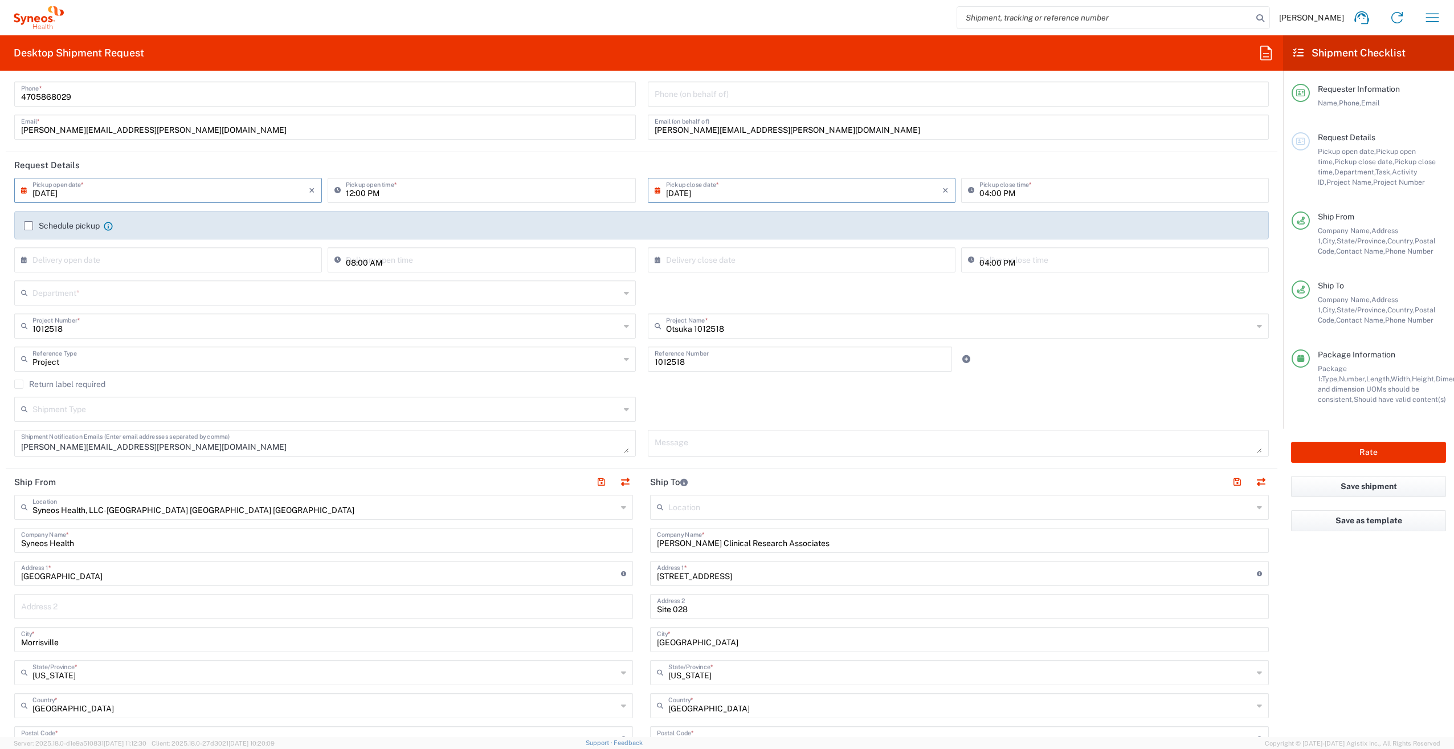
click at [70, 296] on input "text" at bounding box center [326, 292] width 588 height 20
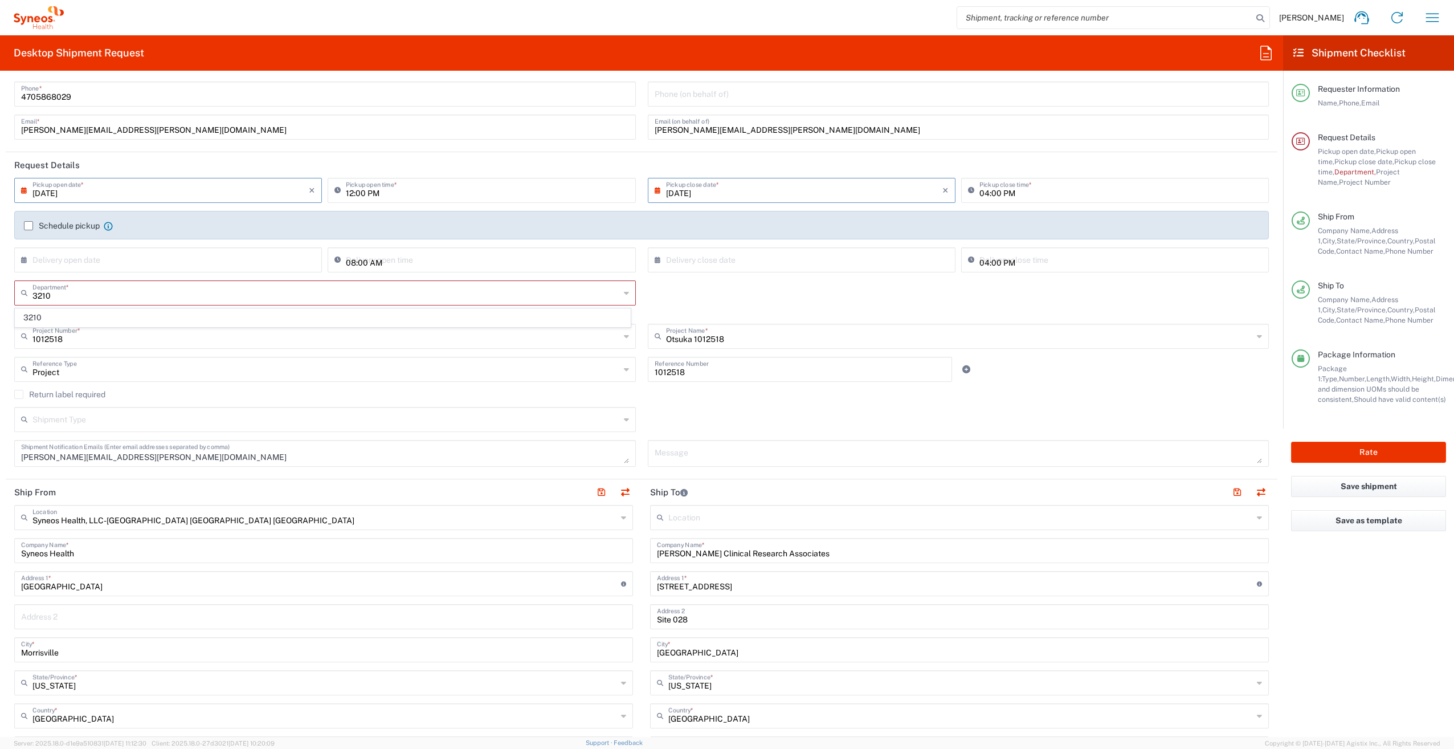
click at [60, 317] on span "3210" at bounding box center [322, 318] width 615 height 18
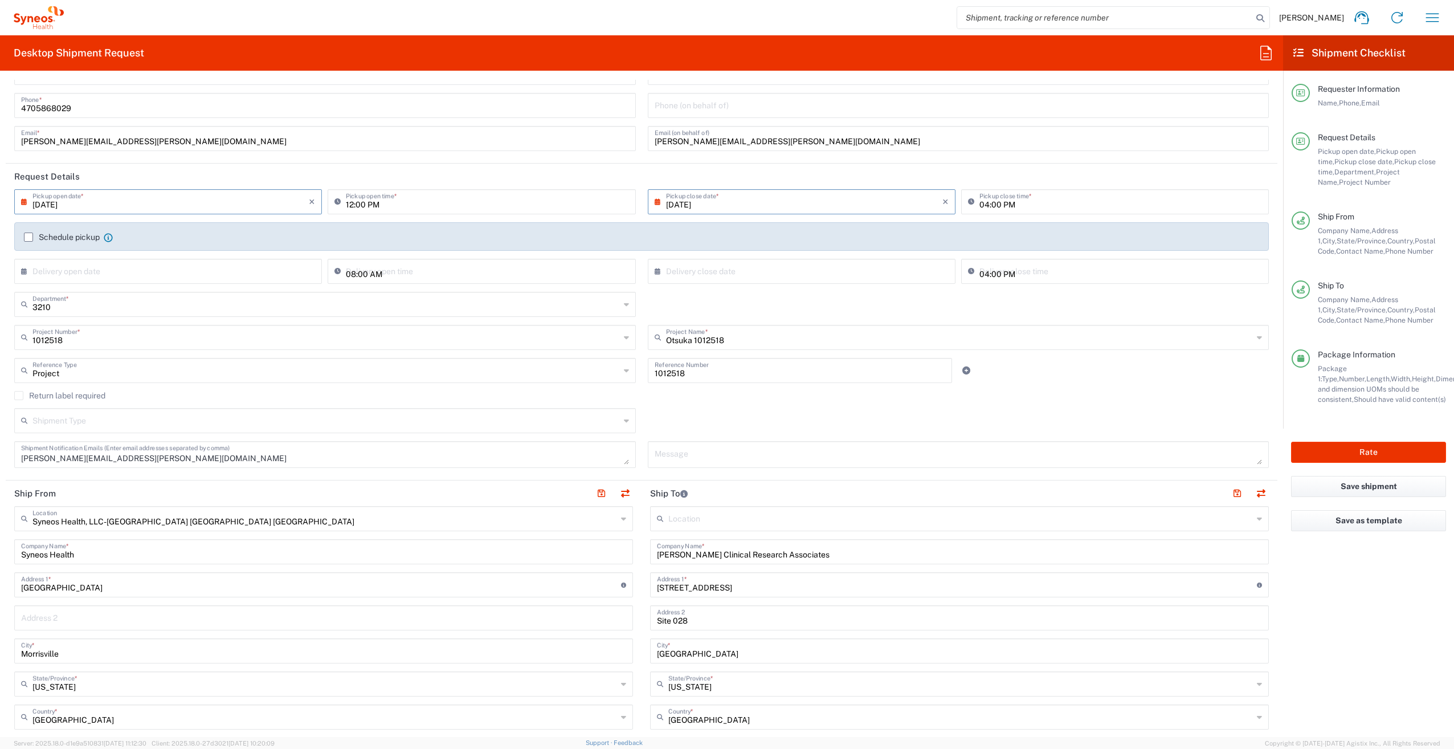
scroll to position [171, 0]
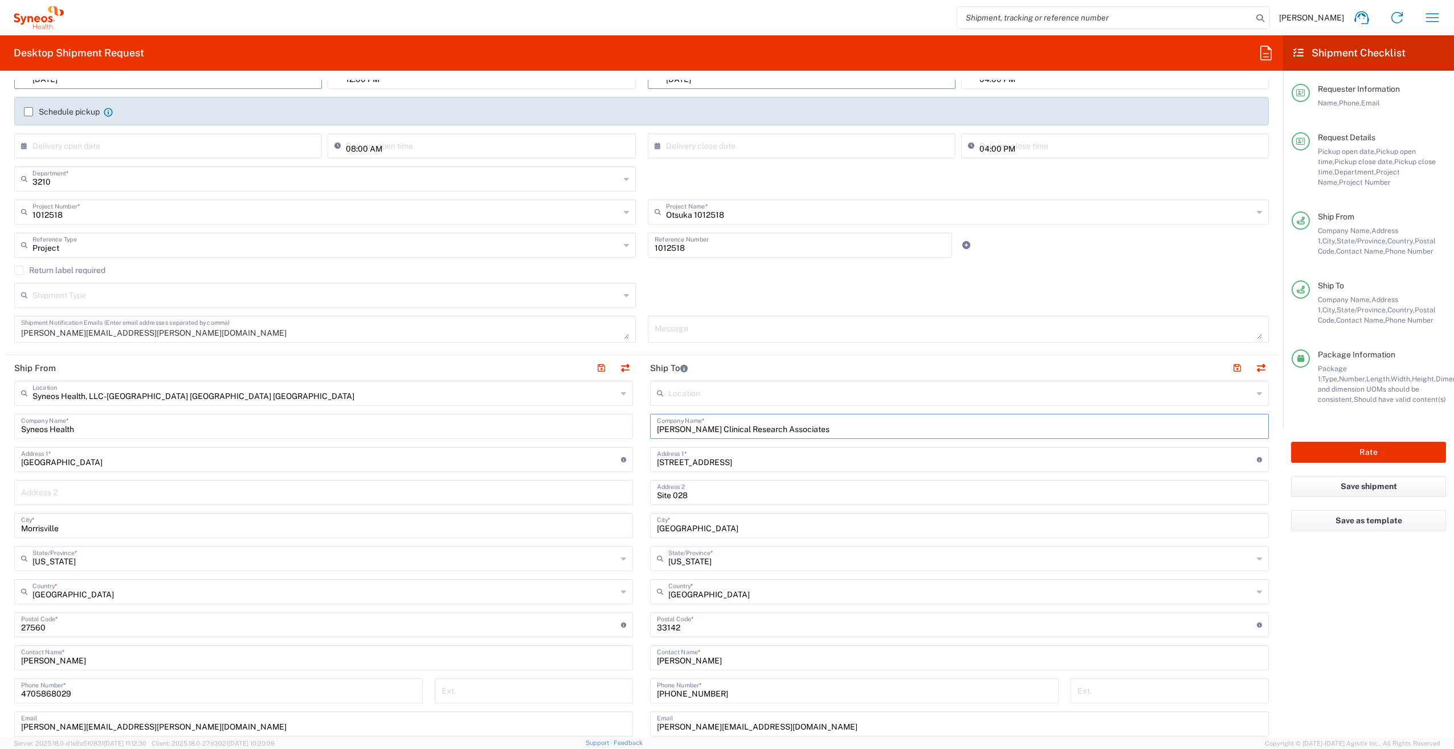
drag, startPoint x: 810, startPoint y: 431, endPoint x: 569, endPoint y: 430, distance: 240.5
click at [569, 430] on div "Ship From Syneos Health, LLC-[GEOGRAPHIC_DATA] [GEOGRAPHIC_DATA] [GEOGRAPHIC_DA…" at bounding box center [642, 609] width 1272 height 509
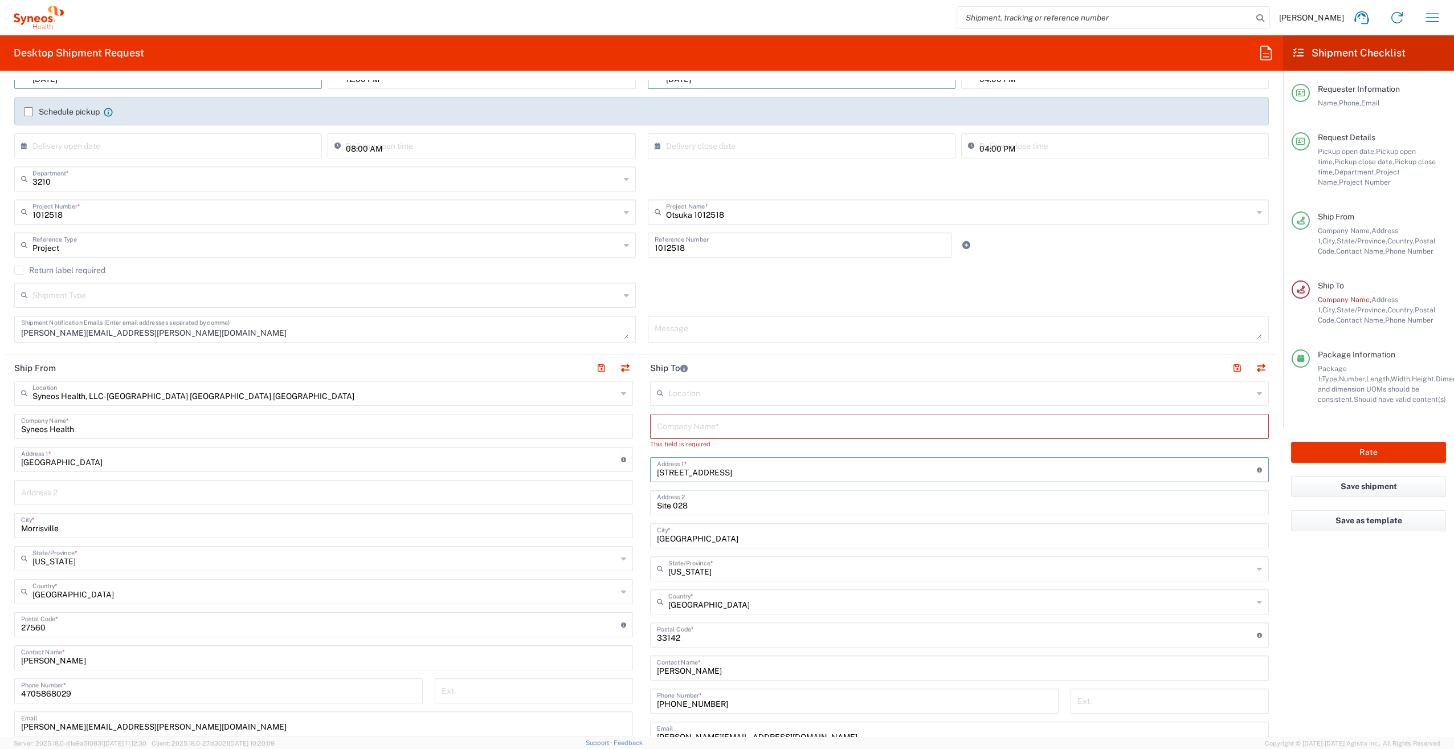
drag, startPoint x: 742, startPoint y: 464, endPoint x: 617, endPoint y: 463, distance: 124.8
click at [617, 463] on div "Ship From Syneos Health, LLC-[GEOGRAPHIC_DATA] [GEOGRAPHIC_DATA] [GEOGRAPHIC_DA…" at bounding box center [642, 614] width 1272 height 519
drag, startPoint x: 710, startPoint y: 505, endPoint x: 673, endPoint y: 516, distance: 38.0
click at [674, 515] on input "Site 028" at bounding box center [959, 512] width 605 height 20
click at [688, 515] on input "Site 028" at bounding box center [959, 512] width 605 height 20
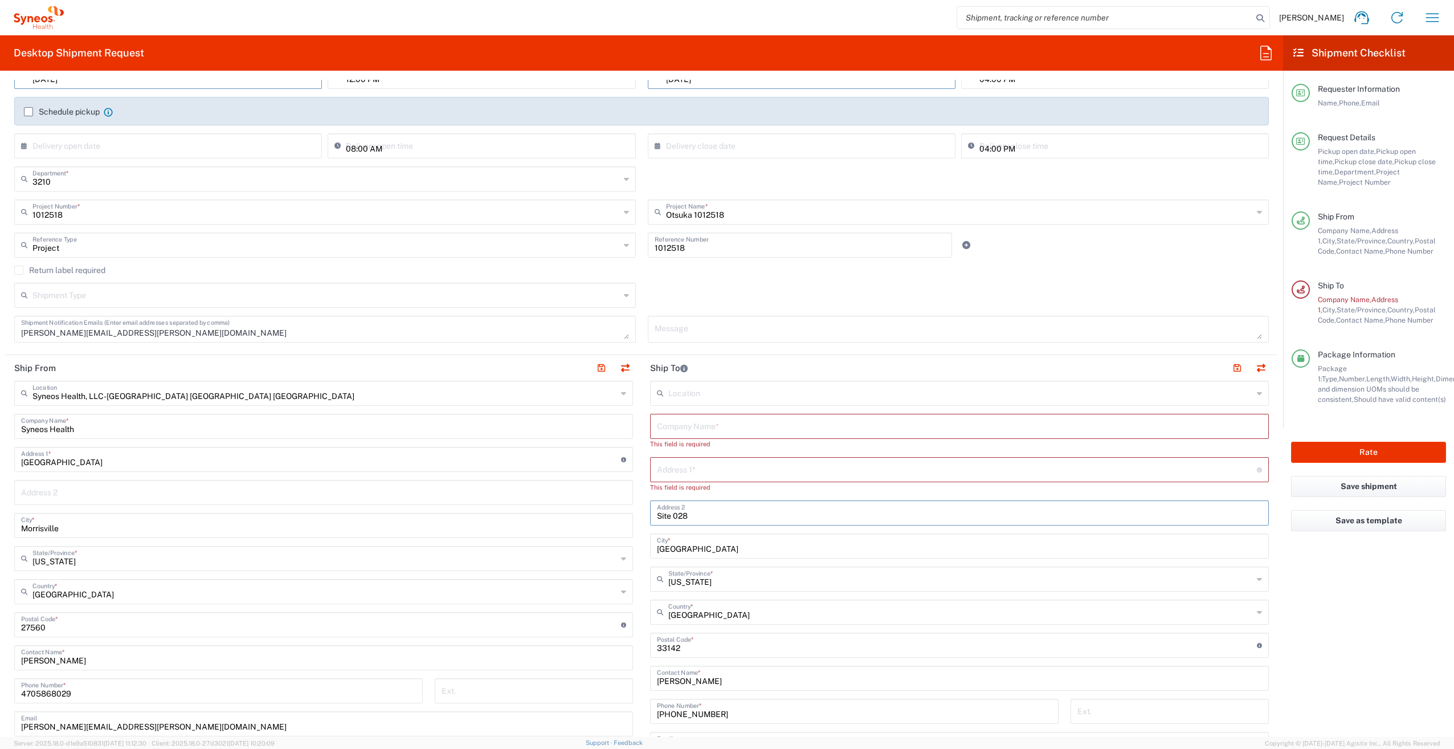
click at [685, 516] on input "Site 028" at bounding box center [959, 512] width 605 height 20
drag, startPoint x: 687, startPoint y: 516, endPoint x: 669, endPoint y: 513, distance: 18.0
click at [669, 513] on input "Site 028" at bounding box center [959, 512] width 605 height 20
click at [650, 558] on div "Location [PERSON_NAME] LLC-[GEOGRAPHIC_DATA] [GEOGRAPHIC_DATA] [GEOGRAPHIC_DATA…" at bounding box center [959, 630] width 619 height 499
drag, startPoint x: 694, startPoint y: 550, endPoint x: 619, endPoint y: 550, distance: 74.7
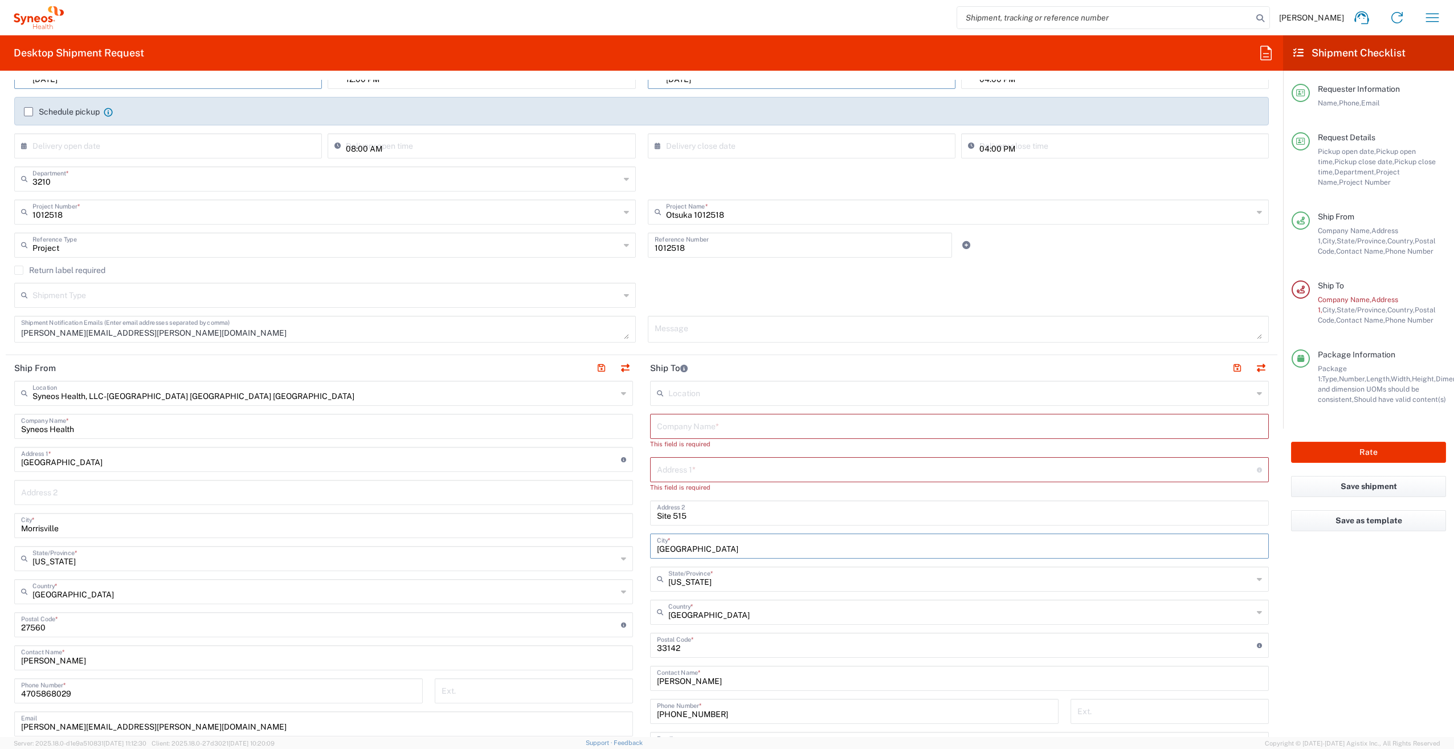
click at [619, 550] on div "Ship From Syneos Health, LLC-[GEOGRAPHIC_DATA] [GEOGRAPHIC_DATA] [GEOGRAPHIC_DA…" at bounding box center [642, 619] width 1272 height 529
drag, startPoint x: 688, startPoint y: 647, endPoint x: 633, endPoint y: 649, distance: 55.3
click at [633, 649] on div "Ship From Syneos Health, LLC-[GEOGRAPHIC_DATA] [GEOGRAPHIC_DATA] [GEOGRAPHIC_DA…" at bounding box center [642, 625] width 1272 height 540
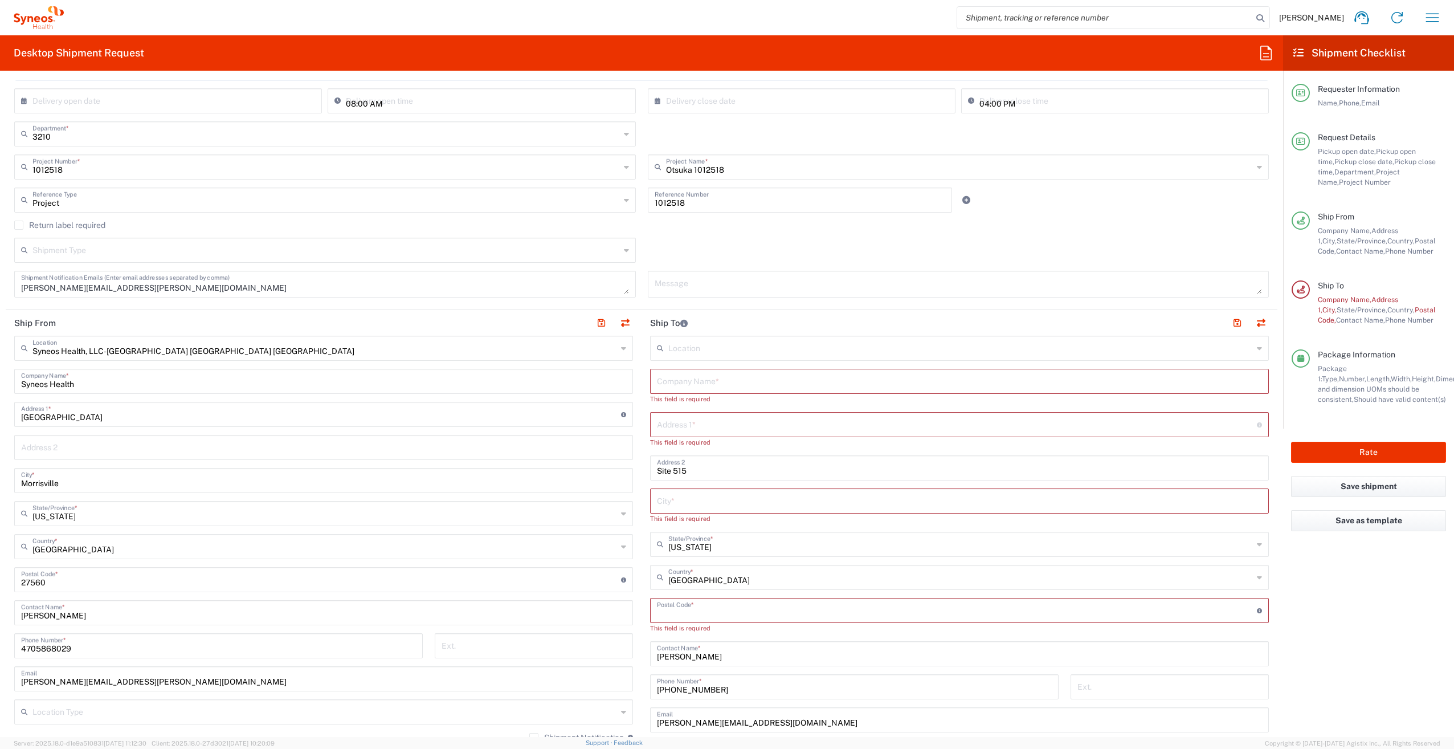
scroll to position [285, 0]
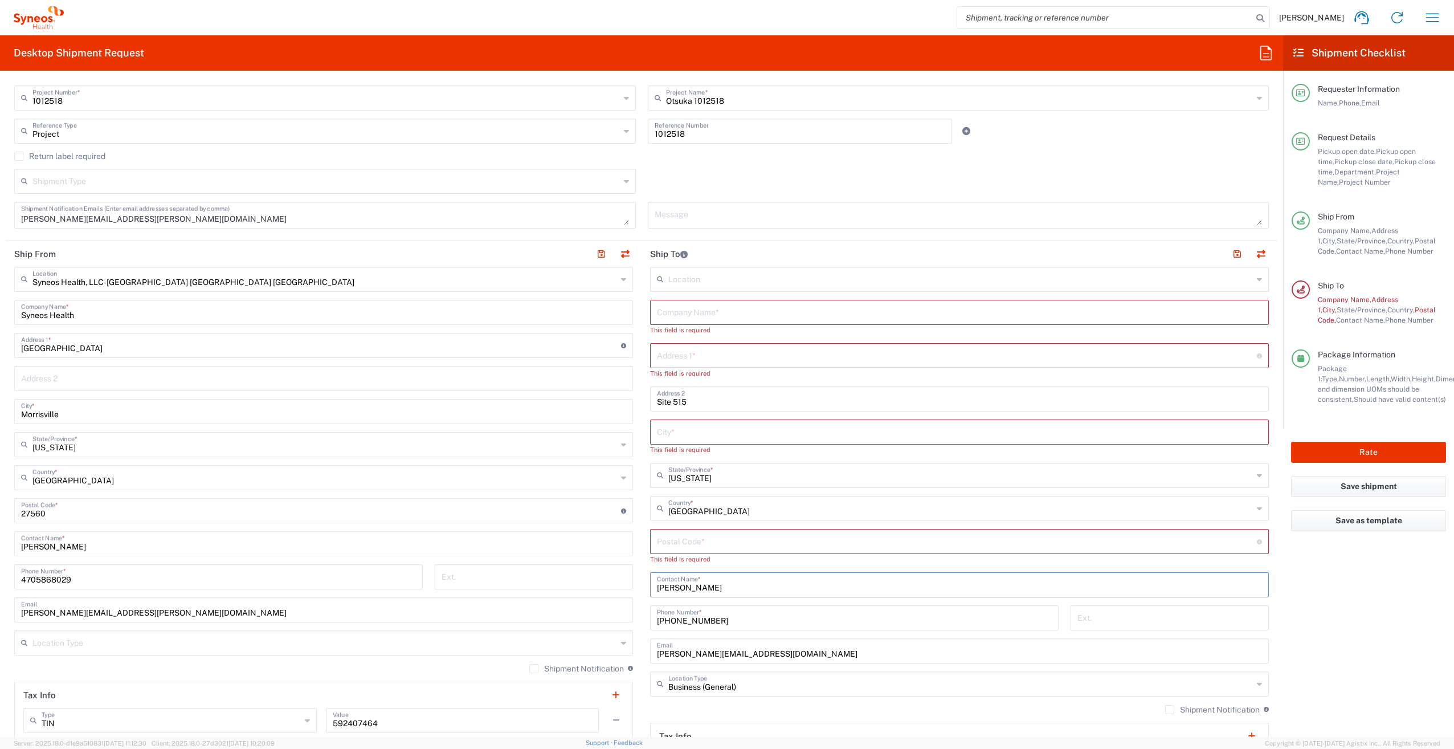
drag, startPoint x: 719, startPoint y: 586, endPoint x: 643, endPoint y: 582, distance: 75.9
click at [643, 582] on main "Location [PERSON_NAME] LLC-[GEOGRAPHIC_DATA] [GEOGRAPHIC_DATA] [GEOGRAPHIC_DATA…" at bounding box center [960, 527] width 636 height 520
drag, startPoint x: 718, startPoint y: 621, endPoint x: 632, endPoint y: 621, distance: 86.1
click at [632, 621] on div "Ship From Syneos Health, LLC-[GEOGRAPHIC_DATA] [GEOGRAPHIC_DATA] [GEOGRAPHIC_DA…" at bounding box center [642, 521] width 1272 height 560
drag, startPoint x: 812, startPoint y: 663, endPoint x: 641, endPoint y: 661, distance: 171.0
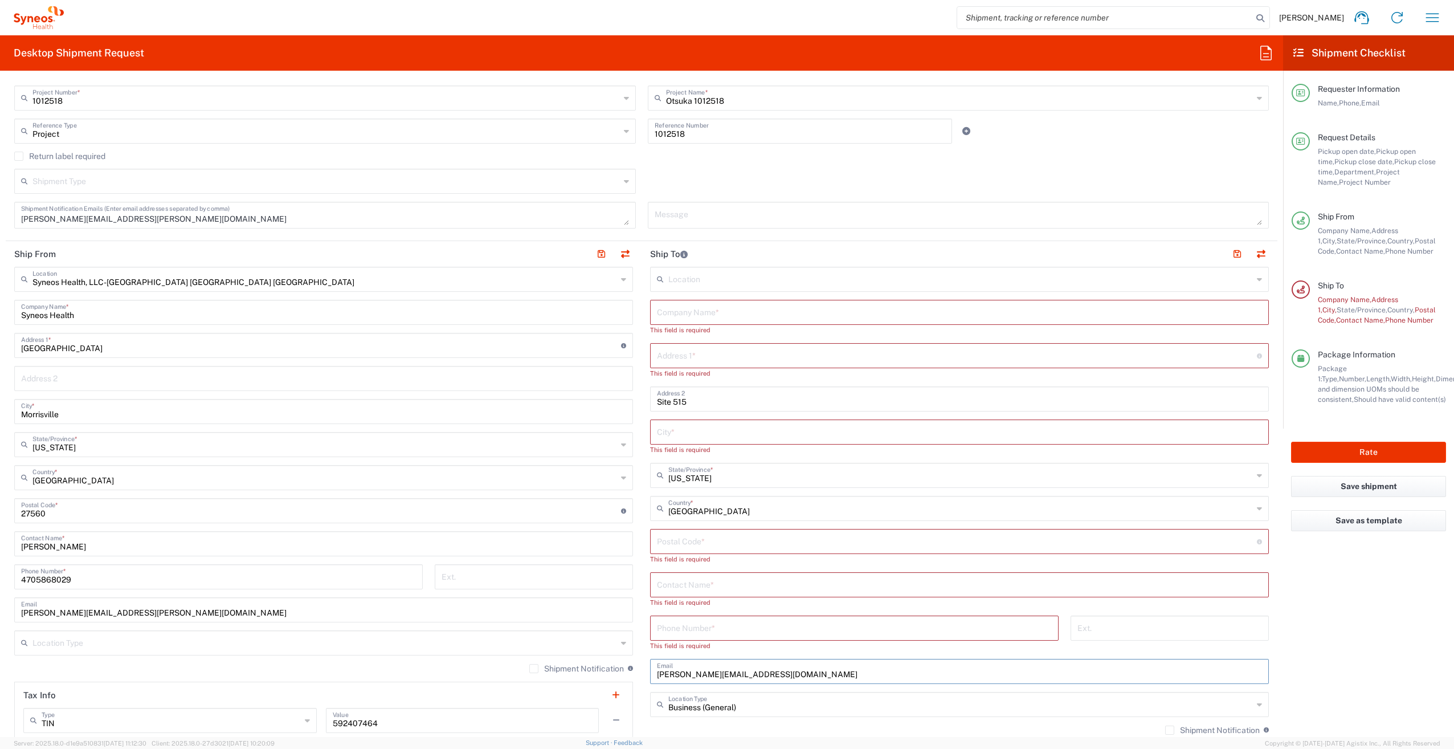
click at [642, 662] on main "Location [PERSON_NAME] LLC-[GEOGRAPHIC_DATA] [GEOGRAPHIC_DATA] [GEOGRAPHIC_DATA…" at bounding box center [960, 537] width 636 height 540
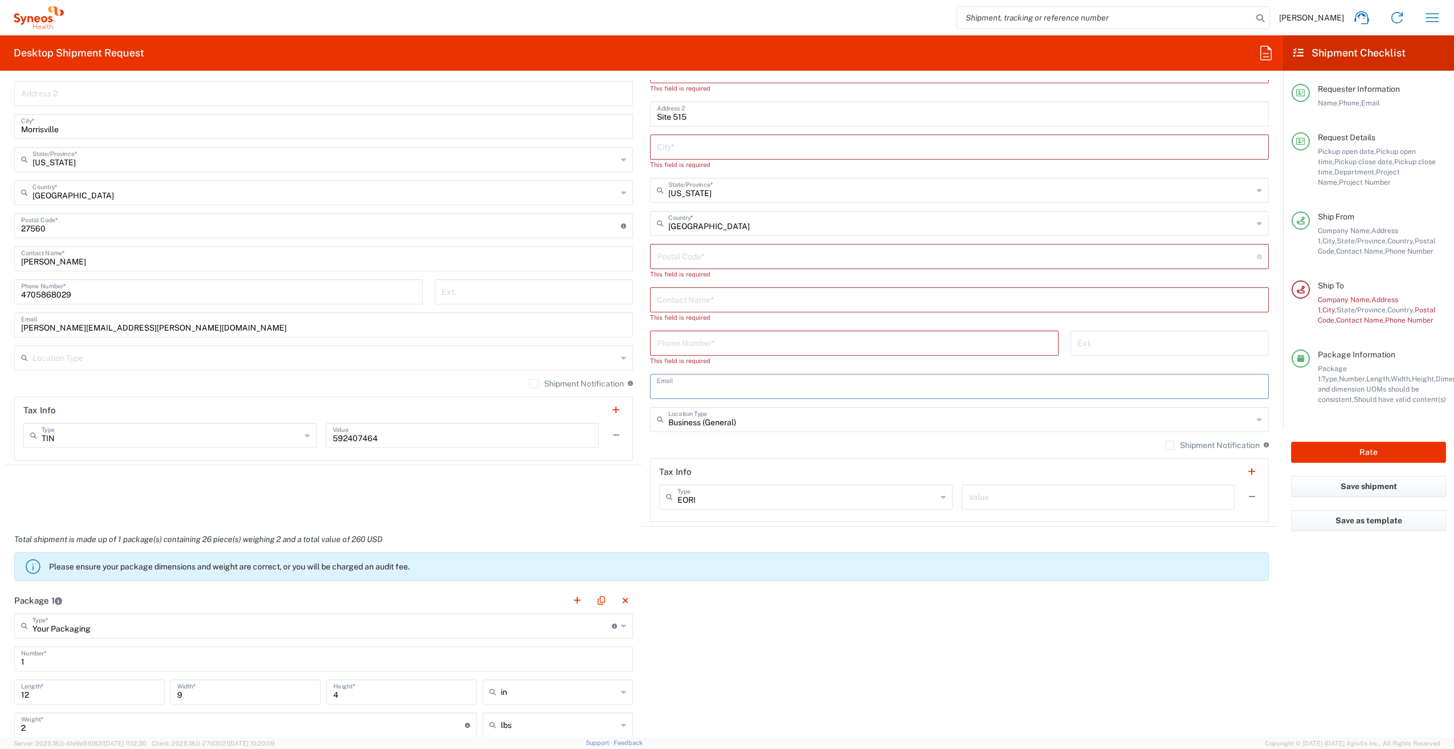
scroll to position [342, 0]
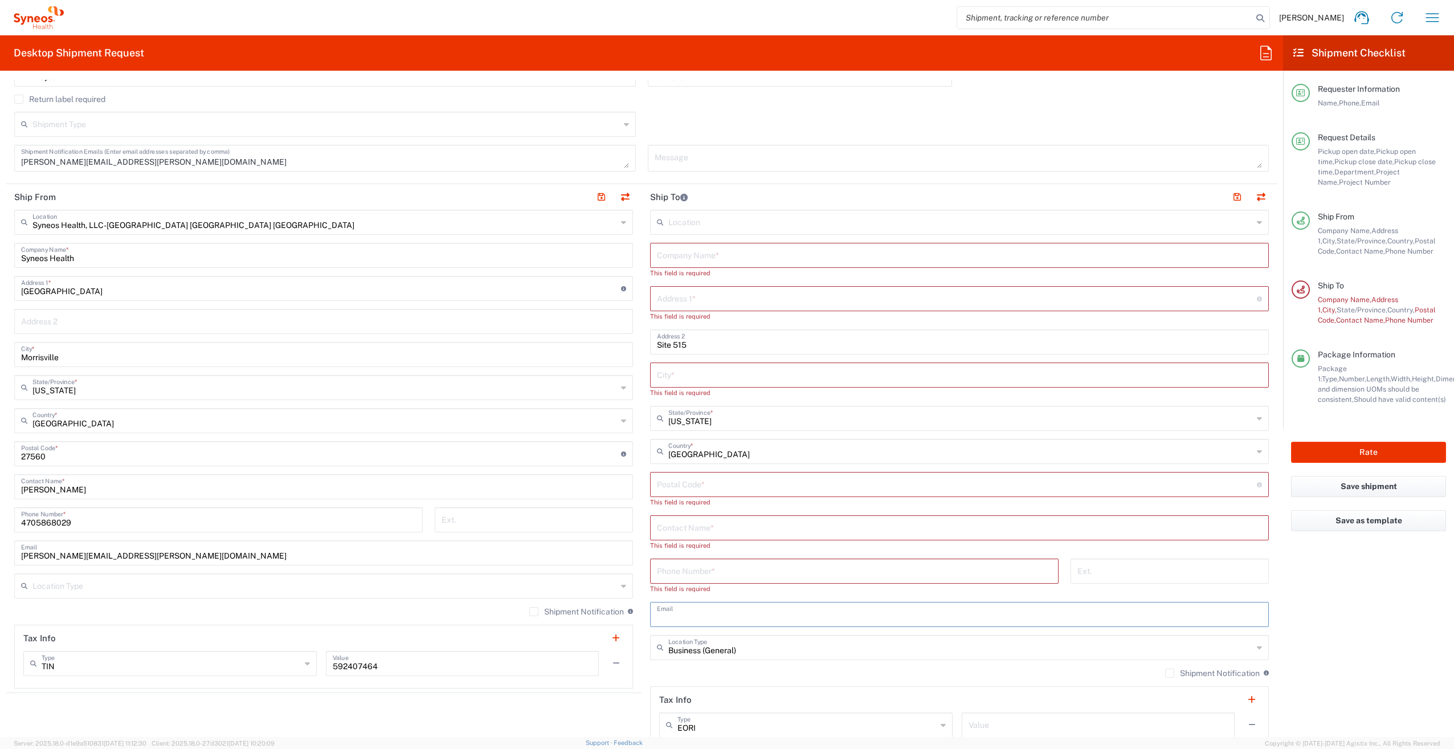
click at [699, 257] on input "text" at bounding box center [959, 254] width 605 height 20
paste input "Qualmedica Research"
click at [688, 291] on input "text" at bounding box center [957, 288] width 600 height 20
paste input "[STREET_ADDRESS]"
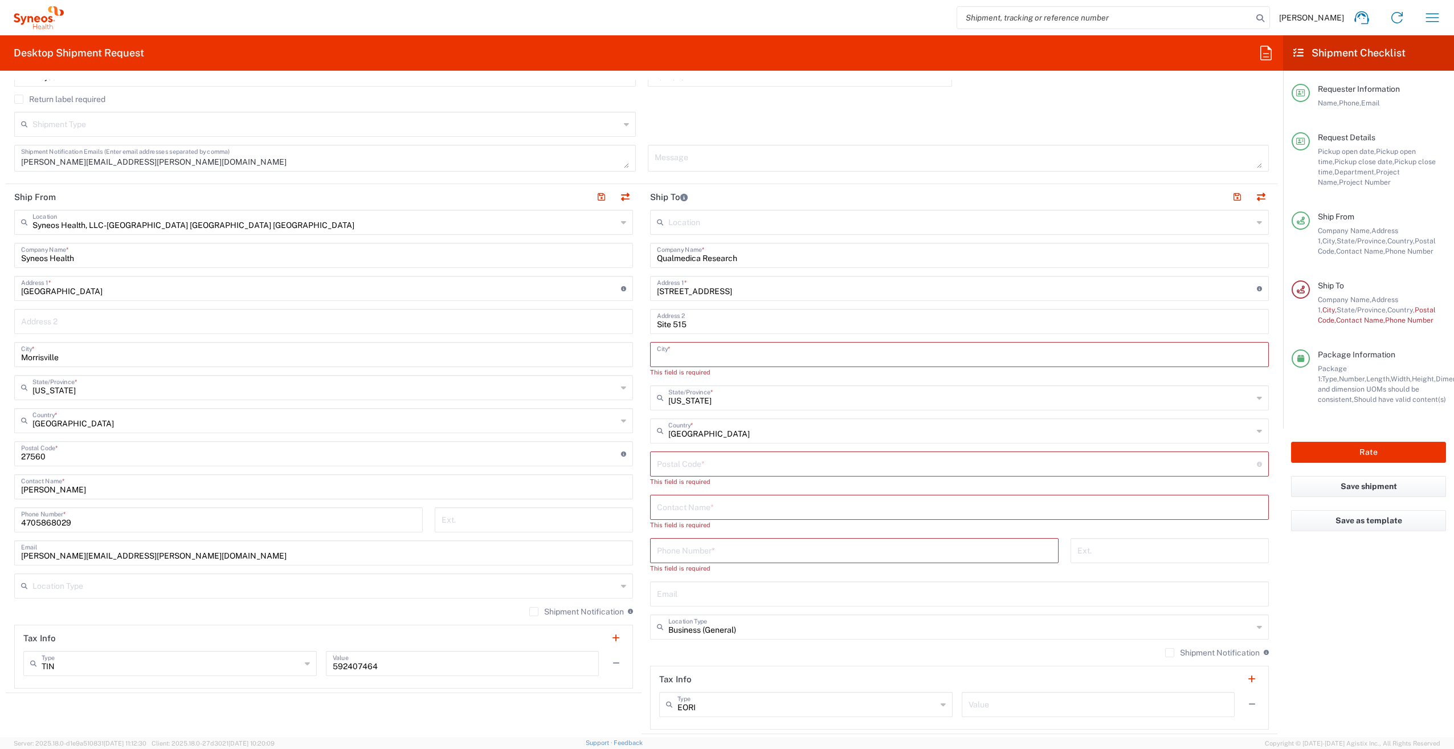
click at [686, 360] on input "text" at bounding box center [959, 354] width 605 height 20
paste input "[GEOGRAPHIC_DATA]"
paste input "47715"
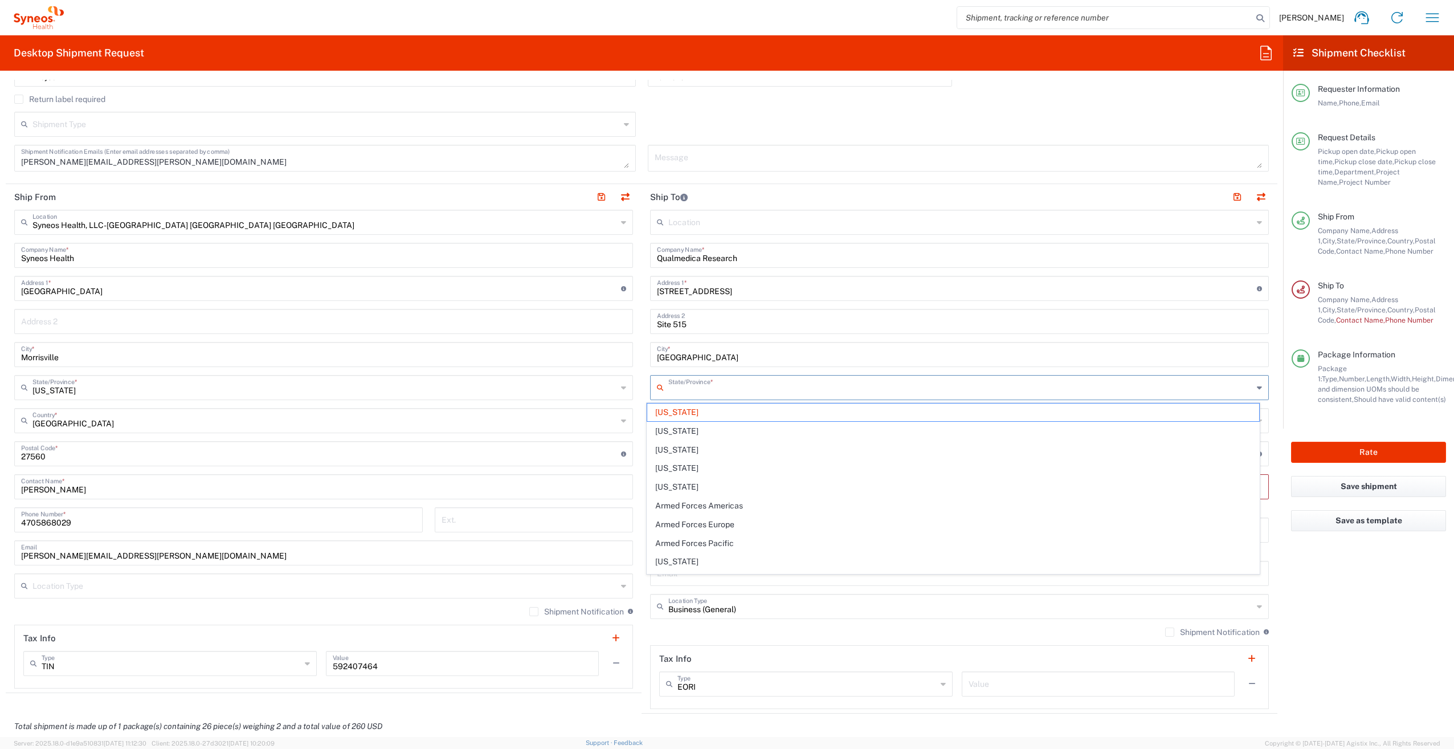
drag, startPoint x: 702, startPoint y: 390, endPoint x: 658, endPoint y: 390, distance: 43.9
click at [658, 390] on div "State/Province *" at bounding box center [959, 387] width 619 height 25
click at [662, 411] on span "[US_STATE]" at bounding box center [953, 412] width 613 height 18
click at [674, 484] on input "text" at bounding box center [959, 486] width 605 height 20
paste input "[PHONE_NUMBER]"
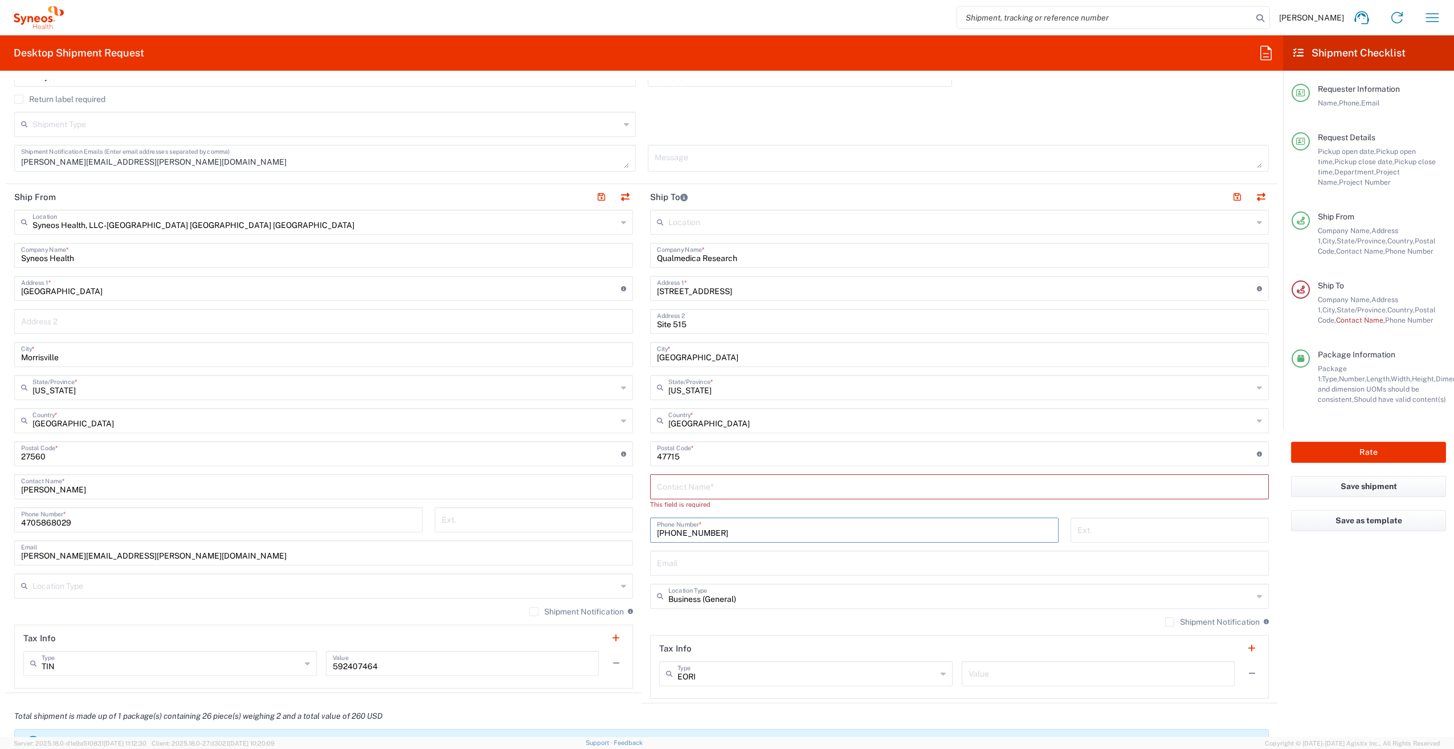
click at [669, 496] on div "Contact Name *" at bounding box center [959, 486] width 619 height 25
click at [715, 491] on input "text" at bounding box center [959, 486] width 605 height 20
paste input "[PERSON_NAME]"
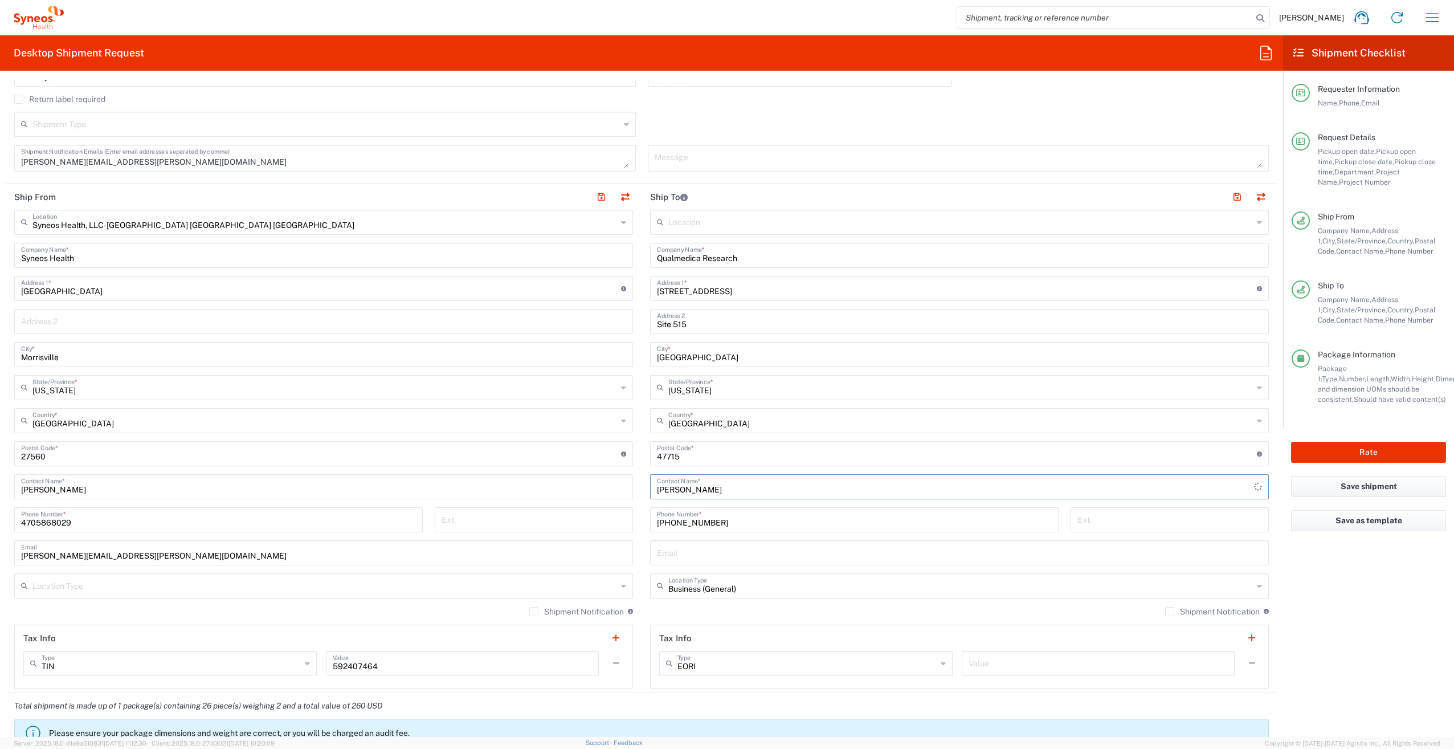
click at [690, 560] on input "text" at bounding box center [959, 552] width 605 height 20
click at [668, 555] on input "text" at bounding box center [959, 552] width 605 height 20
paste input "[EMAIL_ADDRESS][DOMAIN_NAME]"
click at [1312, 584] on agx-form-checklist "Shipment Checklist Requester Information Name, Phone, Email Request Details Pic…" at bounding box center [1368, 386] width 171 height 702
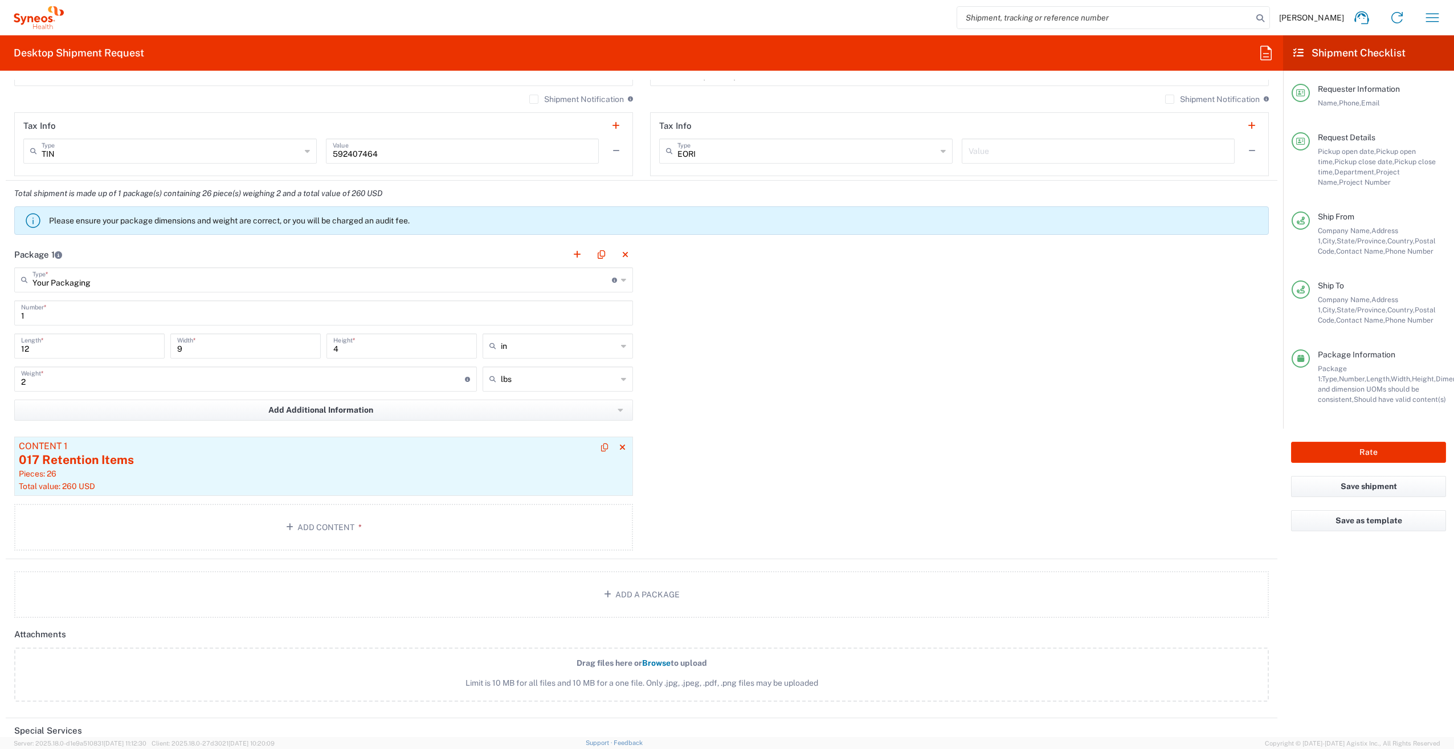
scroll to position [855, 0]
click at [321, 469] on div "Pieces: 26" at bounding box center [324, 473] width 610 height 10
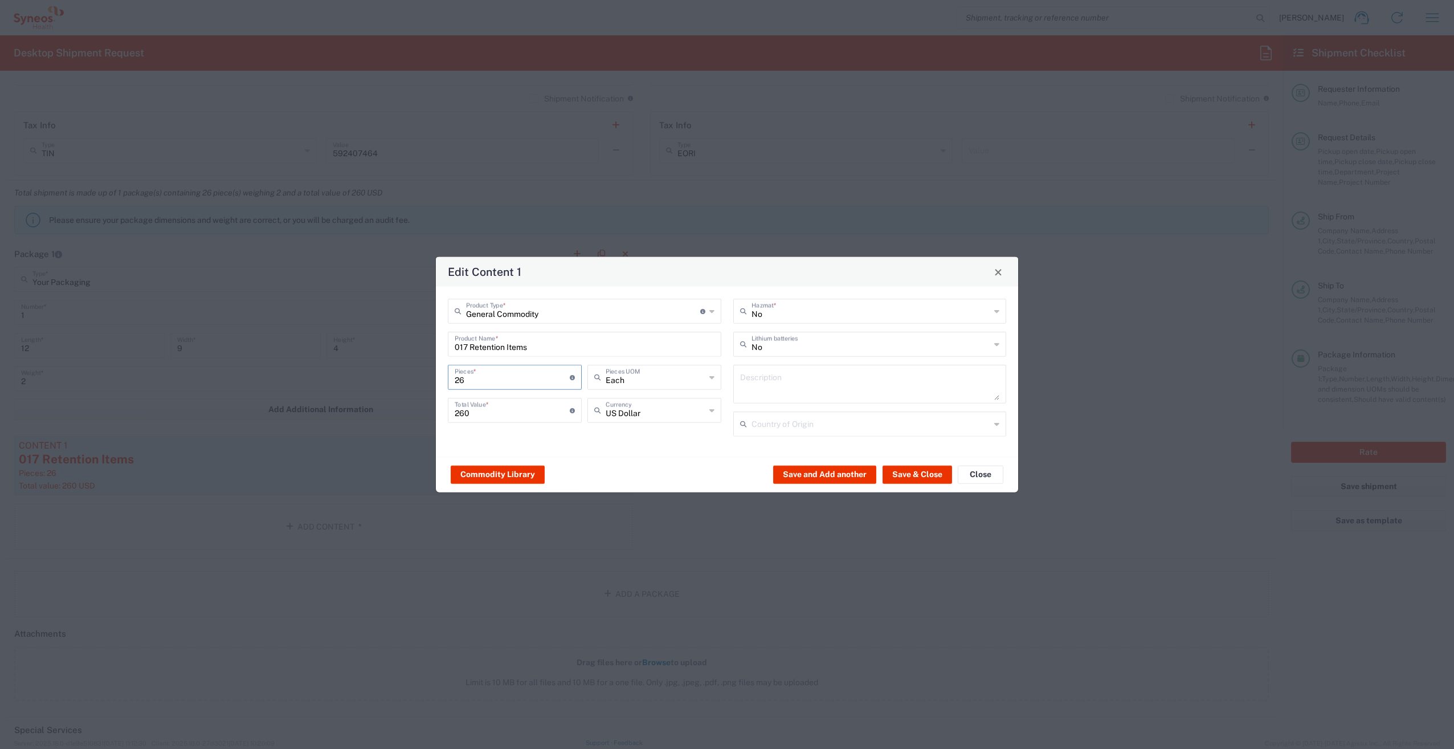
drag, startPoint x: 496, startPoint y: 379, endPoint x: 432, endPoint y: 379, distance: 63.8
click at [432, 379] on div "Edit Content 1 General Commodity Product Type * Document: Paper document genera…" at bounding box center [727, 374] width 1454 height 749
drag, startPoint x: 914, startPoint y: 474, endPoint x: 907, endPoint y: 480, distance: 9.3
click at [913, 474] on button "Save & Close" at bounding box center [918, 474] width 70 height 18
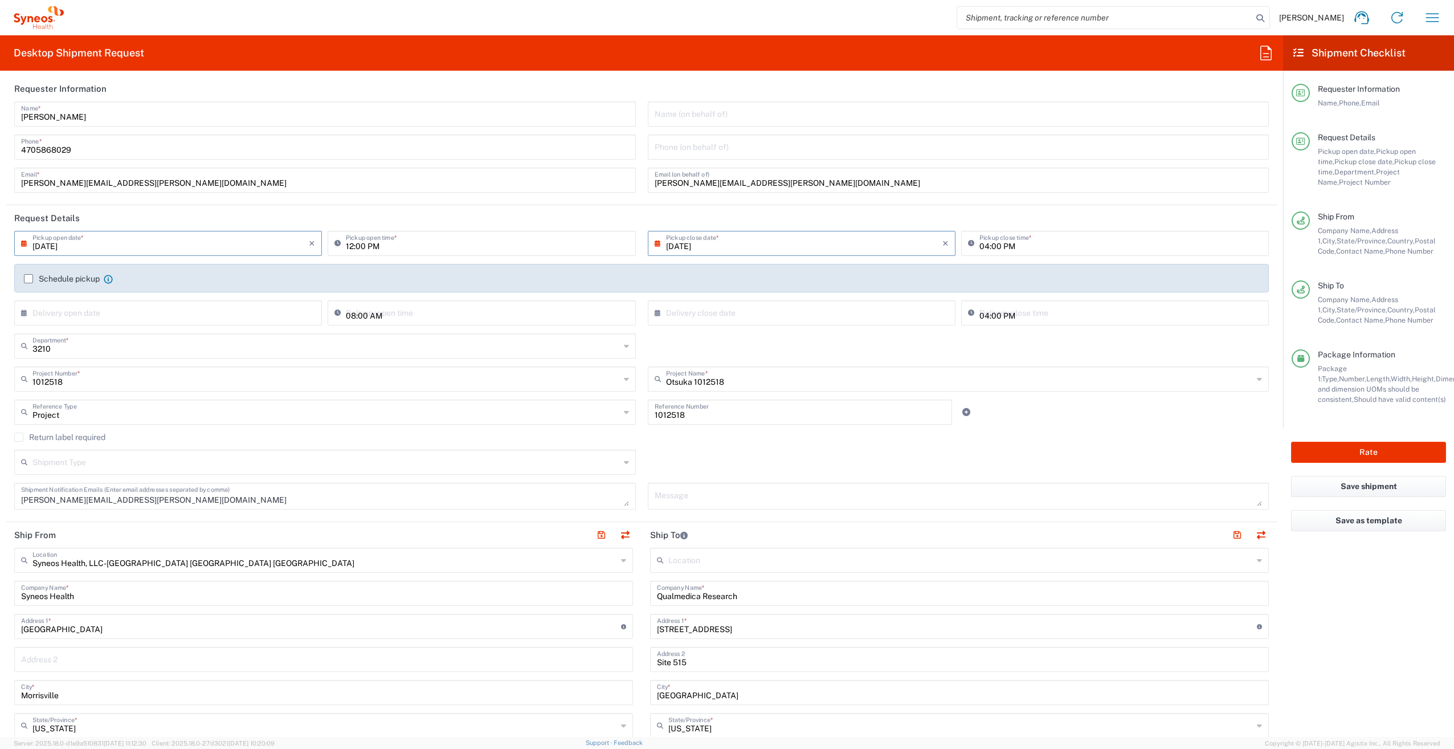
scroll to position [0, 0]
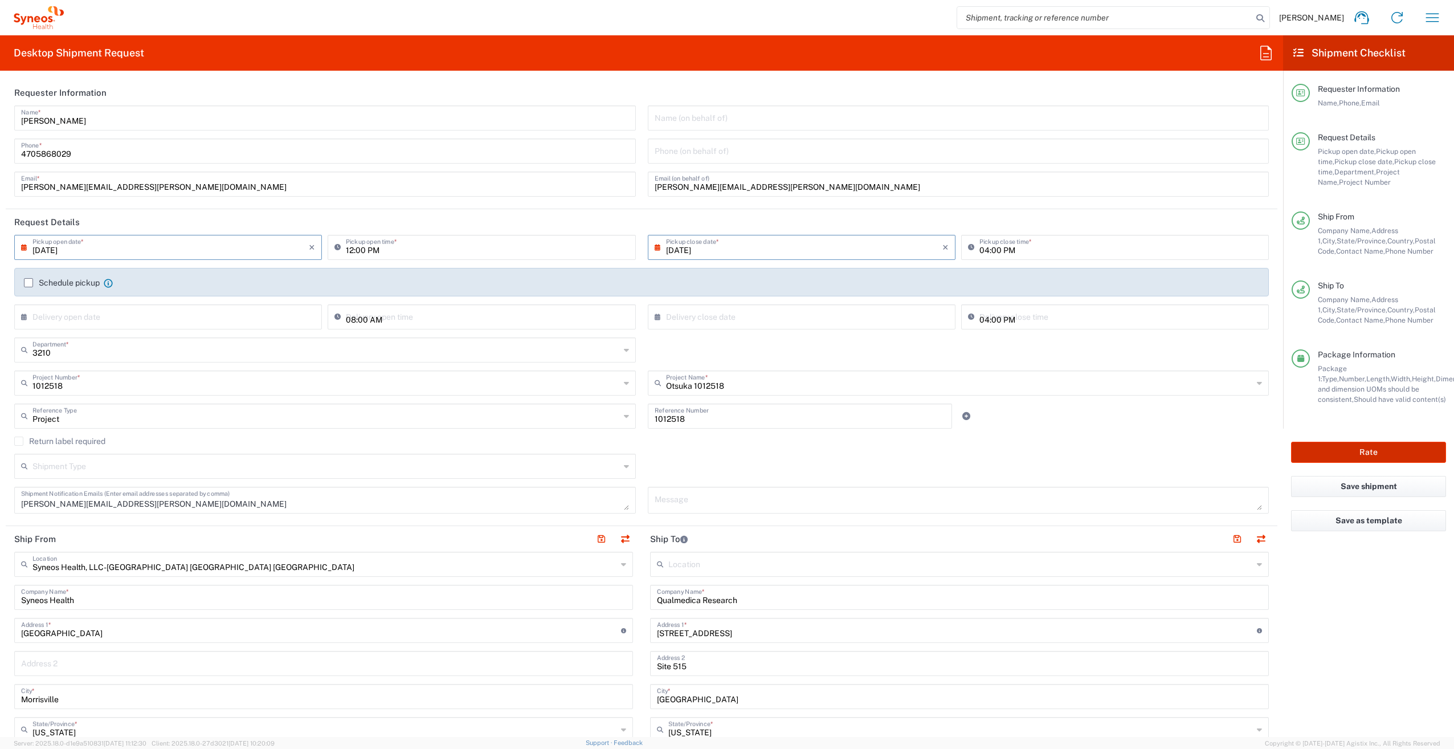
click at [1365, 454] on button "Rate" at bounding box center [1368, 452] width 155 height 21
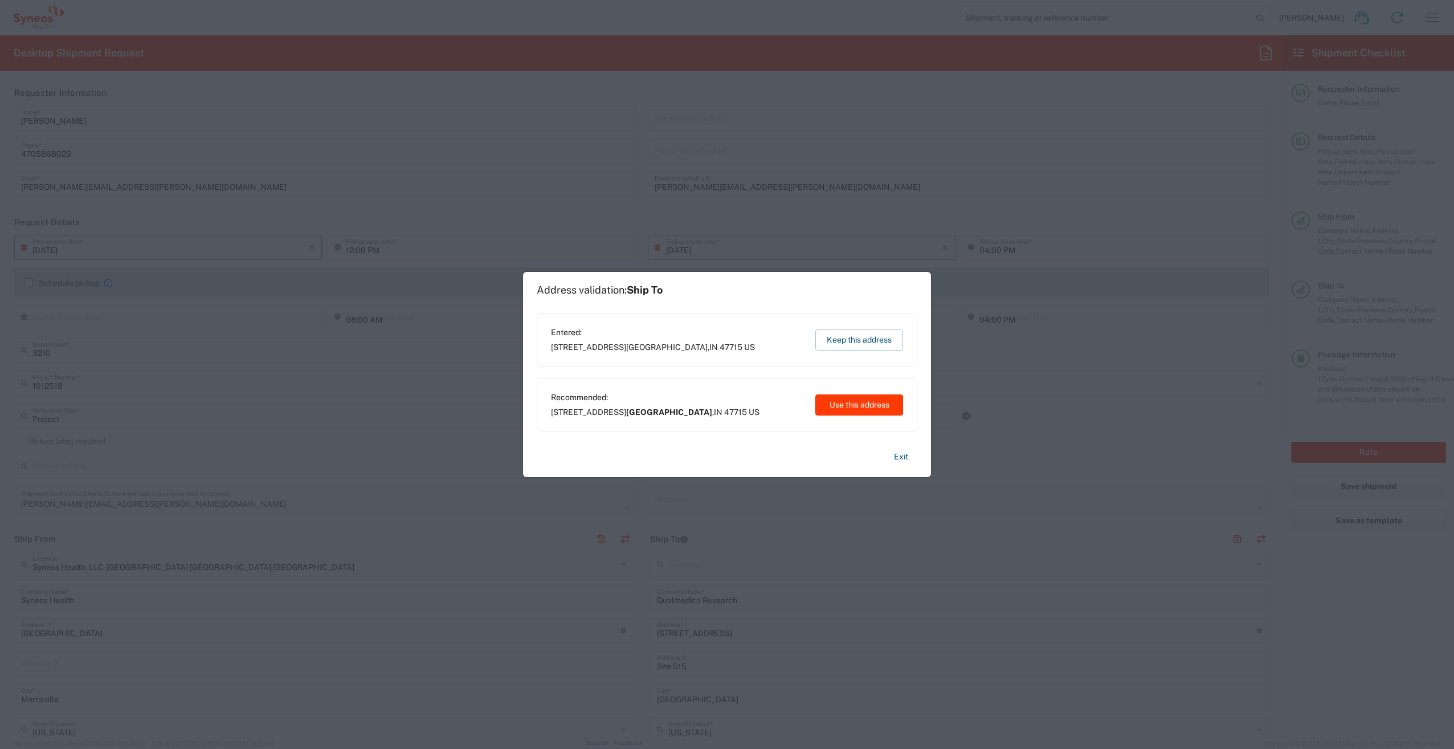
click at [858, 410] on button "Use this address" at bounding box center [860, 404] width 88 height 21
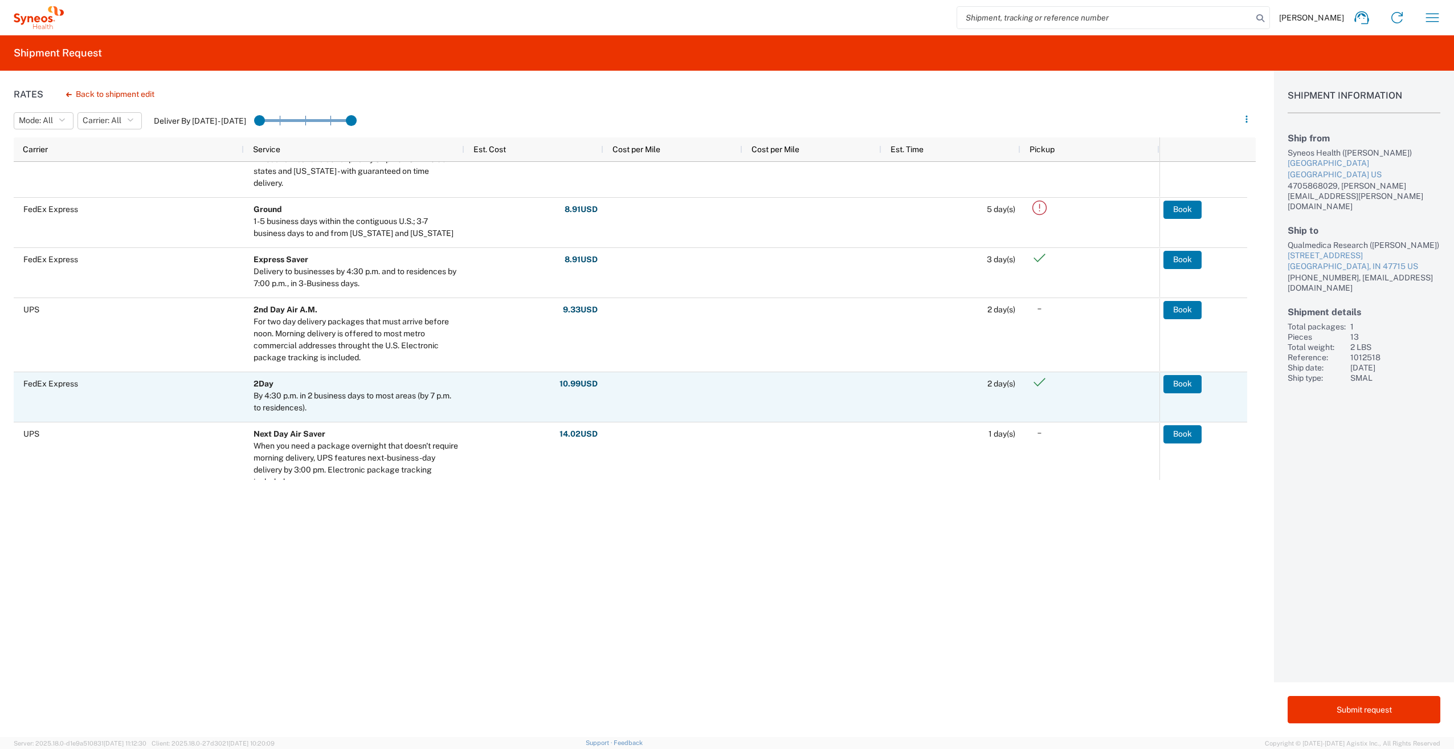
scroll to position [171, 0]
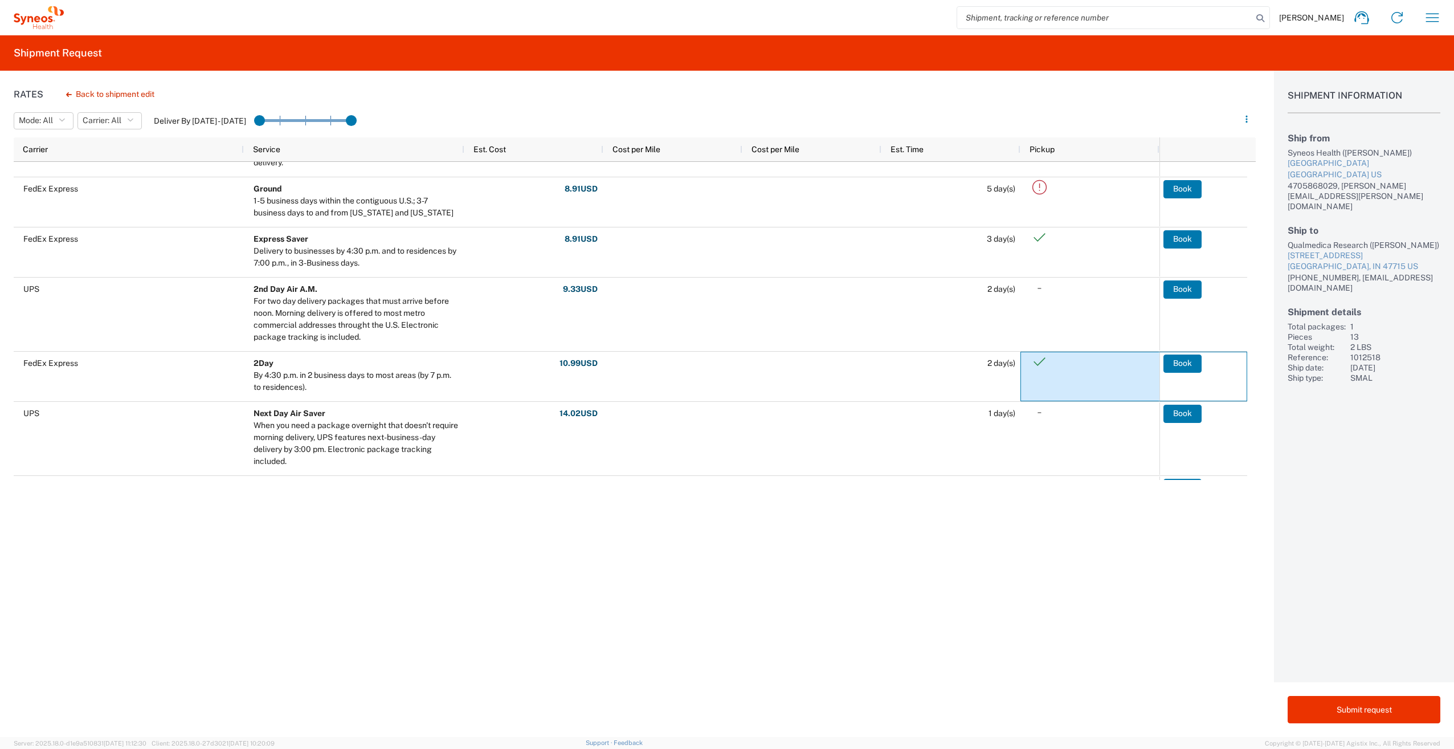
drag, startPoint x: 1180, startPoint y: 366, endPoint x: 1041, endPoint y: 373, distance: 139.2
click at [1041, 373] on div "UPS Ground Reach every address throughout the 48 contiguous states with state-o…" at bounding box center [631, 321] width 1234 height 318
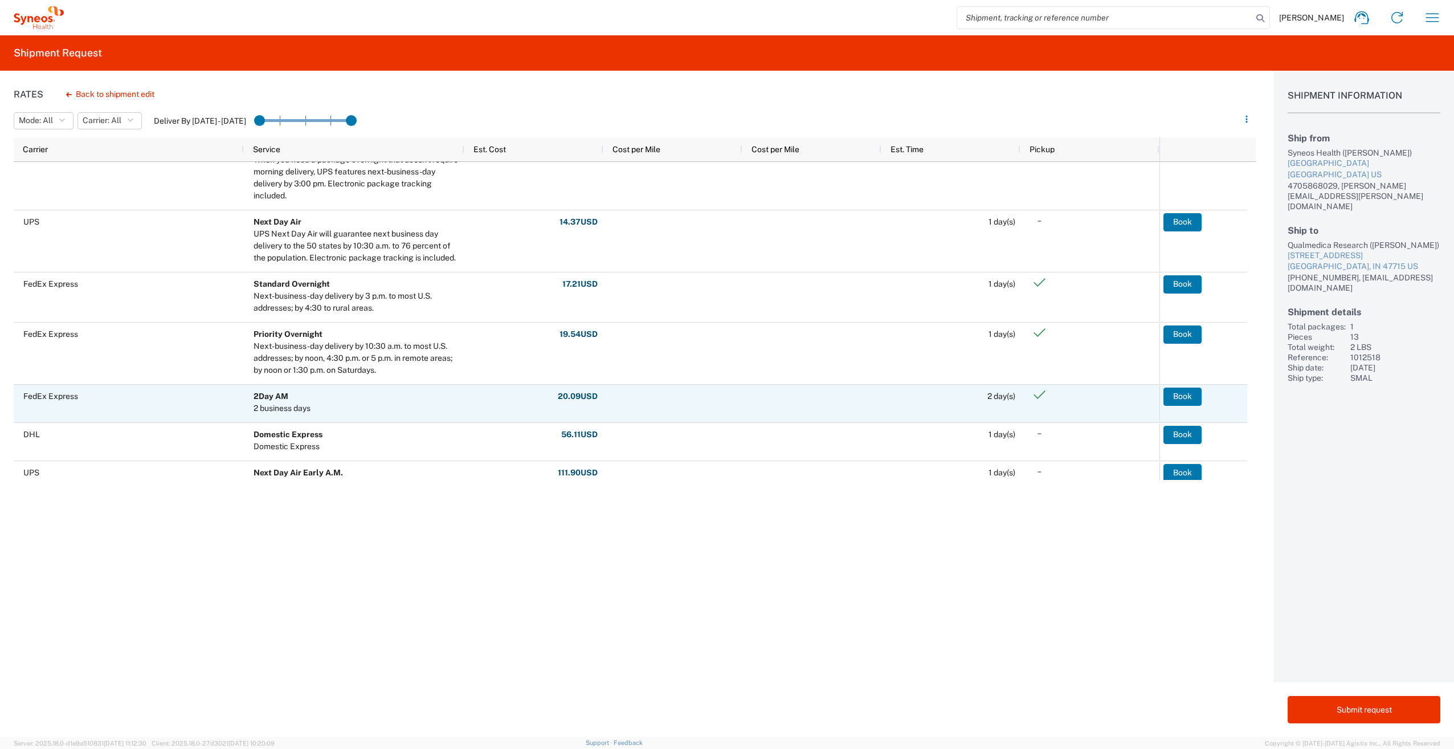
scroll to position [456, 0]
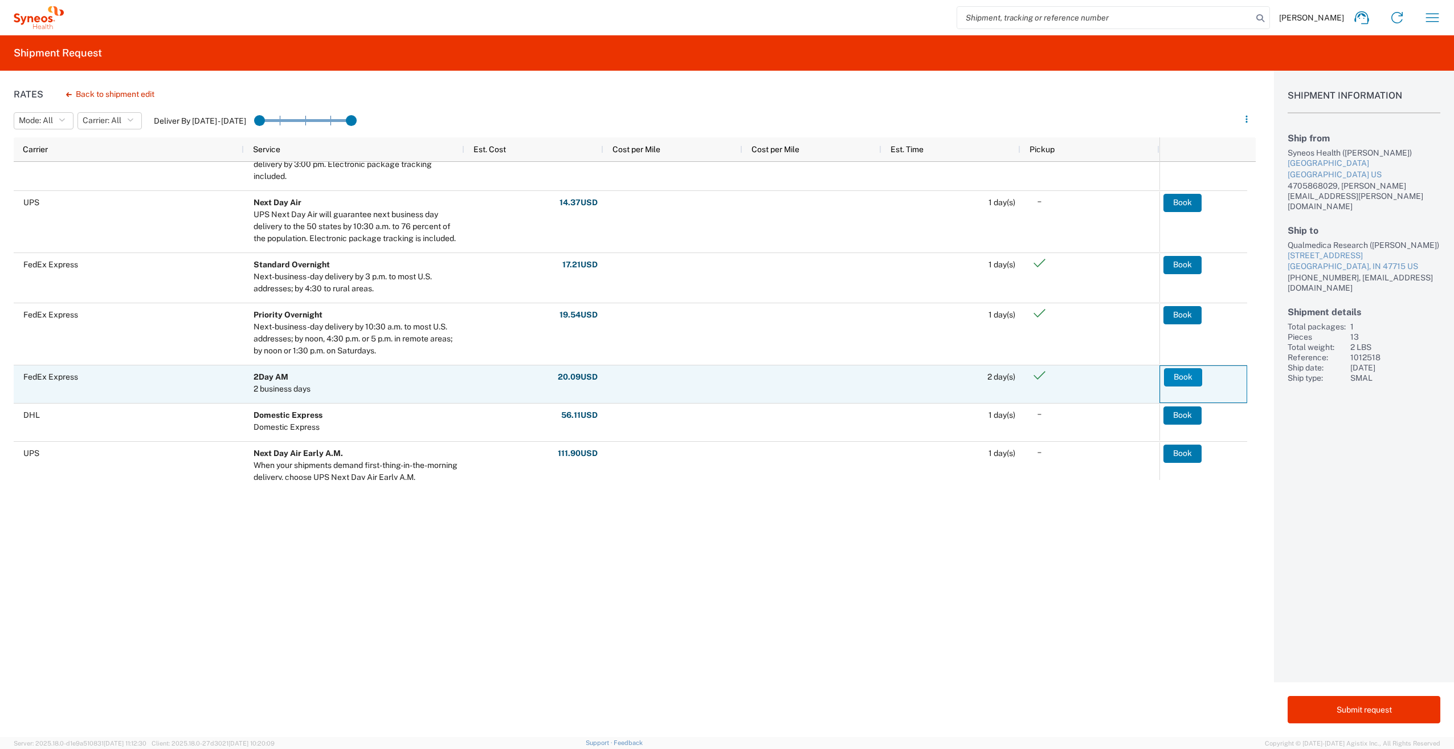
click at [1177, 377] on button "Book" at bounding box center [1183, 377] width 38 height 18
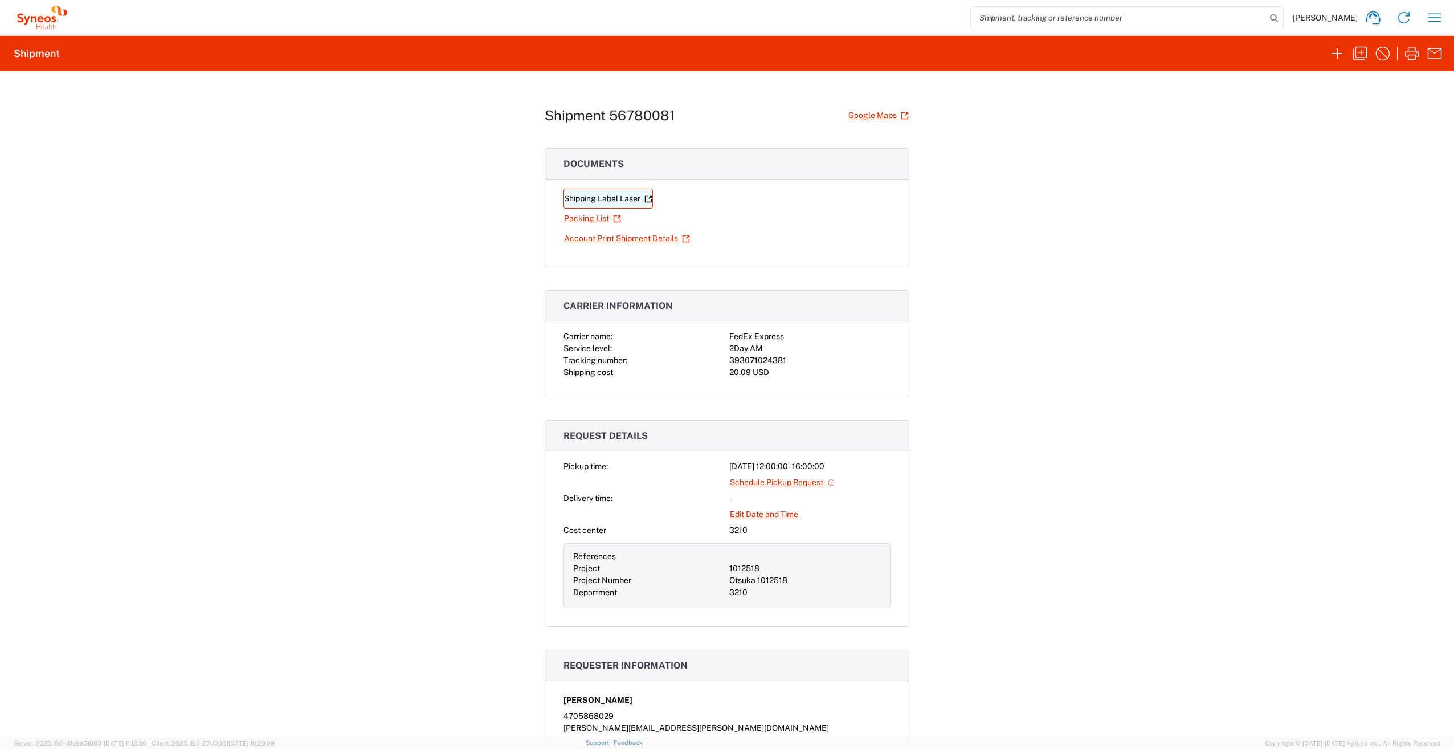
click at [594, 200] on link "Shipping Label Laser" at bounding box center [608, 199] width 89 height 20
click at [614, 238] on link "Account Print Shipment Details" at bounding box center [627, 239] width 127 height 20
click at [1361, 47] on icon "button" at bounding box center [1360, 54] width 14 height 14
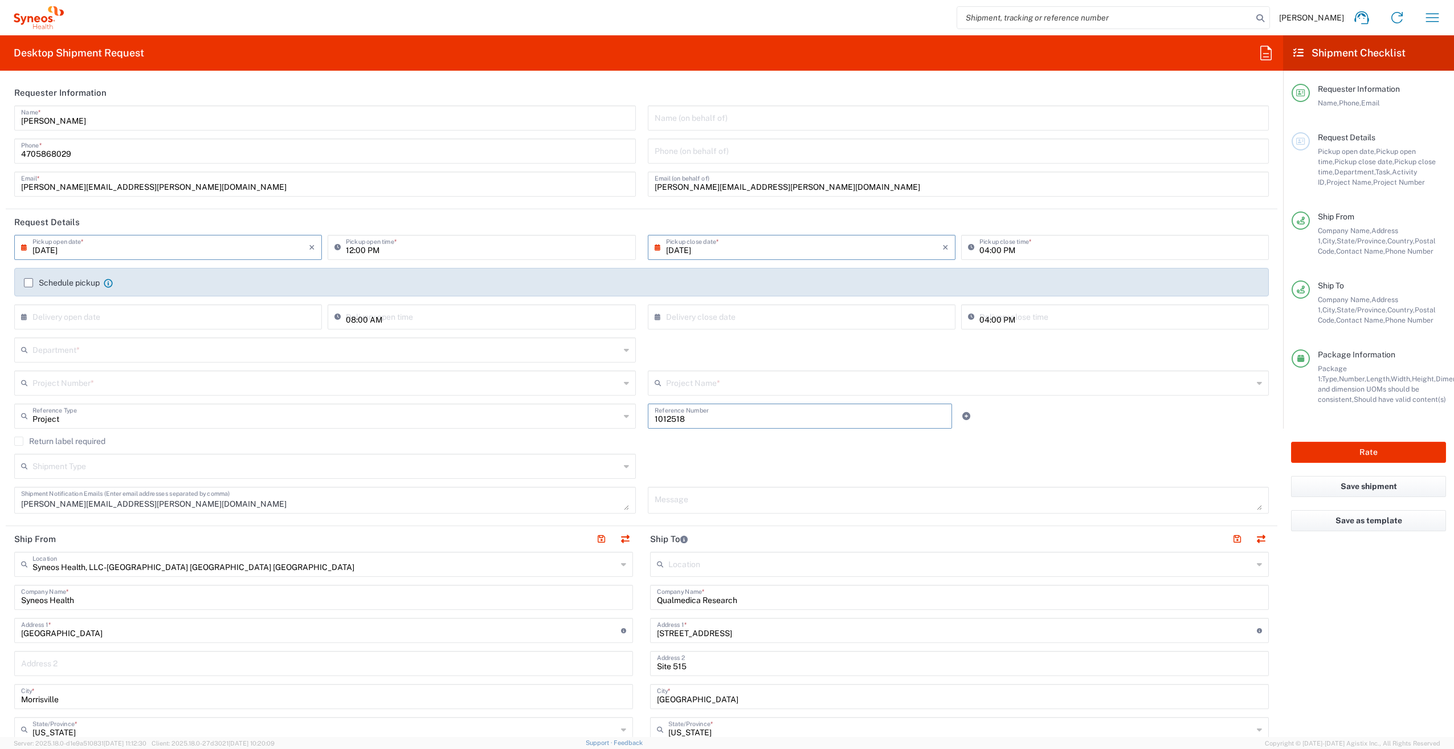
drag, startPoint x: 688, startPoint y: 420, endPoint x: 618, endPoint y: 421, distance: 70.1
click at [618, 421] on div "Project Reference Type Project Account Type Activity ID Airline Appointment Num…" at bounding box center [642, 419] width 1267 height 33
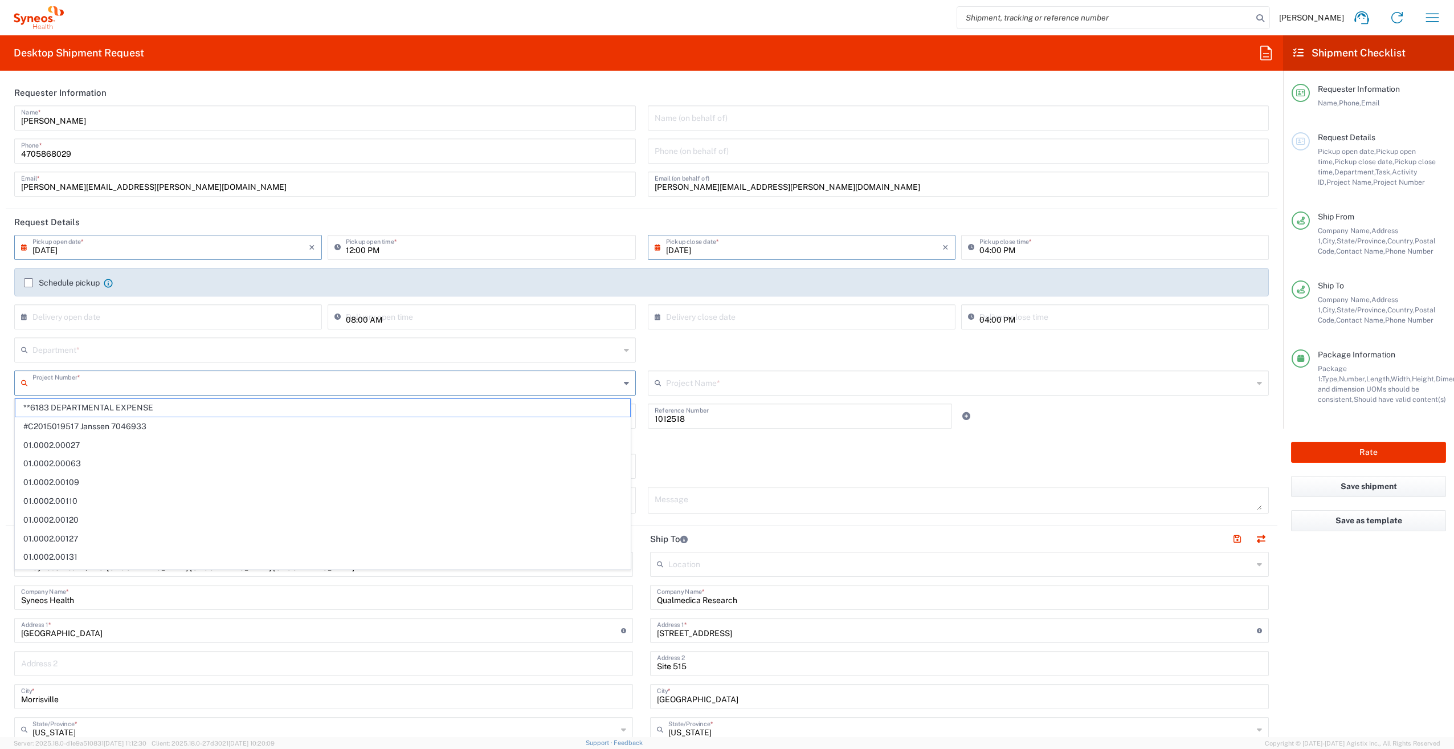
click at [84, 384] on input "text" at bounding box center [326, 382] width 588 height 20
paste input "1012518"
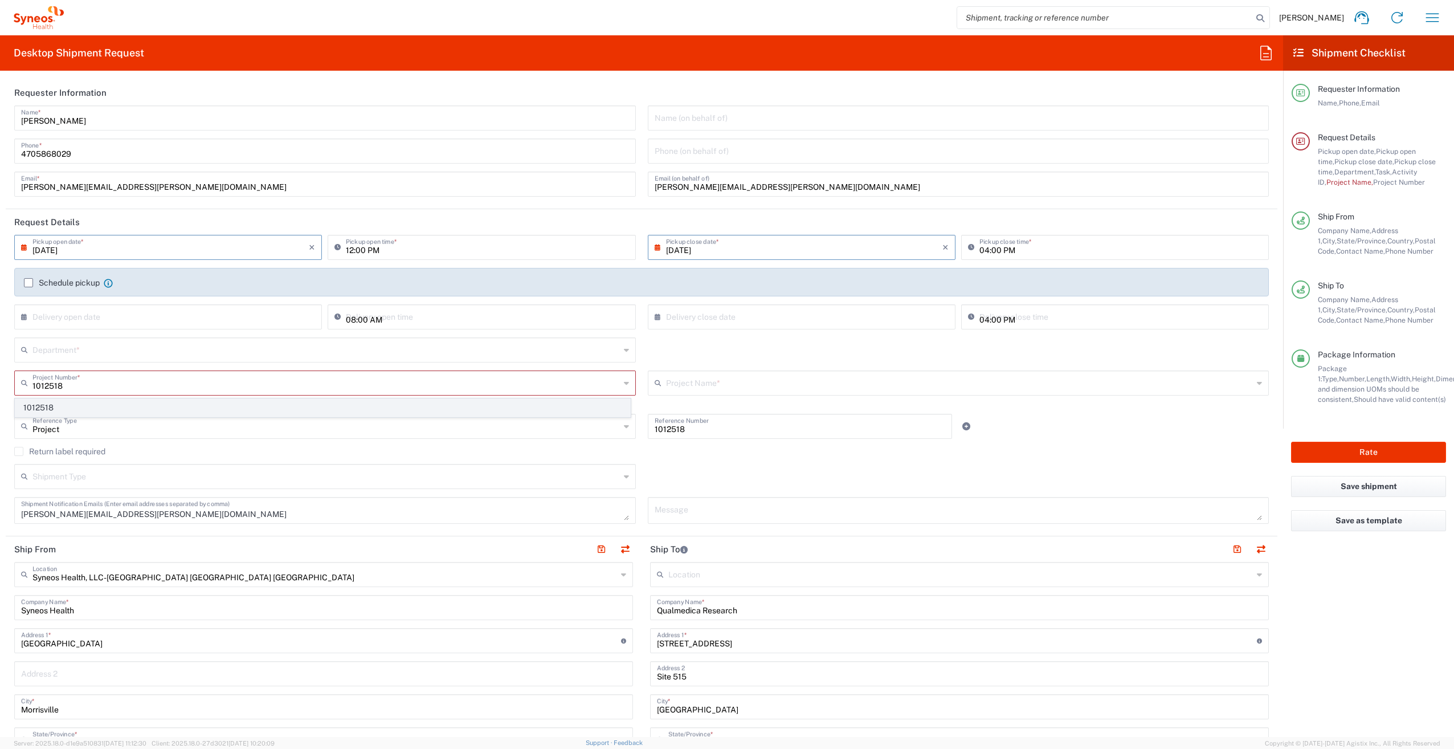
click at [63, 407] on span "1012518" at bounding box center [322, 408] width 615 height 18
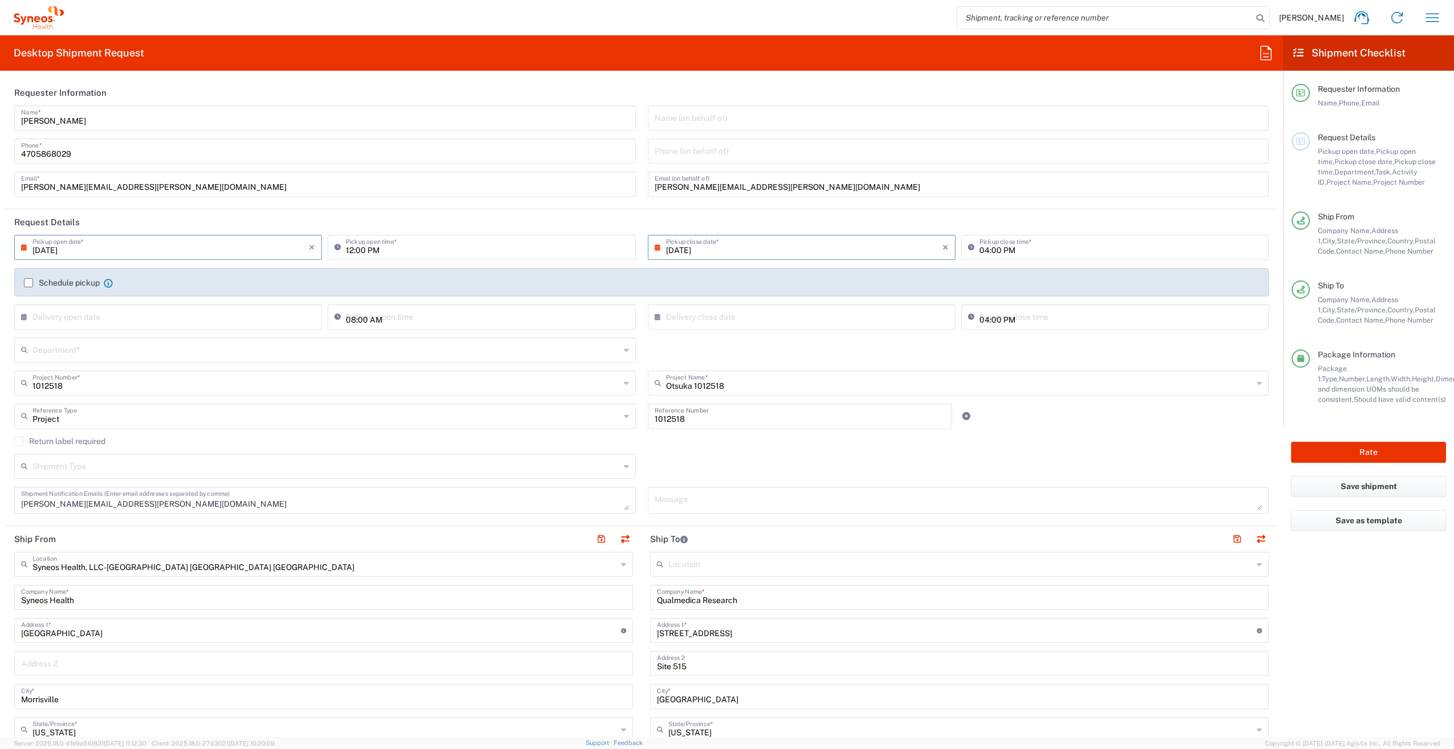
click at [65, 353] on input "text" at bounding box center [326, 349] width 588 height 20
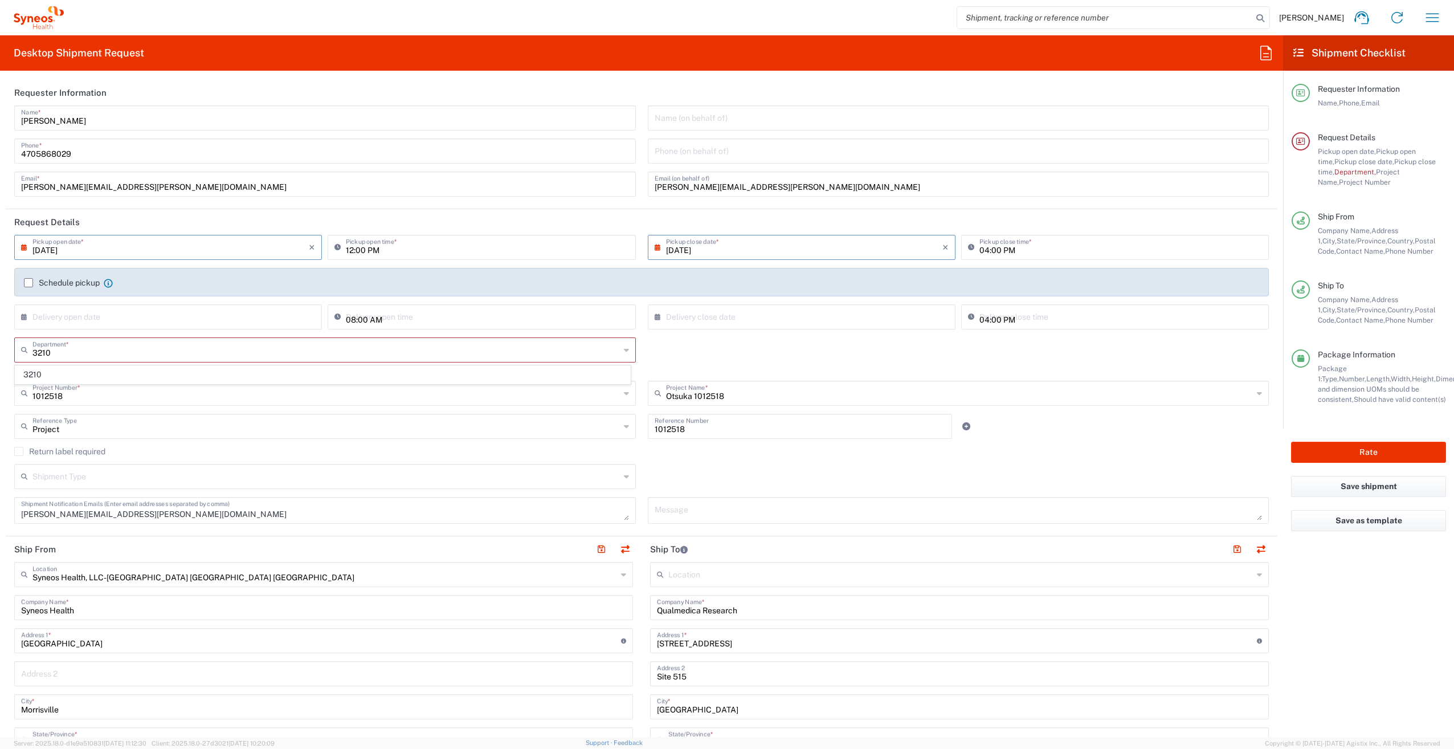
click at [67, 377] on span "3210" at bounding box center [322, 375] width 615 height 18
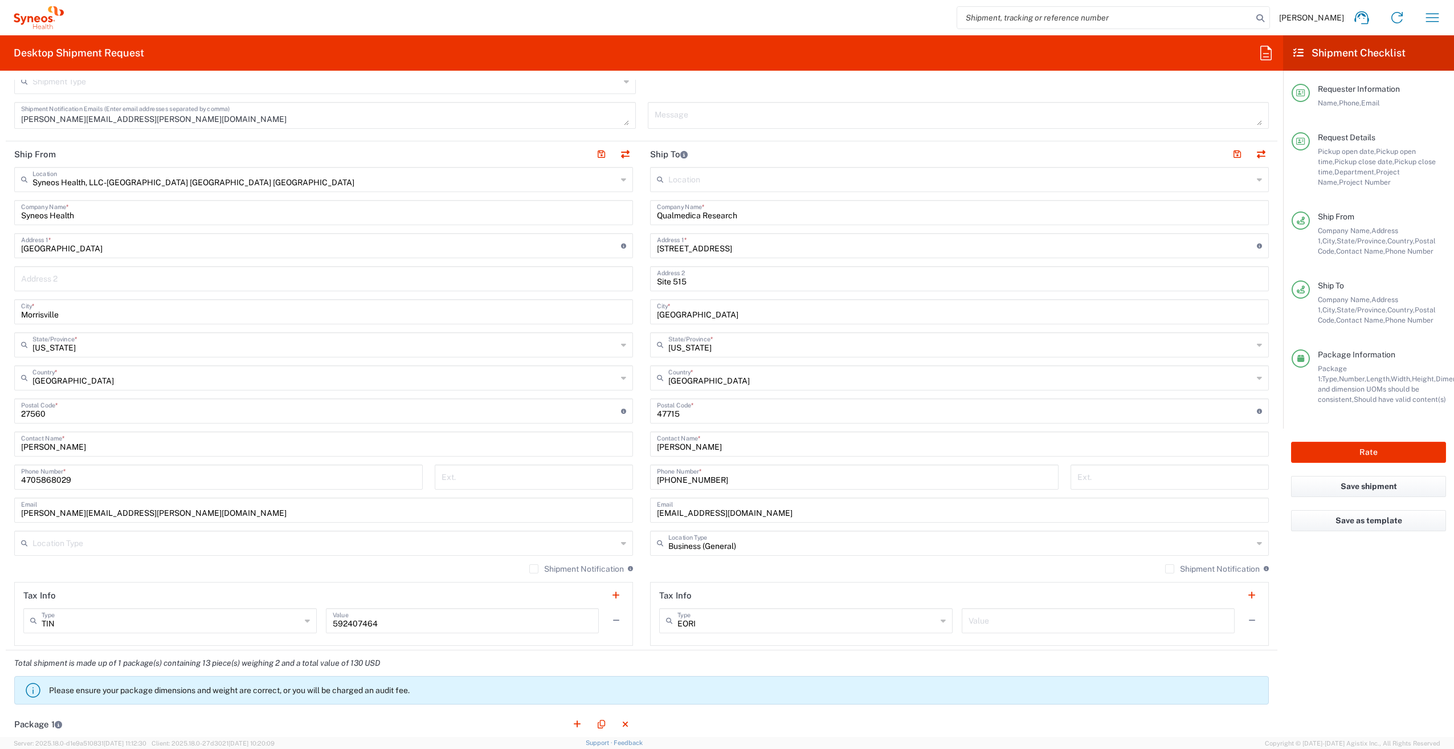
scroll to position [328, 0]
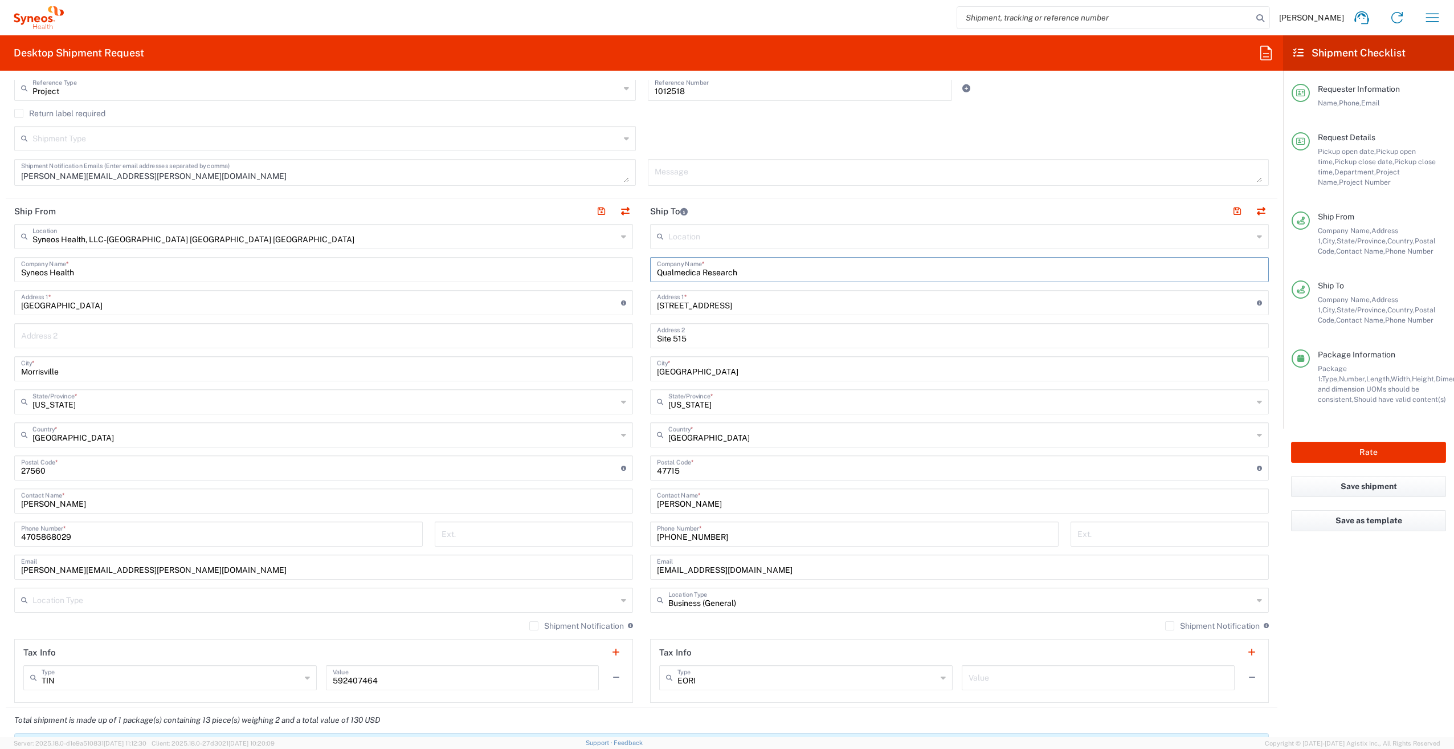
drag, startPoint x: 740, startPoint y: 271, endPoint x: 611, endPoint y: 272, distance: 128.2
click at [611, 272] on div "Ship From Syneos Health, LLC-[GEOGRAPHIC_DATA] [GEOGRAPHIC_DATA] [GEOGRAPHIC_DA…" at bounding box center [642, 452] width 1272 height 509
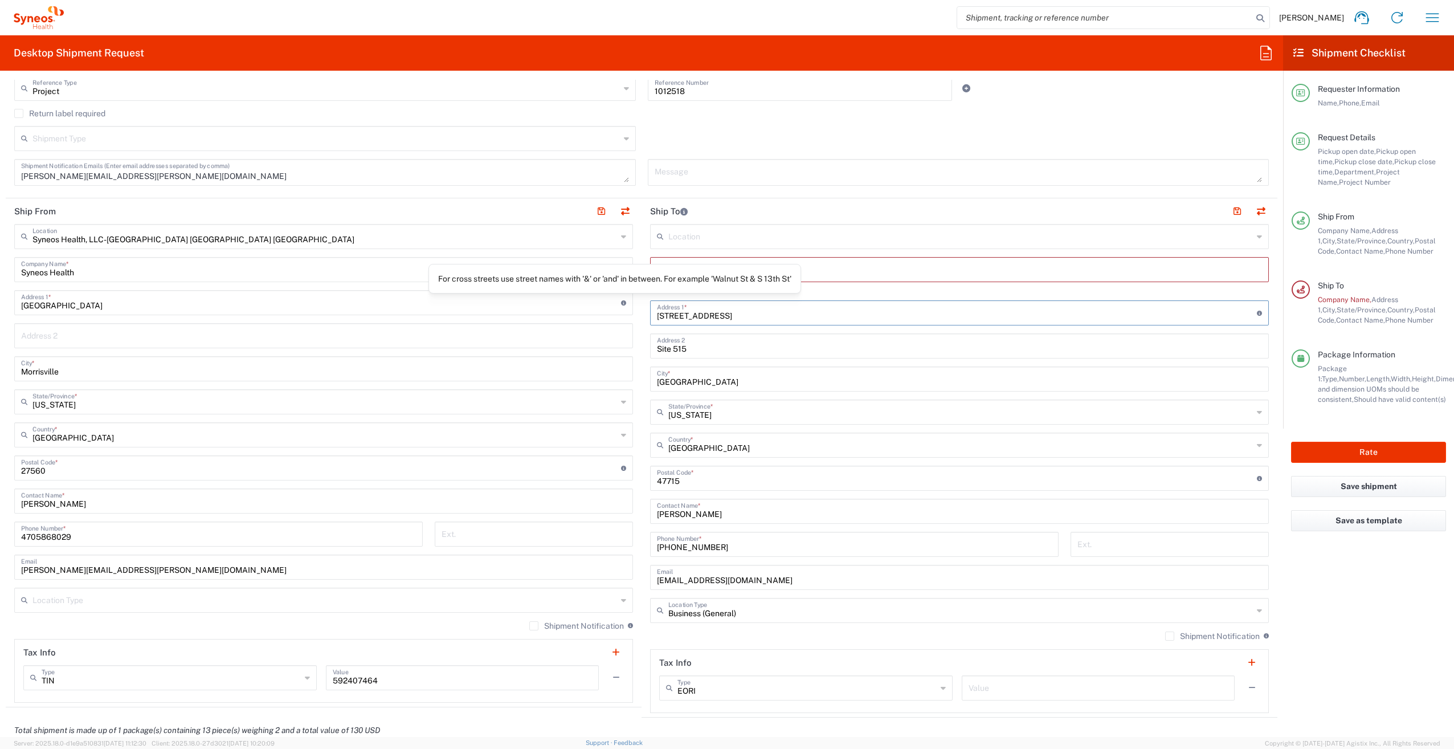
drag, startPoint x: 739, startPoint y: 305, endPoint x: 616, endPoint y: 304, distance: 123.1
click at [616, 304] on div "Ship From Syneos Health, LLC-[GEOGRAPHIC_DATA] [GEOGRAPHIC_DATA] [GEOGRAPHIC_DA…" at bounding box center [642, 457] width 1272 height 519
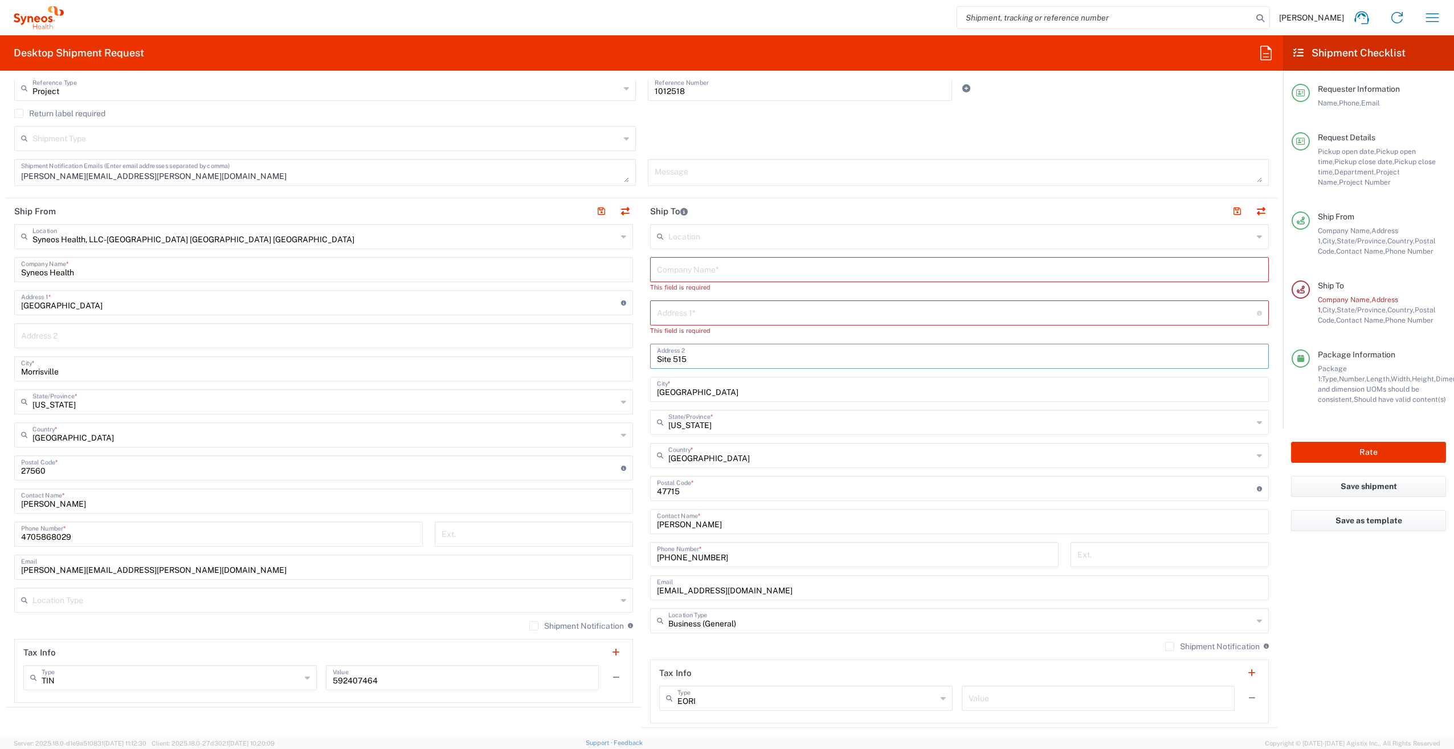
drag, startPoint x: 700, startPoint y: 346, endPoint x: 670, endPoint y: 358, distance: 32.2
click at [670, 358] on input "Site 515" at bounding box center [959, 355] width 605 height 20
click at [686, 311] on input "text" at bounding box center [957, 312] width 600 height 20
click at [642, 356] on main "Location [PERSON_NAME] LLC-[GEOGRAPHIC_DATA] [GEOGRAPHIC_DATA] [GEOGRAPHIC_DATA…" at bounding box center [960, 473] width 636 height 499
click at [685, 273] on input "text" at bounding box center [959, 269] width 605 height 20
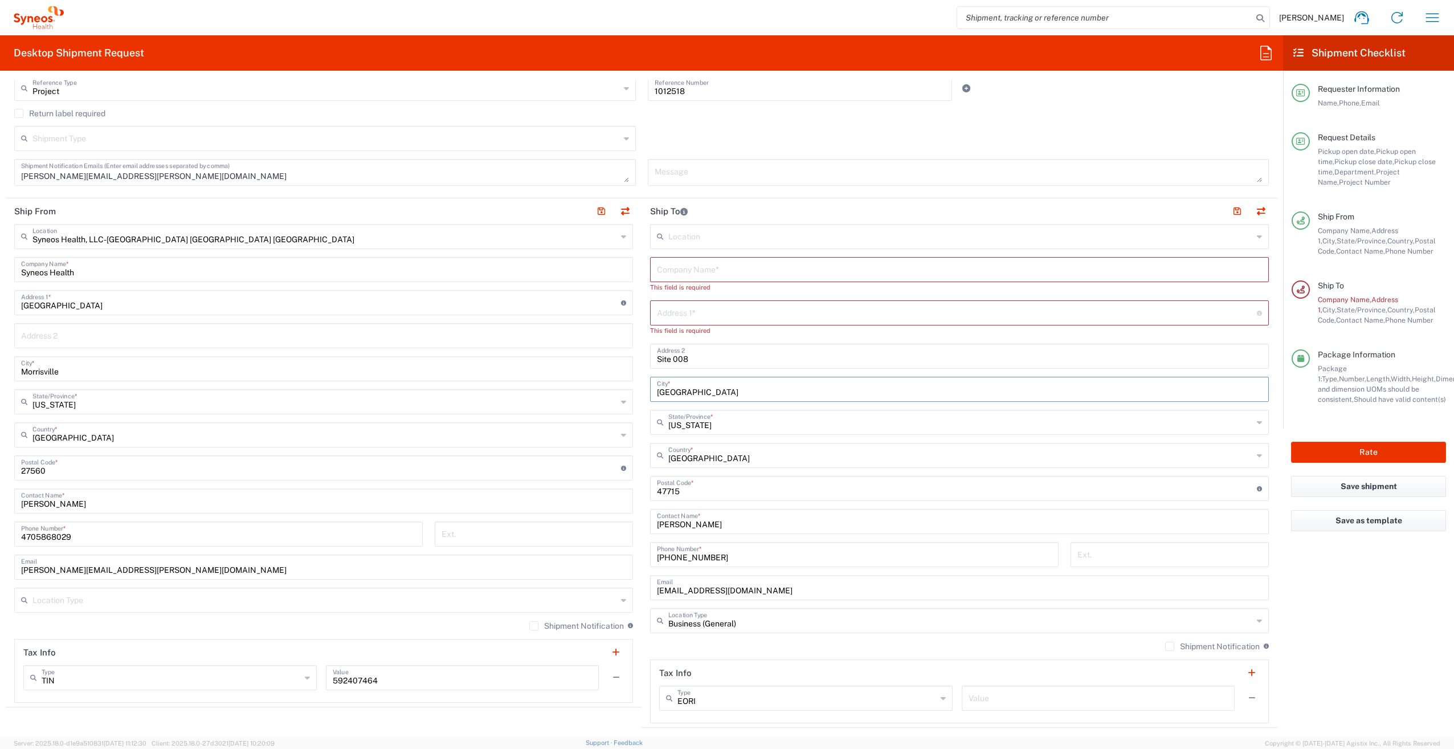
drag, startPoint x: 686, startPoint y: 390, endPoint x: 621, endPoint y: 390, distance: 64.4
click at [621, 390] on div "Ship From Syneos Health, LLC-[GEOGRAPHIC_DATA] [GEOGRAPHIC_DATA] [GEOGRAPHIC_DA…" at bounding box center [642, 462] width 1272 height 529
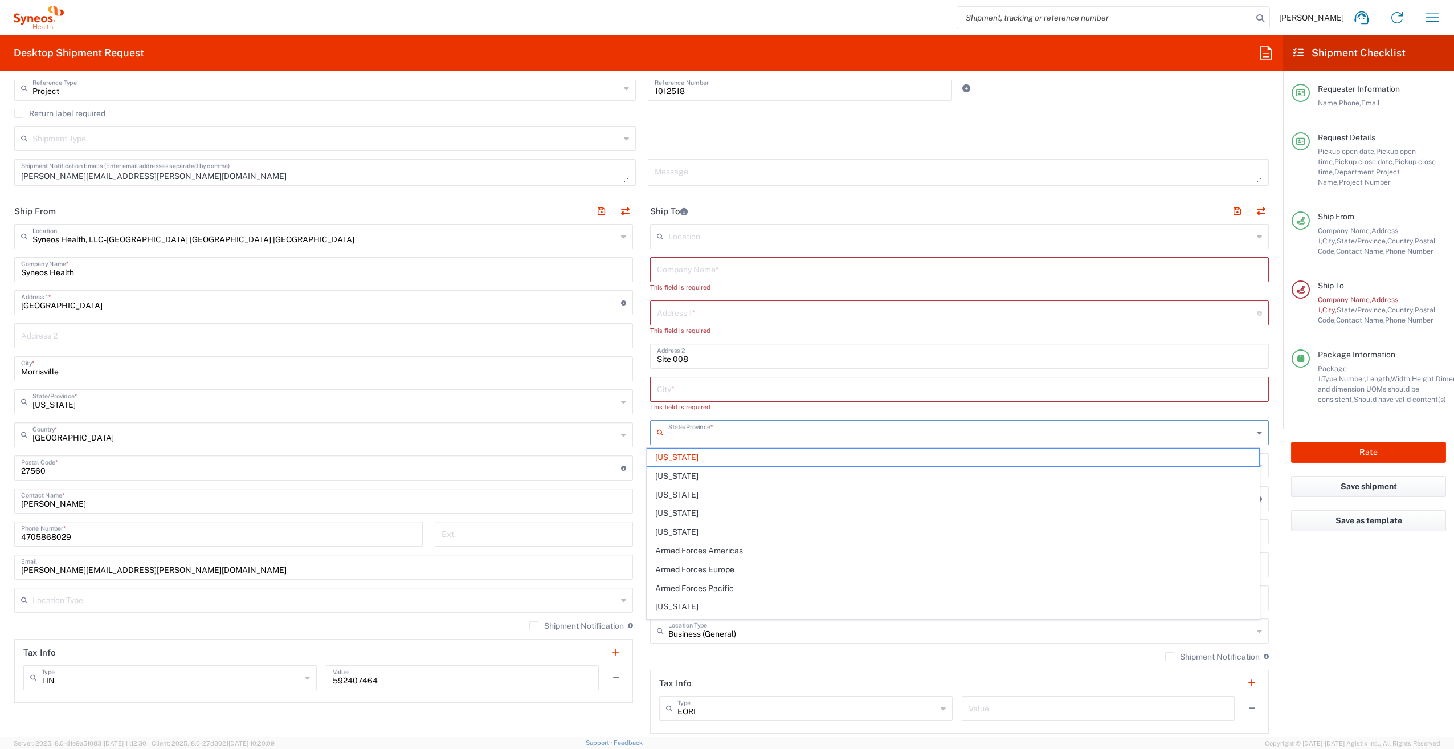
drag, startPoint x: 696, startPoint y: 428, endPoint x: 654, endPoint y: 426, distance: 42.2
click at [654, 426] on div "State/Province *" at bounding box center [959, 432] width 619 height 25
click at [642, 417] on main "Location [PERSON_NAME] LLC-[GEOGRAPHIC_DATA] [GEOGRAPHIC_DATA] [GEOGRAPHIC_DATA…" at bounding box center [960, 478] width 636 height 509
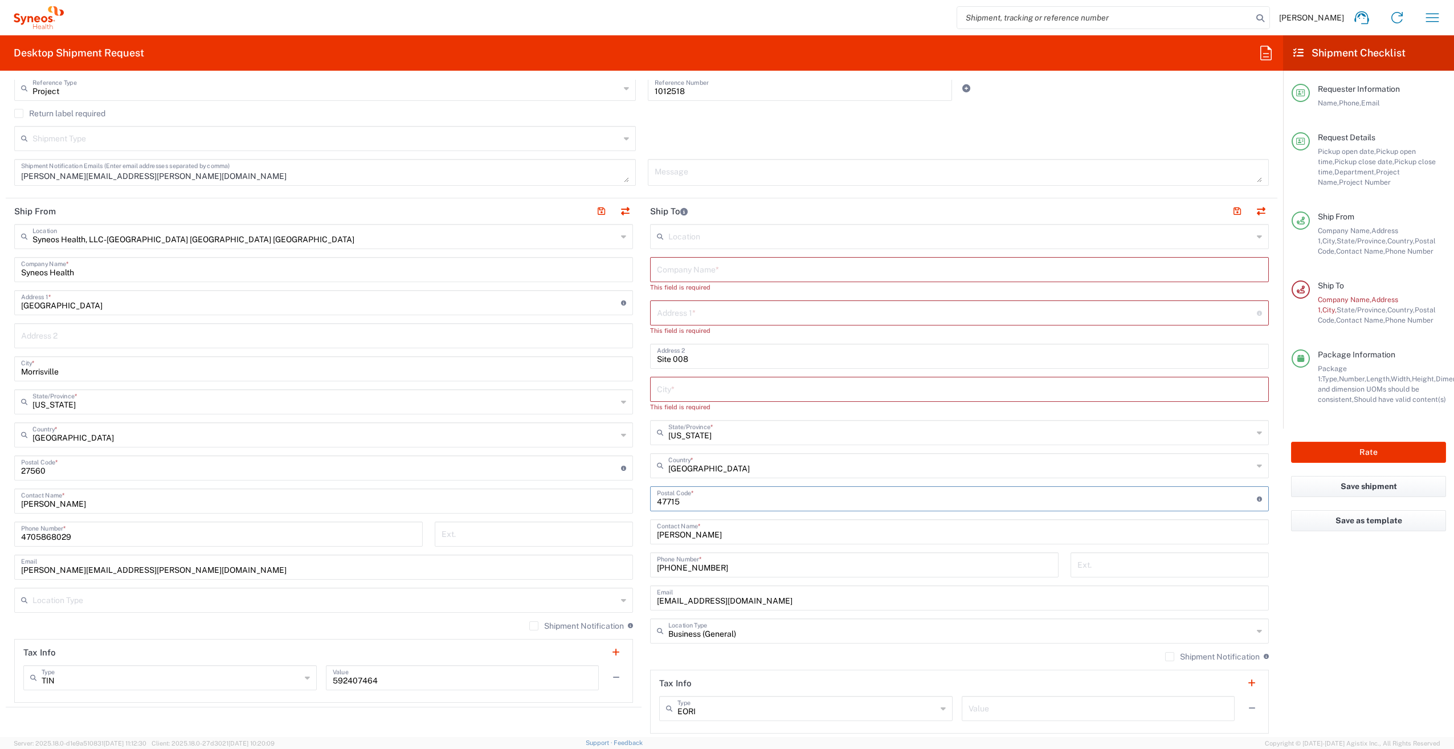
drag, startPoint x: 692, startPoint y: 500, endPoint x: 613, endPoint y: 500, distance: 79.2
click at [613, 500] on div "Ship From Syneos Health, LLC-[GEOGRAPHIC_DATA] [GEOGRAPHIC_DATA] [GEOGRAPHIC_DA…" at bounding box center [642, 468] width 1272 height 540
drag, startPoint x: 721, startPoint y: 545, endPoint x: 633, endPoint y: 543, distance: 88.4
click at [633, 543] on div "Ship From Syneos Health, LLC-[GEOGRAPHIC_DATA] [GEOGRAPHIC_DATA] [GEOGRAPHIC_DA…" at bounding box center [642, 473] width 1272 height 550
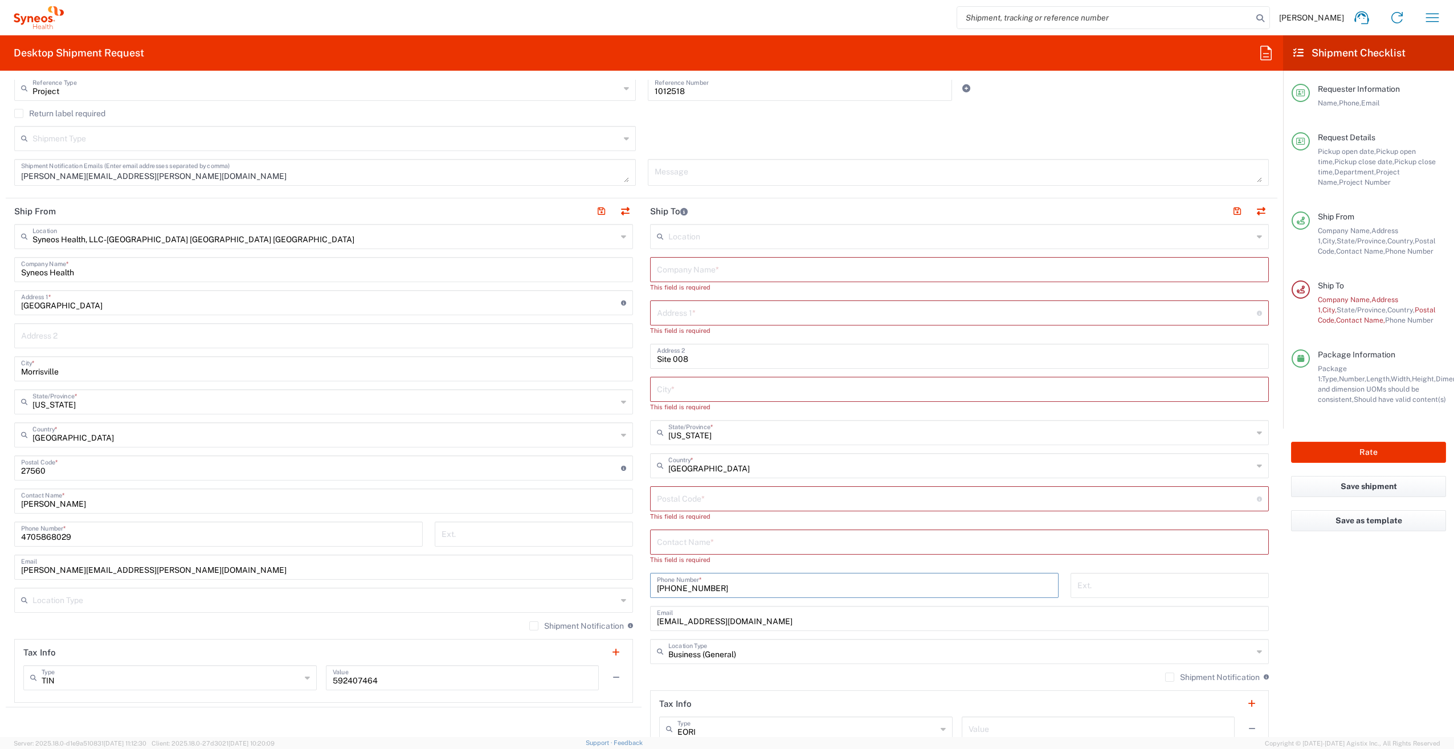
drag, startPoint x: 721, startPoint y: 577, endPoint x: 648, endPoint y: 575, distance: 73.0
click at [650, 574] on div "[PHONE_NUMBER] Phone Number *" at bounding box center [854, 585] width 409 height 25
drag, startPoint x: 826, startPoint y: 623, endPoint x: 639, endPoint y: 619, distance: 186.4
click at [642, 619] on main "Location [PERSON_NAME] LLC-[GEOGRAPHIC_DATA] [GEOGRAPHIC_DATA] [GEOGRAPHIC_DATA…" at bounding box center [960, 494] width 636 height 540
paste input "Houston Clinical Trials, LLC"
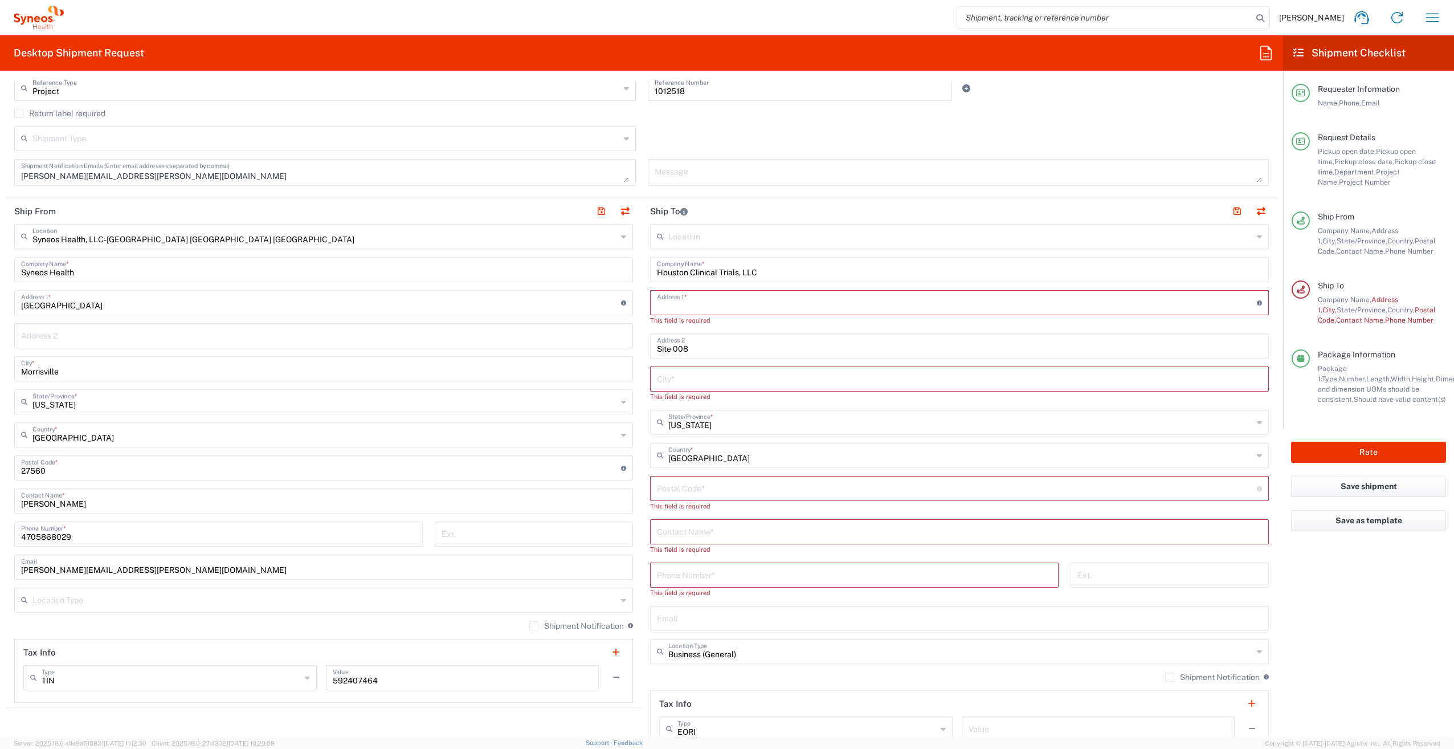
paste input ""[STREET_ADDRESS]""
drag, startPoint x: 744, startPoint y: 305, endPoint x: 788, endPoint y: 303, distance: 44.5
click at [788, 303] on input ""[STREET_ADDRESS]"" at bounding box center [957, 302] width 600 height 20
click at [657, 336] on input "Site 008" at bounding box center [959, 335] width 605 height 20
paste input "Suite 650""
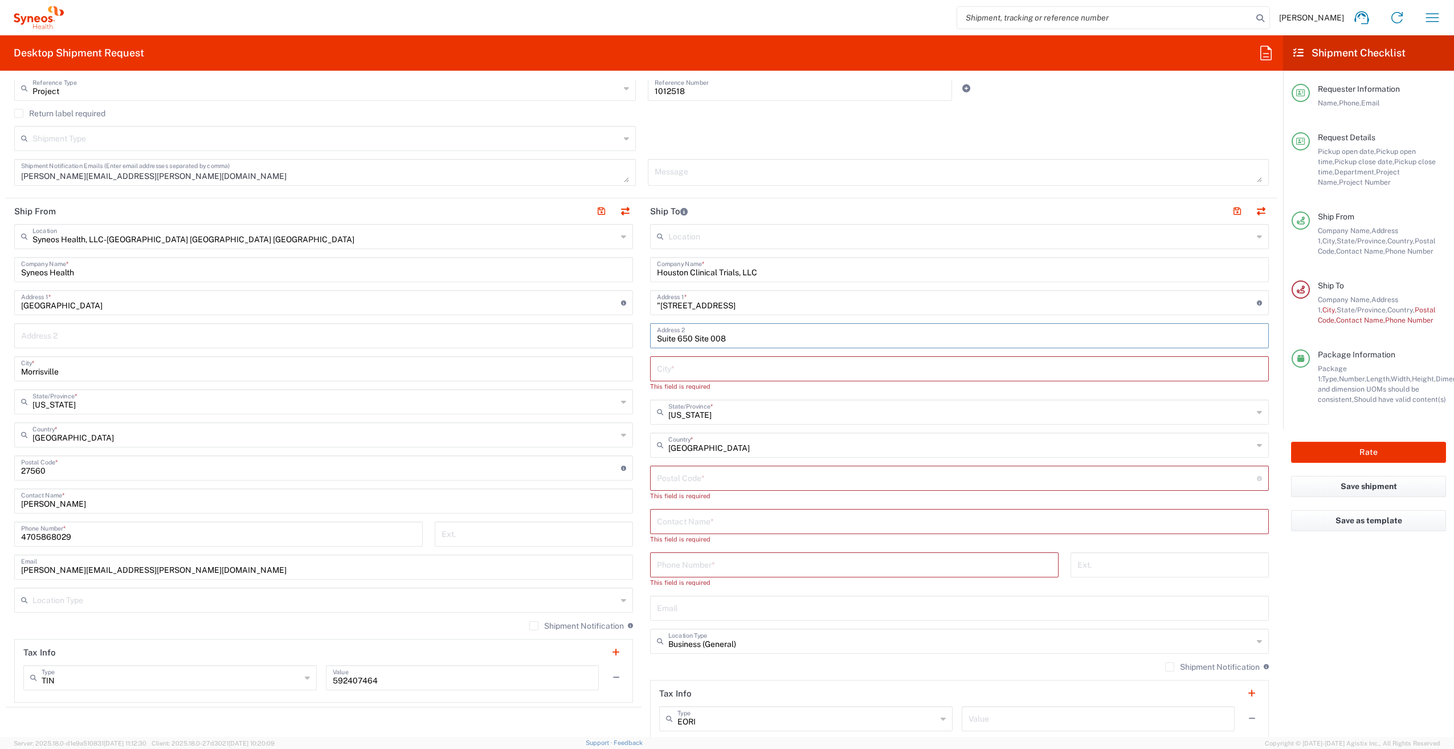
click at [657, 305] on input ""[STREET_ADDRESS]" at bounding box center [957, 302] width 600 height 20
click at [702, 366] on input "text" at bounding box center [959, 368] width 605 height 20
paste input "Bellaire"
paste input "77401"
click at [683, 504] on input "text" at bounding box center [959, 500] width 605 height 20
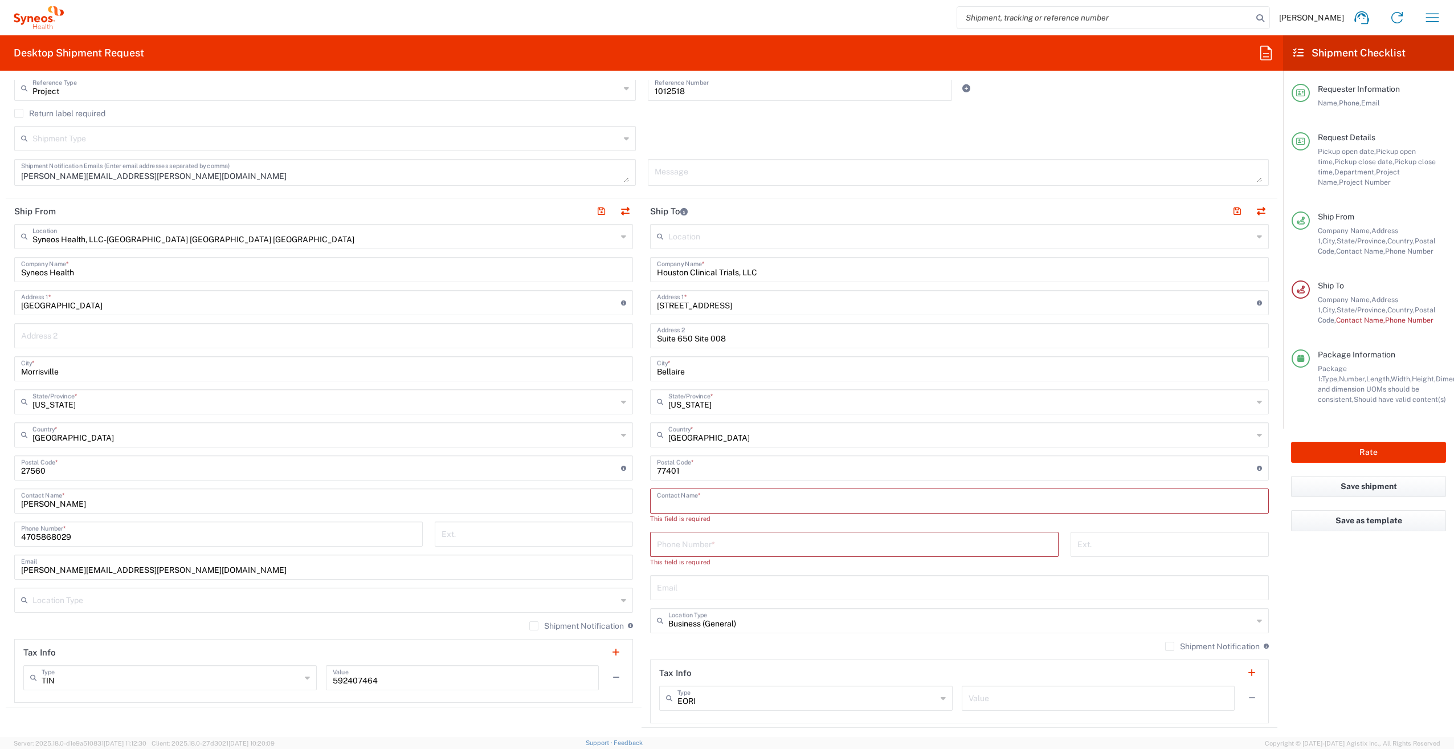
paste input "[PHONE_NUMBER]"
click at [691, 531] on input "tel" at bounding box center [854, 533] width 395 height 20
drag, startPoint x: 721, startPoint y: 507, endPoint x: 657, endPoint y: 505, distance: 64.4
click at [657, 505] on input "[PHONE_NUMBER]" at bounding box center [959, 500] width 605 height 20
paste input "[PHONE_NUMBER]"
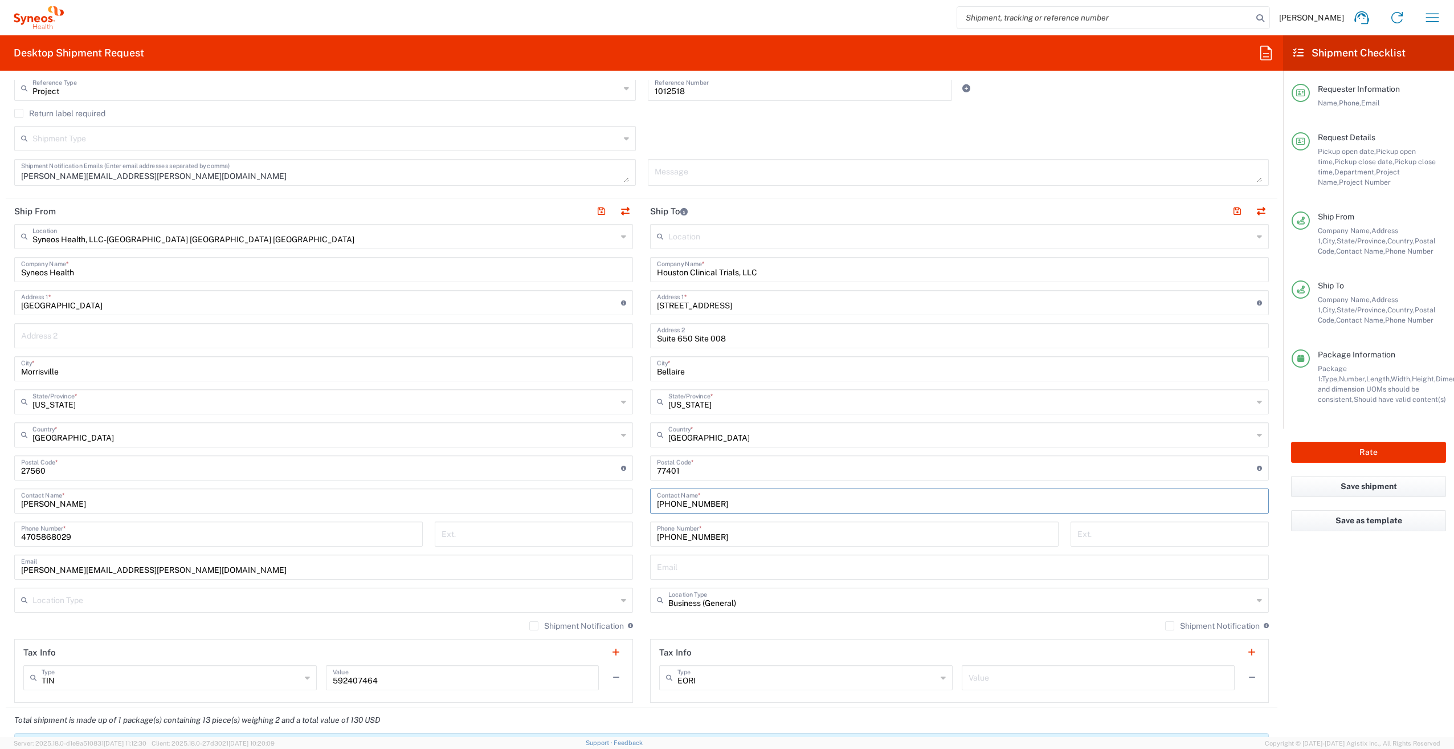
drag, startPoint x: 714, startPoint y: 504, endPoint x: 604, endPoint y: 503, distance: 110.6
click at [604, 503] on div "Ship From Syneos Health, LLC-[GEOGRAPHIC_DATA] [GEOGRAPHIC_DATA] [GEOGRAPHIC_DA…" at bounding box center [642, 452] width 1272 height 509
paste input "[PERSON_NAME]"
paste input "[EMAIL_ADDRESS][DOMAIN_NAME]"
click at [1366, 604] on agx-form-checklist "Shipment Checklist Requester Information Name, Phone, Email Request Details Pic…" at bounding box center [1368, 386] width 171 height 702
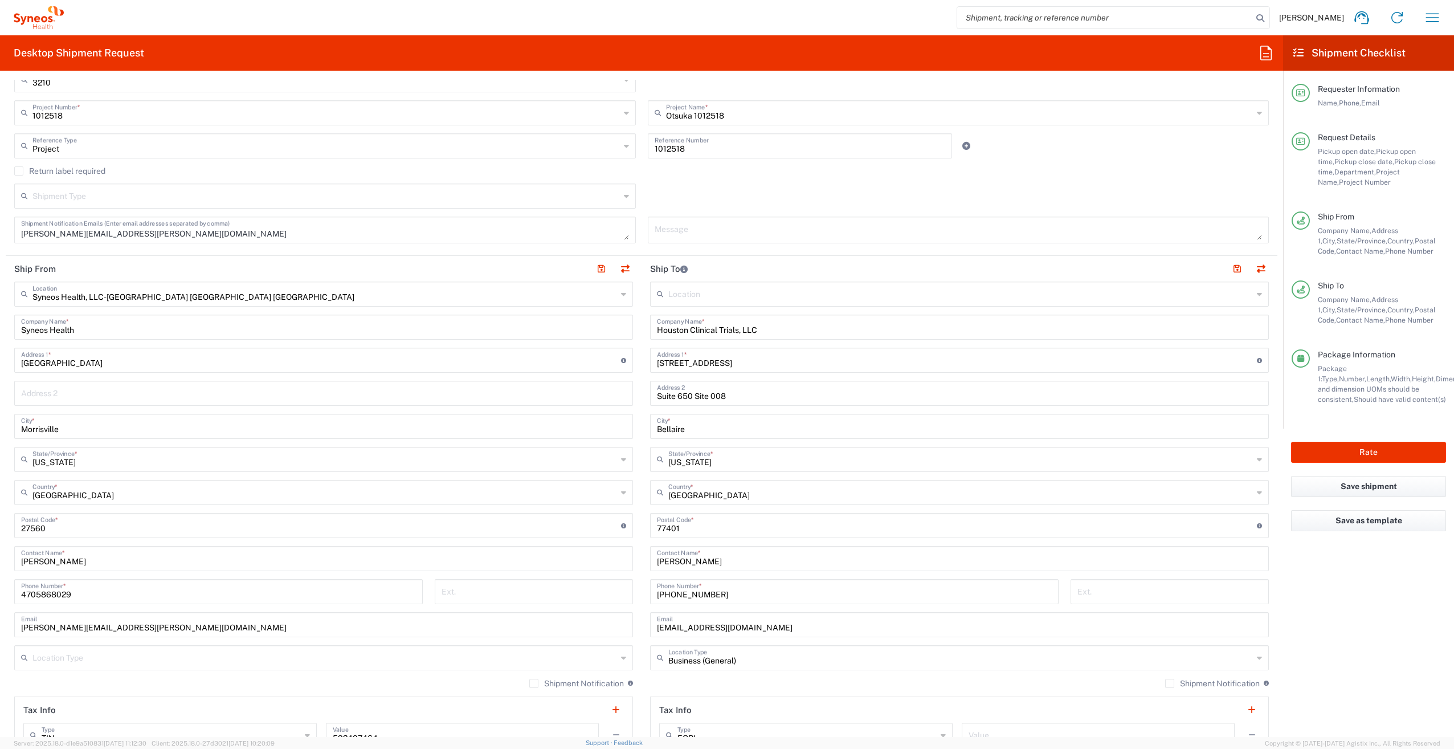
scroll to position [114, 0]
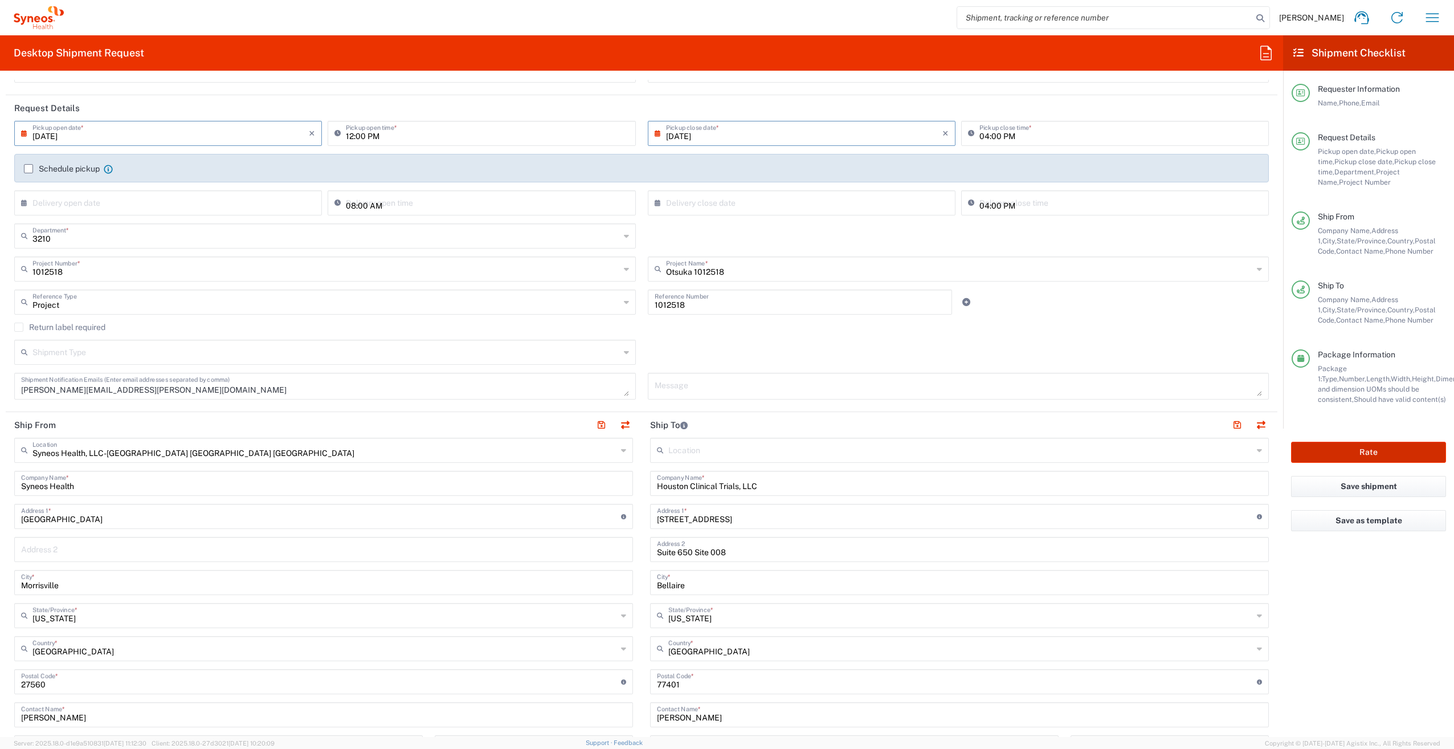
click at [1367, 450] on button "Rate" at bounding box center [1368, 452] width 155 height 21
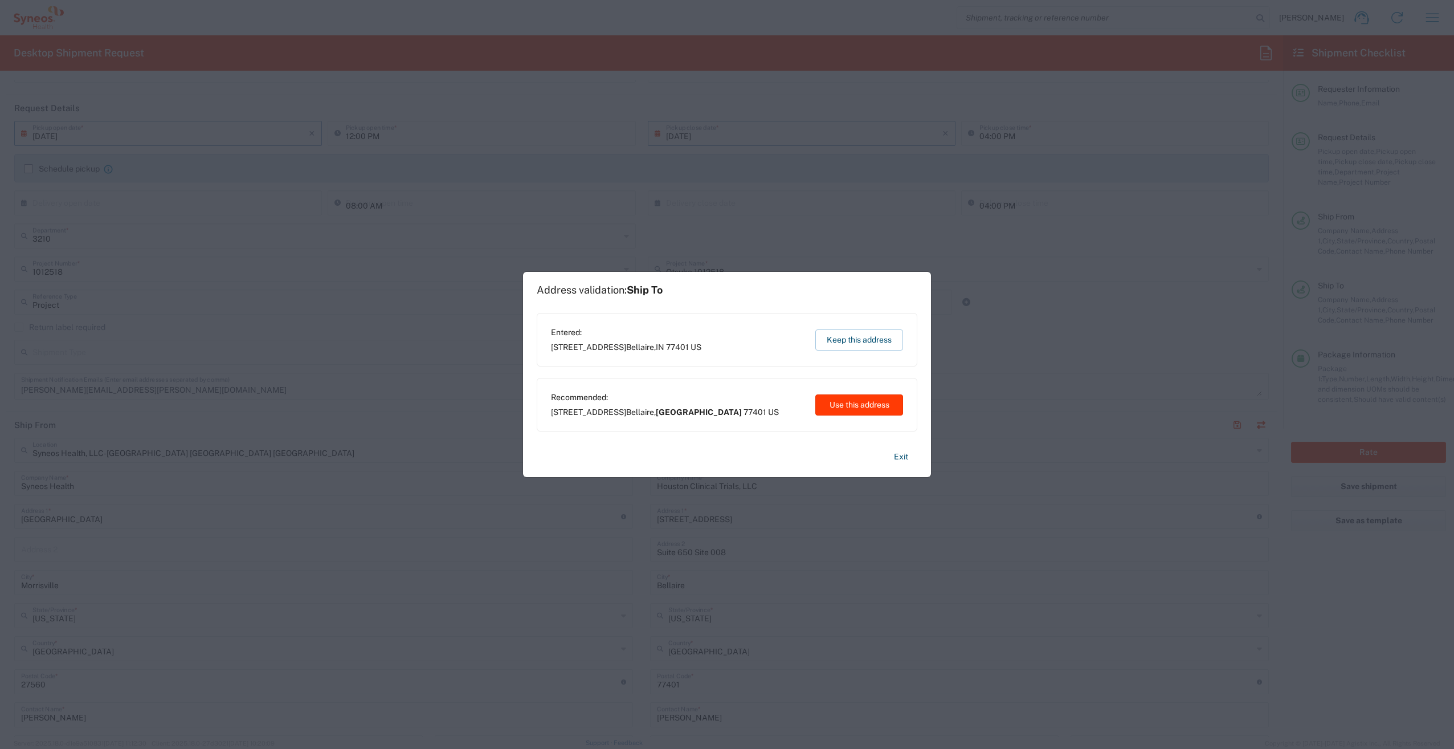
click at [870, 406] on button "Use this address" at bounding box center [860, 404] width 88 height 21
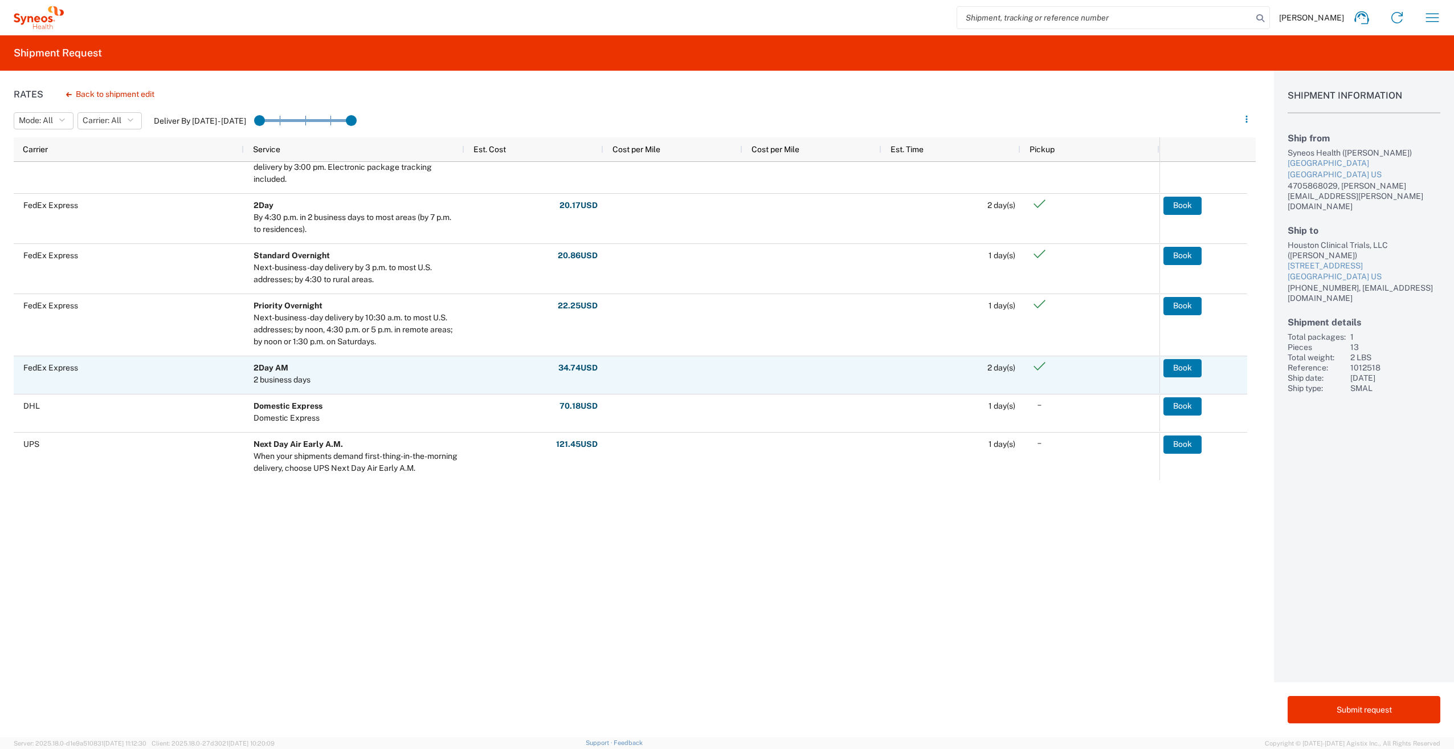
scroll to position [468, 0]
click at [1185, 368] on button "Book" at bounding box center [1183, 365] width 38 height 18
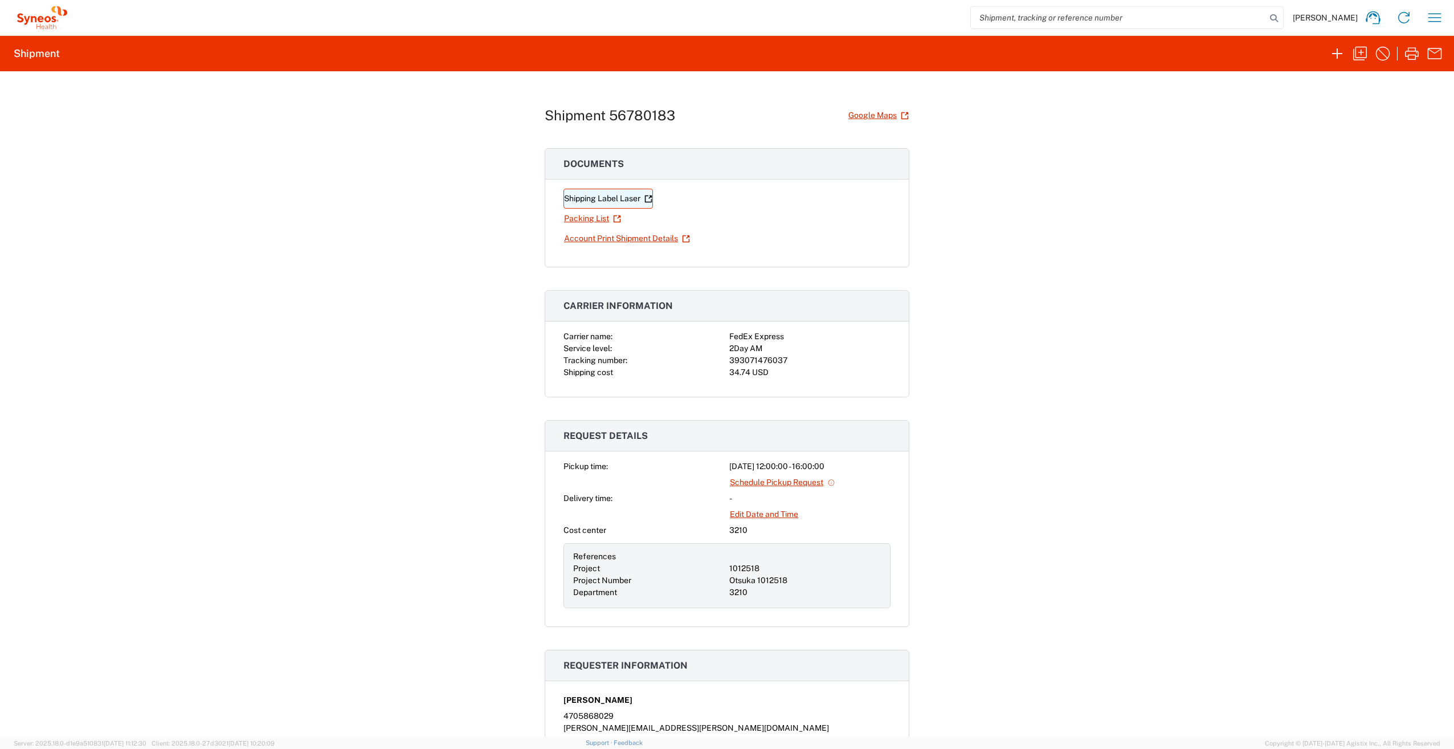
click at [580, 196] on link "Shipping Label Laser" at bounding box center [608, 199] width 89 height 20
click at [588, 237] on link "Account Print Shipment Details" at bounding box center [627, 239] width 127 height 20
click at [1364, 53] on icon "button" at bounding box center [1360, 53] width 18 height 18
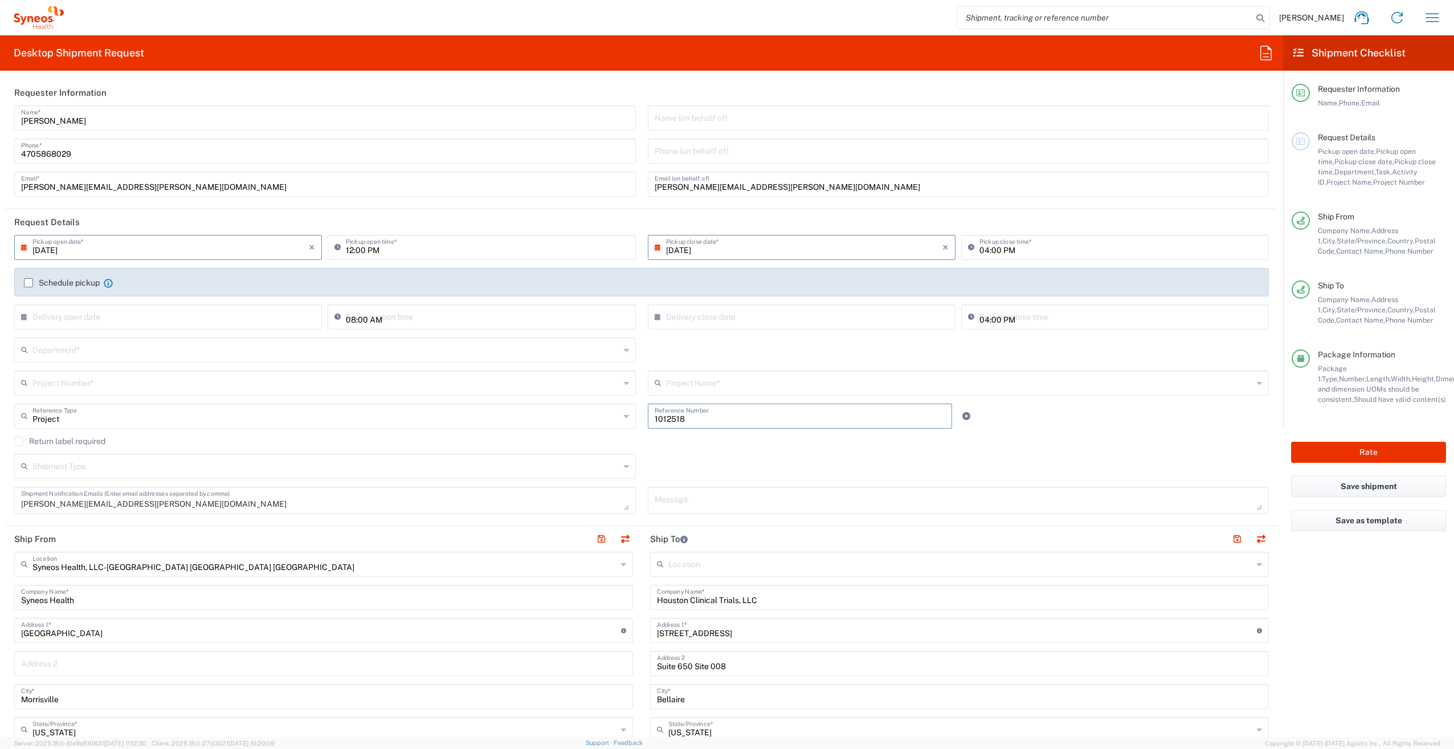
drag, startPoint x: 683, startPoint y: 420, endPoint x: 644, endPoint y: 415, distance: 39.7
click at [648, 415] on div "1012518 Reference Number" at bounding box center [800, 415] width 305 height 25
click at [68, 386] on input "text" at bounding box center [326, 382] width 588 height 20
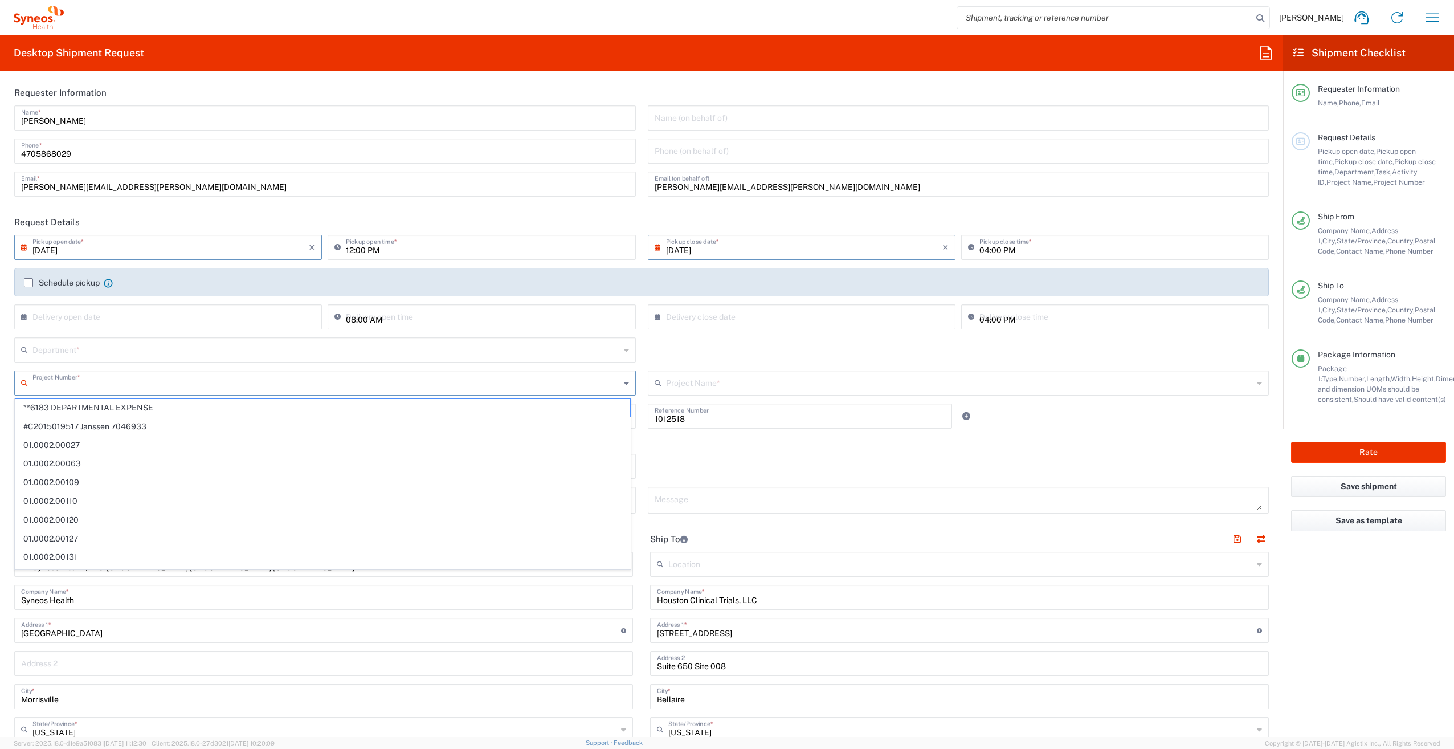
paste input "1012518"
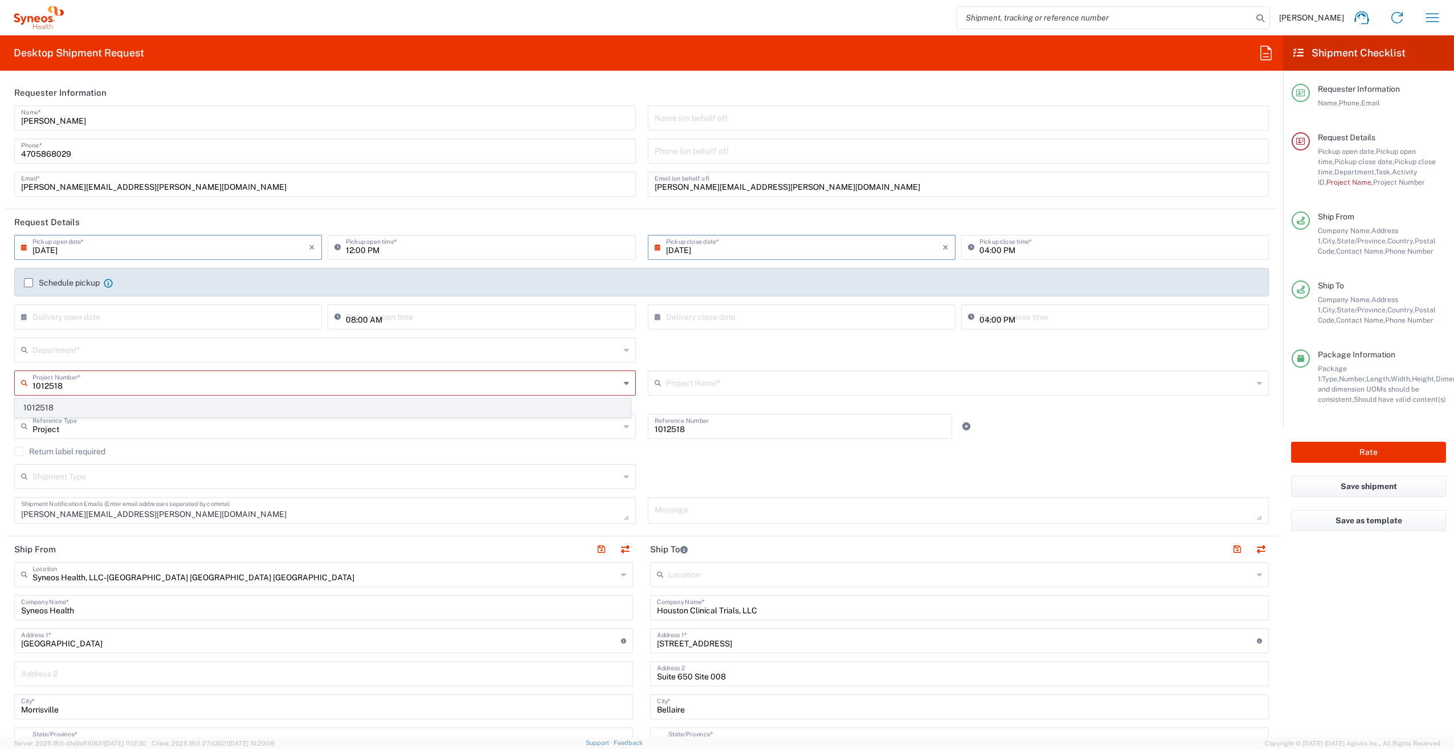
click at [64, 405] on span "1012518" at bounding box center [322, 408] width 615 height 18
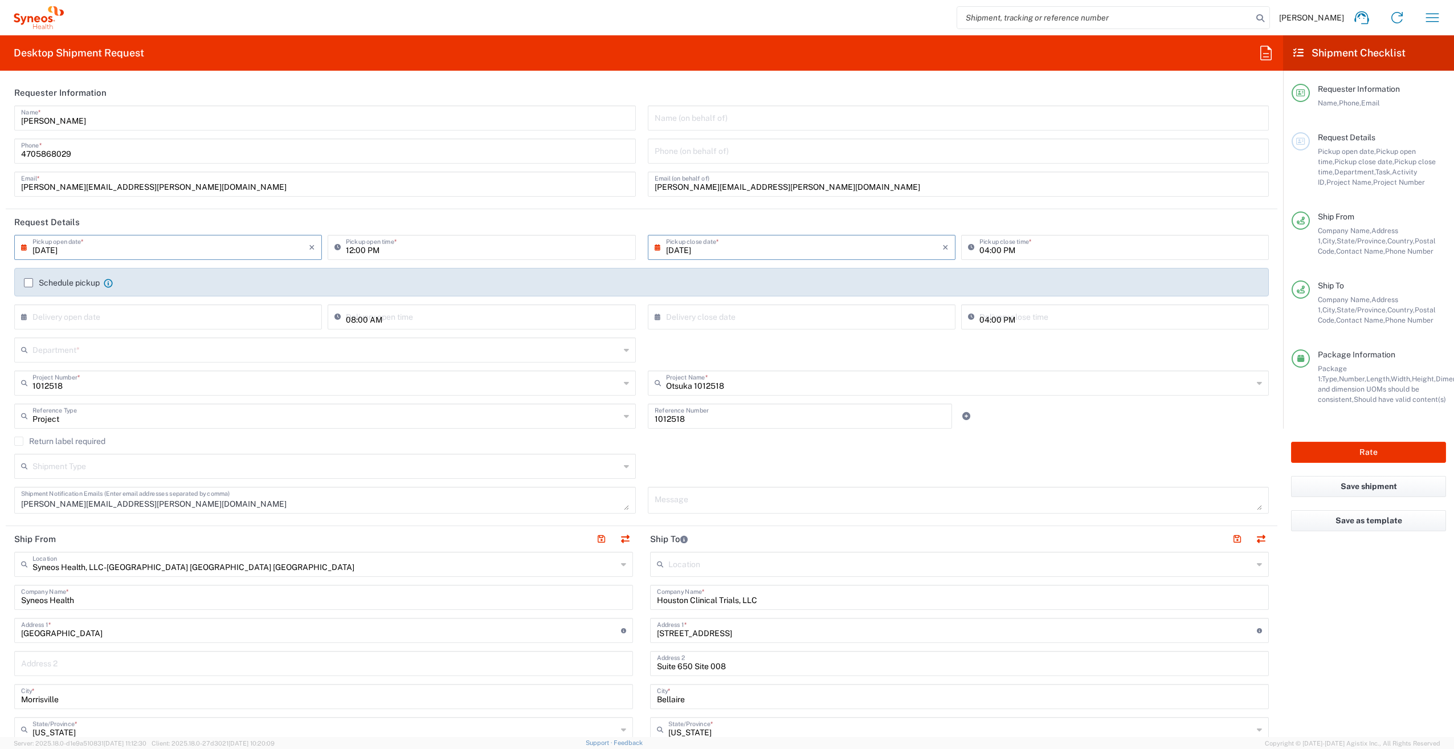
click at [60, 346] on input "text" at bounding box center [326, 349] width 588 height 20
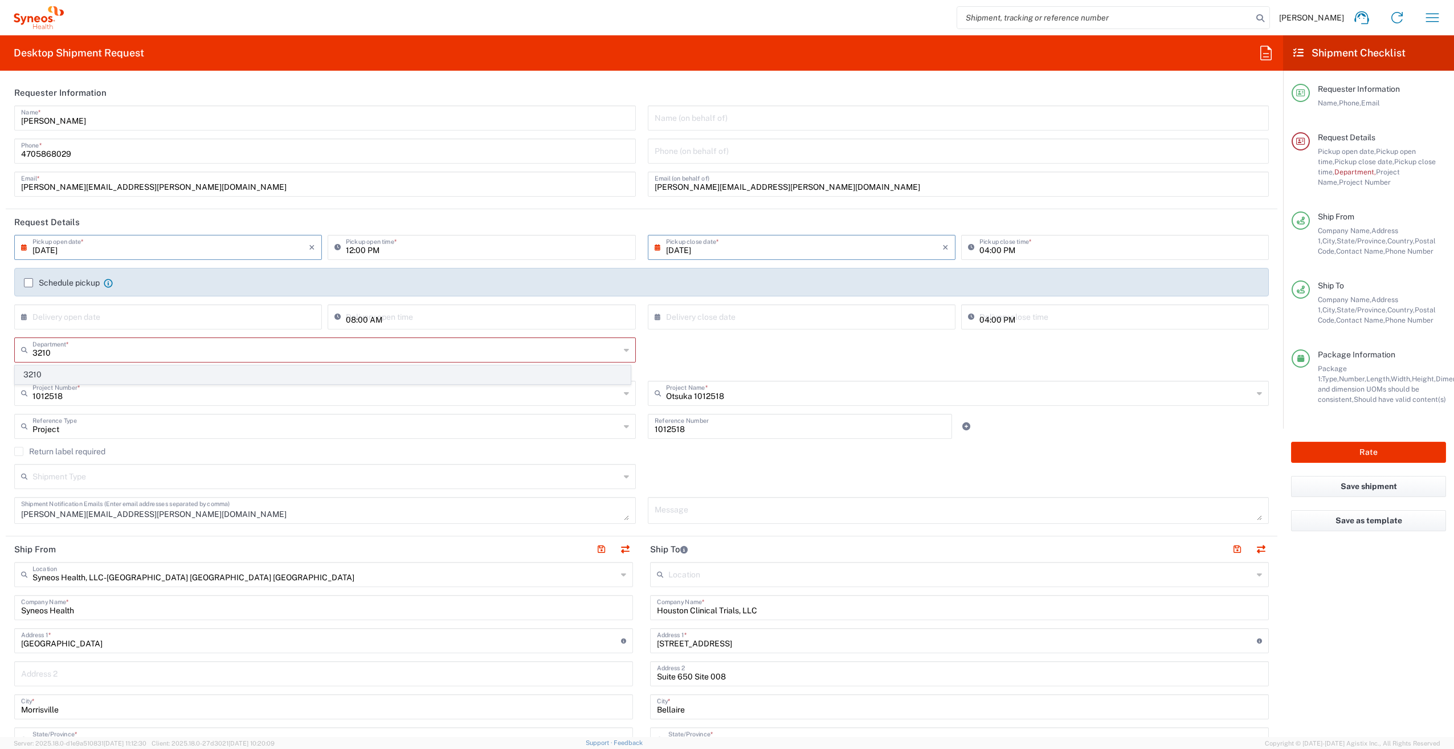
click at [53, 369] on span "3210" at bounding box center [322, 375] width 615 height 18
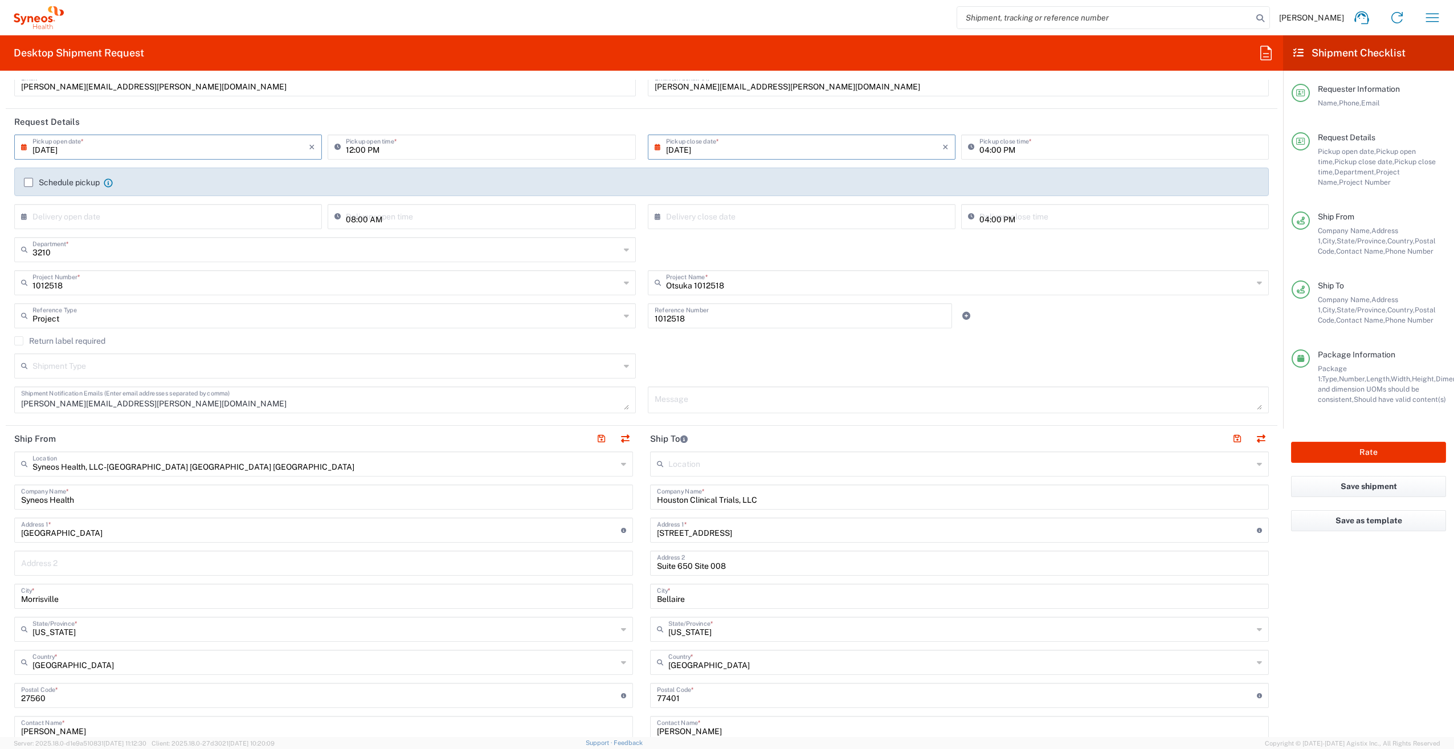
scroll to position [114, 0]
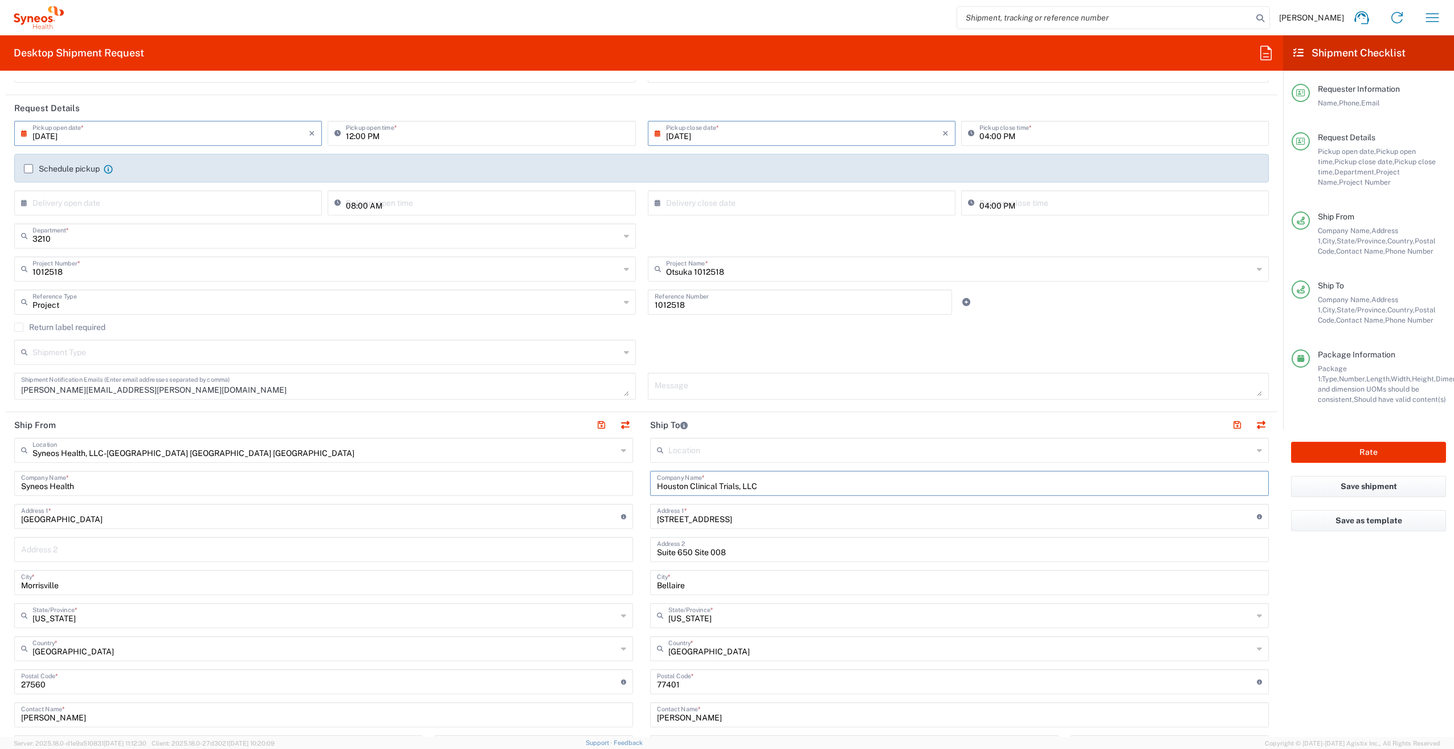
drag, startPoint x: 765, startPoint y: 490, endPoint x: 540, endPoint y: 484, distance: 225.2
click at [540, 484] on div "Ship From Syneos Health, LLC-[GEOGRAPHIC_DATA] [GEOGRAPHIC_DATA] [GEOGRAPHIC_DA…" at bounding box center [642, 666] width 1272 height 509
drag, startPoint x: 747, startPoint y: 518, endPoint x: 591, endPoint y: 524, distance: 156.3
click at [591, 523] on div "Ship From Syneos Health, LLC-[GEOGRAPHIC_DATA] [GEOGRAPHIC_DATA] [GEOGRAPHIC_DA…" at bounding box center [642, 671] width 1272 height 519
drag, startPoint x: 691, startPoint y: 562, endPoint x: 626, endPoint y: 560, distance: 65.0
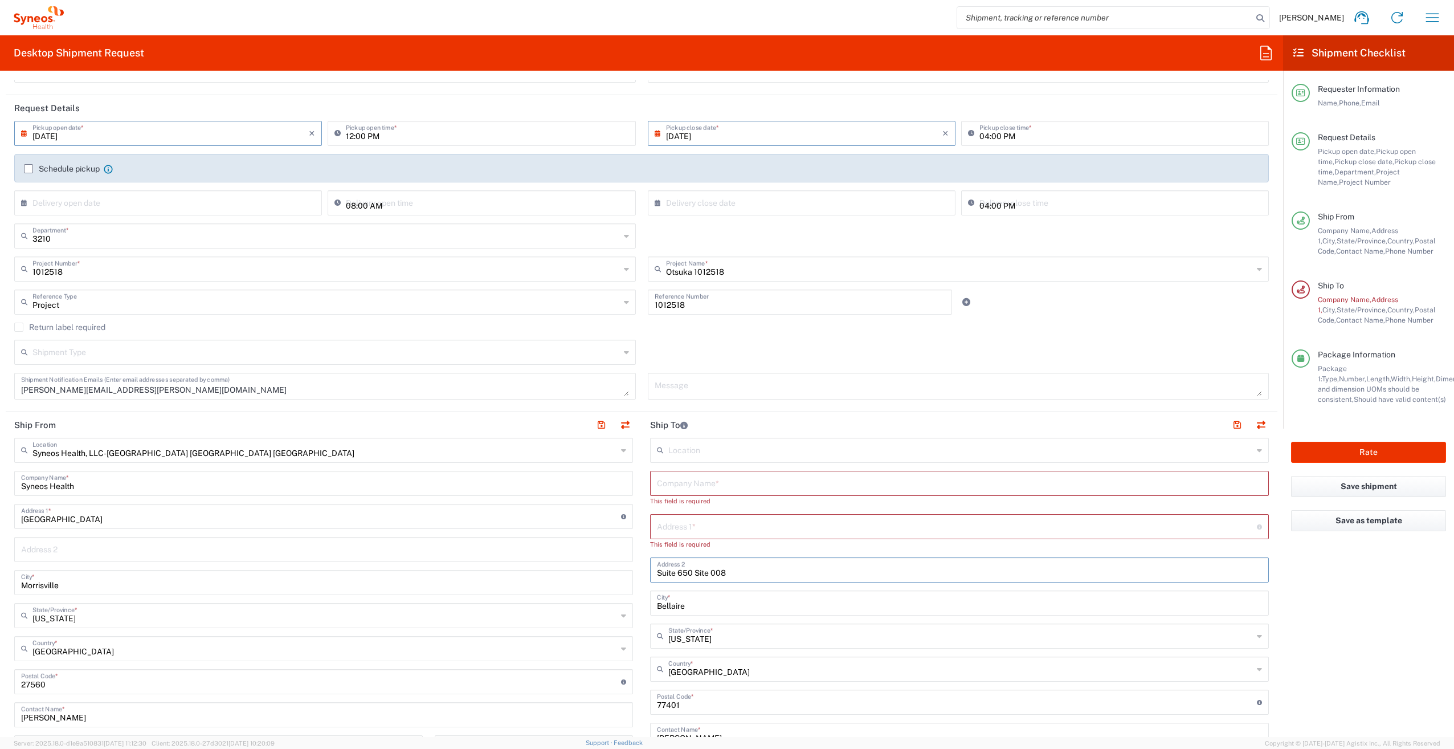
click at [626, 560] on div "Ship From Syneos Health, LLC-[GEOGRAPHIC_DATA] [GEOGRAPHIC_DATA] [GEOGRAPHIC_DA…" at bounding box center [642, 676] width 1272 height 529
drag, startPoint x: 687, startPoint y: 571, endPoint x: 675, endPoint y: 569, distance: 12.7
click at [675, 569] on input "Site 008" at bounding box center [959, 569] width 605 height 20
click at [691, 604] on input "Bellaire" at bounding box center [959, 602] width 605 height 20
drag, startPoint x: 691, startPoint y: 604, endPoint x: 611, endPoint y: 604, distance: 79.8
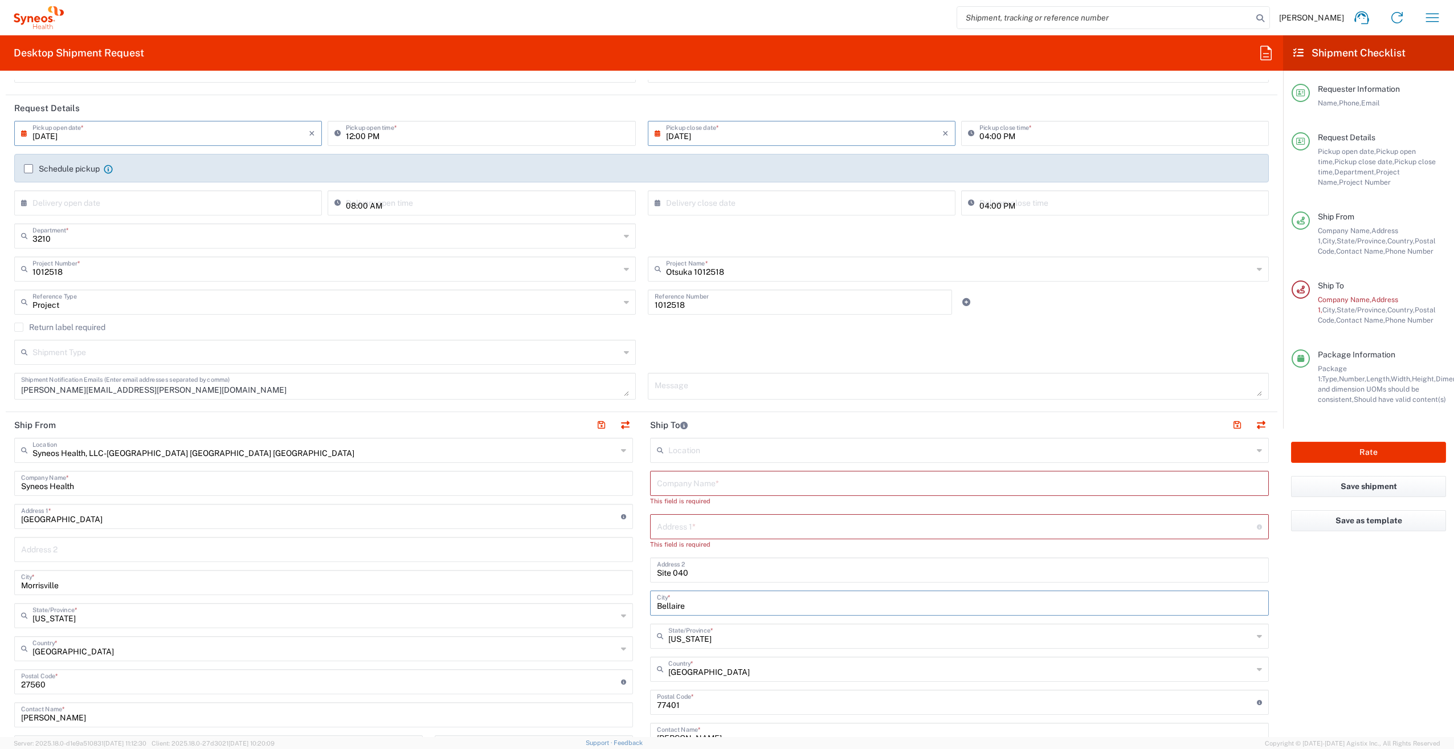
click at [611, 604] on div "Ship From Syneos Health, LLC-[GEOGRAPHIC_DATA] [GEOGRAPHIC_DATA] [GEOGRAPHIC_DA…" at bounding box center [642, 676] width 1272 height 529
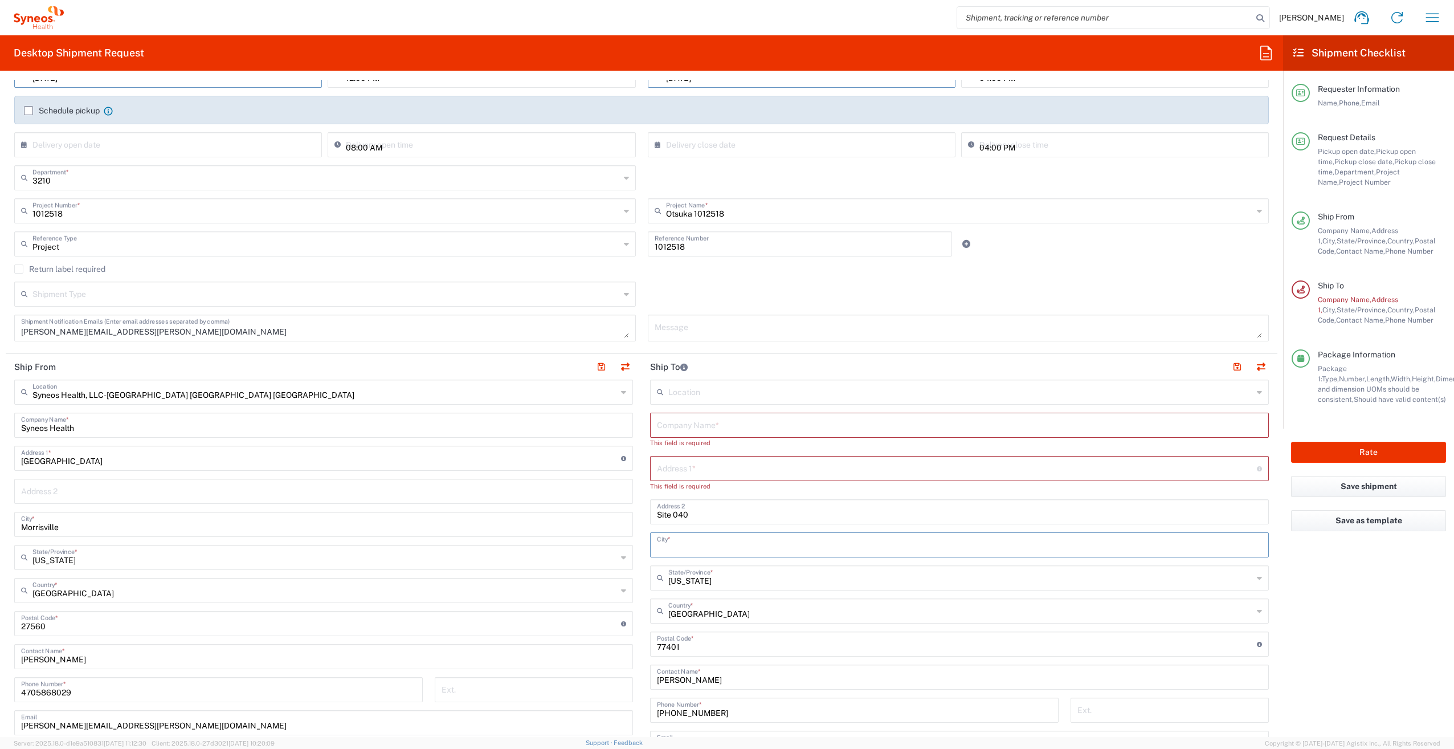
scroll to position [228, 0]
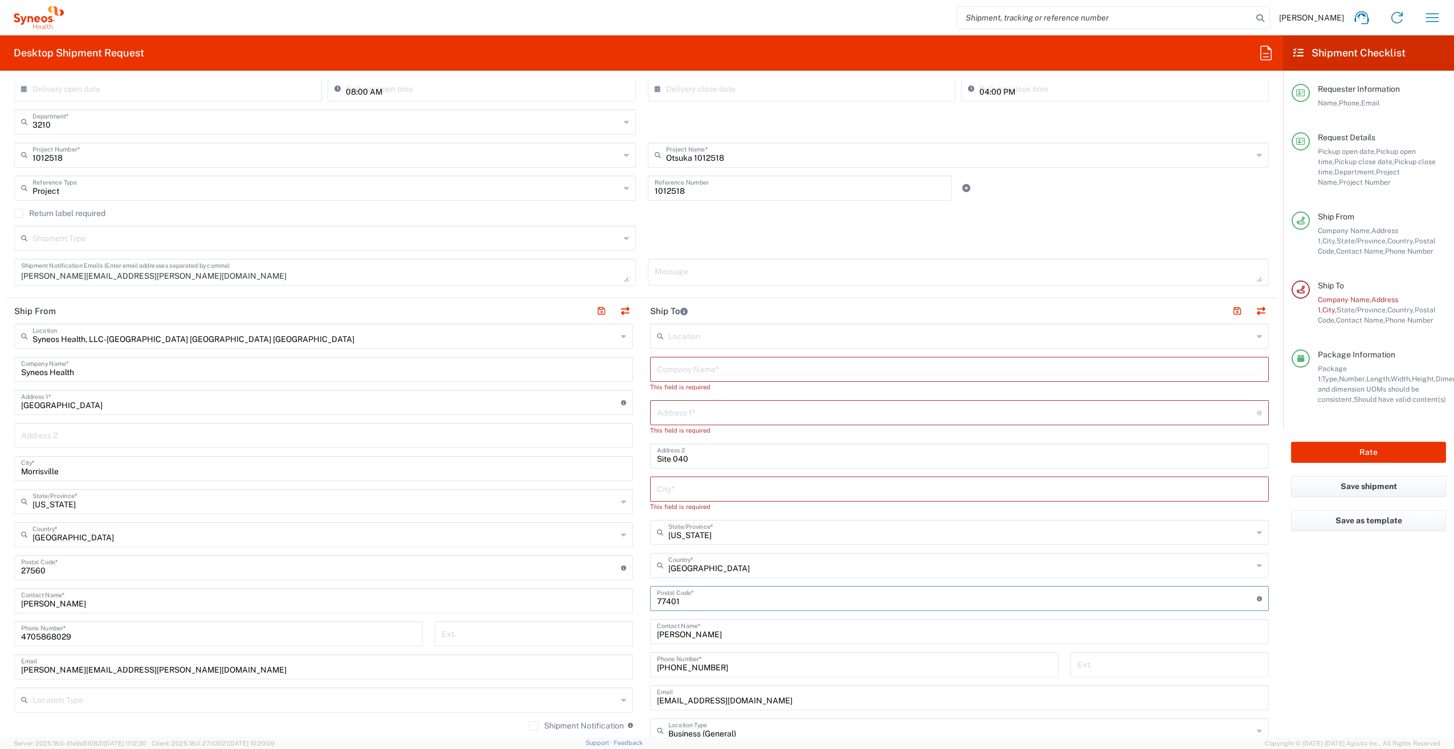
drag, startPoint x: 651, startPoint y: 588, endPoint x: 624, endPoint y: 588, distance: 27.4
click at [624, 588] on div "Ship From Syneos Health, LLC-[GEOGRAPHIC_DATA] [GEOGRAPHIC_DATA] [GEOGRAPHIC_DA…" at bounding box center [642, 568] width 1272 height 540
drag, startPoint x: 722, startPoint y: 642, endPoint x: 633, endPoint y: 641, distance: 89.5
click at [633, 641] on div "Ship From Syneos Health, LLC-[GEOGRAPHIC_DATA] [GEOGRAPHIC_DATA] [GEOGRAPHIC_DA…" at bounding box center [642, 573] width 1272 height 550
drag, startPoint x: 715, startPoint y: 675, endPoint x: 629, endPoint y: 675, distance: 86.1
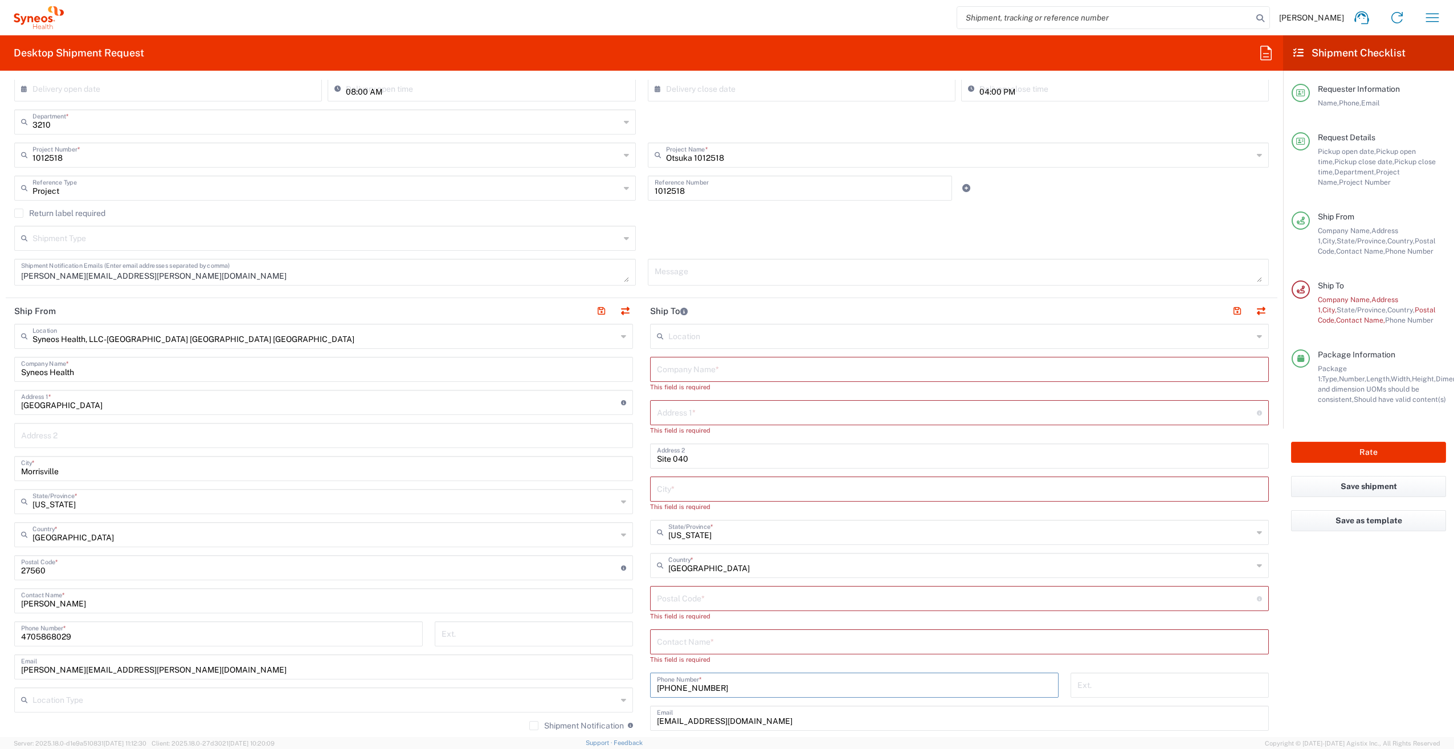
click at [626, 675] on div "Ship From Syneos Health, LLC-[GEOGRAPHIC_DATA] [GEOGRAPHIC_DATA] [GEOGRAPHIC_DA…" at bounding box center [642, 578] width 1272 height 560
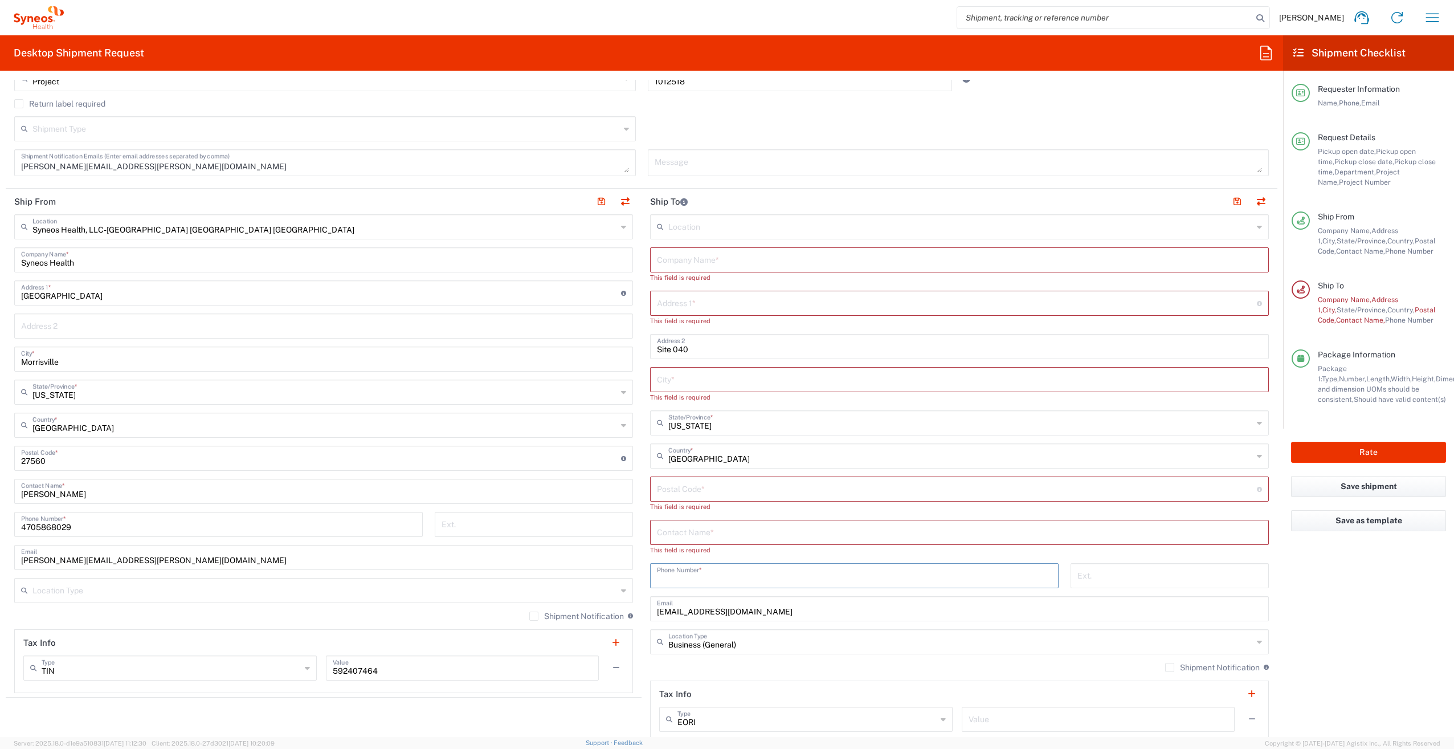
scroll to position [342, 0]
drag, startPoint x: 777, startPoint y: 609, endPoint x: 646, endPoint y: 611, distance: 131.1
click at [650, 611] on div "[EMAIL_ADDRESS][DOMAIN_NAME] Email" at bounding box center [959, 614] width 619 height 25
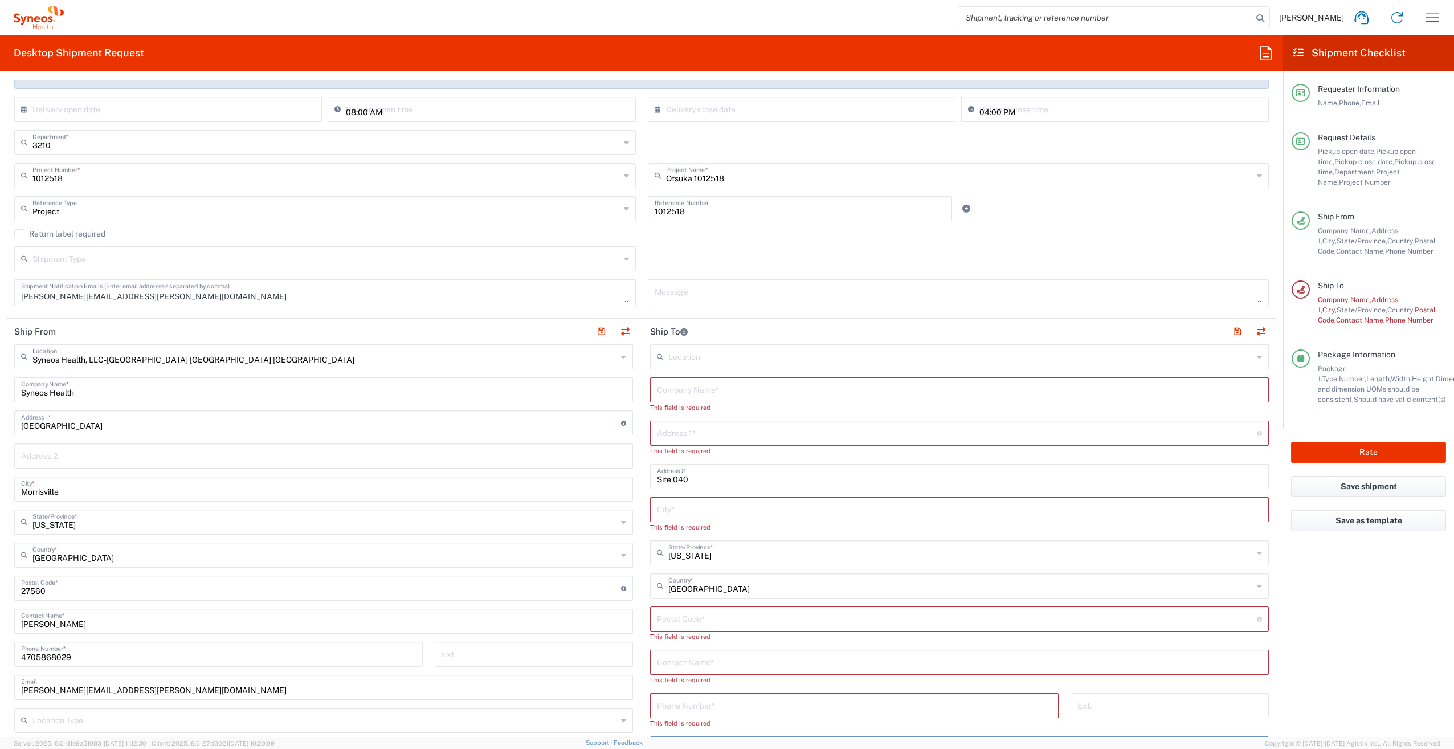
scroll to position [171, 0]
